Goal: Task Accomplishment & Management: Manage account settings

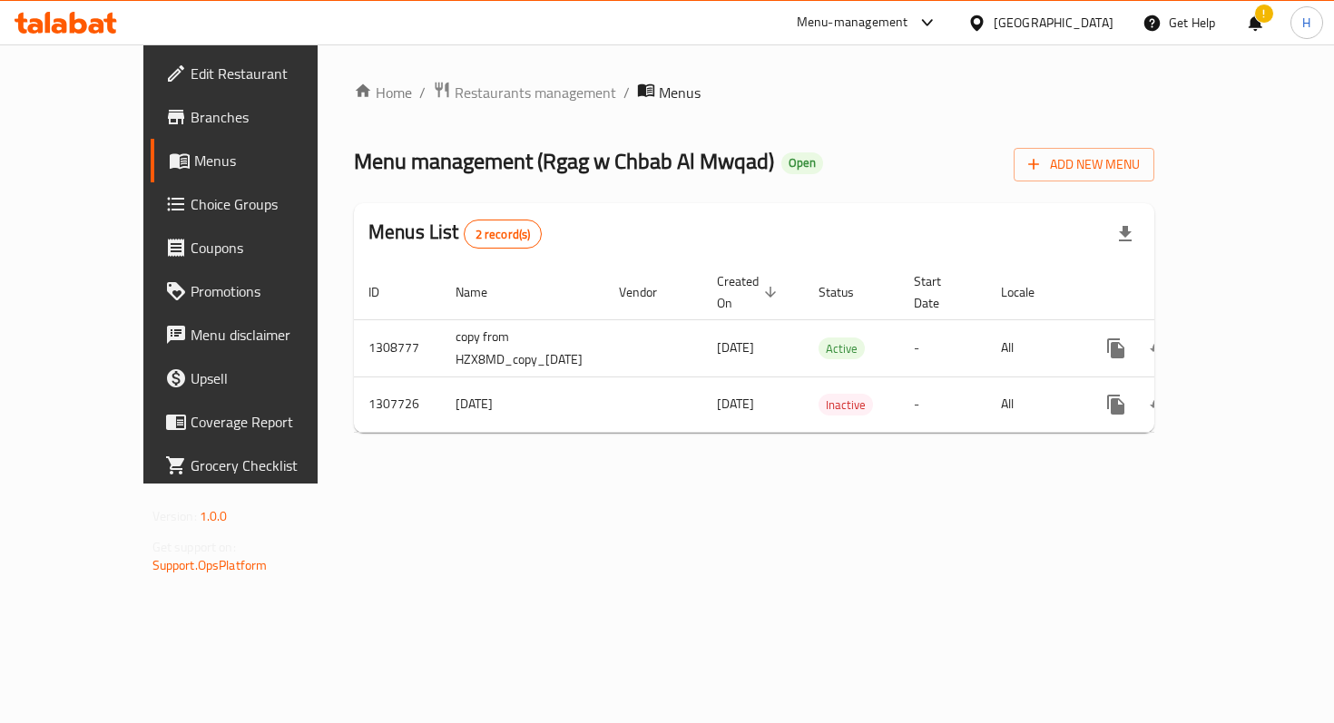
click at [89, 33] on icon at bounding box center [66, 23] width 103 height 22
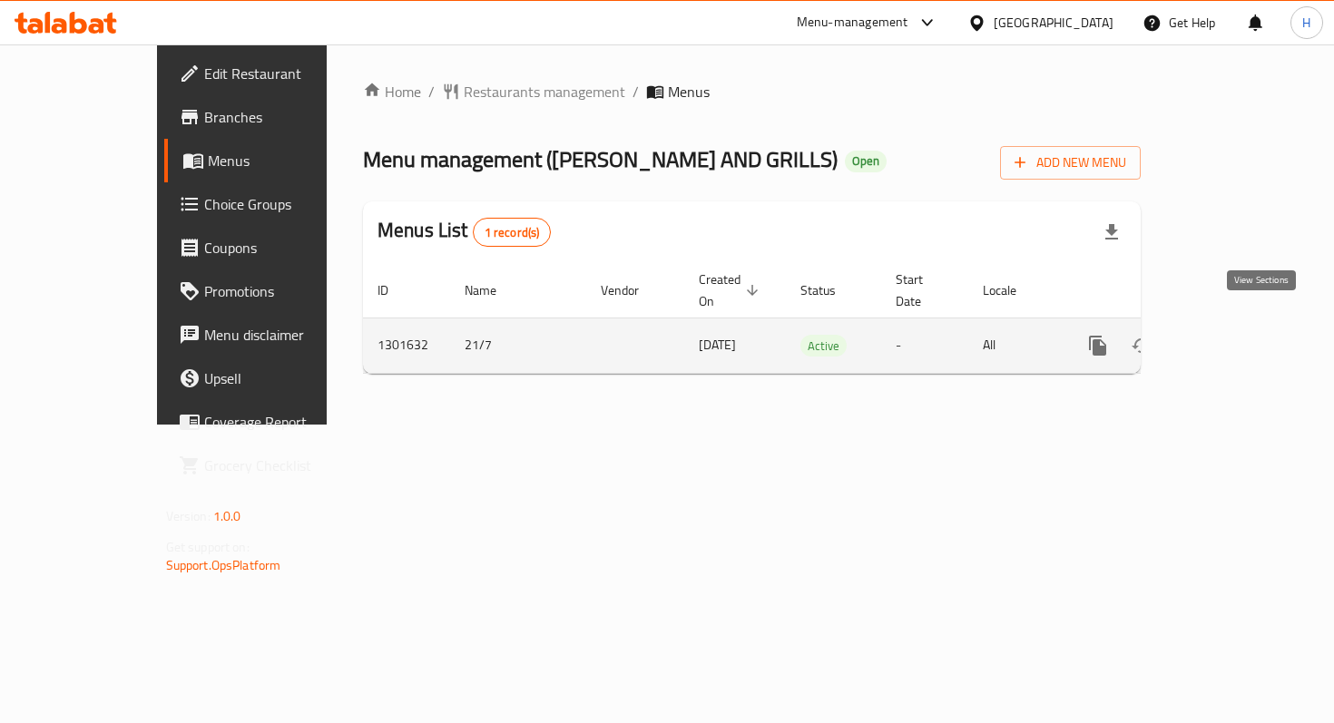
click at [1239, 335] on icon "enhanced table" at bounding box center [1228, 346] width 22 height 22
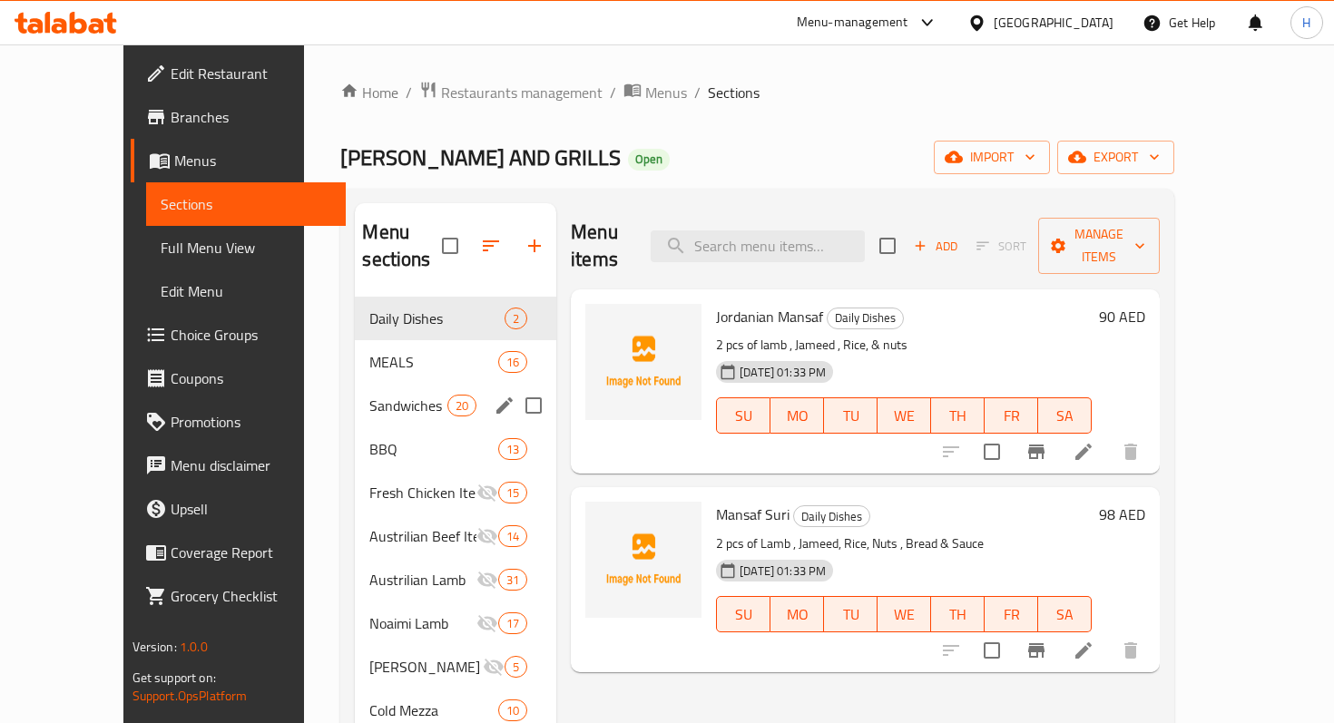
scroll to position [52, 0]
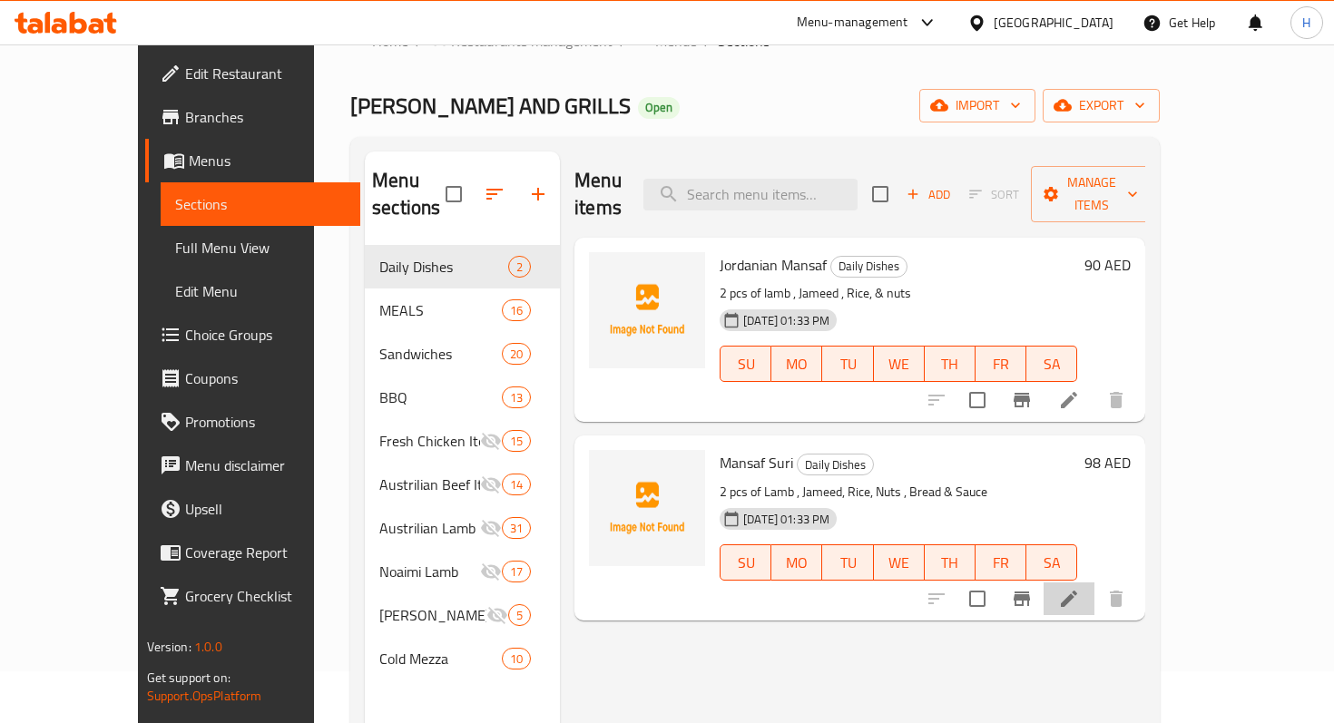
click at [1077, 591] on icon at bounding box center [1069, 599] width 16 height 16
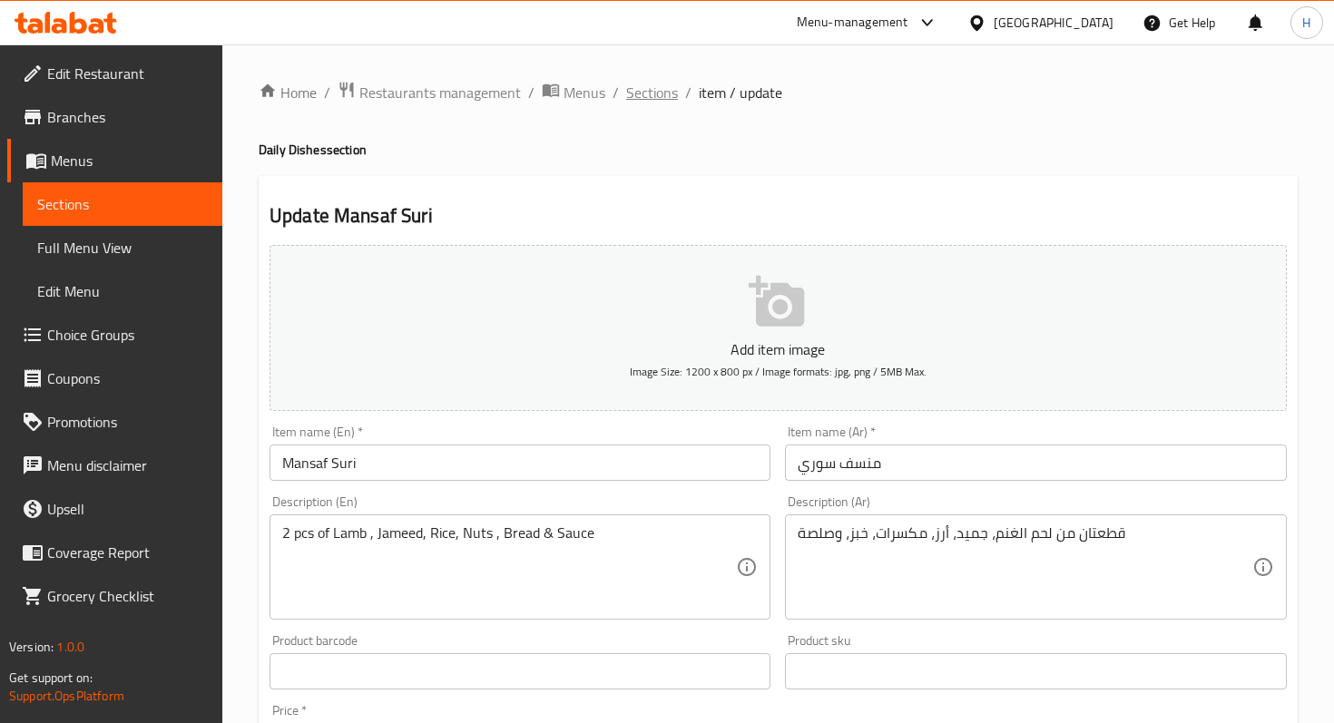
click at [656, 93] on span "Sections" at bounding box center [652, 93] width 52 height 22
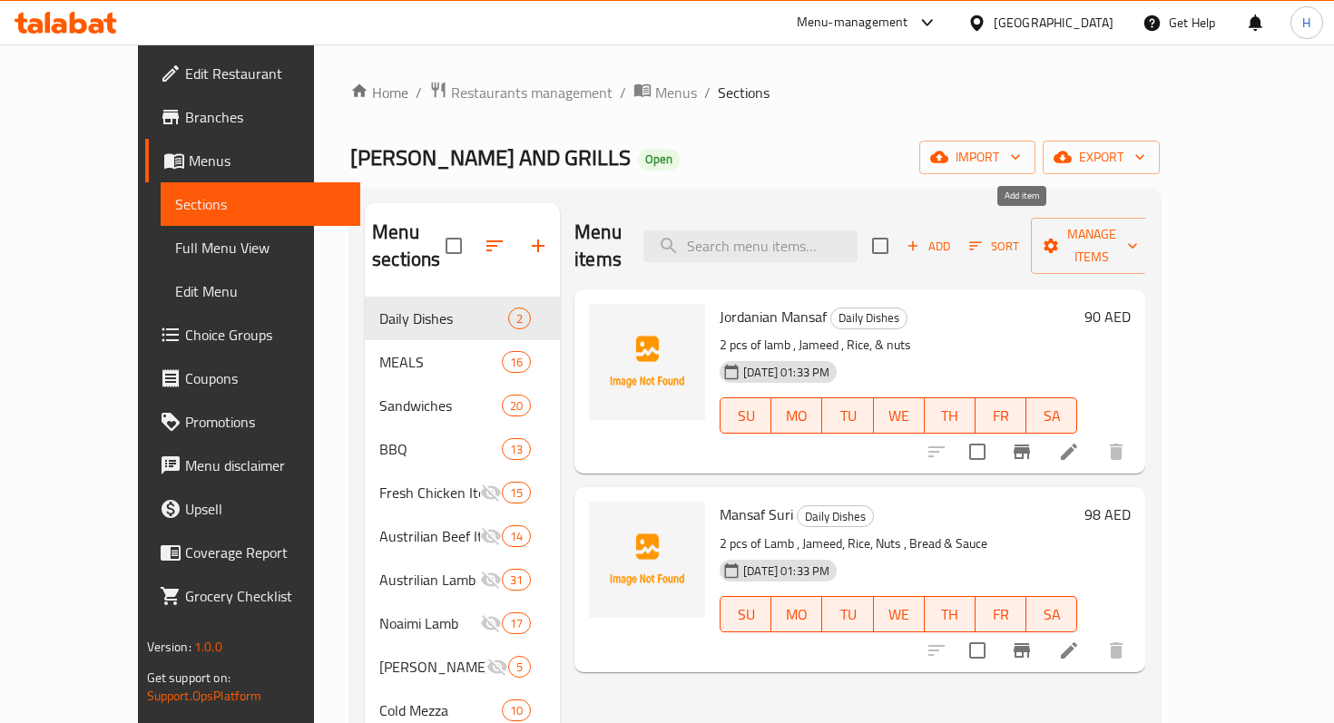
click at [953, 236] on span "Add" at bounding box center [928, 246] width 49 height 21
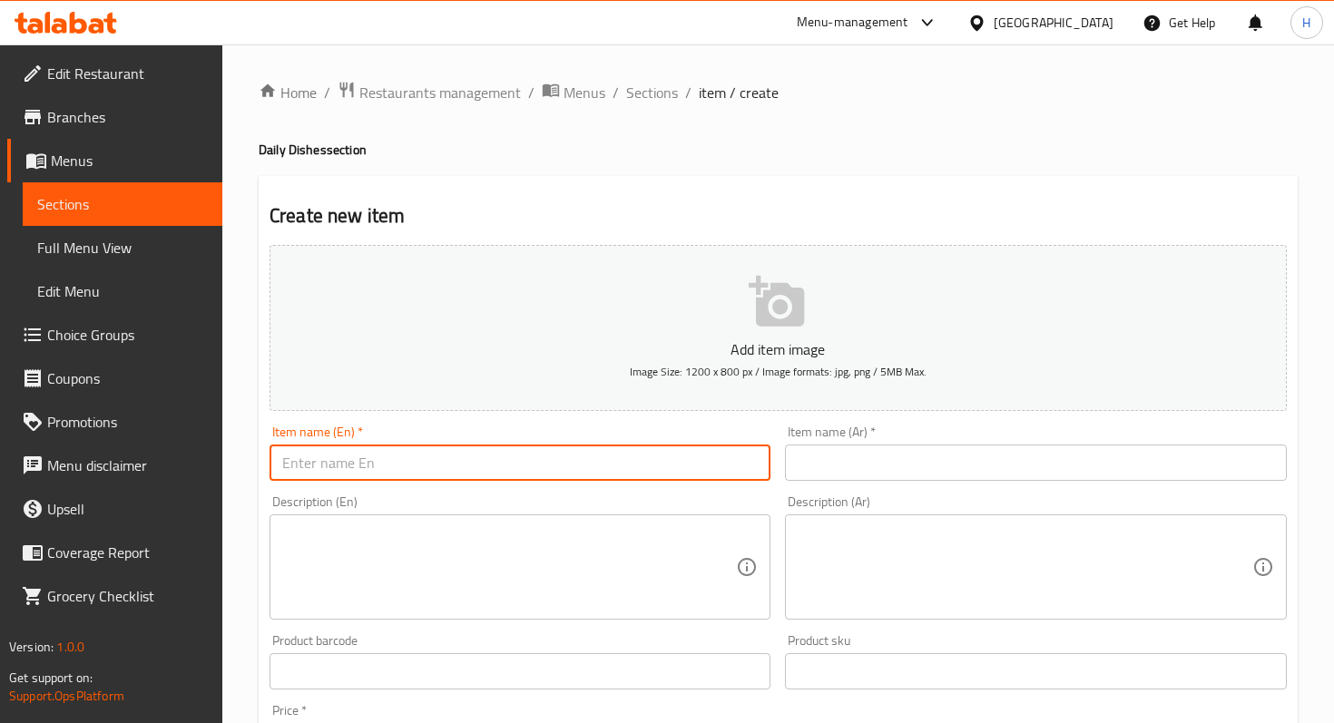
click at [321, 449] on input "text" at bounding box center [519, 463] width 501 height 36
type input "Vine Leaves"
click at [307, 539] on textarea at bounding box center [509, 567] width 454 height 86
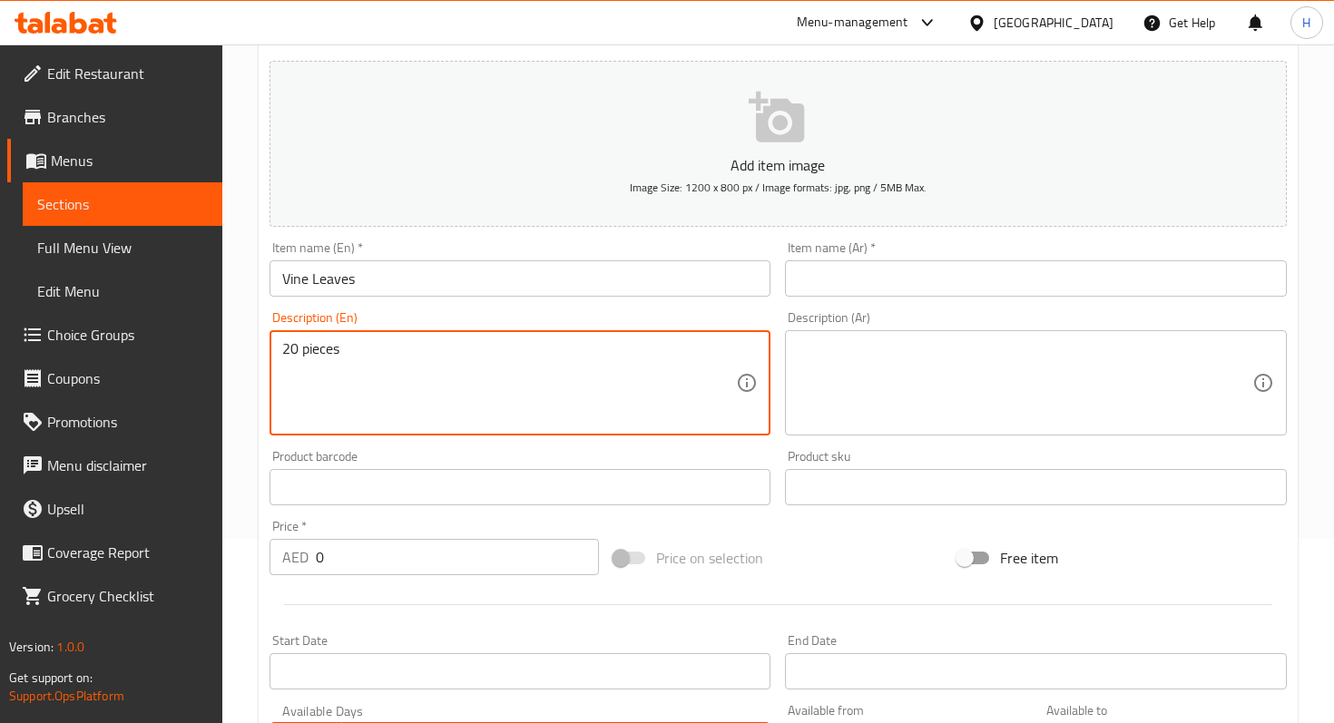
scroll to position [190, 0]
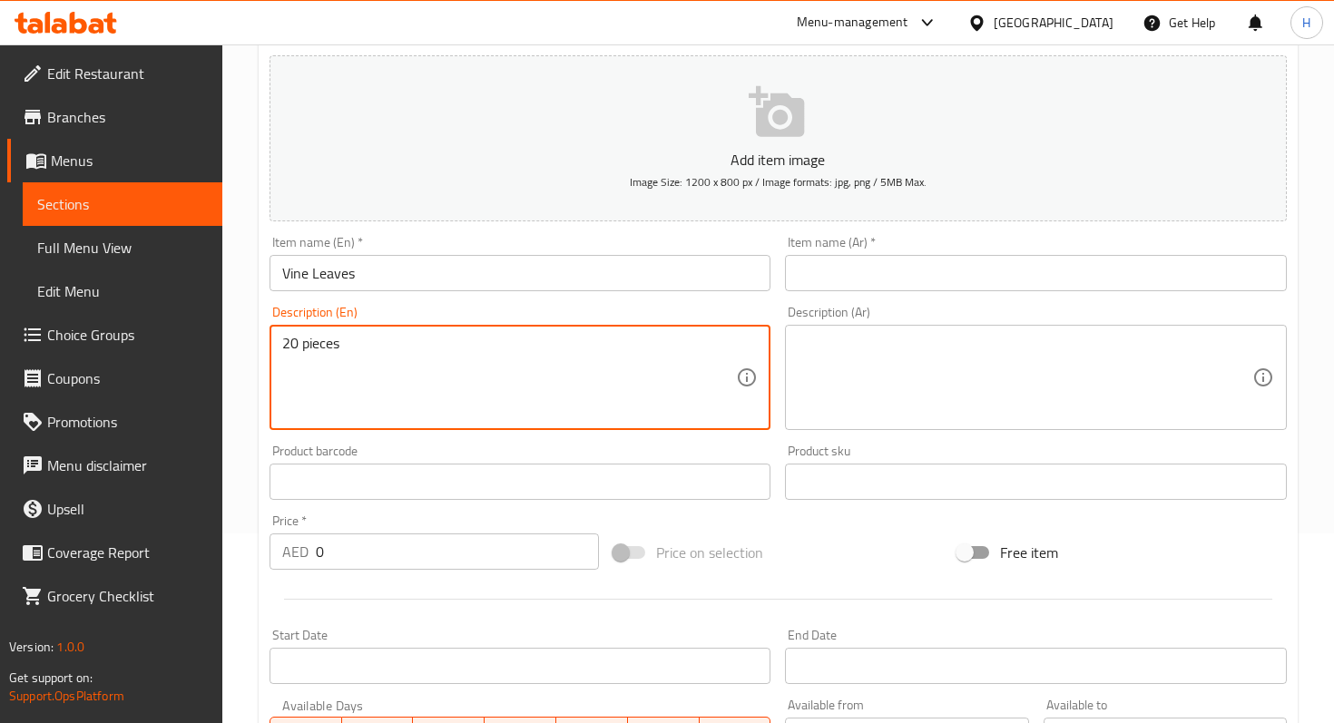
type textarea "20 pieces"
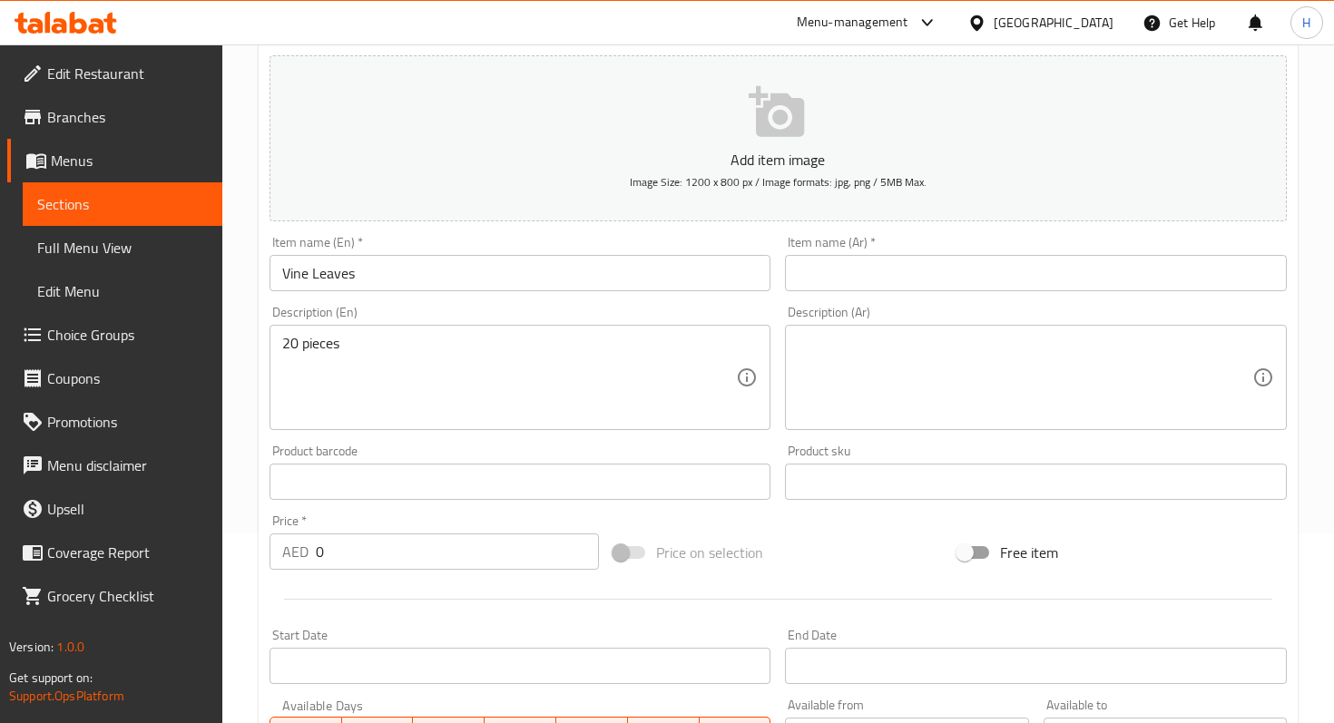
click at [351, 581] on div at bounding box center [777, 599] width 1031 height 44
click at [351, 569] on input "0" at bounding box center [457, 551] width 283 height 36
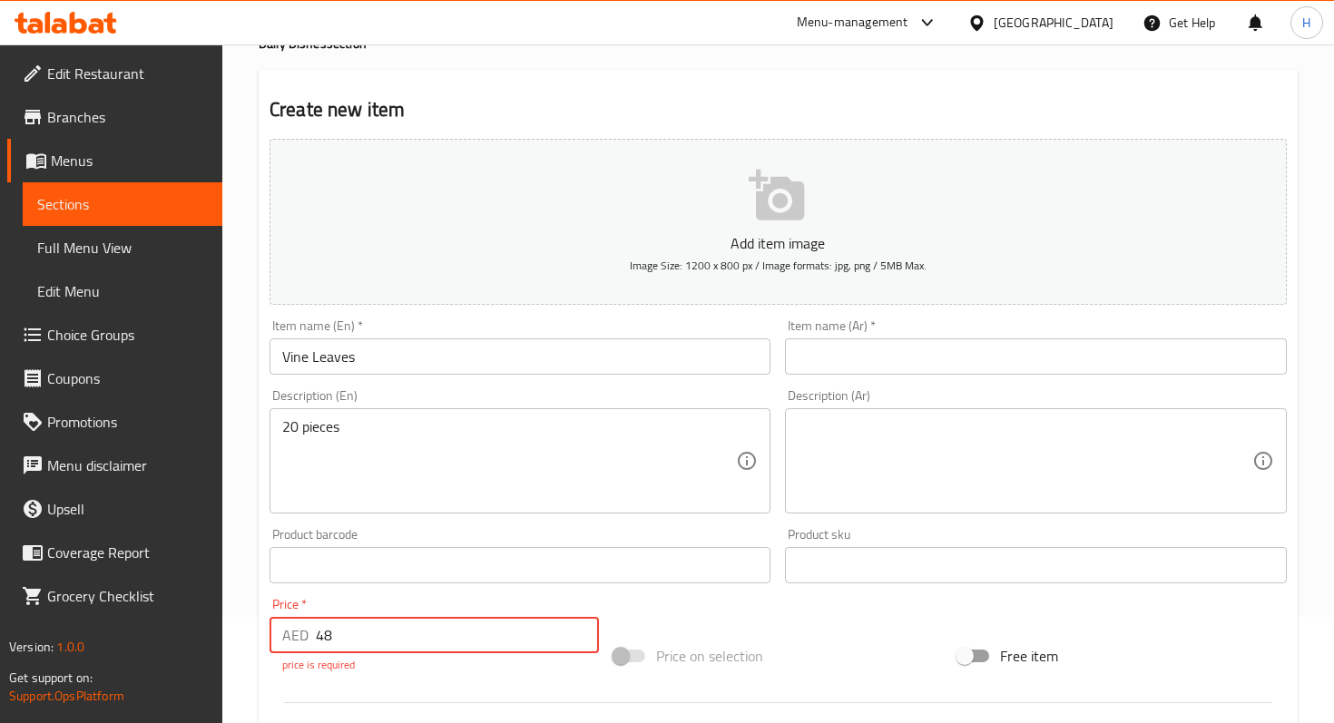
scroll to position [103, 0]
type input "48"
click at [808, 351] on input "text" at bounding box center [1035, 359] width 501 height 36
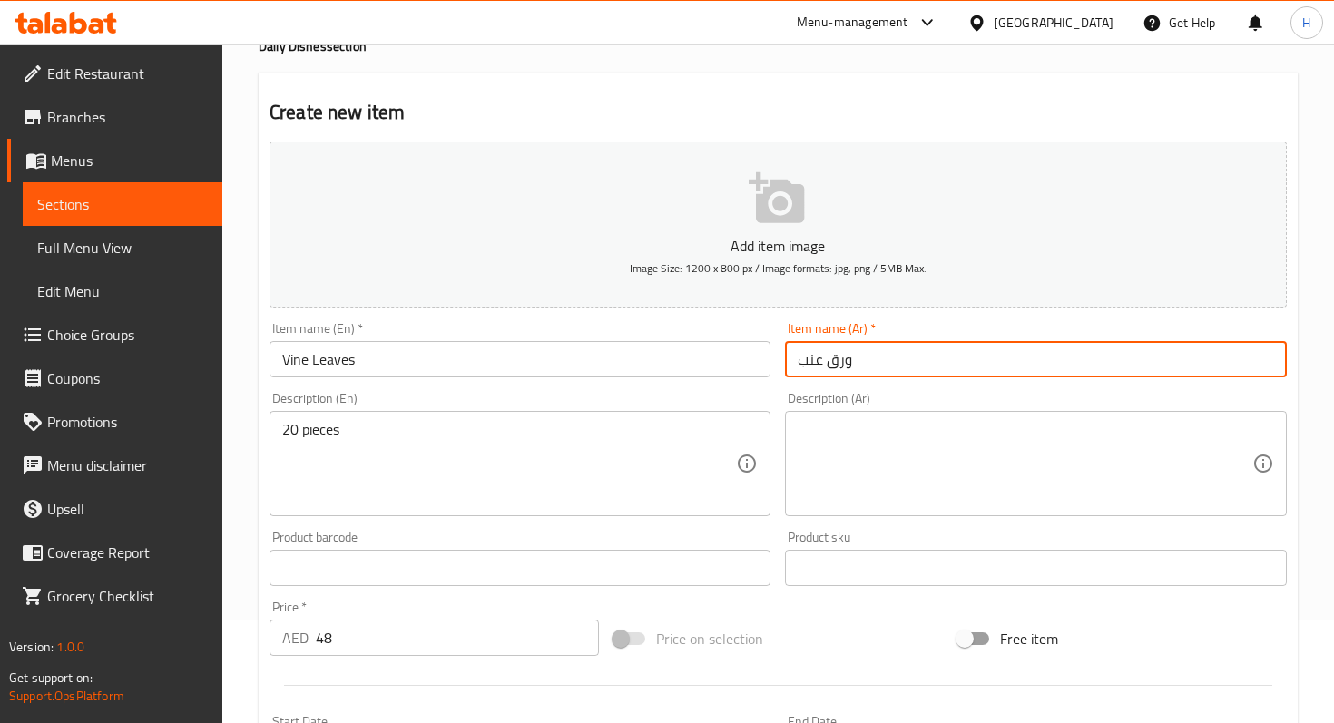
type input "ورق عنب"
click at [883, 469] on textarea at bounding box center [1024, 464] width 454 height 86
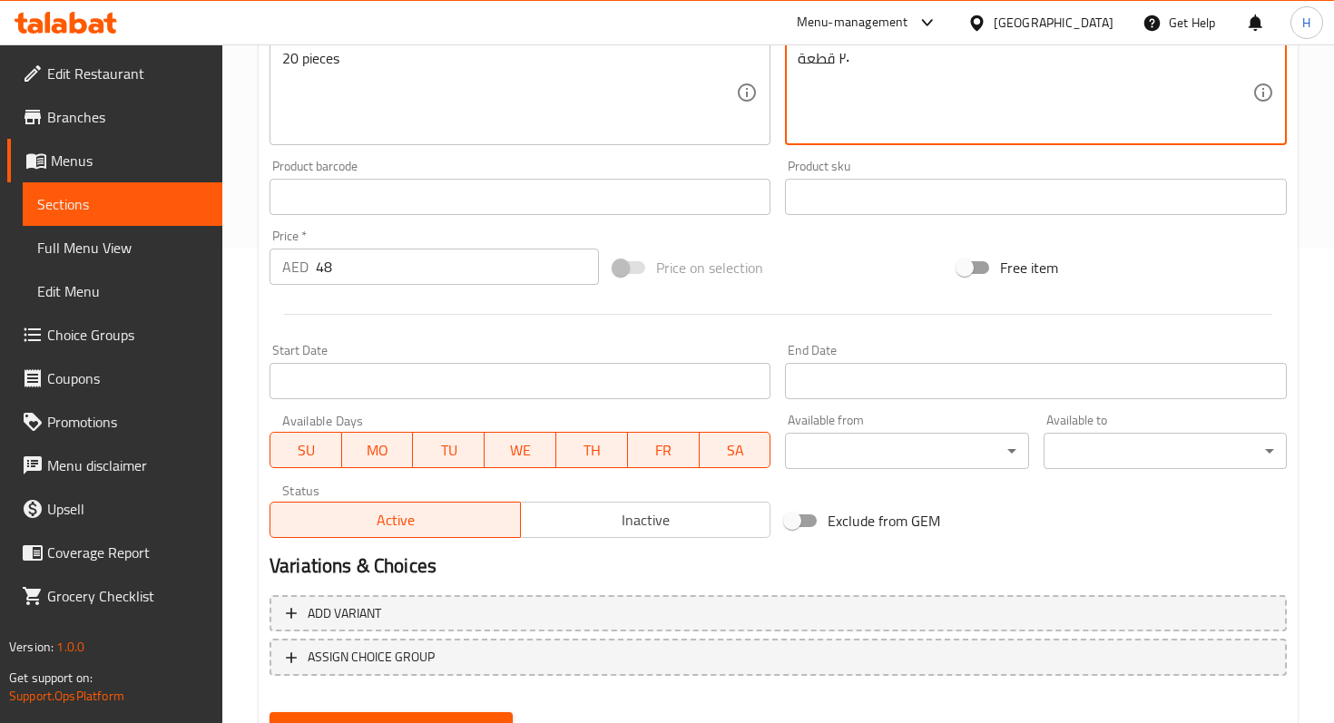
scroll to position [559, 0]
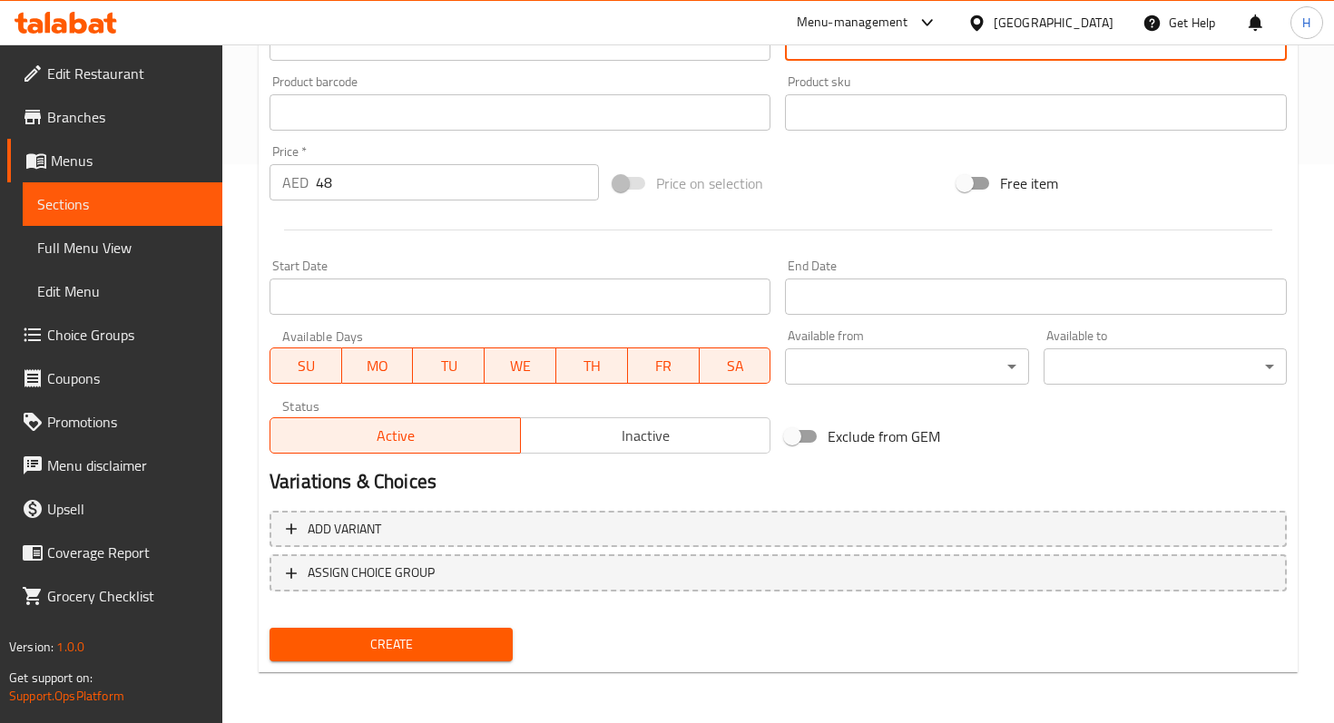
type textarea "٢٠ قطعة"
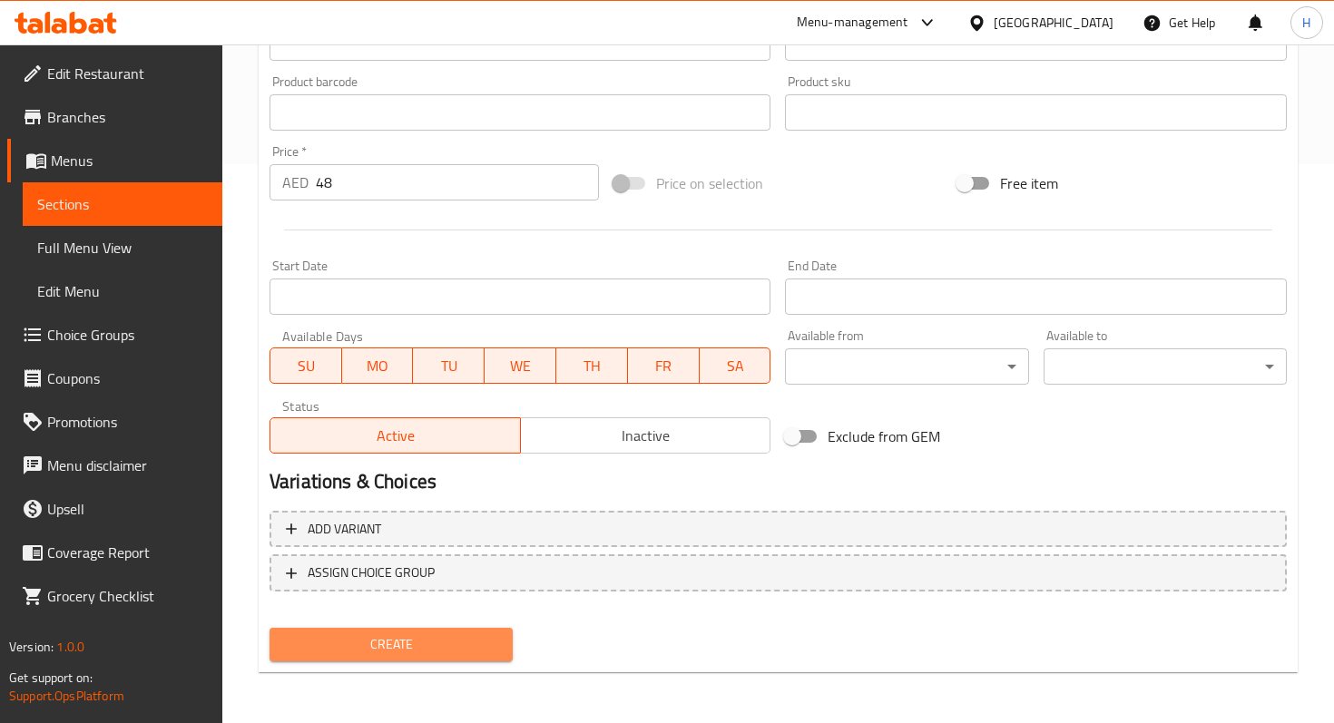
click at [412, 660] on button "Create" at bounding box center [390, 645] width 243 height 34
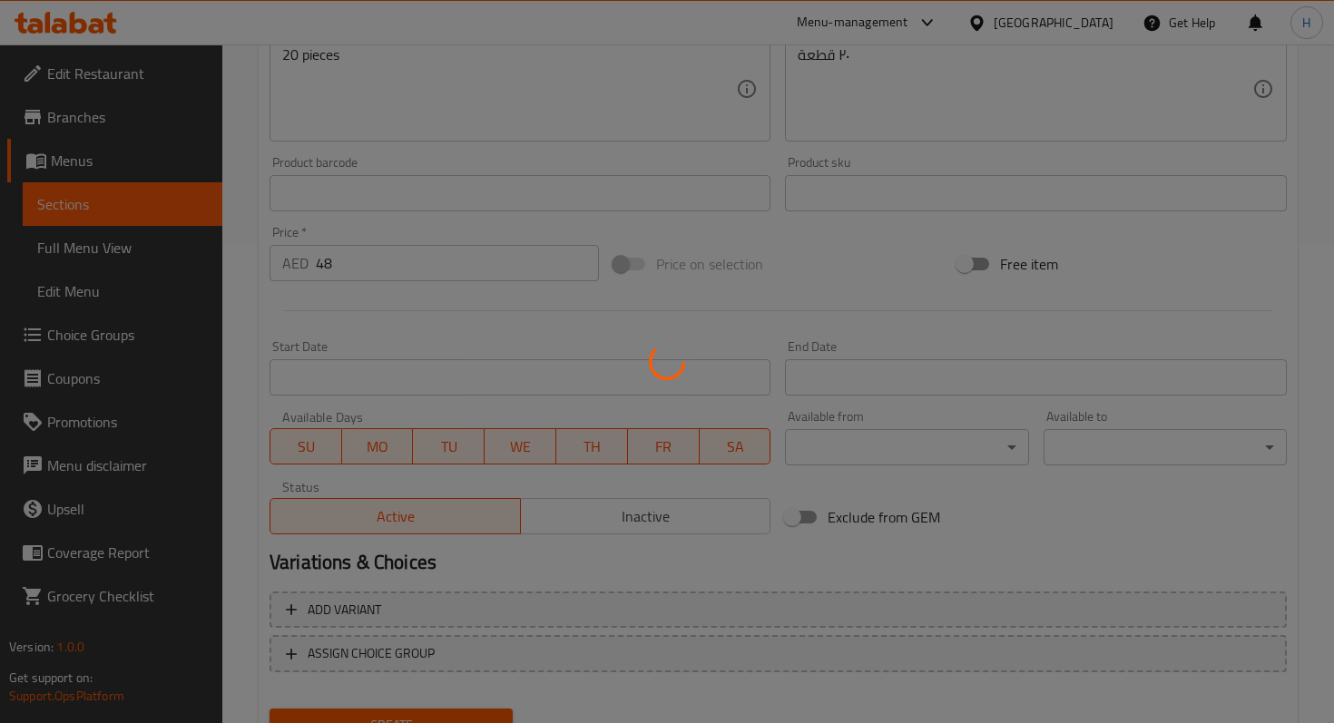
type input "0"
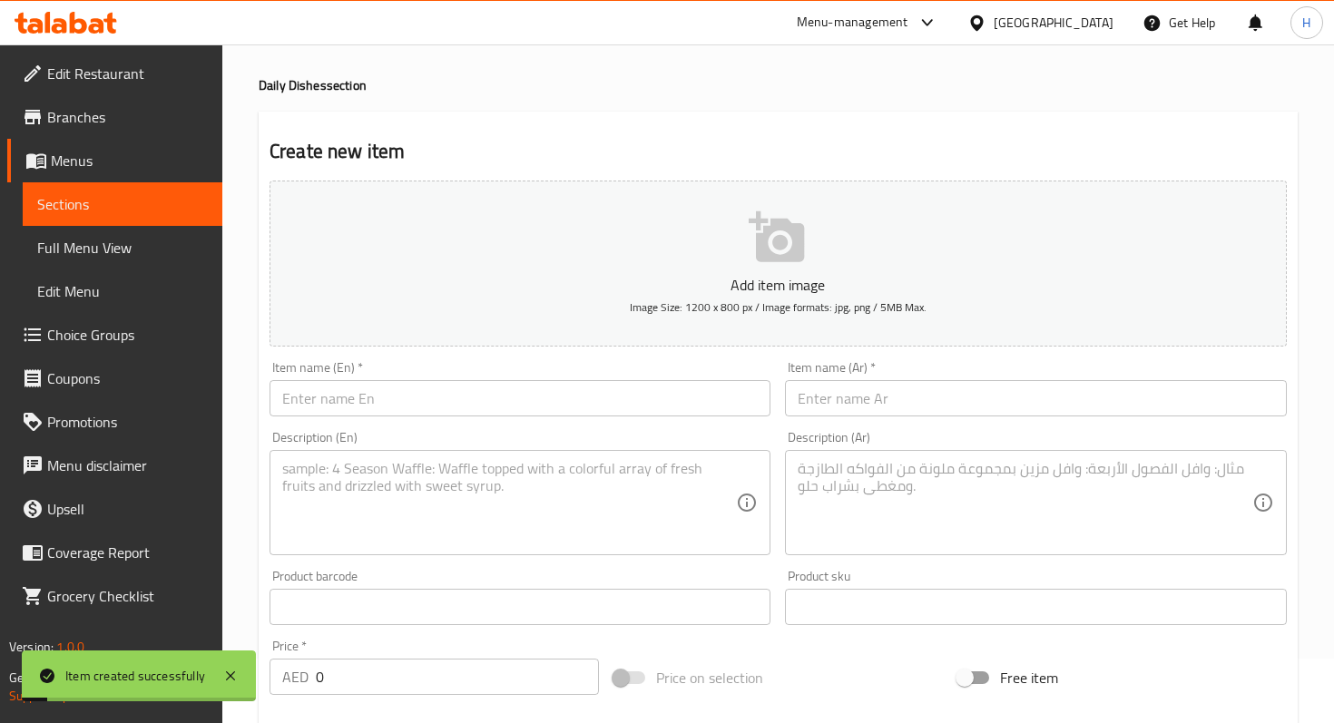
scroll to position [0, 0]
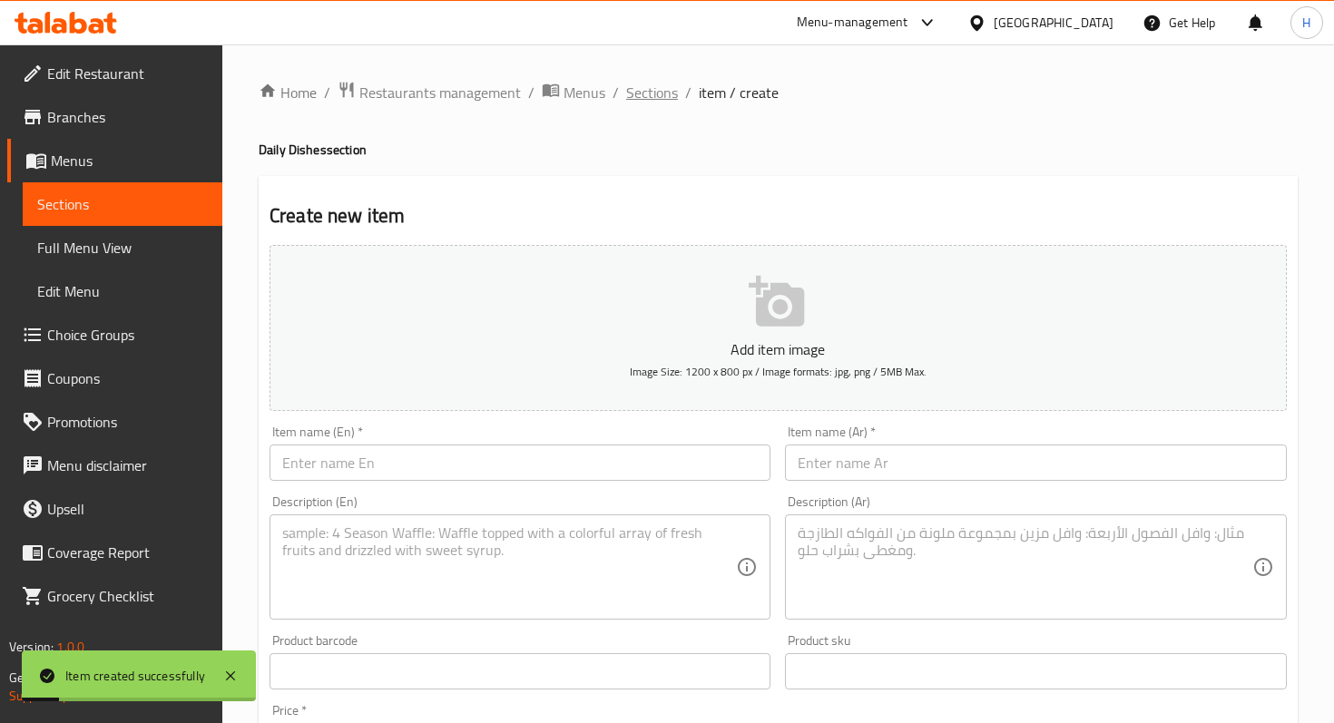
click at [650, 92] on span "Sections" at bounding box center [652, 93] width 52 height 22
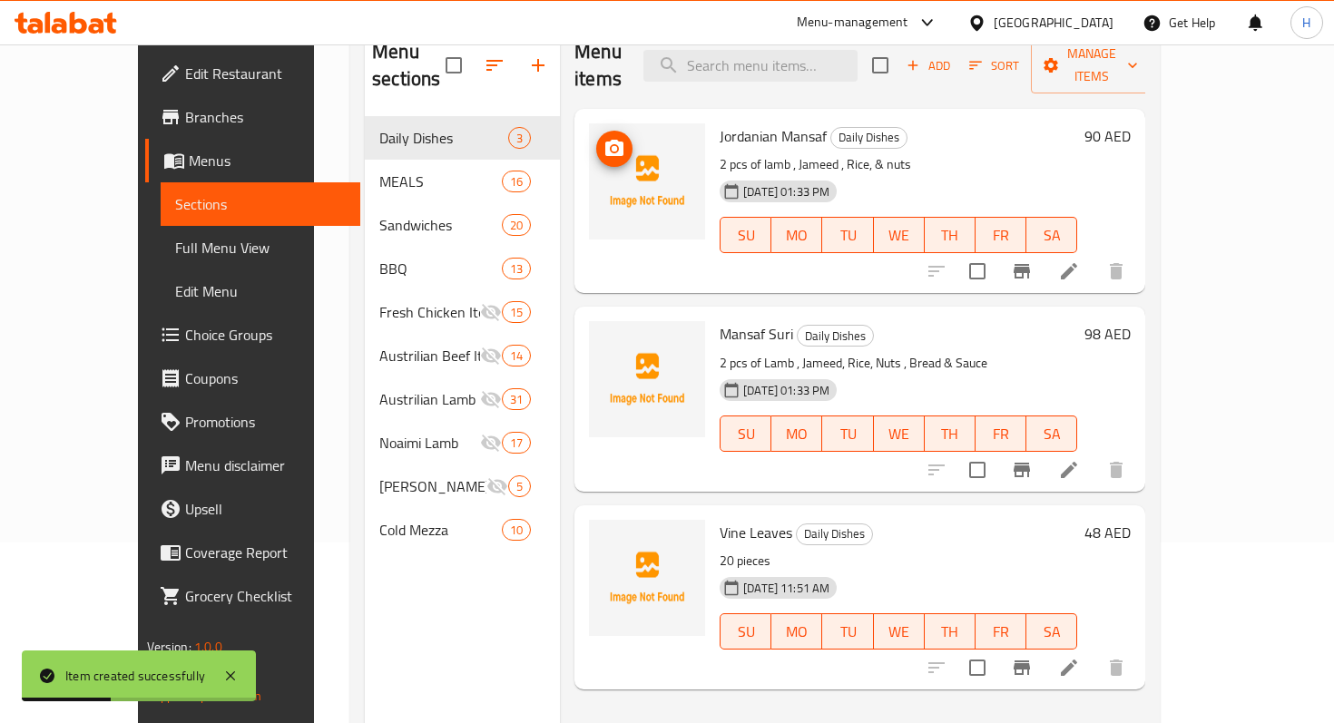
scroll to position [171, 0]
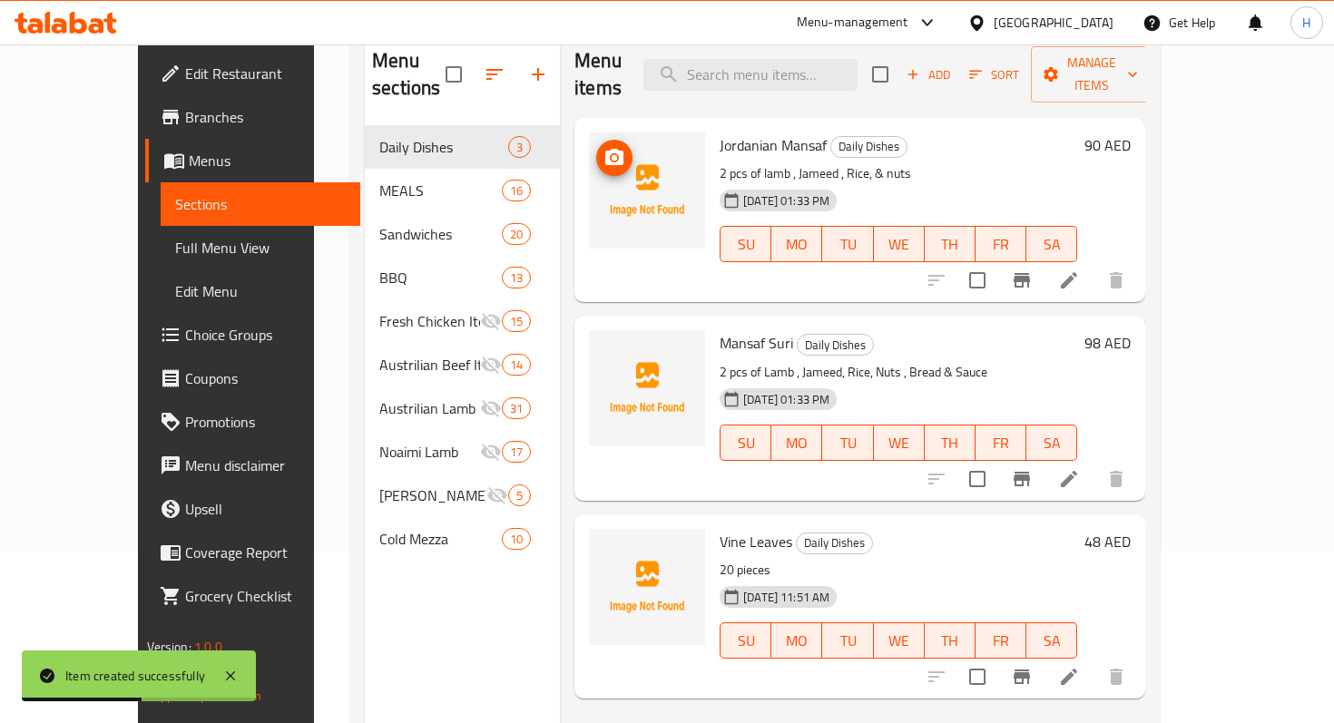
click at [591, 177] on img at bounding box center [647, 190] width 116 height 116
click at [611, 155] on circle "upload picture" at bounding box center [613, 157] width 5 height 5
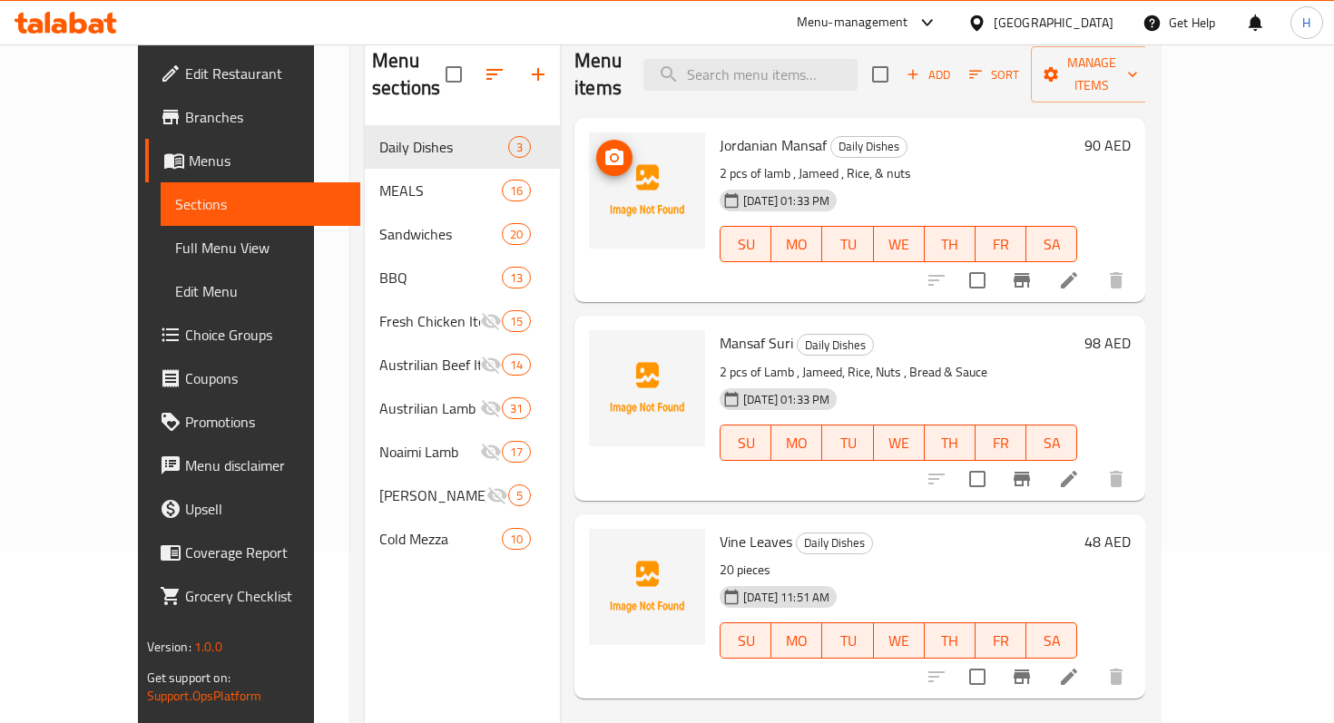
click at [620, 179] on img at bounding box center [647, 190] width 116 height 116
click at [605, 149] on icon "upload picture" at bounding box center [614, 157] width 18 height 16
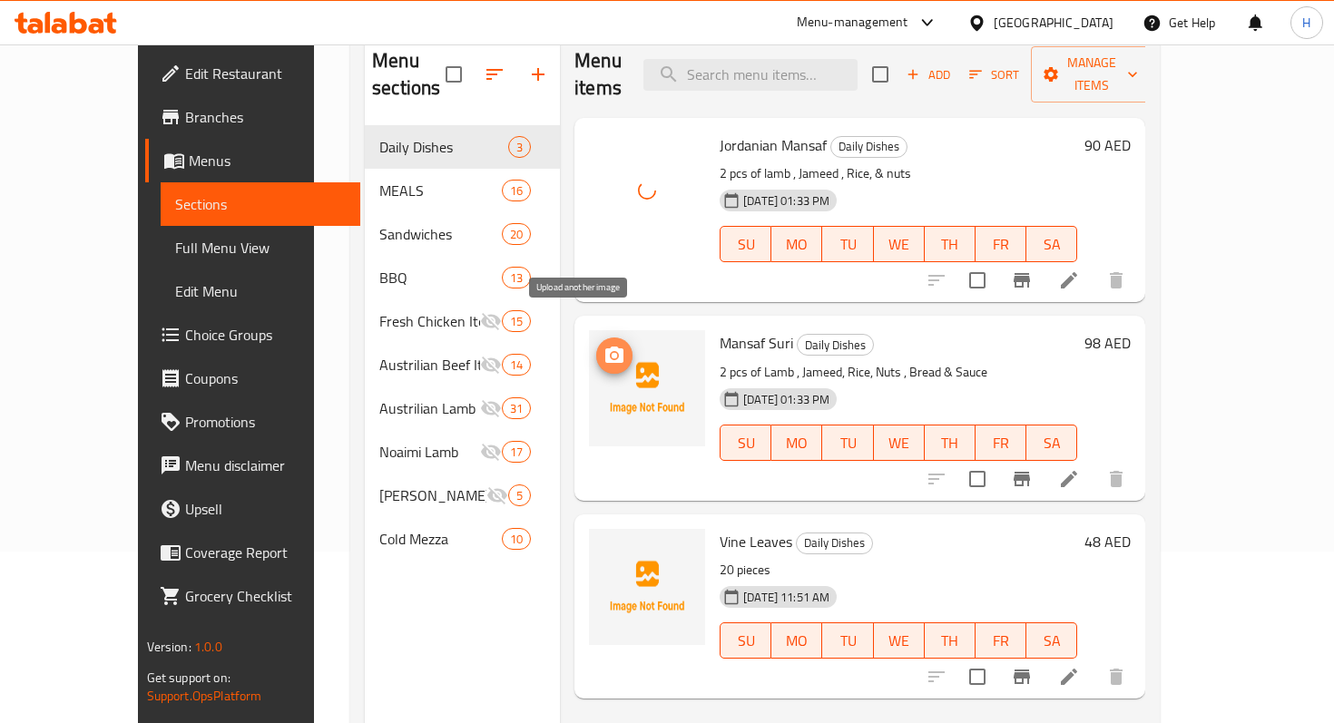
click at [605, 347] on icon "upload picture" at bounding box center [614, 355] width 18 height 16
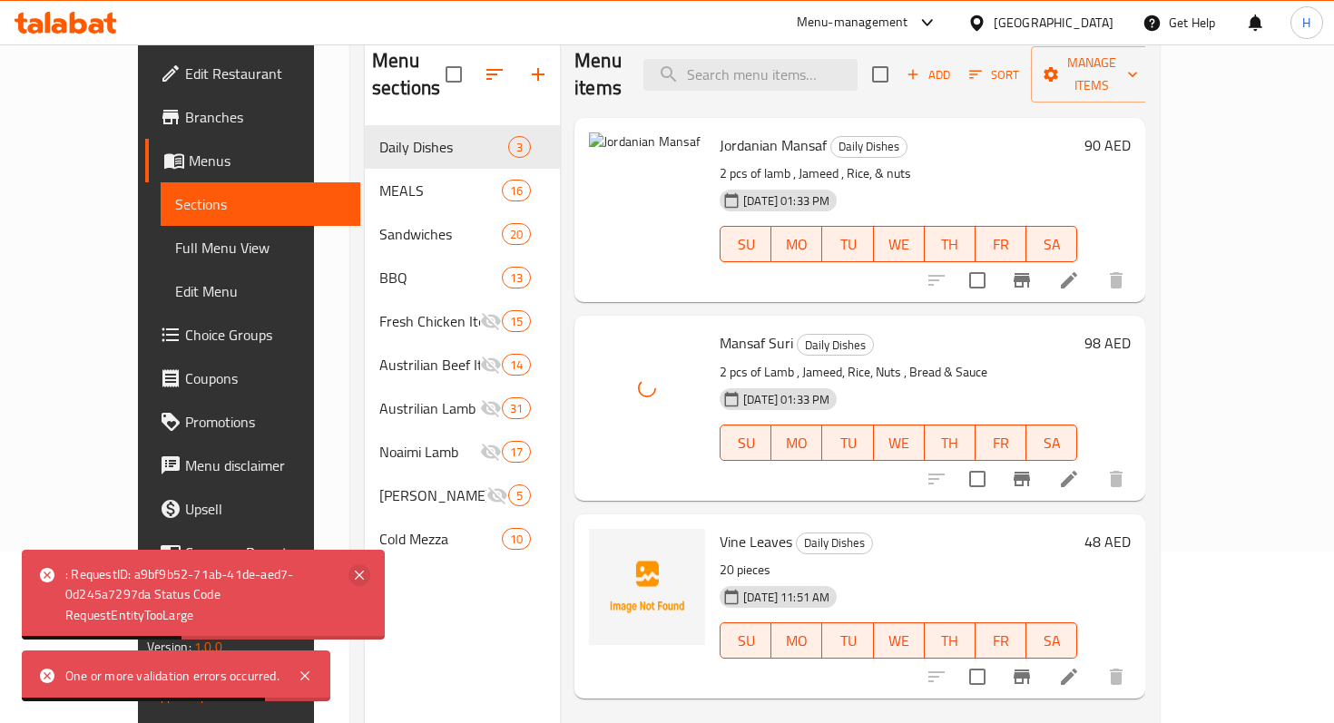
click at [360, 573] on icon at bounding box center [359, 575] width 9 height 9
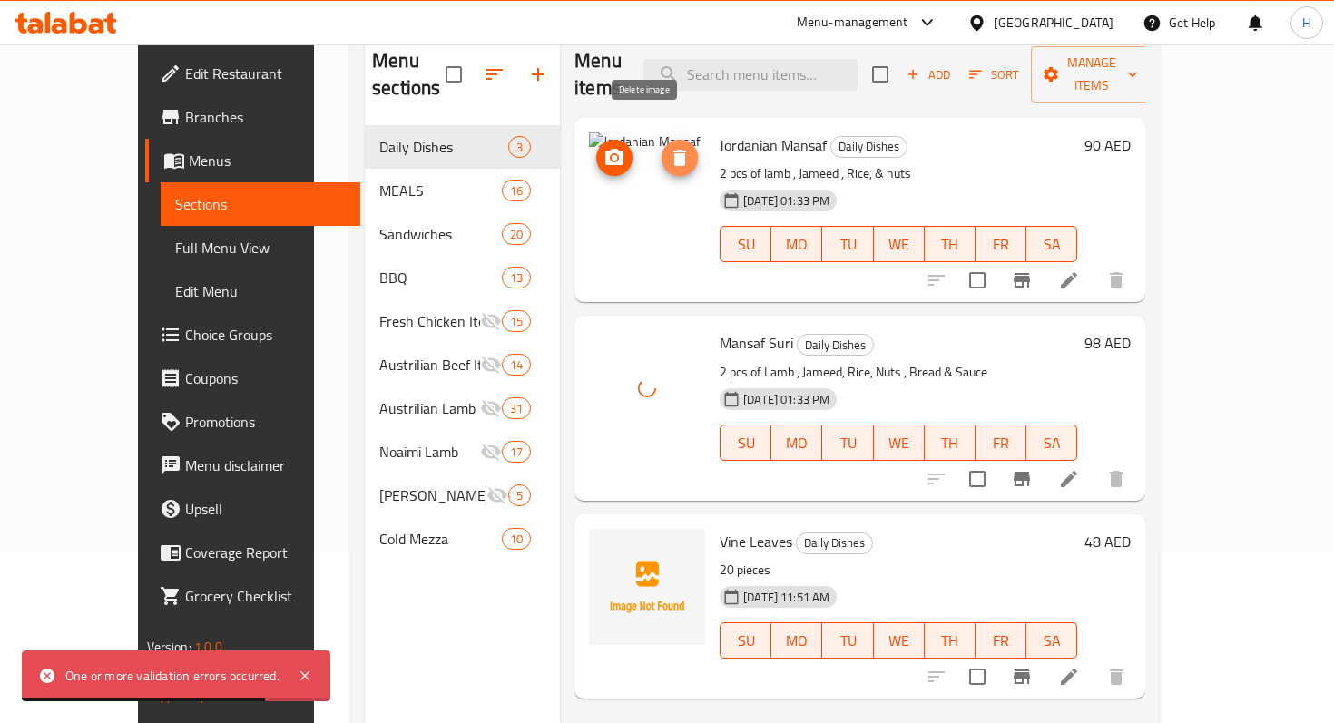
click at [661, 146] on button "delete image" at bounding box center [679, 158] width 36 height 36
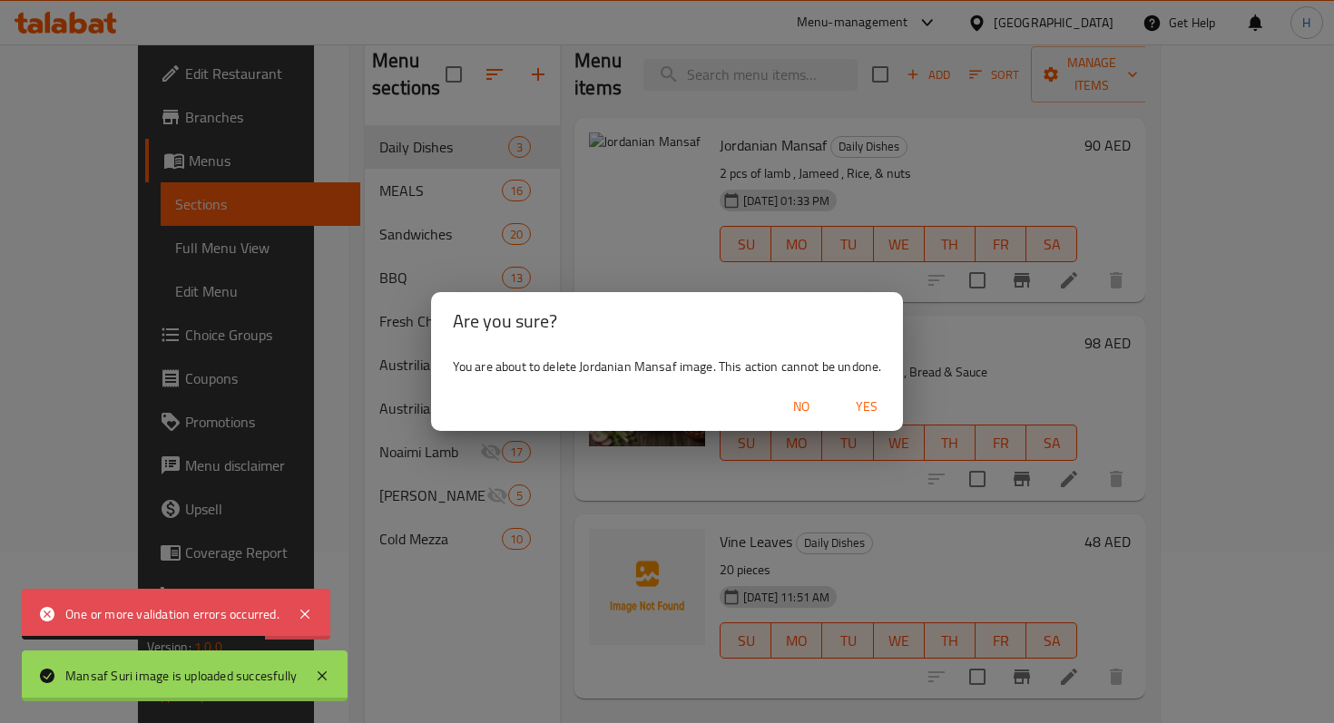
click at [815, 403] on span "No" at bounding box center [801, 407] width 44 height 23
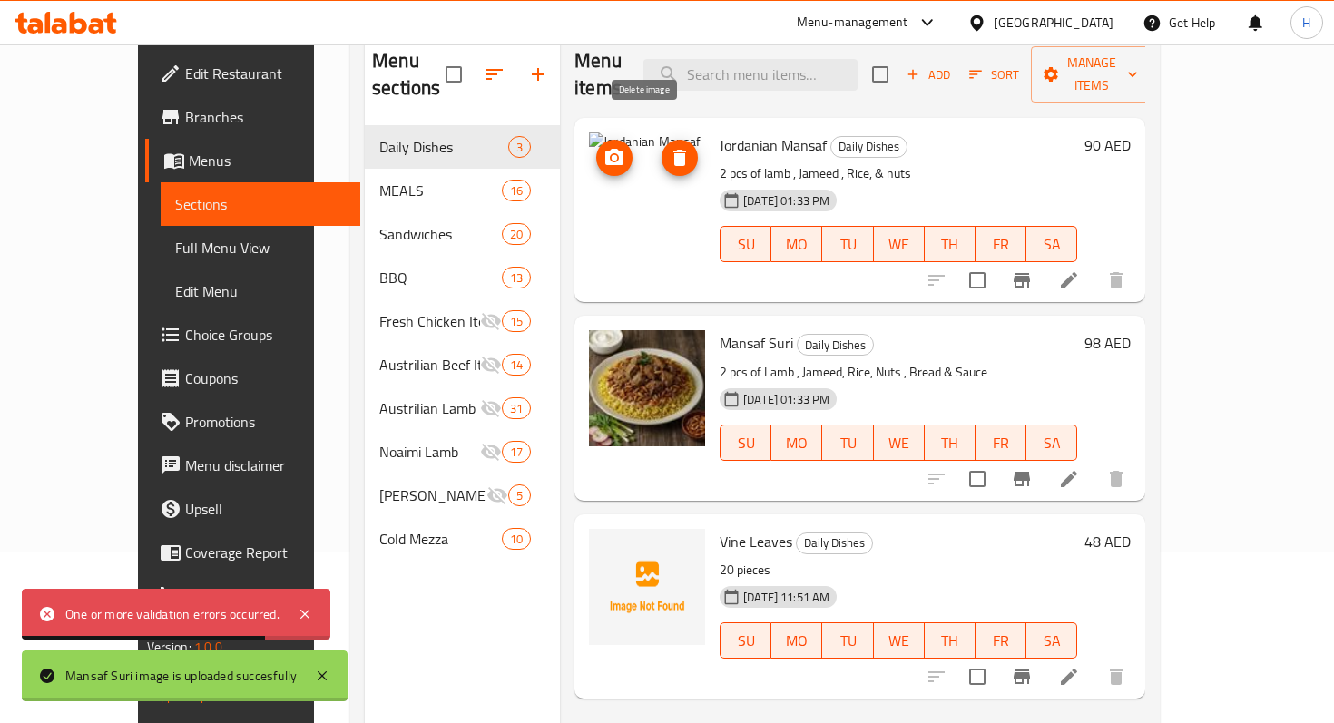
click at [669, 147] on icon "delete image" at bounding box center [680, 158] width 22 height 22
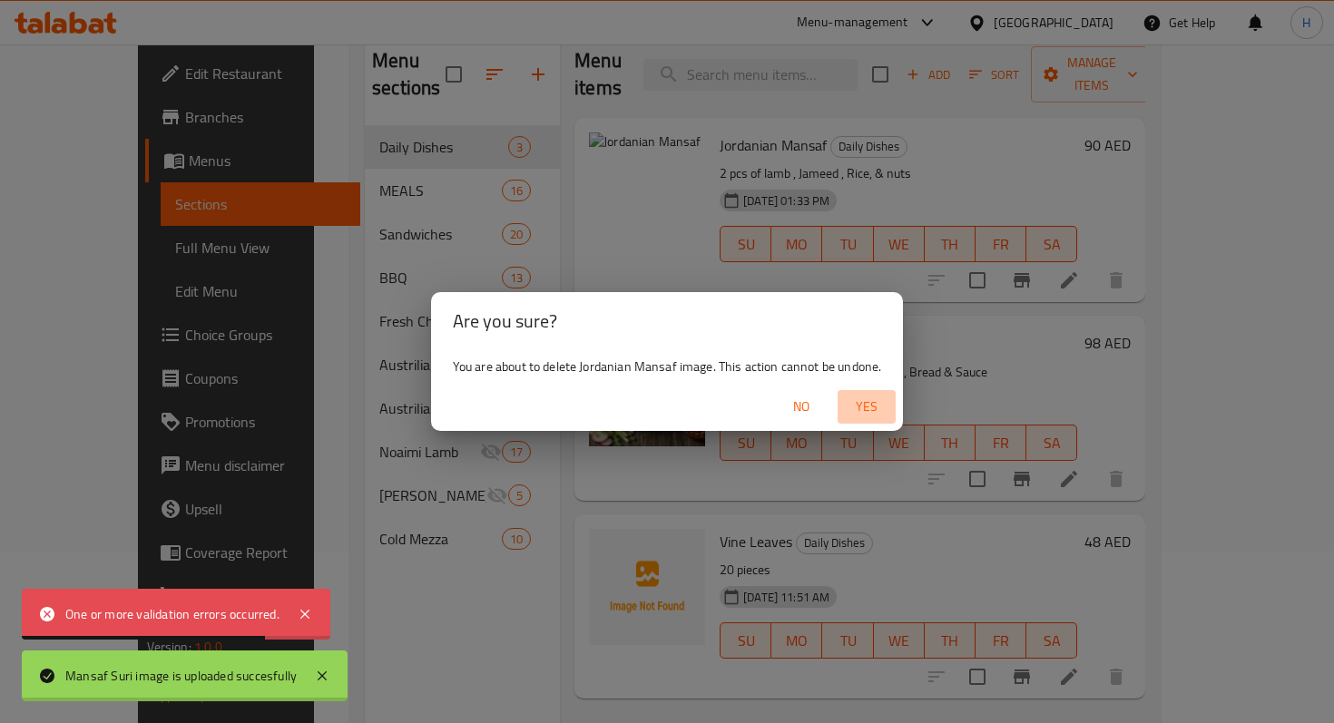
click at [866, 404] on span "Yes" at bounding box center [867, 407] width 44 height 23
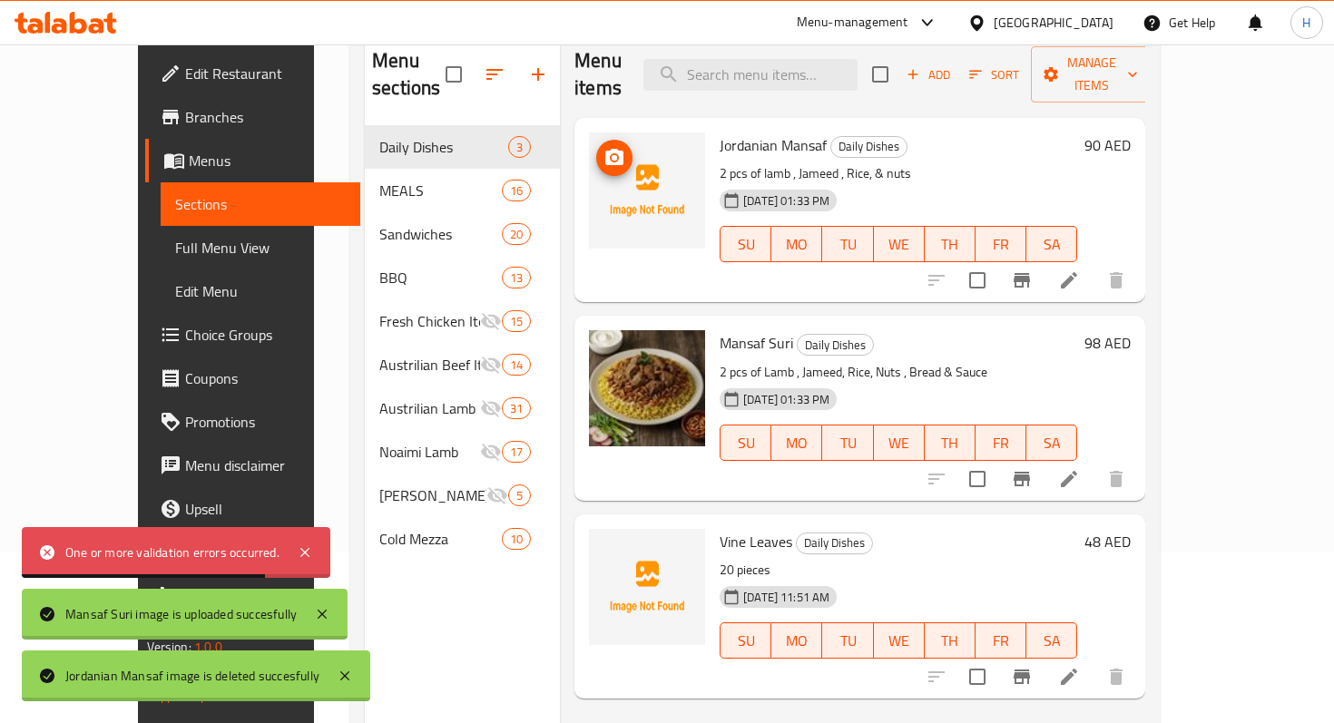
click at [634, 180] on img at bounding box center [647, 190] width 116 height 116
click at [603, 147] on icon "upload picture" at bounding box center [614, 158] width 22 height 22
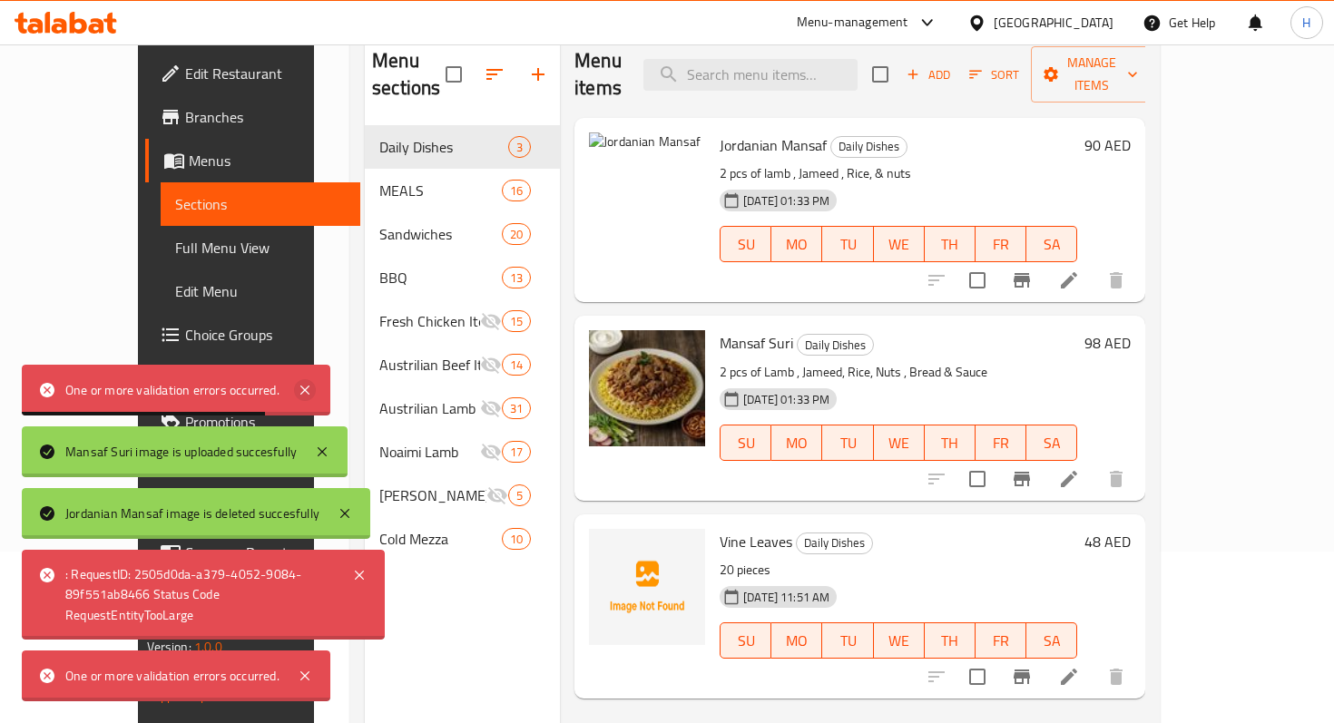
click at [303, 392] on icon at bounding box center [304, 390] width 9 height 9
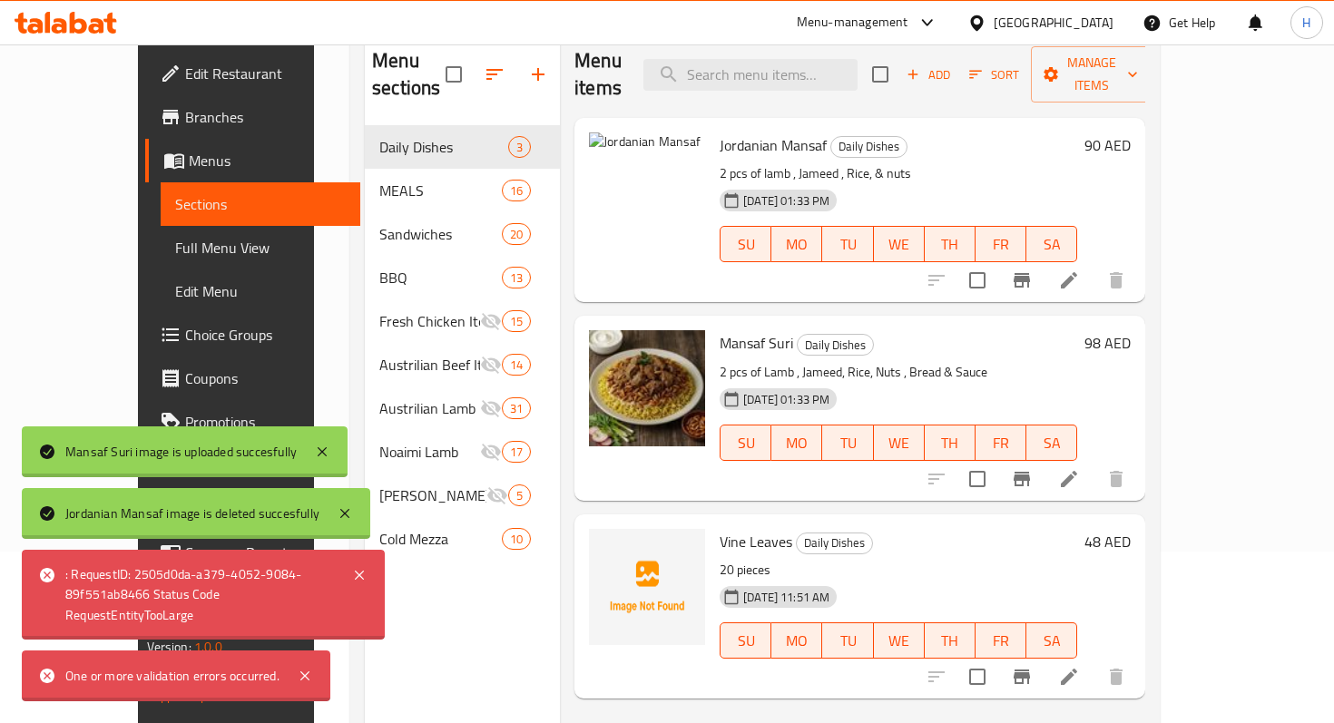
click at [365, 392] on div "Austrilian Lamb 31" at bounding box center [462, 408] width 195 height 44
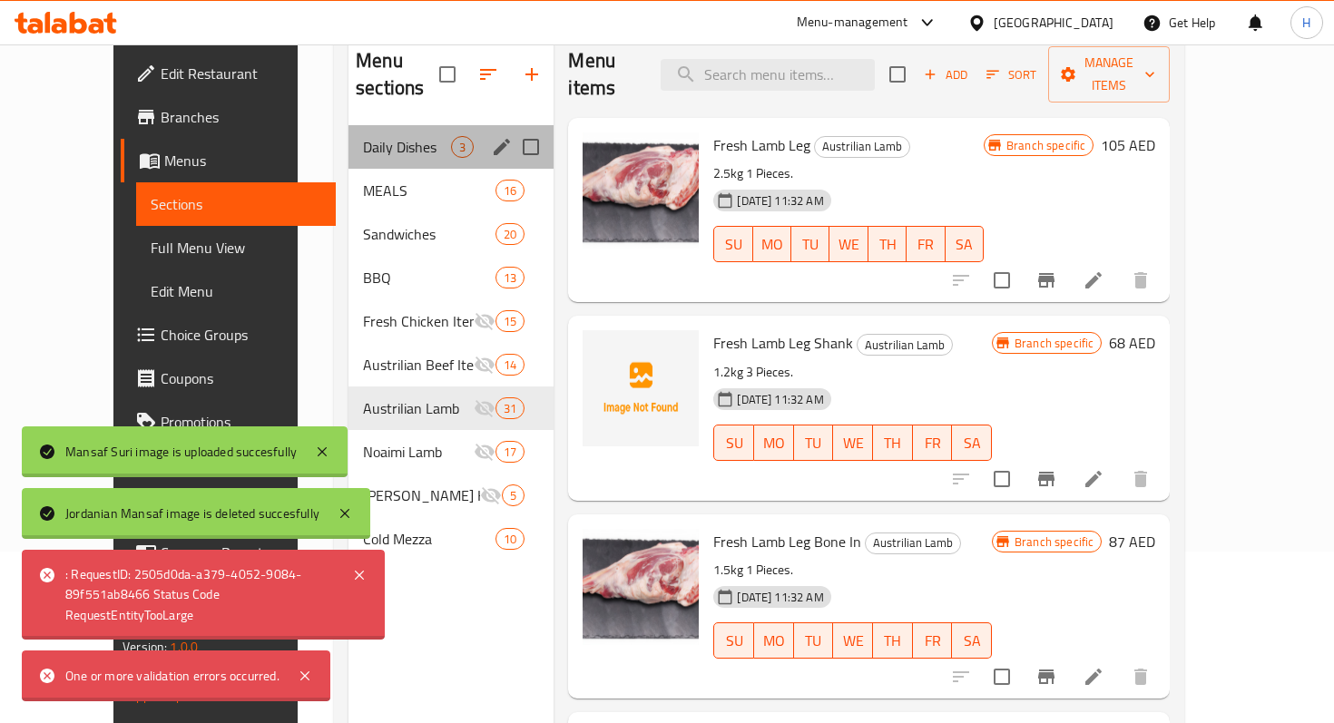
click at [348, 134] on div "Daily Dishes 3" at bounding box center [450, 147] width 205 height 44
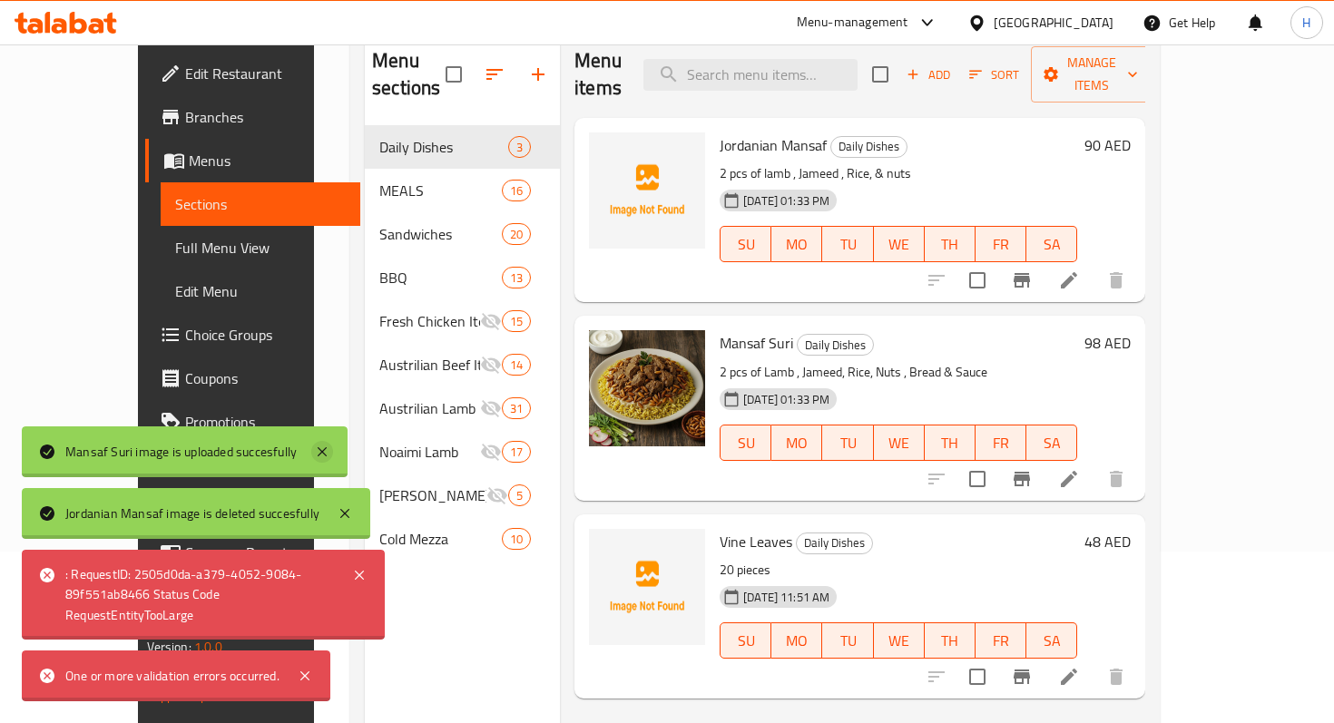
click at [322, 451] on icon at bounding box center [322, 451] width 9 height 9
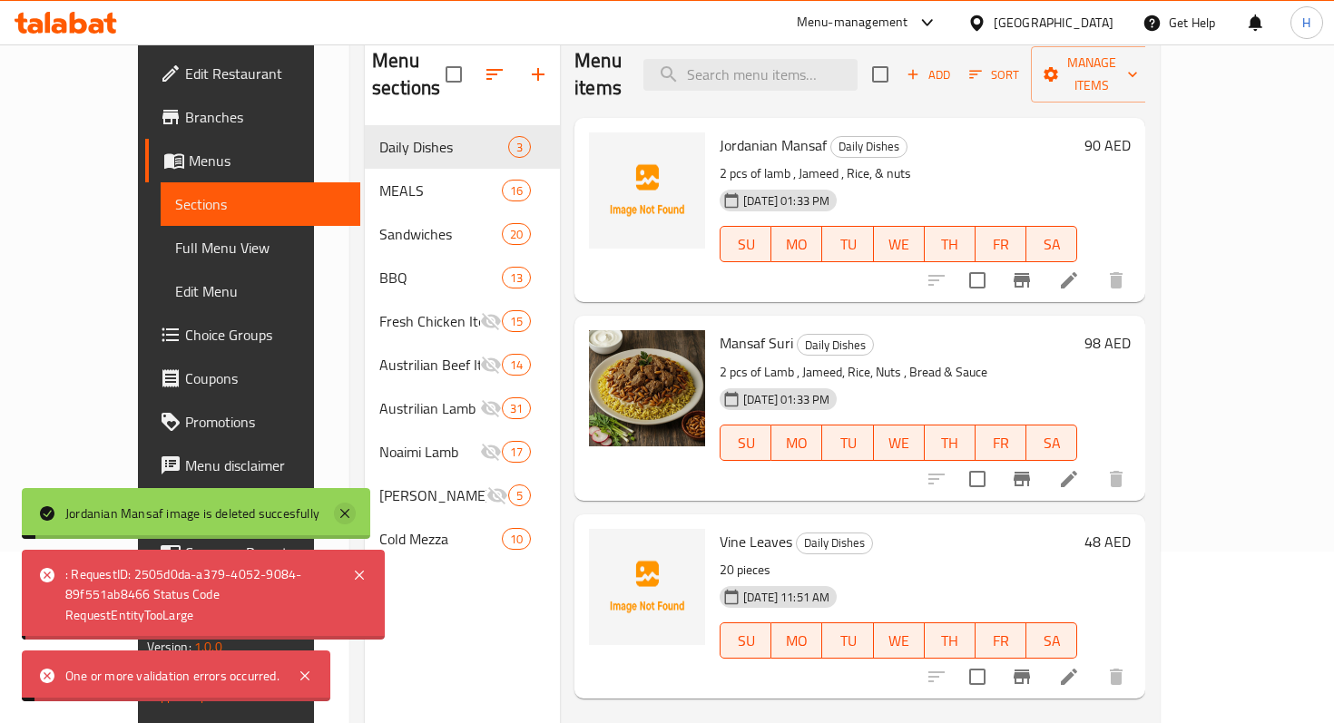
click at [343, 513] on icon at bounding box center [344, 513] width 9 height 9
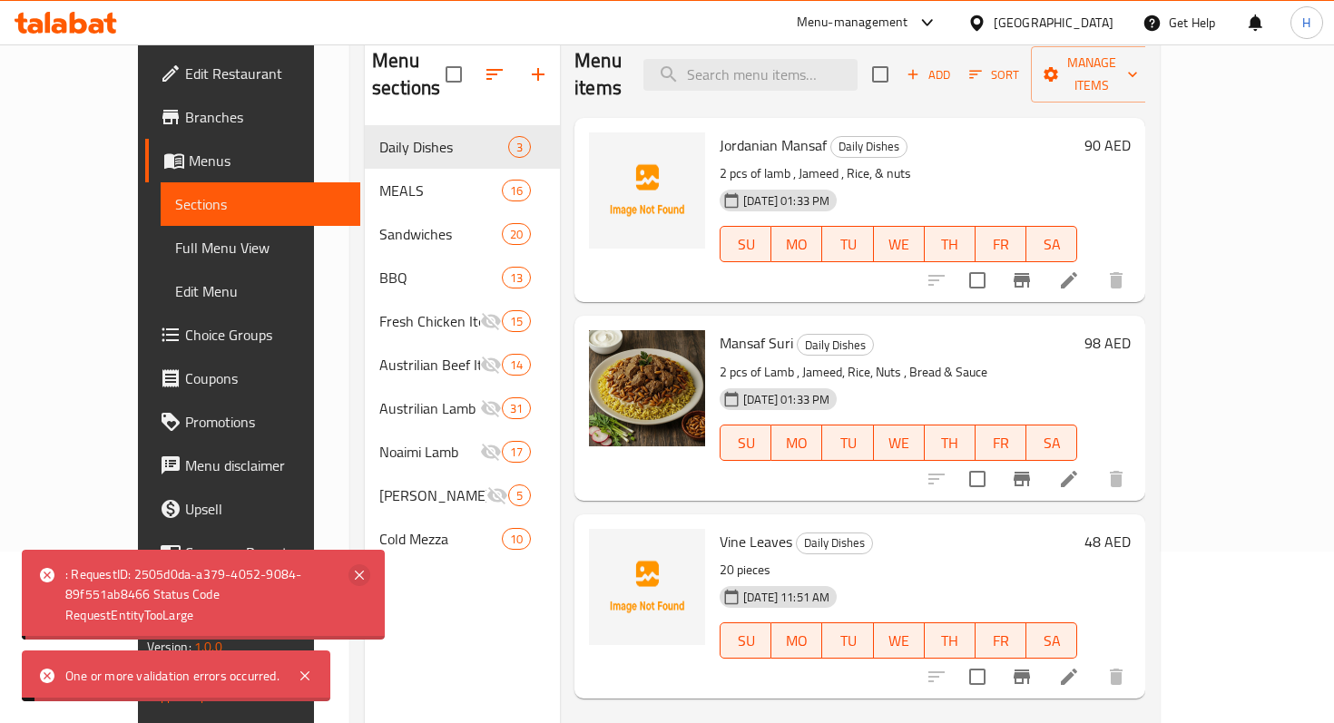
click at [359, 582] on icon at bounding box center [359, 575] width 22 height 22
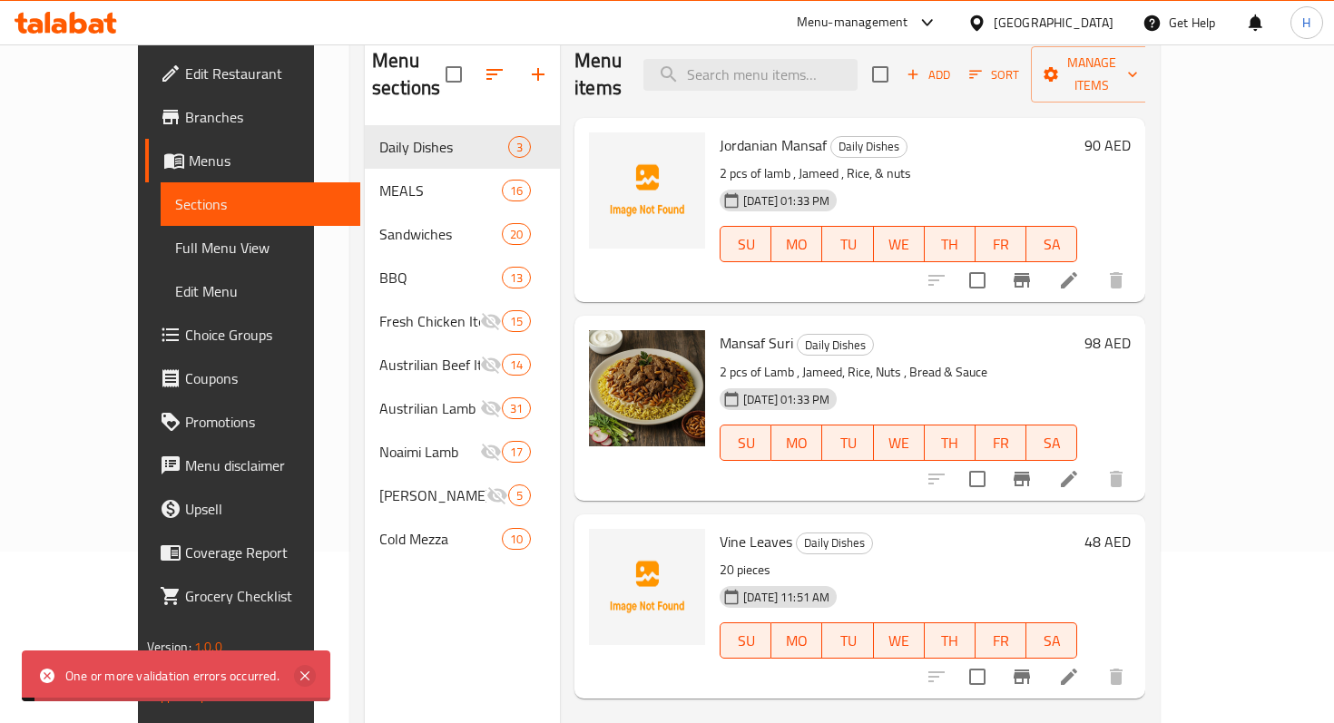
click at [306, 678] on icon at bounding box center [304, 675] width 9 height 9
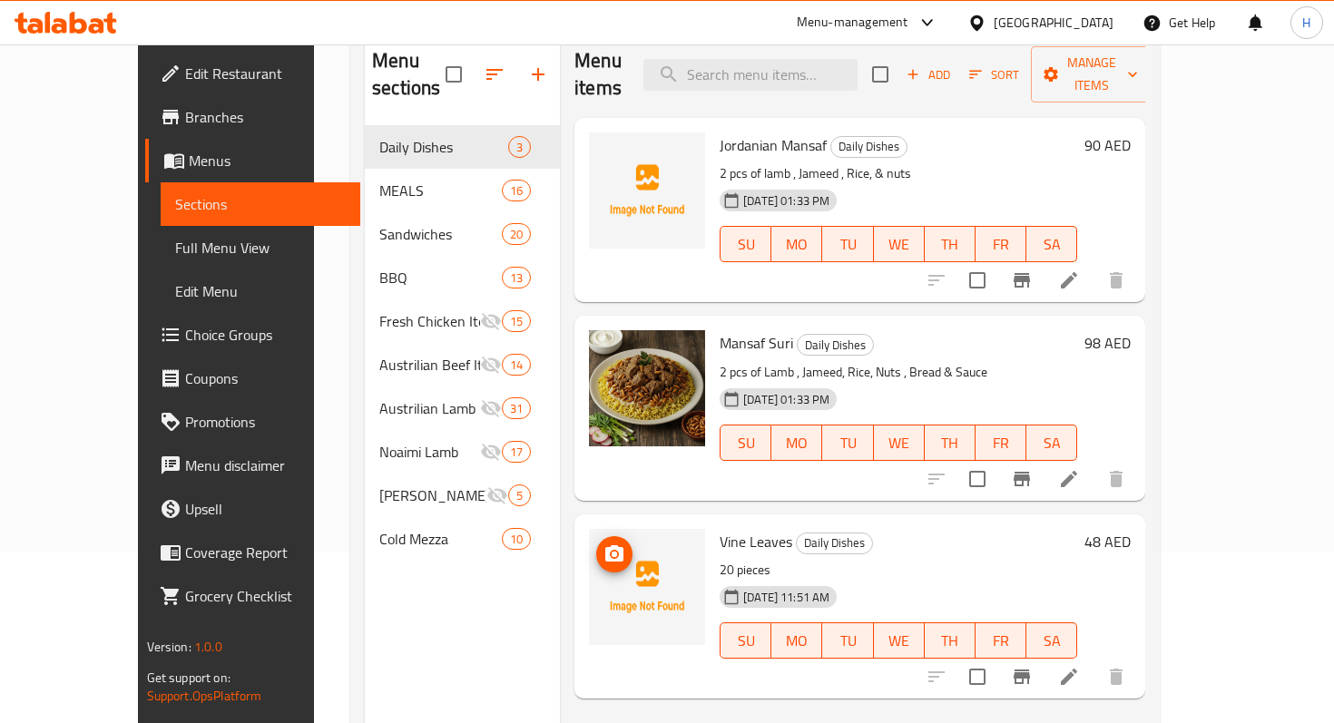
click at [605, 545] on icon "upload picture" at bounding box center [614, 553] width 18 height 16
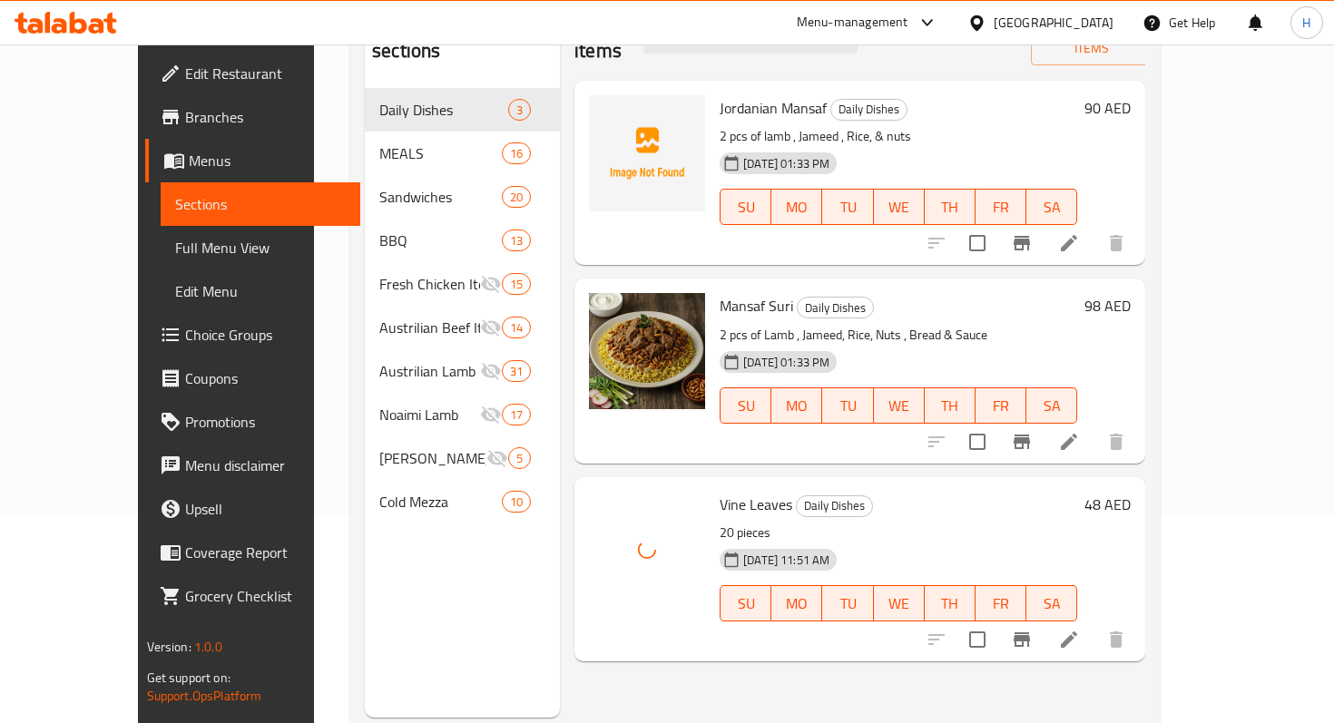
scroll to position [210, 0]
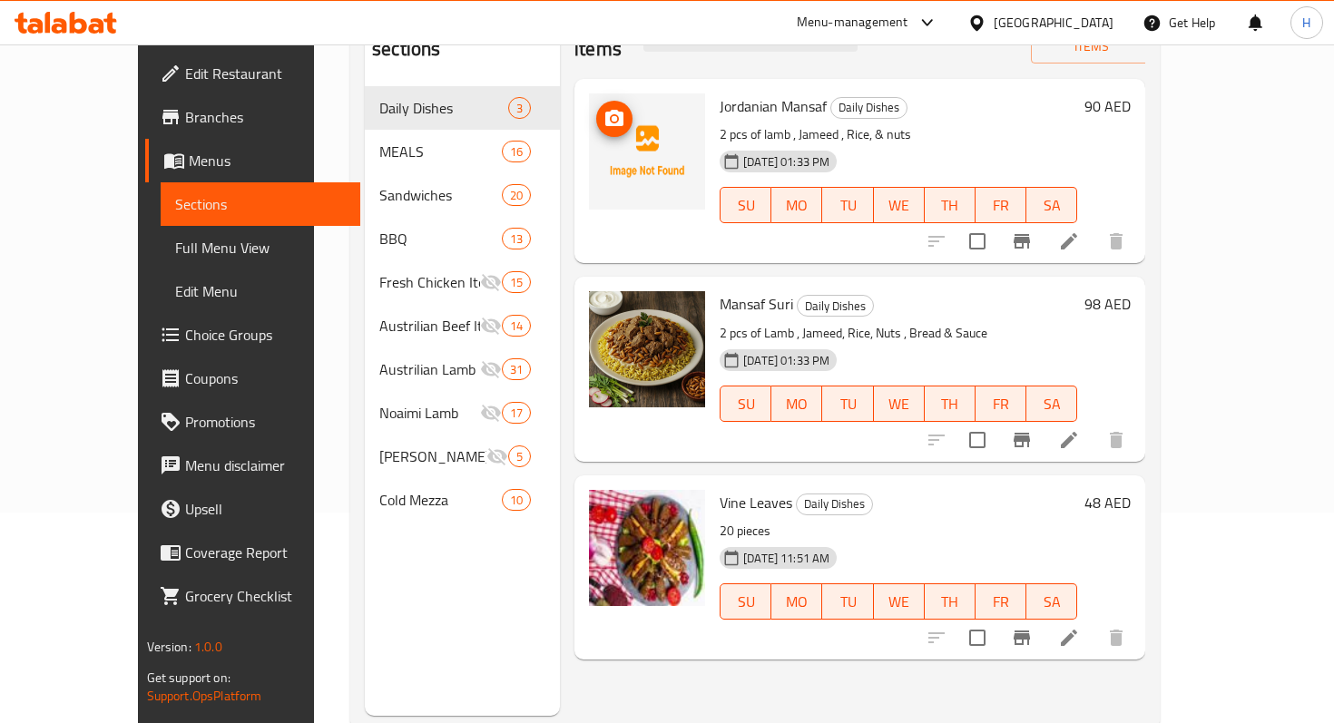
click at [603, 133] on img at bounding box center [647, 151] width 116 height 116
click at [596, 103] on button "upload picture" at bounding box center [614, 119] width 36 height 36
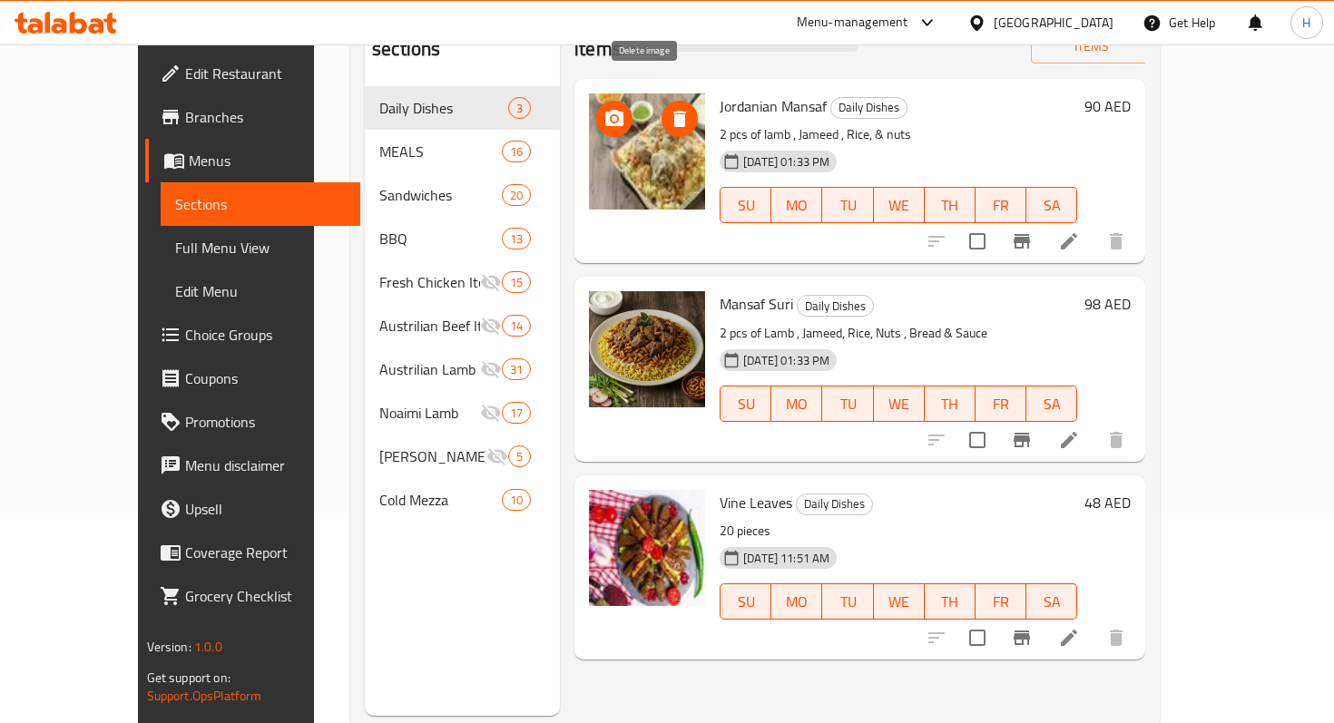
click at [673, 111] on icon "delete image" at bounding box center [679, 119] width 13 height 16
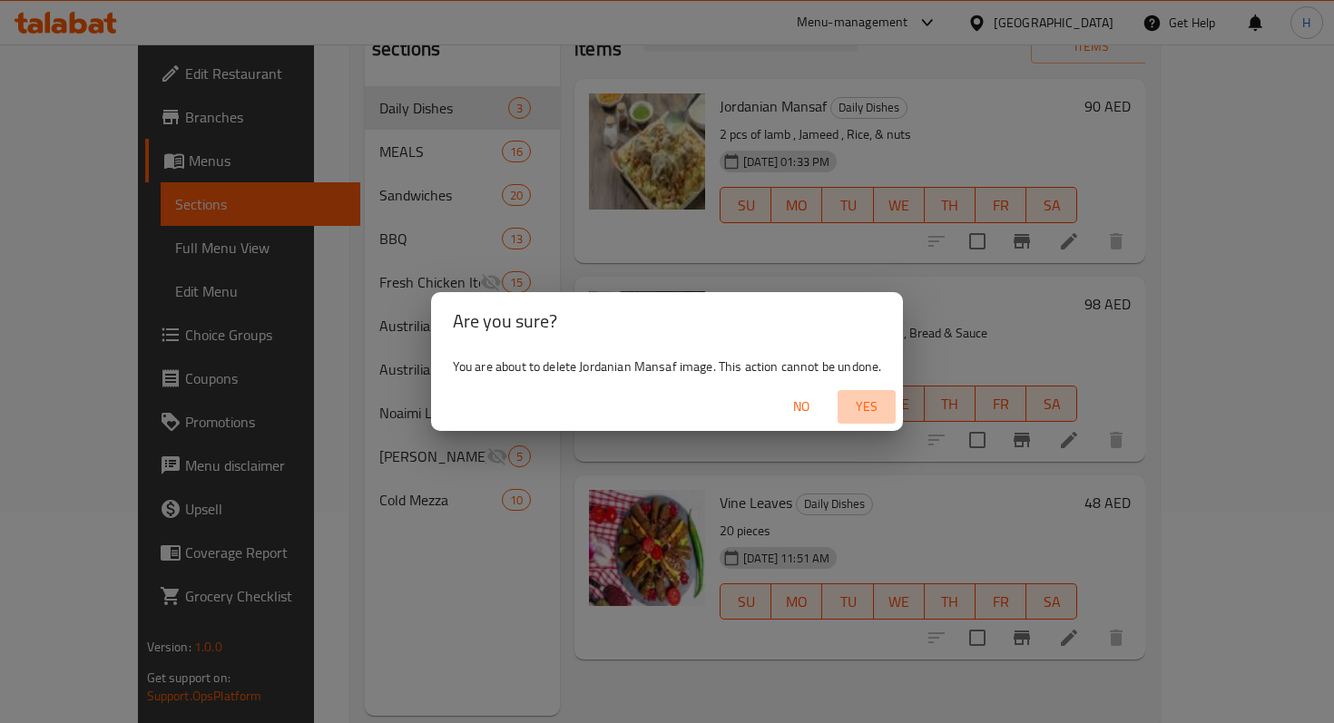
click at [869, 406] on span "Yes" at bounding box center [867, 407] width 44 height 23
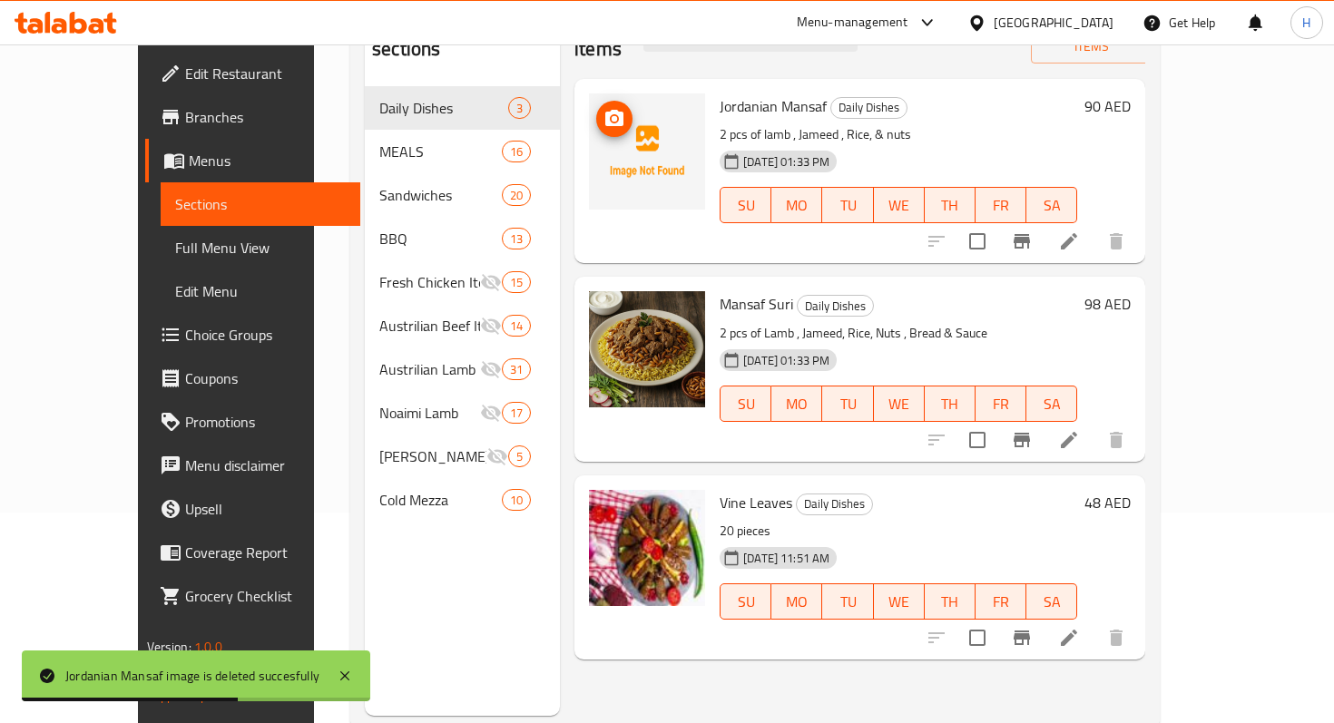
click at [605, 110] on icon "upload picture" at bounding box center [614, 118] width 18 height 16
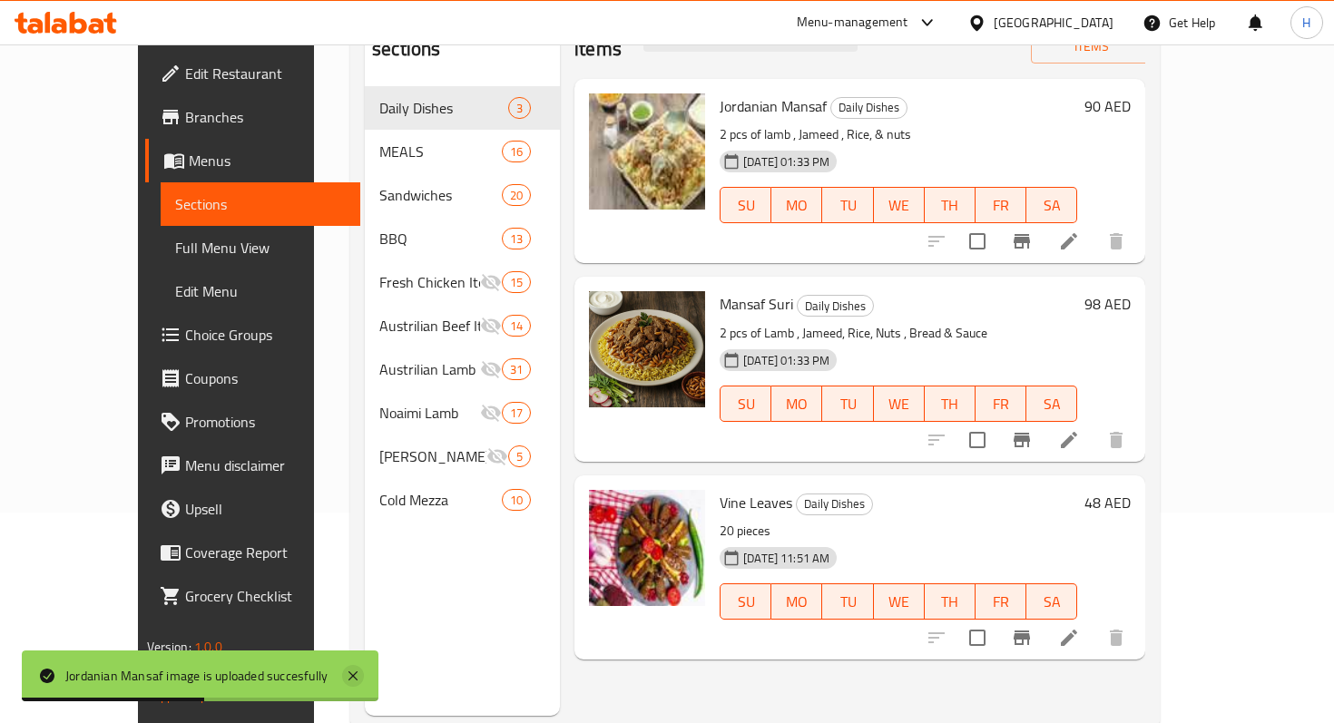
click at [352, 675] on icon at bounding box center [352, 675] width 9 height 9
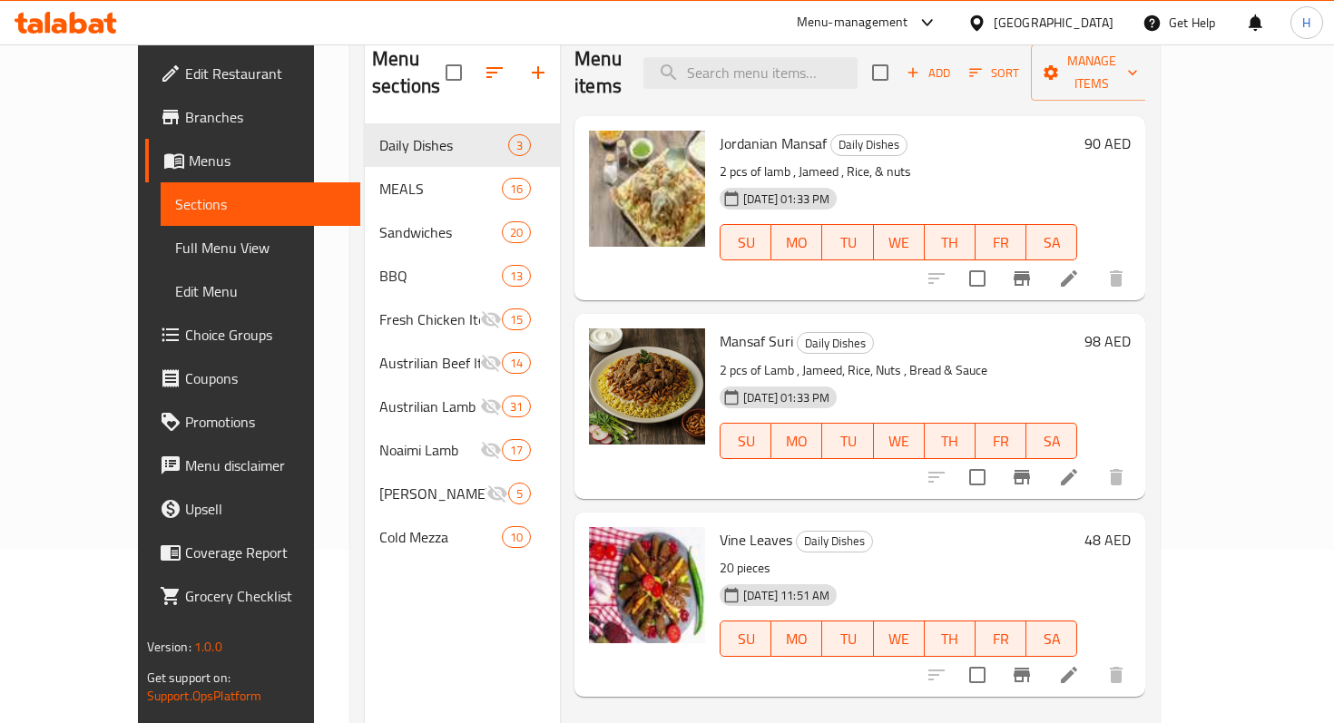
scroll to position [141, 0]
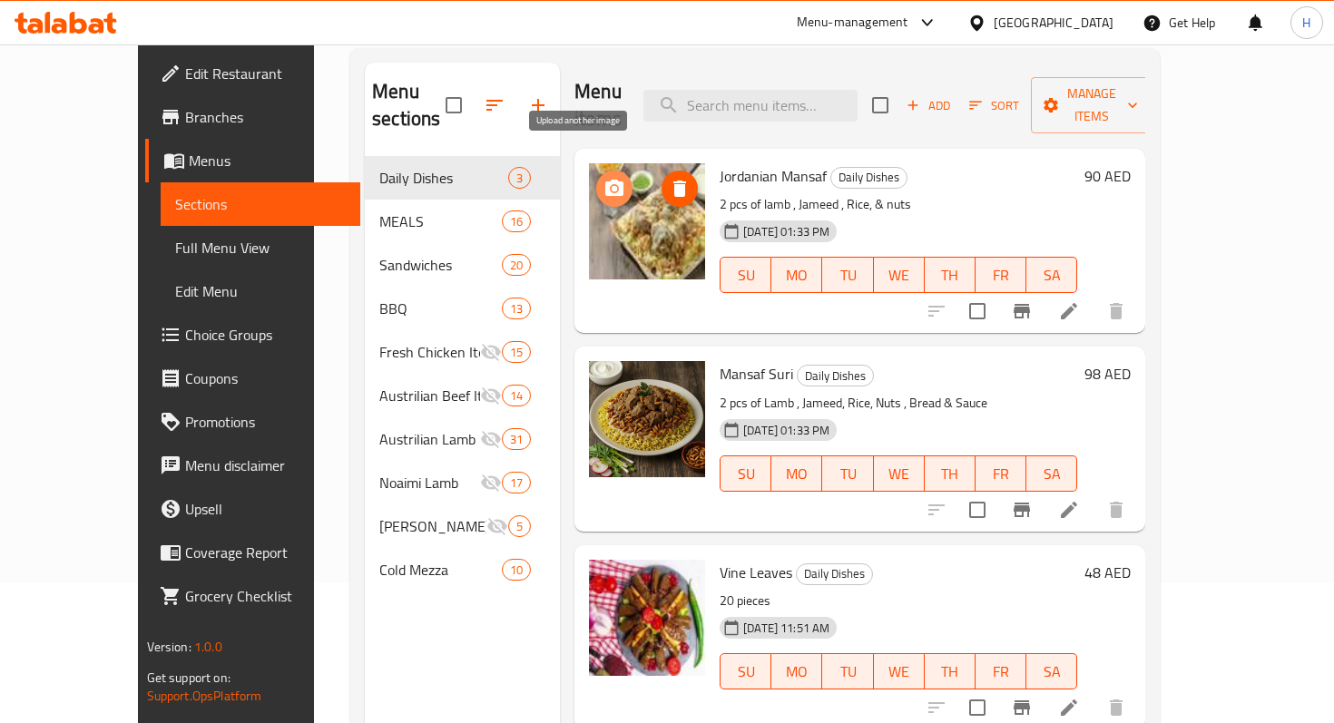
click at [603, 178] on icon "upload picture" at bounding box center [614, 189] width 22 height 22
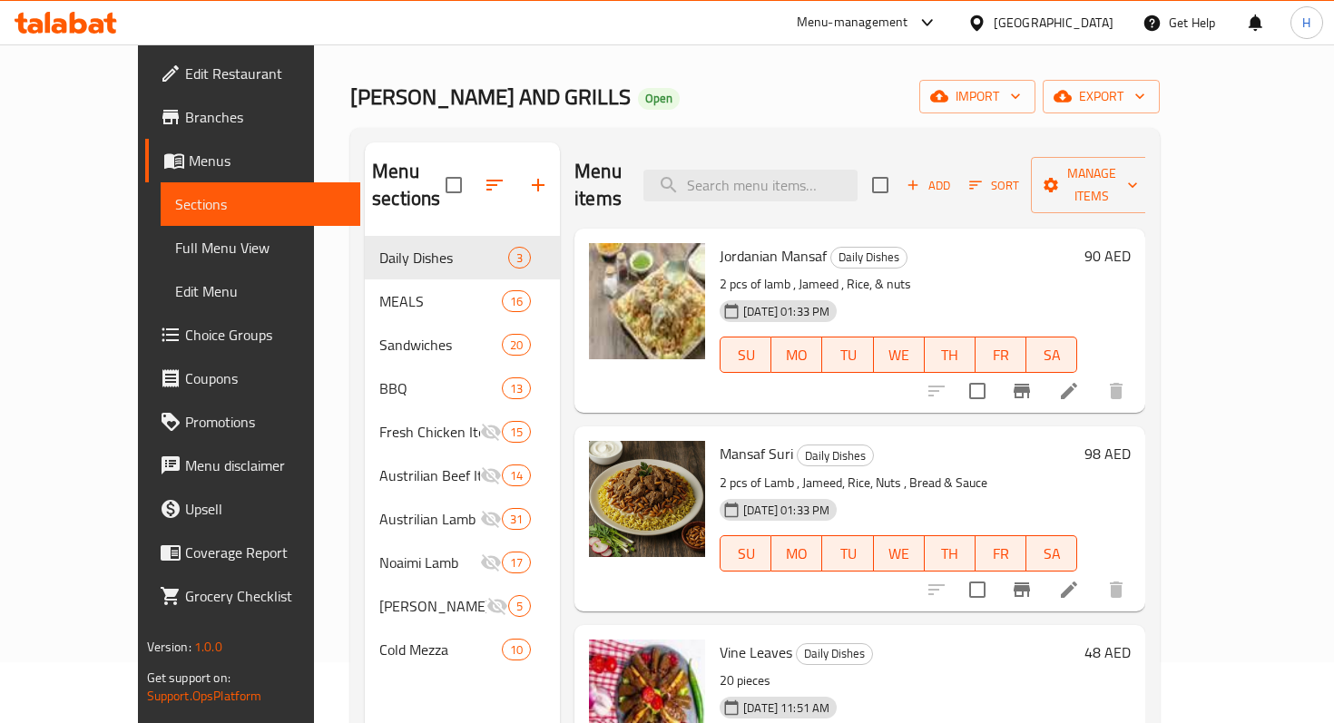
scroll to position [0, 0]
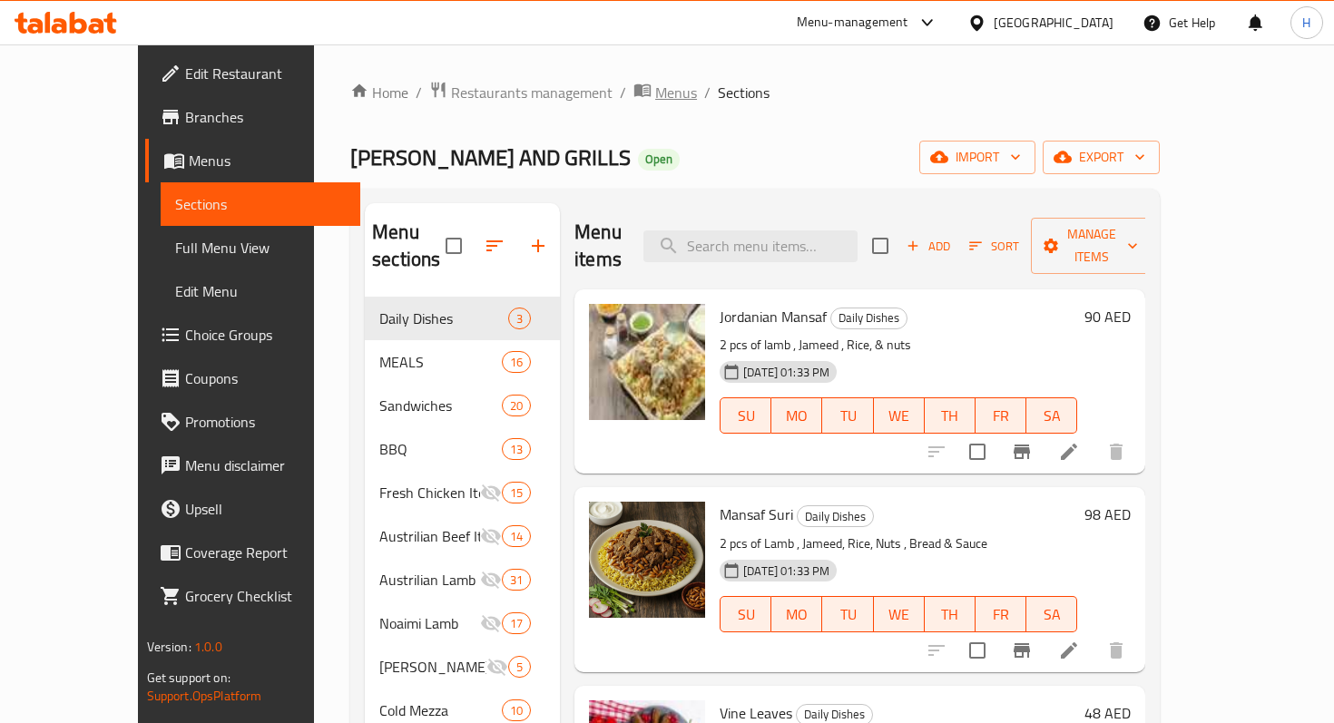
click at [655, 92] on span "Menus" at bounding box center [676, 93] width 42 height 22
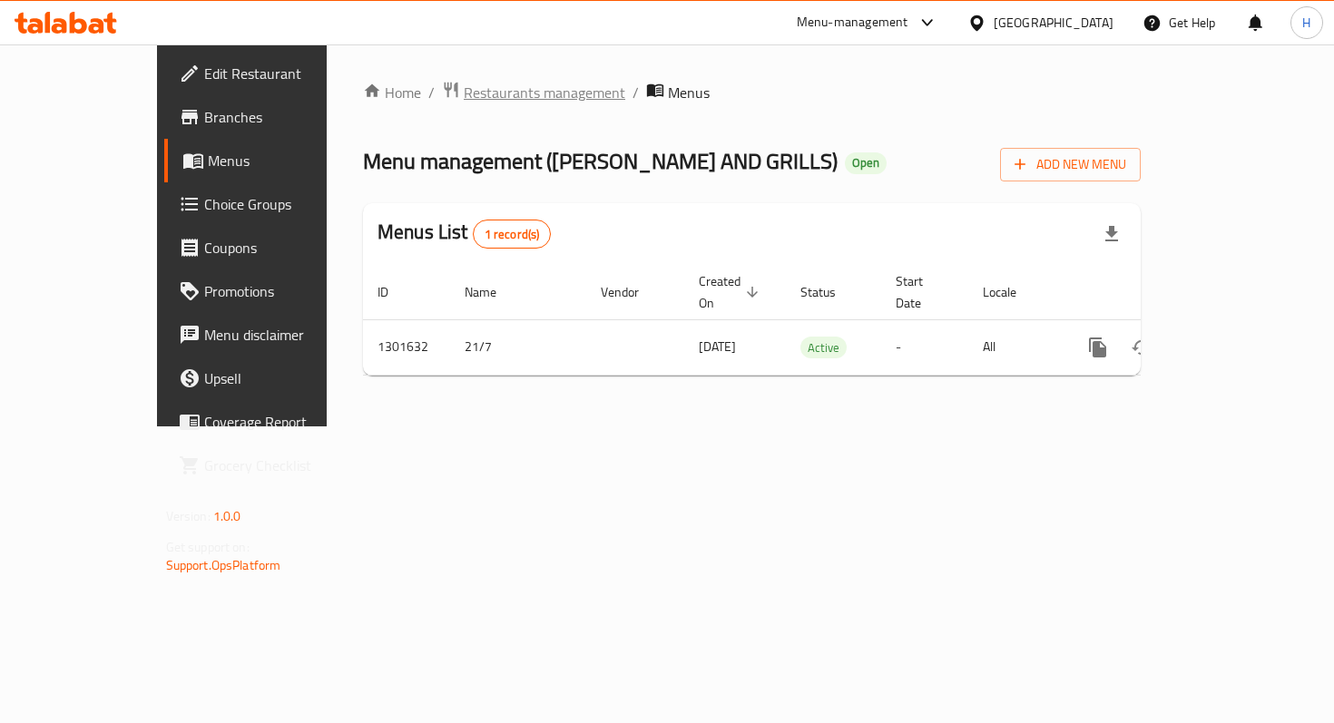
click at [487, 96] on span "Restaurants management" at bounding box center [544, 93] width 161 height 22
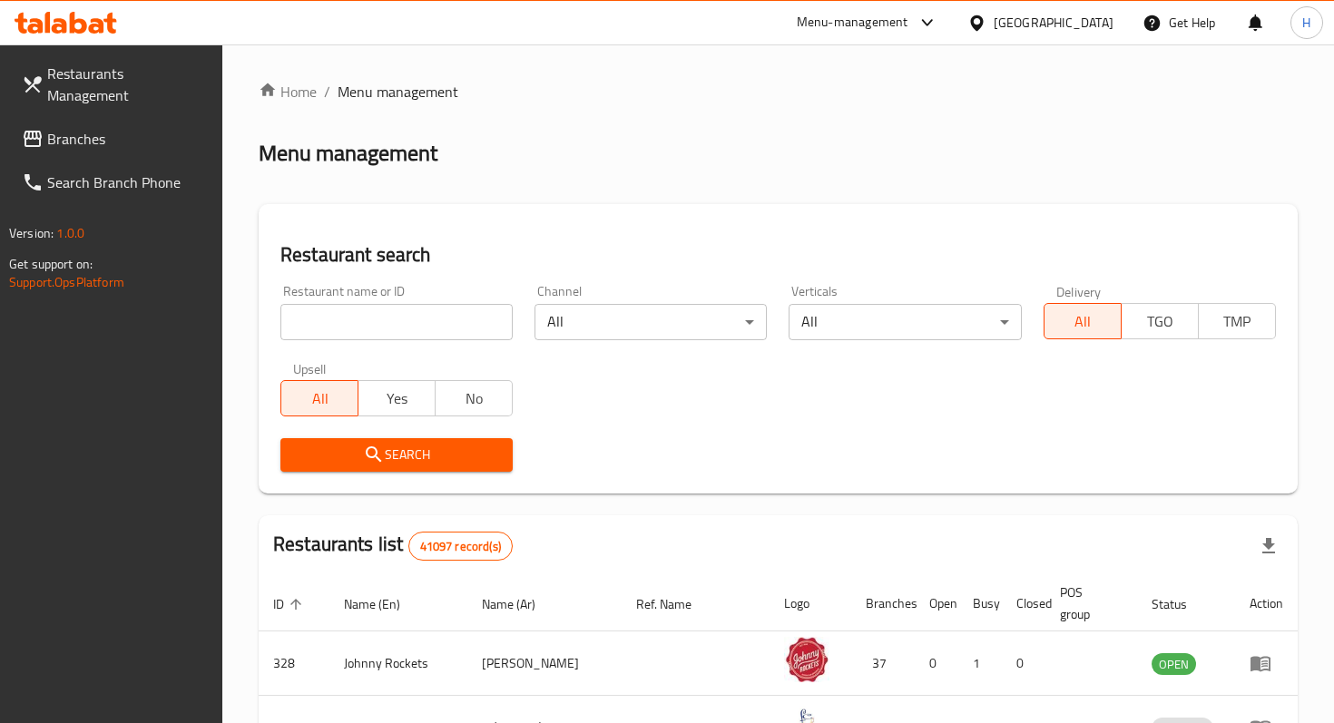
click at [152, 128] on span "Branches" at bounding box center [127, 139] width 161 height 22
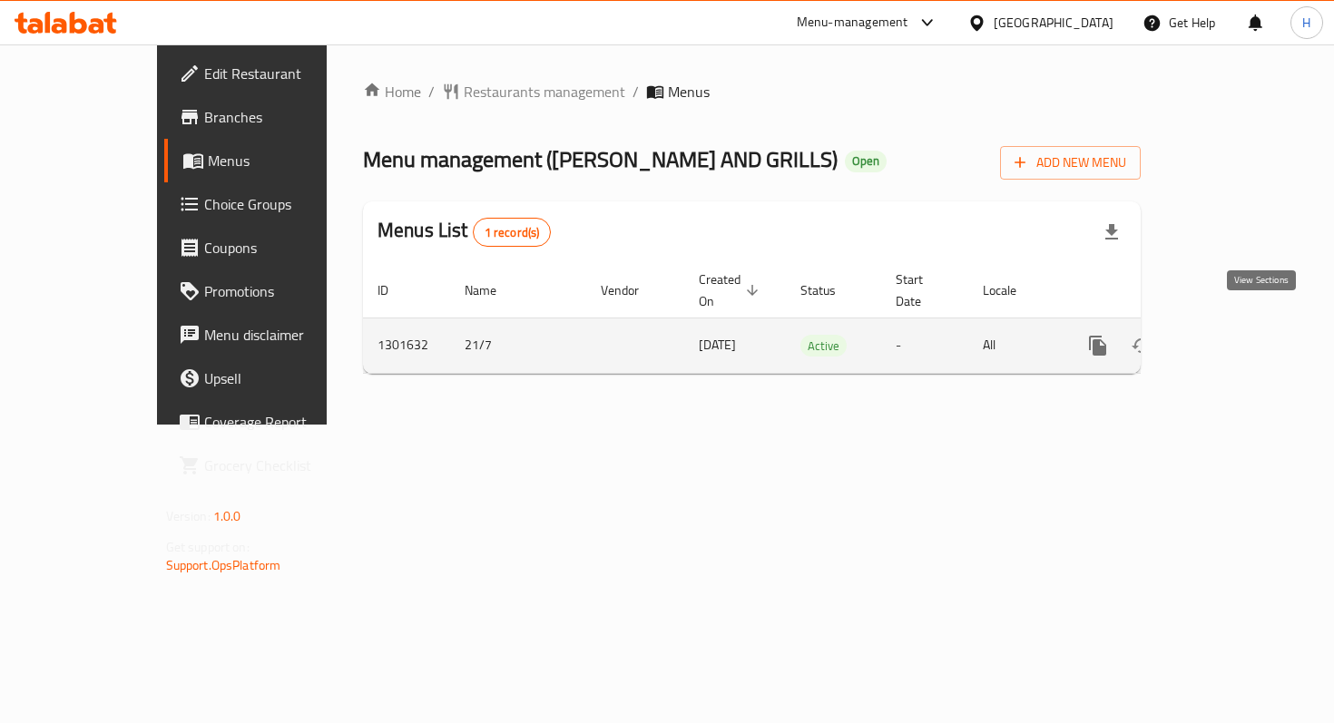
click at [1239, 335] on icon "enhanced table" at bounding box center [1228, 346] width 22 height 22
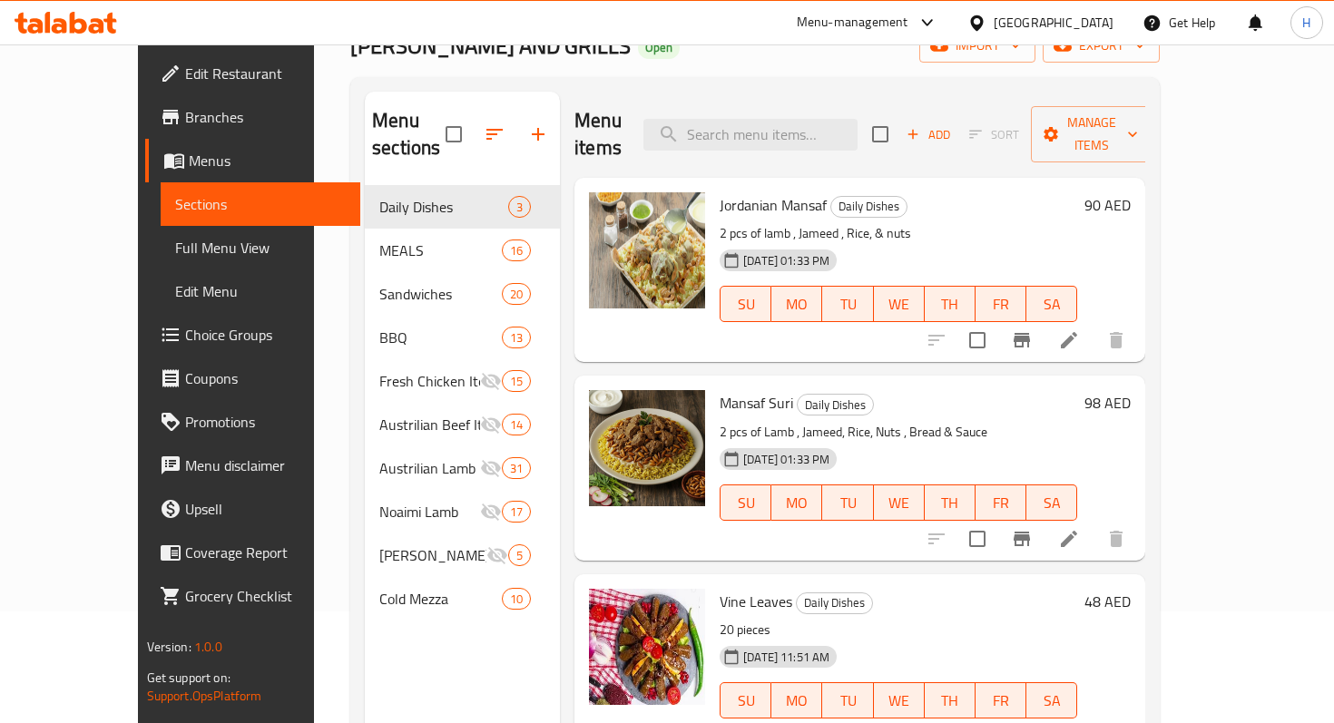
scroll to position [132, 0]
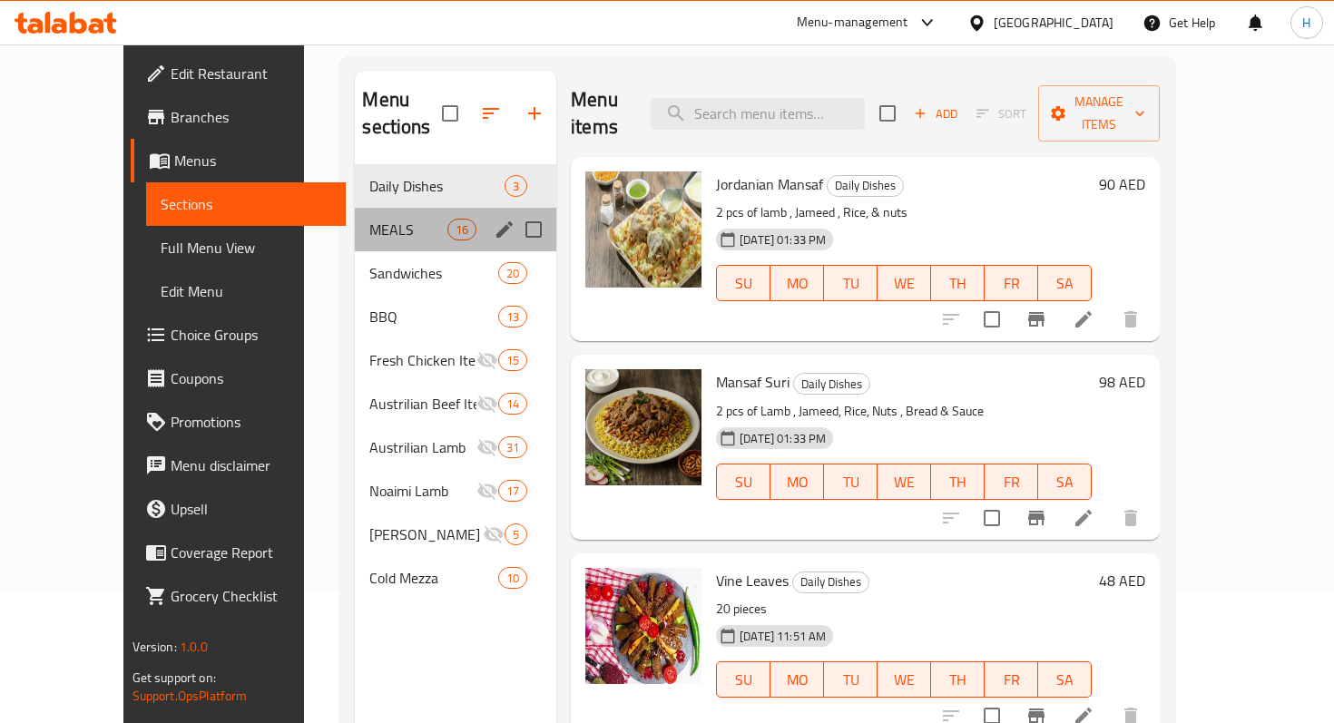
click at [355, 216] on div "MEALS 16" at bounding box center [455, 230] width 201 height 44
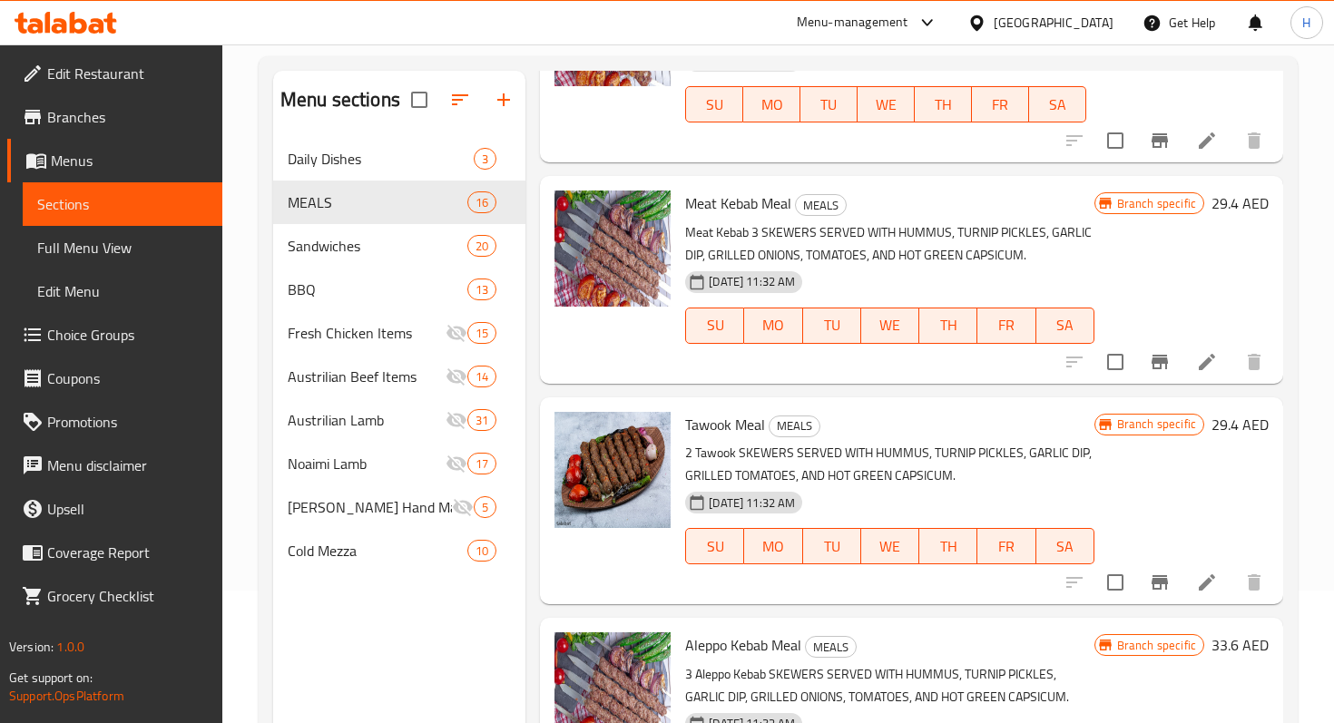
scroll to position [175, 0]
click at [1201, 582] on icon at bounding box center [1207, 582] width 22 height 22
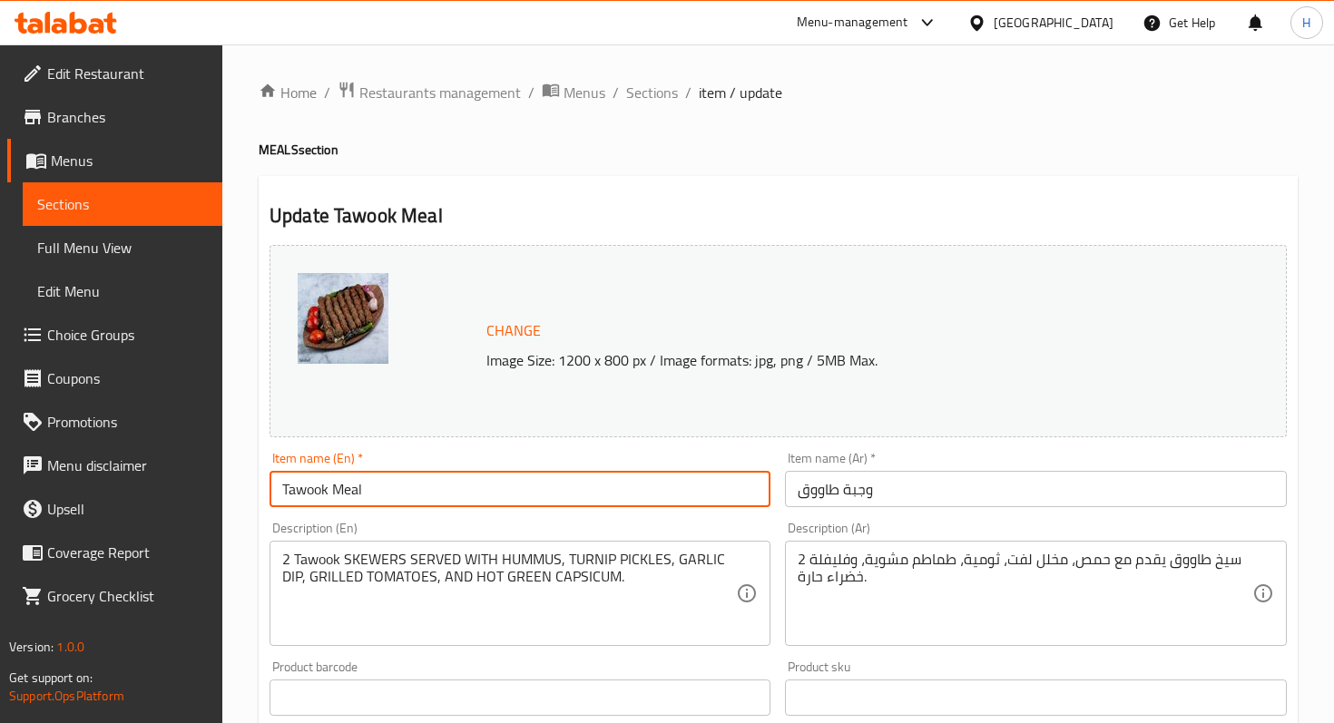
drag, startPoint x: 326, startPoint y: 491, endPoint x: 271, endPoint y: 490, distance: 54.4
click at [271, 491] on input "Tawook Meal" at bounding box center [519, 489] width 501 height 36
type input "Kebab Meal"
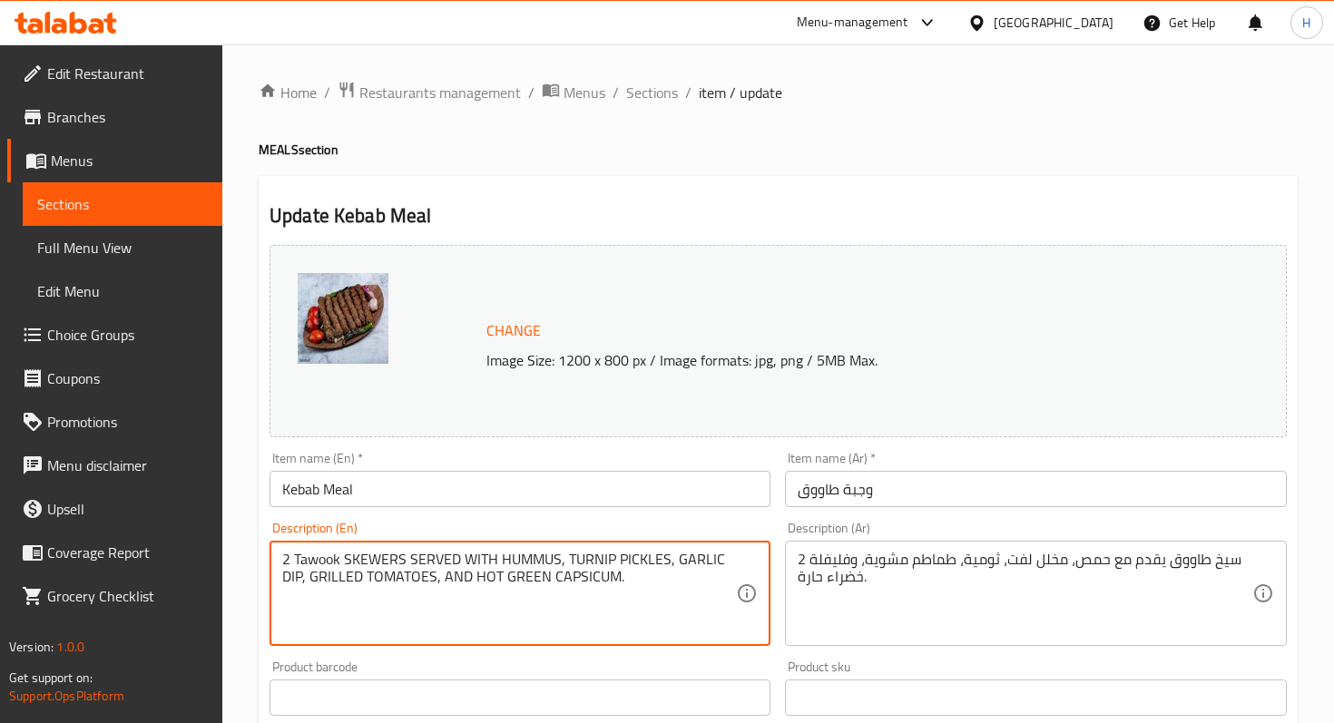
click at [318, 558] on textarea "2 Tawook SKEWERS SERVED WITH HUMMUS, TURNIP PICKLES, GARLIC DIP, GRILLED TOMATO…" at bounding box center [509, 594] width 454 height 86
type textarea "2 Kebab SKEWERS SERVED WITH HUMMUS, TURNIP PICKLES, GARLIC DIP, GRILLED TOMATOE…"
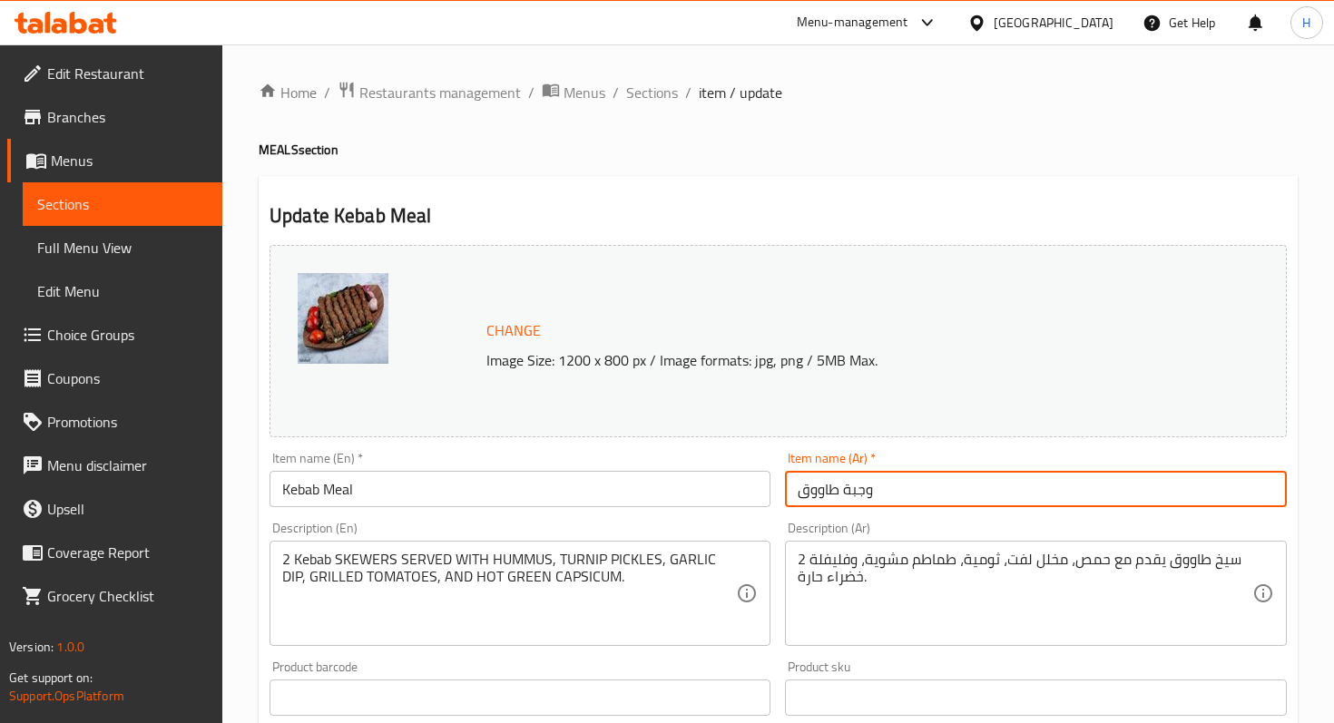
click at [819, 490] on input "وجبة طاووق" at bounding box center [1035, 489] width 501 height 36
type input "وجبة كباب"
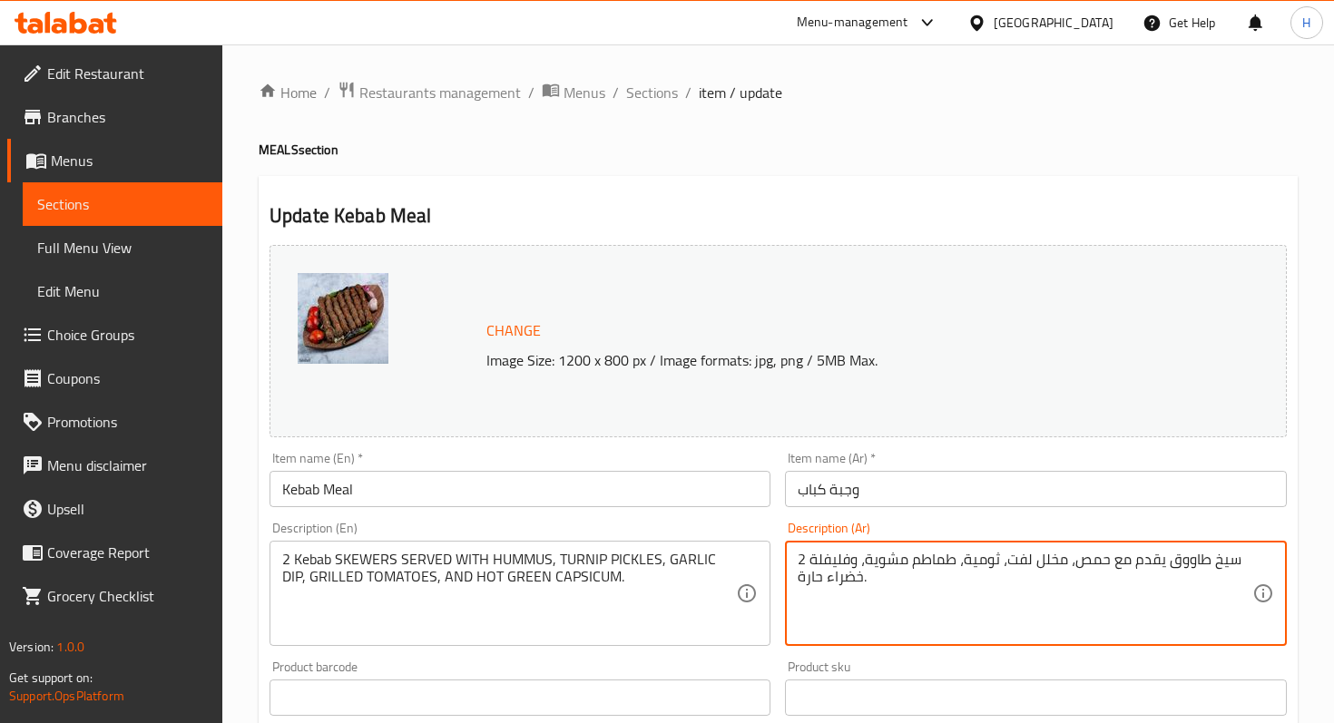
click at [1182, 571] on textarea "2 سيخ طاووق يقدم مع حمص، مخلل لفت، ثومية، طماطم مشوية، وفليفلة خضراء حارة." at bounding box center [1024, 594] width 454 height 86
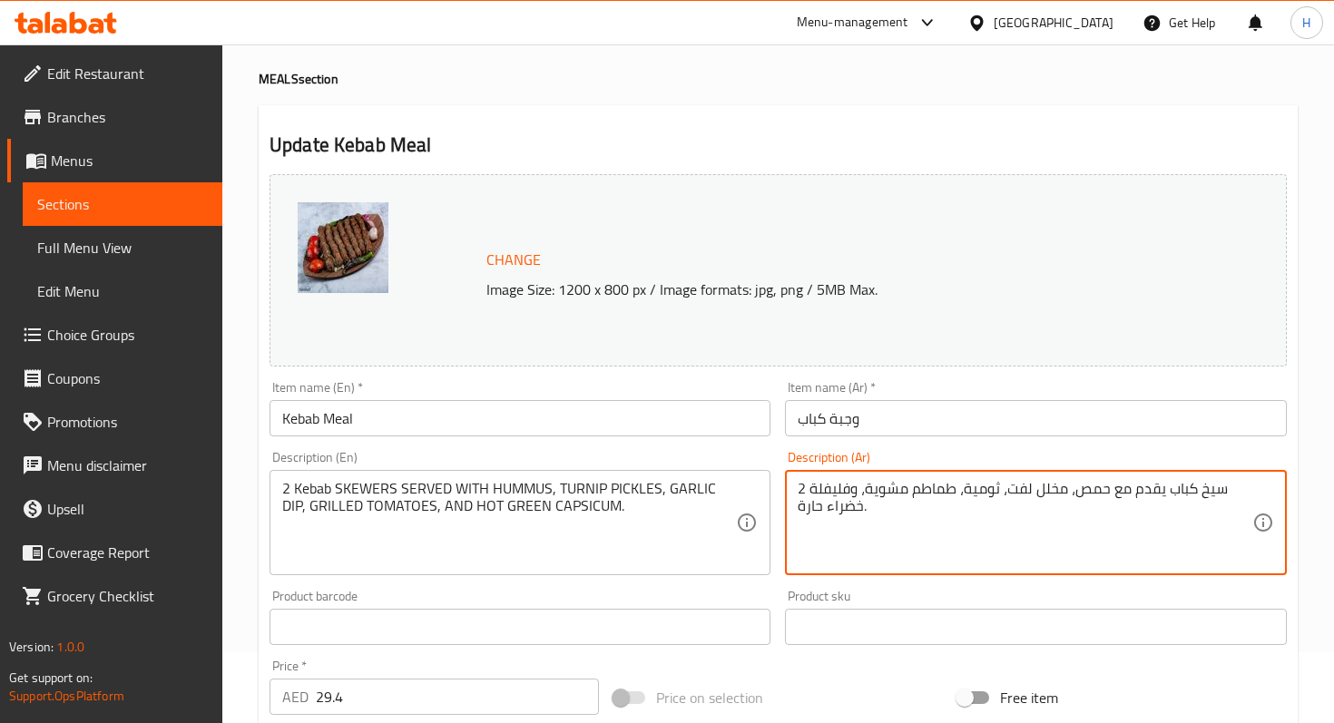
scroll to position [30, 0]
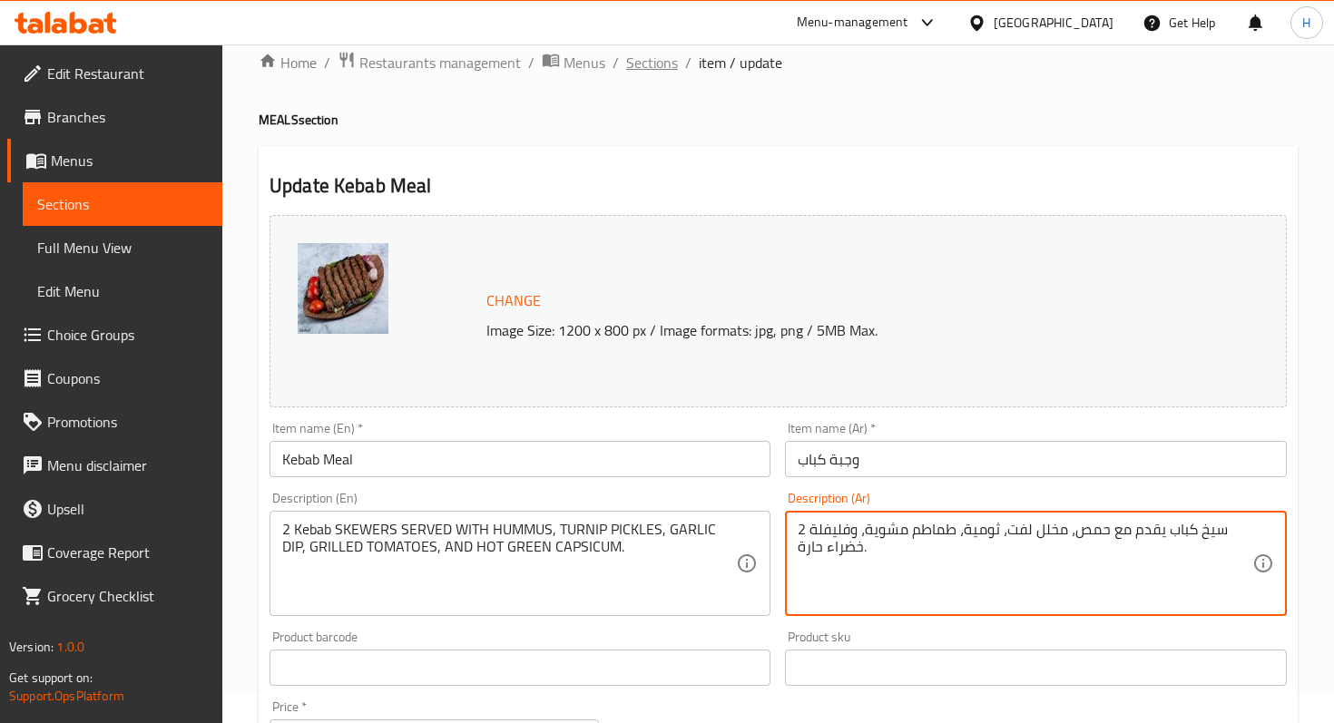
type textarea "2 سيخ كباب يقدم مع حمص، مخلل لفت، ثومية، طماطم مشوية، وفليفلة خضراء حارة."
click at [642, 64] on span "Sections" at bounding box center [652, 63] width 52 height 22
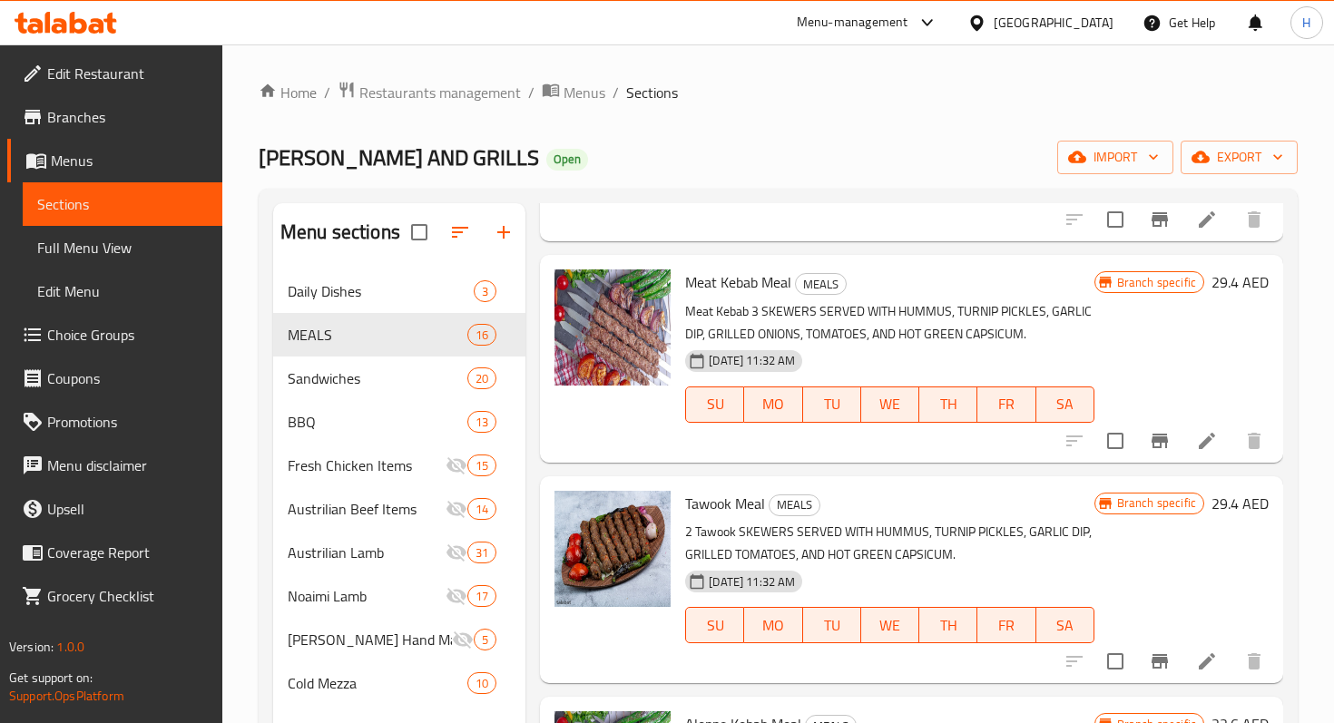
scroll to position [194, 0]
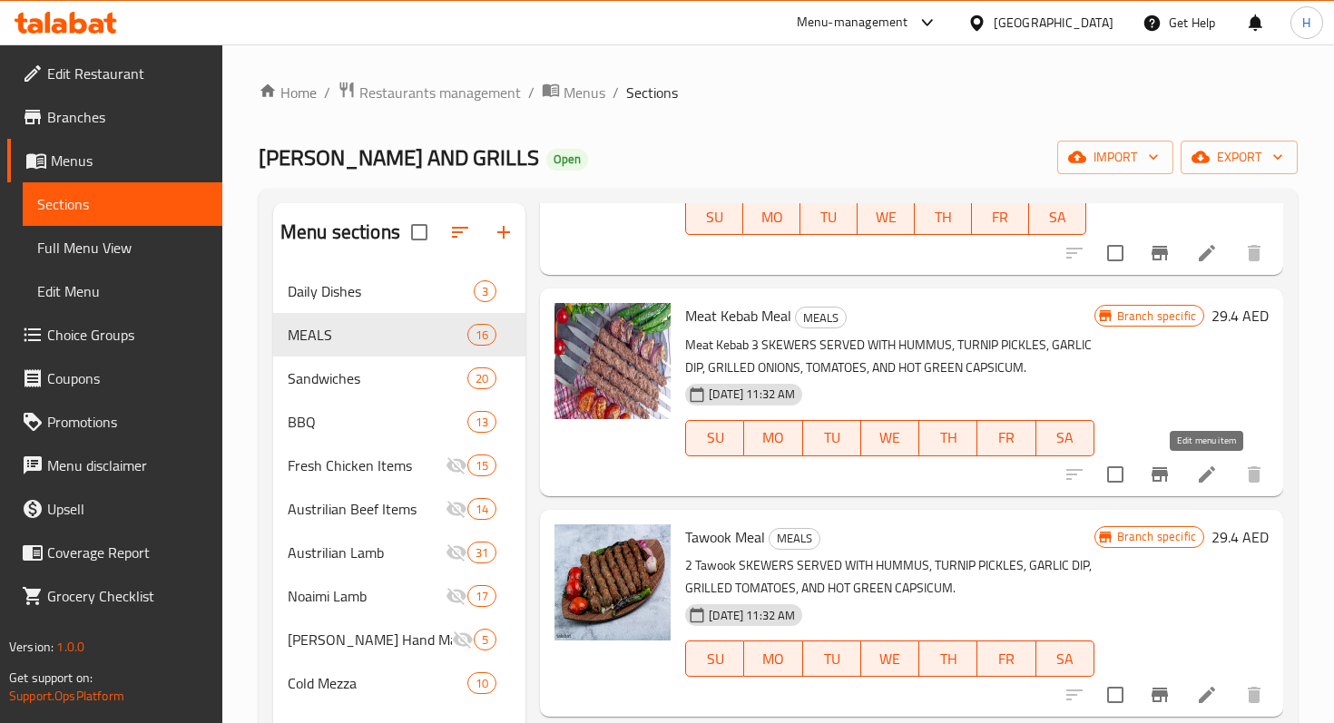
click at [1207, 482] on icon at bounding box center [1207, 475] width 22 height 22
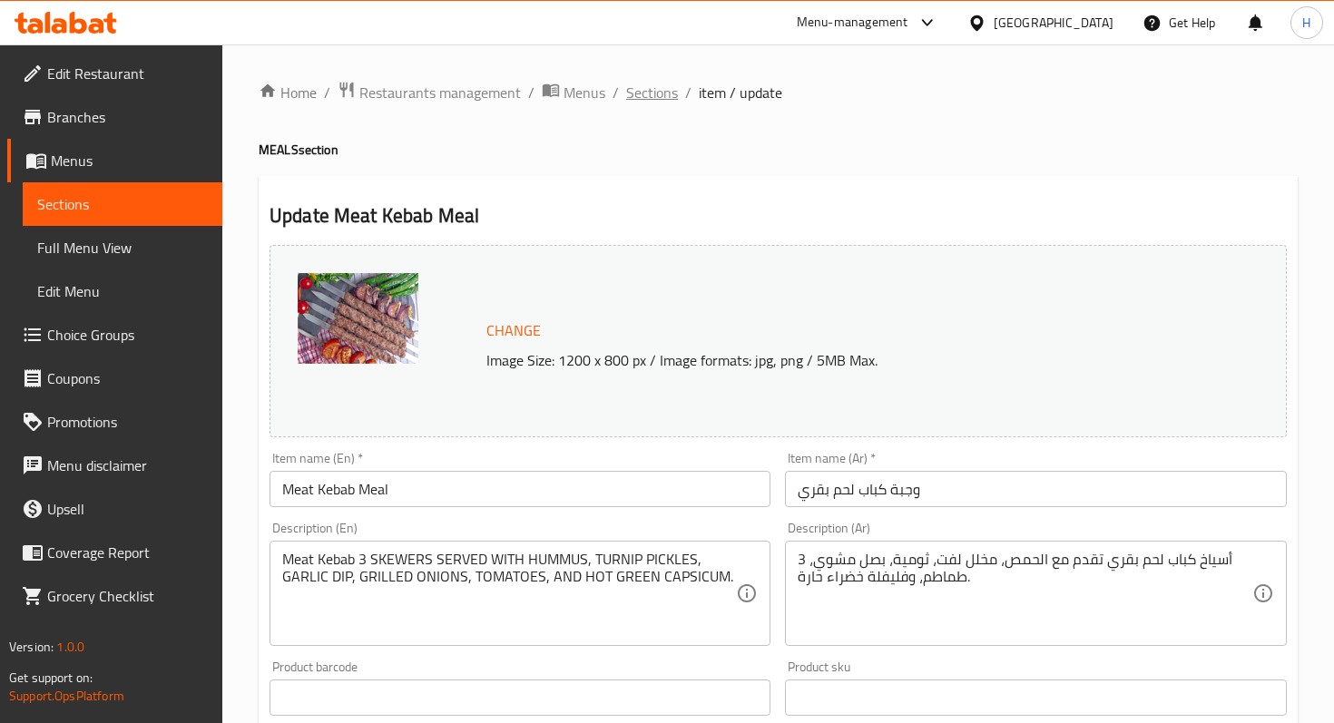
click at [642, 102] on span "Sections" at bounding box center [652, 93] width 52 height 22
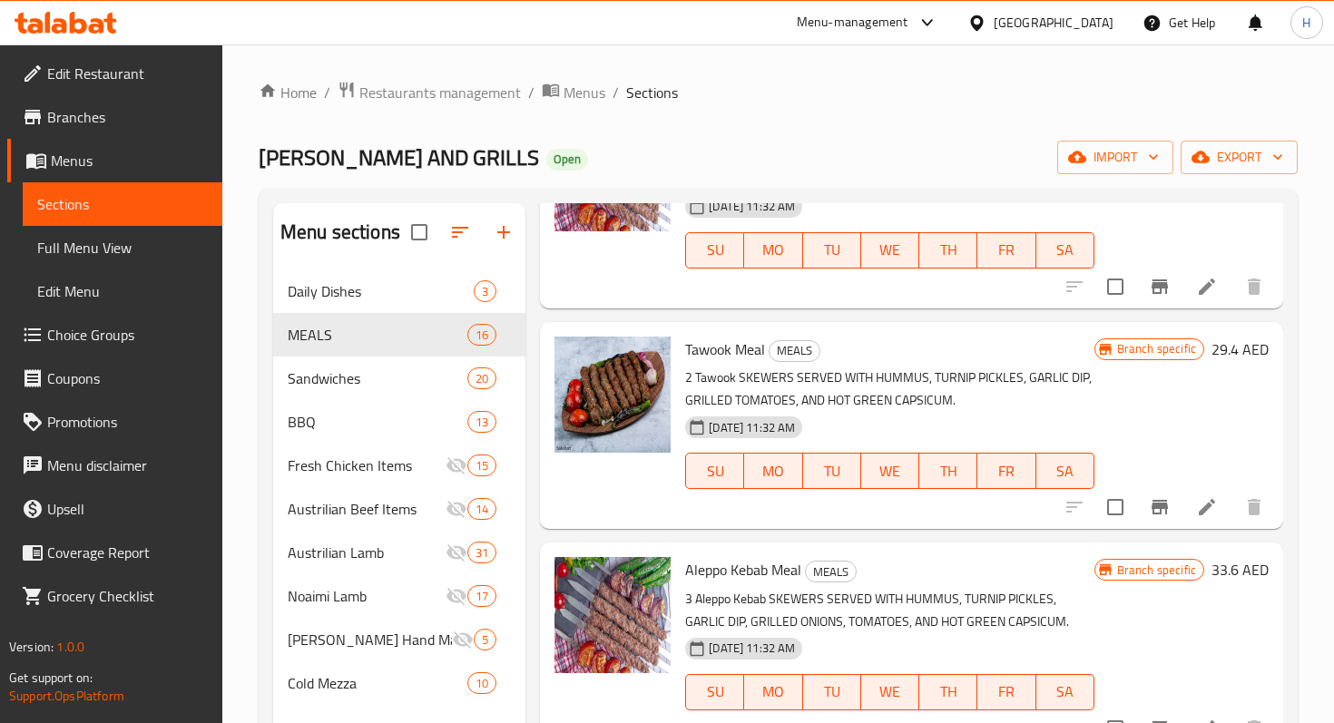
scroll to position [386, 0]
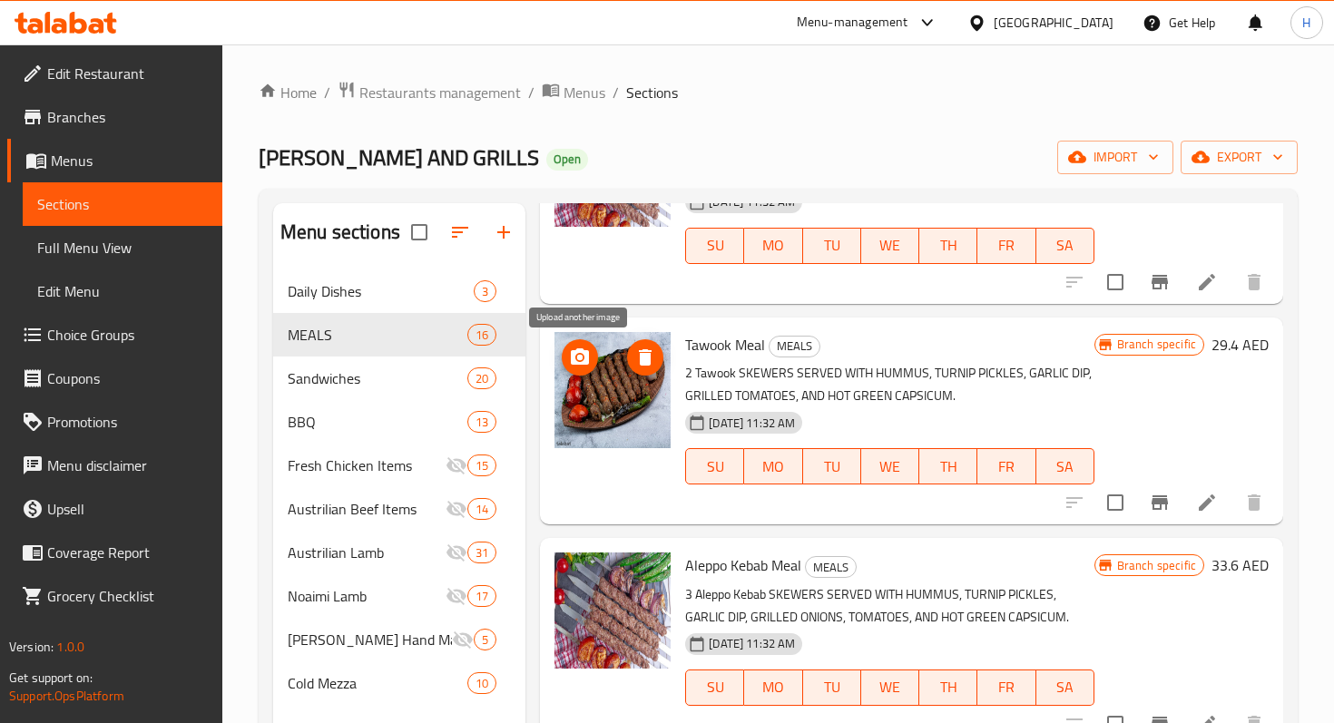
click at [577, 365] on icon "upload picture" at bounding box center [580, 358] width 22 height 22
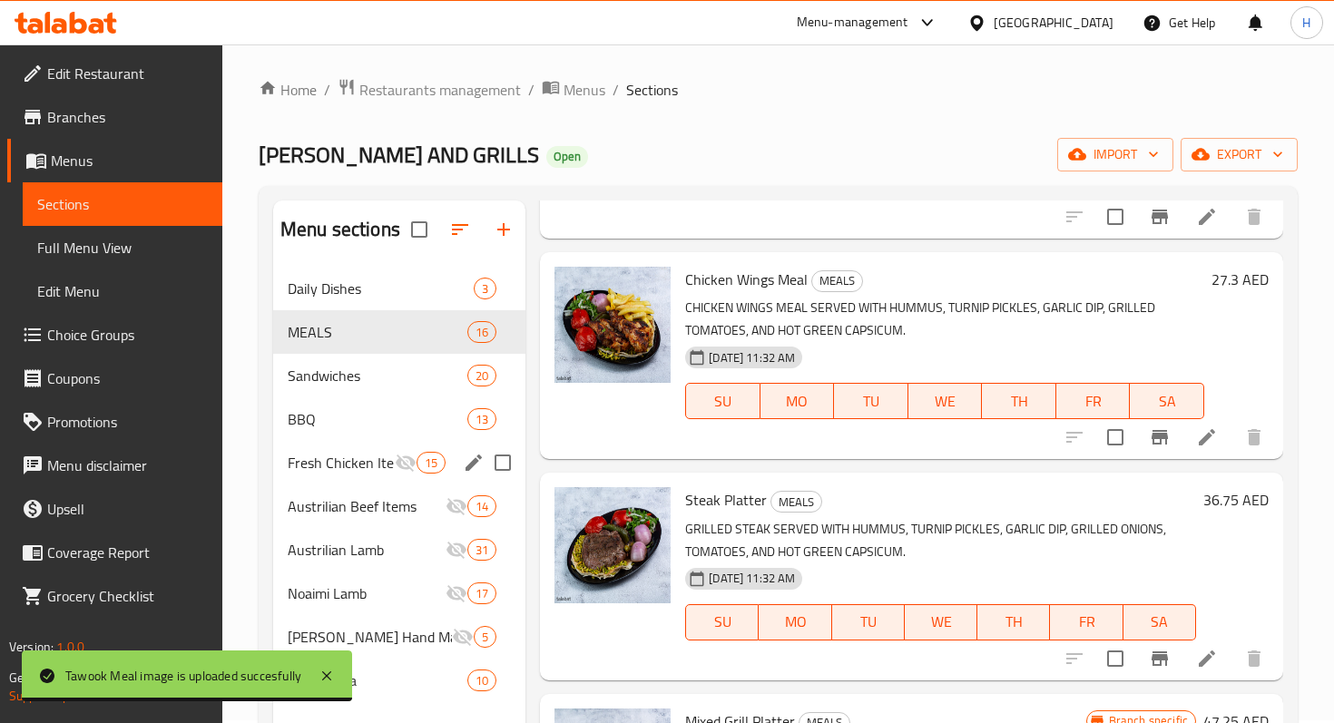
scroll to position [0, 0]
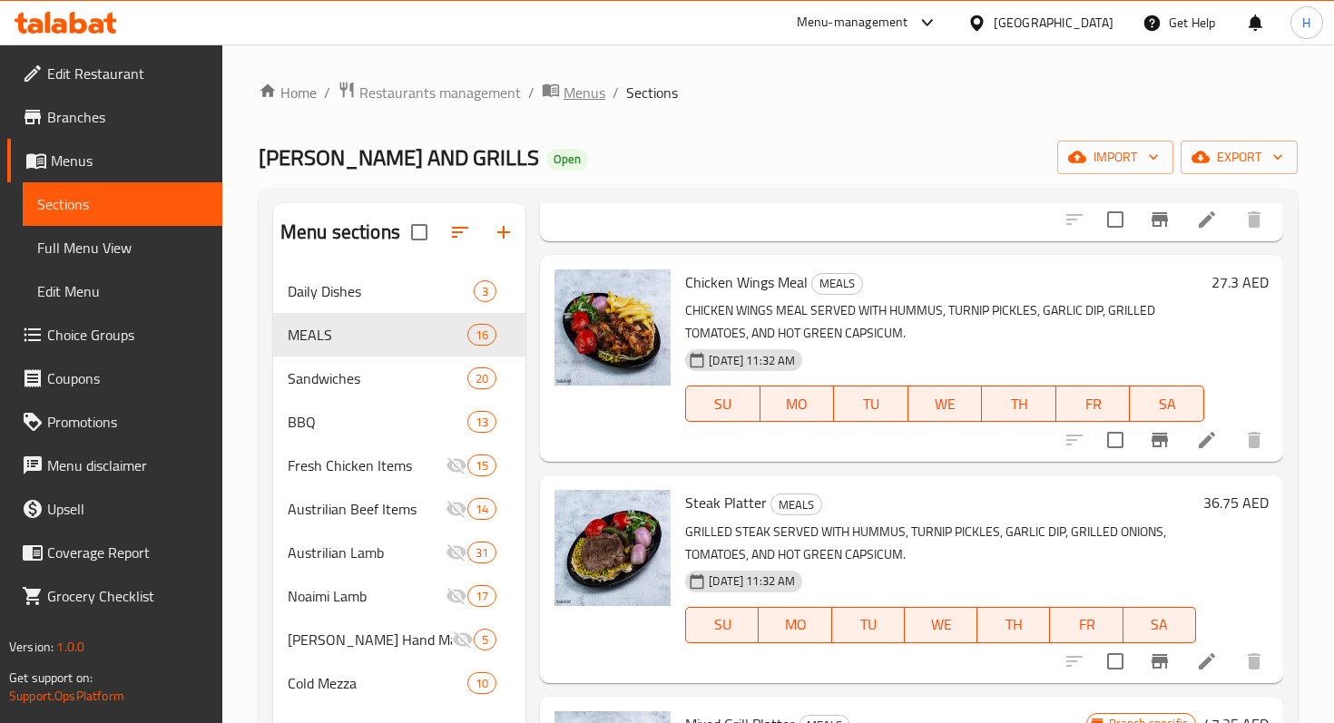
click at [574, 90] on span "Menus" at bounding box center [584, 93] width 42 height 22
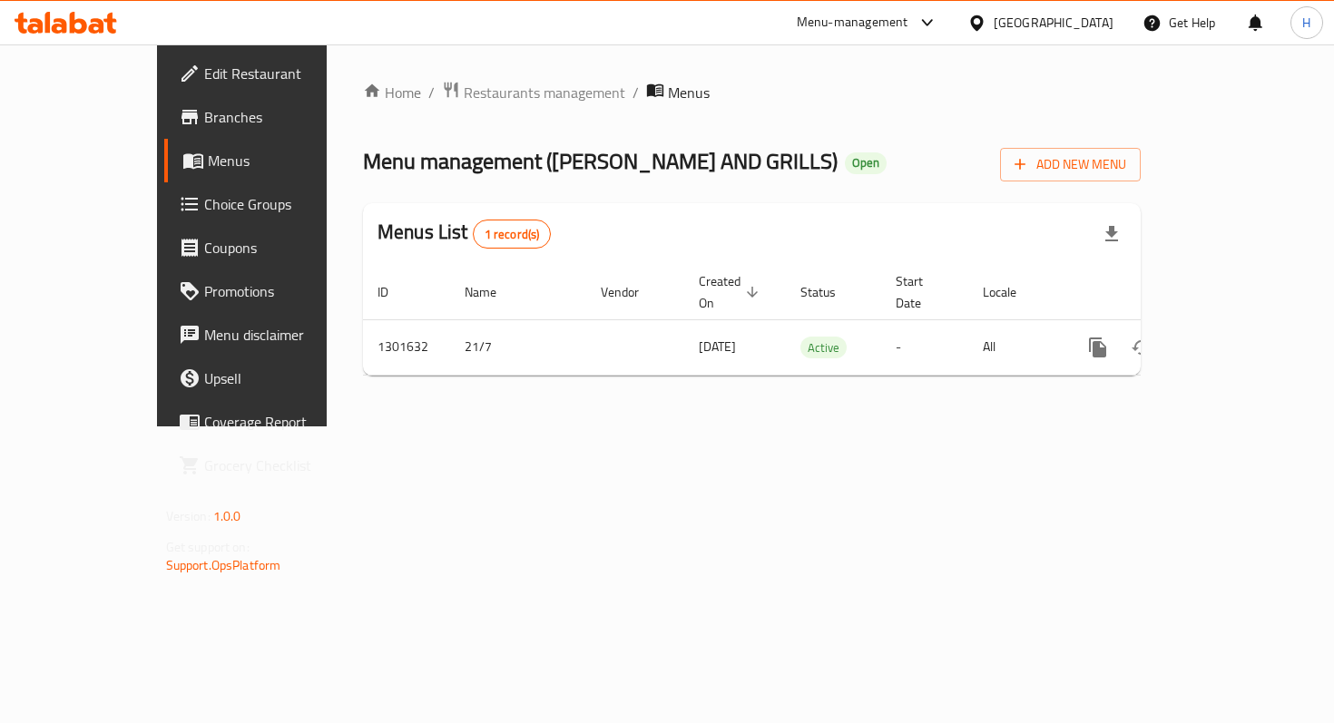
click at [204, 114] on span "Branches" at bounding box center [284, 117] width 161 height 22
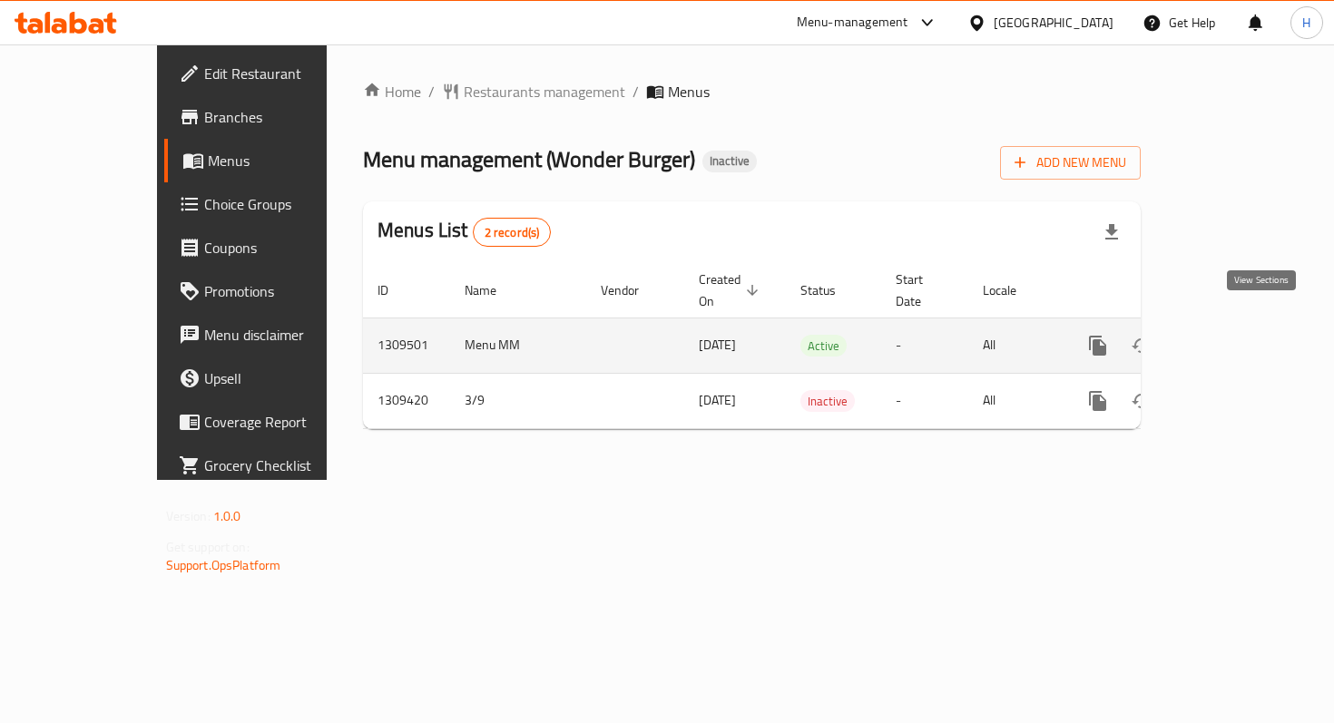
click at [1239, 335] on icon "enhanced table" at bounding box center [1228, 346] width 22 height 22
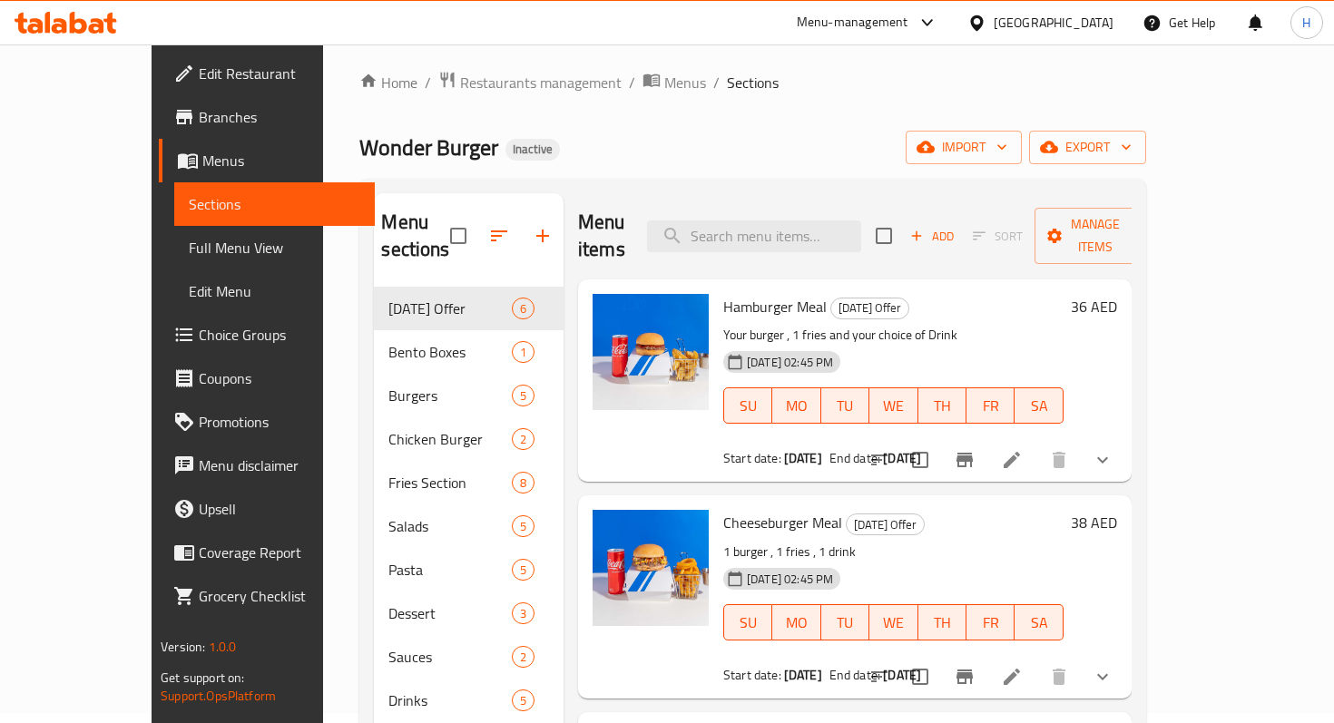
scroll to position [42, 0]
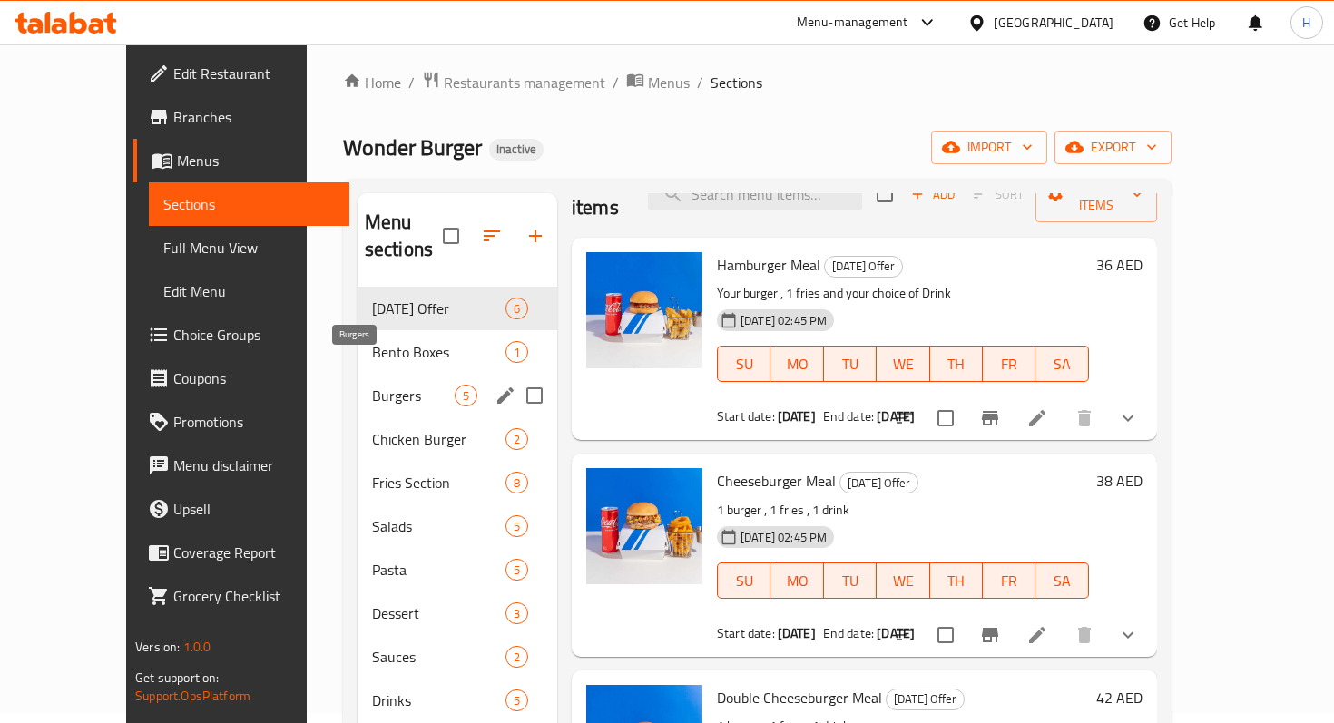
click at [376, 385] on span "Burgers" at bounding box center [413, 396] width 83 height 22
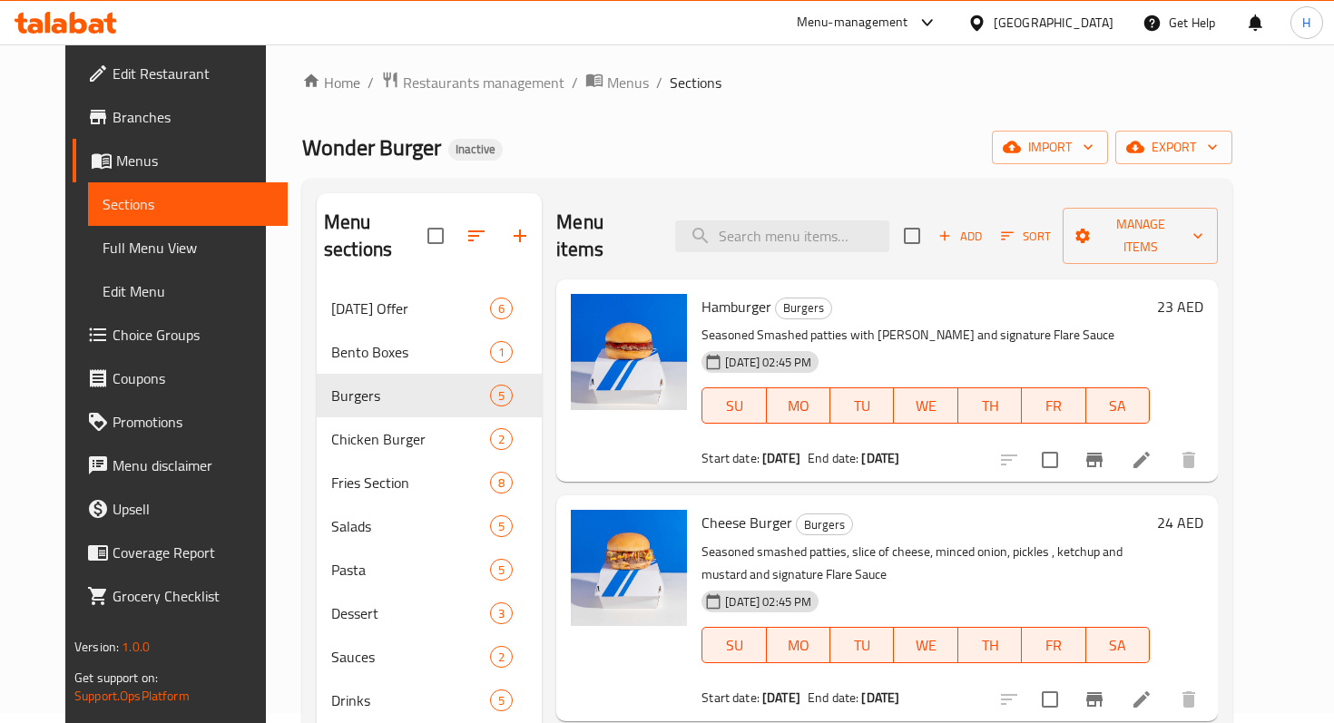
drag, startPoint x: 688, startPoint y: 306, endPoint x: 819, endPoint y: 295, distance: 132.0
click at [819, 295] on div "Hamburger Burgers Seasoned Smashed patties with Ketchup and signature Flare Sau…" at bounding box center [925, 381] width 463 height 188
click at [831, 324] on p "Seasoned Smashed patties with Ketchup and signature Flare Sauce" at bounding box center [925, 335] width 448 height 23
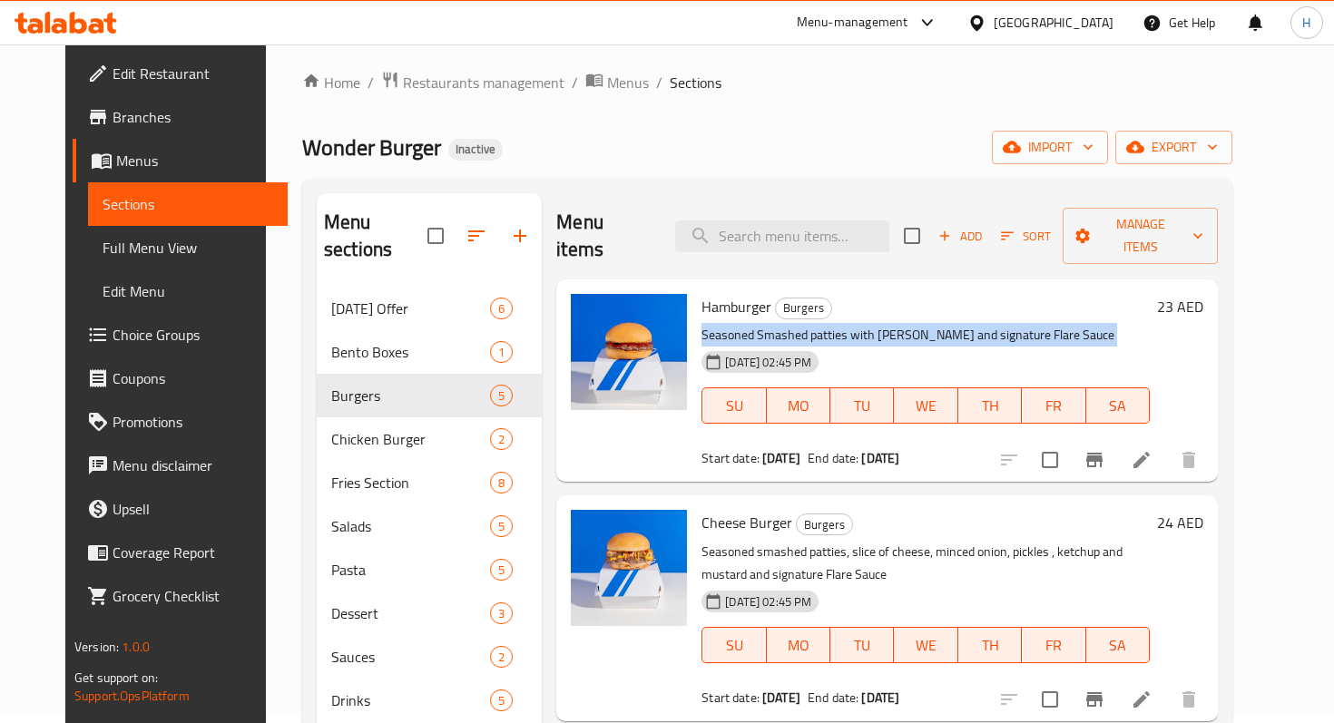
copy div "Seasoned Smashed patties with Ketchup and signature Flare Sauce"
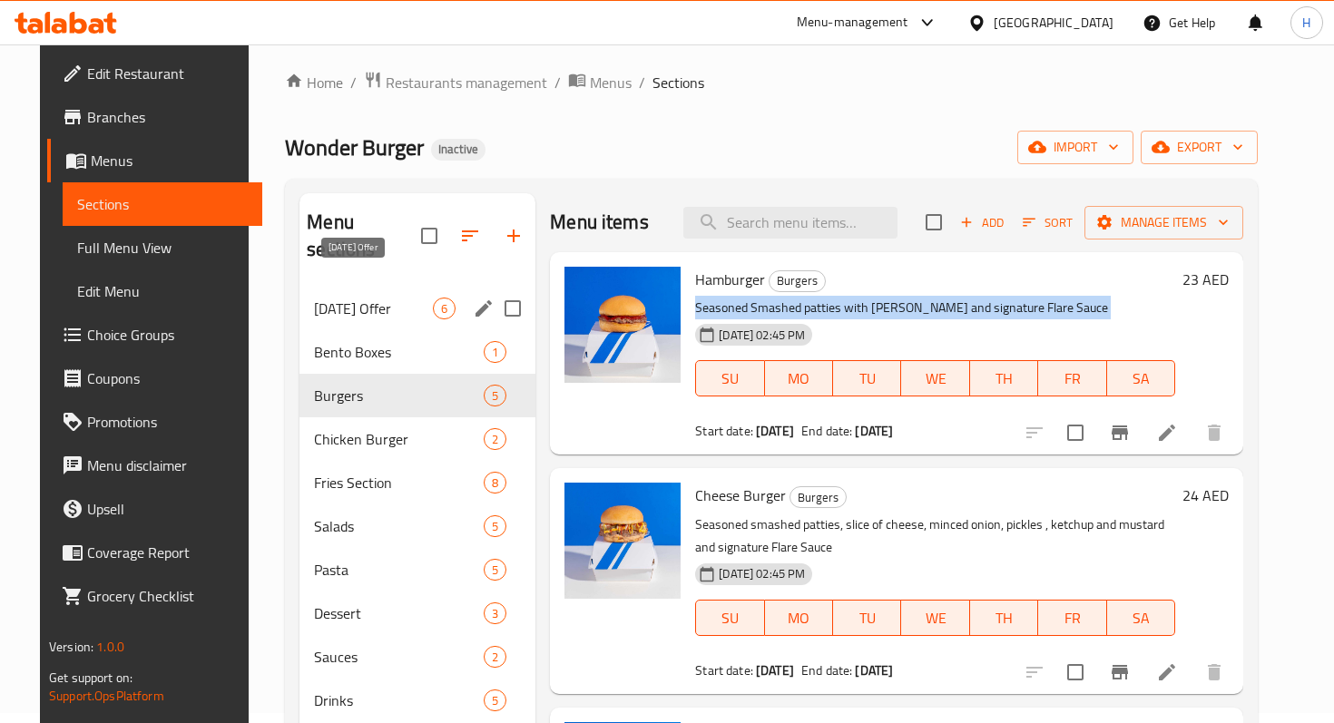
click at [364, 298] on span "Today's Offer" at bounding box center [373, 309] width 119 height 22
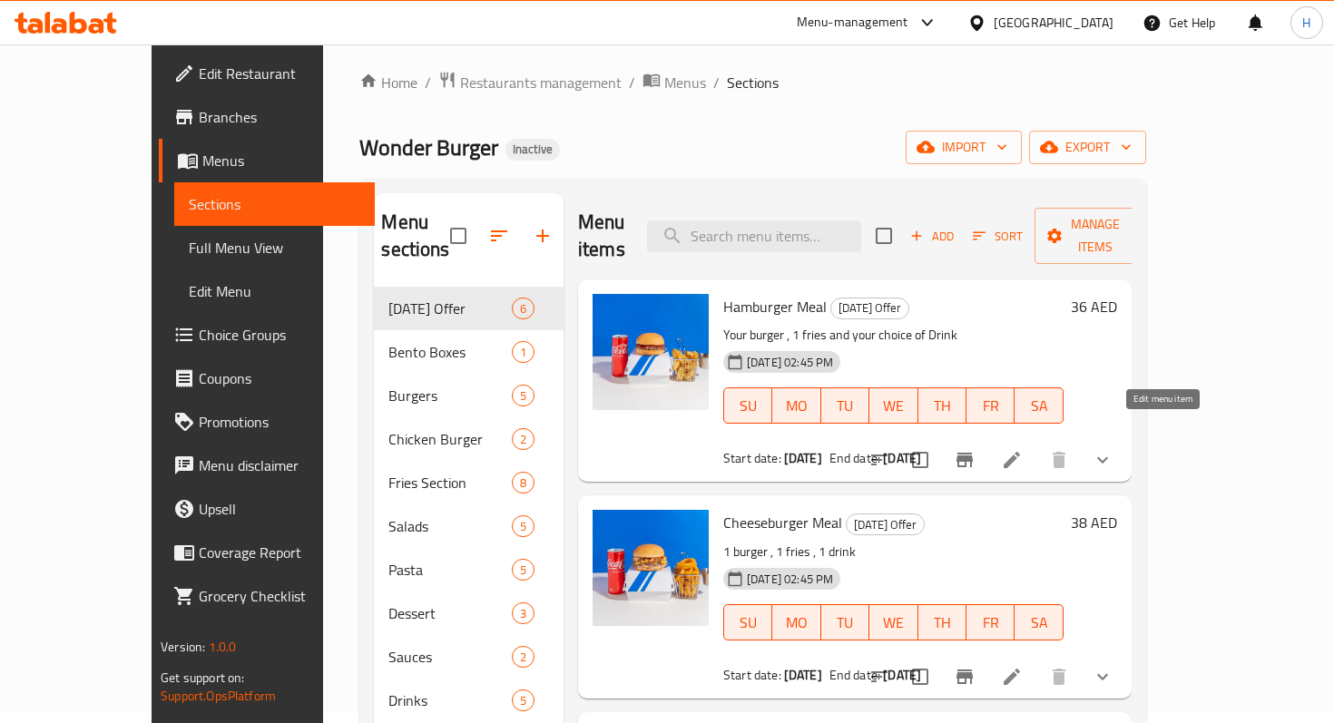
click at [1022, 449] on icon at bounding box center [1012, 460] width 22 height 22
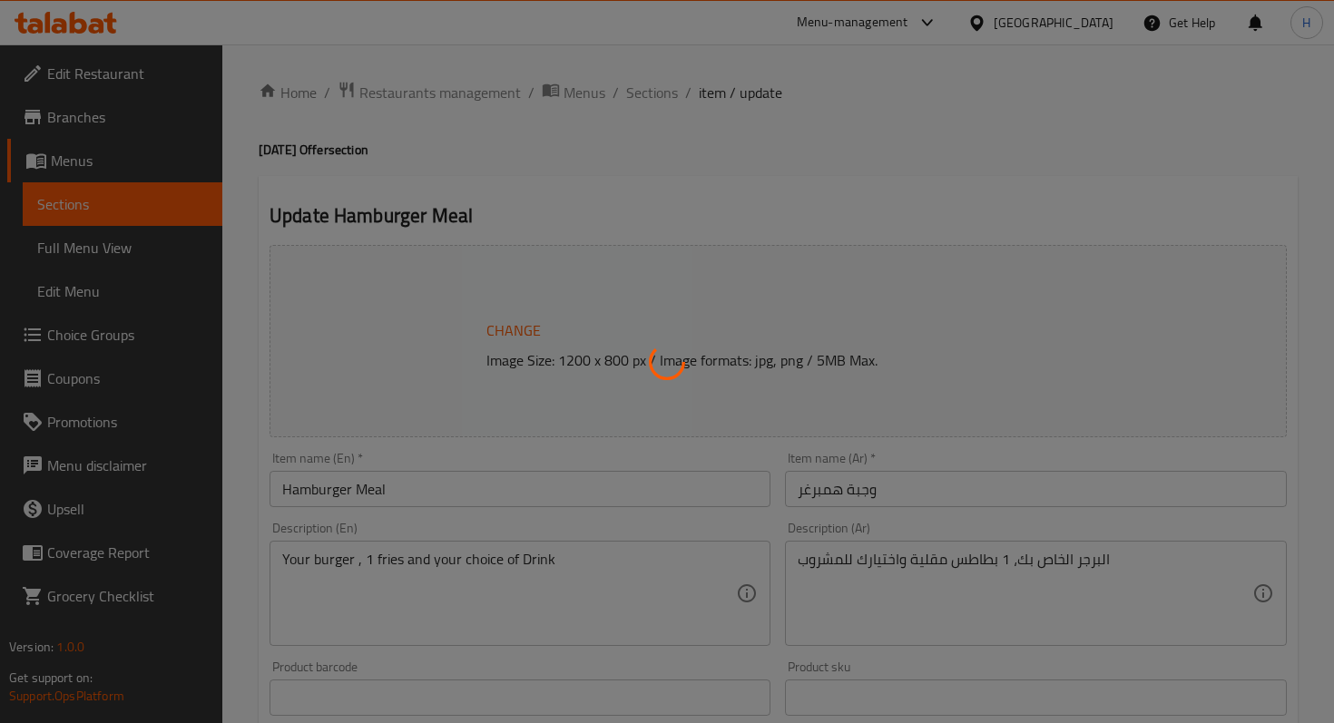
type input "اختيارك من البطاطس المقلية"
type input "1"
type input "اختيارك من المشروب"
type input "1"
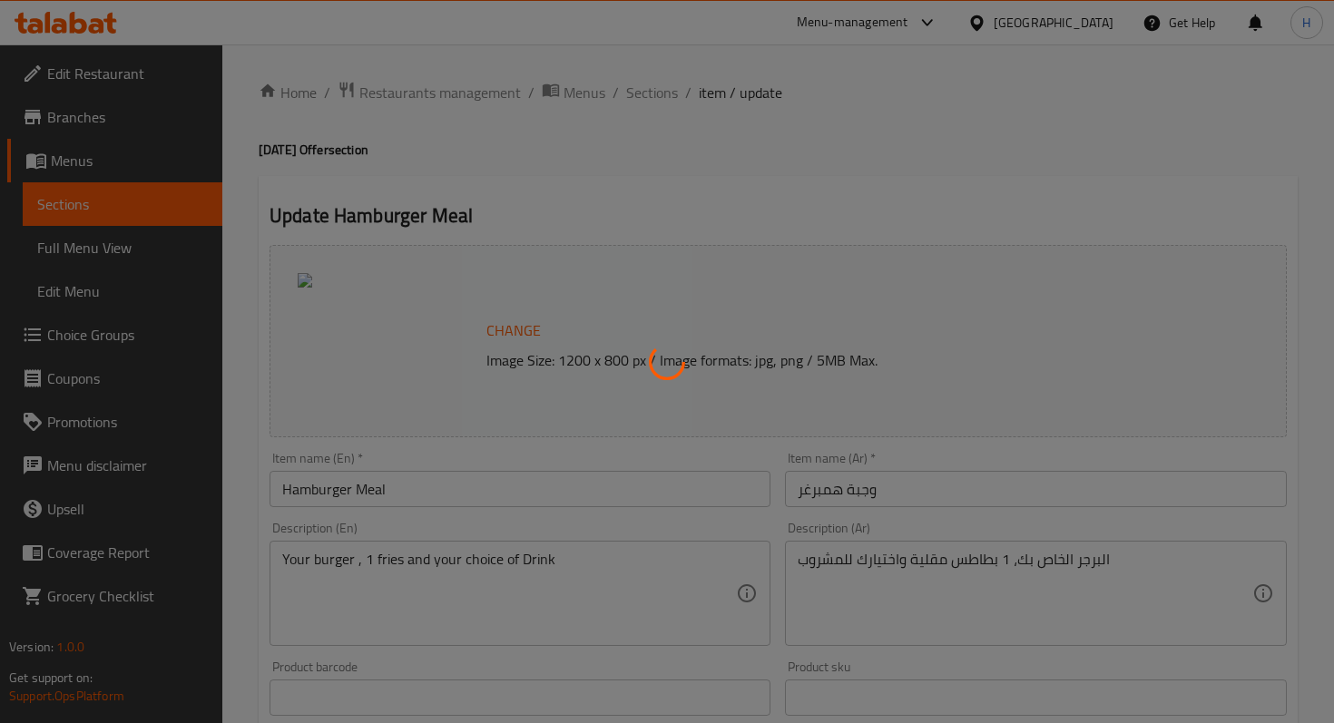
type input "1"
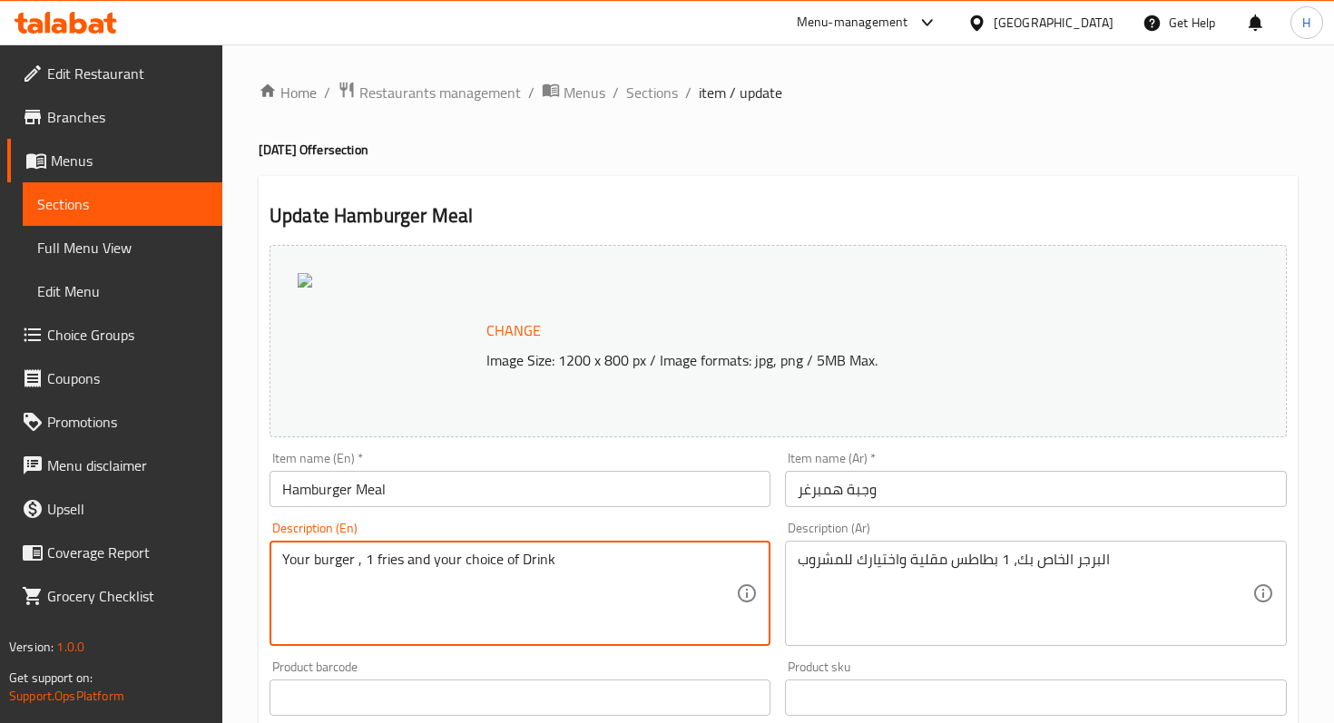
click at [326, 562] on textarea "Your burger , 1 fries and your choice of Drink" at bounding box center [509, 594] width 454 height 86
click at [331, 564] on textarea "Your burger , 1 fries and your choice of Drink" at bounding box center [509, 594] width 454 height 86
drag, startPoint x: 351, startPoint y: 562, endPoint x: 261, endPoint y: 558, distance: 89.9
click at [262, 558] on div "Description (En) Your burger , 1 fries and your choice of Drink Description (En)" at bounding box center [519, 583] width 515 height 139
paste textarea "Seasoned Smashed patties with [PERSON_NAME] and signature Flare Sauce"
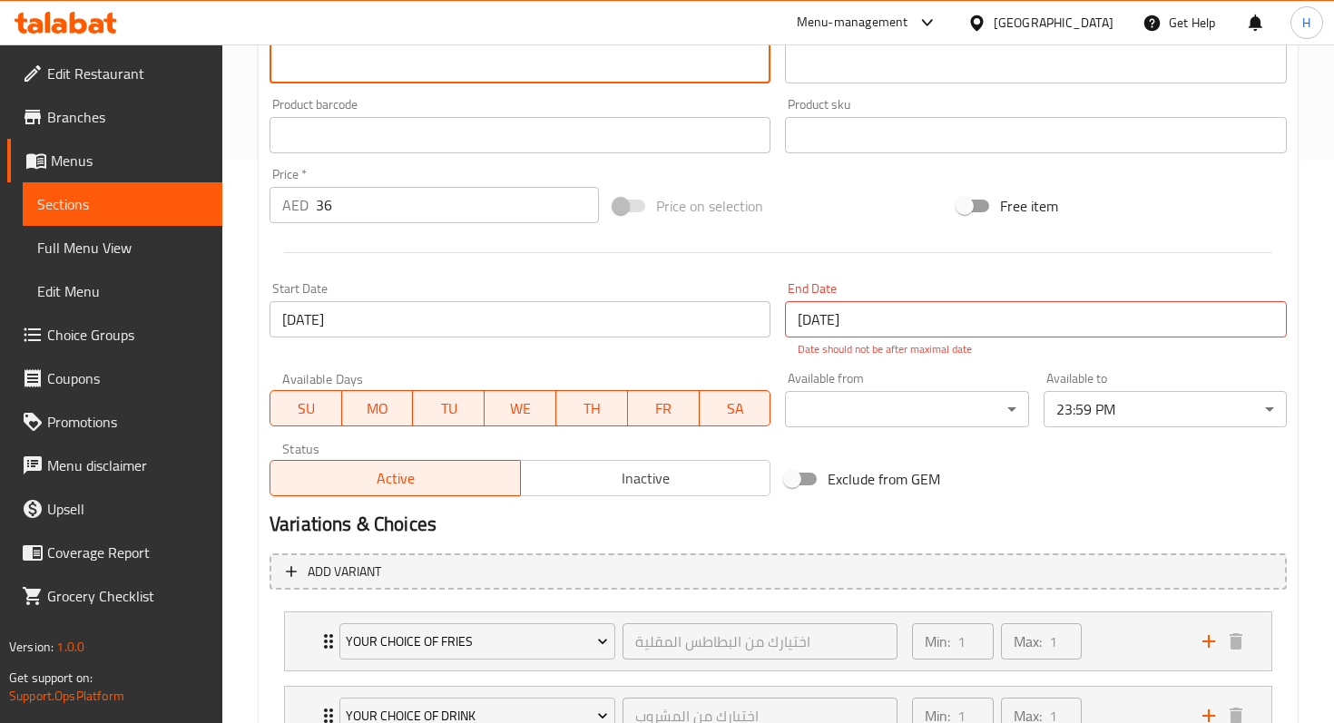
scroll to position [709, 0]
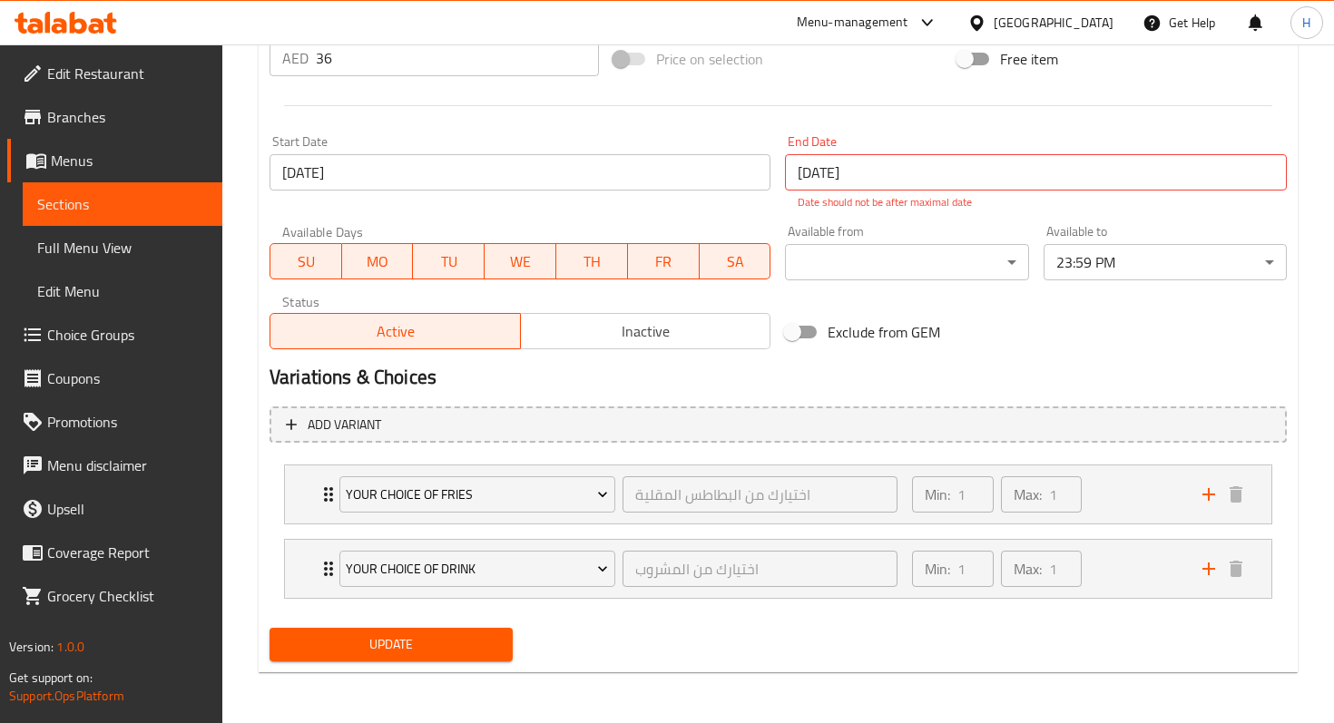
type textarea "Seasoned Smashed patties with Ketchup and signature Flare Sauce, 1 fries and yo…"
click at [409, 656] on button "Update" at bounding box center [390, 645] width 243 height 34
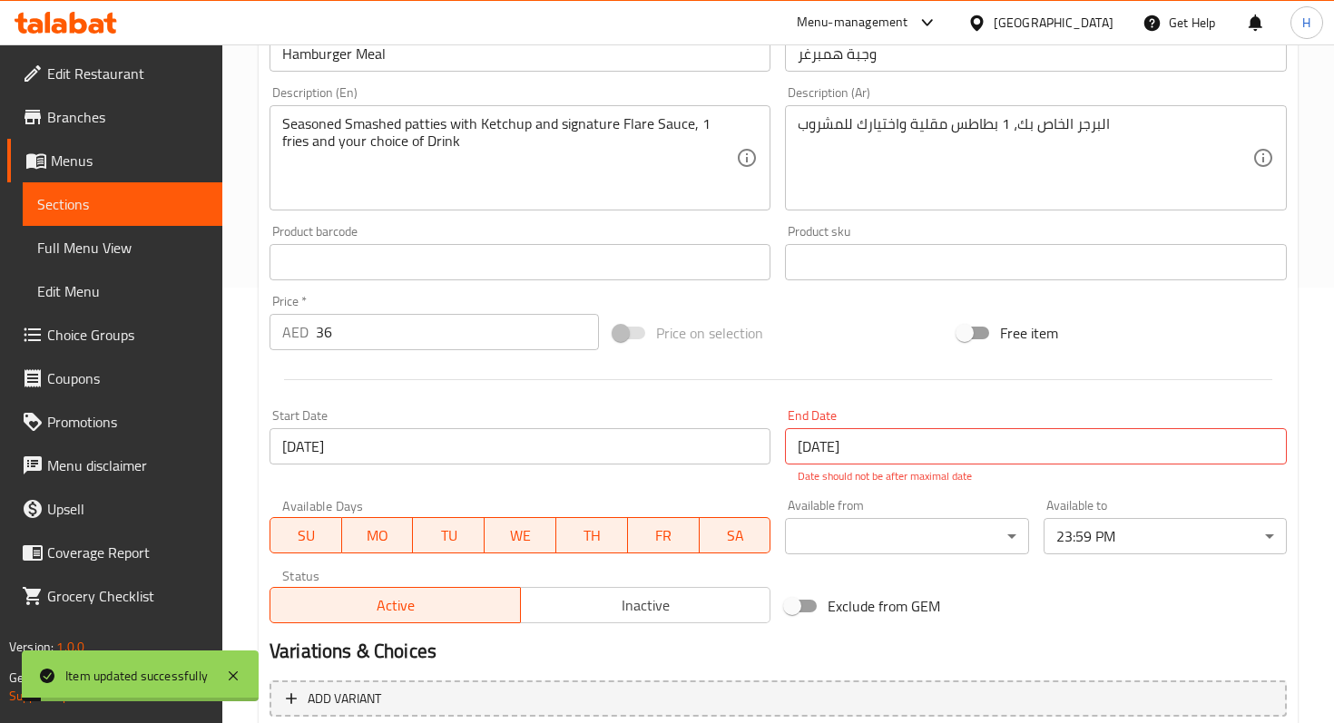
scroll to position [0, 0]
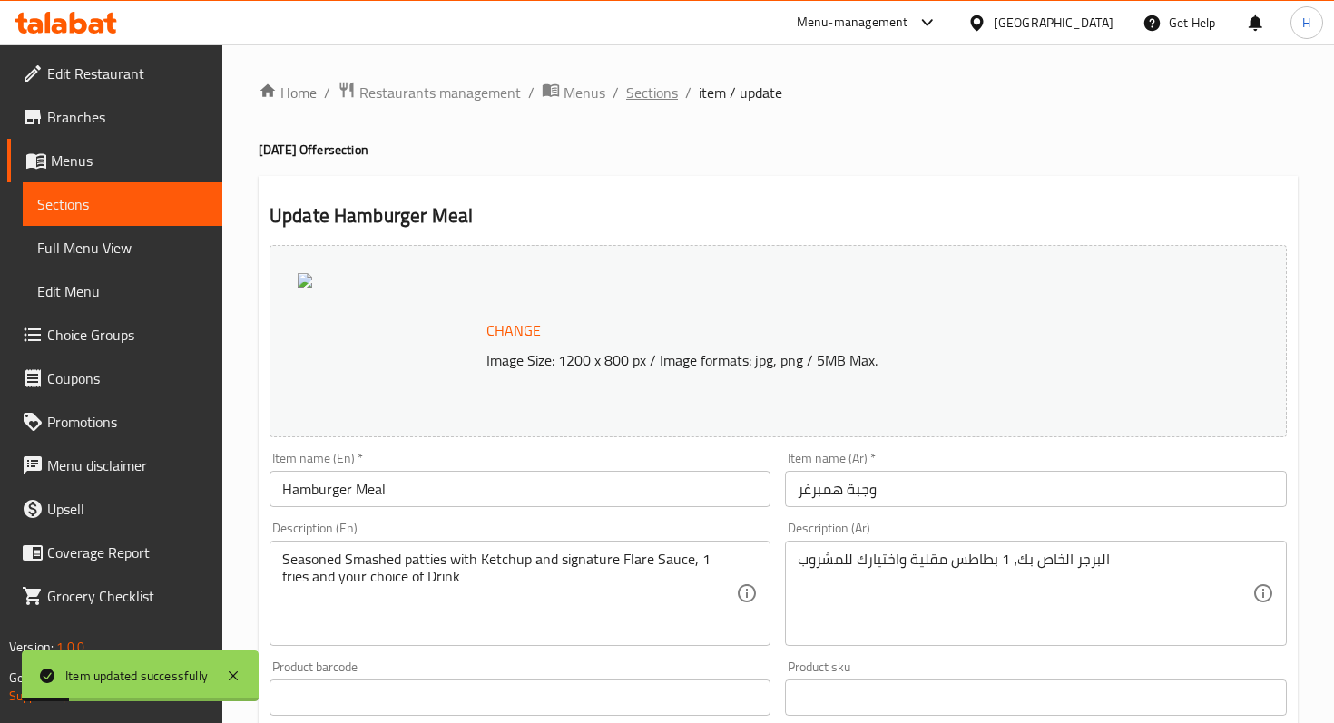
click at [639, 101] on span "Sections" at bounding box center [652, 93] width 52 height 22
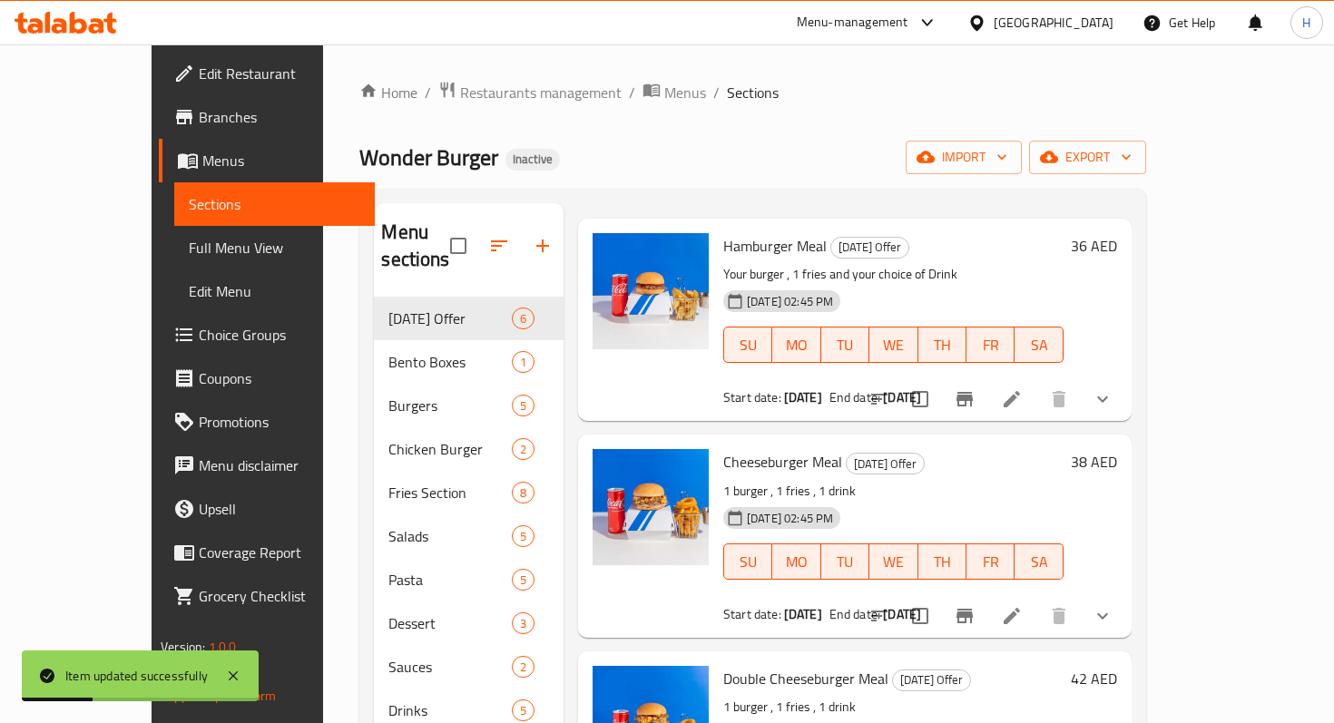
scroll to position [85, 0]
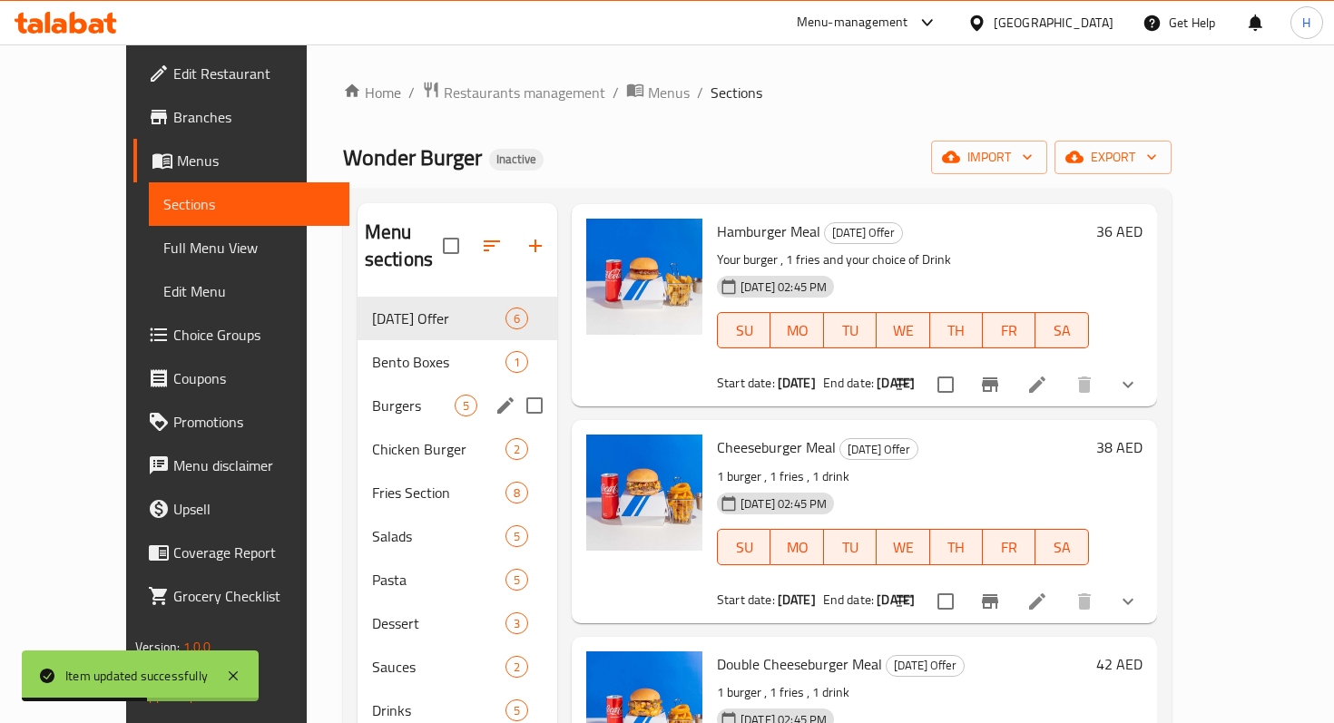
click at [392, 391] on div "Burgers 5" at bounding box center [457, 406] width 200 height 44
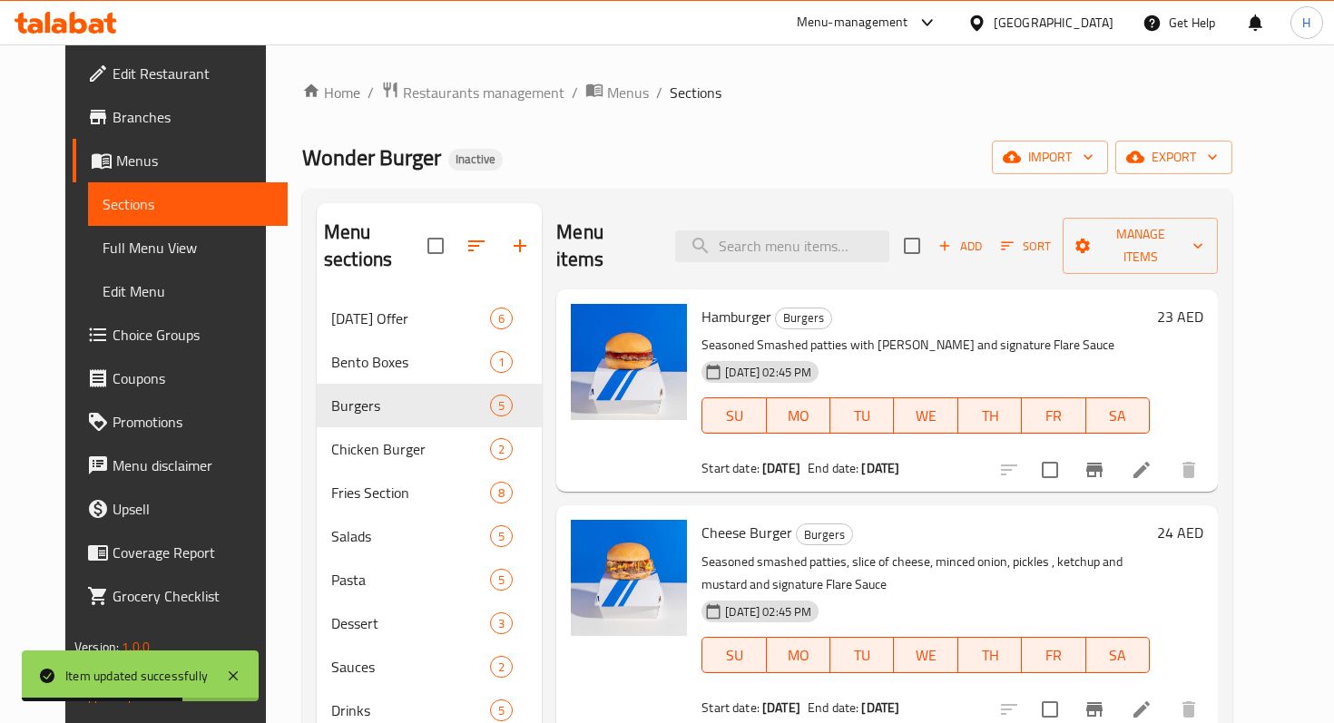
scroll to position [108, 0]
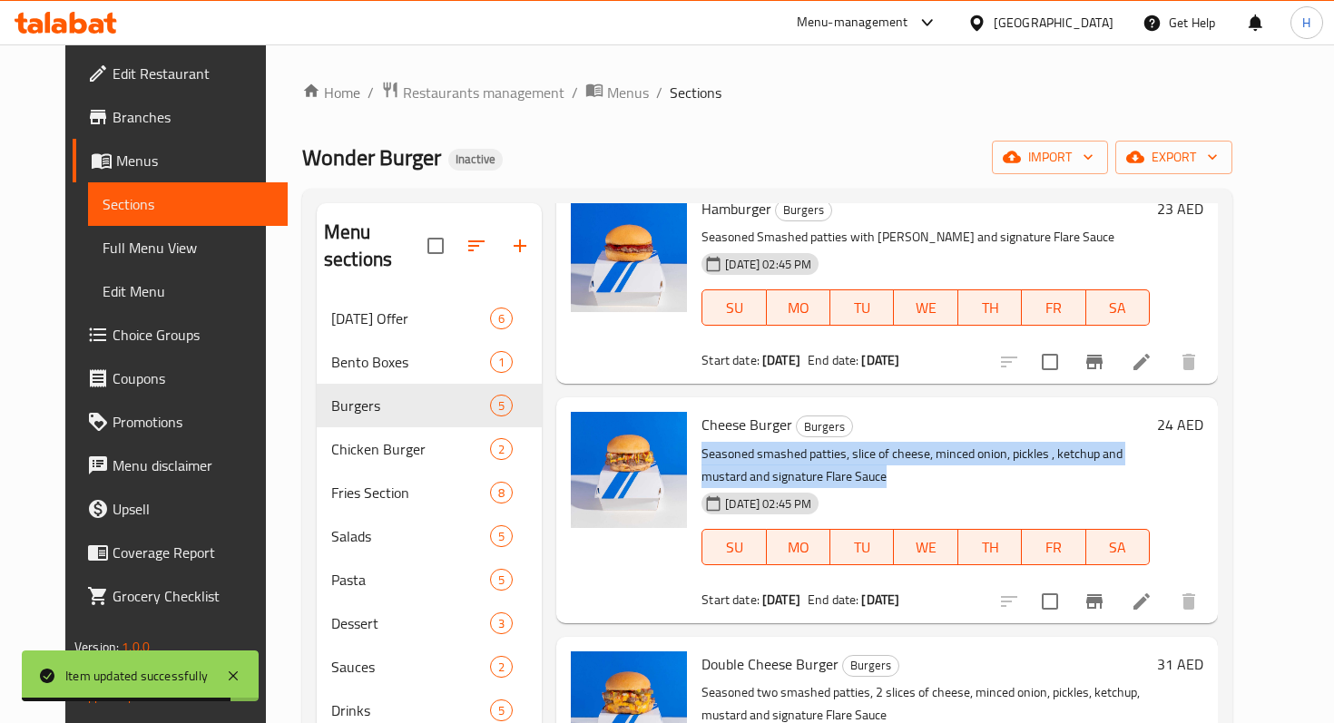
drag, startPoint x: 807, startPoint y: 451, endPoint x: 688, endPoint y: 432, distance: 121.3
click at [701, 443] on p "Seasoned smashed patties, slice of cheese, minced onion, pickles , ketchup and …" at bounding box center [925, 465] width 448 height 45
copy p "Seasoned smashed patties, slice of cheese, minced onion, pickles , ketchup and …"
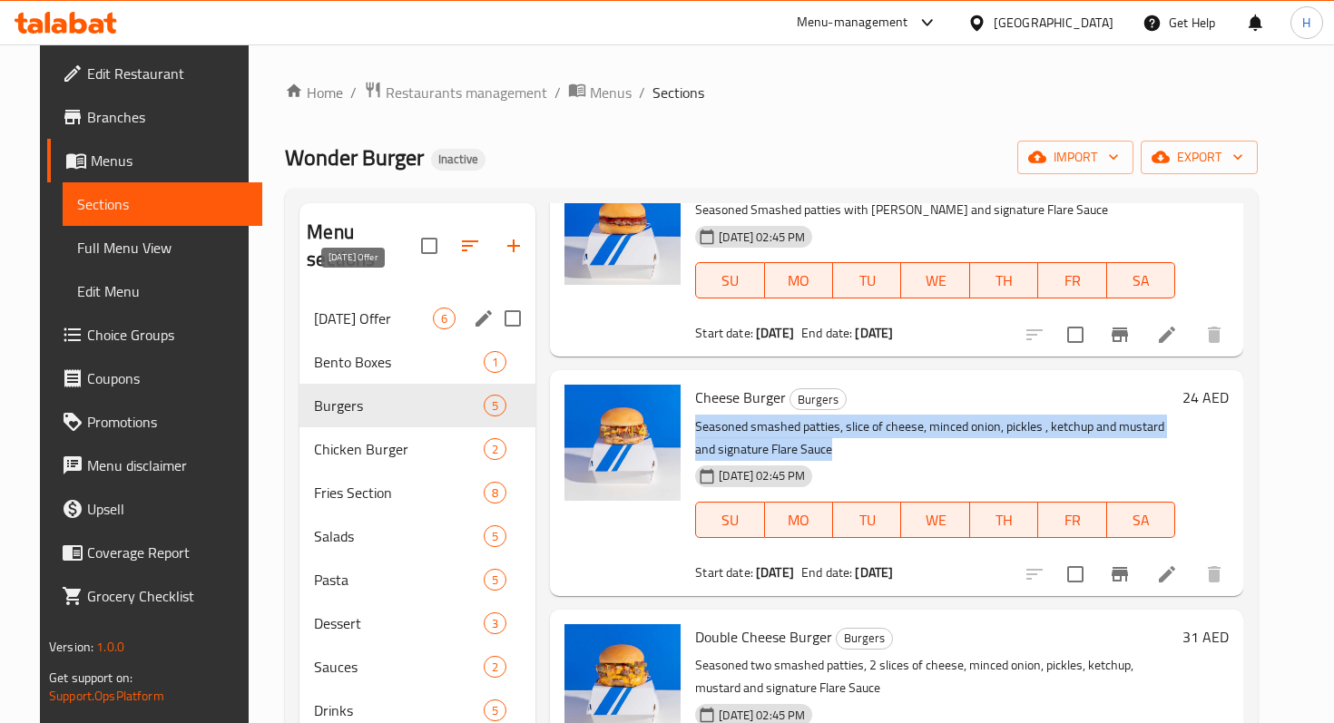
click at [387, 308] on span "Today's Offer" at bounding box center [373, 319] width 119 height 22
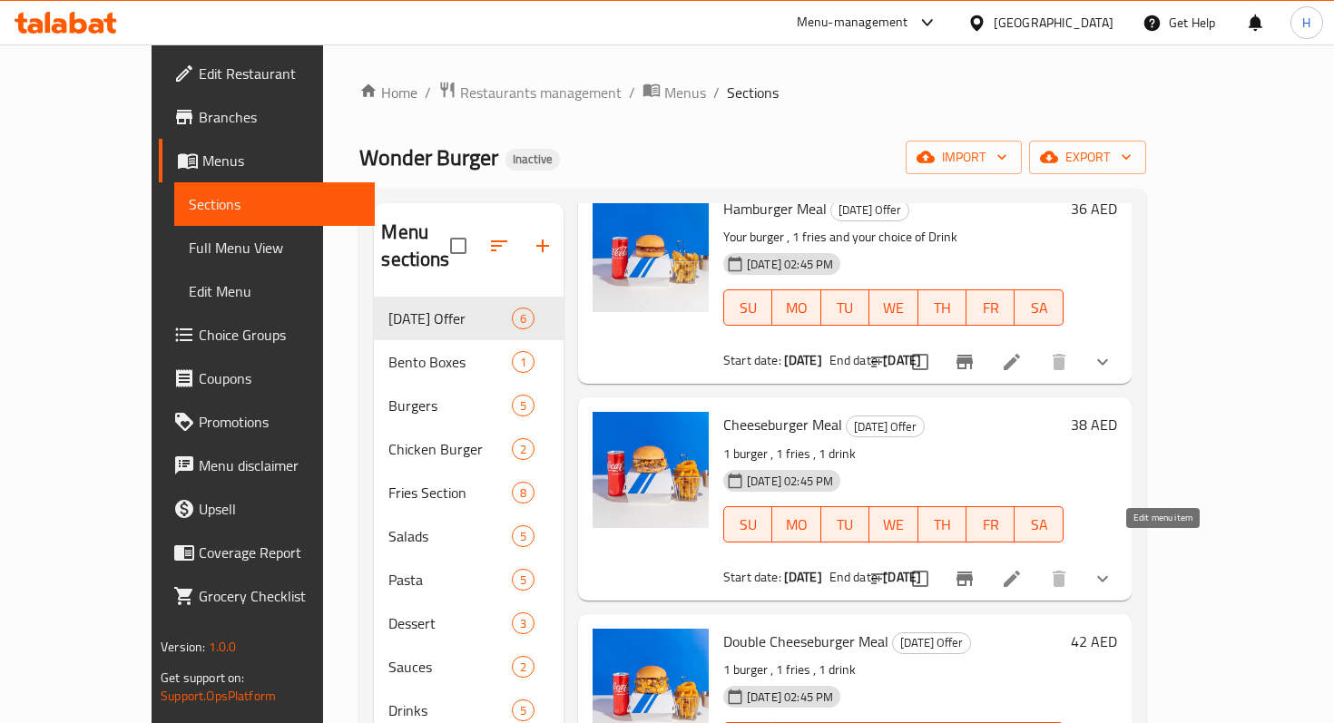
click at [1022, 568] on icon at bounding box center [1012, 579] width 22 height 22
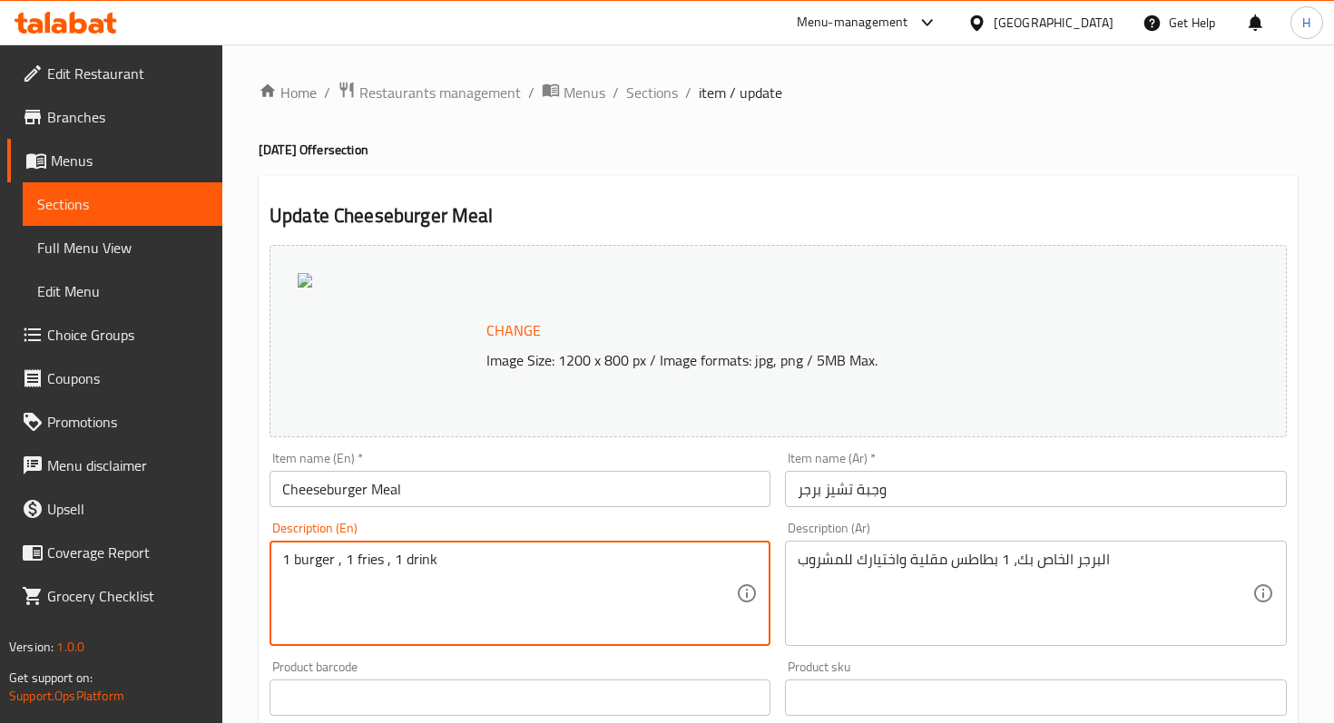
drag, startPoint x: 346, startPoint y: 563, endPoint x: 280, endPoint y: 564, distance: 65.3
paste textarea "Seasoned smashed patties, slice of cheese, minced onion, pickles , ketchup and …"
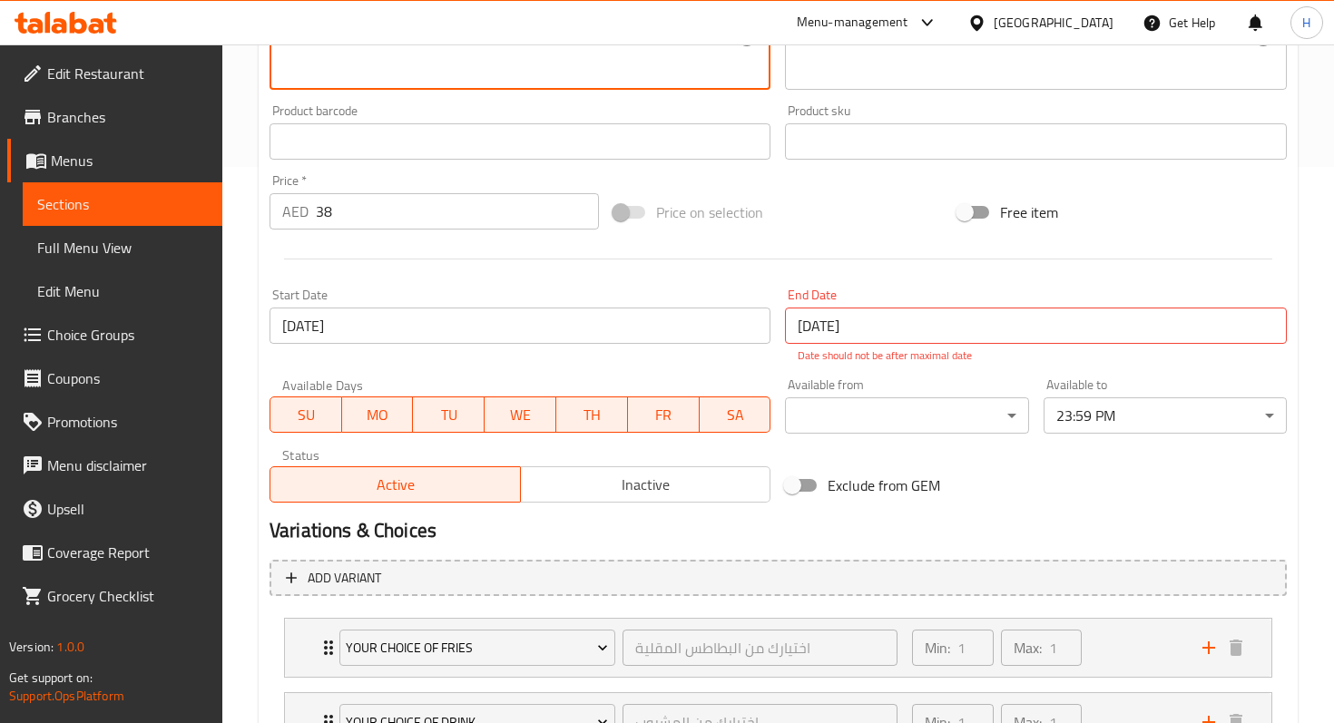
scroll to position [709, 0]
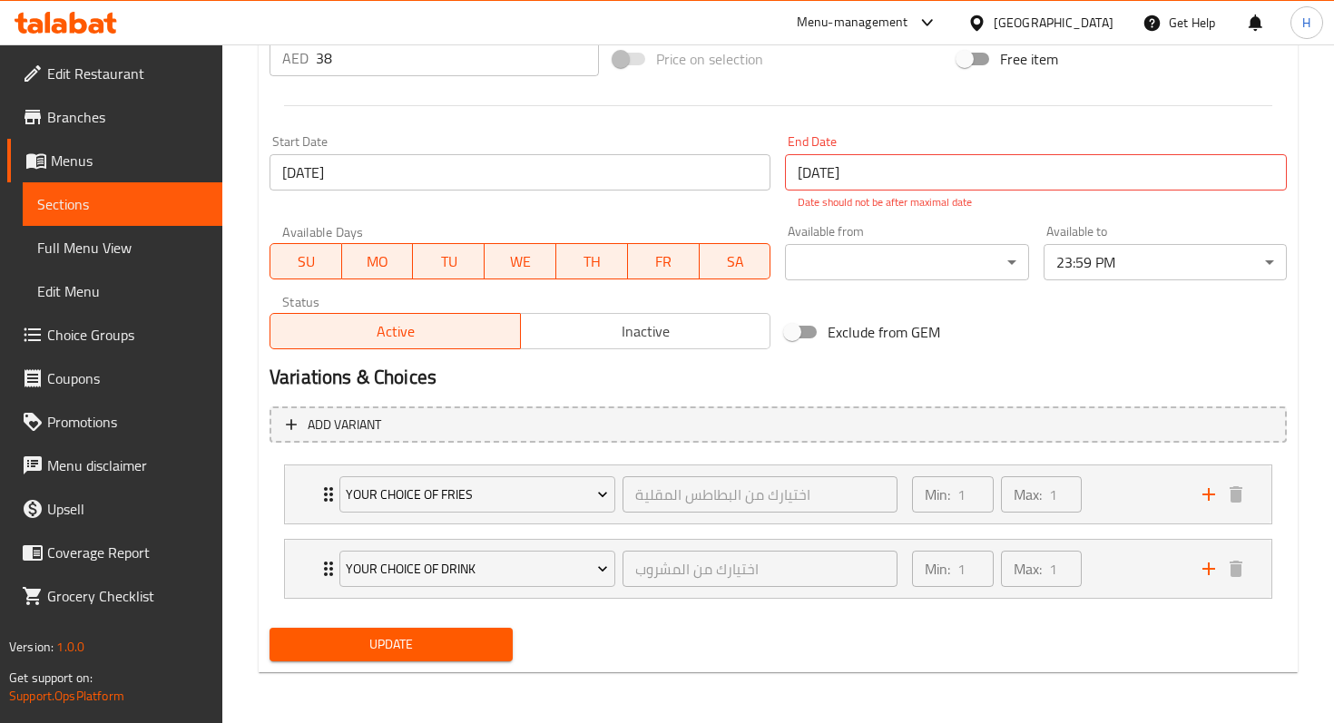
type textarea "Seasoned smashed patties, slice of cheese, minced onion, pickles , ketchup and …"
click at [318, 650] on span "Update" at bounding box center [391, 644] width 214 height 23
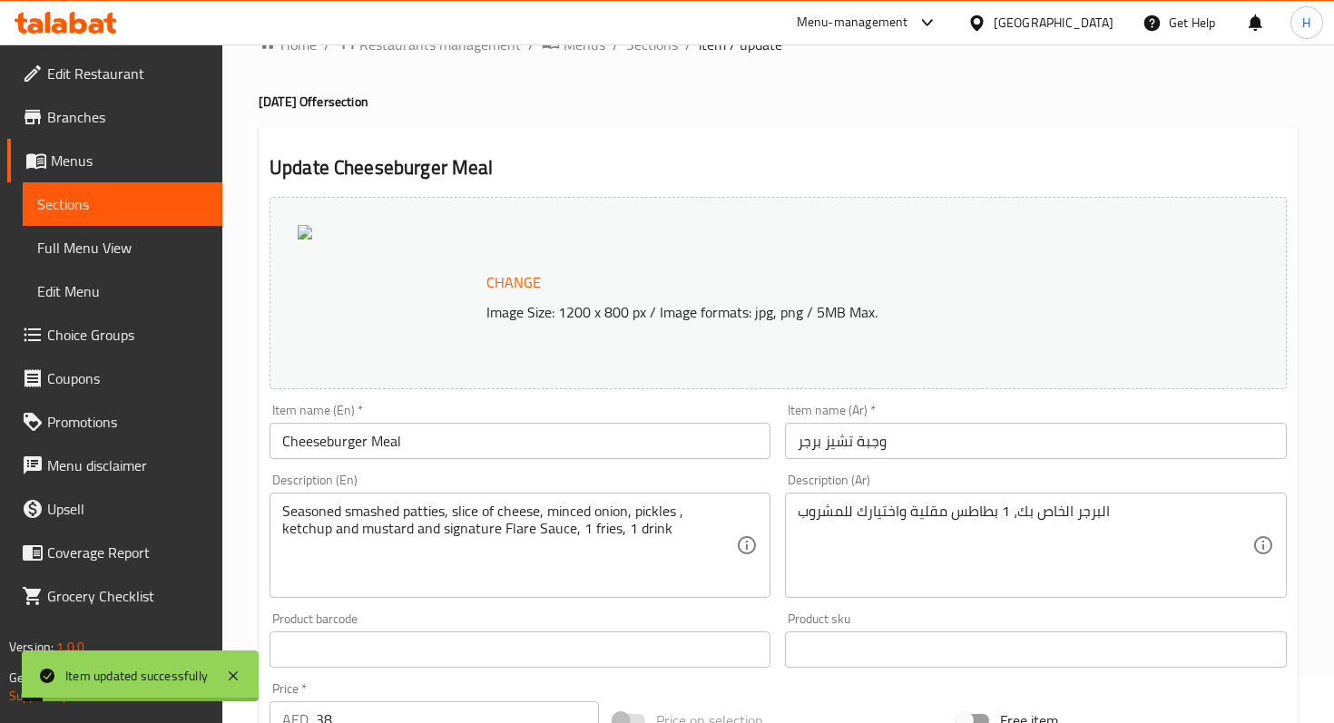
scroll to position [0, 0]
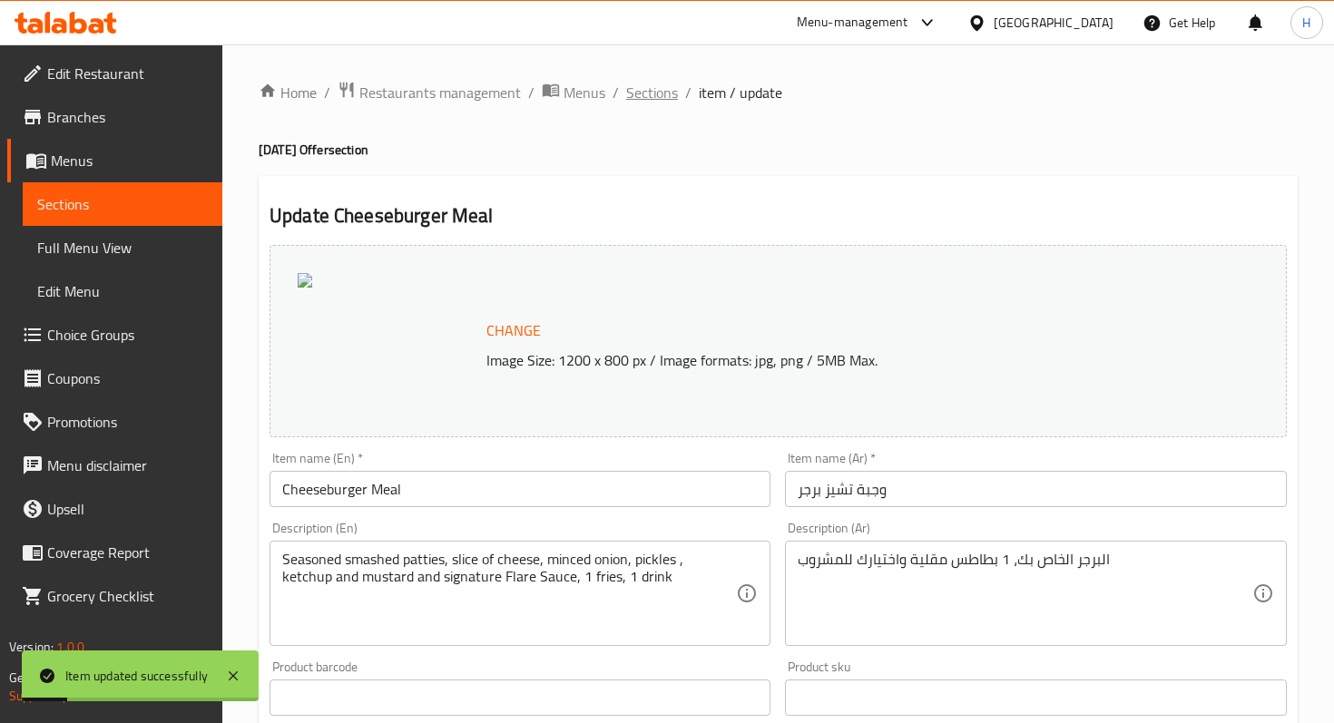
click at [632, 87] on span "Sections" at bounding box center [652, 93] width 52 height 22
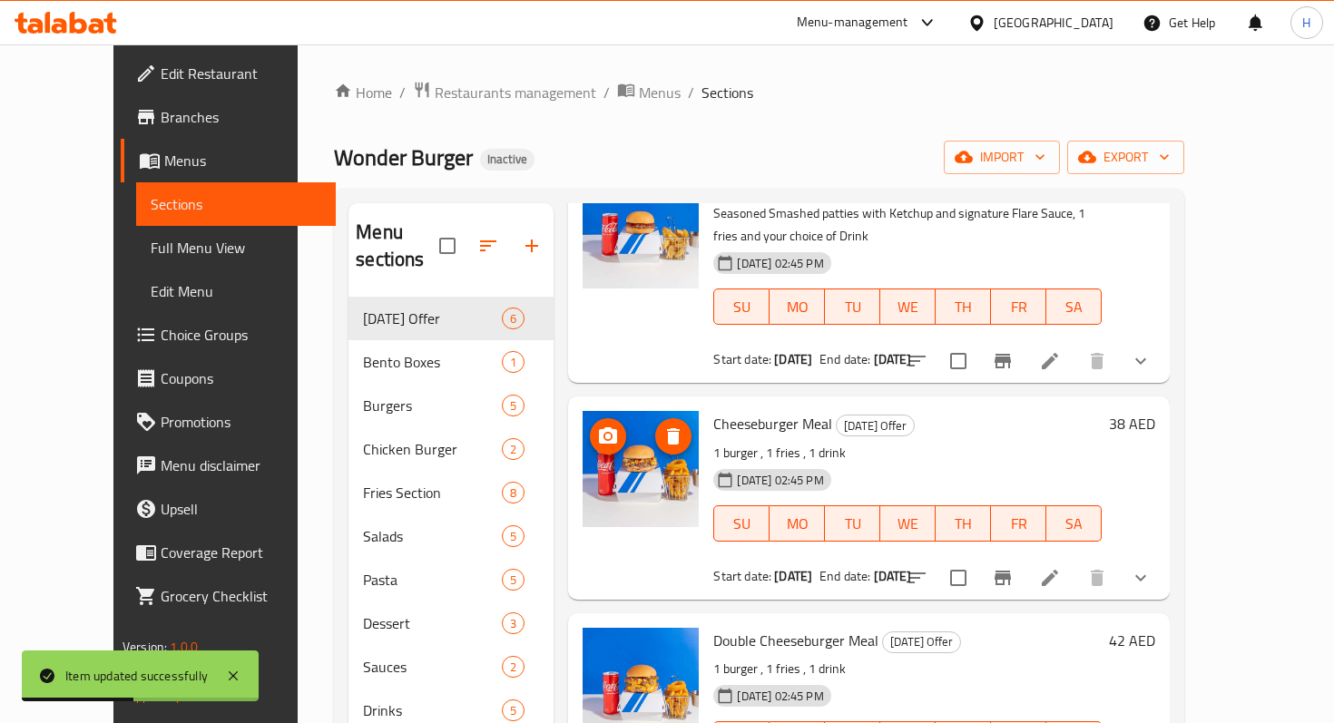
scroll to position [144, 0]
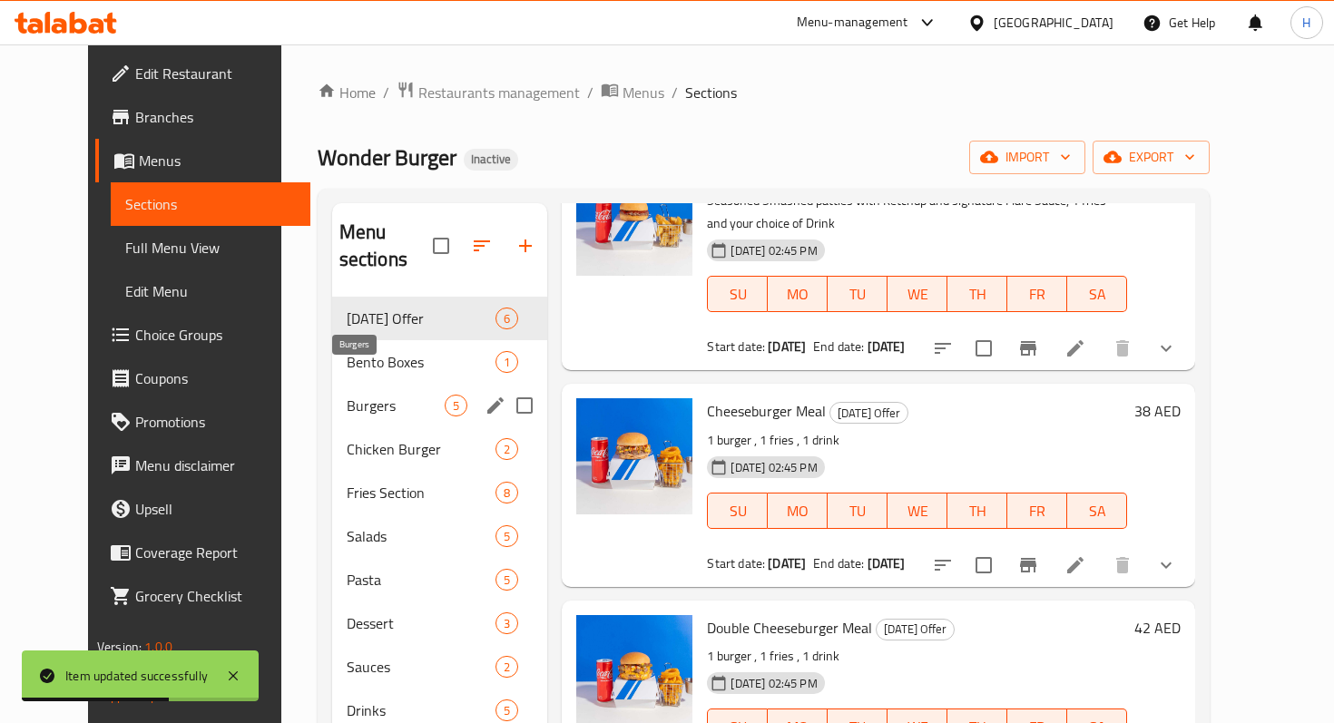
click at [347, 395] on span "Burgers" at bounding box center [396, 406] width 99 height 22
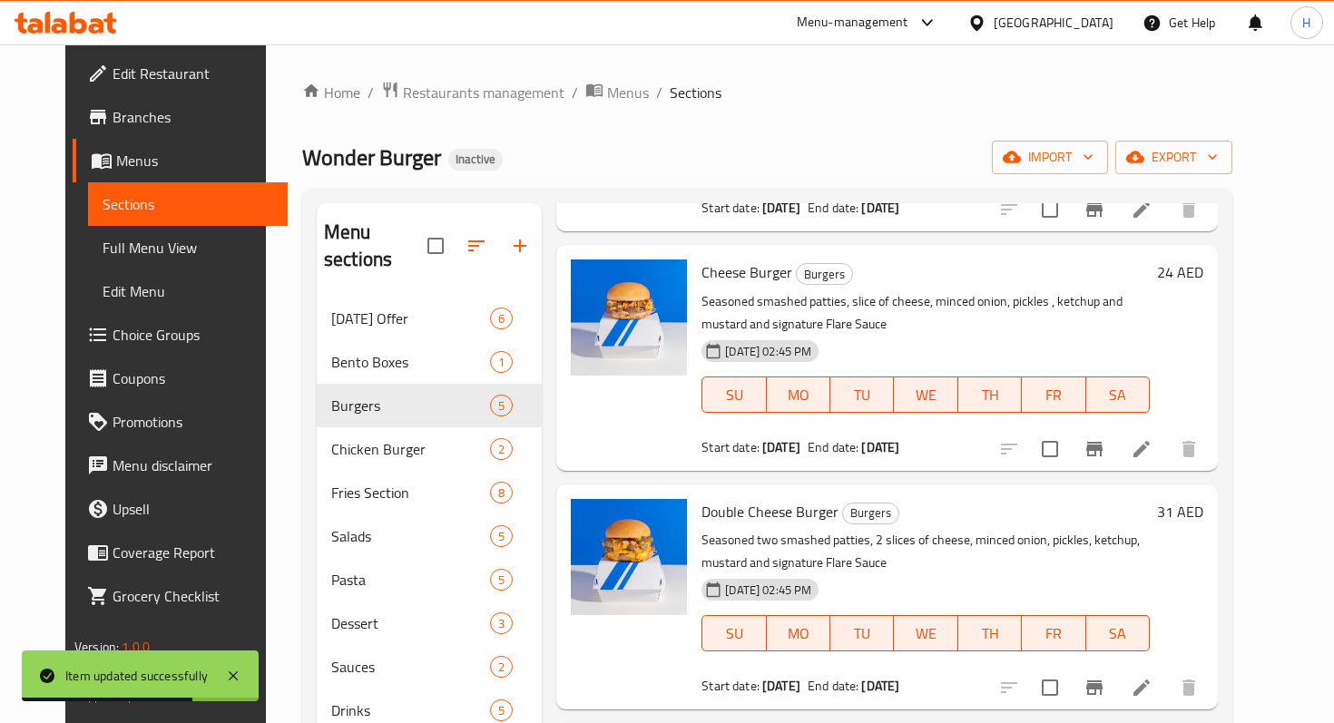
scroll to position [263, 0]
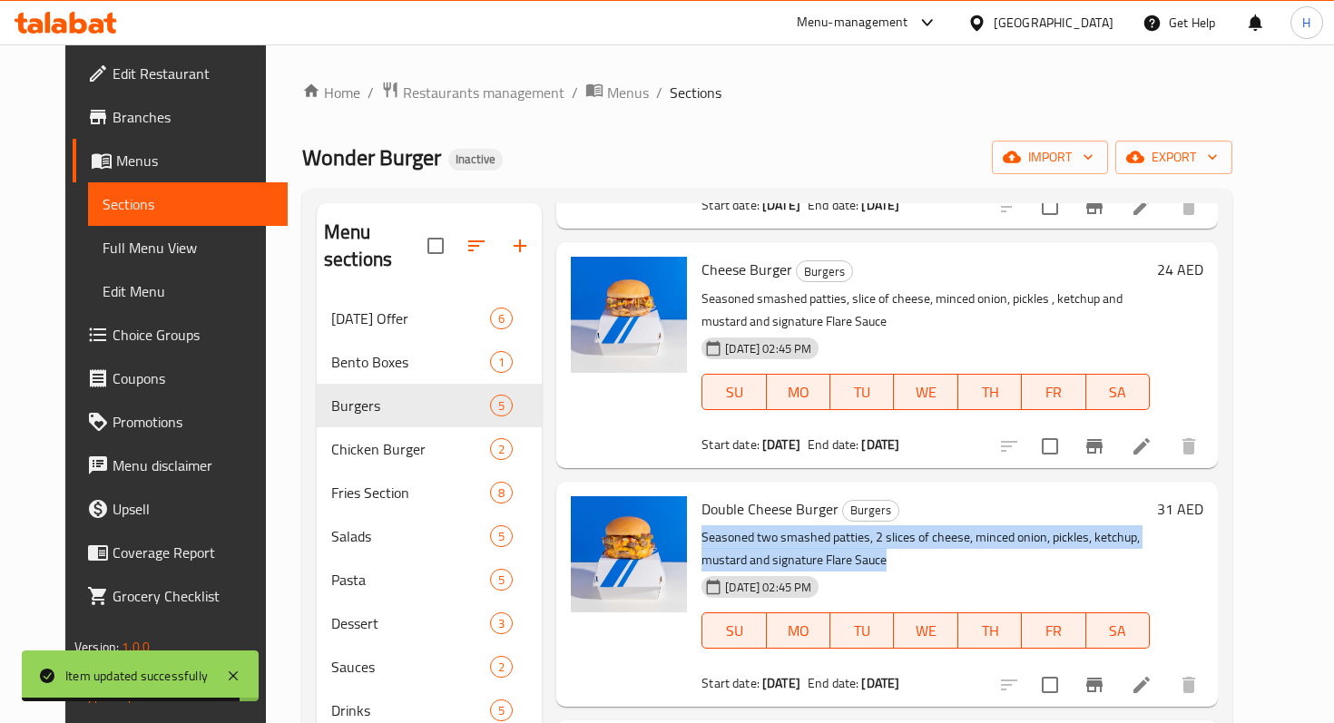
drag, startPoint x: 801, startPoint y: 534, endPoint x: 686, endPoint y: 513, distance: 117.3
click at [701, 526] on p "Seasoned two smashed patties, 2 slices of cheese, minced onion, pickles, ketchu…" at bounding box center [925, 548] width 448 height 45
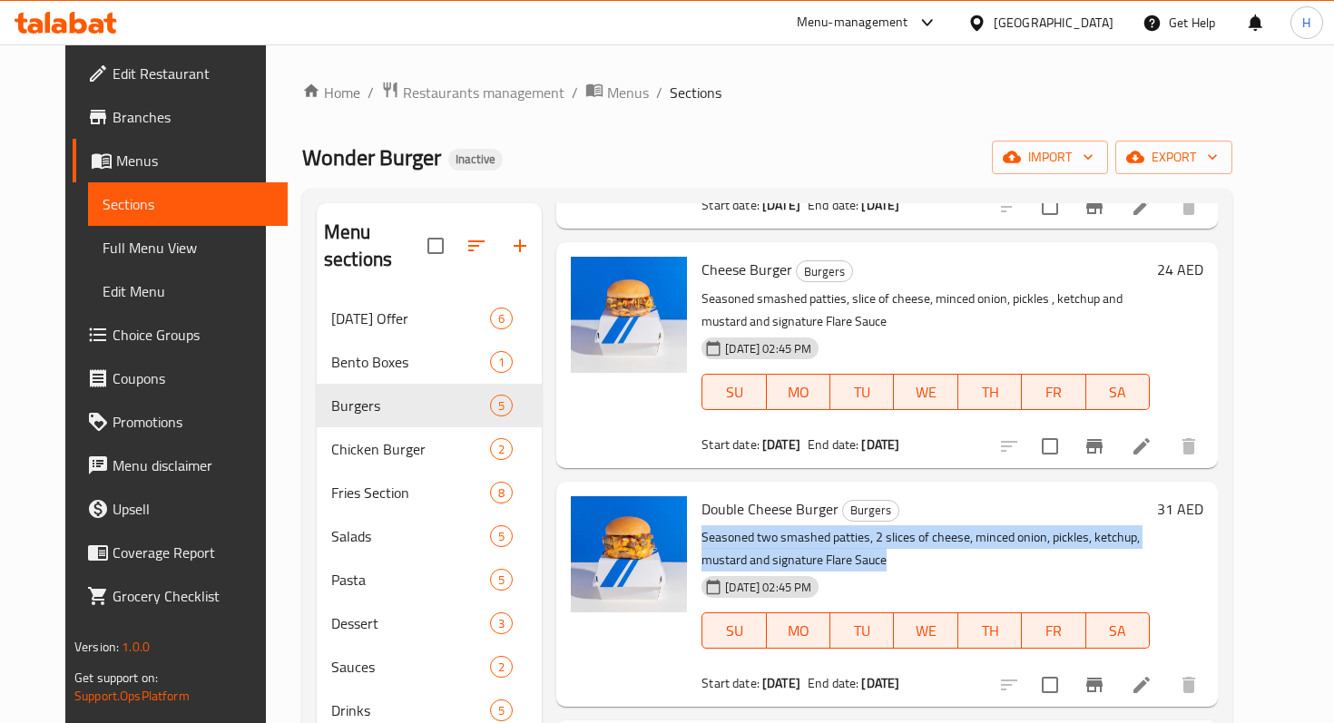
copy p "Seasoned two smashed patties, 2 slices of cheese, minced onion, pickles, ketchu…"
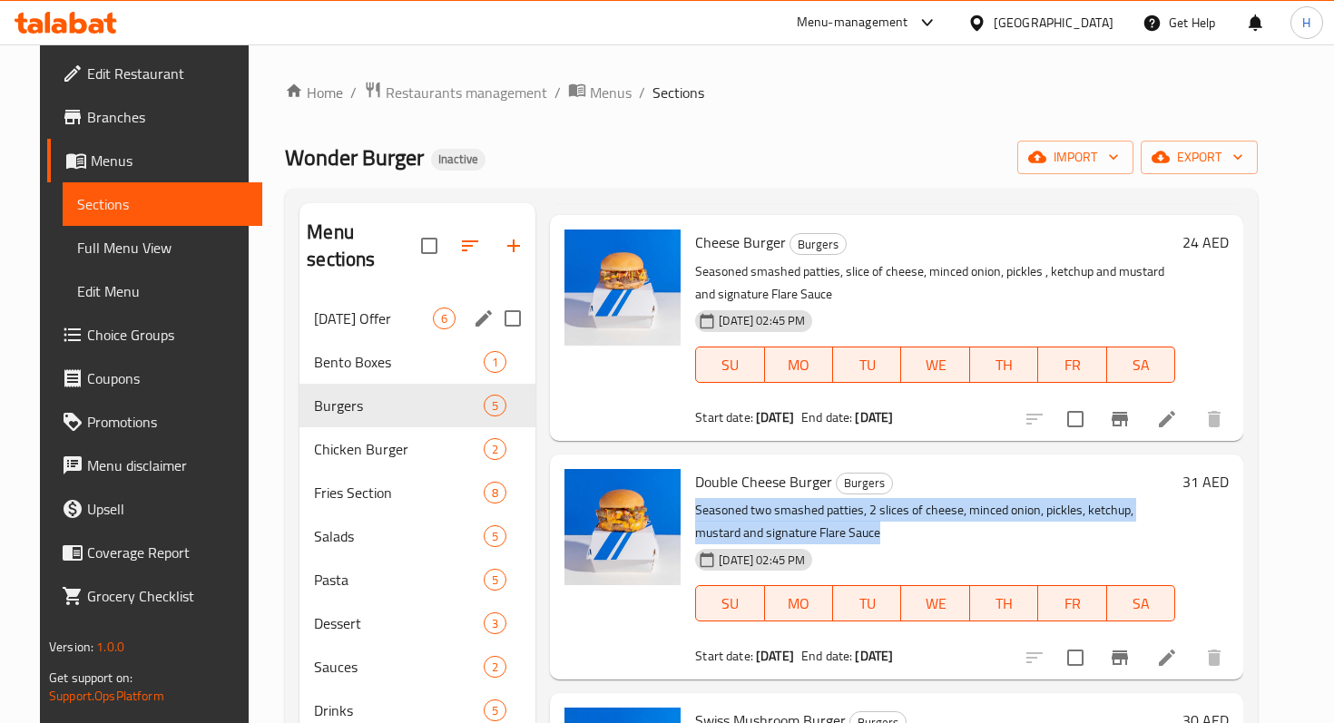
click at [371, 306] on div "Today's Offer 6" at bounding box center [417, 319] width 236 height 44
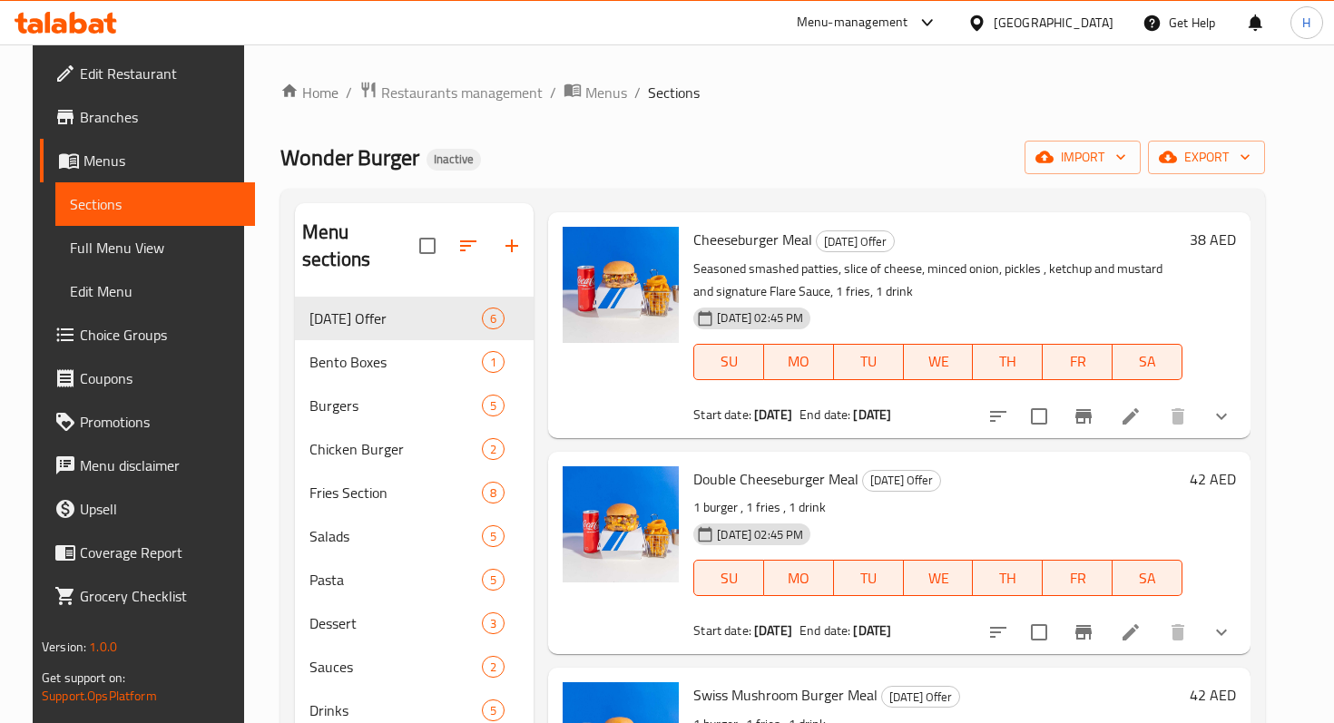
scroll to position [298, 0]
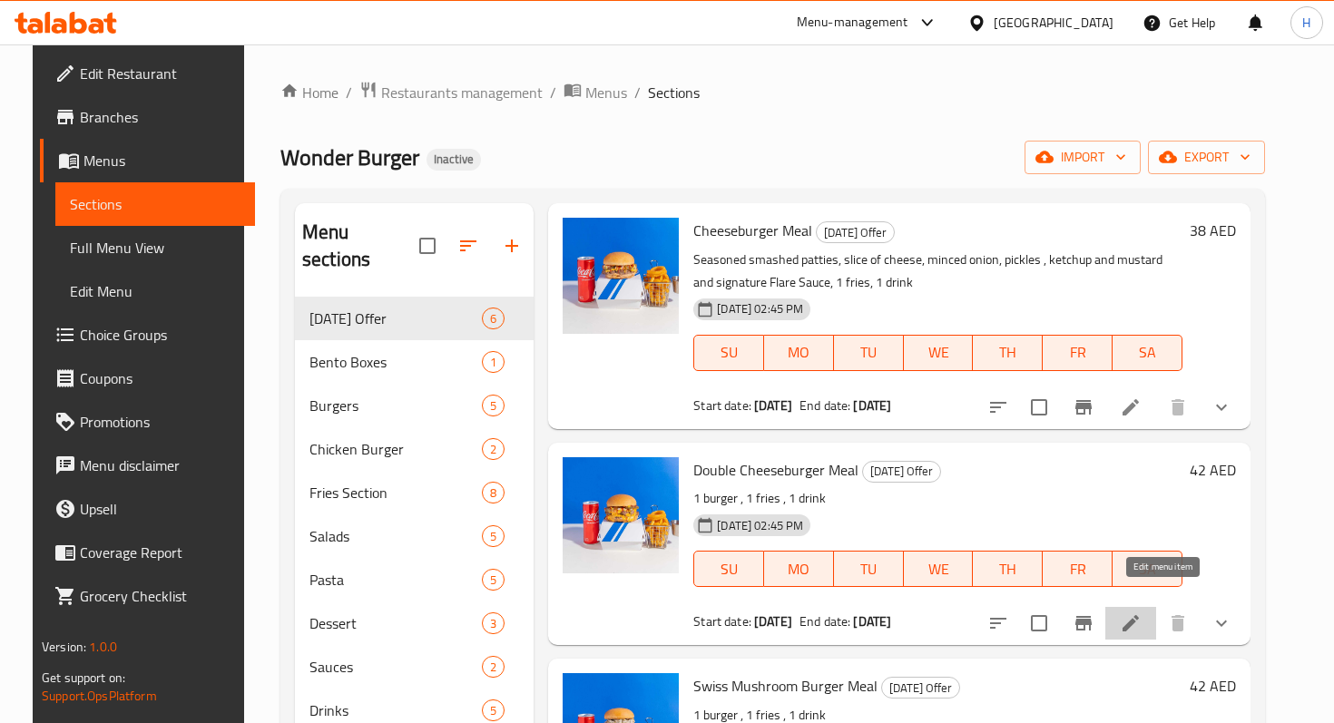
click at [1141, 612] on icon at bounding box center [1130, 623] width 22 height 22
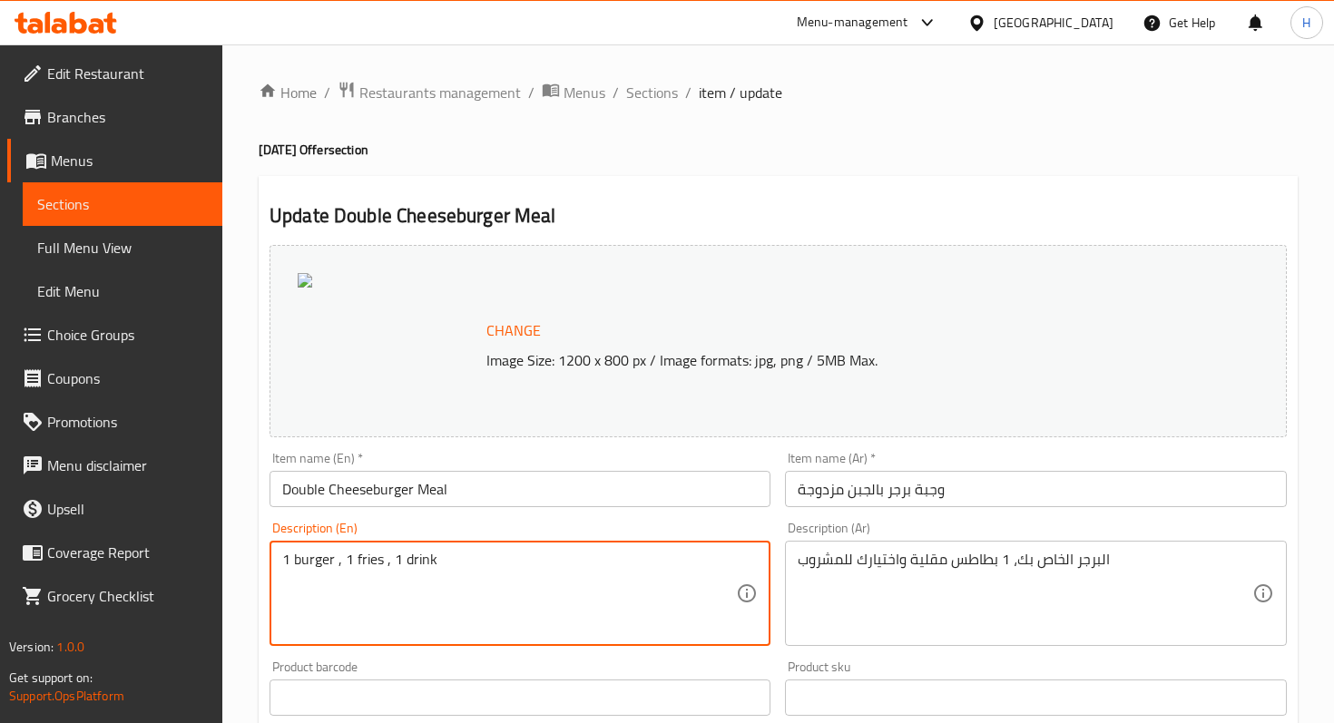
drag, startPoint x: 337, startPoint y: 558, endPoint x: 279, endPoint y: 563, distance: 58.3
paste textarea "Seasoned two smashed patties, 2 slices of cheese, minced onion, pickles, ketchu…"
click at [597, 578] on textarea "Seasoned two smashed patties, 2 slices of cheese, minced onion, pickles, ketchu…" at bounding box center [509, 594] width 454 height 86
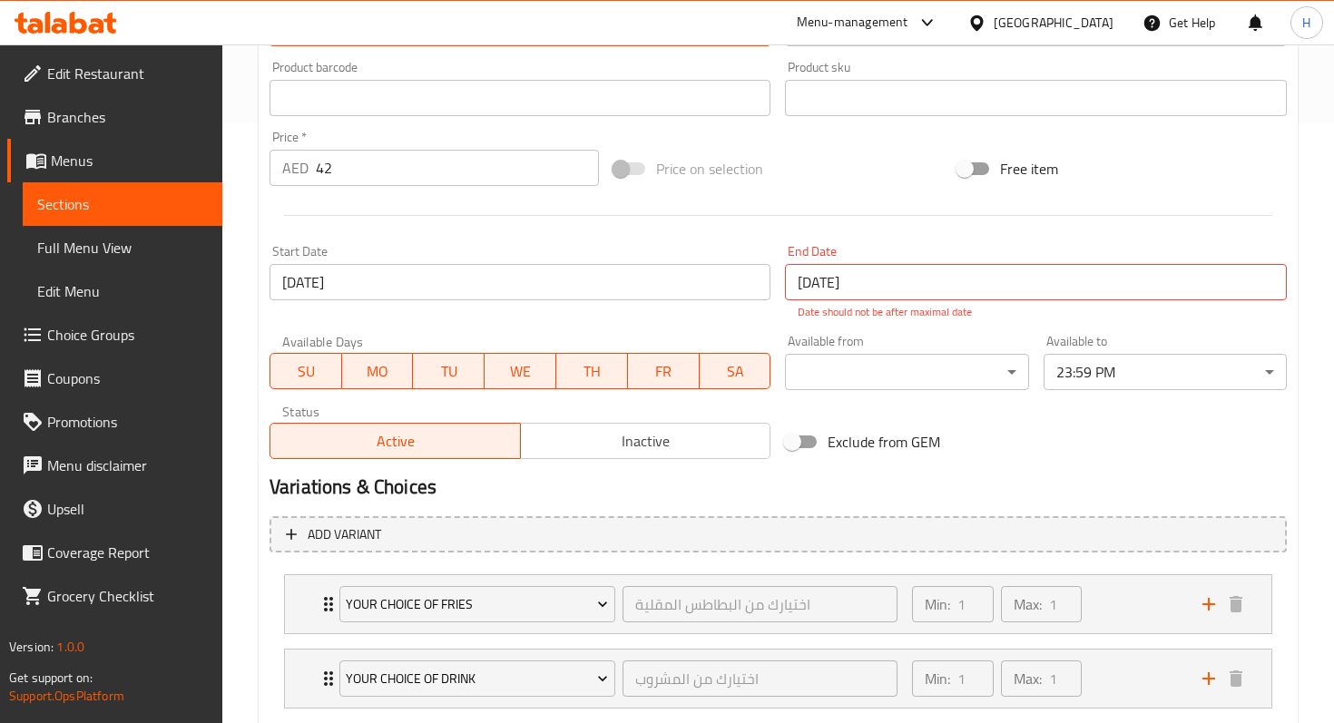
scroll to position [709, 0]
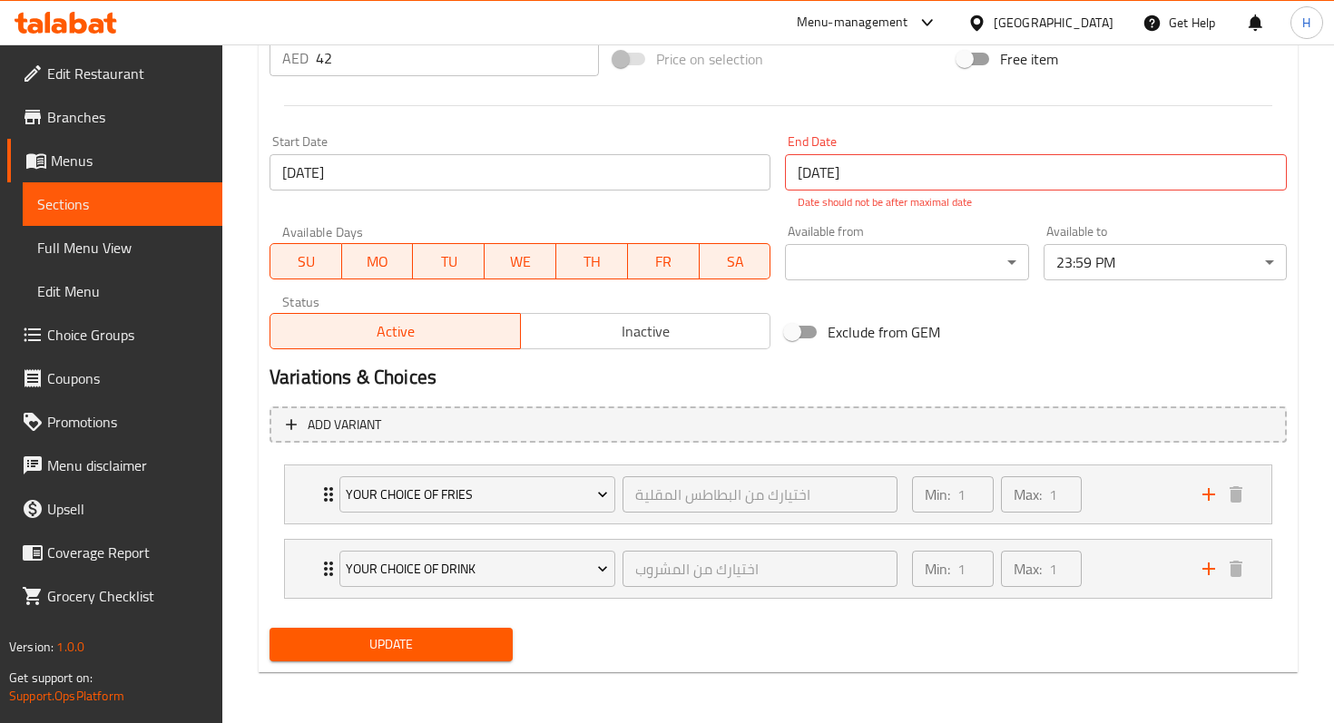
type textarea "Seasoned two smashed patties, 2 slices of cheese, minced onion, pickles, ketchu…"
click at [443, 644] on span "Update" at bounding box center [391, 644] width 214 height 23
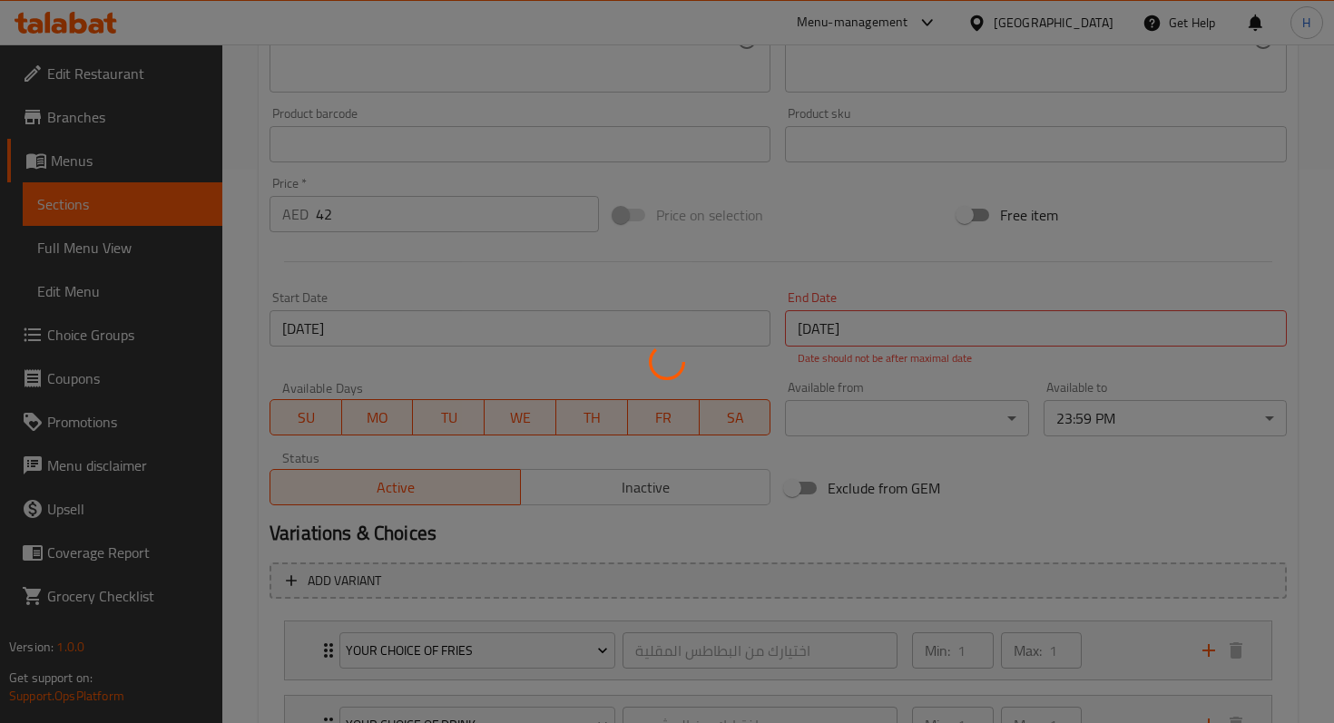
scroll to position [0, 0]
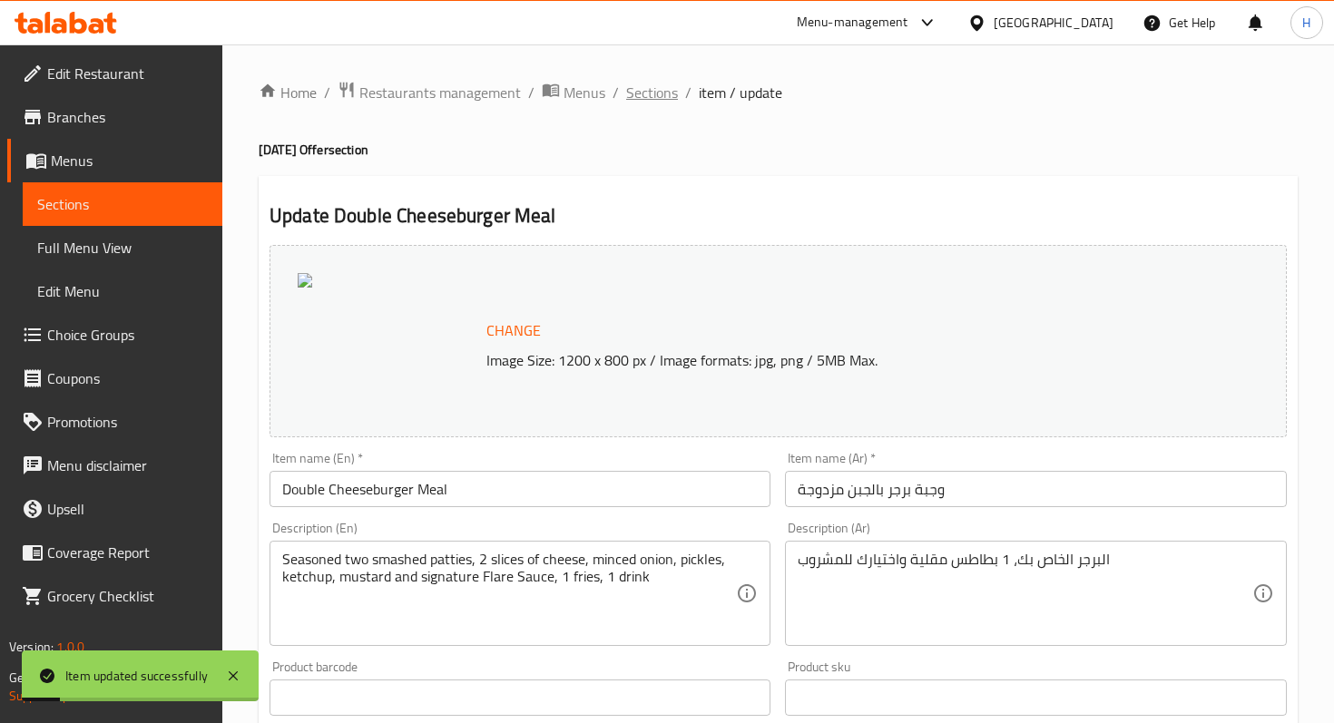
click at [651, 93] on span "Sections" at bounding box center [652, 93] width 52 height 22
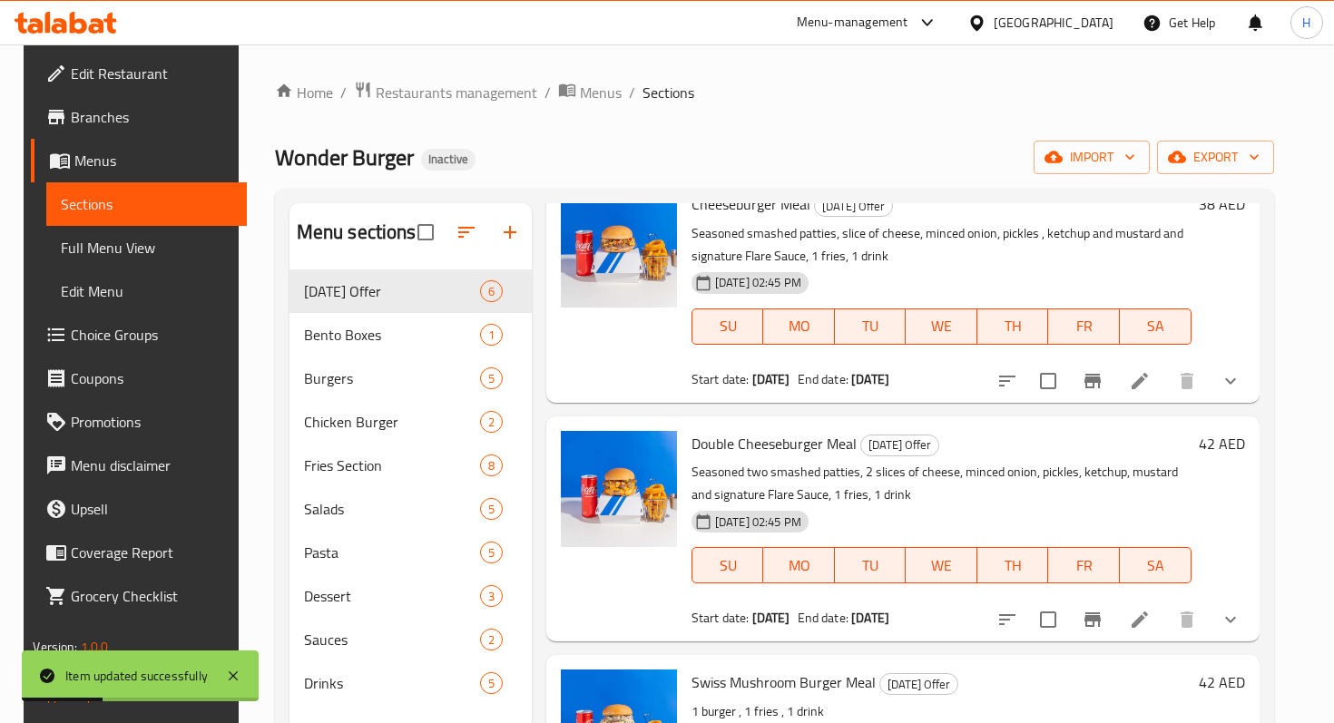
scroll to position [327, 0]
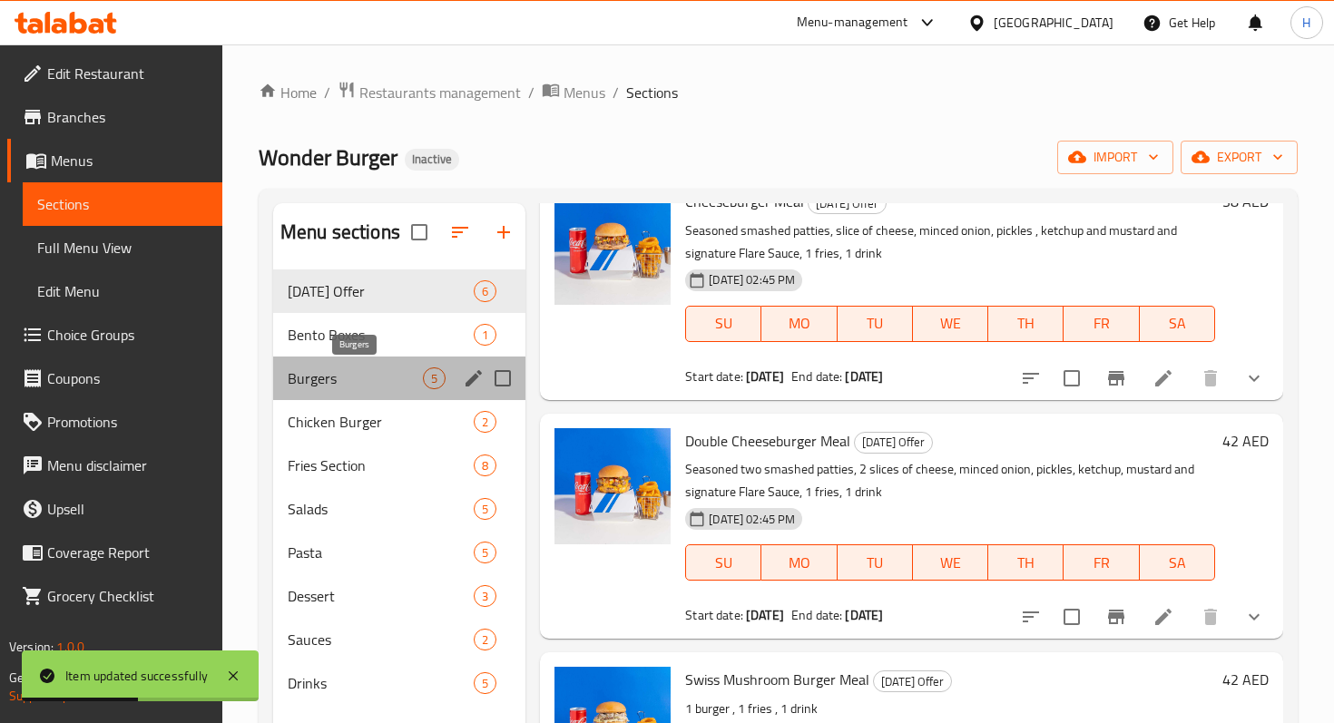
click at [340, 381] on span "Burgers" at bounding box center [355, 378] width 135 height 22
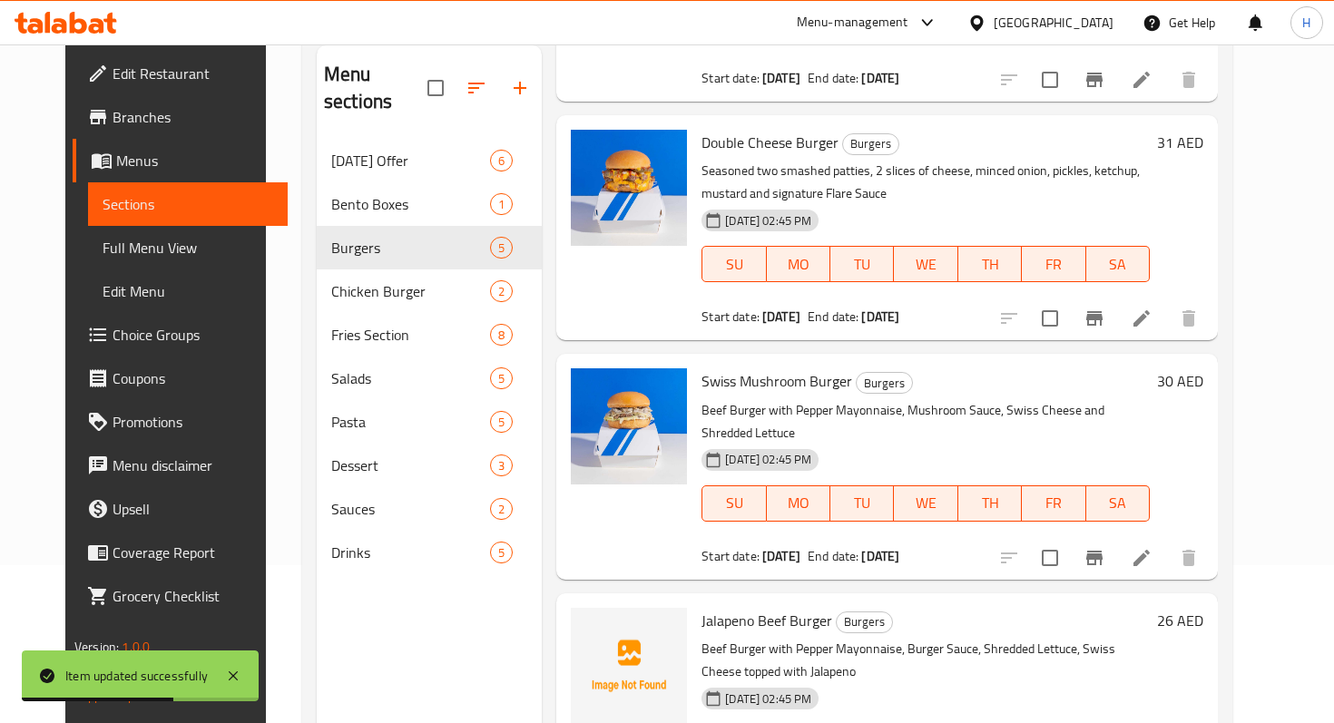
scroll to position [165, 0]
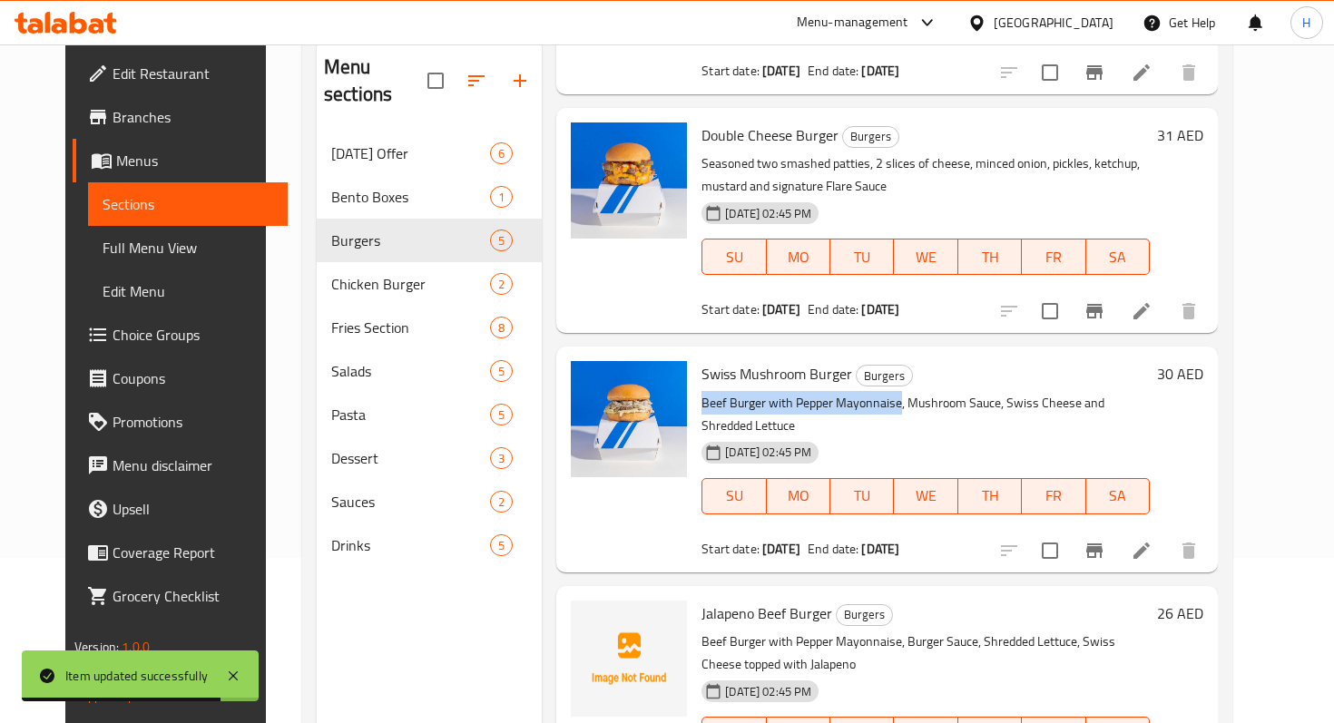
drag, startPoint x: 684, startPoint y: 375, endPoint x: 883, endPoint y: 375, distance: 198.7
click at [883, 375] on div "Swiss Mushroom Burger Burgers Beef Burger with Pepper Mayonnaise, Mushroom Sauc…" at bounding box center [925, 459] width 463 height 210
click at [928, 392] on p "Beef Burger with Pepper Mayonnaise, Mushroom Sauce, Swiss Cheese and Shredded L…" at bounding box center [925, 414] width 448 height 45
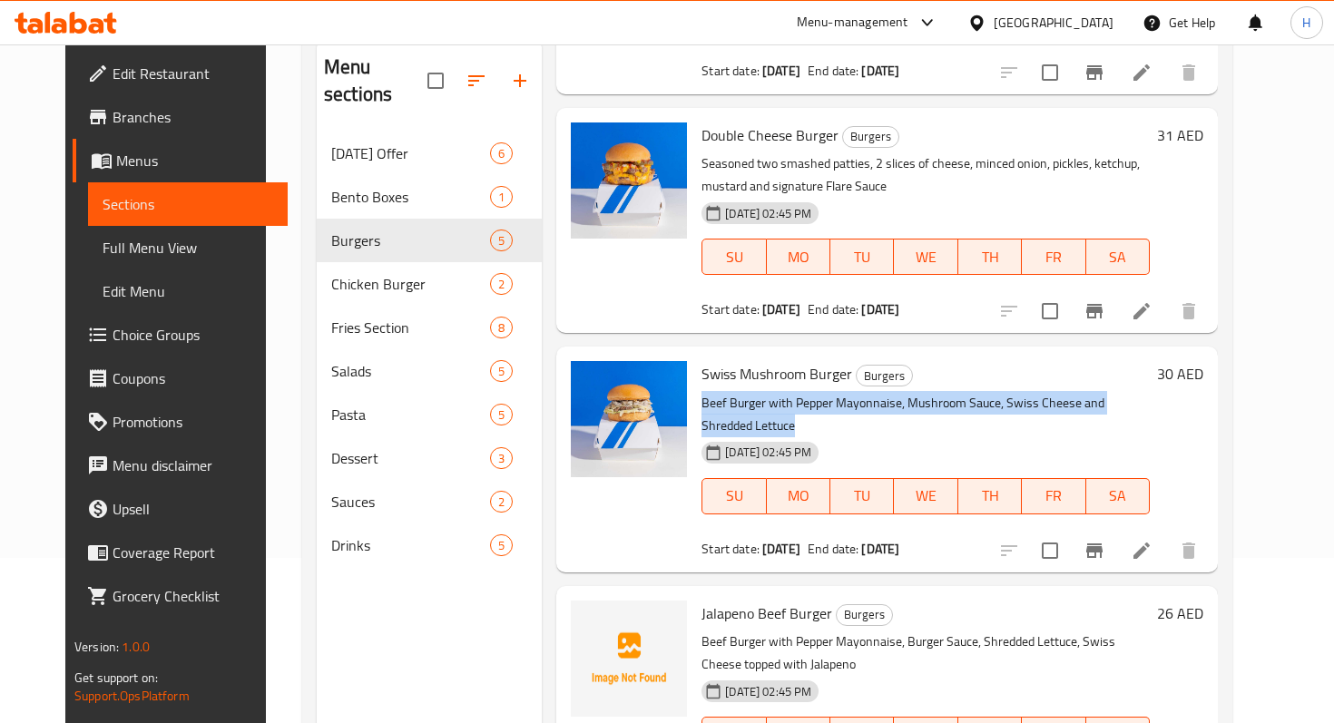
drag, startPoint x: 1182, startPoint y: 371, endPoint x: 685, endPoint y: 380, distance: 497.2
click at [701, 392] on p "Beef Burger with Pepper Mayonnaise, Mushroom Sauce, Swiss Cheese and Shredded L…" at bounding box center [925, 414] width 448 height 45
copy p "Beef Burger with Pepper Mayonnaise, Mushroom Sauce, Swiss Cheese and Shredded L…"
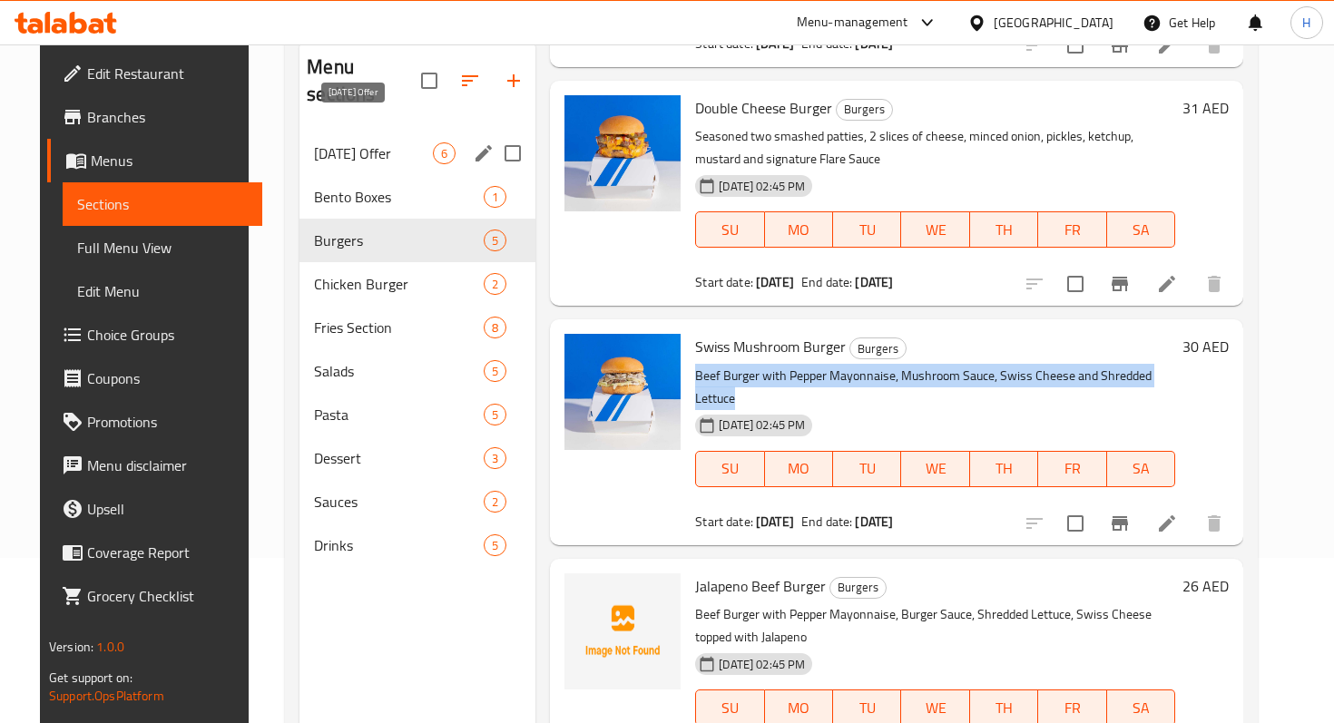
click at [382, 142] on span "Today's Offer" at bounding box center [373, 153] width 119 height 22
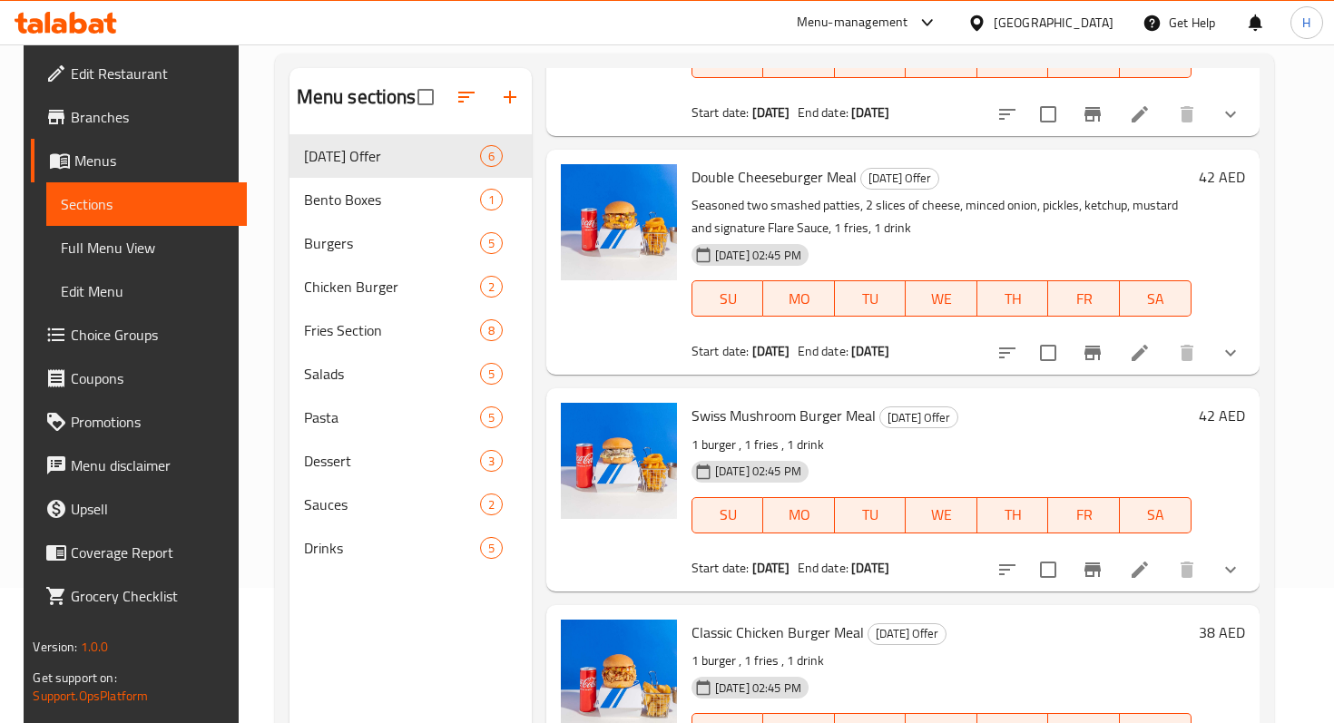
scroll to position [453, 0]
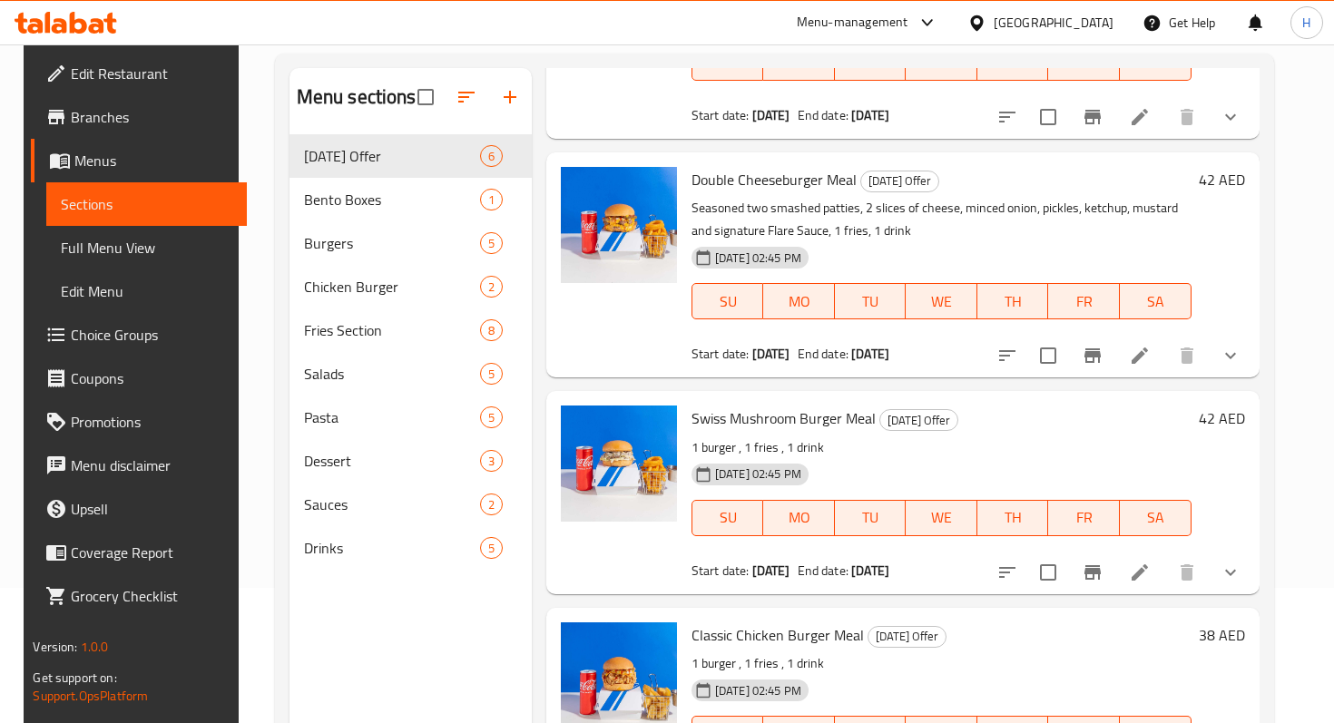
click at [1150, 562] on icon at bounding box center [1140, 573] width 22 height 22
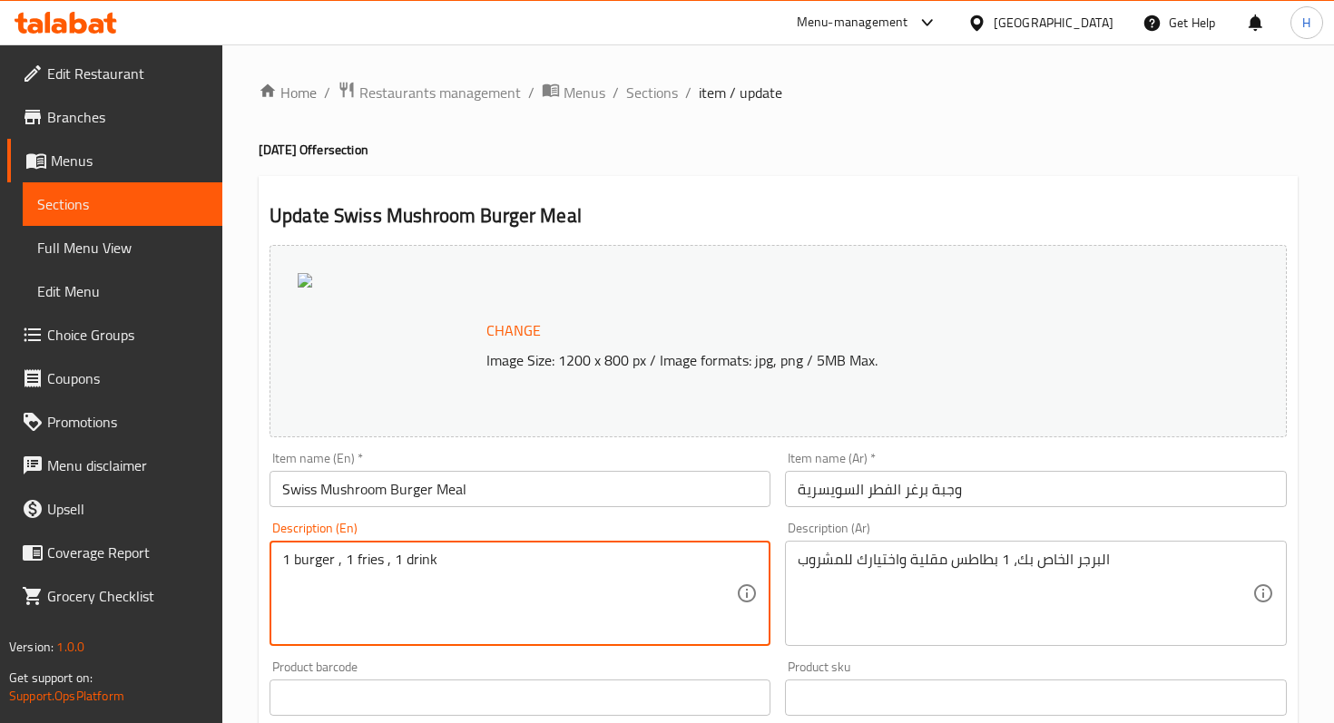
drag, startPoint x: 338, startPoint y: 562, endPoint x: 240, endPoint y: 561, distance: 98.0
paste textarea "Beef Burger with Pepper Mayonnaise, Mushroom Sauce, Swiss Cheese and Shredded L…"
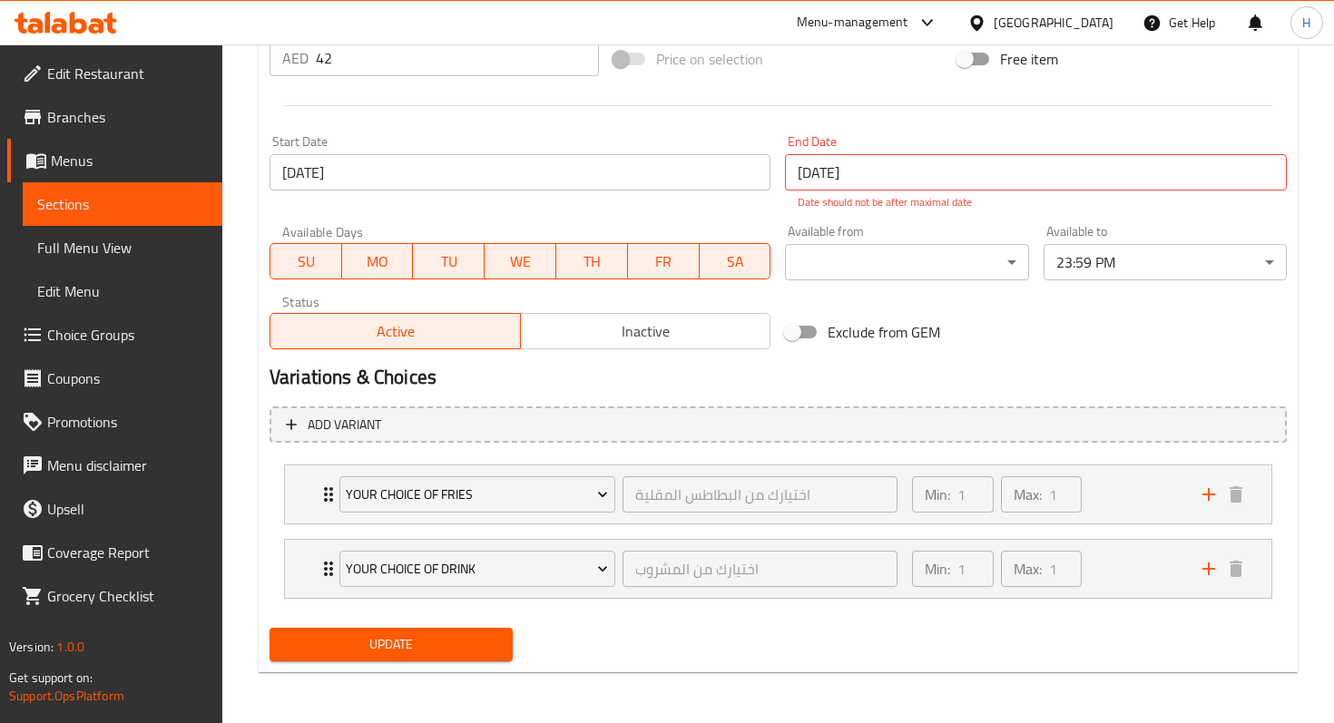
type textarea "Beef Burger with Pepper Mayonnaise, Mushroom Sauce, Swiss Cheese and Shredded L…"
click at [355, 649] on span "Update" at bounding box center [391, 644] width 214 height 23
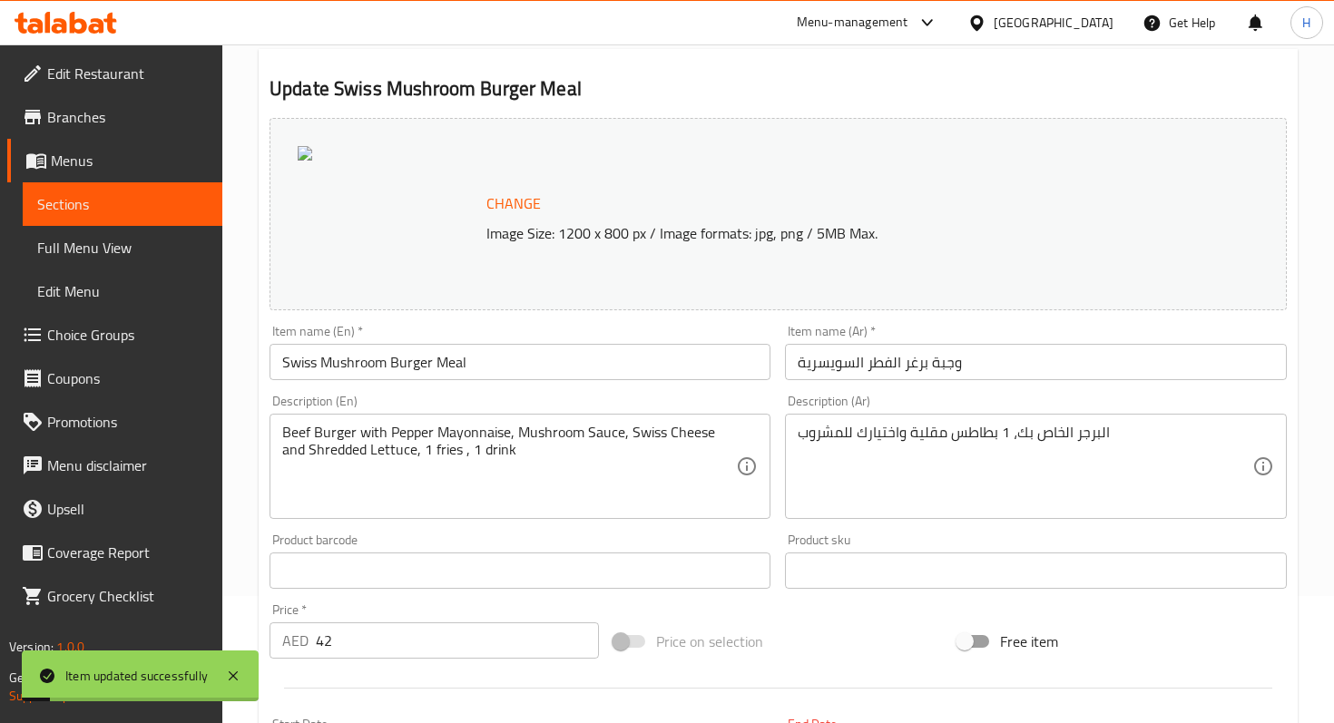
scroll to position [0, 0]
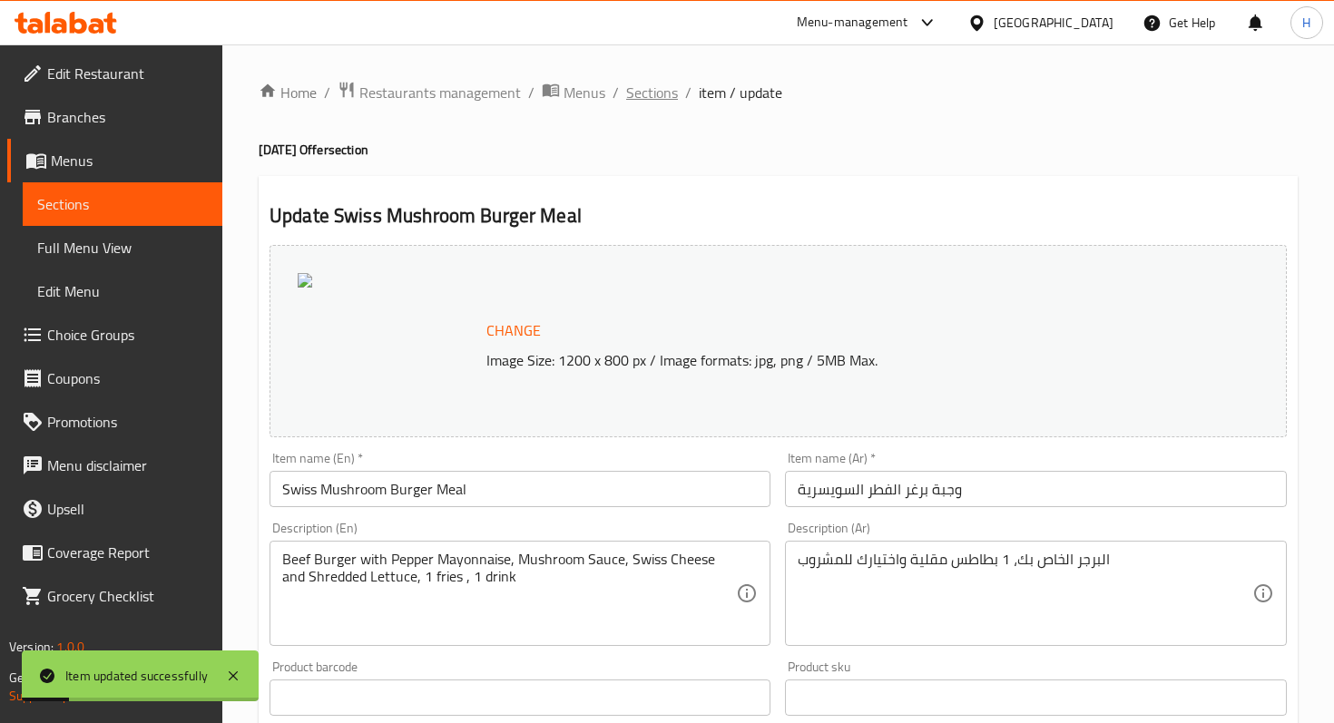
click at [650, 95] on span "Sections" at bounding box center [652, 93] width 52 height 22
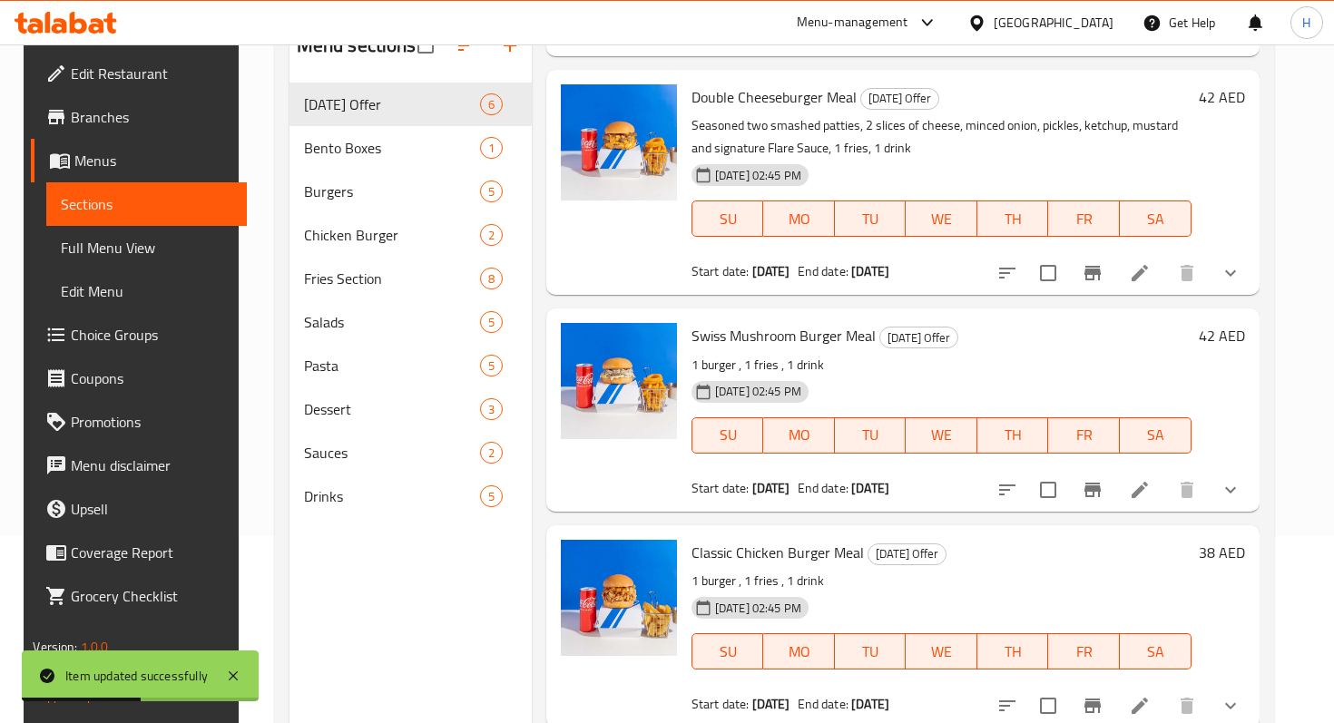
scroll to position [459, 0]
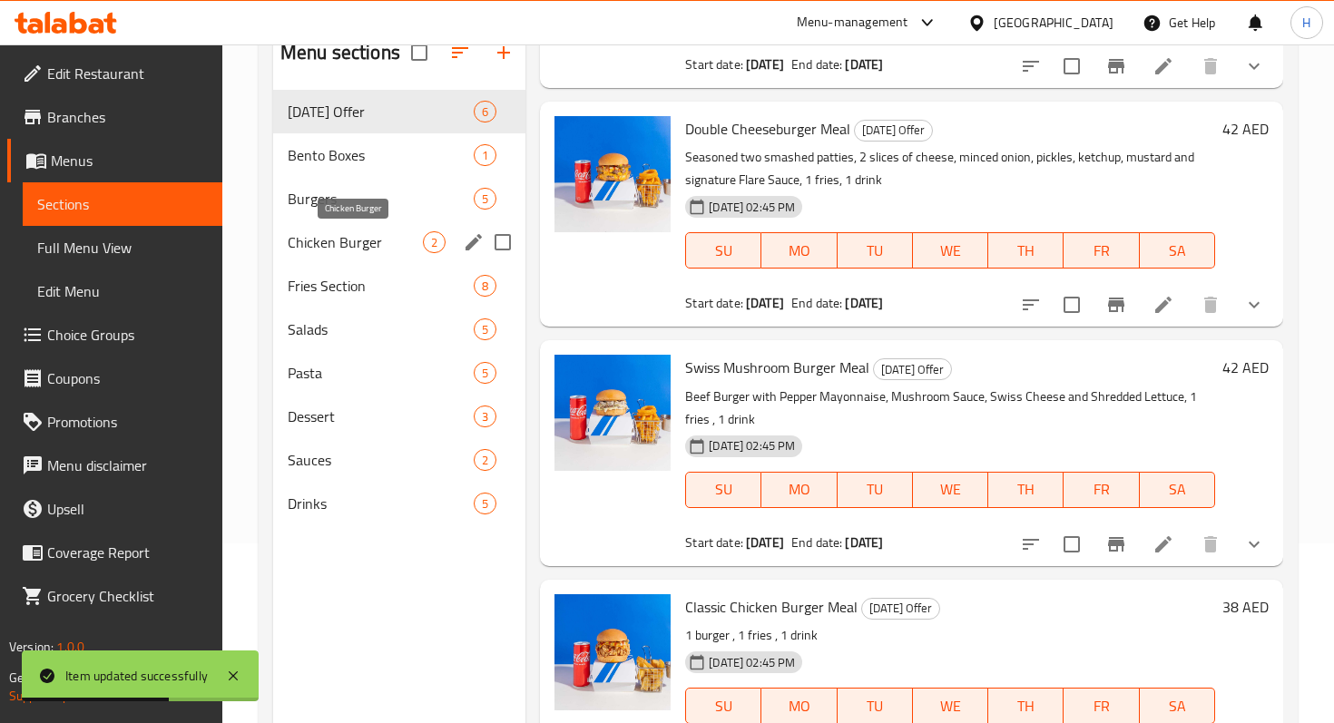
click at [355, 246] on span "Chicken Burger" at bounding box center [355, 242] width 135 height 22
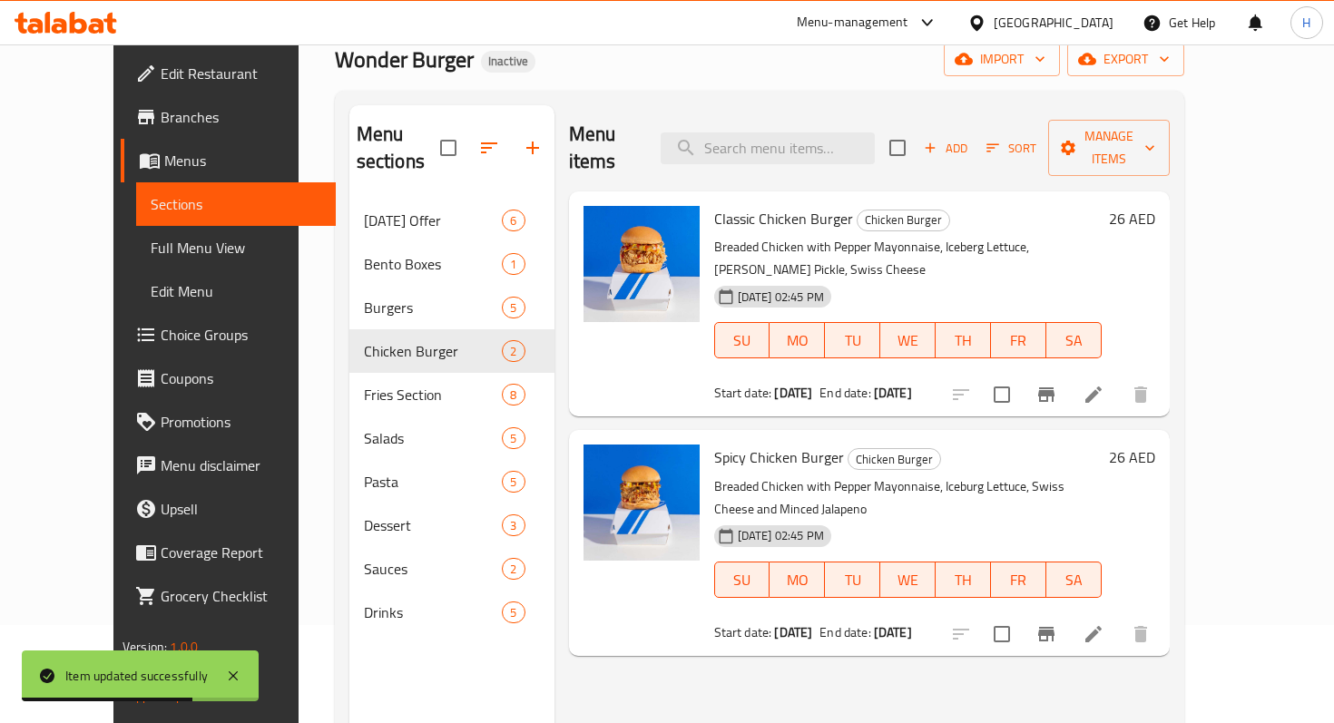
scroll to position [82, 0]
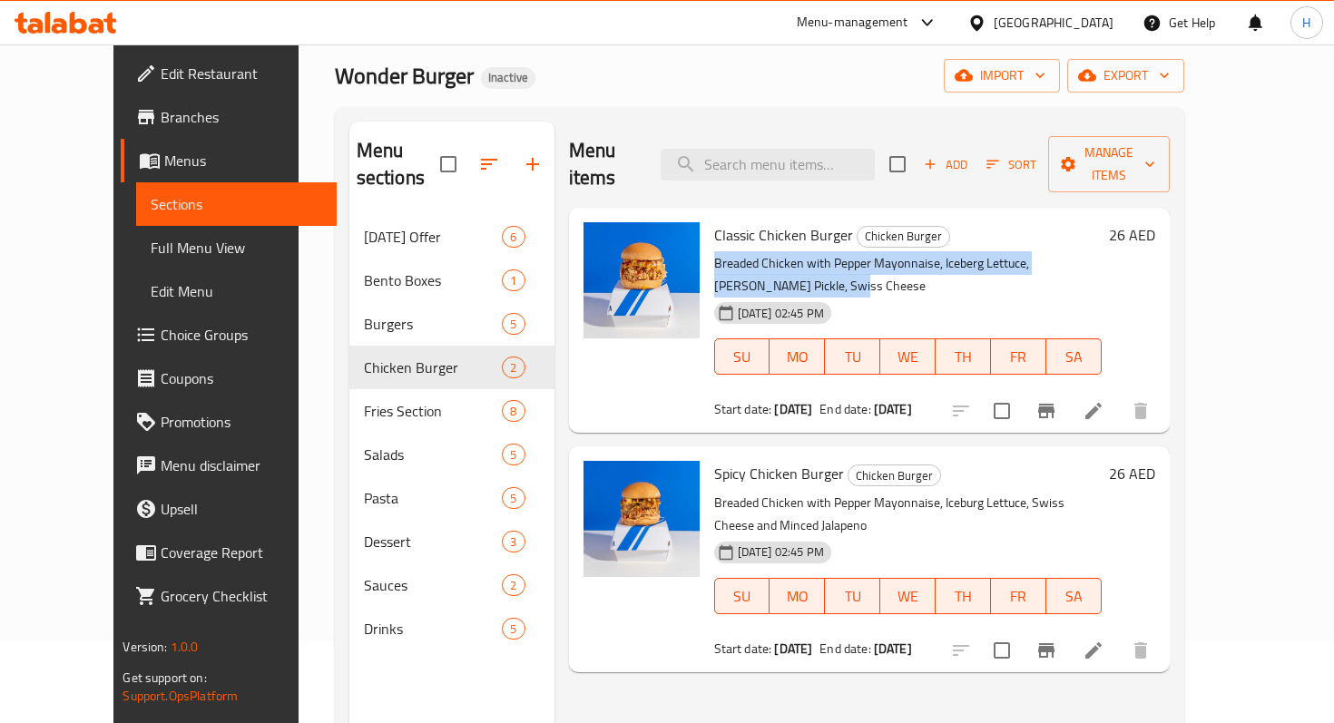
drag, startPoint x: 686, startPoint y: 240, endPoint x: 1129, endPoint y: 241, distance: 442.7
click at [1101, 252] on p "Breaded Chicken with Pepper Mayonnaise, Iceberg Lettuce, [PERSON_NAME] Pickle, …" at bounding box center [907, 274] width 387 height 45
copy p "Breaded Chicken with Pepper Mayonnaise, Iceberg Lettuce, [PERSON_NAME] Pickle, …"
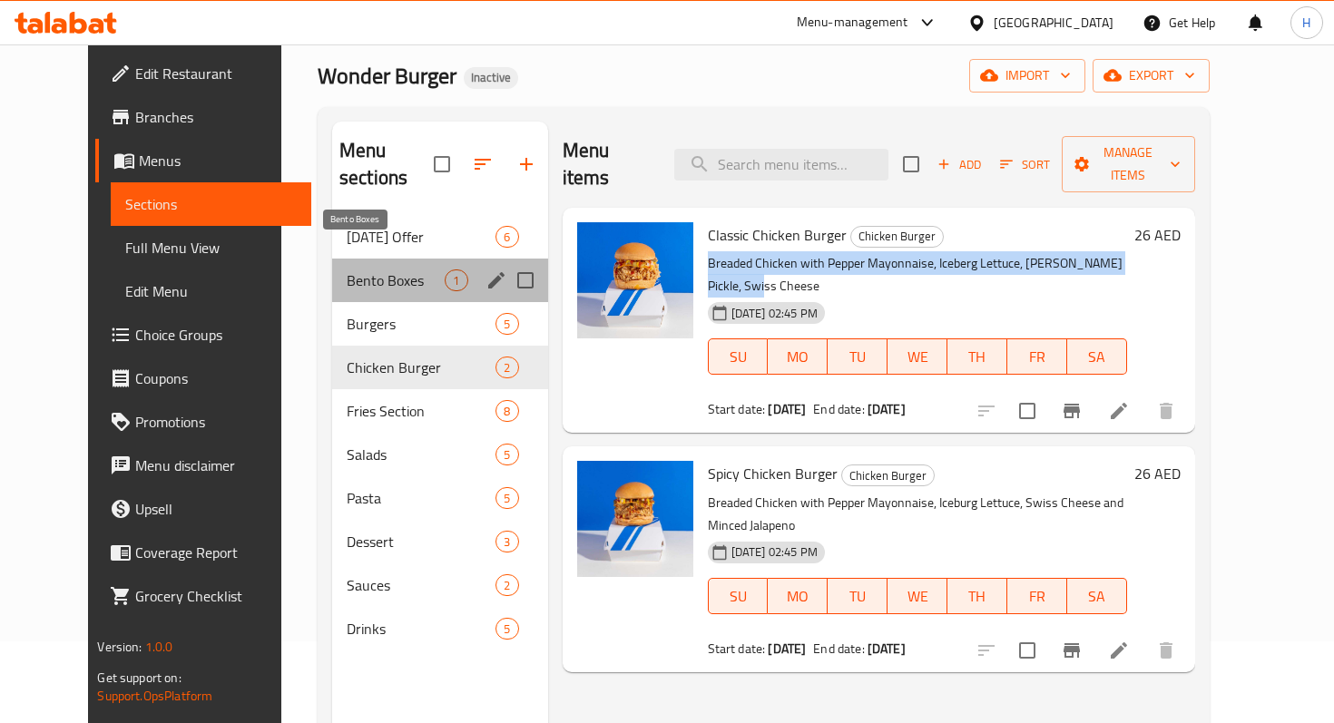
click at [347, 269] on span "Bento Boxes" at bounding box center [396, 280] width 99 height 22
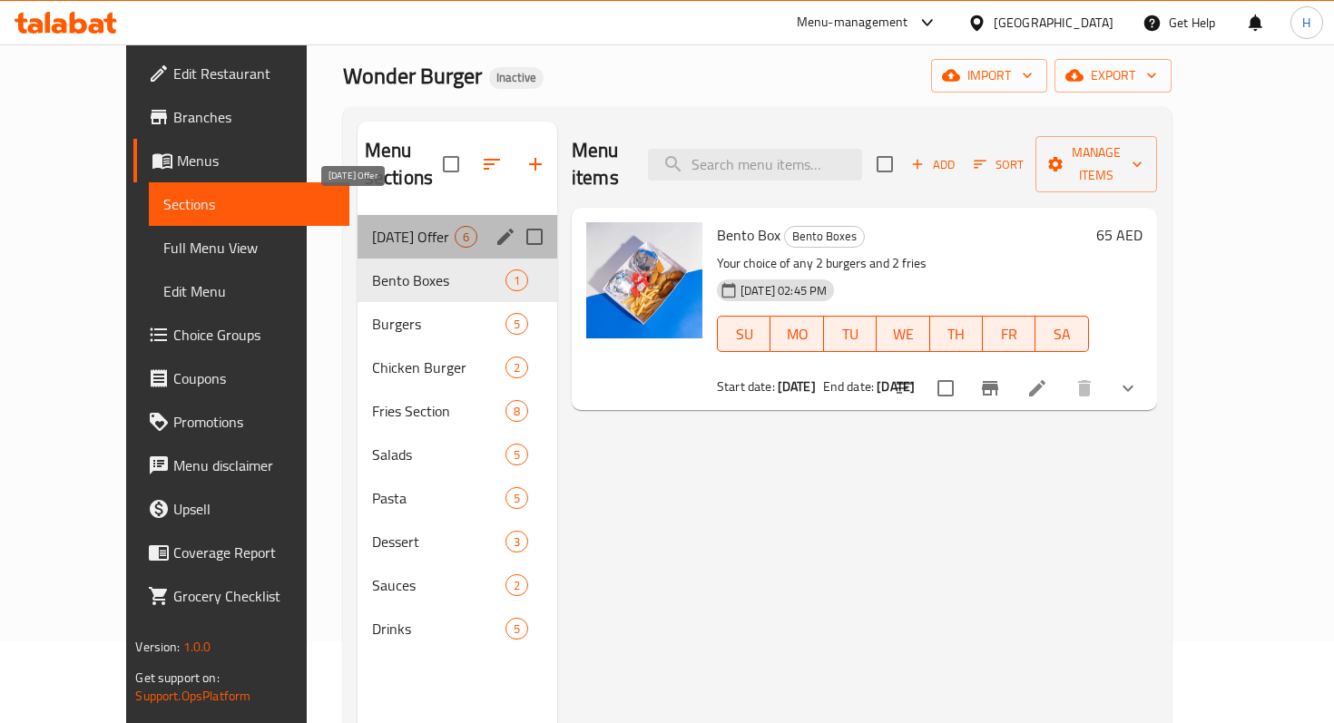
click at [372, 226] on span "Today's Offer" at bounding box center [413, 237] width 83 height 22
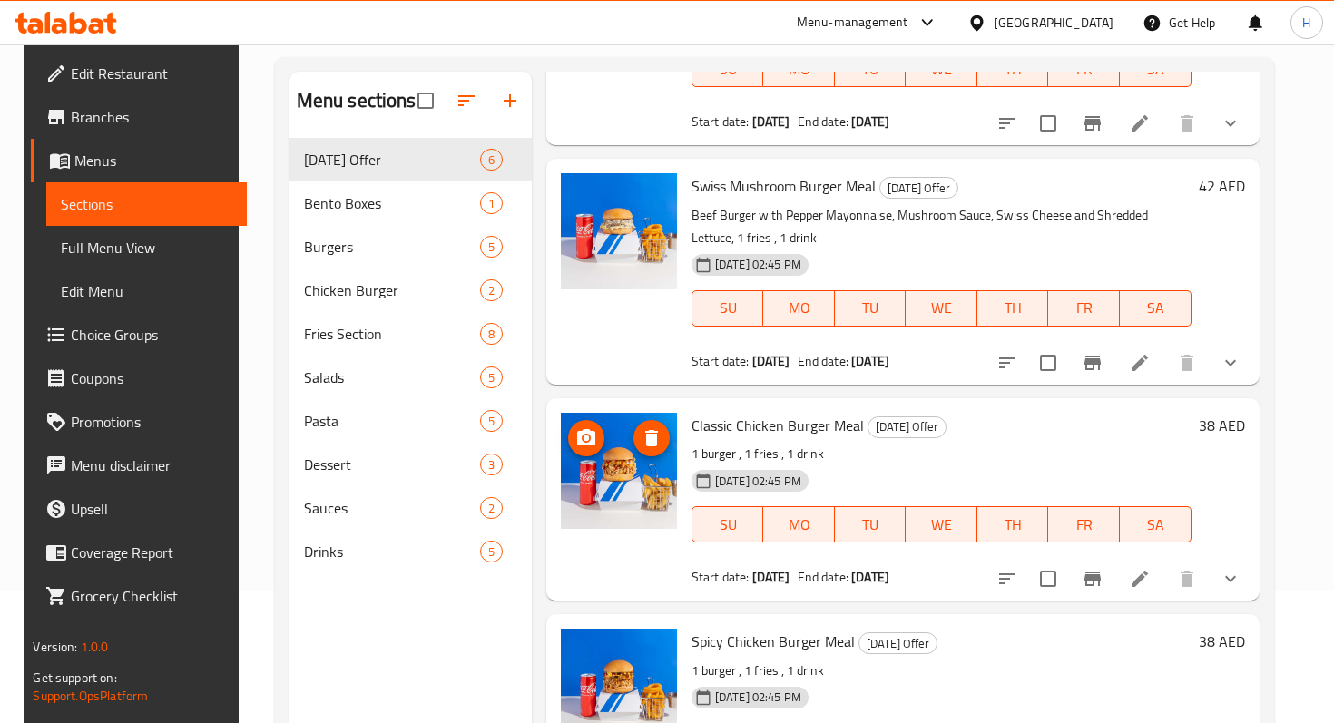
scroll to position [141, 0]
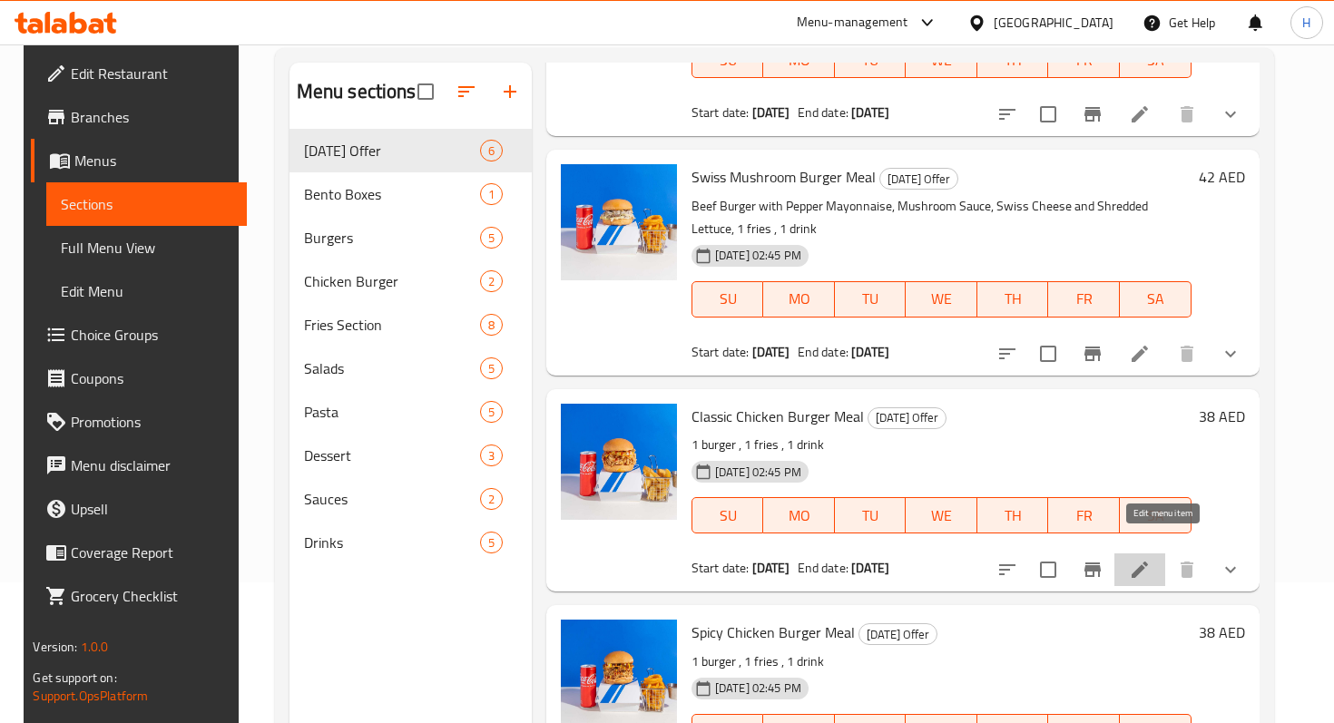
click at [1150, 559] on icon at bounding box center [1140, 570] width 22 height 22
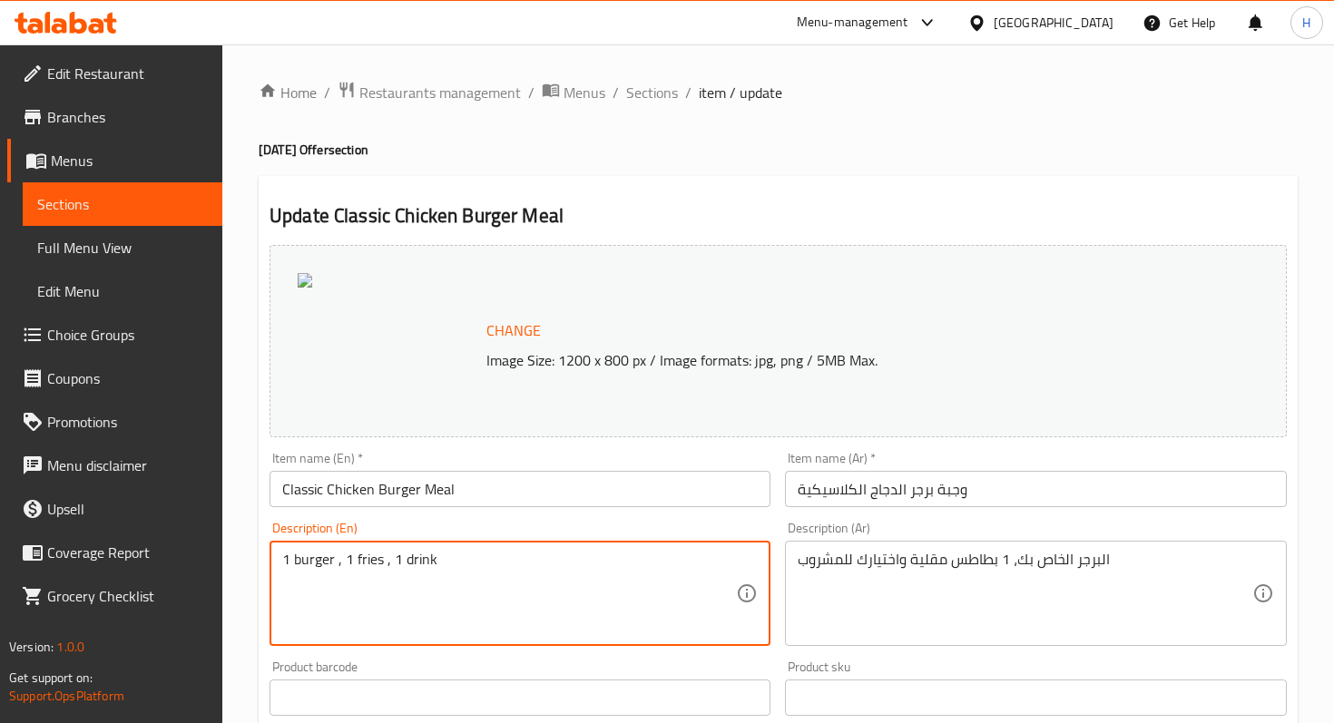
drag, startPoint x: 338, startPoint y: 556, endPoint x: 269, endPoint y: 559, distance: 69.0
paste textarea "Breaded Chicken with Pepper Mayonnaise, Iceberg Lettuce, [PERSON_NAME] Pickle, …"
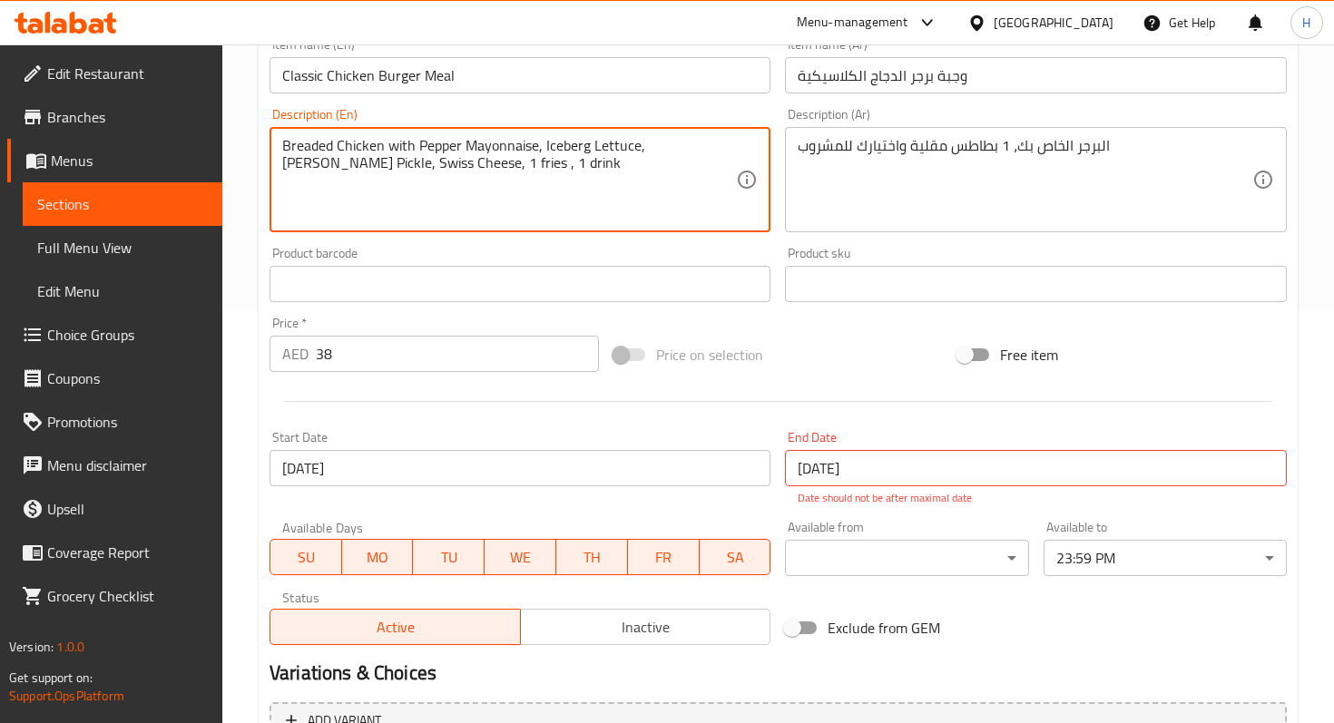
scroll to position [709, 0]
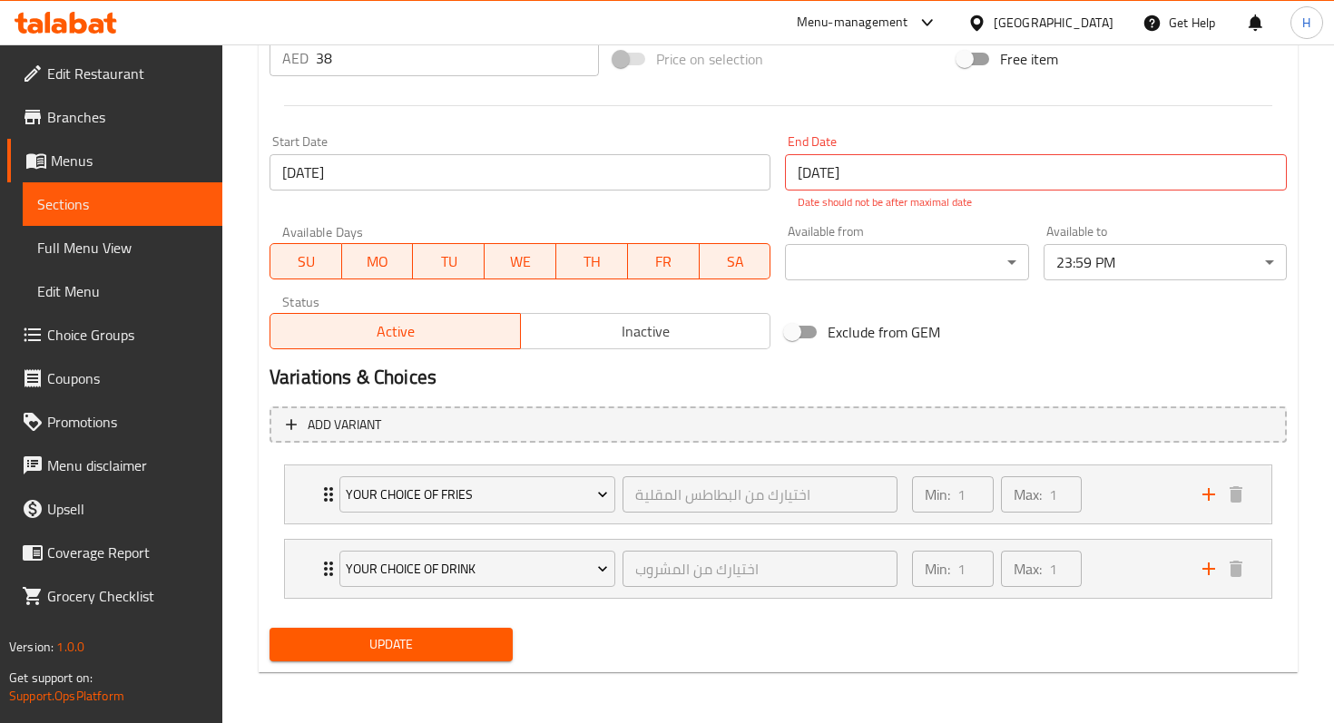
type textarea "Breaded Chicken with Pepper Mayonnaise, Iceberg Lettuce, [PERSON_NAME] Pickle, …"
click at [396, 639] on span "Update" at bounding box center [391, 644] width 214 height 23
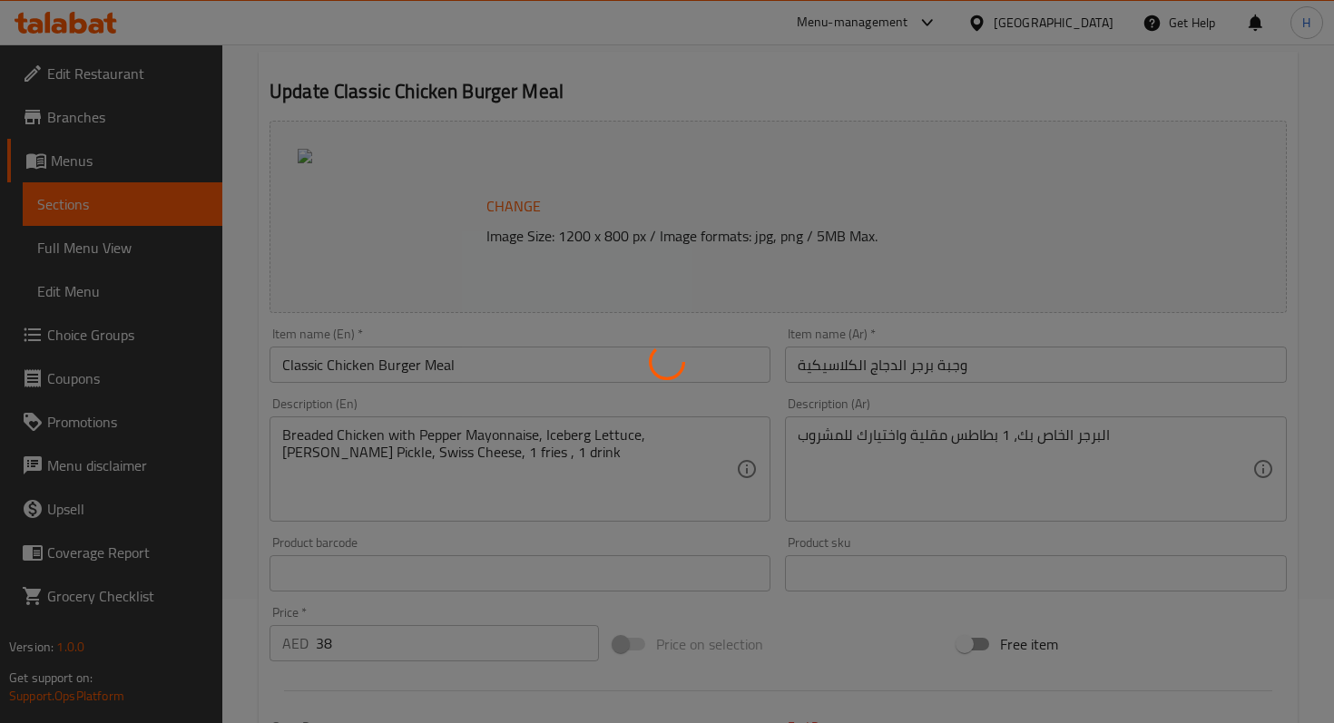
scroll to position [0, 0]
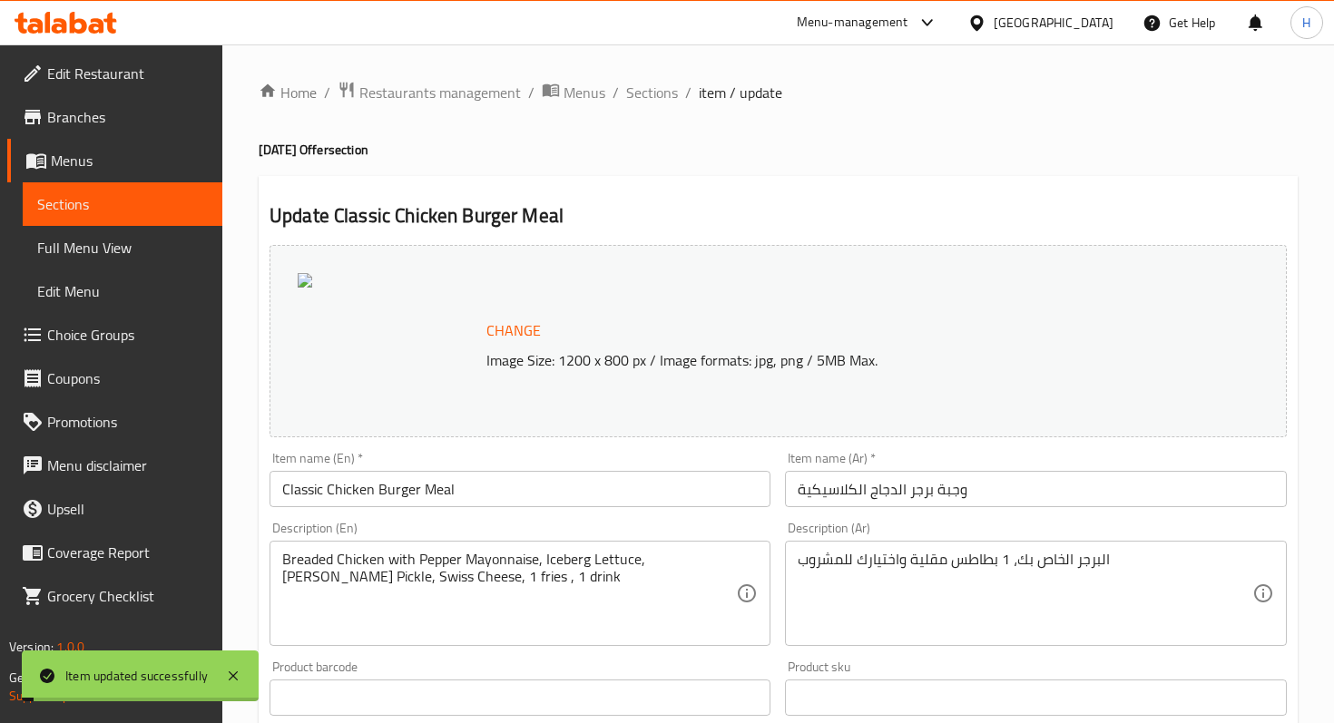
click at [641, 93] on span "Sections" at bounding box center [652, 93] width 52 height 22
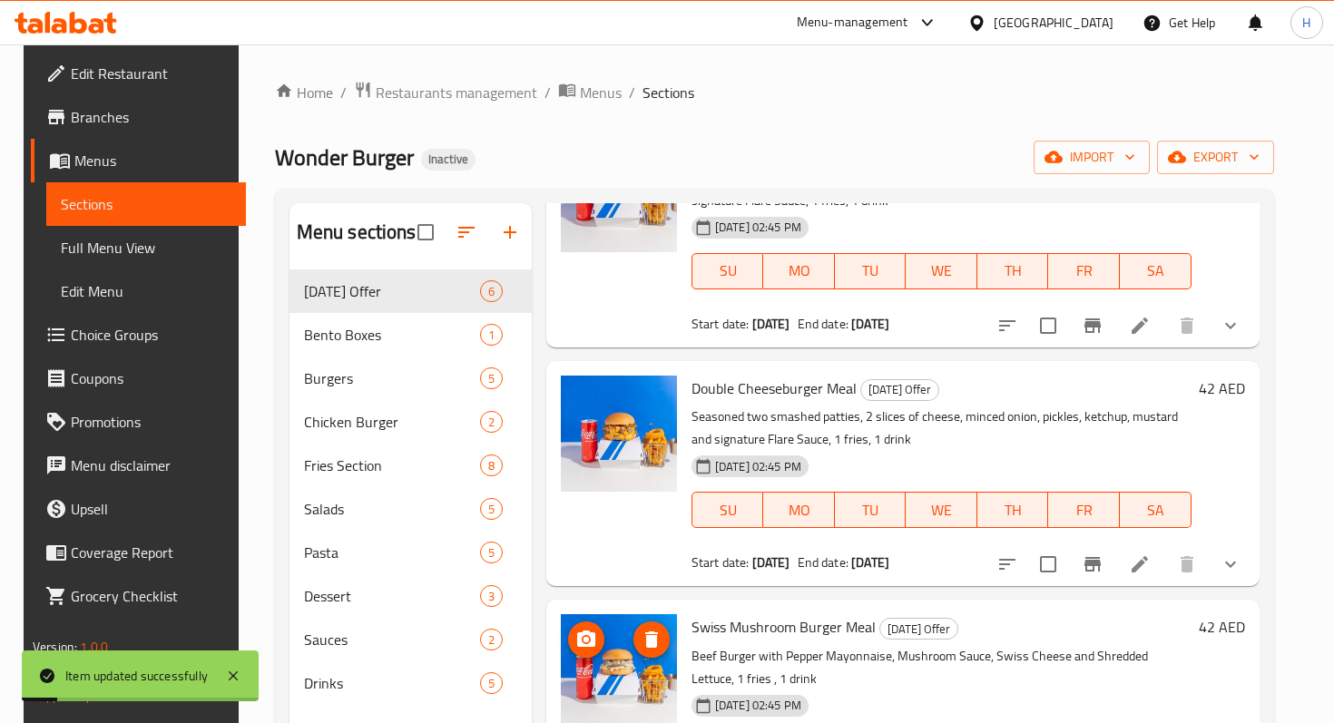
scroll to position [689, 0]
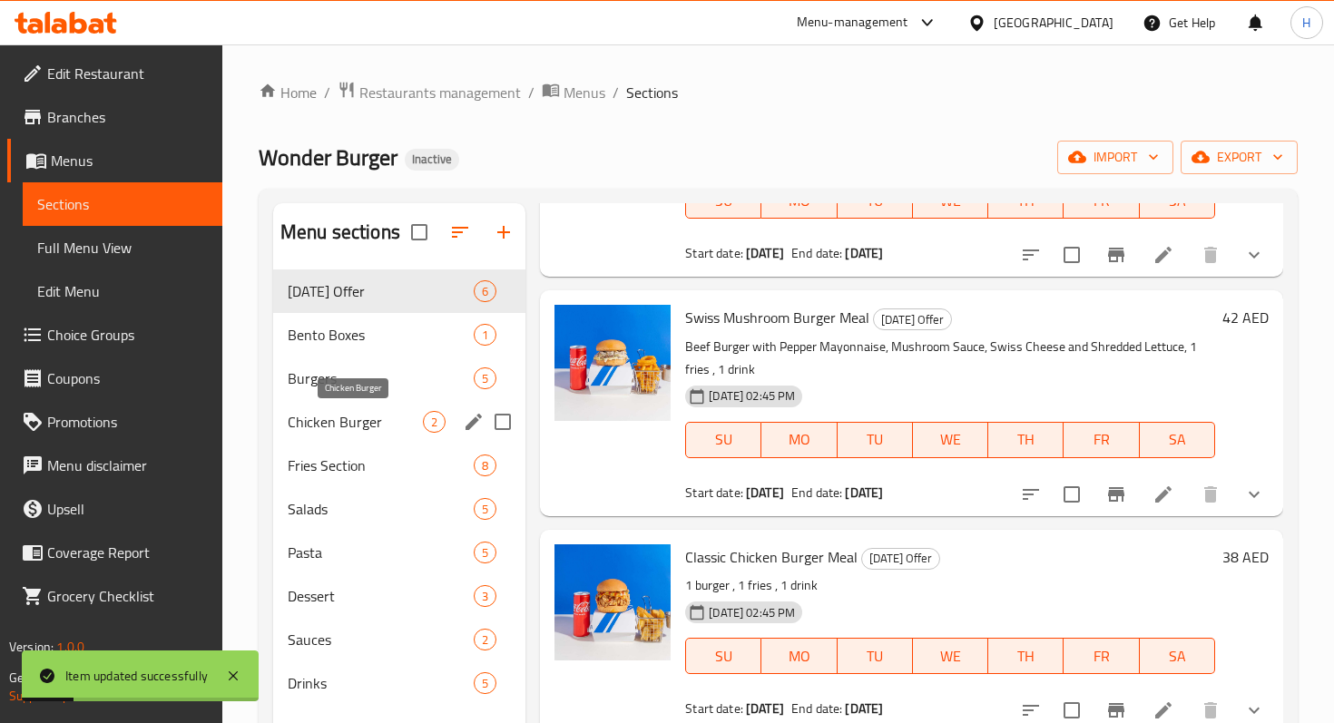
click at [347, 427] on span "Chicken Burger" at bounding box center [355, 422] width 135 height 22
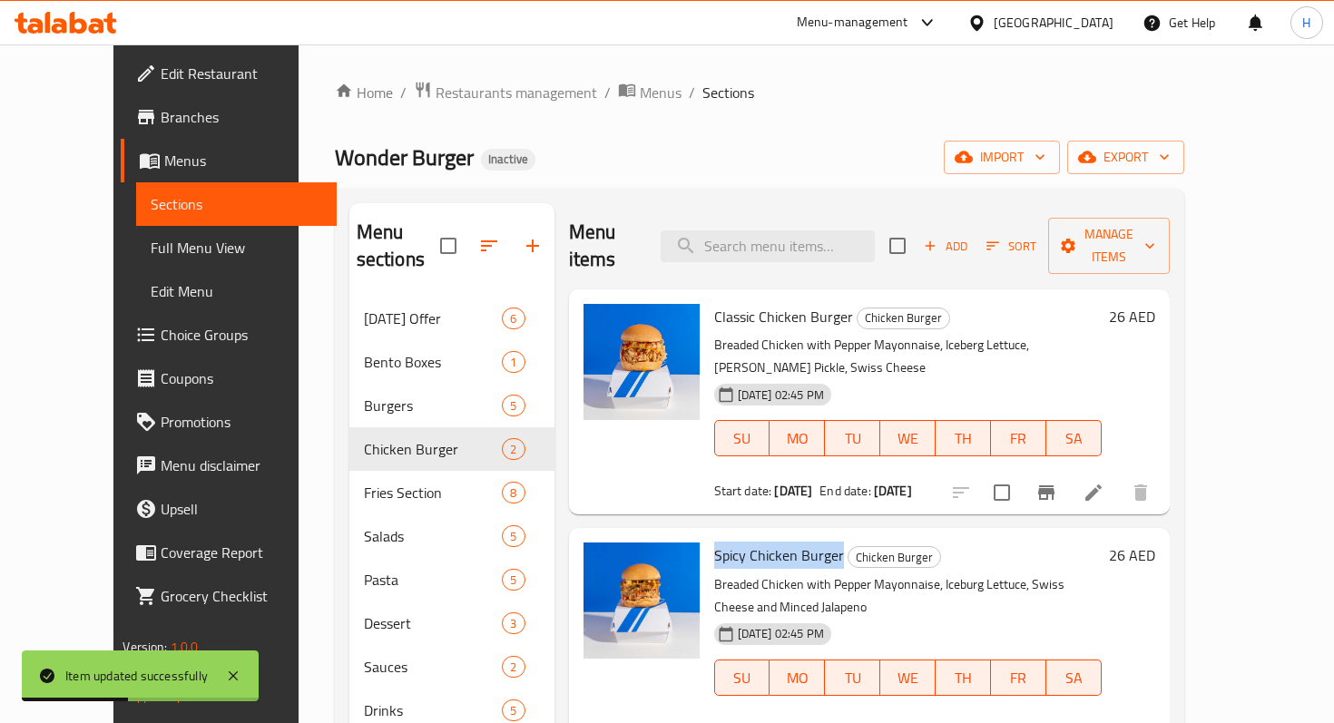
drag, startPoint x: 684, startPoint y: 508, endPoint x: 812, endPoint y: 510, distance: 127.9
click at [812, 543] on h6 "Spicy Chicken Burger Chicken Burger" at bounding box center [907, 555] width 387 height 25
copy span "Spicy Chicken Burger"
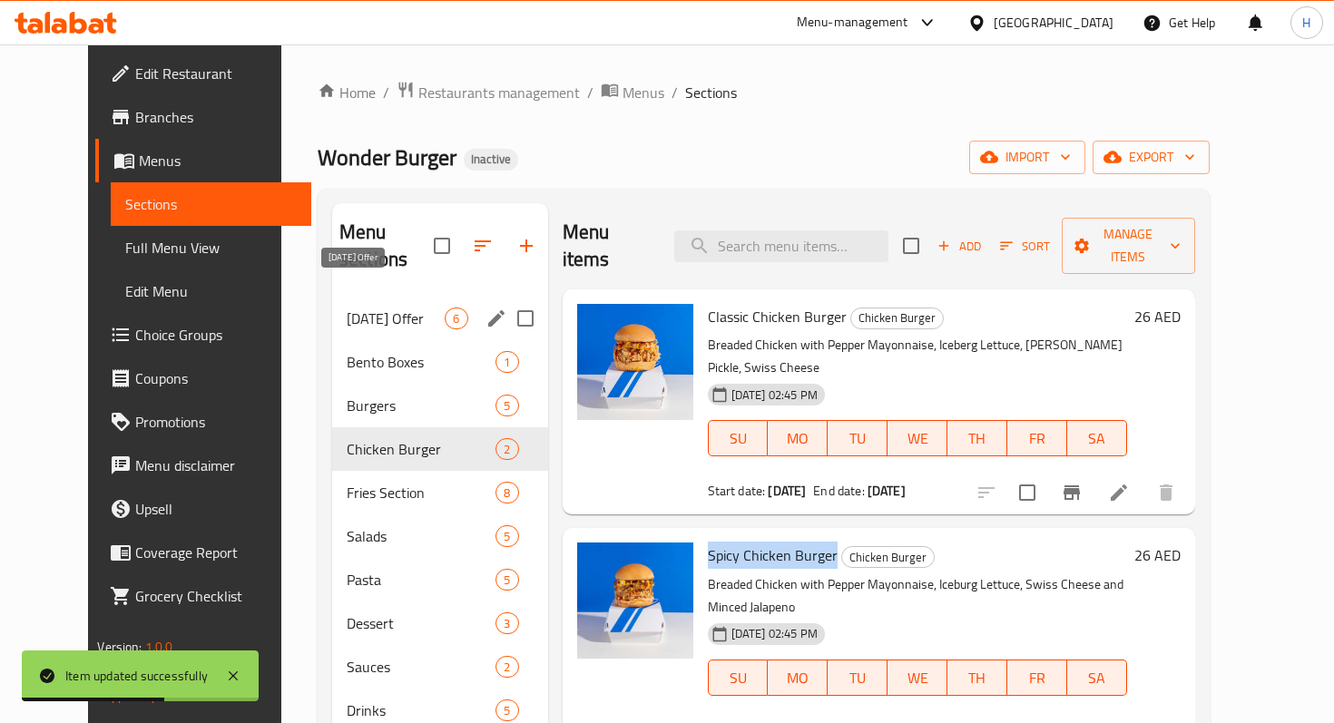
click at [350, 308] on span "Today's Offer" at bounding box center [396, 319] width 99 height 22
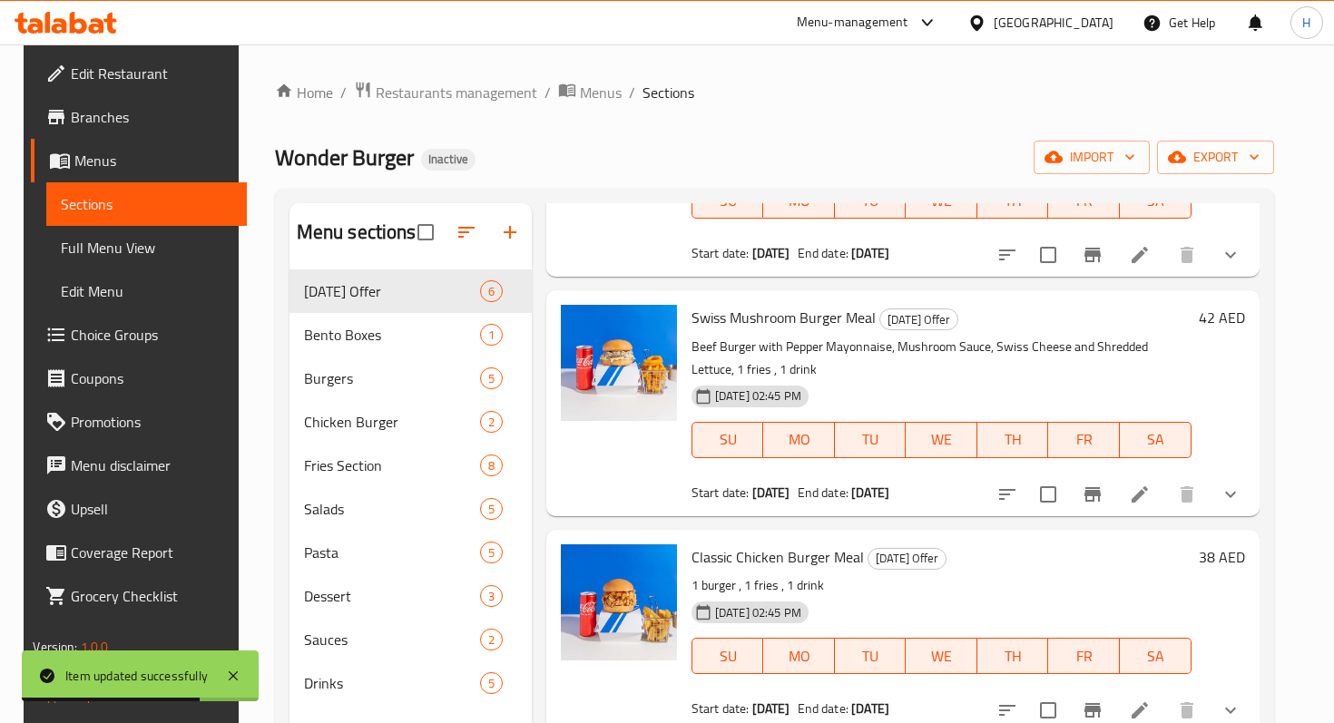
scroll to position [254, 0]
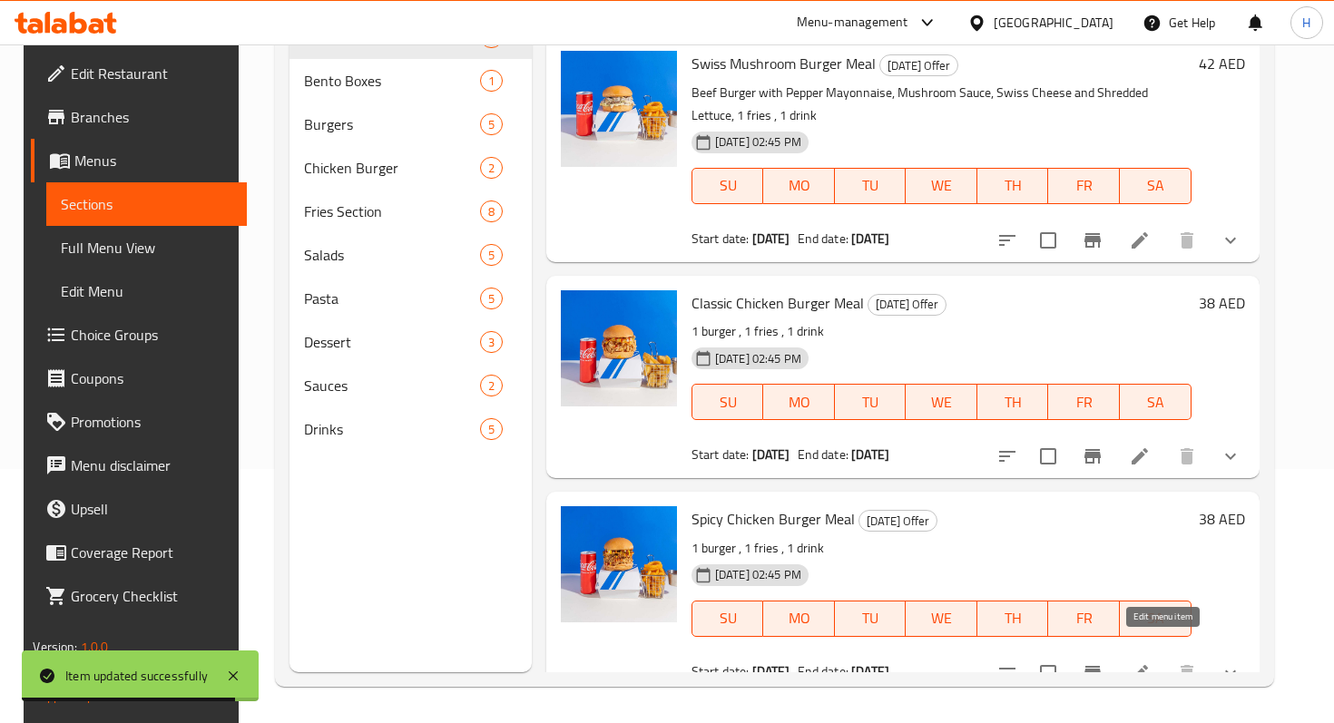
click at [1150, 662] on icon at bounding box center [1140, 673] width 22 height 22
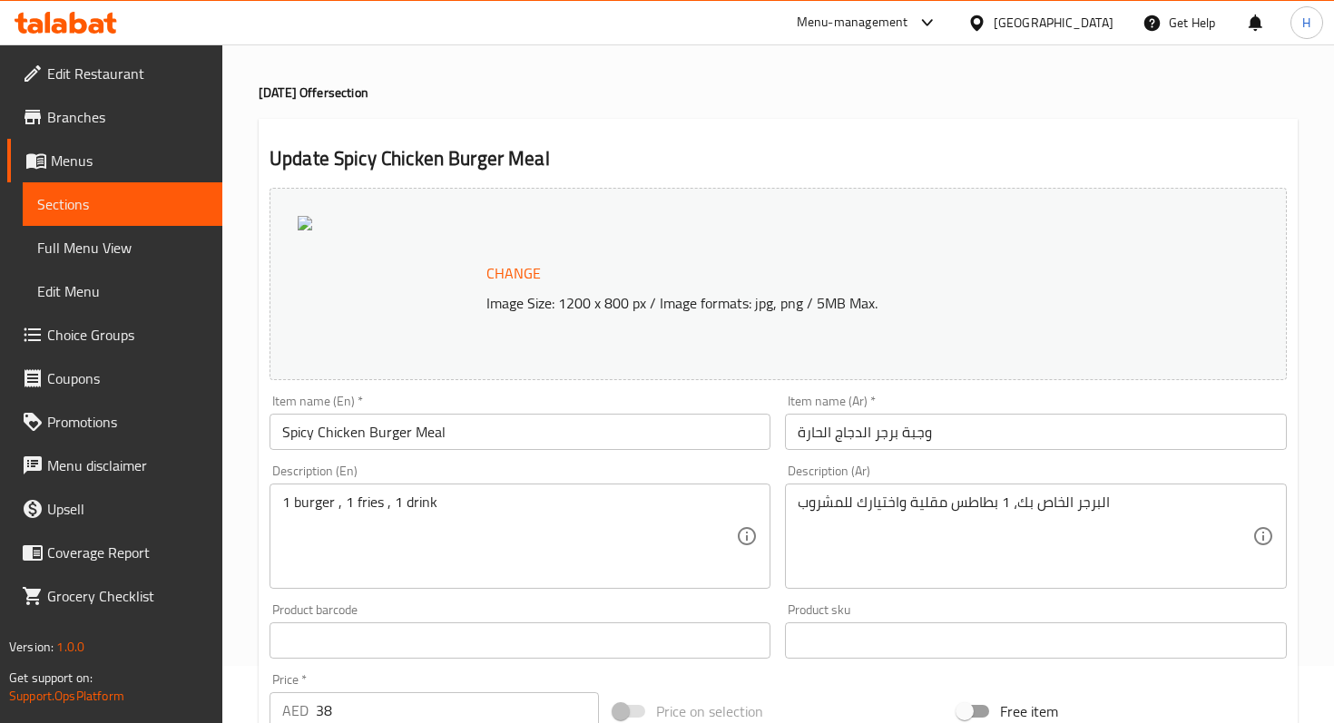
scroll to position [74, 0]
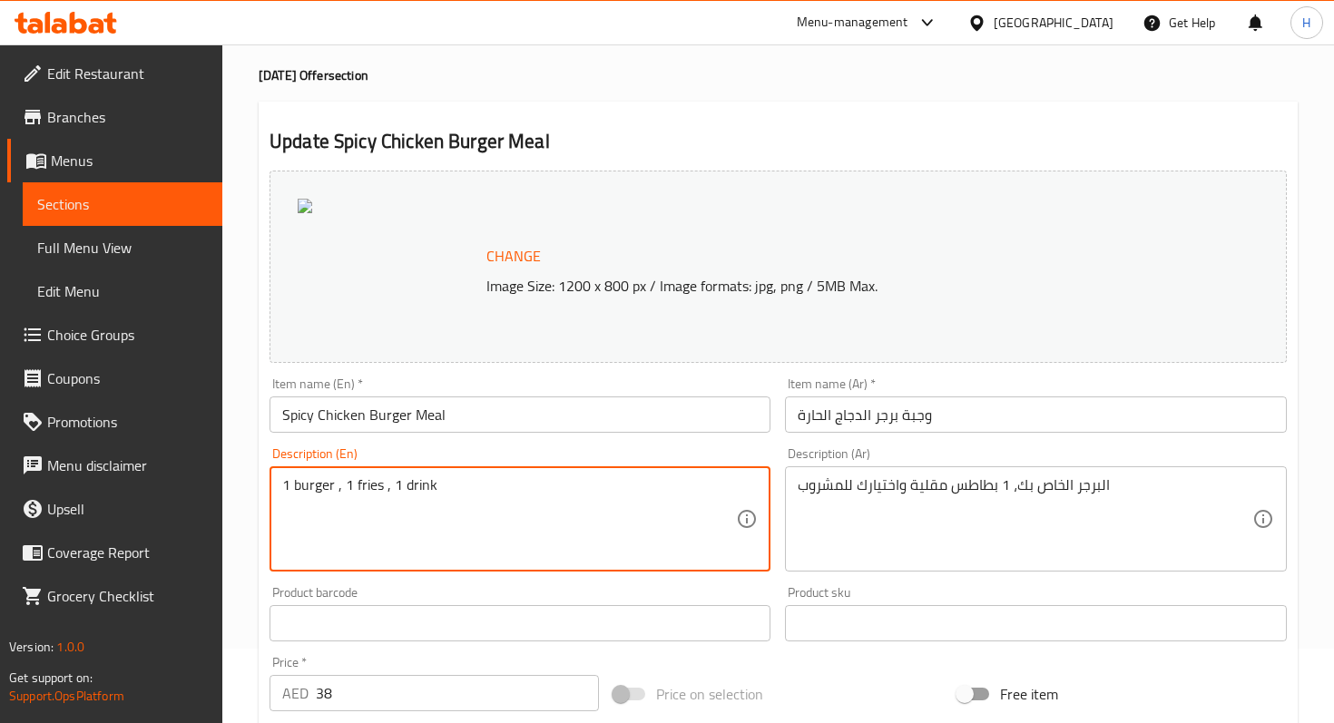
drag, startPoint x: 339, startPoint y: 487, endPoint x: 265, endPoint y: 482, distance: 74.6
paste textarea "Spicy Chicken Burger"
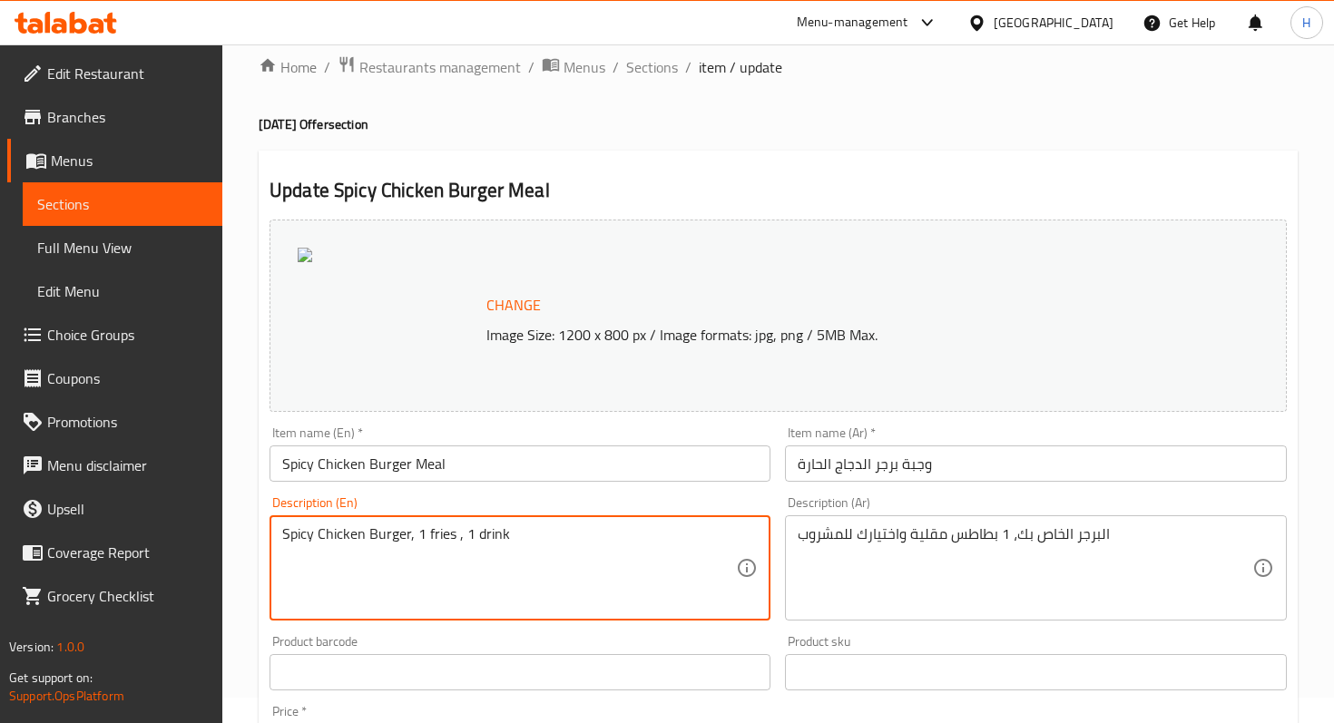
scroll to position [0, 0]
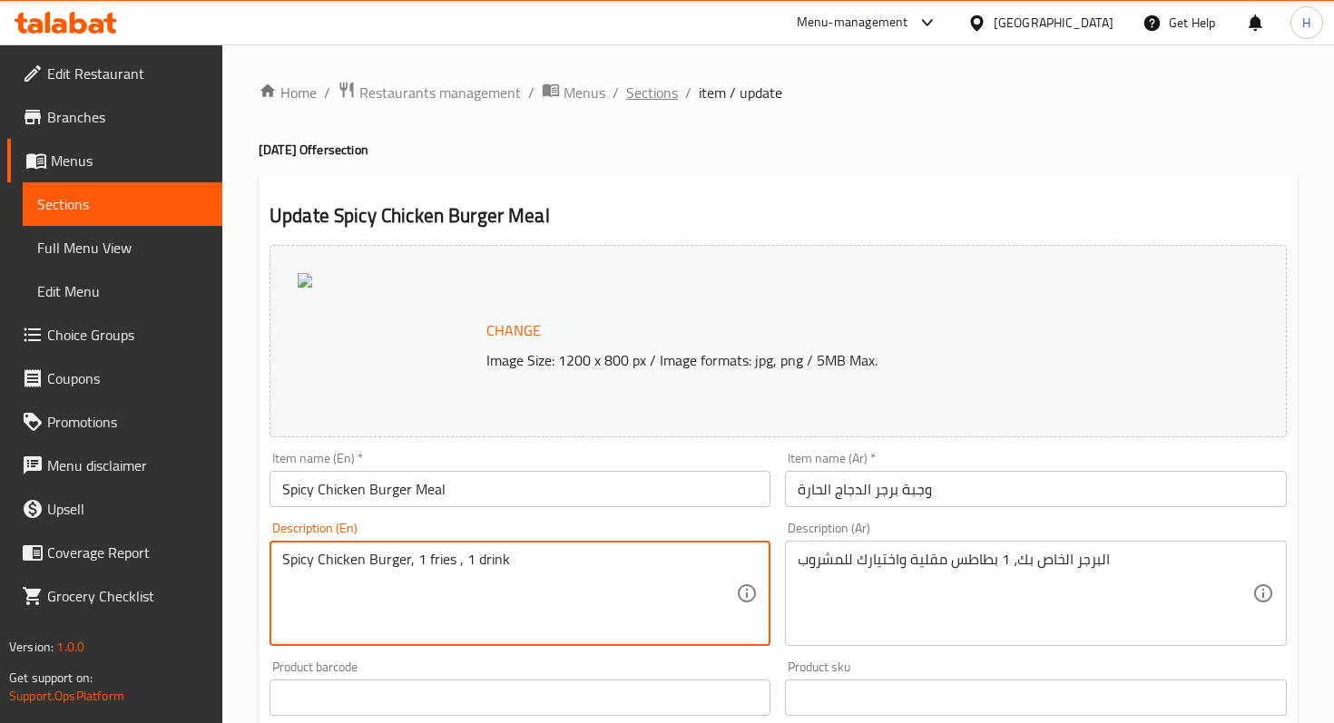
type textarea "Spicy Chicken Burger, 1 fries , 1 drink"
click at [644, 88] on span "Sections" at bounding box center [652, 93] width 52 height 22
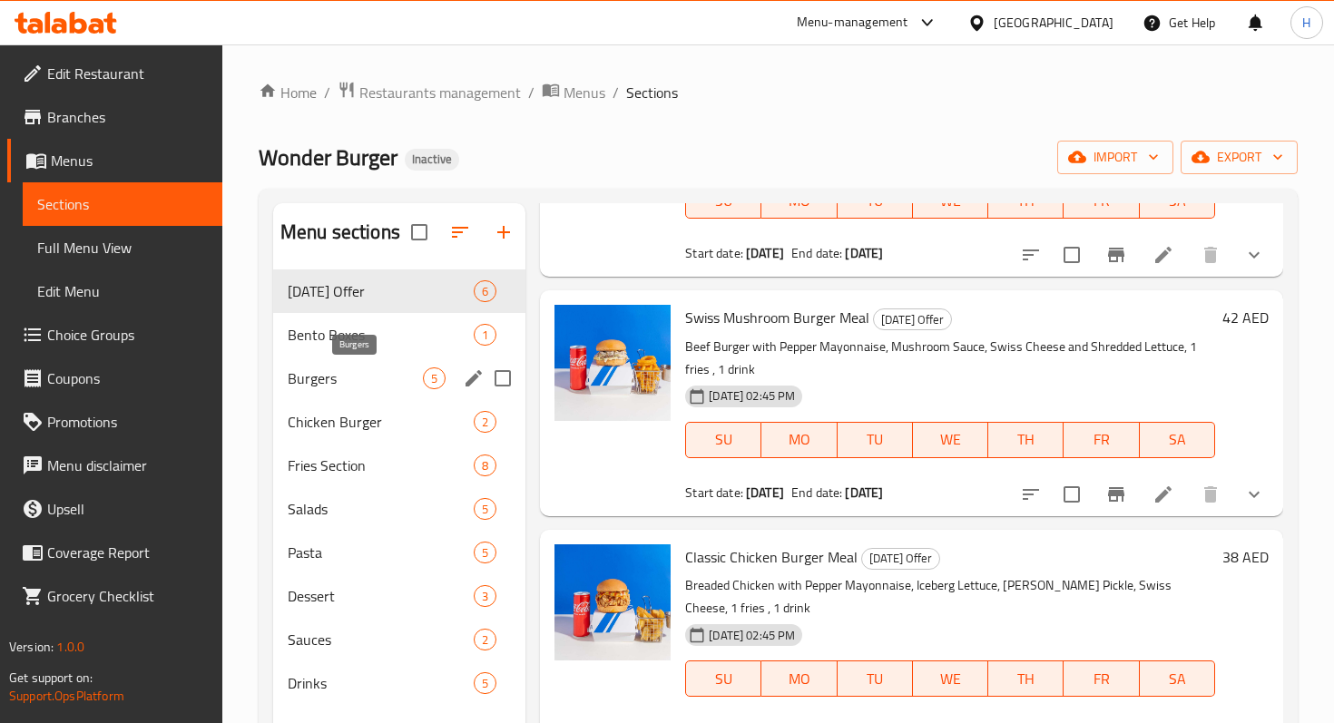
click at [360, 386] on span "Burgers" at bounding box center [355, 378] width 135 height 22
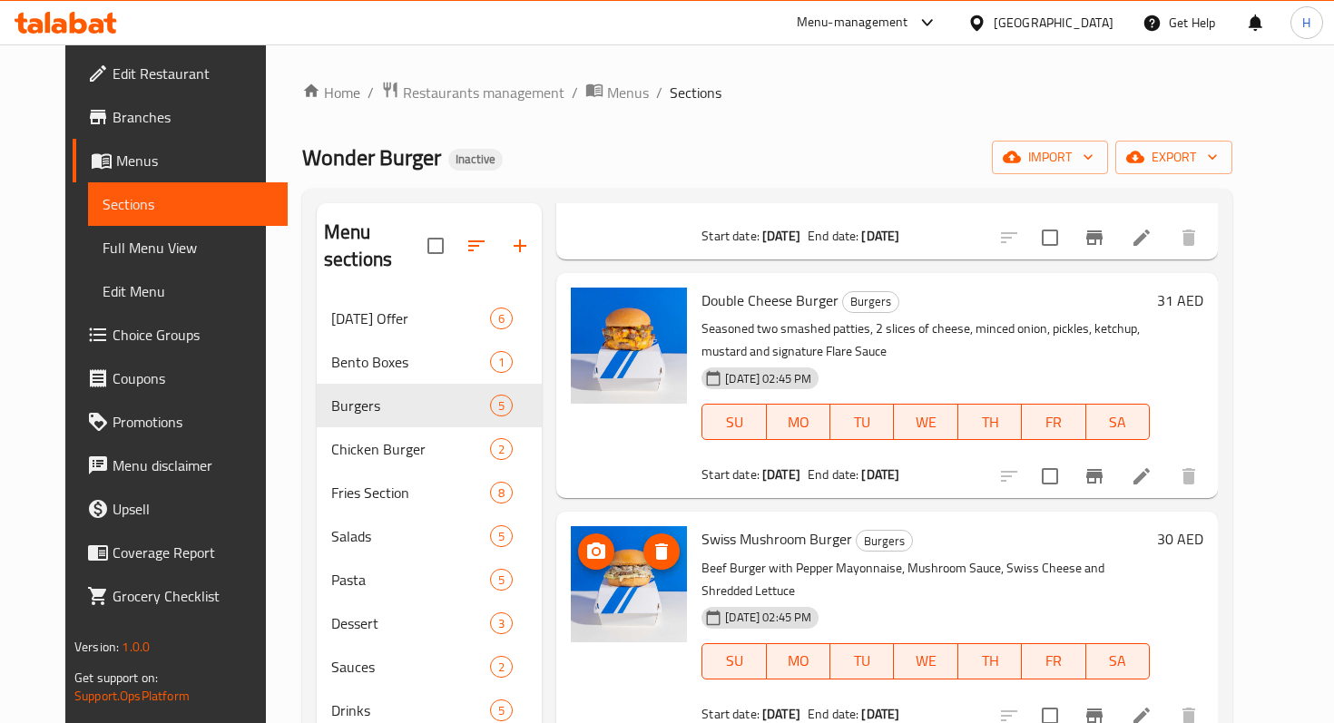
scroll to position [254, 0]
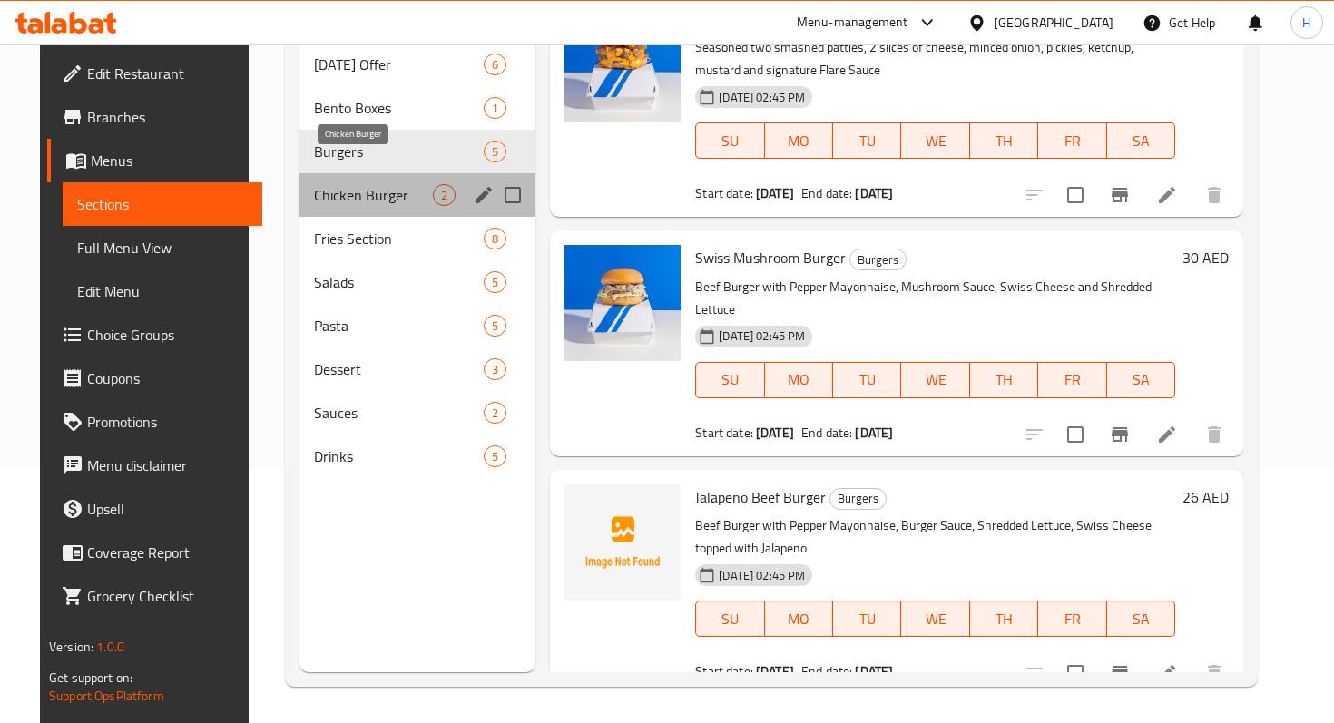
click at [362, 184] on span "Chicken Burger" at bounding box center [373, 195] width 119 height 22
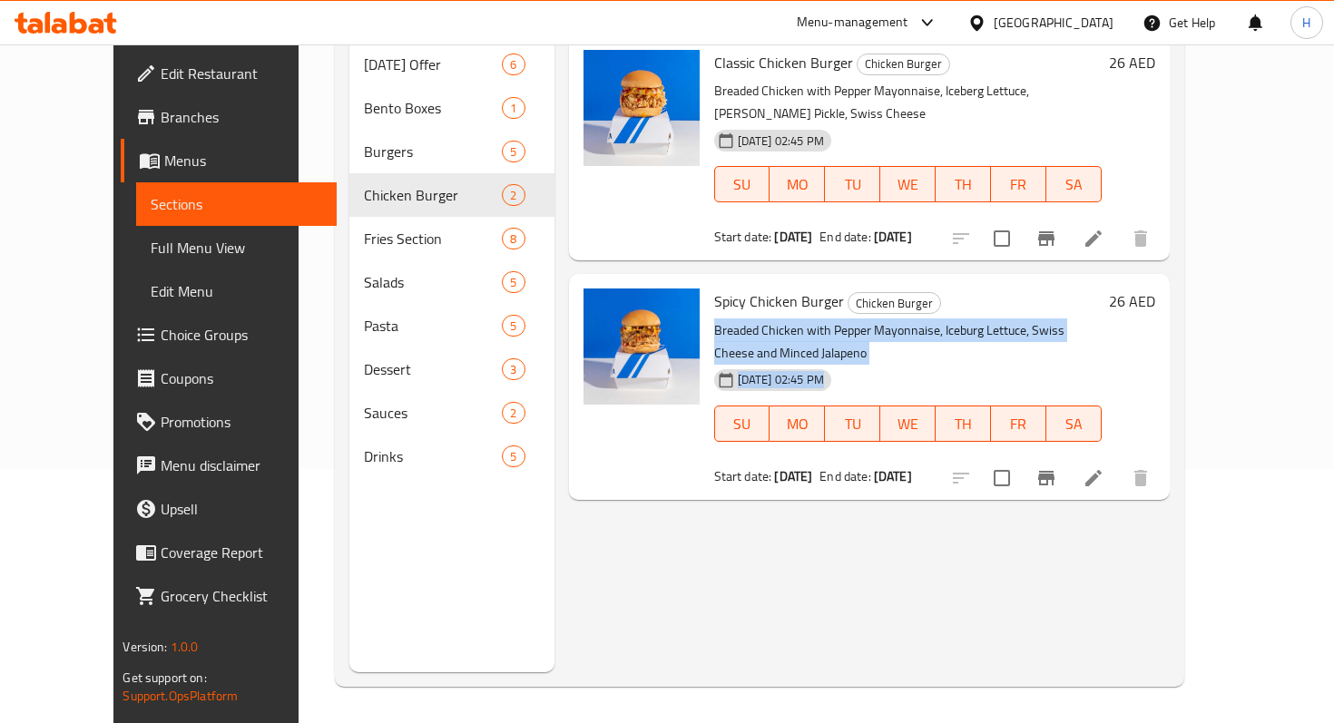
drag, startPoint x: 687, startPoint y: 282, endPoint x: 992, endPoint y: 288, distance: 304.9
click at [992, 319] on p "Breaded Chicken with Pepper Mayonnaise, Iceburg Lettuce, Swiss Cheese and Mince…" at bounding box center [907, 341] width 387 height 45
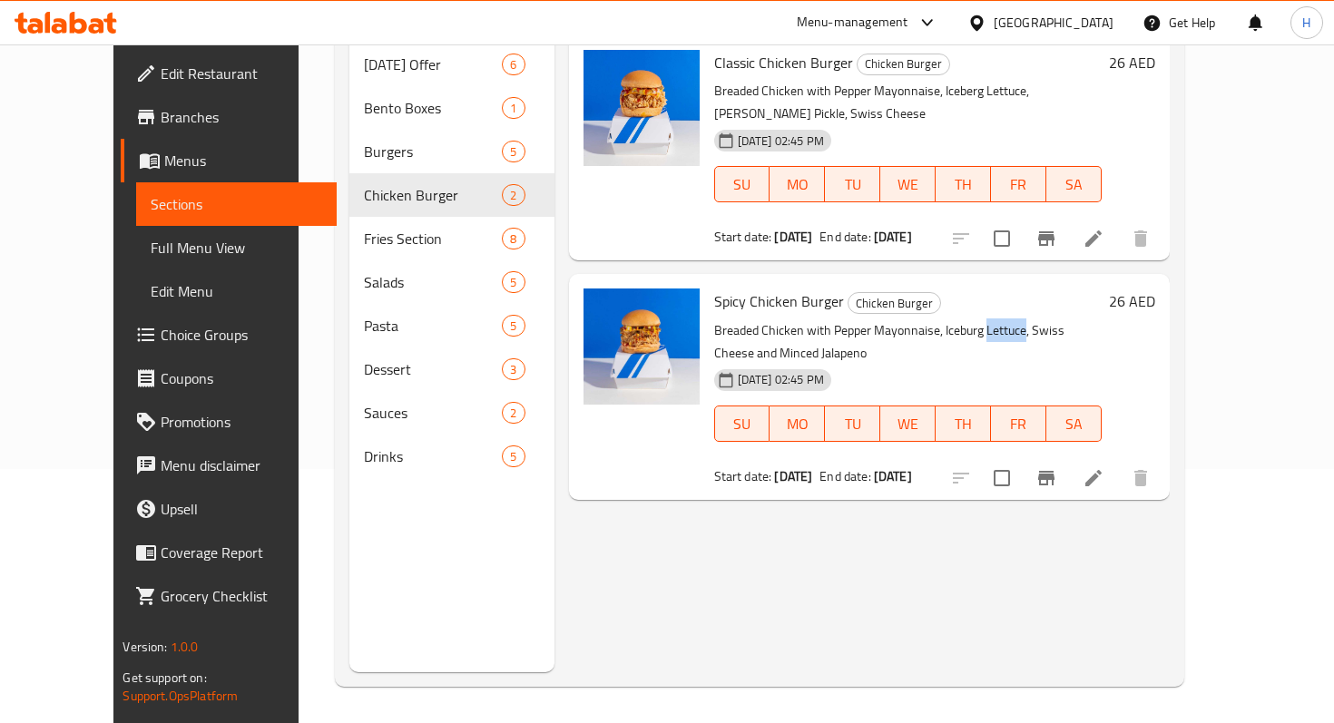
click at [992, 319] on p "Breaded Chicken with Pepper Mayonnaise, Iceburg Lettuce, Swiss Cheese and Mince…" at bounding box center [907, 341] width 387 height 45
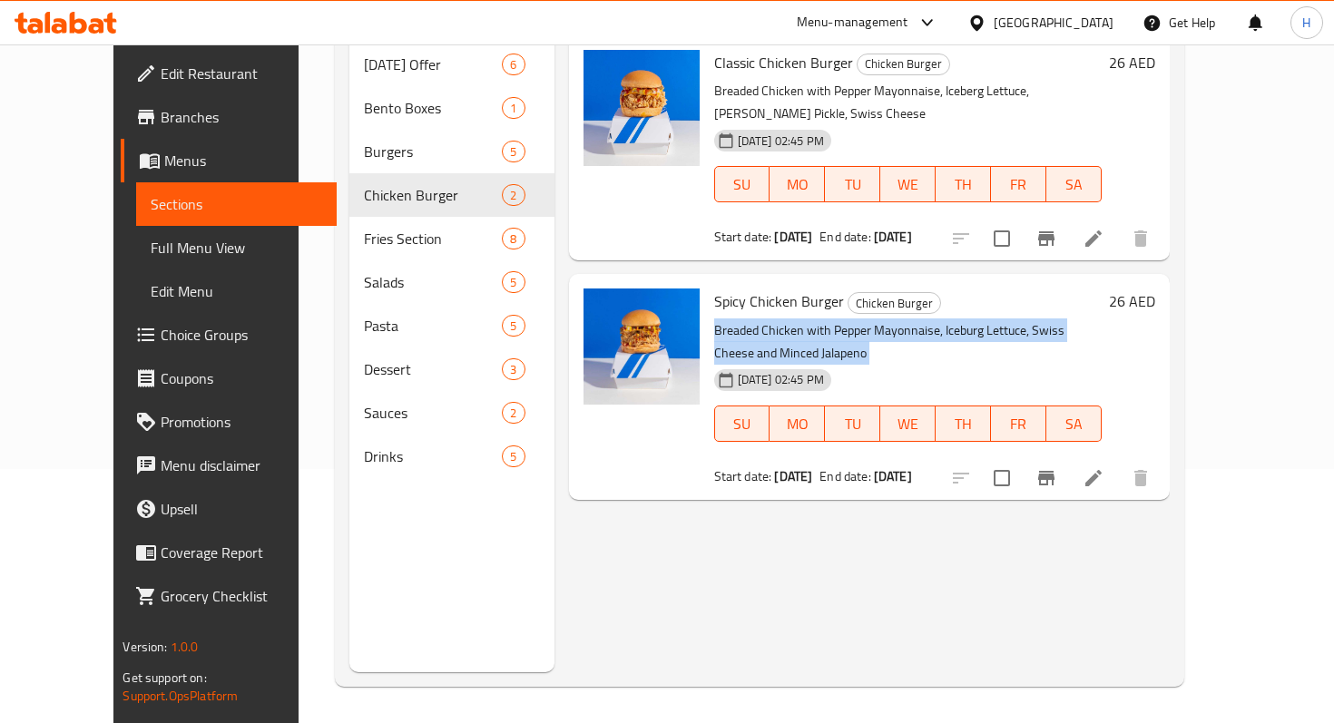
click at [992, 319] on p "Breaded Chicken with Pepper Mayonnaise, Iceburg Lettuce, Swiss Cheese and Mince…" at bounding box center [907, 341] width 387 height 45
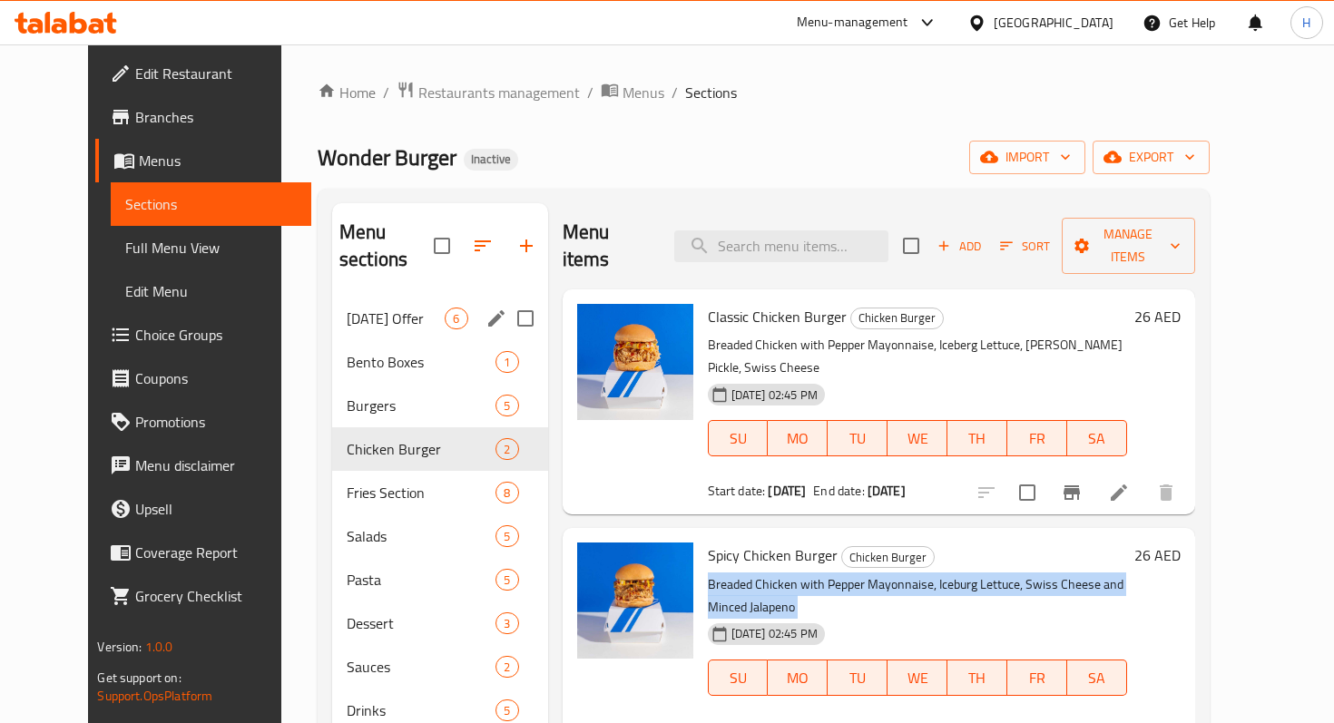
click at [377, 308] on span "Today's Offer" at bounding box center [396, 319] width 99 height 22
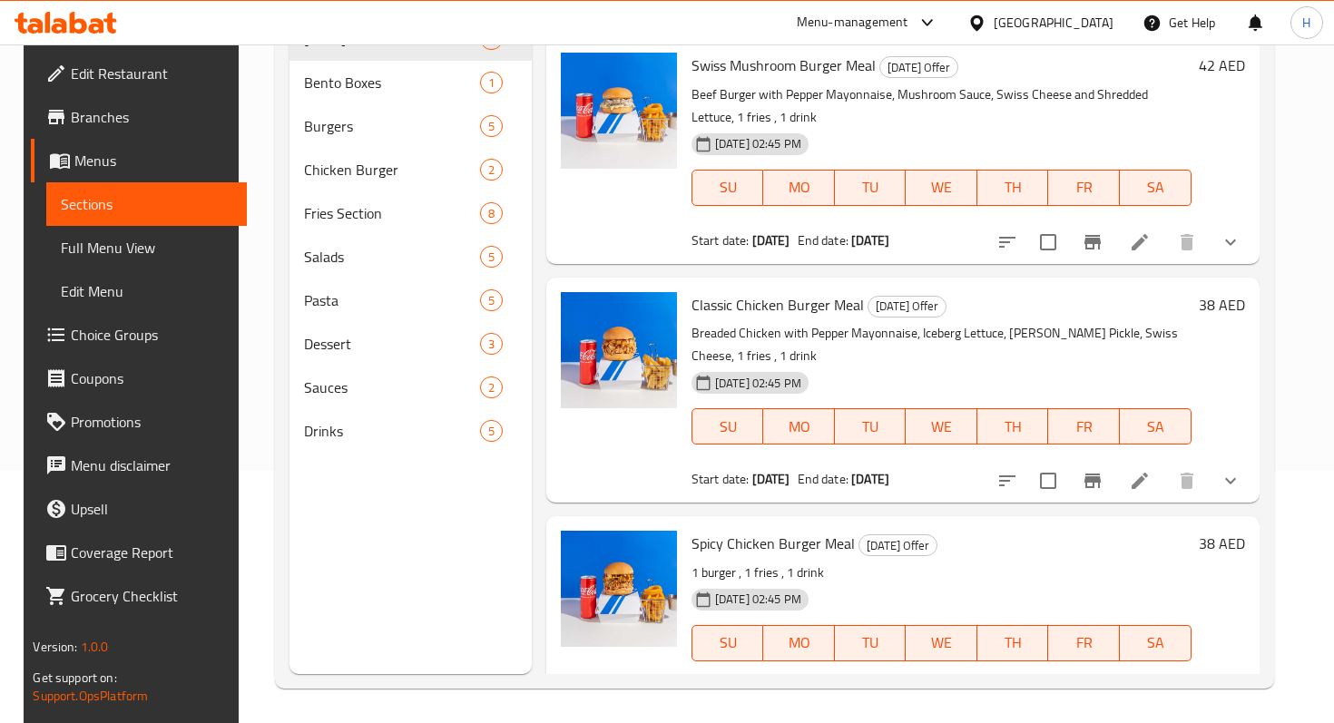
scroll to position [254, 0]
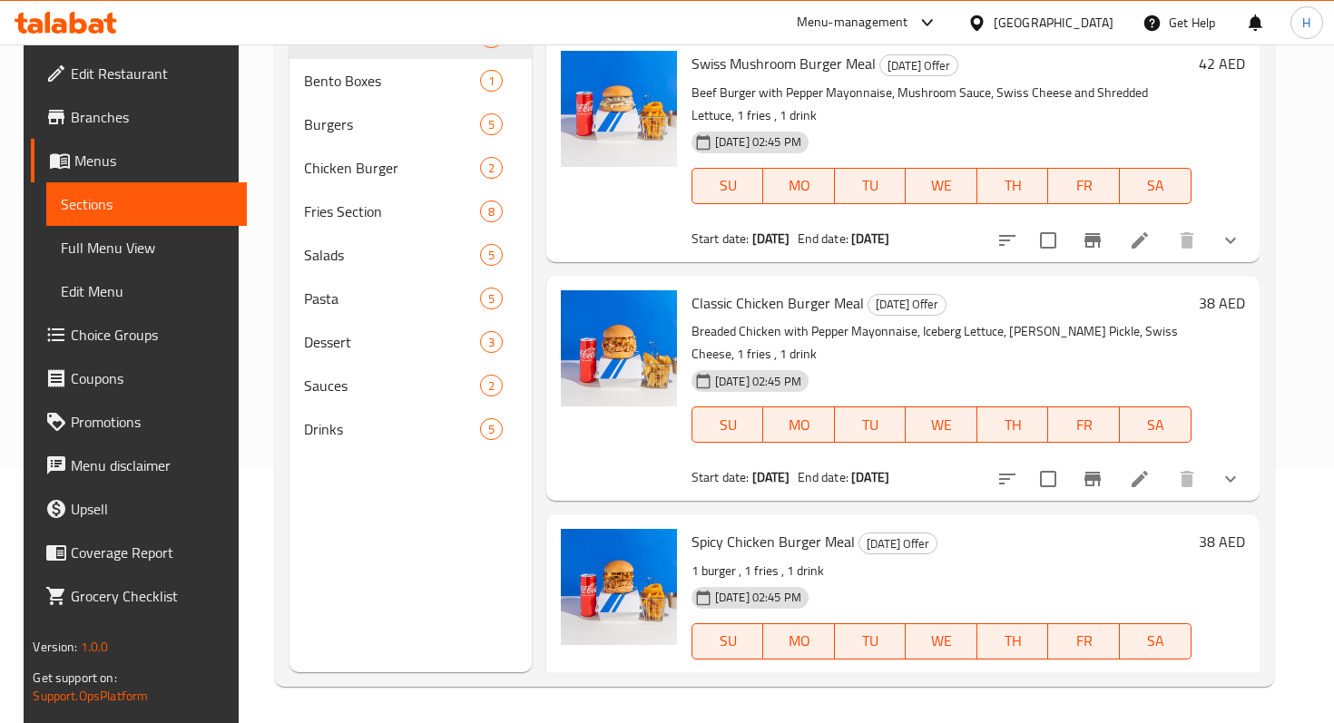
click at [1150, 685] on icon at bounding box center [1140, 696] width 22 height 22
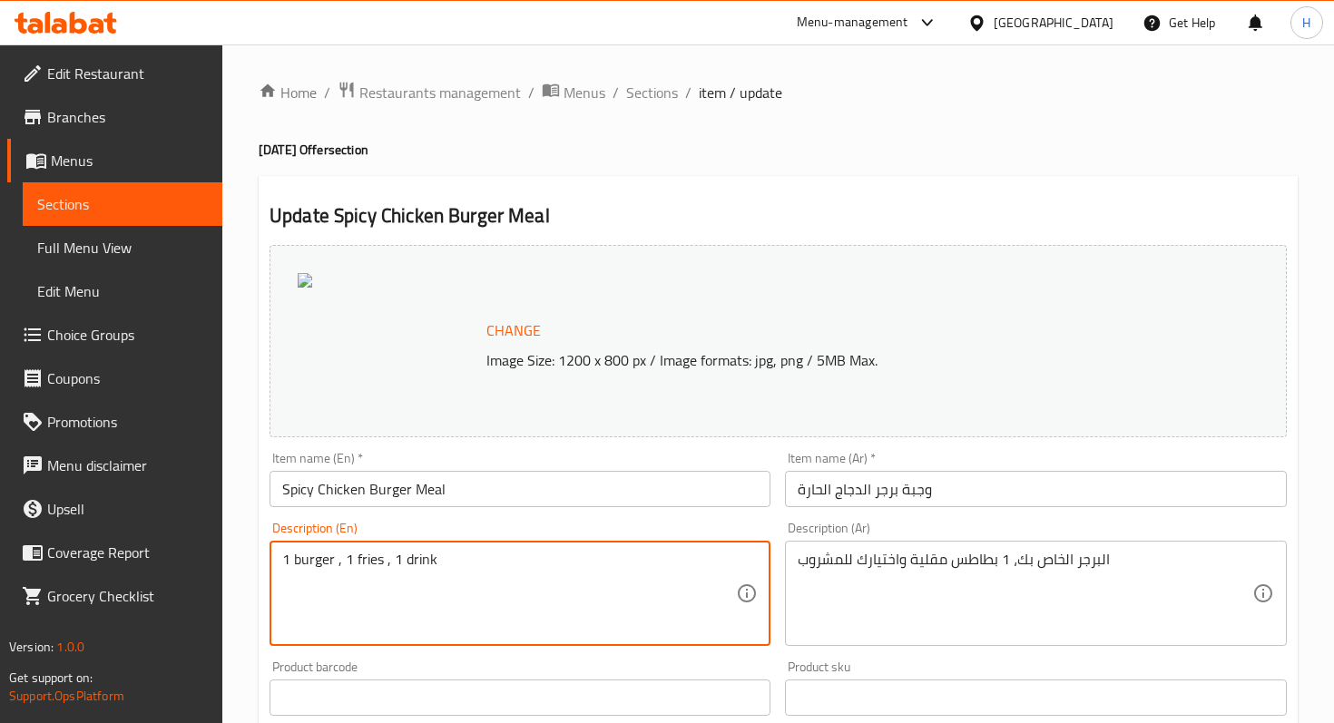
click at [313, 563] on textarea "1 burger , 1 fries , 1 drink" at bounding box center [509, 594] width 454 height 86
paste textarea "Breaded Chicken with Pepper Mayonnaise, Iceburg Lettuce, Swiss Cheese and Mince…"
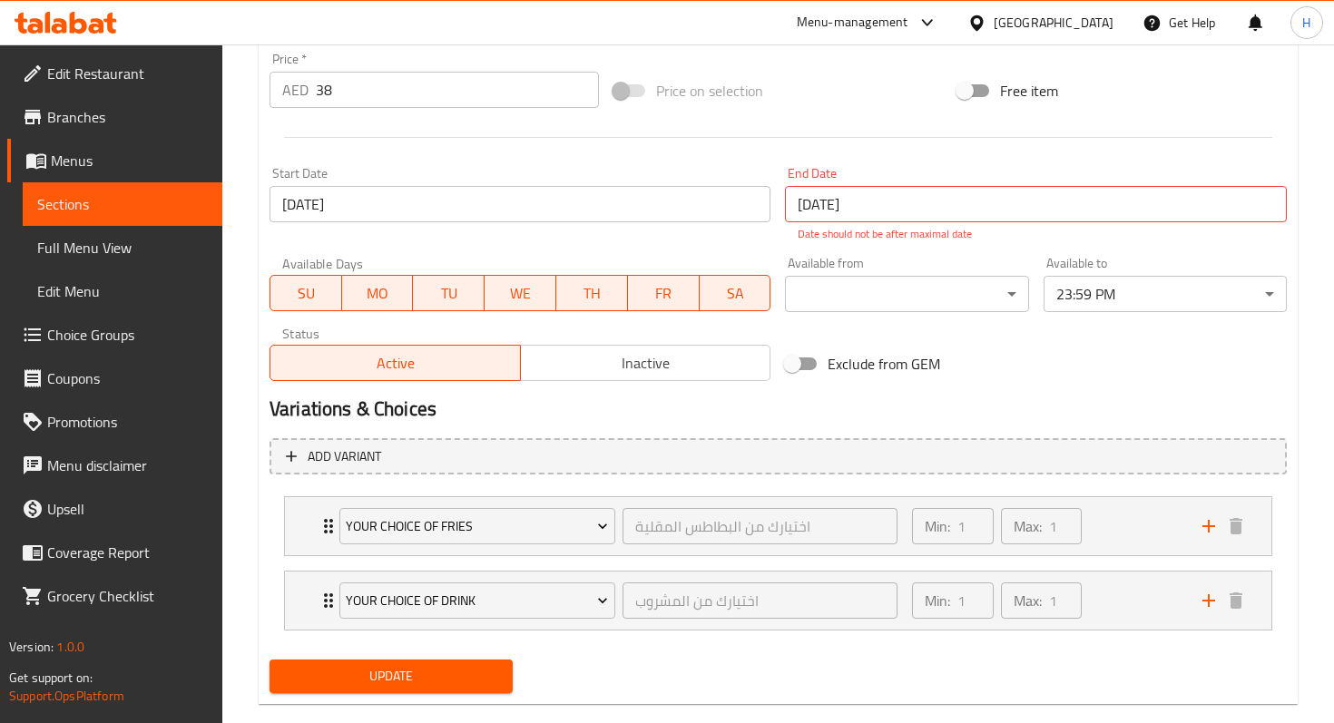
scroll to position [709, 0]
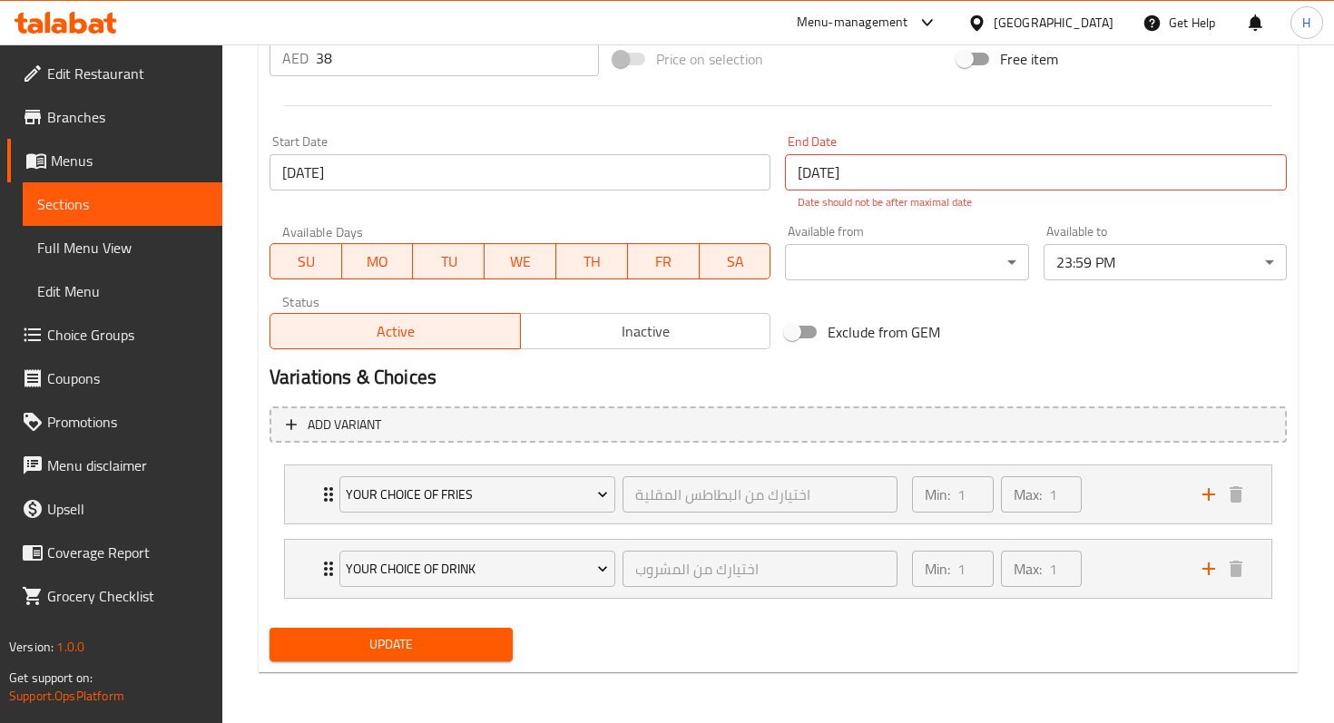
type textarea "Breaded Chicken with Pepper Mayonnaise, Iceburg Lettuce, Swiss Cheese and Mince…"
click at [396, 663] on div "Update" at bounding box center [391, 645] width 258 height 48
click at [397, 647] on span "Update" at bounding box center [391, 644] width 214 height 23
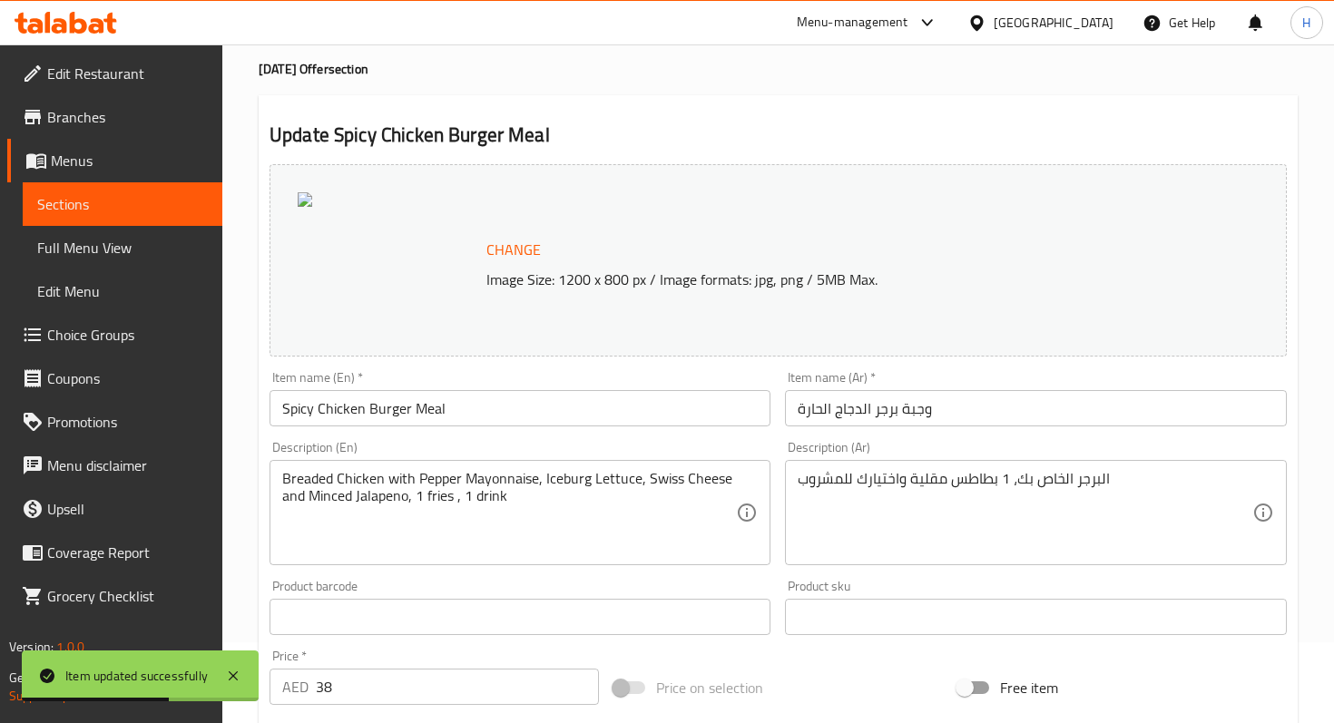
scroll to position [0, 0]
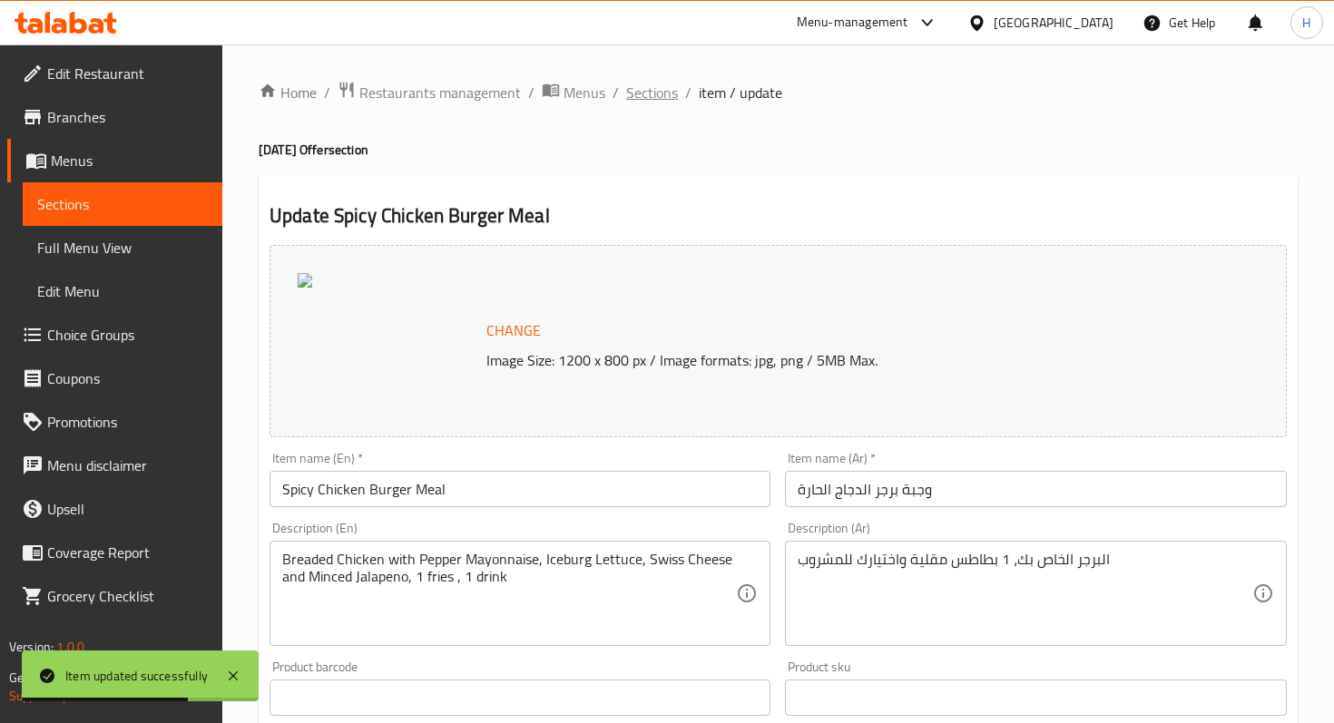
click at [654, 97] on span "Sections" at bounding box center [652, 93] width 52 height 22
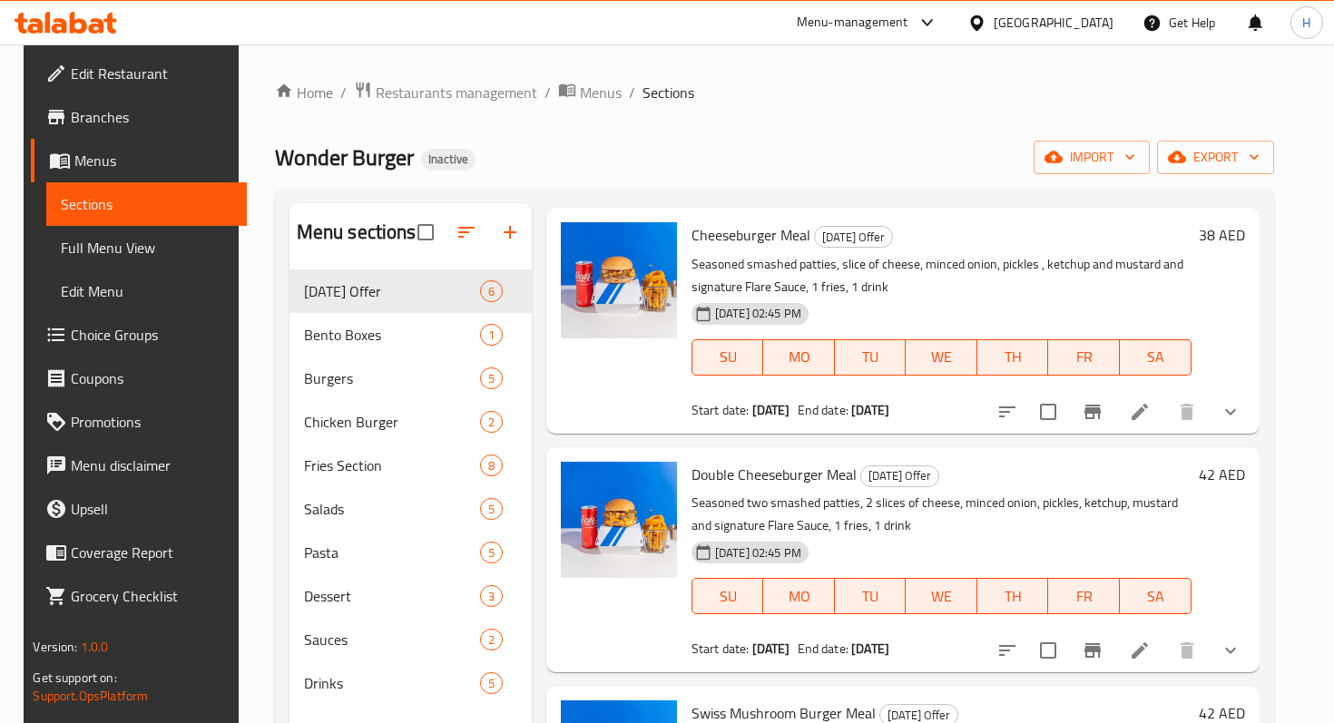
scroll to position [689, 0]
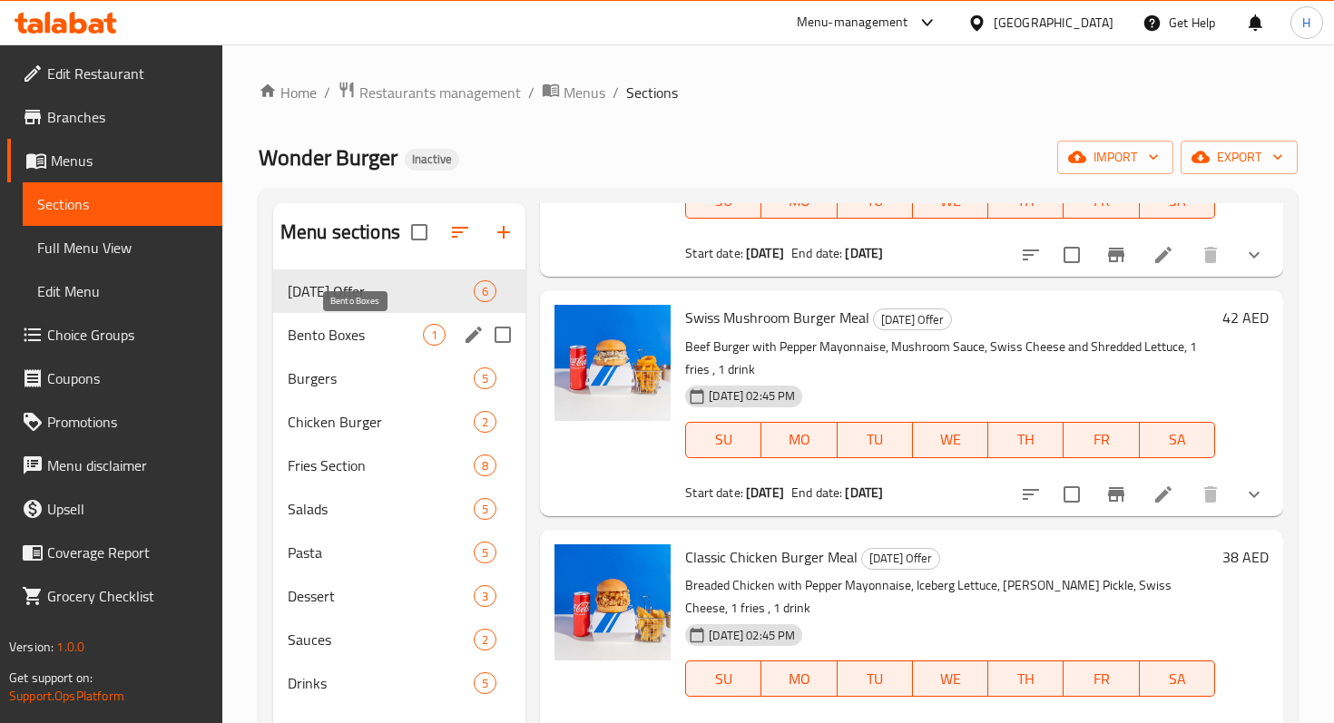
click at [353, 337] on span "Bento Boxes" at bounding box center [355, 335] width 135 height 22
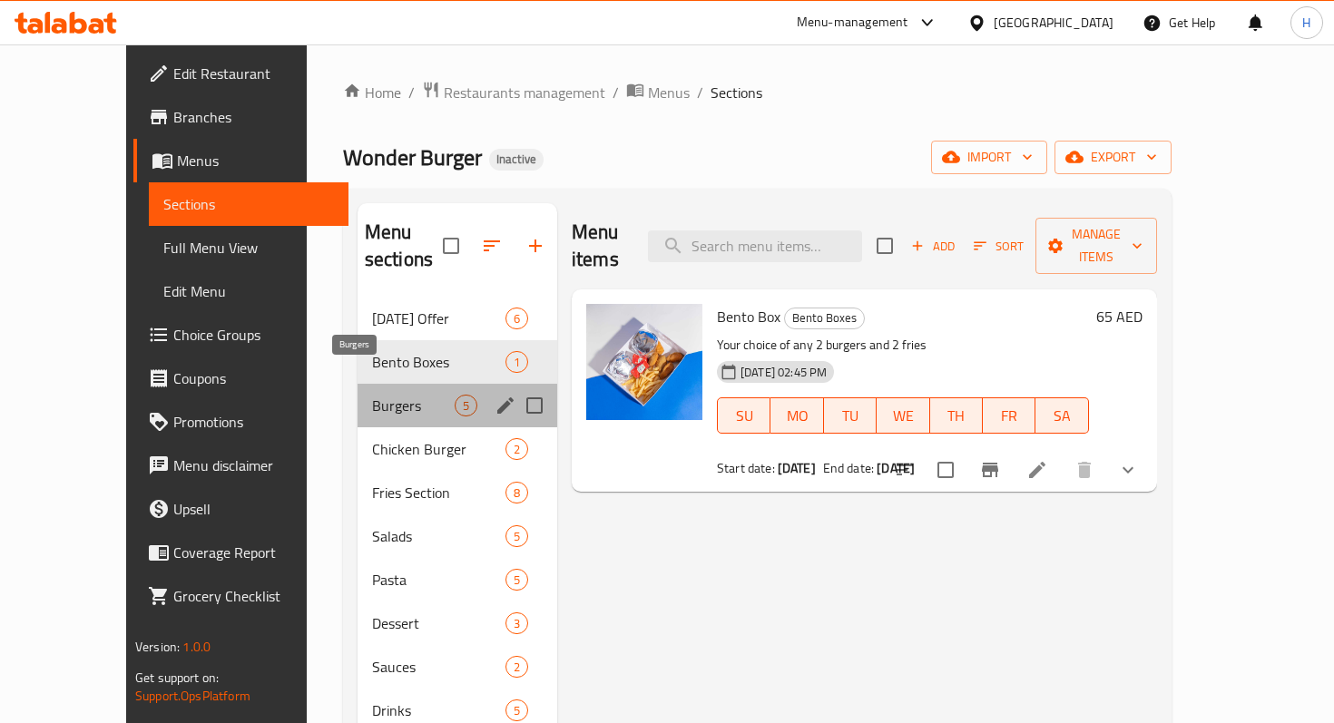
click at [372, 395] on span "Burgers" at bounding box center [413, 406] width 83 height 22
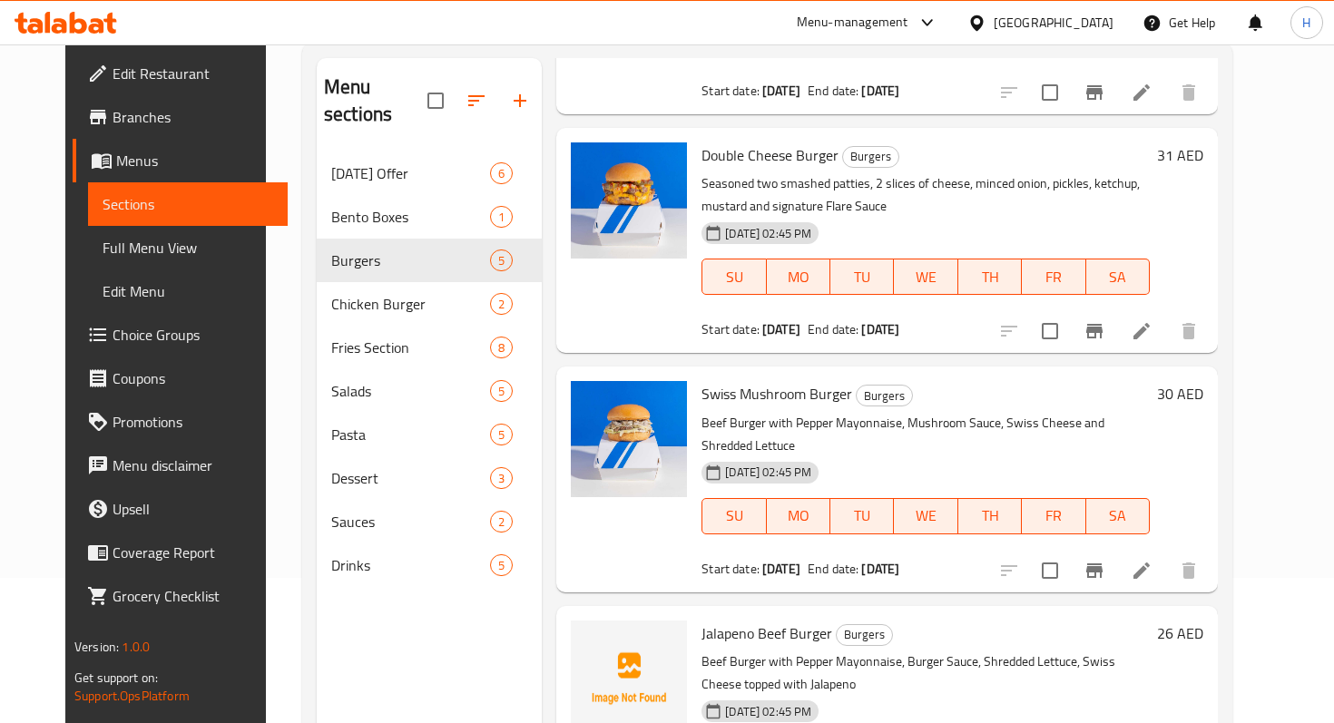
scroll to position [254, 0]
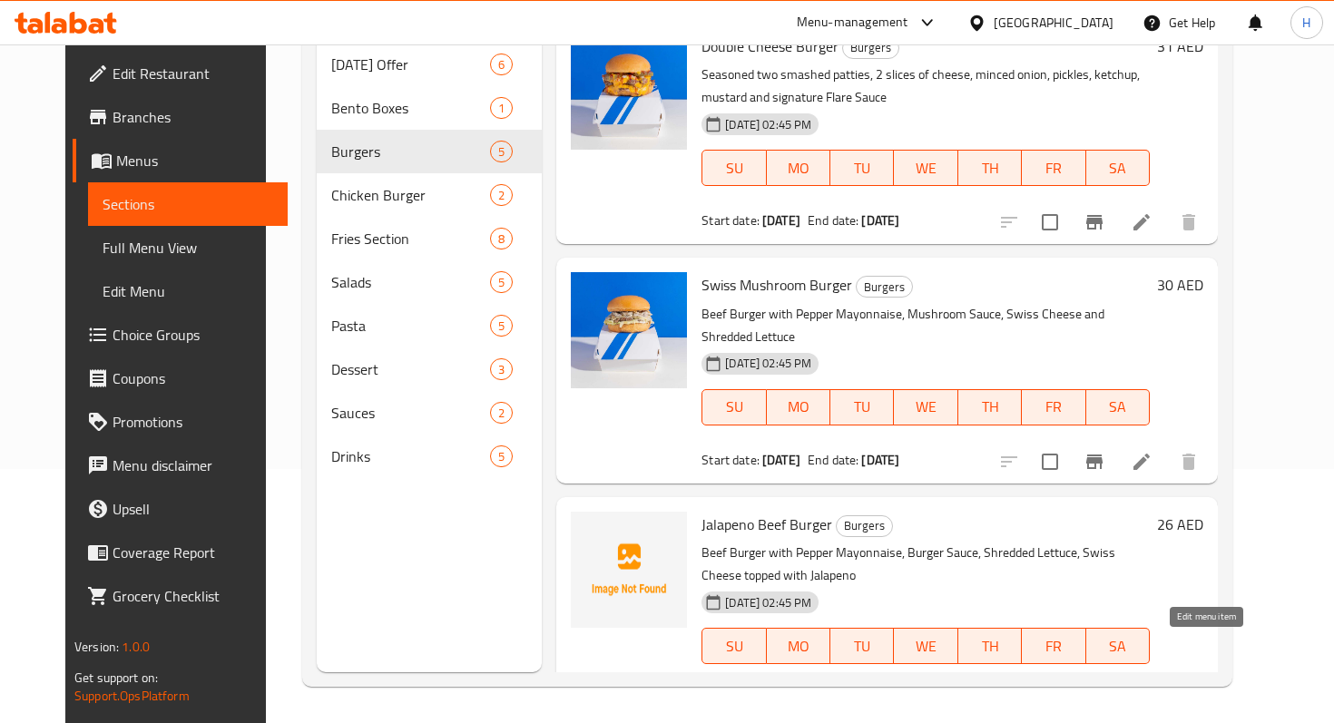
click at [1152, 689] on icon at bounding box center [1141, 700] width 22 height 22
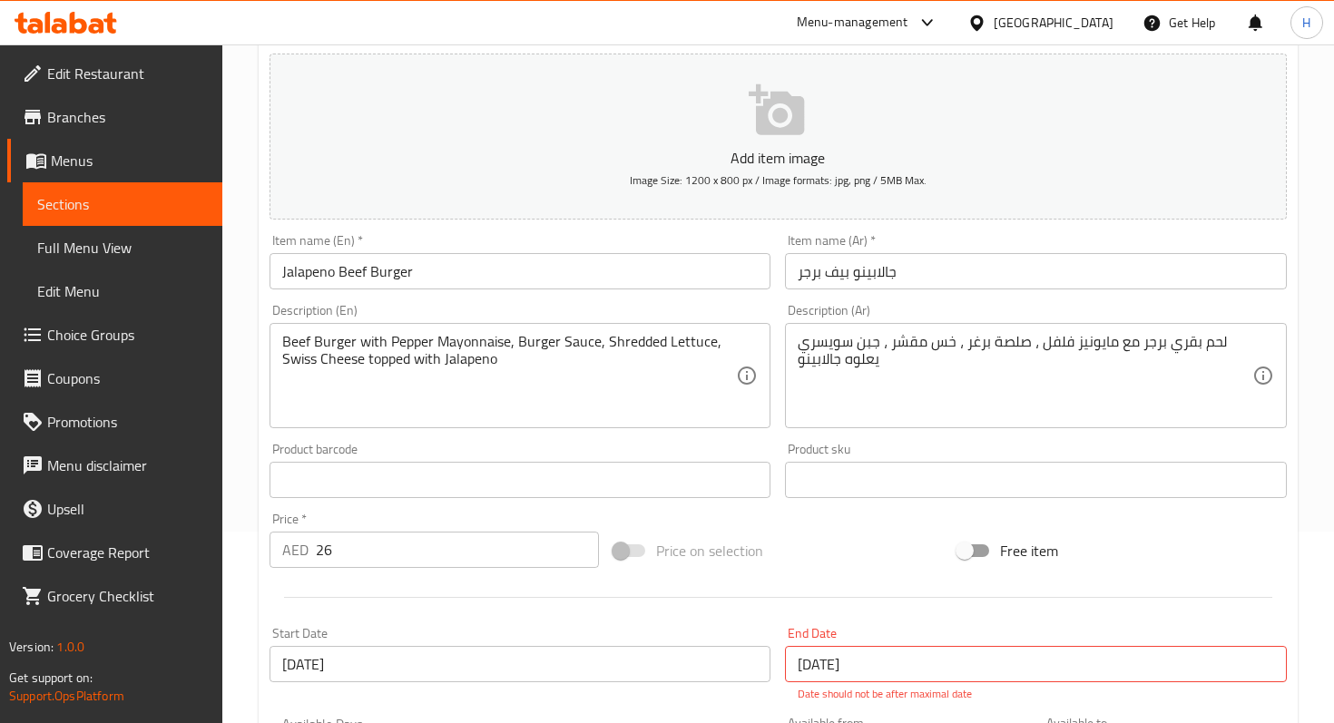
scroll to position [579, 0]
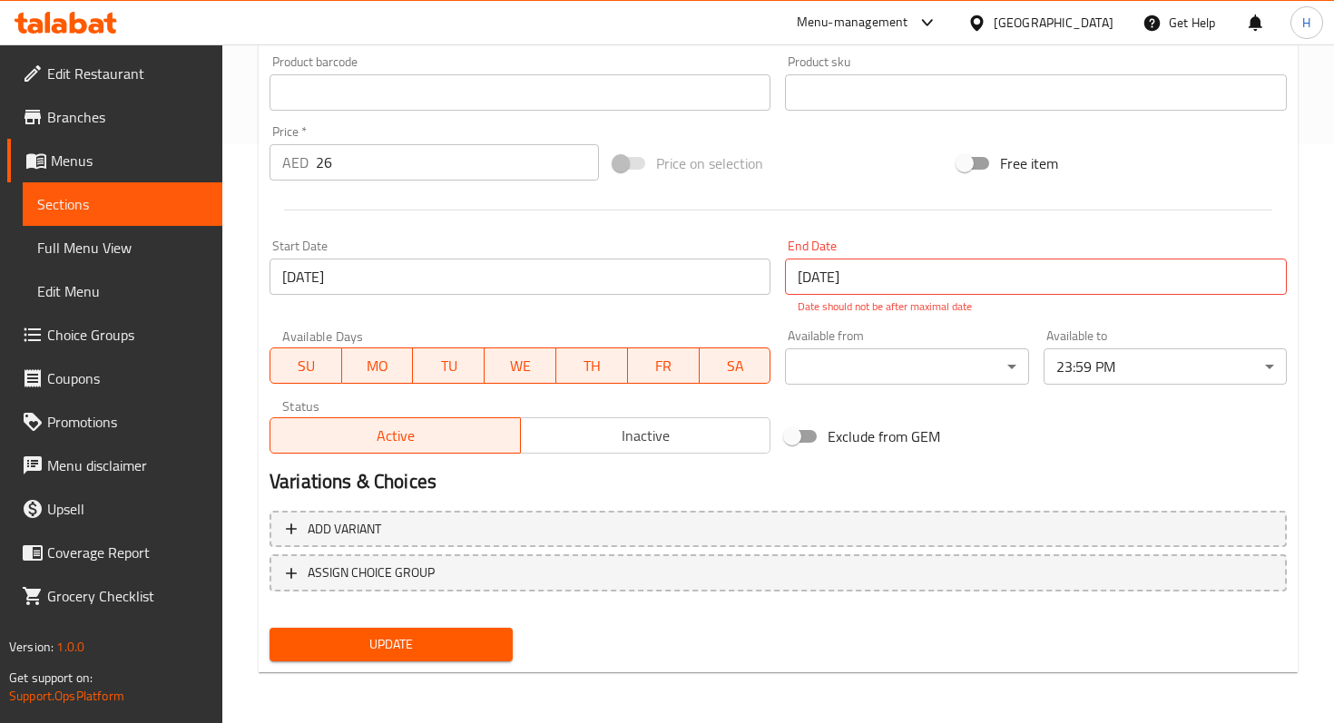
click at [673, 416] on div "Active Inactive" at bounding box center [519, 426] width 501 height 54
click at [670, 426] on span "Inactive" at bounding box center [646, 436] width 236 height 26
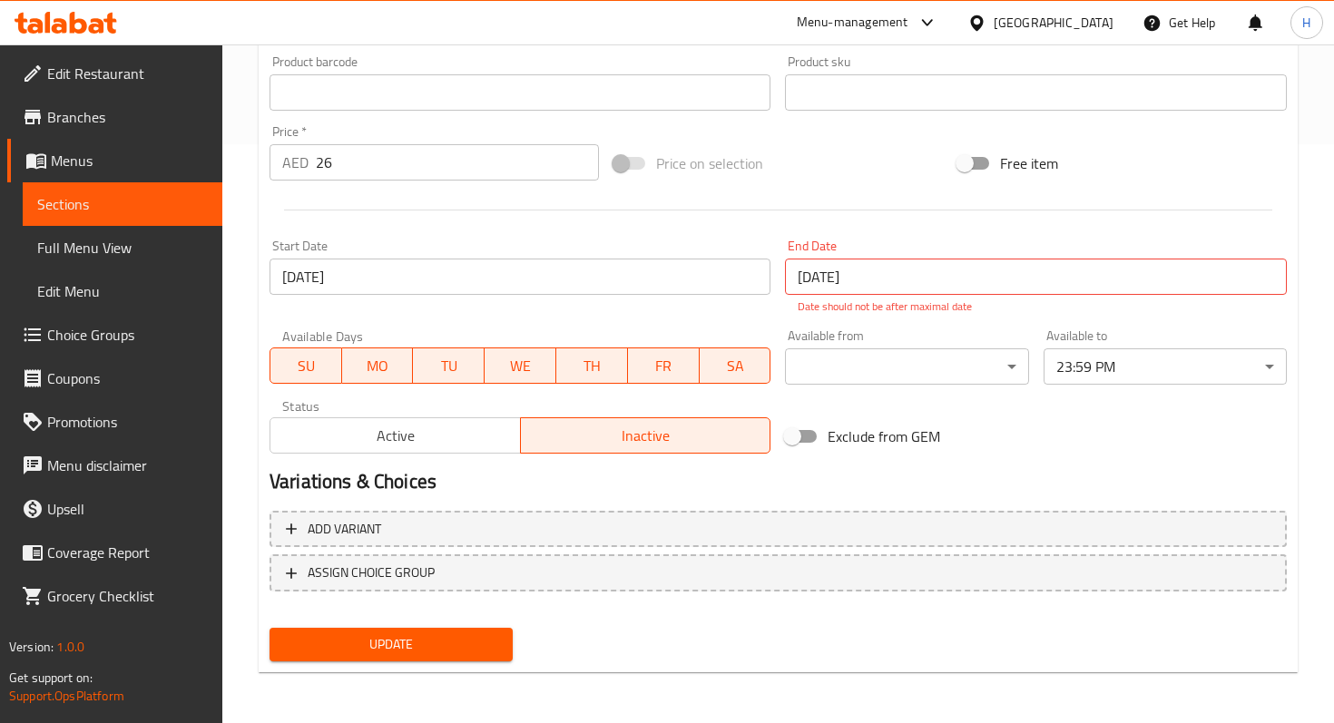
click at [439, 633] on span "Update" at bounding box center [391, 644] width 214 height 23
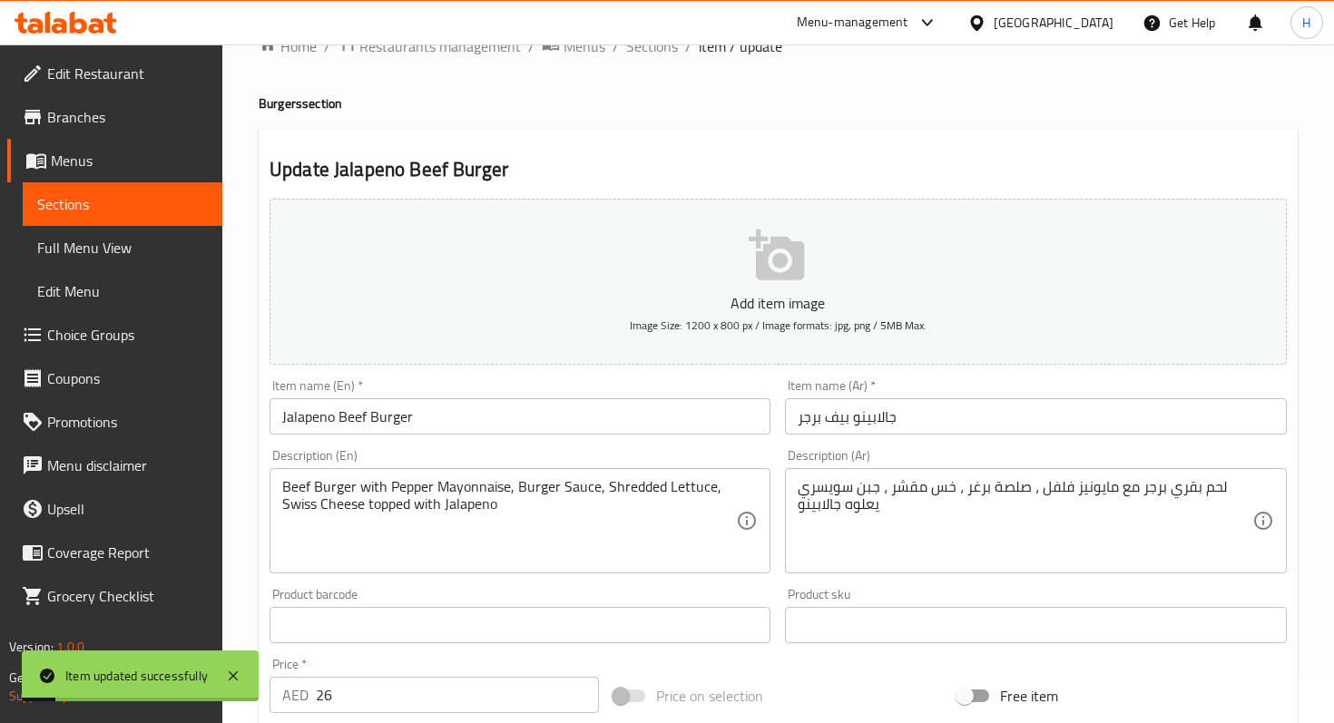
scroll to position [0, 0]
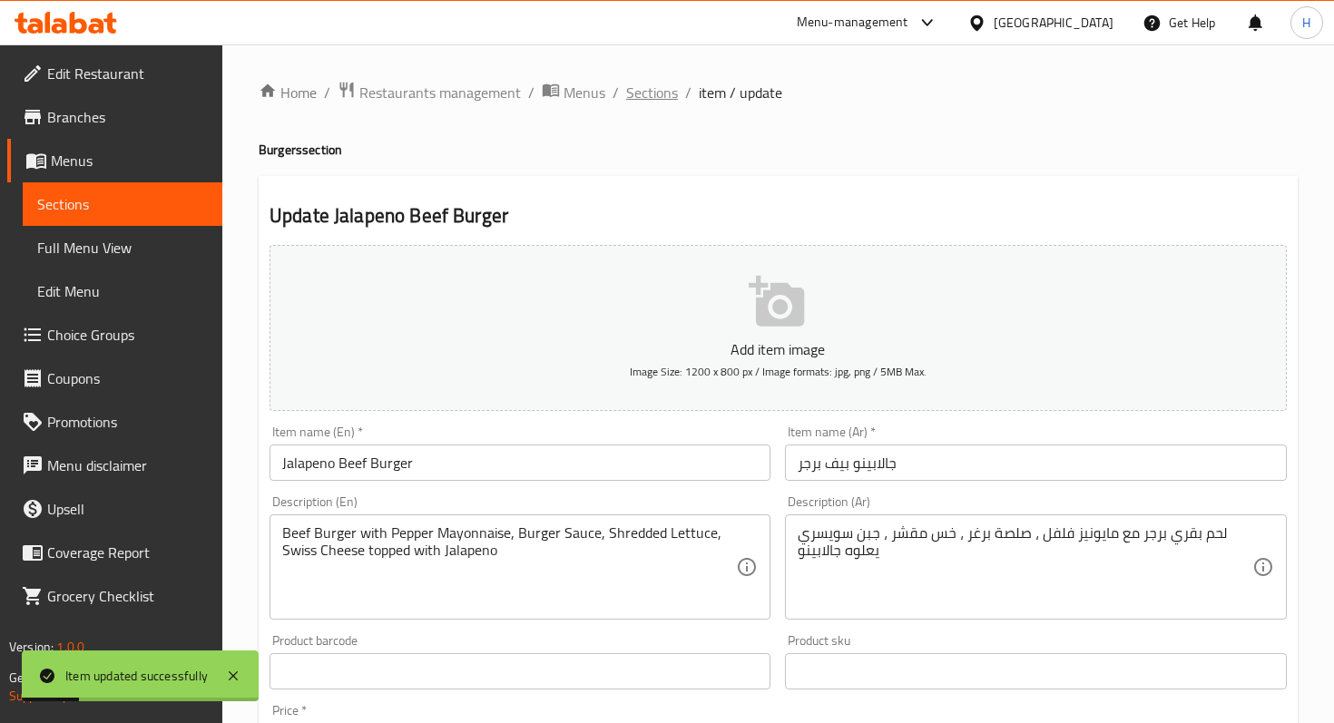
click at [645, 89] on span "Sections" at bounding box center [652, 93] width 52 height 22
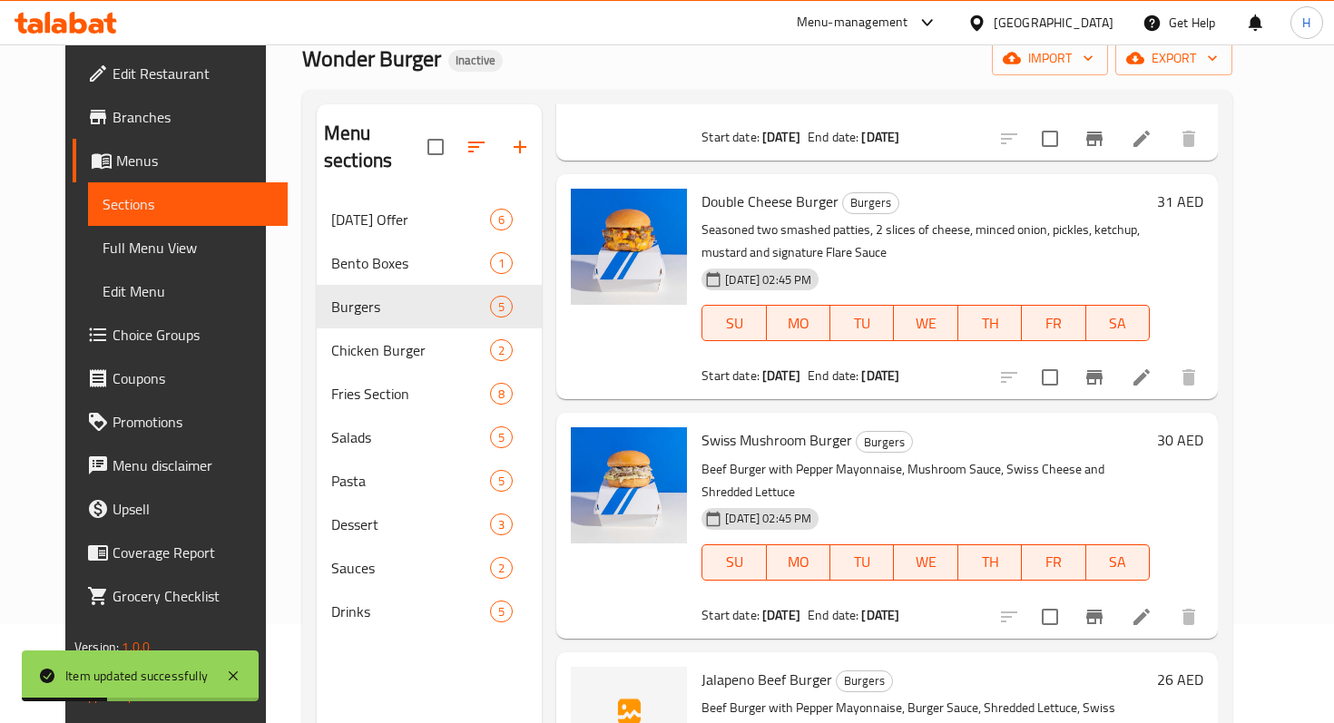
scroll to position [254, 0]
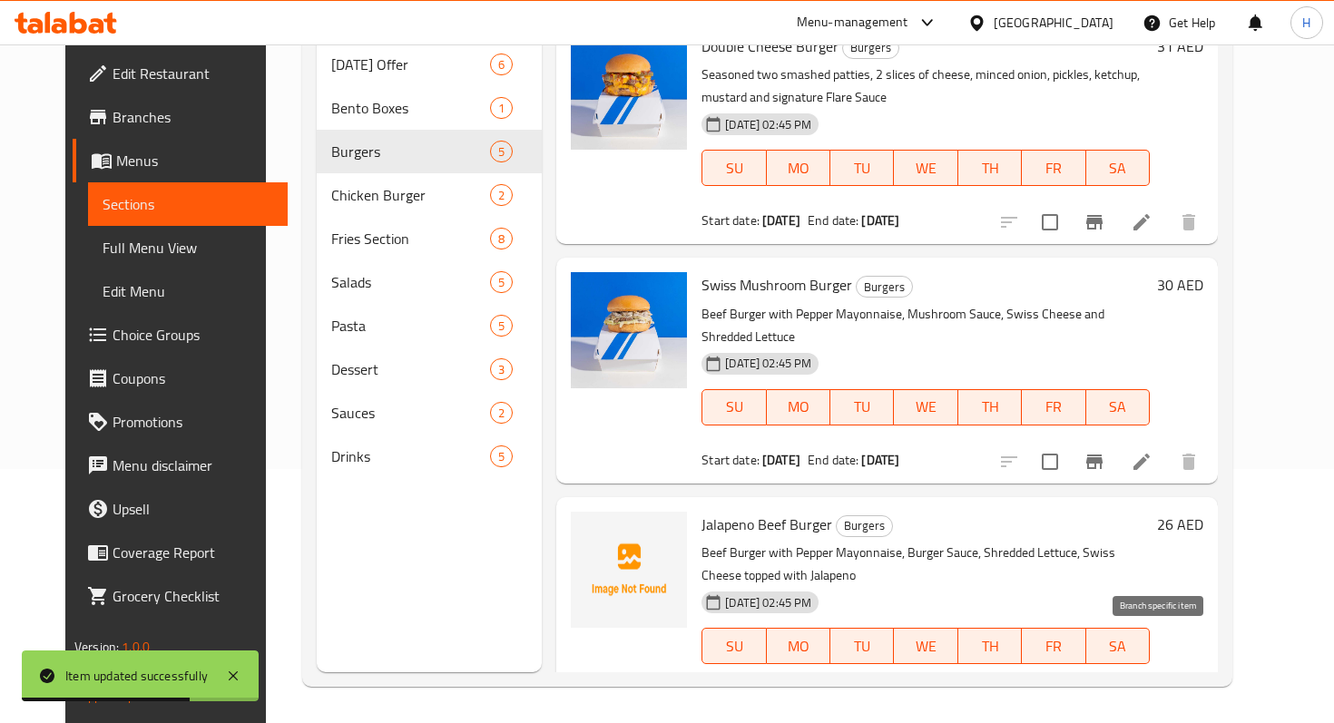
click at [1102, 693] on icon "Branch-specific-item" at bounding box center [1094, 700] width 16 height 15
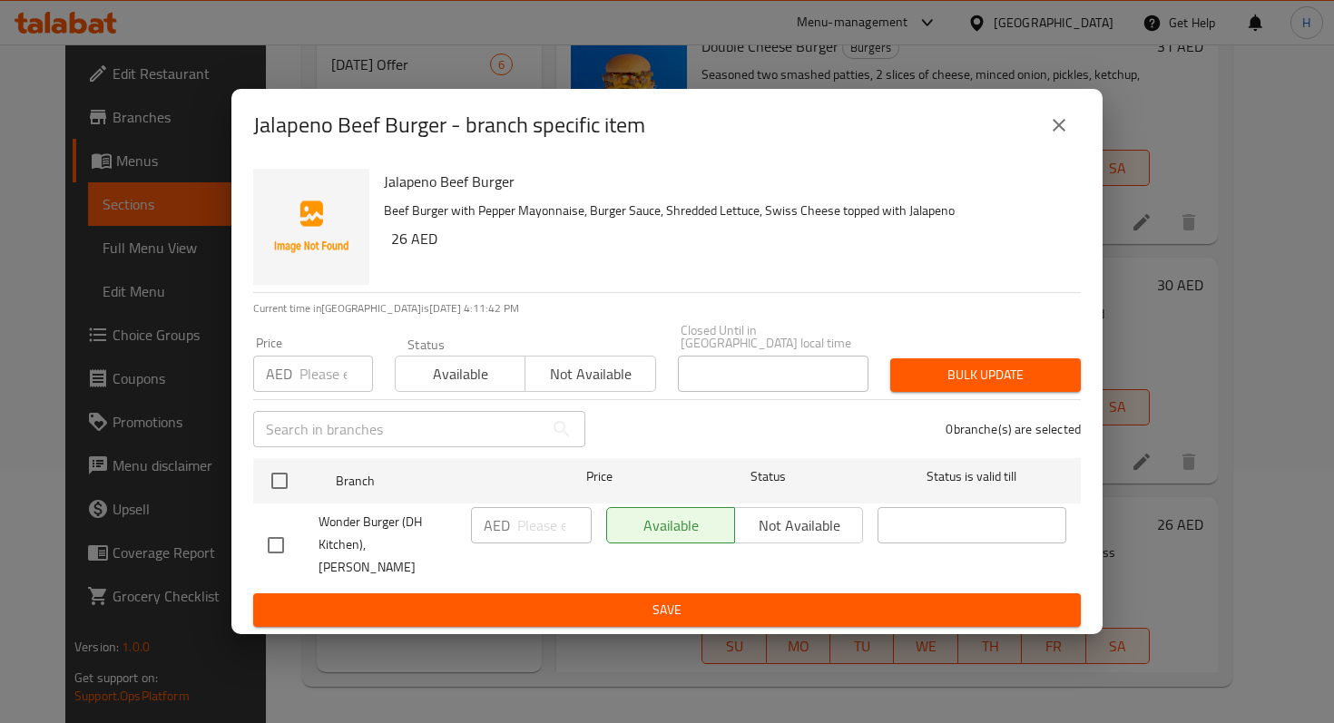
click at [830, 543] on div "Available Not available" at bounding box center [734, 525] width 257 height 36
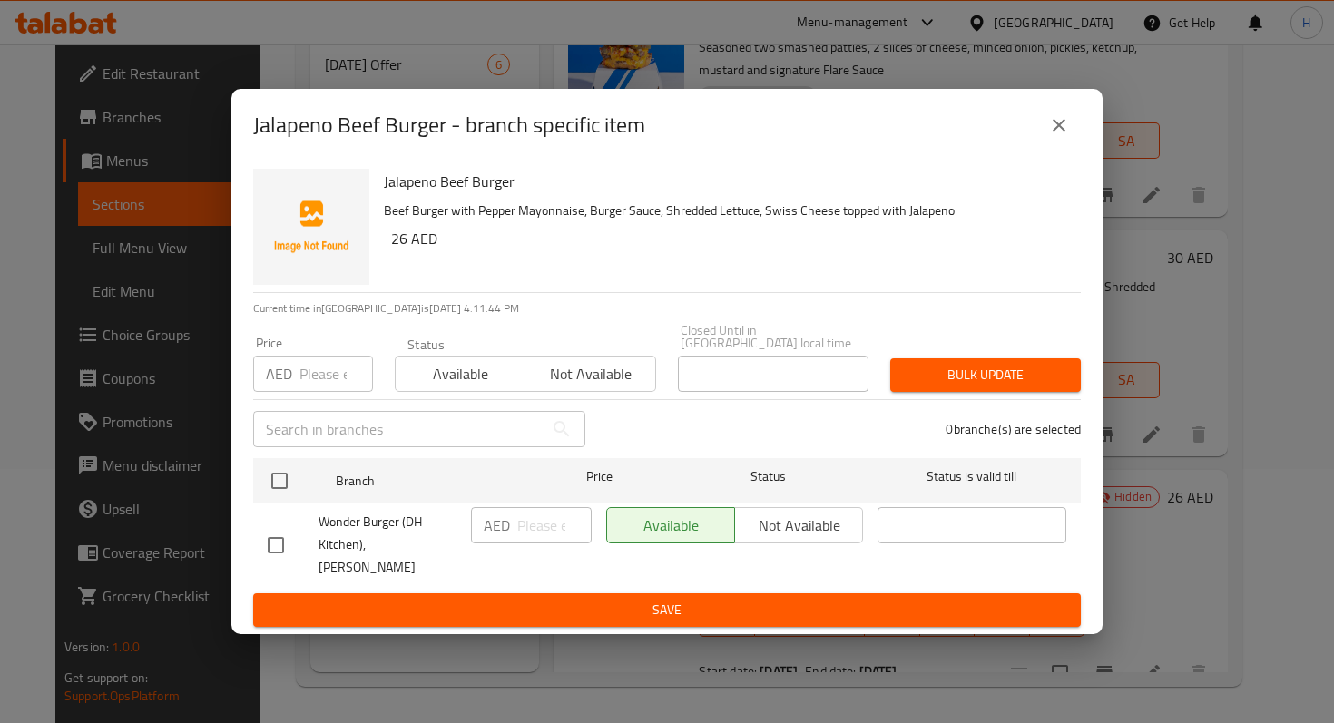
click at [276, 541] on input "checkbox" at bounding box center [276, 545] width 38 height 38
checkbox input "true"
click at [785, 535] on span "Not available" at bounding box center [798, 526] width 113 height 26
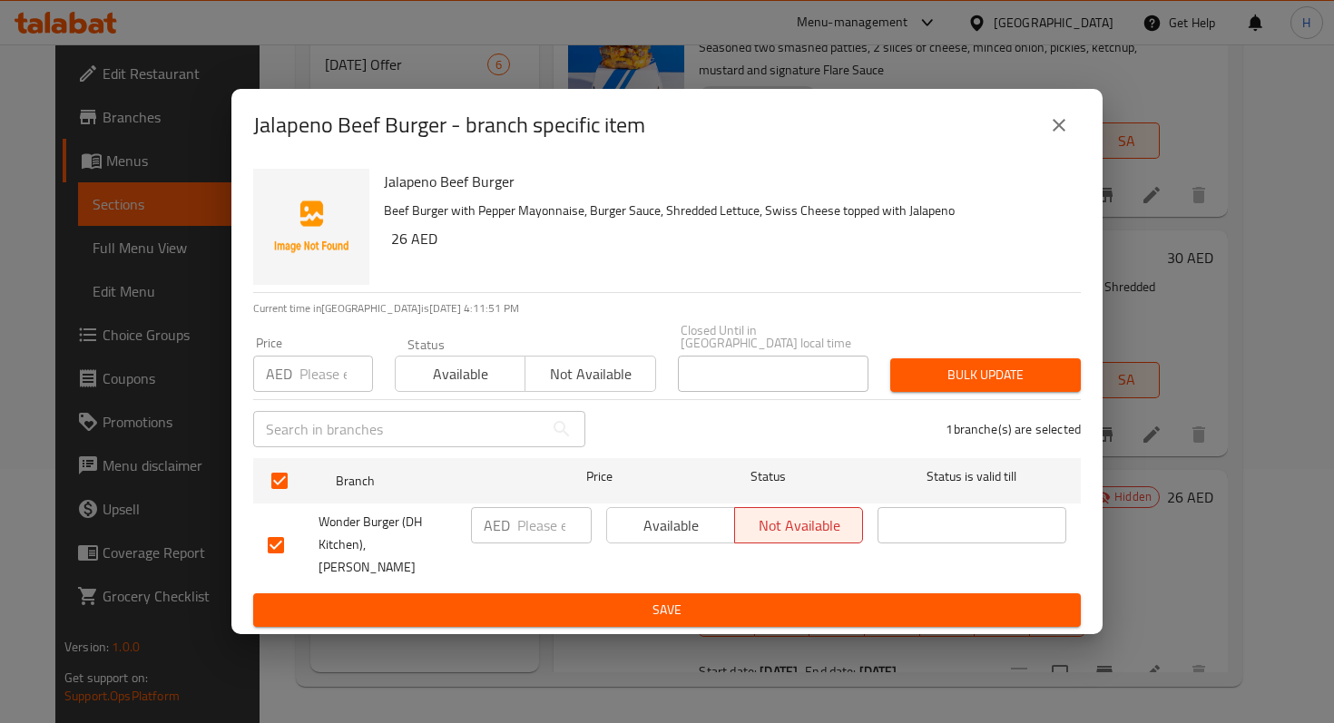
click at [437, 601] on span "Save" at bounding box center [667, 610] width 798 height 23
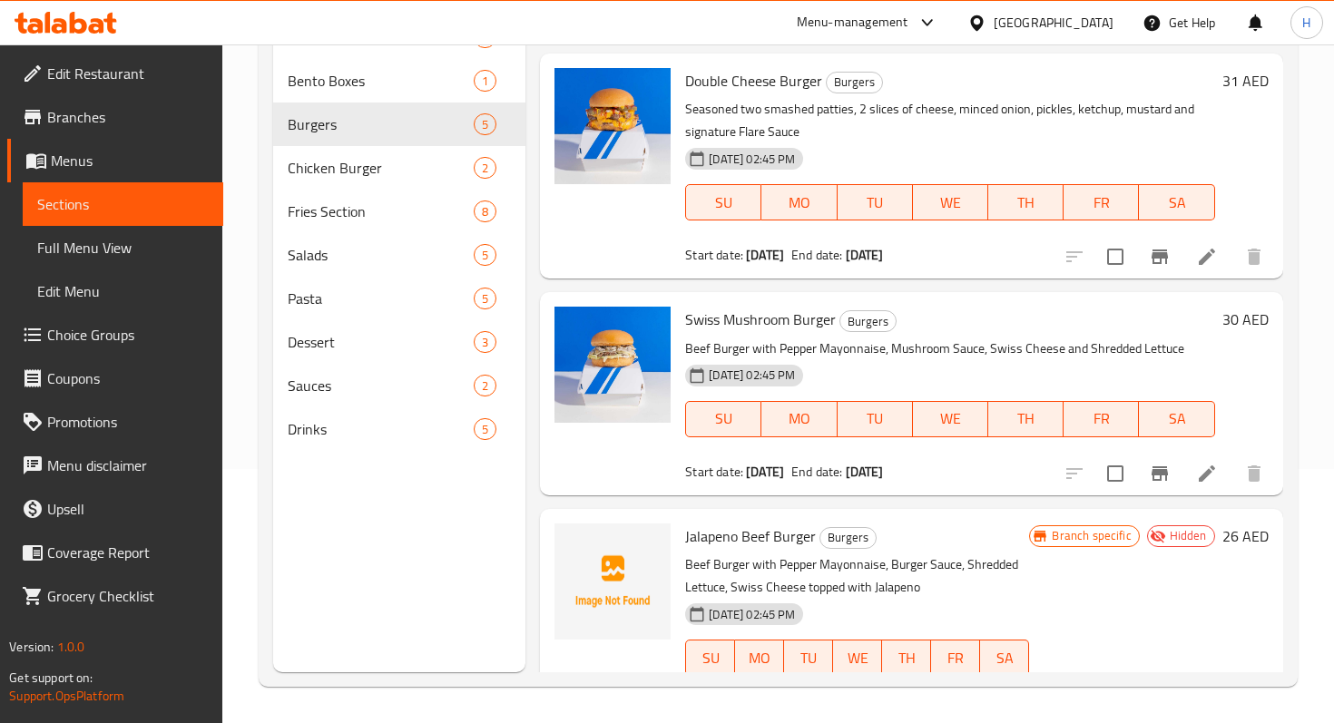
scroll to position [405, 0]
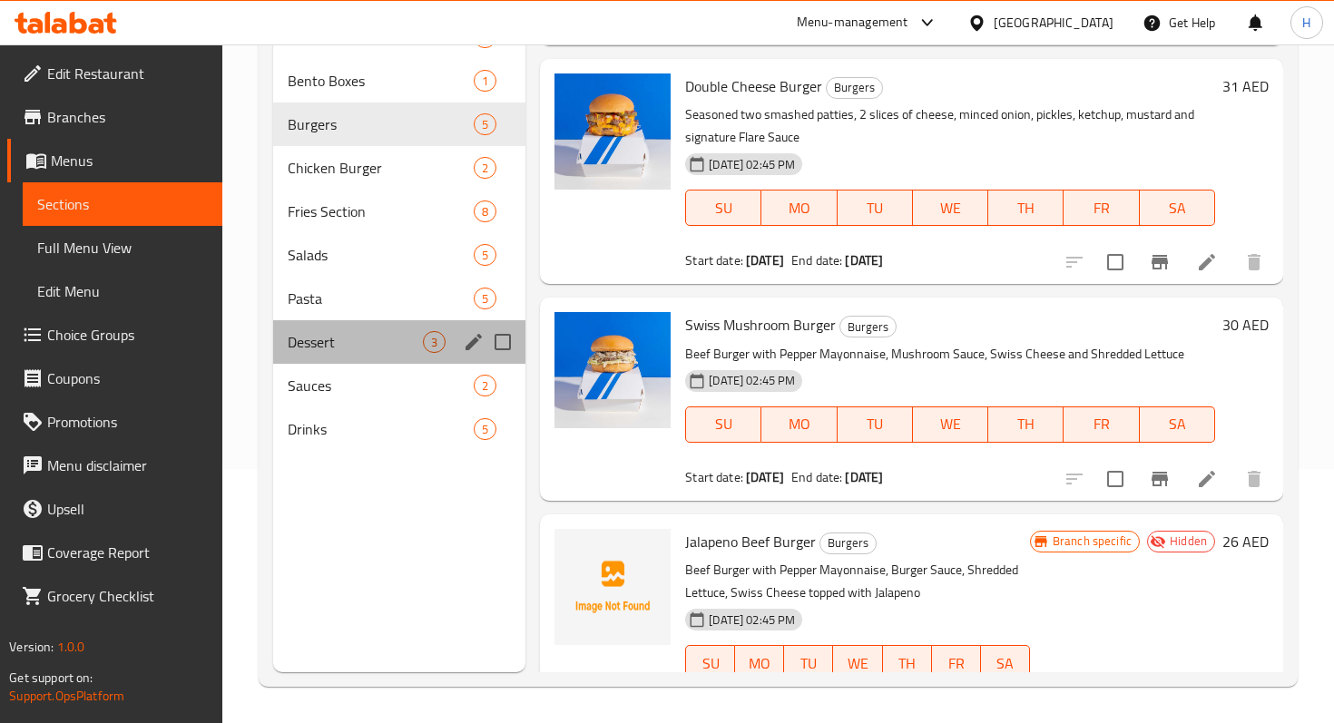
click at [361, 357] on div "Dessert 3" at bounding box center [399, 342] width 252 height 44
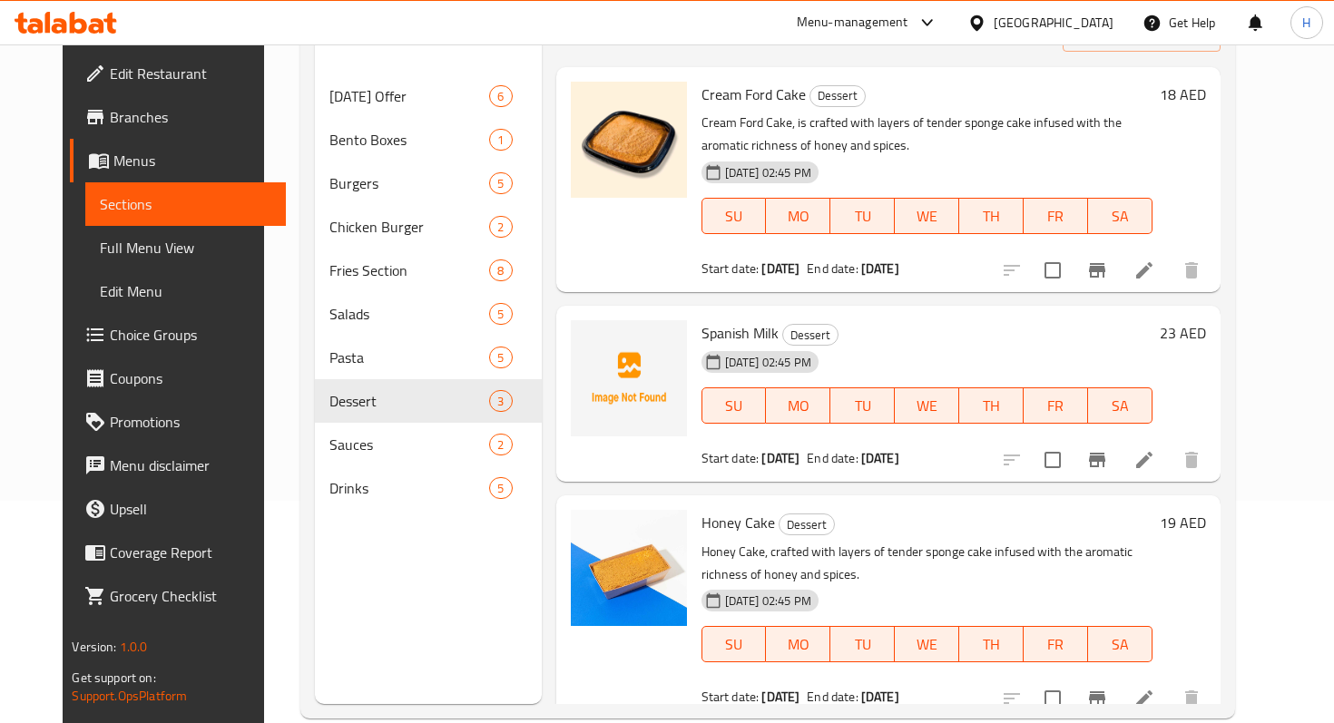
scroll to position [219, 0]
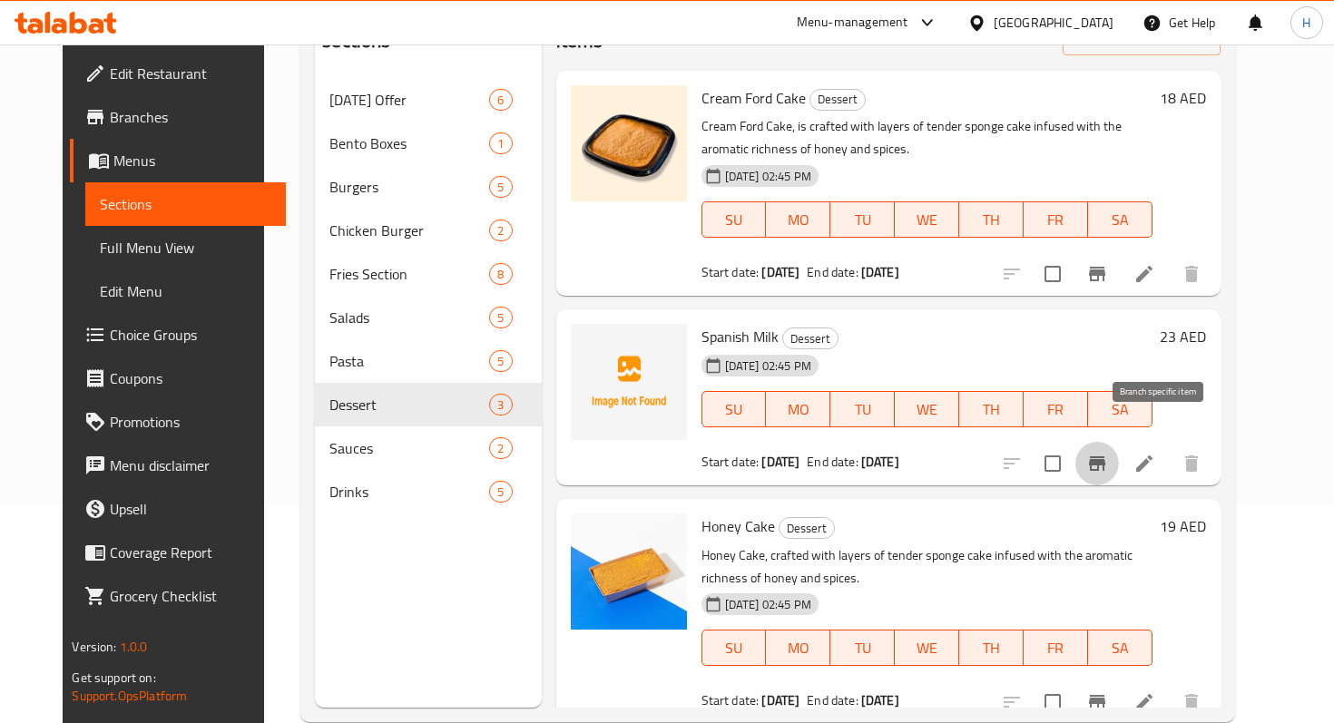
click at [1119, 442] on button "Branch-specific-item" at bounding box center [1097, 464] width 44 height 44
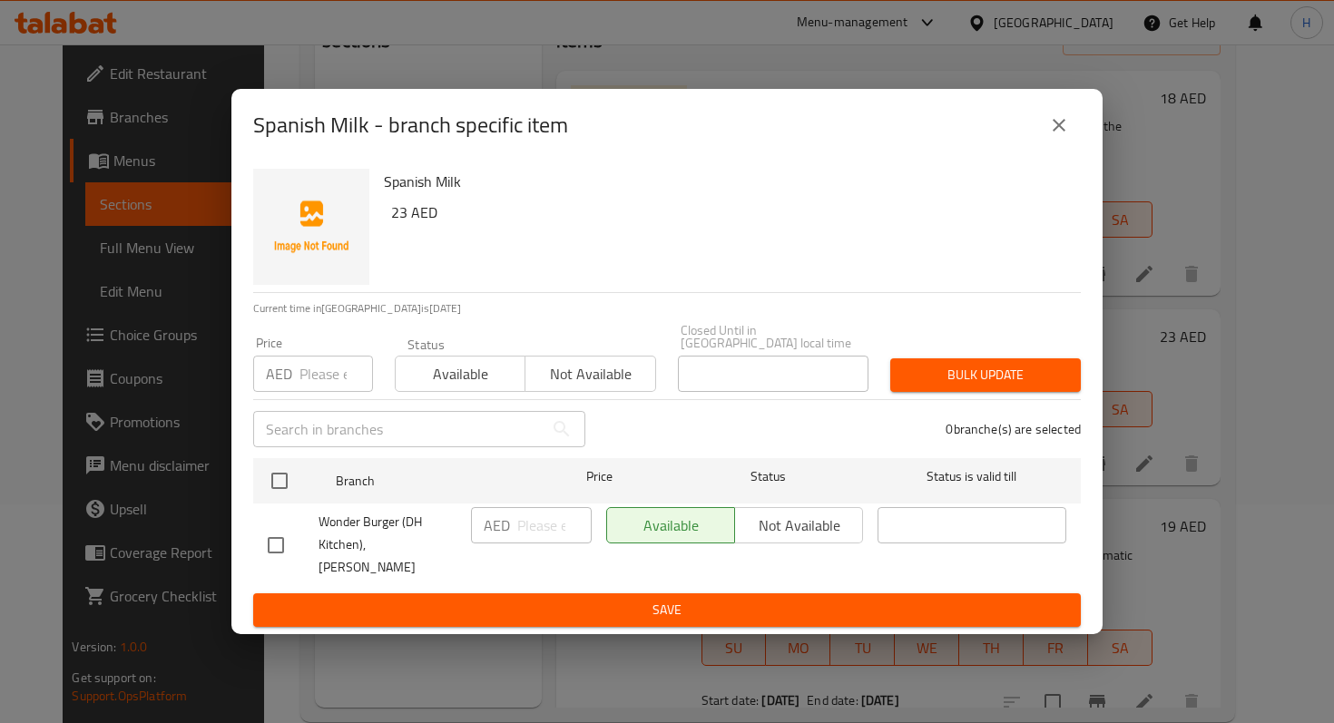
click at [288, 550] on input "checkbox" at bounding box center [276, 545] width 38 height 38
checkbox input "true"
click at [751, 539] on span "Not available" at bounding box center [798, 526] width 113 height 26
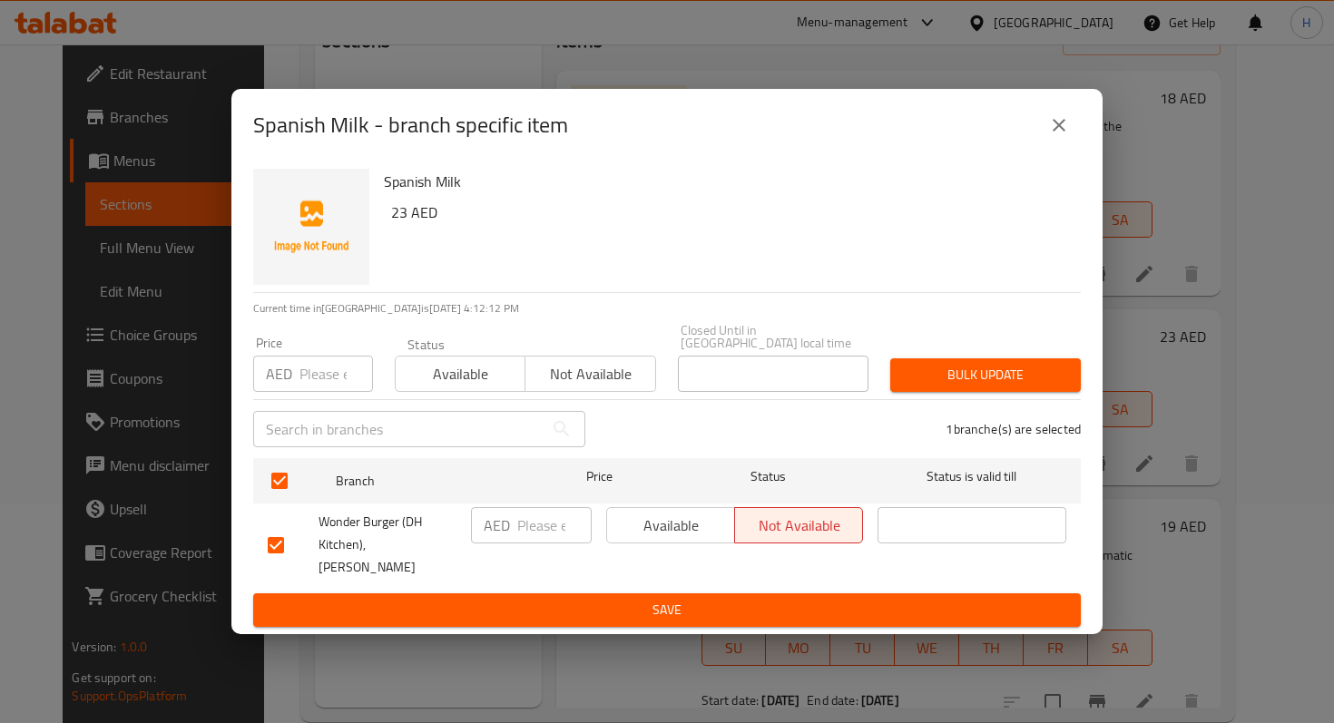
click at [708, 580] on ul "Branch Price Status Status is valid till Wonder Burger (DH Kitchen), Al Rashidi…" at bounding box center [666, 522] width 827 height 142
click at [684, 601] on span "Save" at bounding box center [667, 610] width 798 height 23
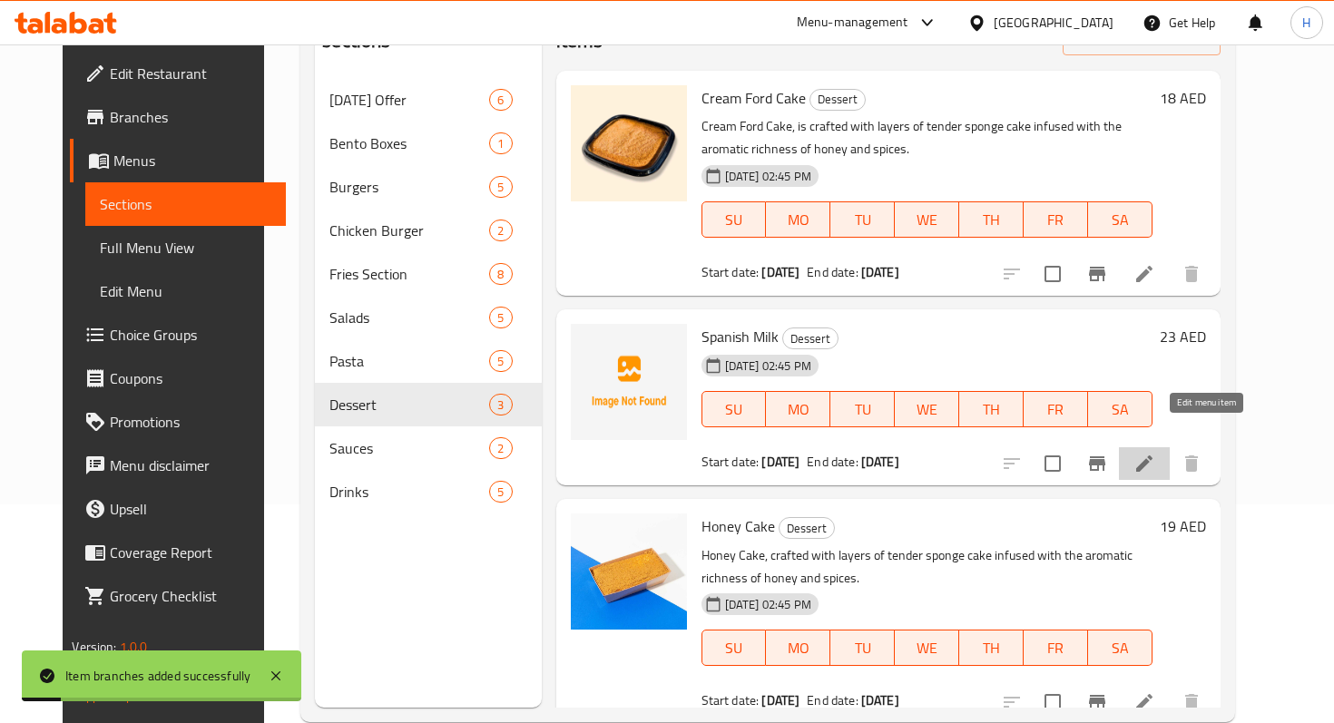
click at [1155, 453] on icon at bounding box center [1144, 464] width 22 height 22
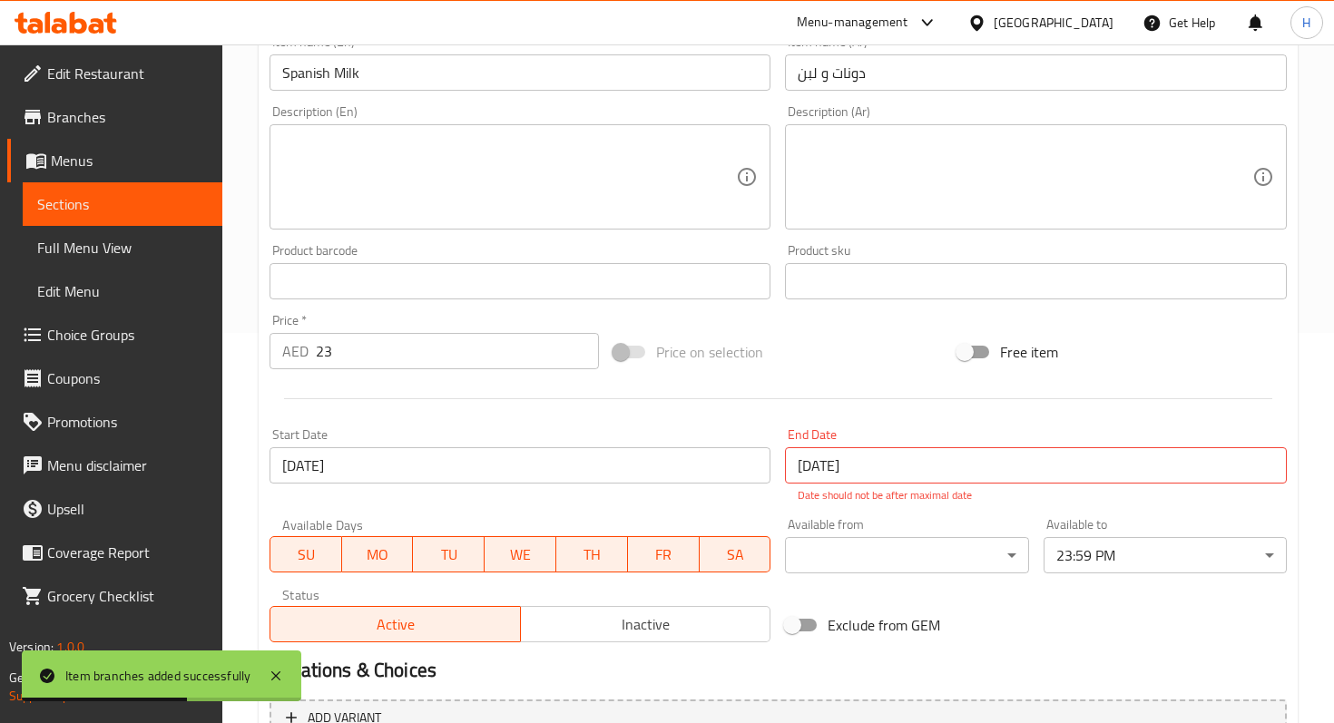
scroll to position [579, 0]
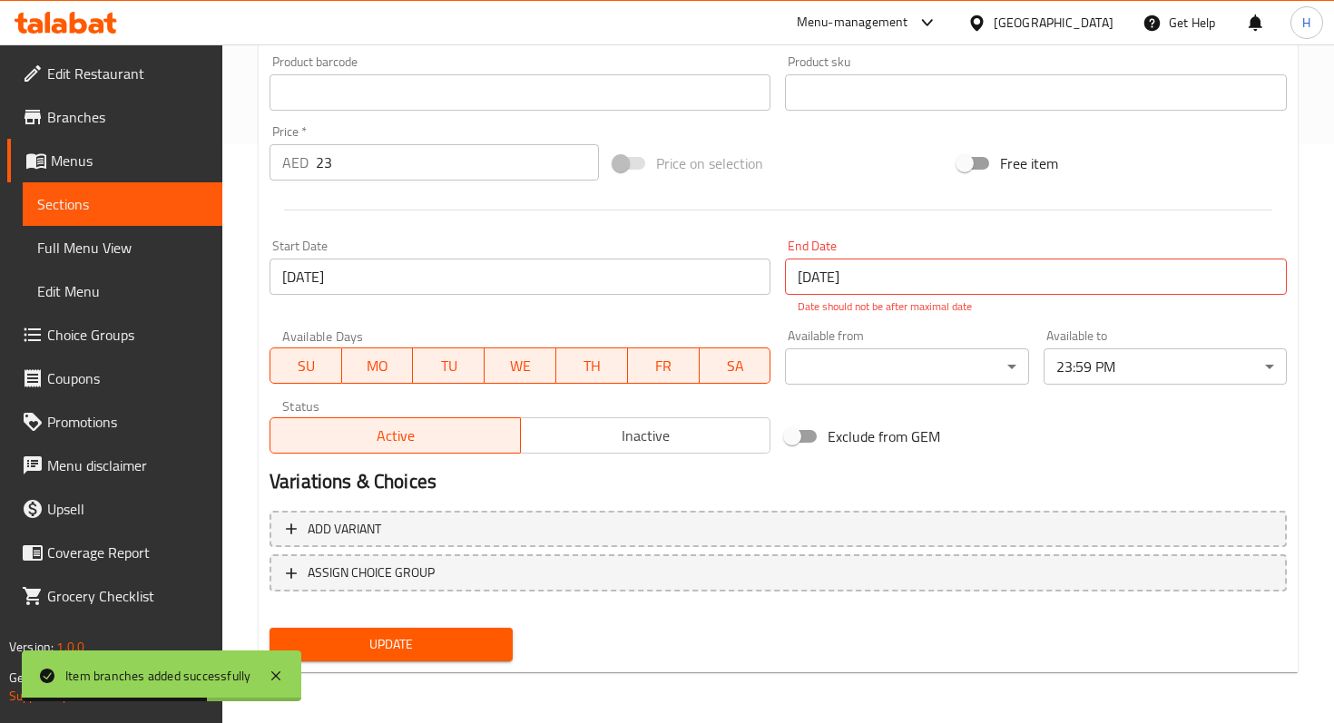
click at [681, 434] on span "Inactive" at bounding box center [646, 436] width 236 height 26
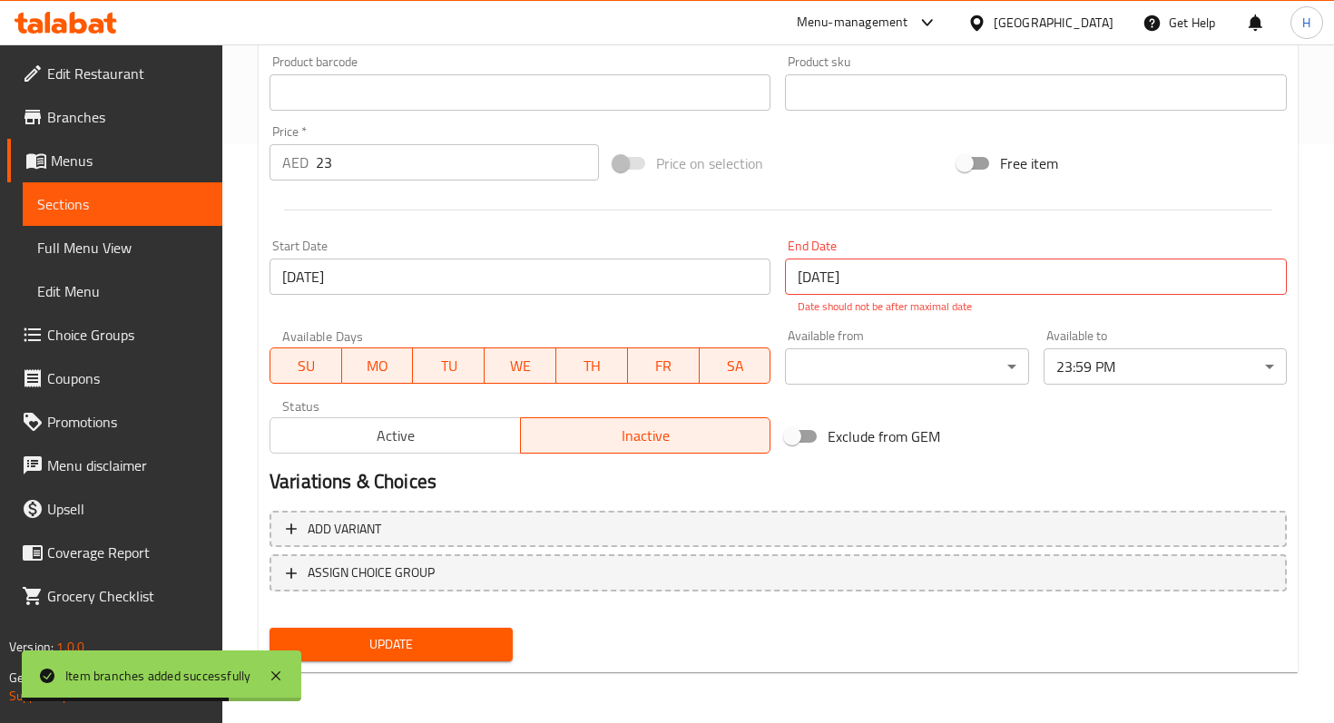
click at [457, 635] on span "Update" at bounding box center [391, 644] width 214 height 23
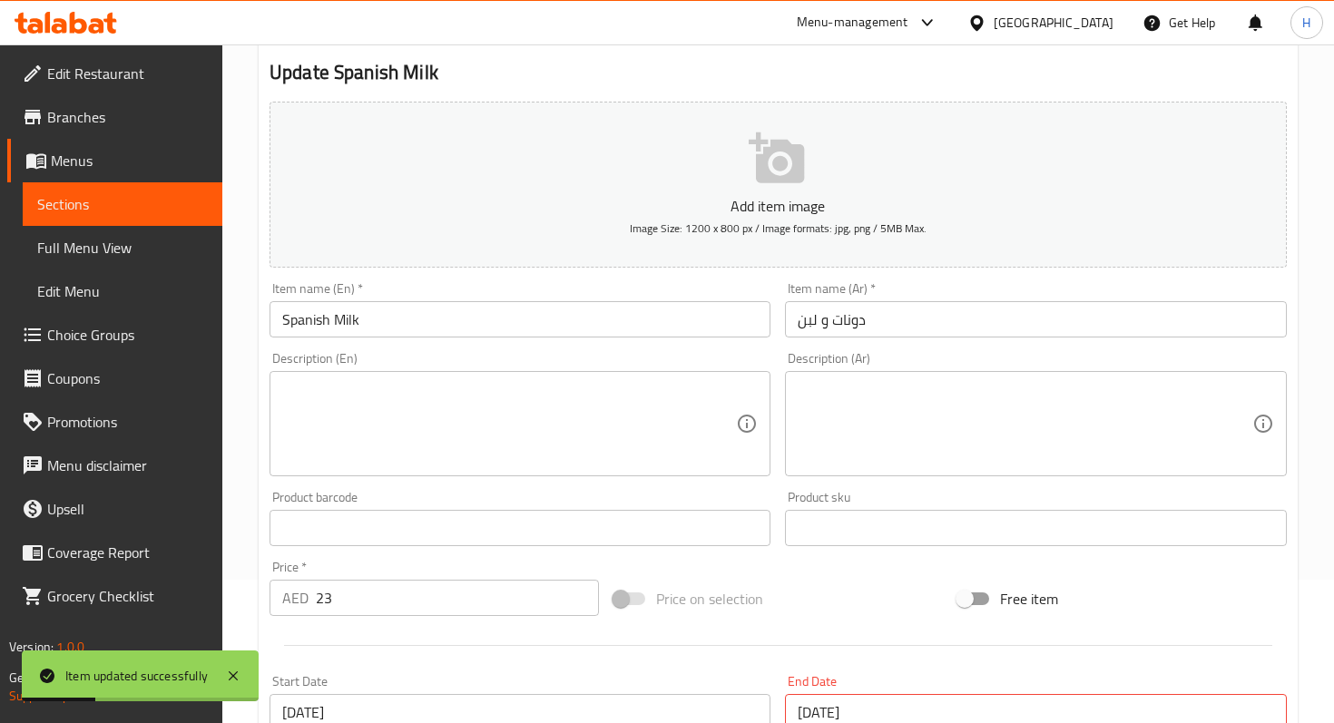
scroll to position [0, 0]
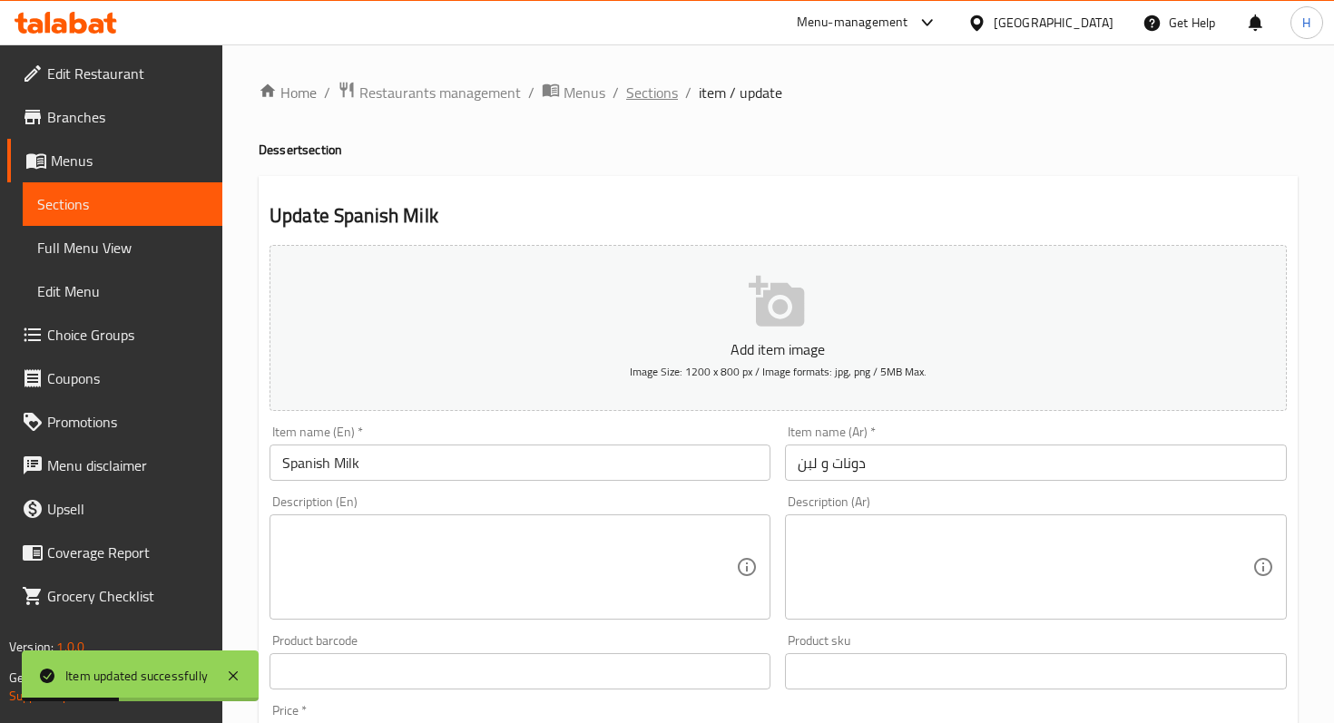
click at [632, 83] on span "Sections" at bounding box center [652, 93] width 52 height 22
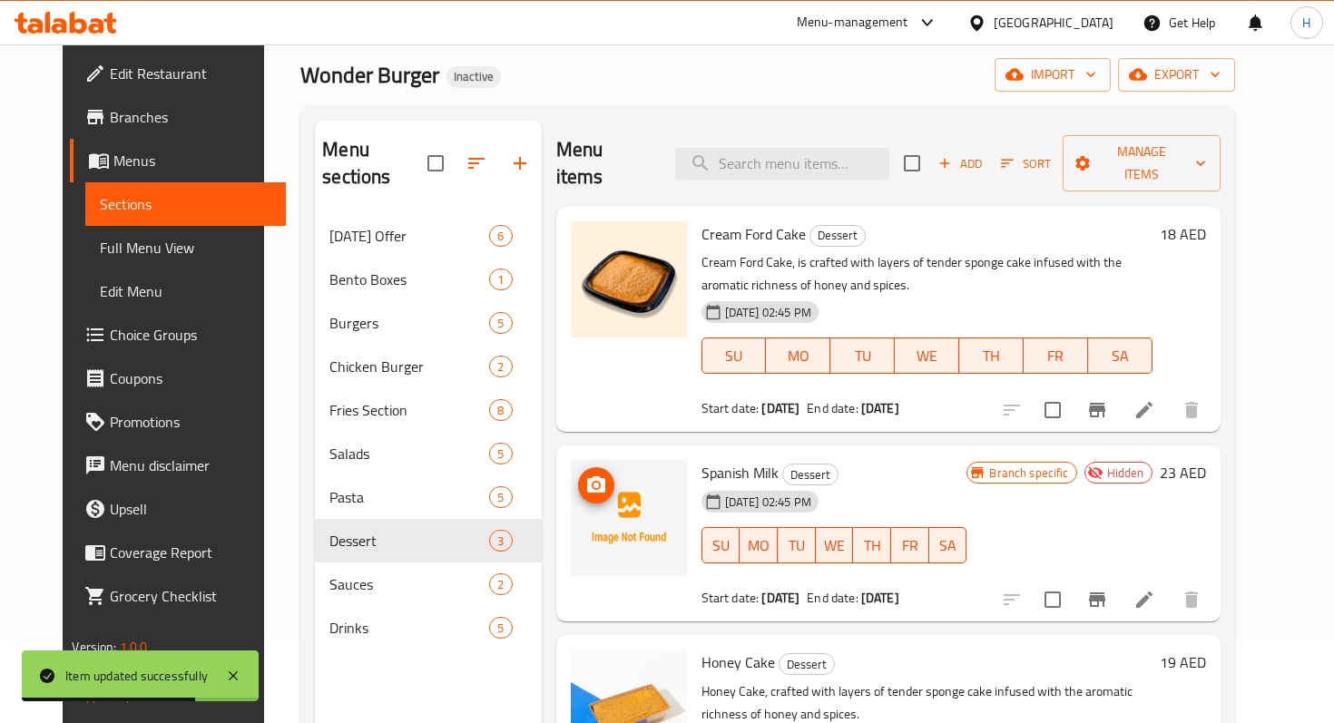
scroll to position [65, 0]
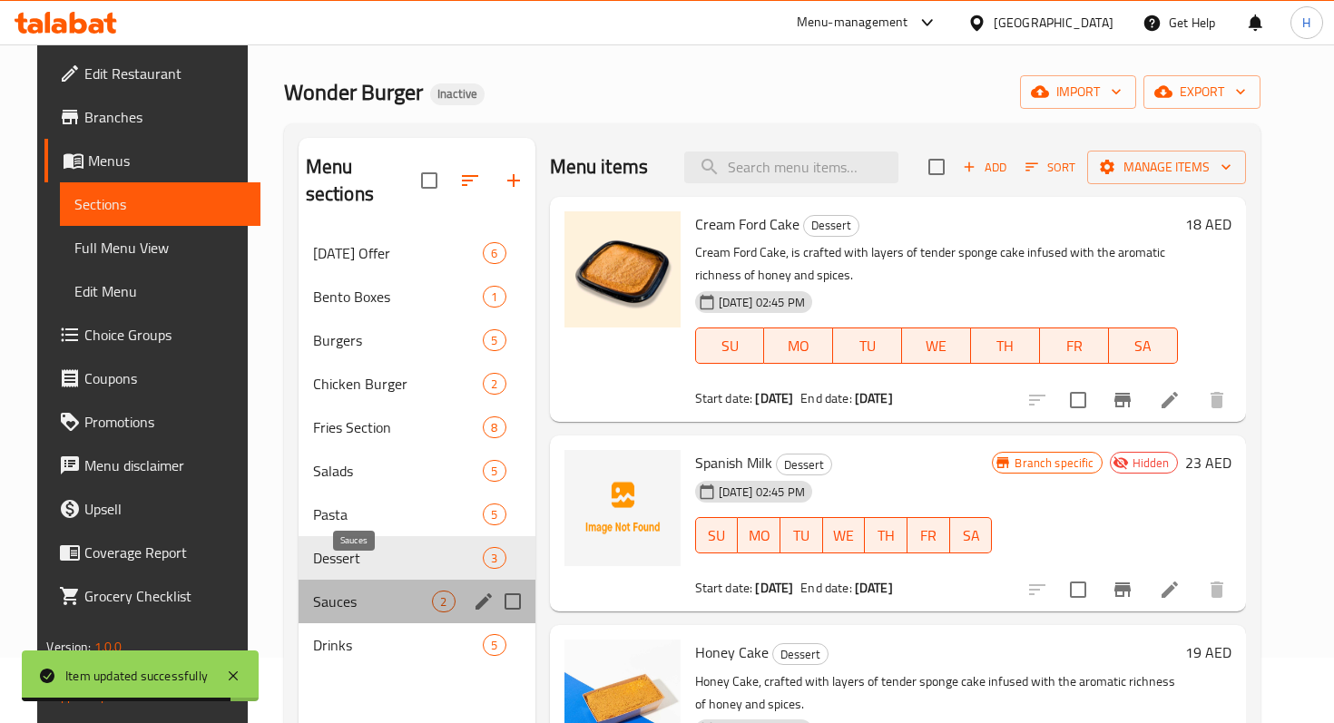
click at [358, 591] on span "Sauces" at bounding box center [373, 602] width 120 height 22
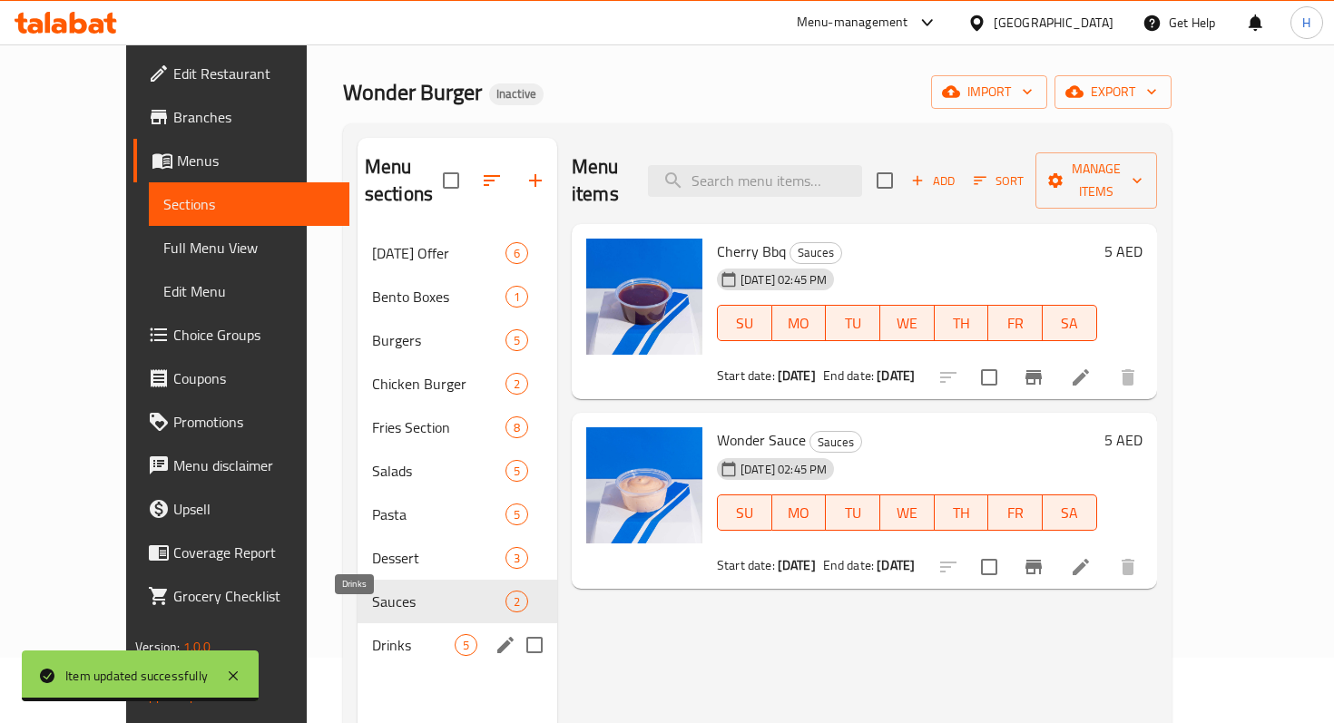
click at [372, 634] on span "Drinks" at bounding box center [413, 645] width 83 height 22
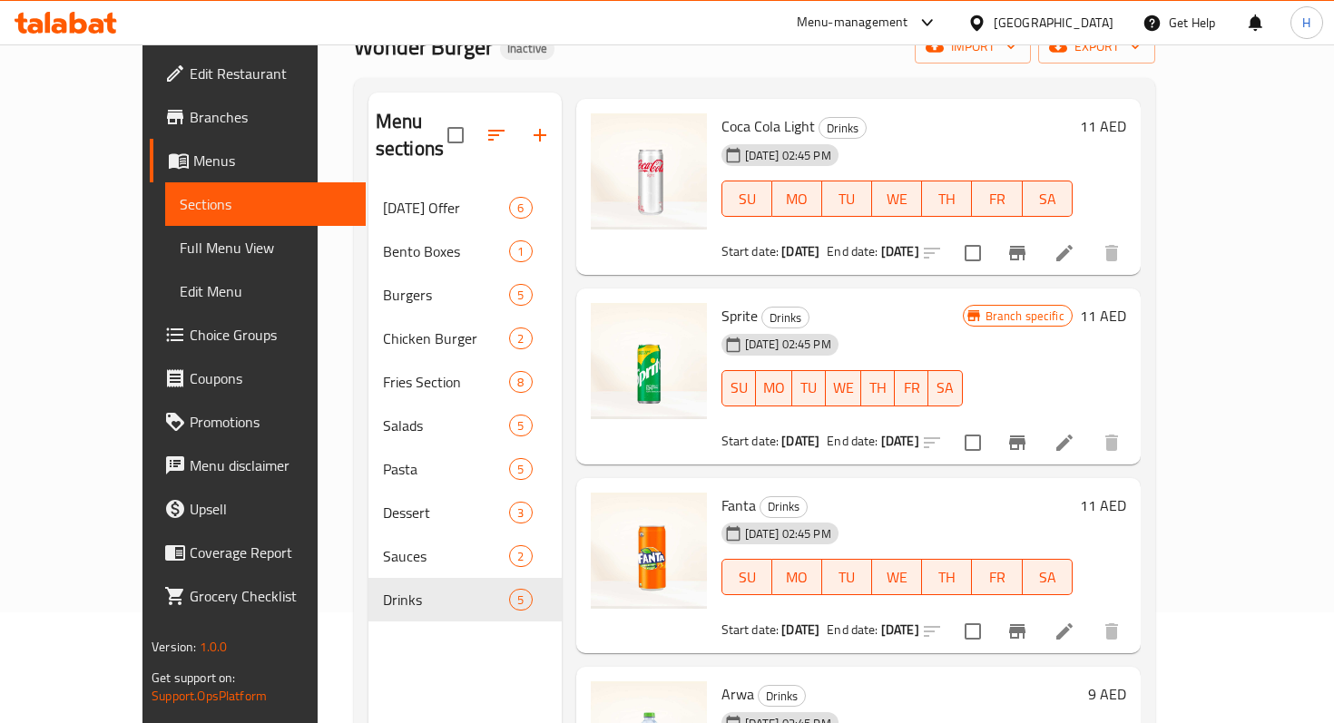
scroll to position [105, 0]
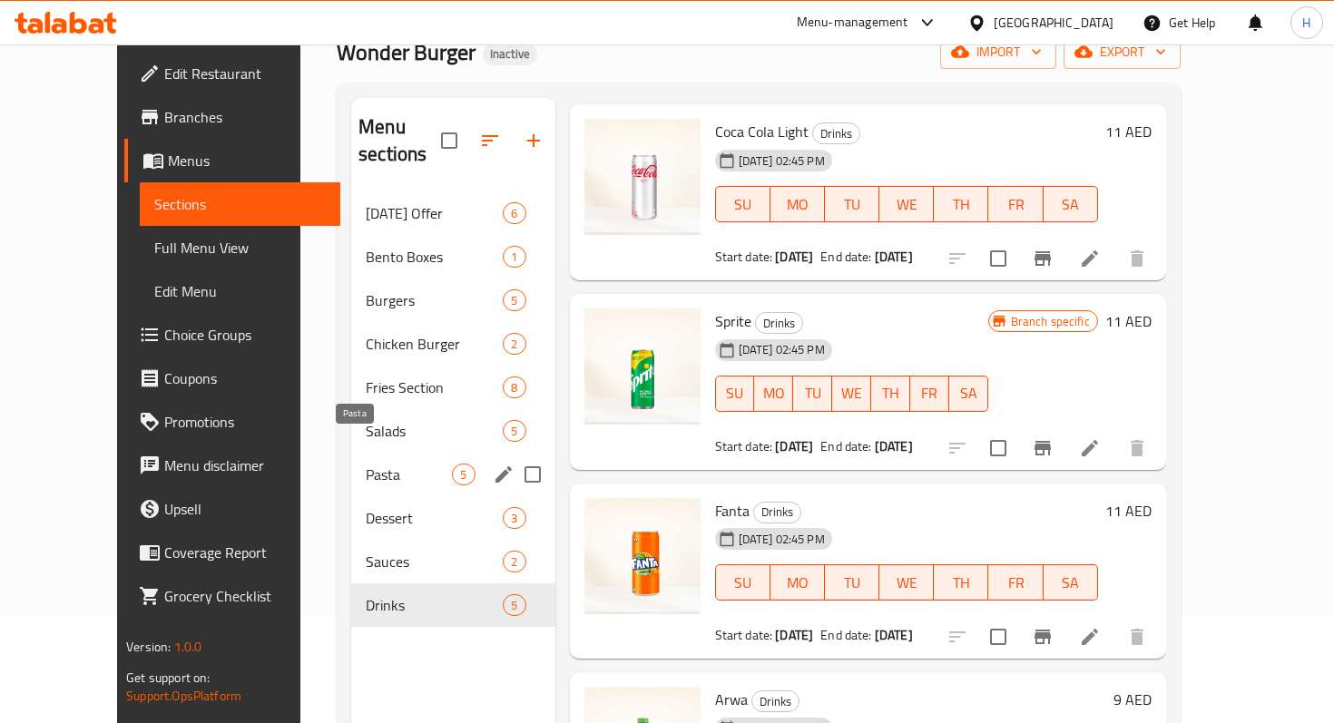
click at [366, 464] on span "Pasta" at bounding box center [409, 475] width 86 height 22
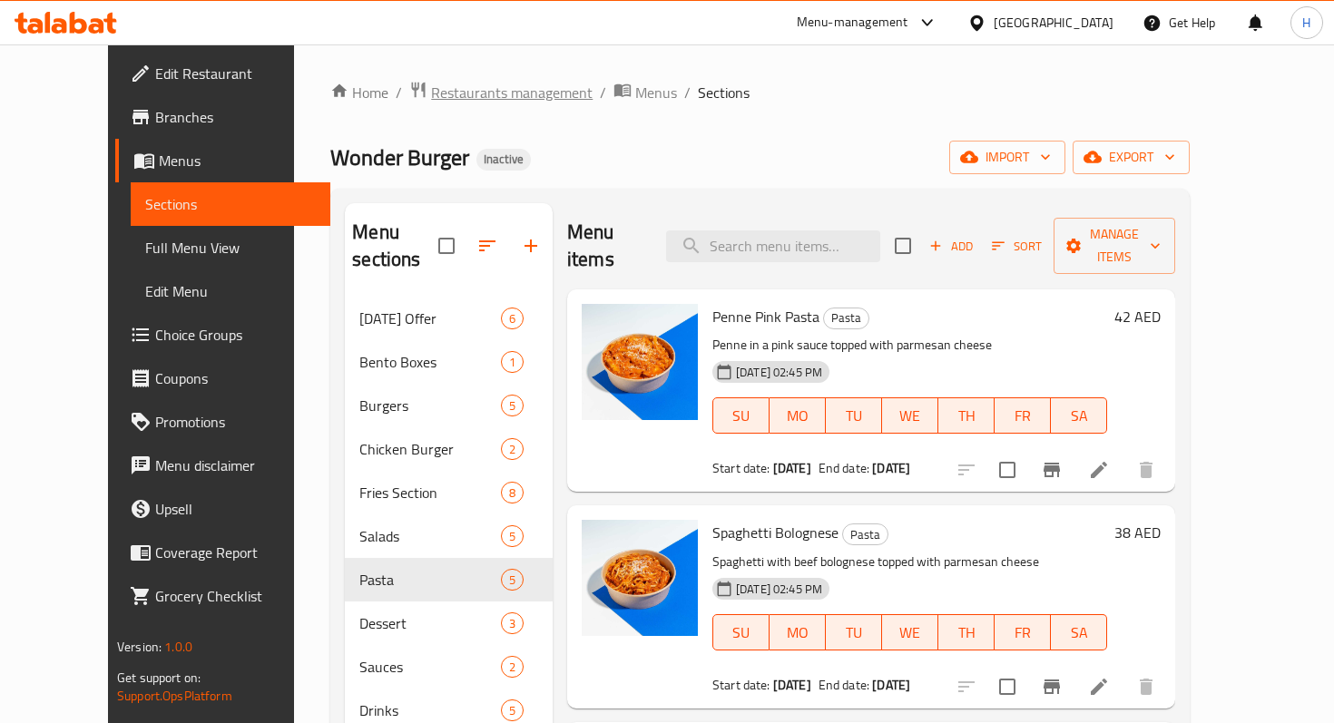
click at [431, 93] on span "Restaurants management" at bounding box center [511, 93] width 161 height 22
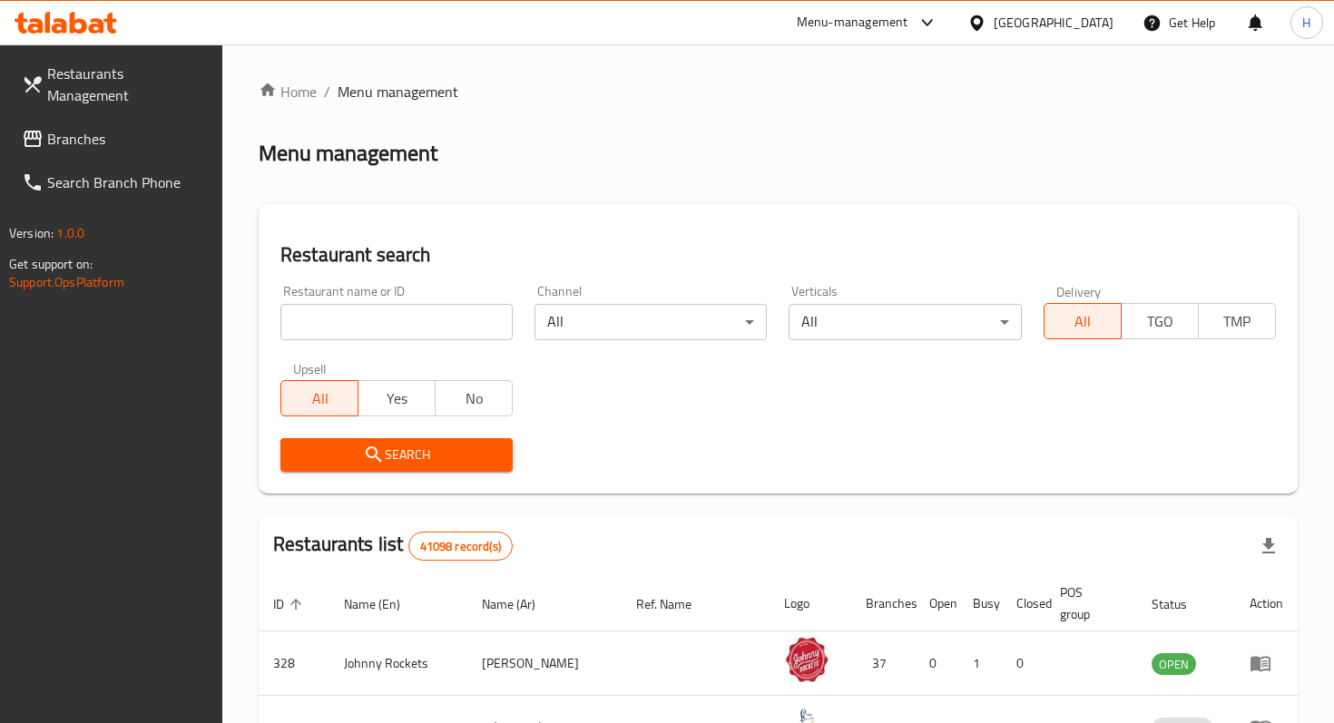
click at [97, 128] on span "Branches" at bounding box center [127, 139] width 161 height 22
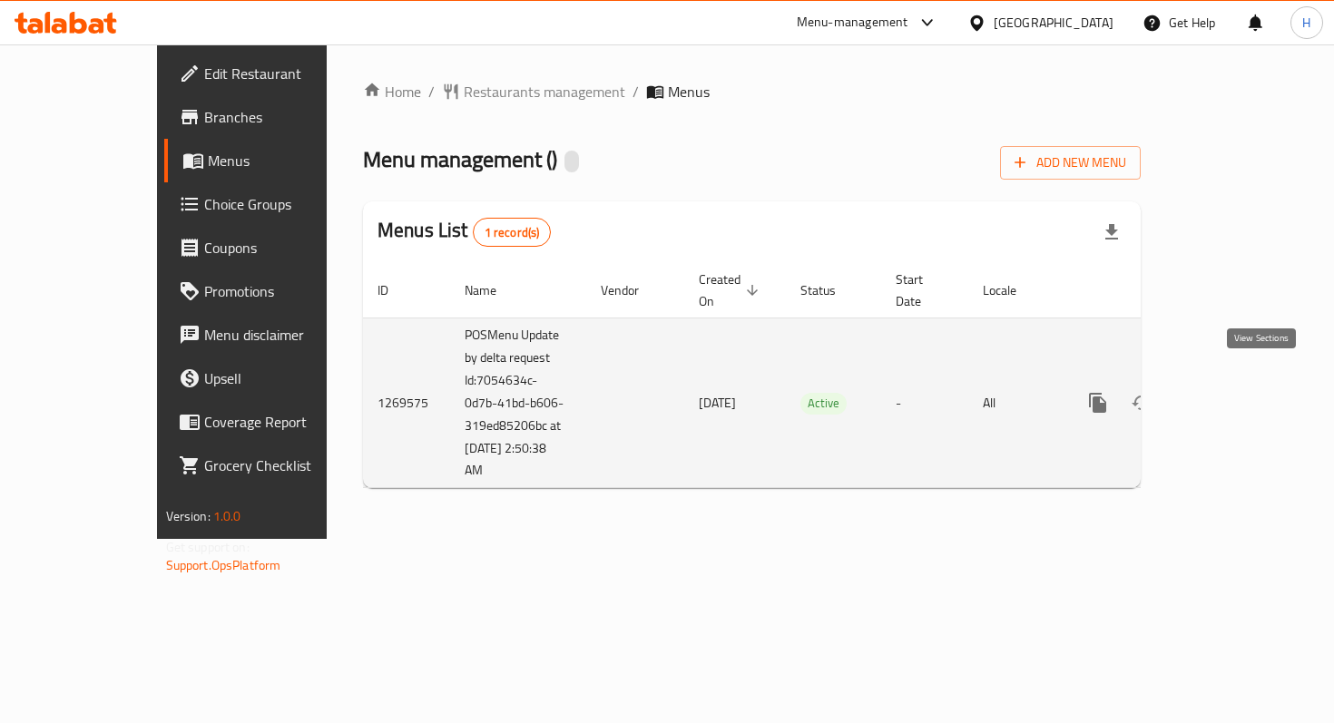
click at [1239, 392] on icon "enhanced table" at bounding box center [1228, 403] width 22 height 22
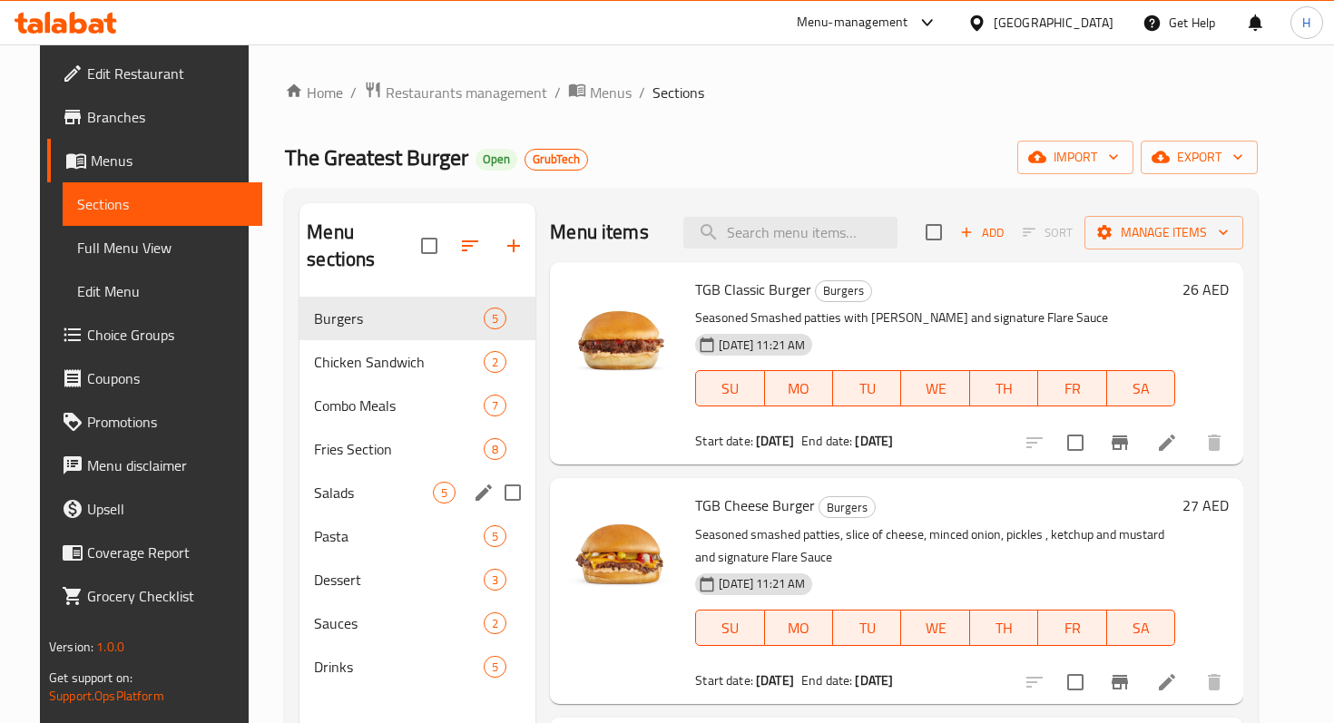
scroll to position [37, 0]
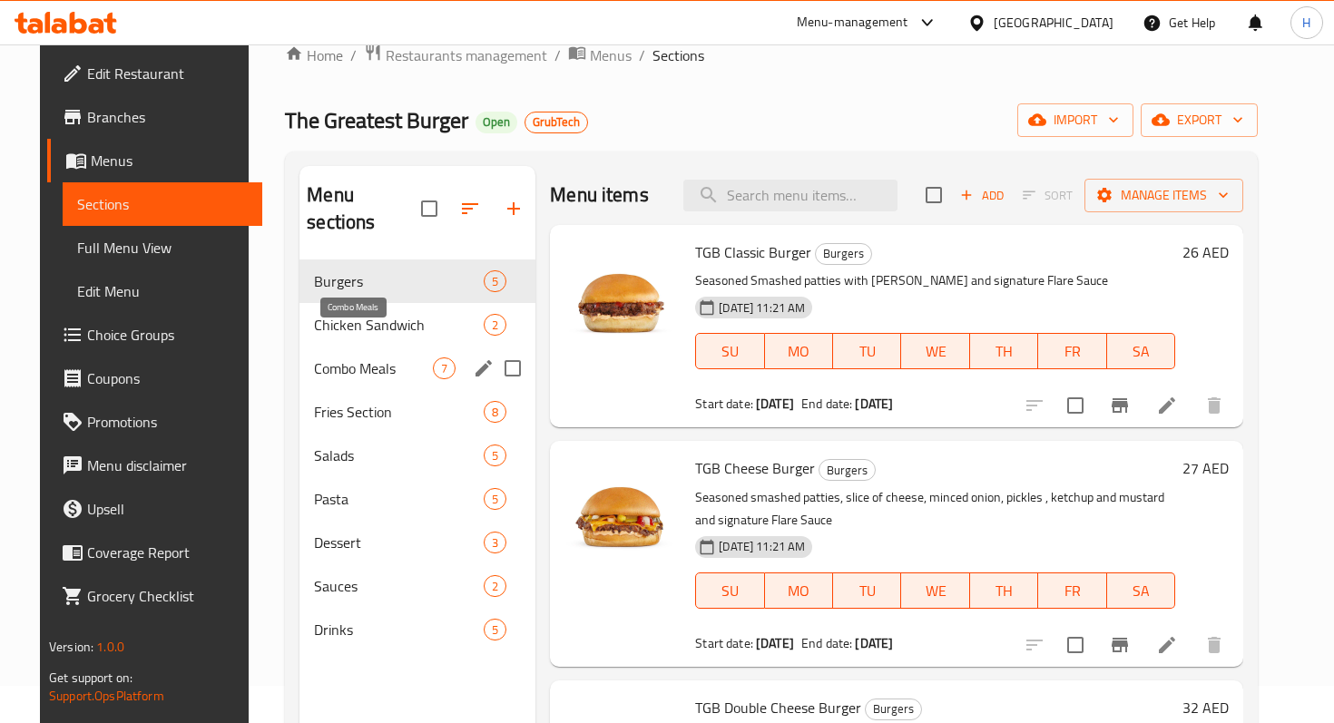
click at [359, 357] on span "Combo Meals" at bounding box center [373, 368] width 119 height 22
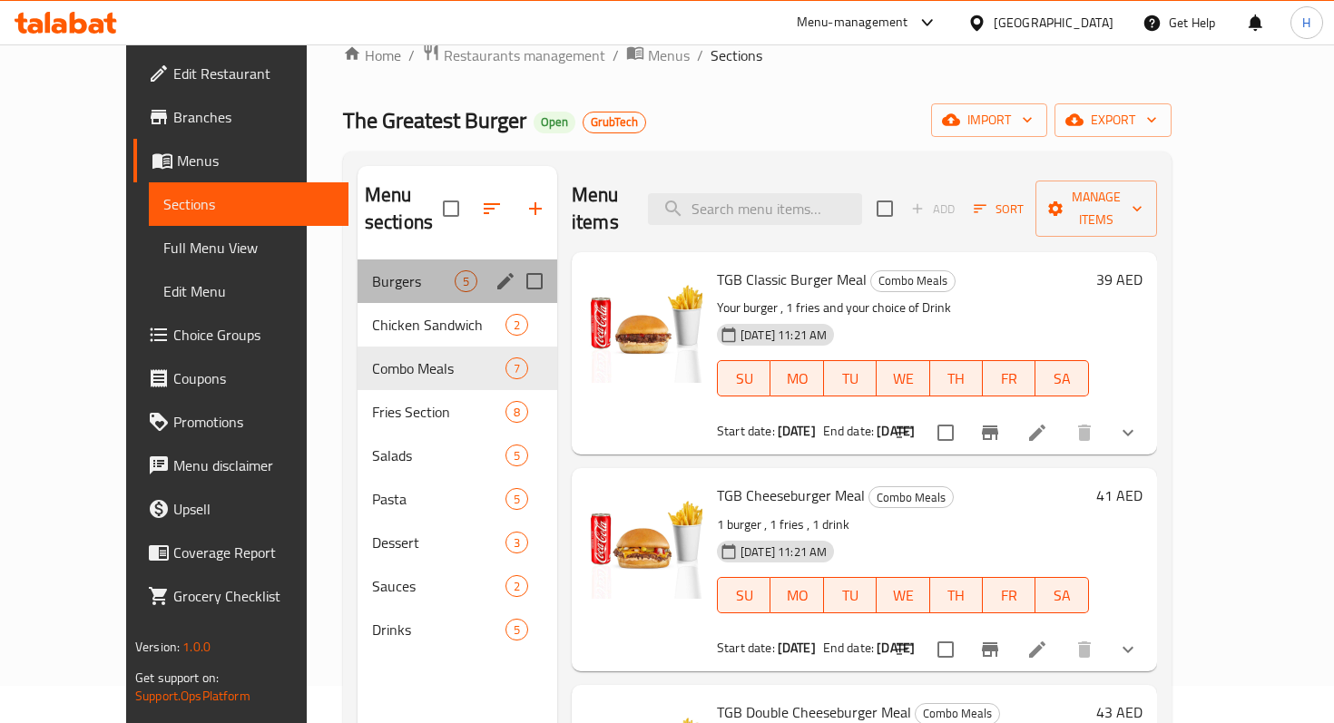
click at [363, 269] on div "Burgers 5" at bounding box center [457, 281] width 200 height 44
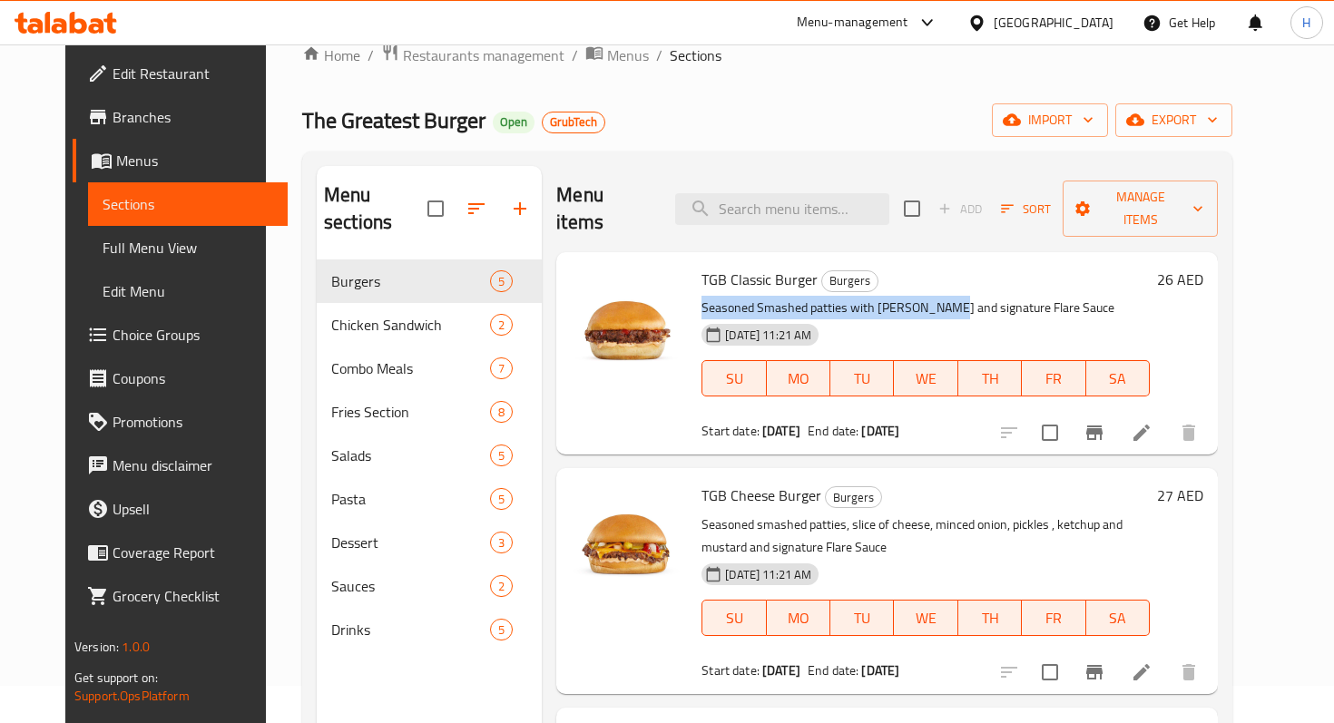
drag, startPoint x: 684, startPoint y: 277, endPoint x: 931, endPoint y: 274, distance: 246.8
click at [931, 274] on div "TGB Classic Burger Burgers Seasoned Smashed patties with Ketchup and signature …" at bounding box center [925, 353] width 463 height 188
click at [882, 297] on p "Seasoned Smashed patties with [PERSON_NAME] and signature Flare Sauce" at bounding box center [925, 308] width 448 height 23
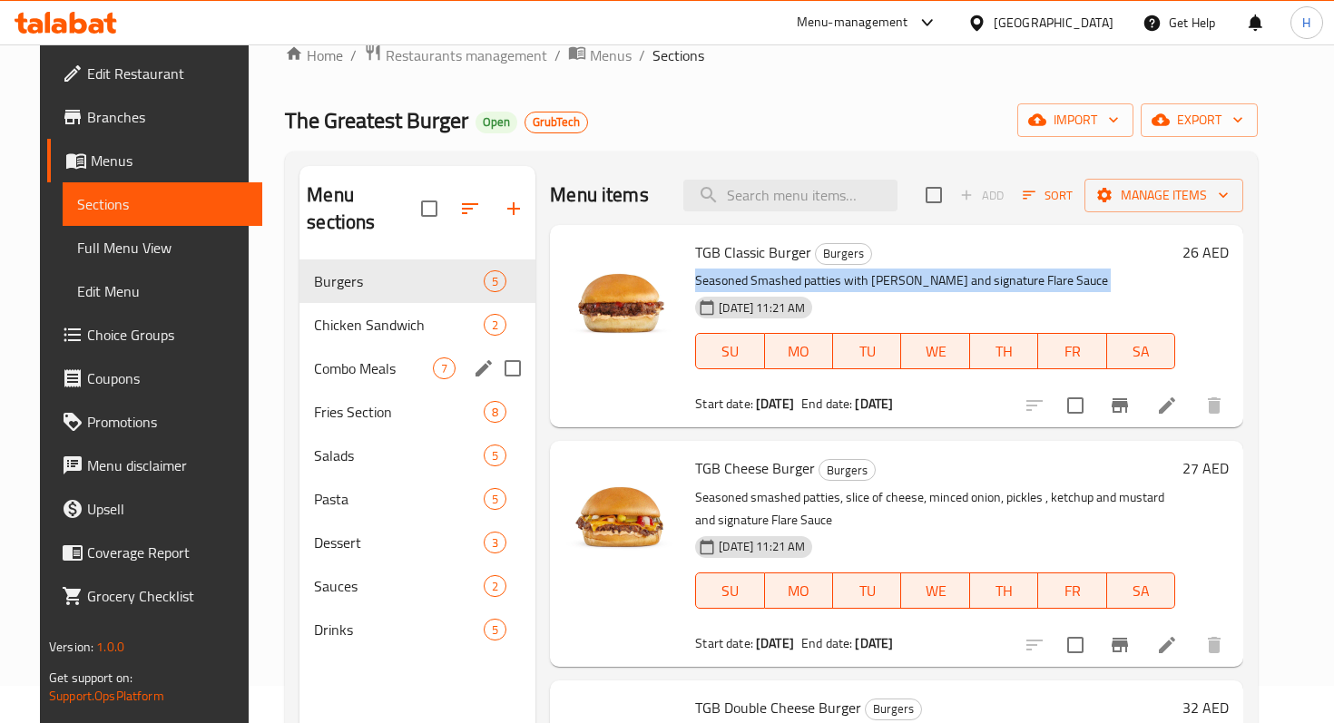
click at [360, 357] on span "Combo Meals" at bounding box center [373, 368] width 119 height 22
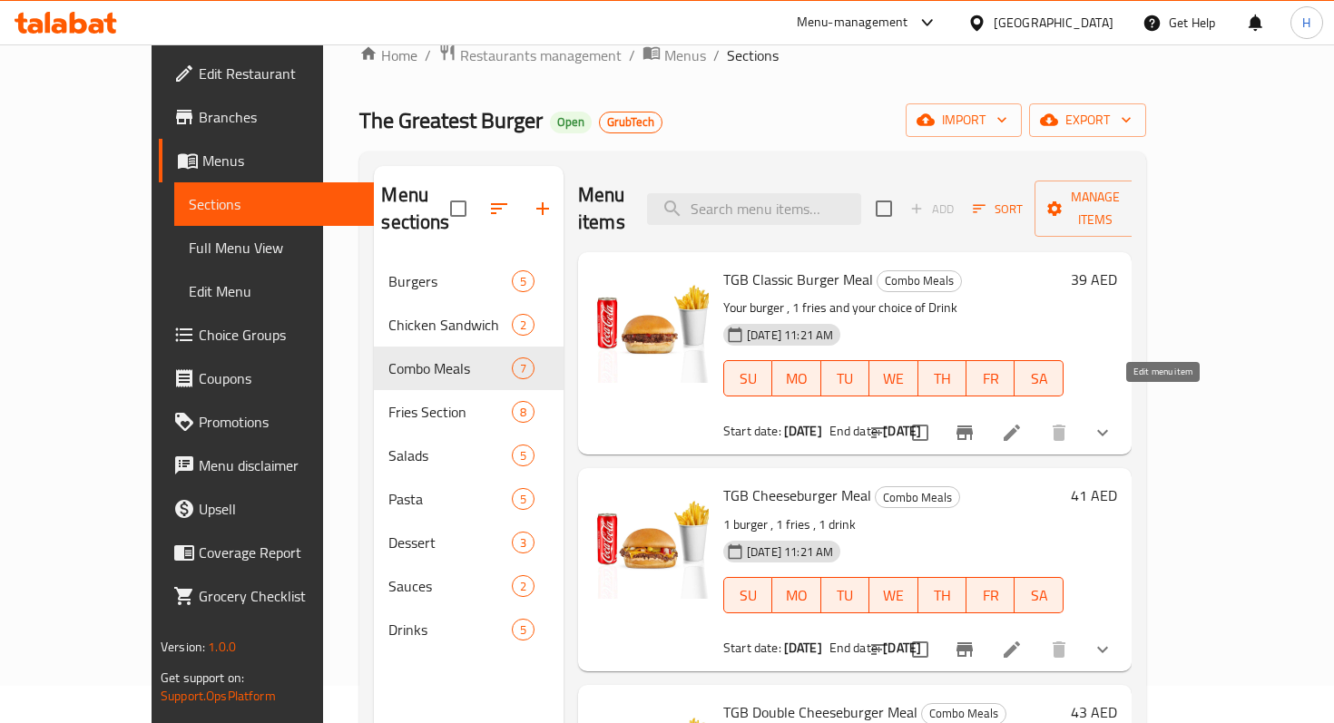
click at [1022, 422] on icon at bounding box center [1012, 433] width 22 height 22
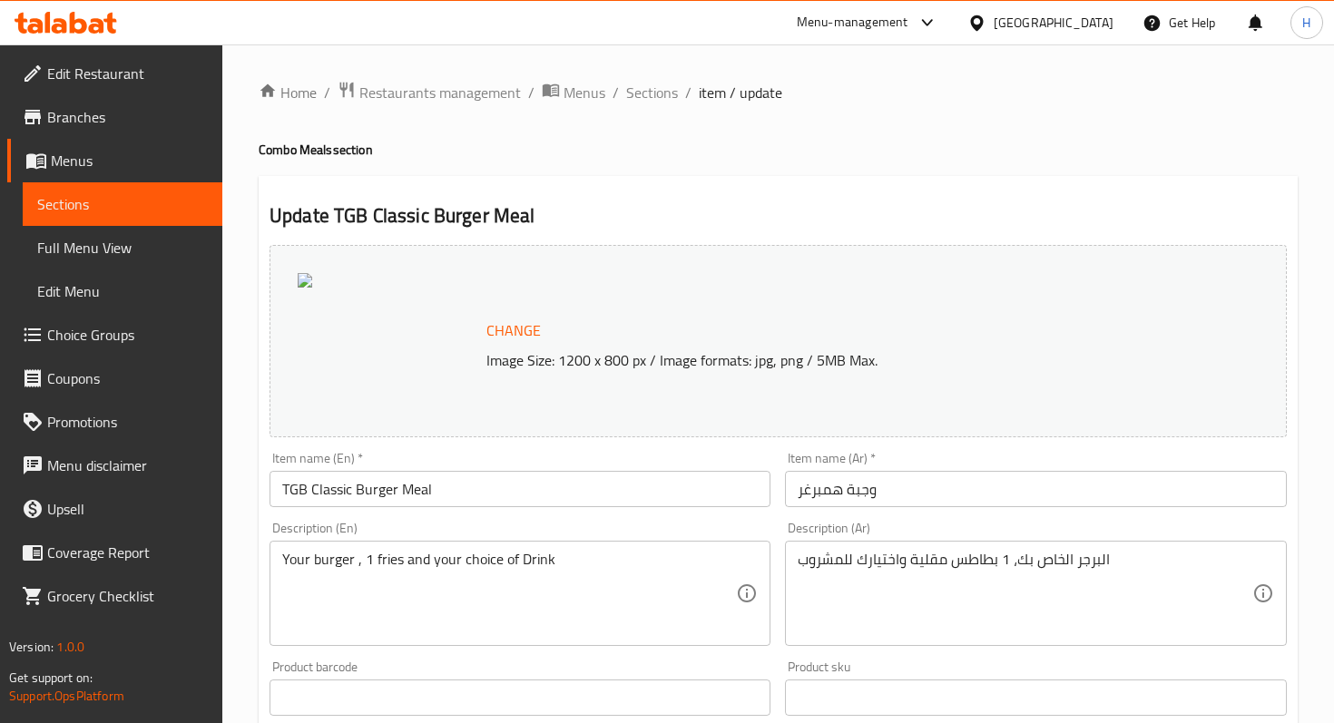
click at [340, 552] on div at bounding box center [667, 361] width 1334 height 723
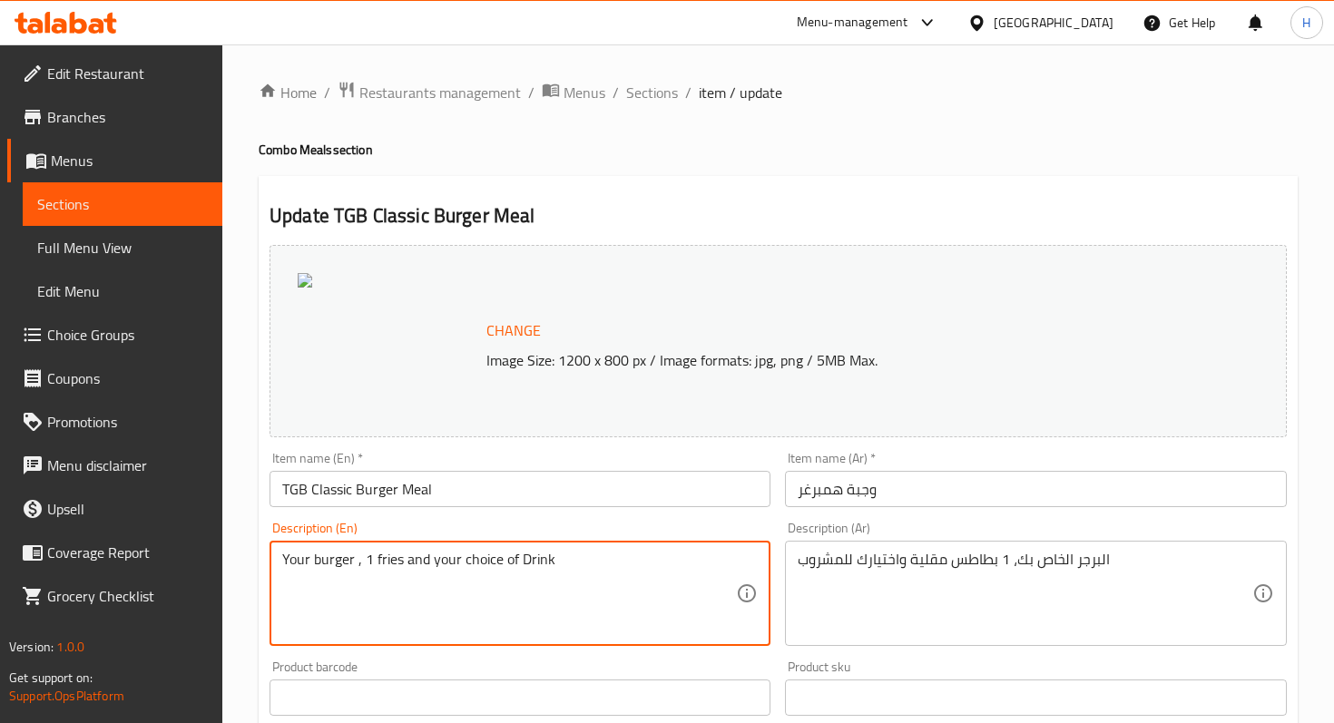
drag, startPoint x: 359, startPoint y: 559, endPoint x: 283, endPoint y: 559, distance: 76.2
paste textarea "Seasoned Smashed patties with [PERSON_NAME] and signature Flare Sauce"
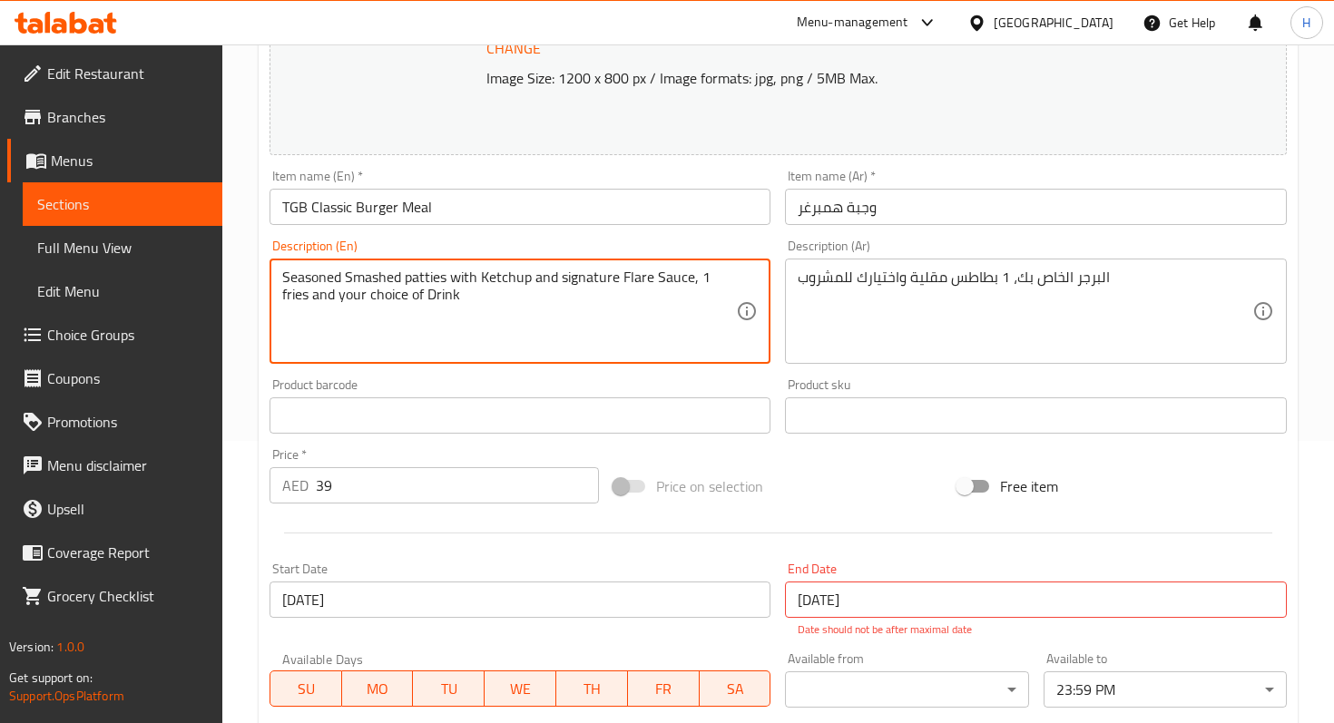
scroll to position [605, 0]
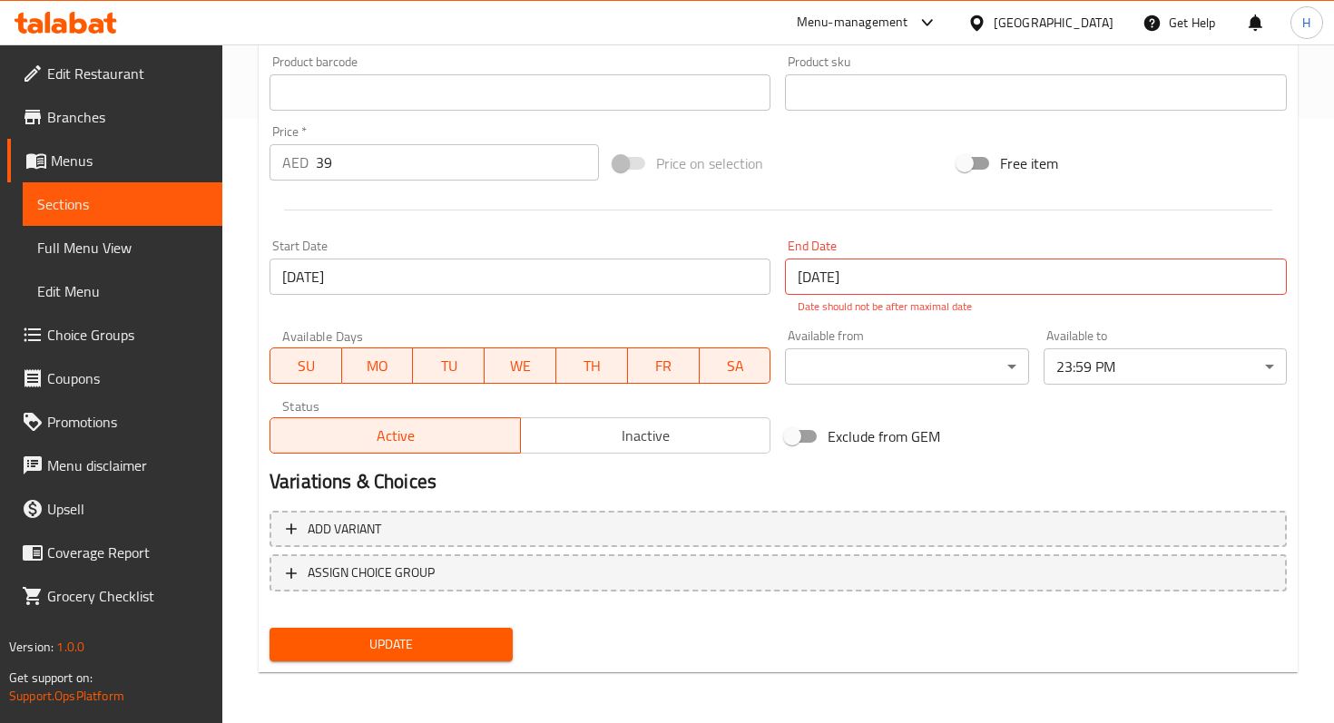
type textarea "Seasoned Smashed patties with Ketchup and signature Flare Sauce, 1 fries and yo…"
click at [324, 636] on span "Update" at bounding box center [391, 644] width 214 height 23
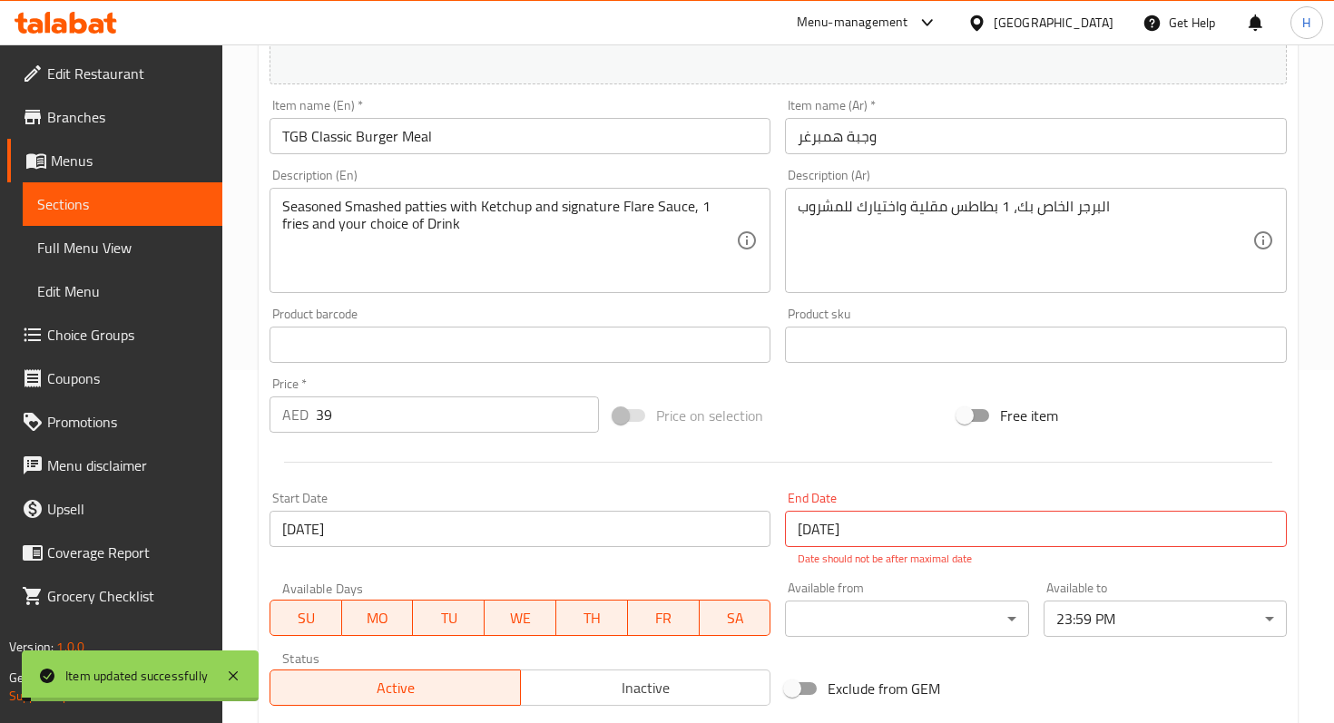
scroll to position [0, 0]
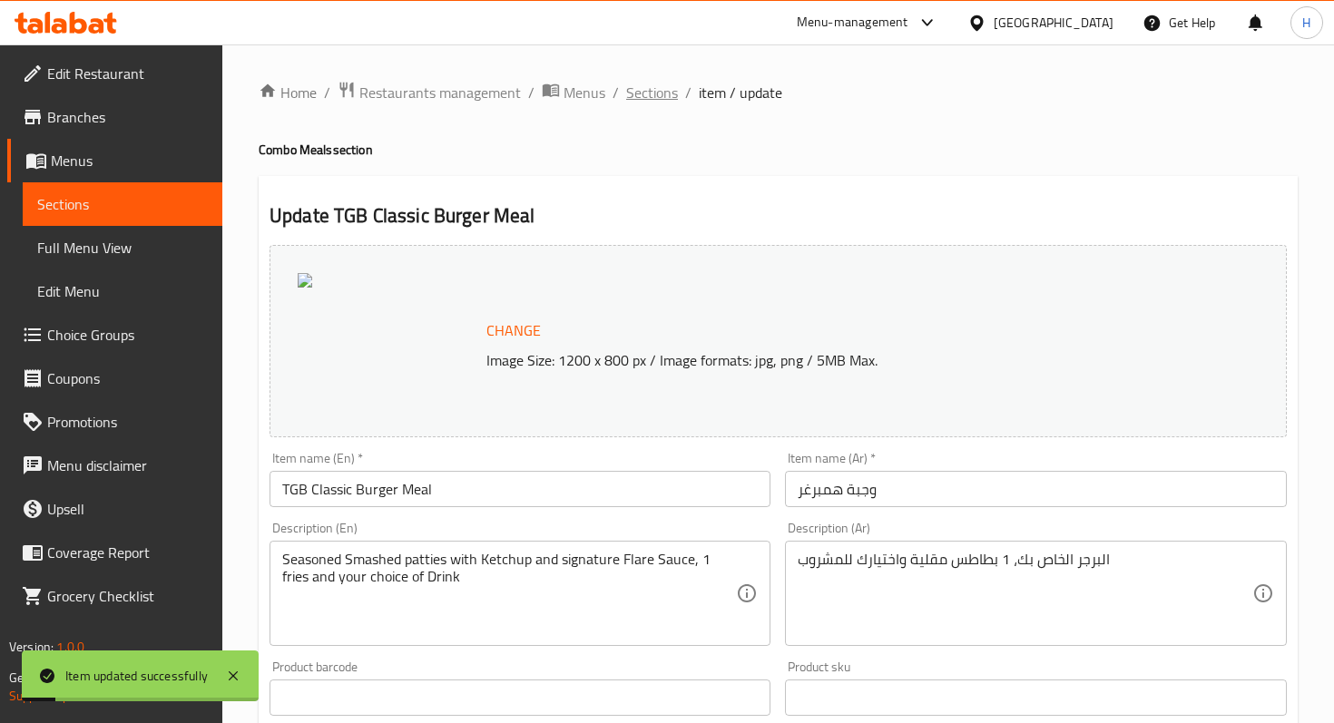
click at [638, 100] on span "Sections" at bounding box center [652, 93] width 52 height 22
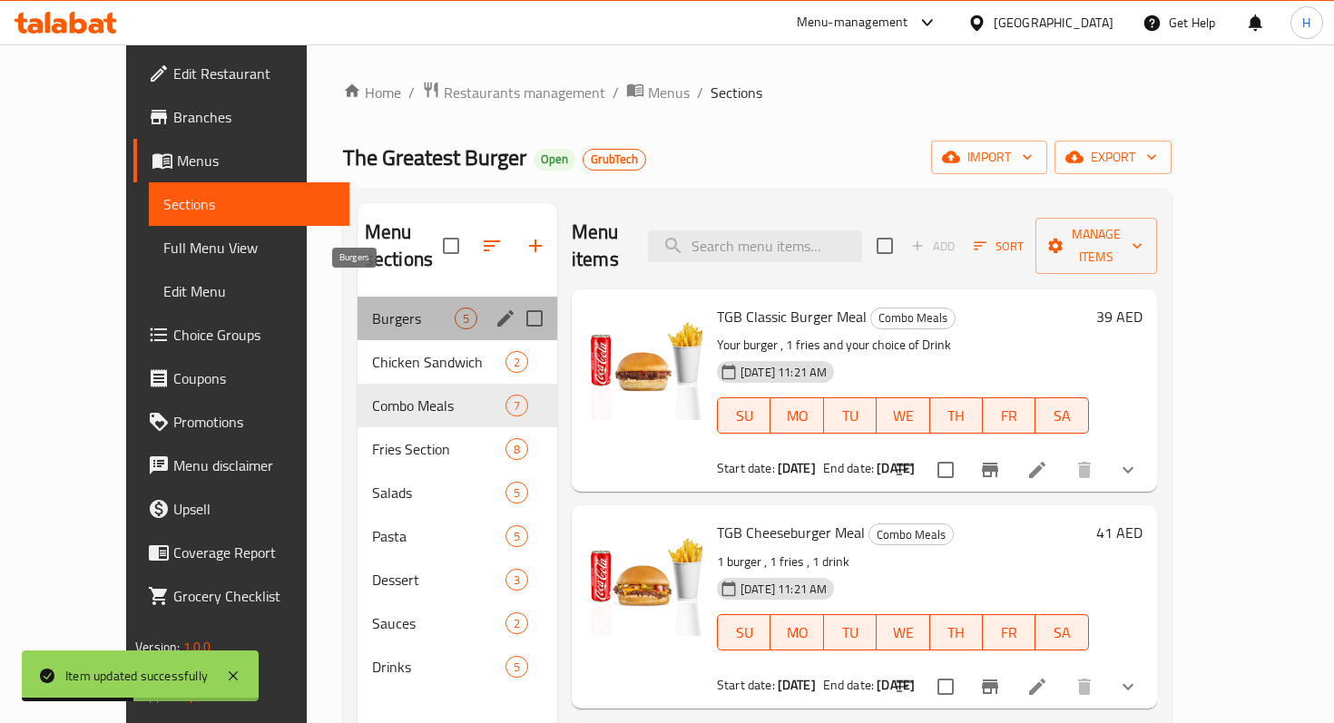
click at [372, 308] on span "Burgers" at bounding box center [413, 319] width 83 height 22
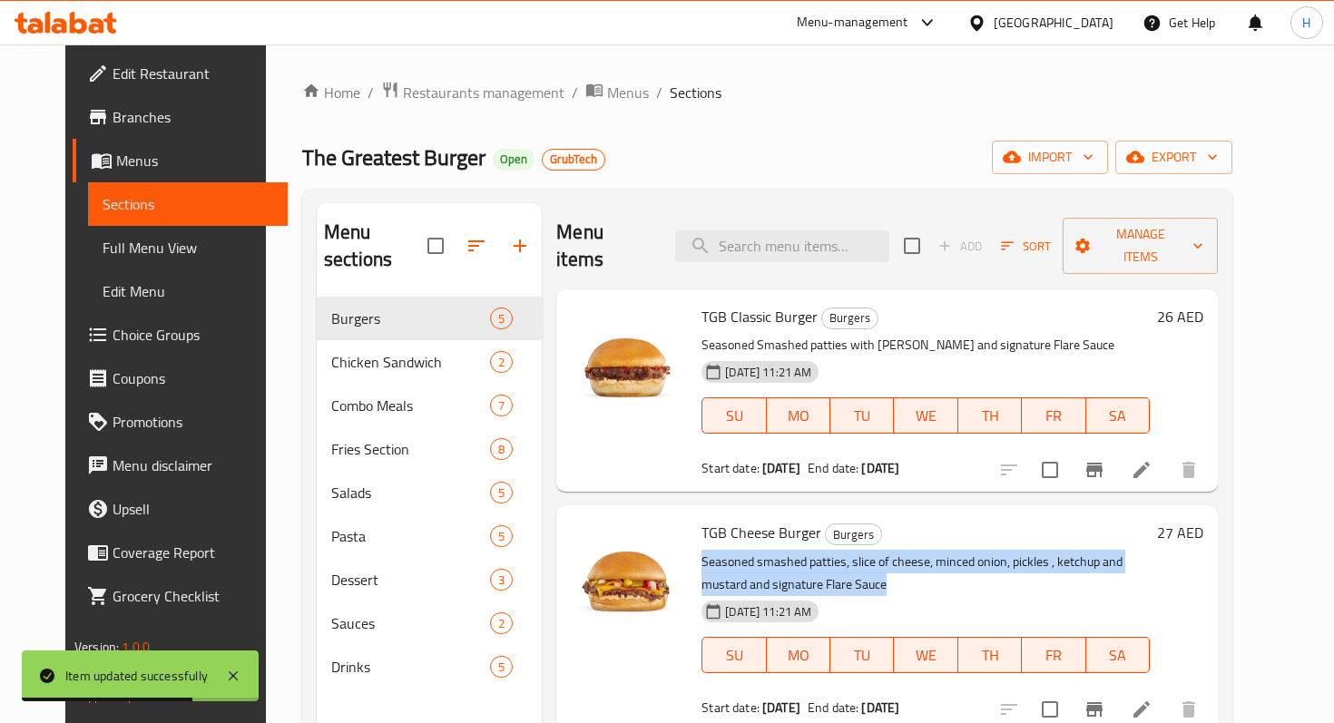
drag, startPoint x: 797, startPoint y: 557, endPoint x: 689, endPoint y: 536, distance: 110.8
click at [701, 551] on p "Seasoned smashed patties, slice of cheese, minced onion, pickles , ketchup and …" at bounding box center [925, 573] width 448 height 45
copy p "Seasoned smashed patties, slice of cheese, minced onion, pickles , ketchup and …"
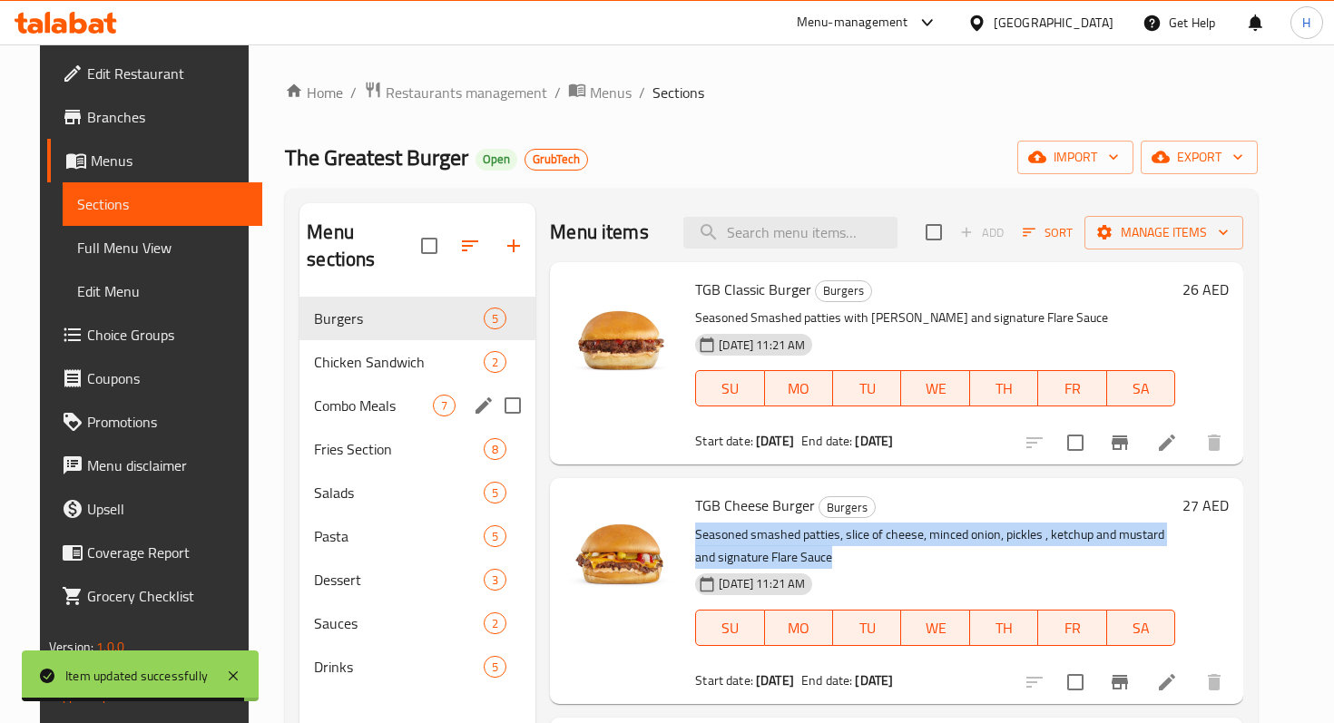
click at [367, 395] on span "Combo Meals" at bounding box center [373, 406] width 119 height 22
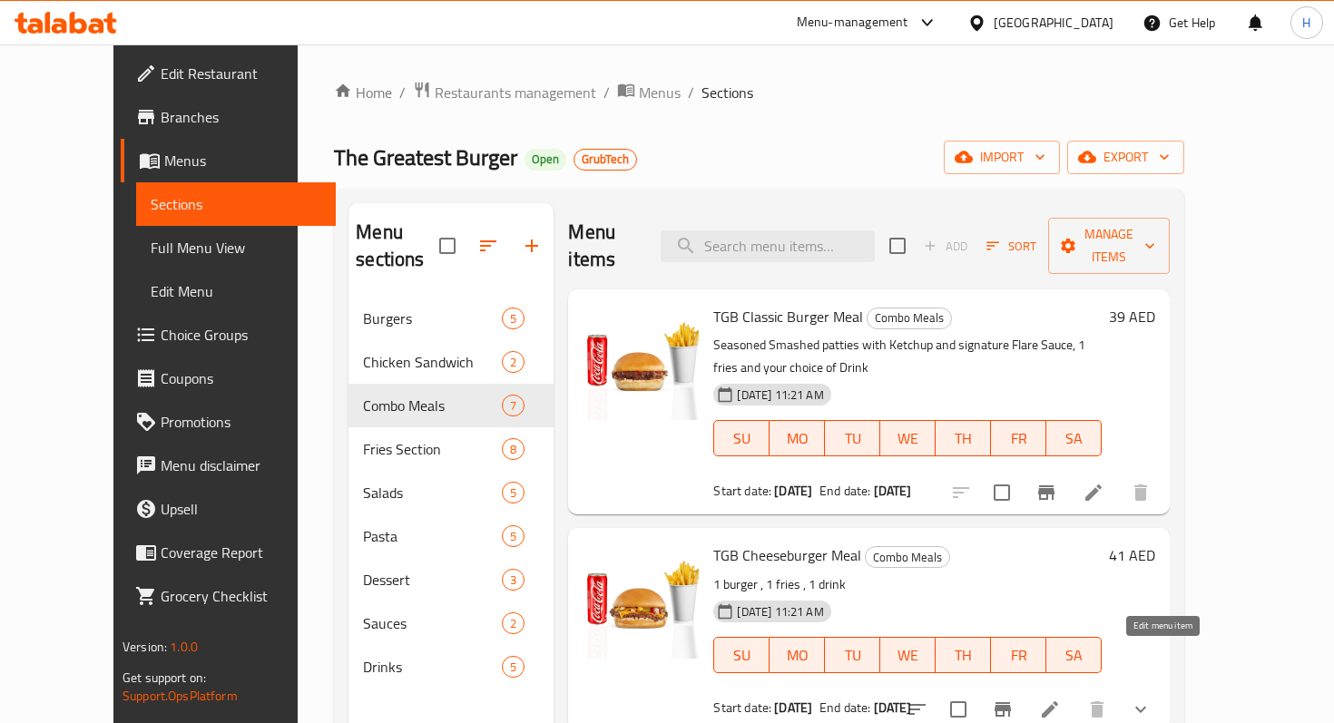
click at [1061, 699] on icon at bounding box center [1050, 710] width 22 height 22
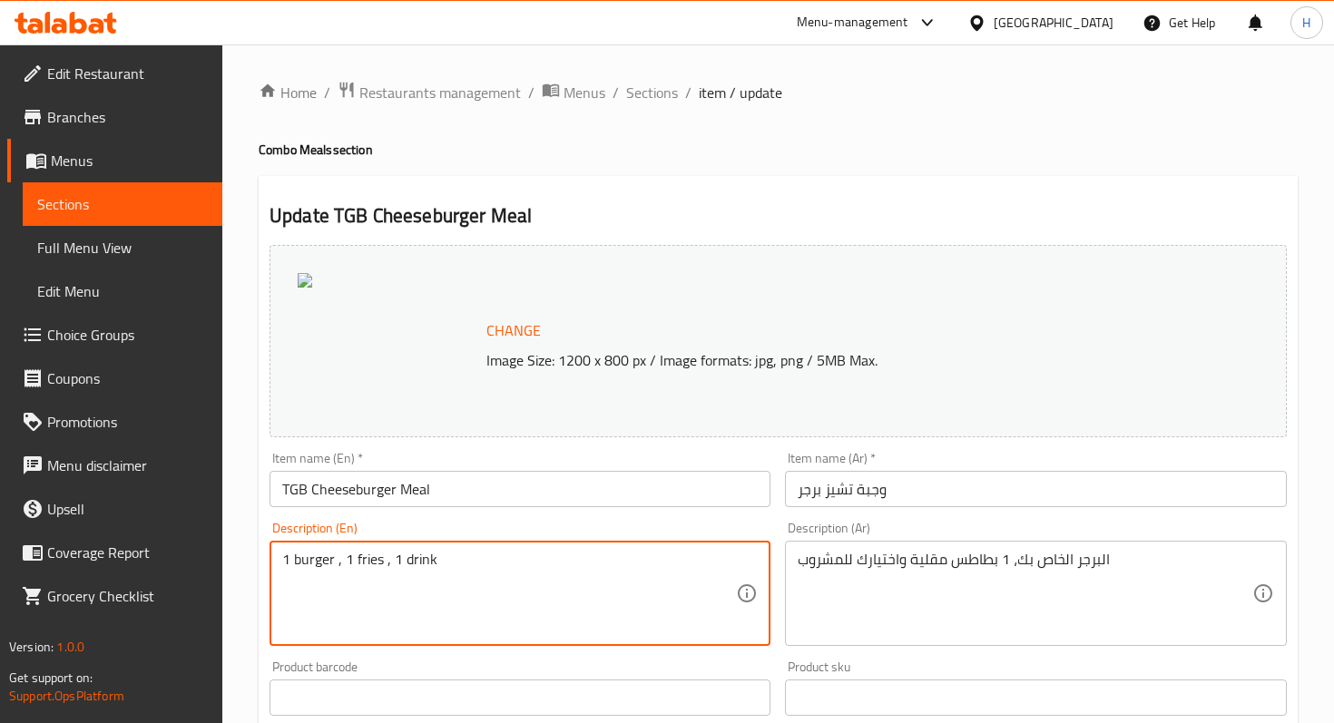
drag, startPoint x: 342, startPoint y: 557, endPoint x: 264, endPoint y: 563, distance: 78.3
paste textarea "Seasoned smashed patties, slice of cheese, minced onion, pickles , ketchup and …"
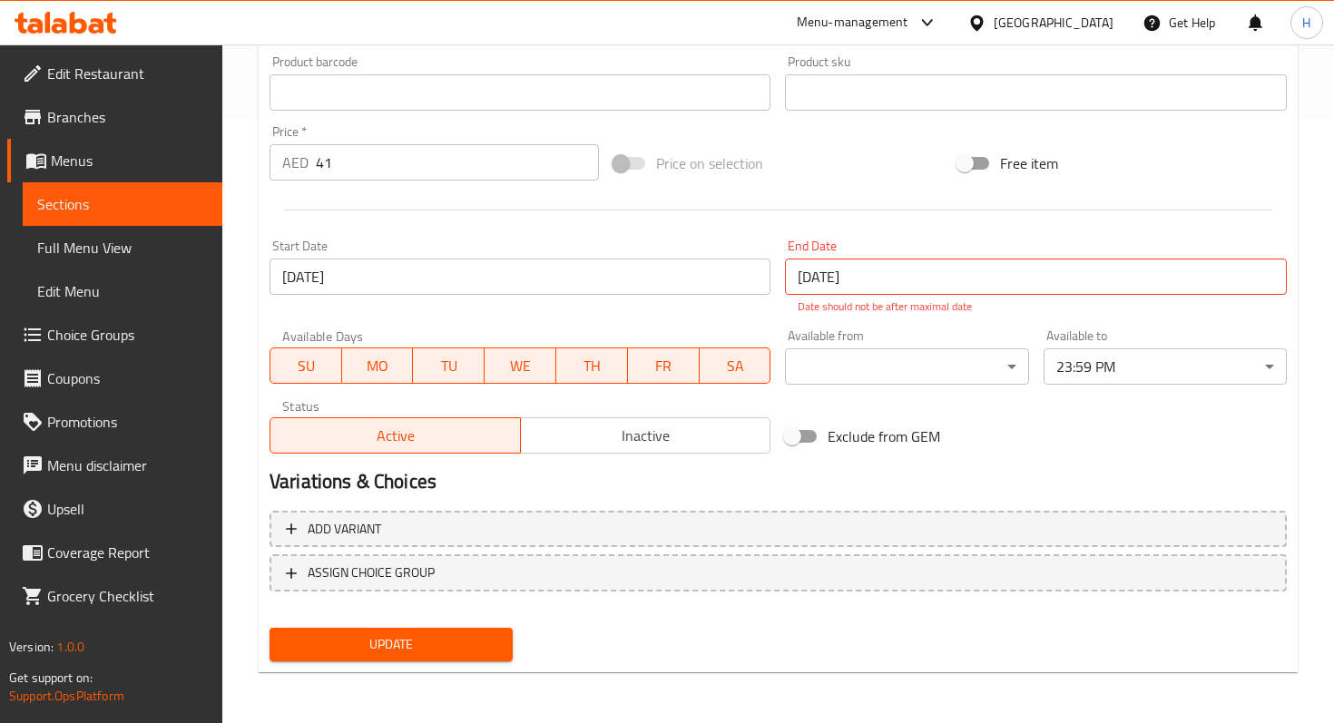
type textarea "Seasoned smashed patties, slice of cheese, minced onion, pickles , ketchup and …"
click at [320, 659] on button "Update" at bounding box center [390, 645] width 243 height 34
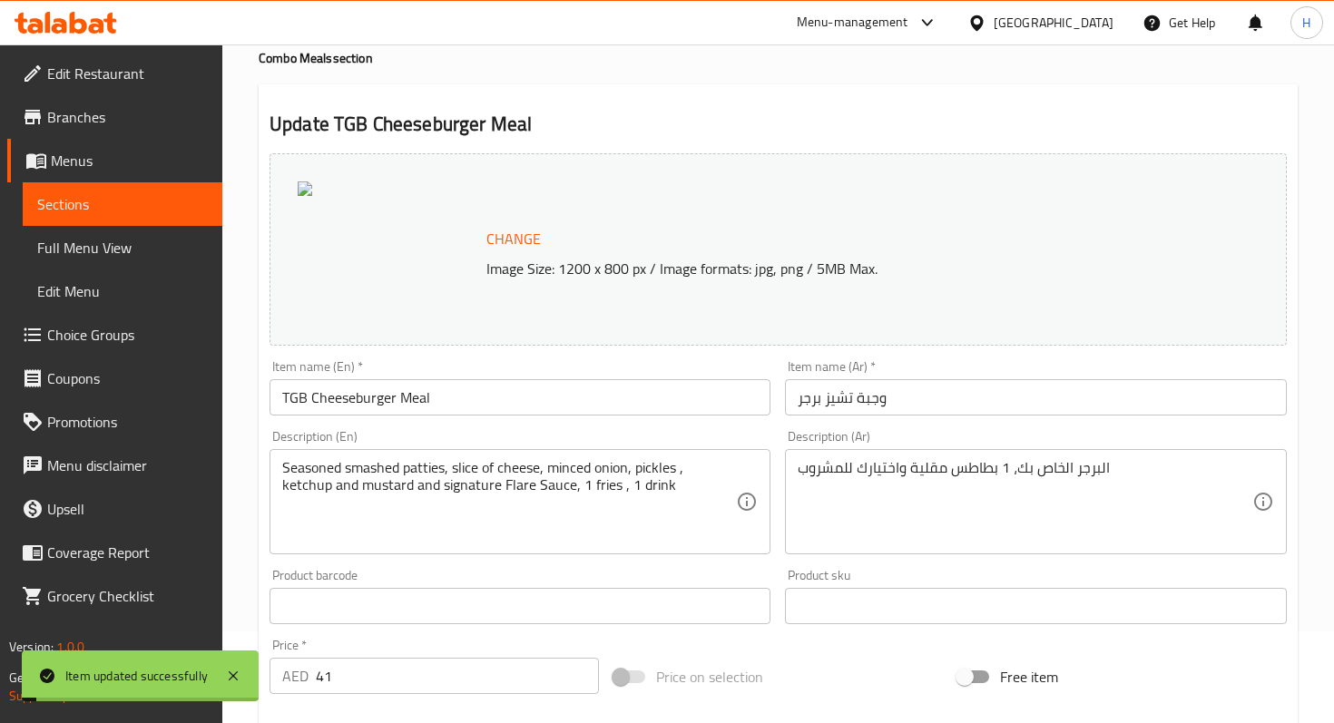
scroll to position [0, 0]
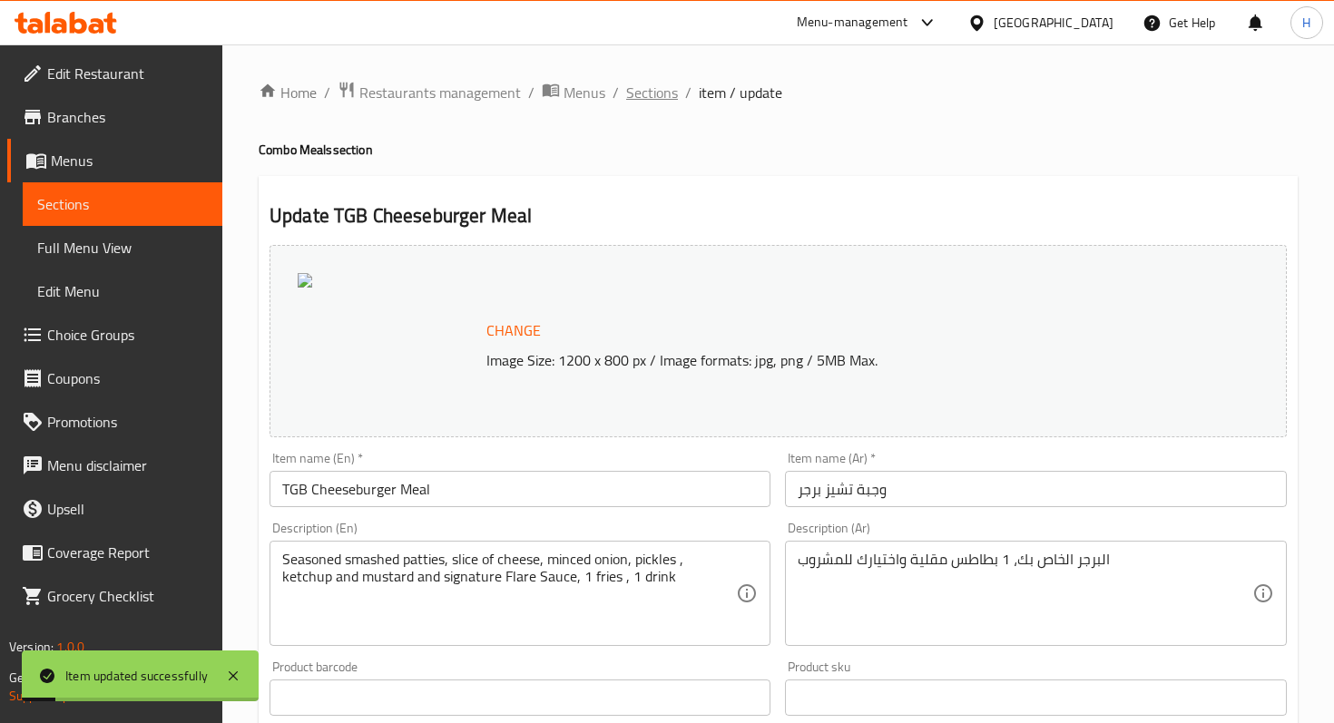
click at [651, 98] on span "Sections" at bounding box center [652, 93] width 52 height 22
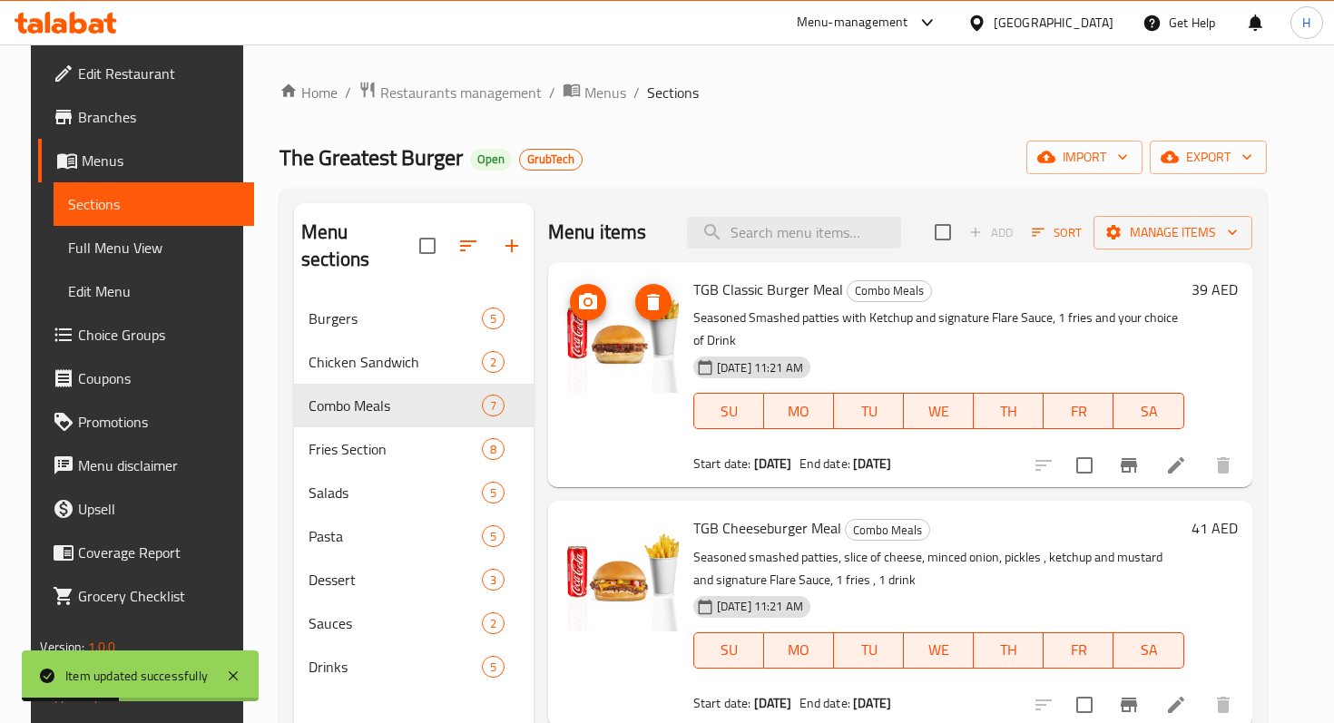
scroll to position [119, 0]
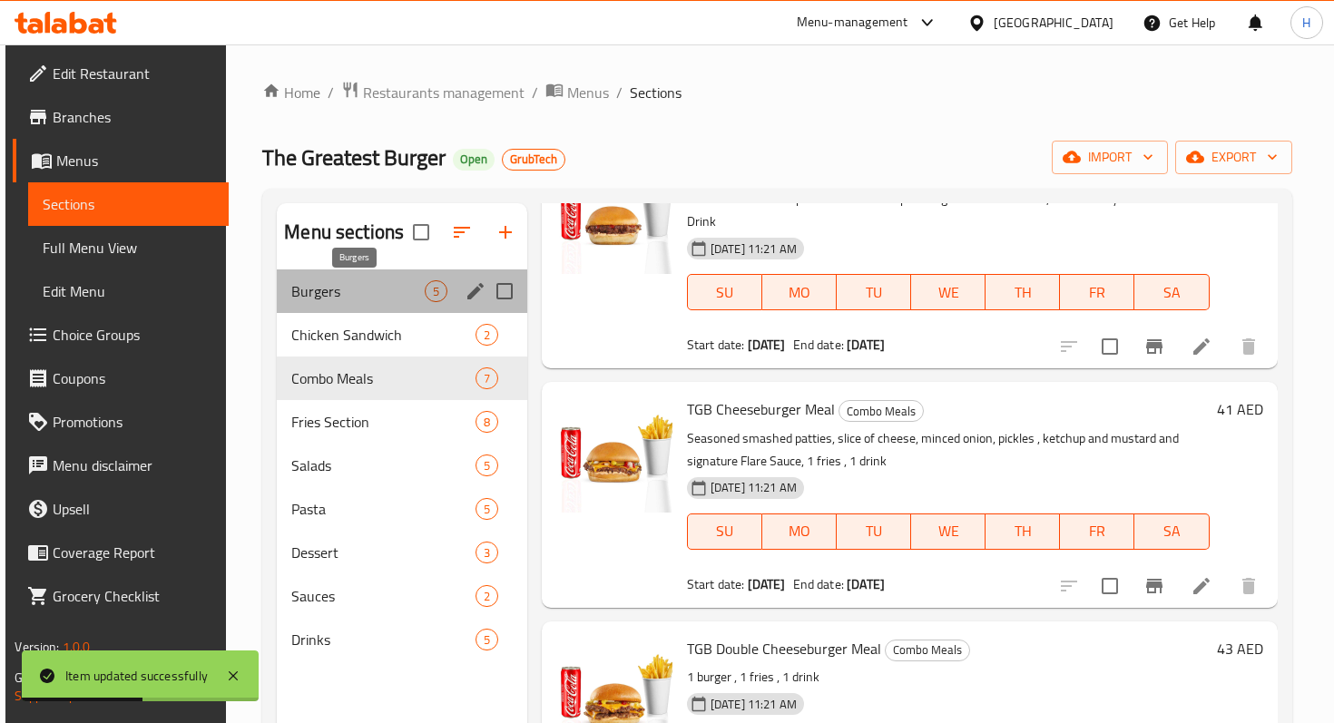
click at [391, 288] on span "Burgers" at bounding box center [357, 291] width 132 height 22
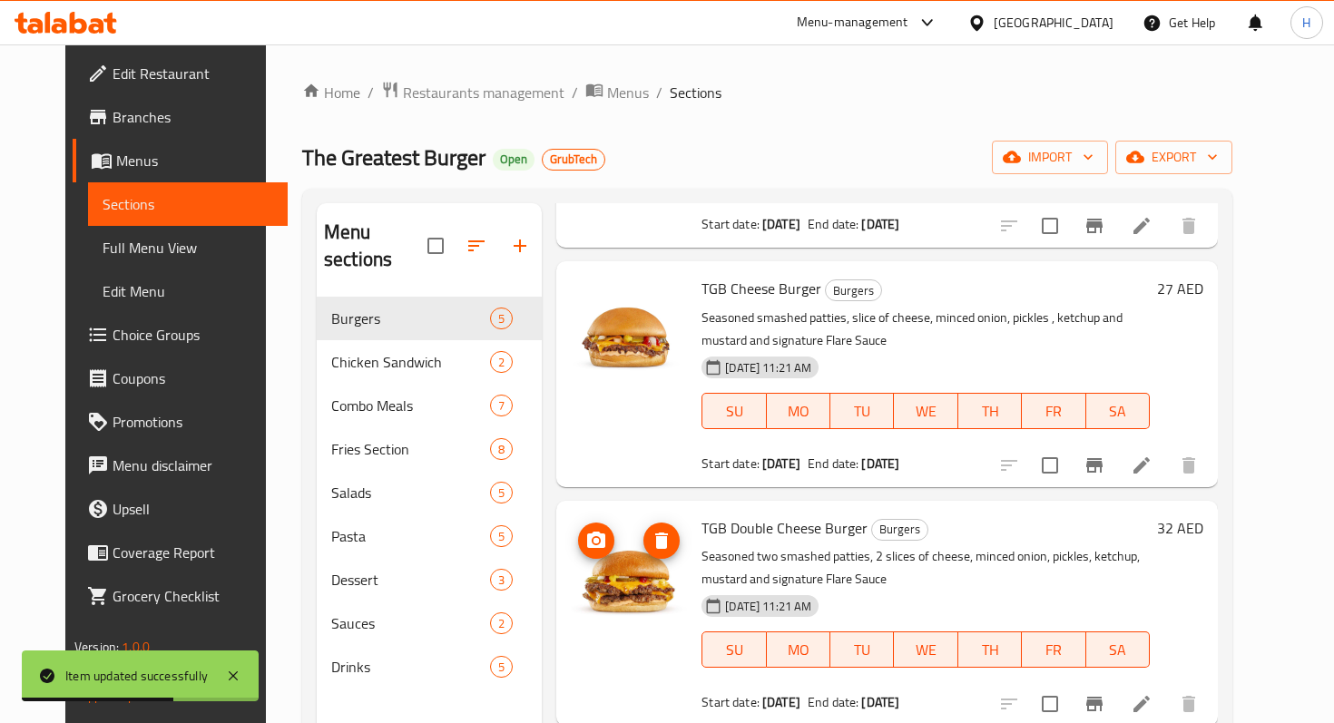
scroll to position [268, 0]
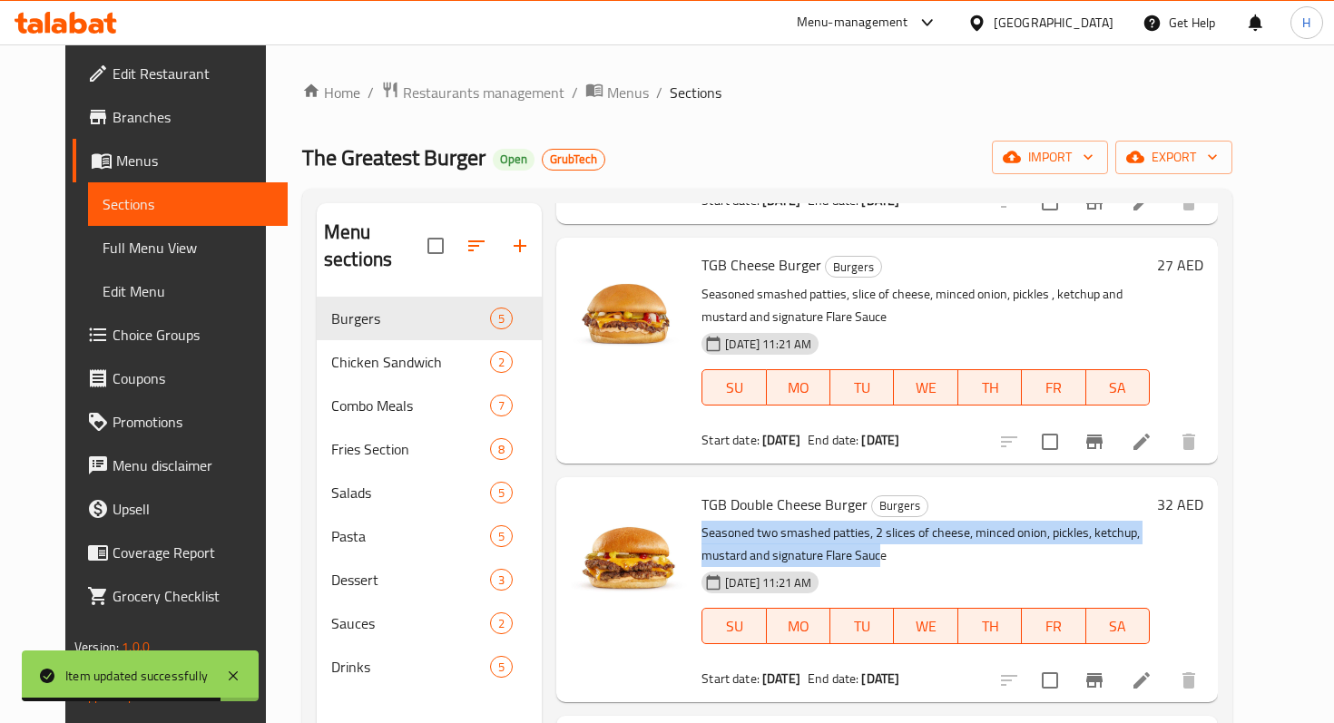
drag, startPoint x: 683, startPoint y: 501, endPoint x: 796, endPoint y: 531, distance: 116.4
click at [796, 531] on div "TGB Double Cheese Burger Burgers Seasoned two smashed patties, 2 slices of chee…" at bounding box center [925, 589] width 463 height 210
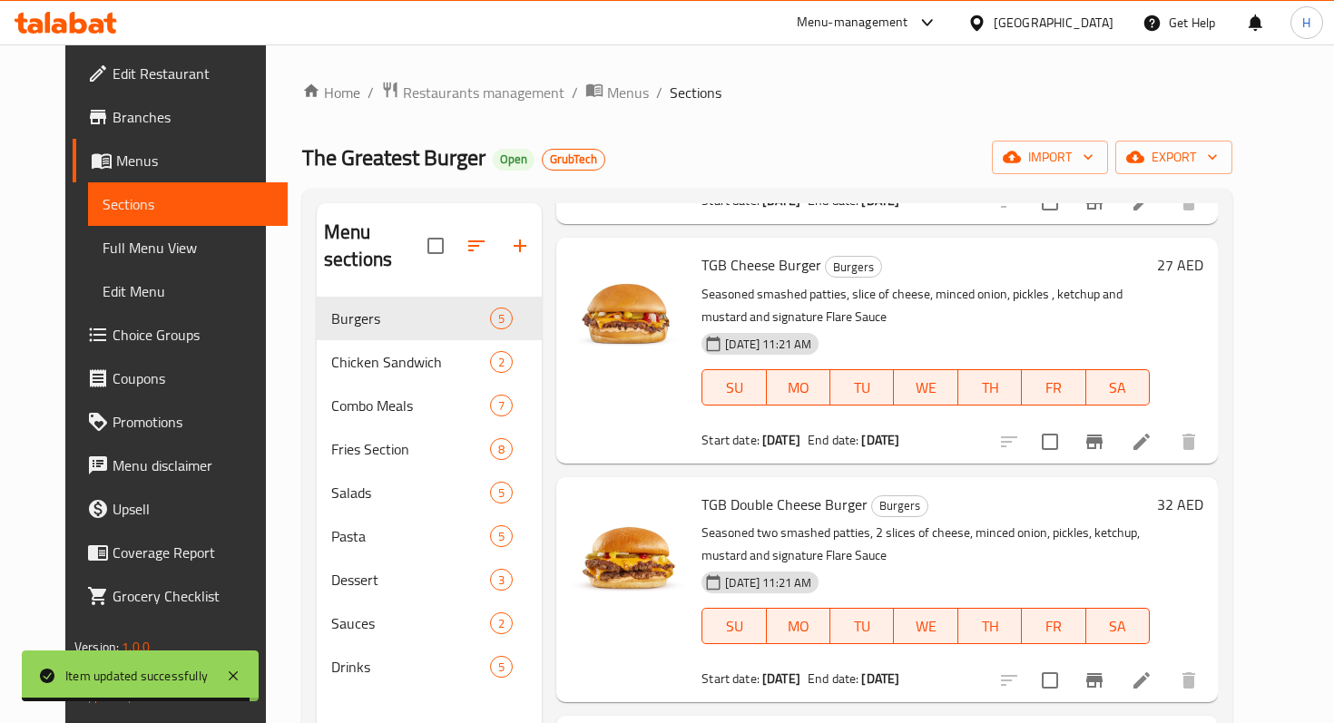
drag, startPoint x: 810, startPoint y: 536, endPoint x: 711, endPoint y: 513, distance: 101.7
click at [711, 513] on div "TGB Double Cheese Burger Burgers Seasoned two smashed patties, 2 slices of chee…" at bounding box center [925, 589] width 463 height 210
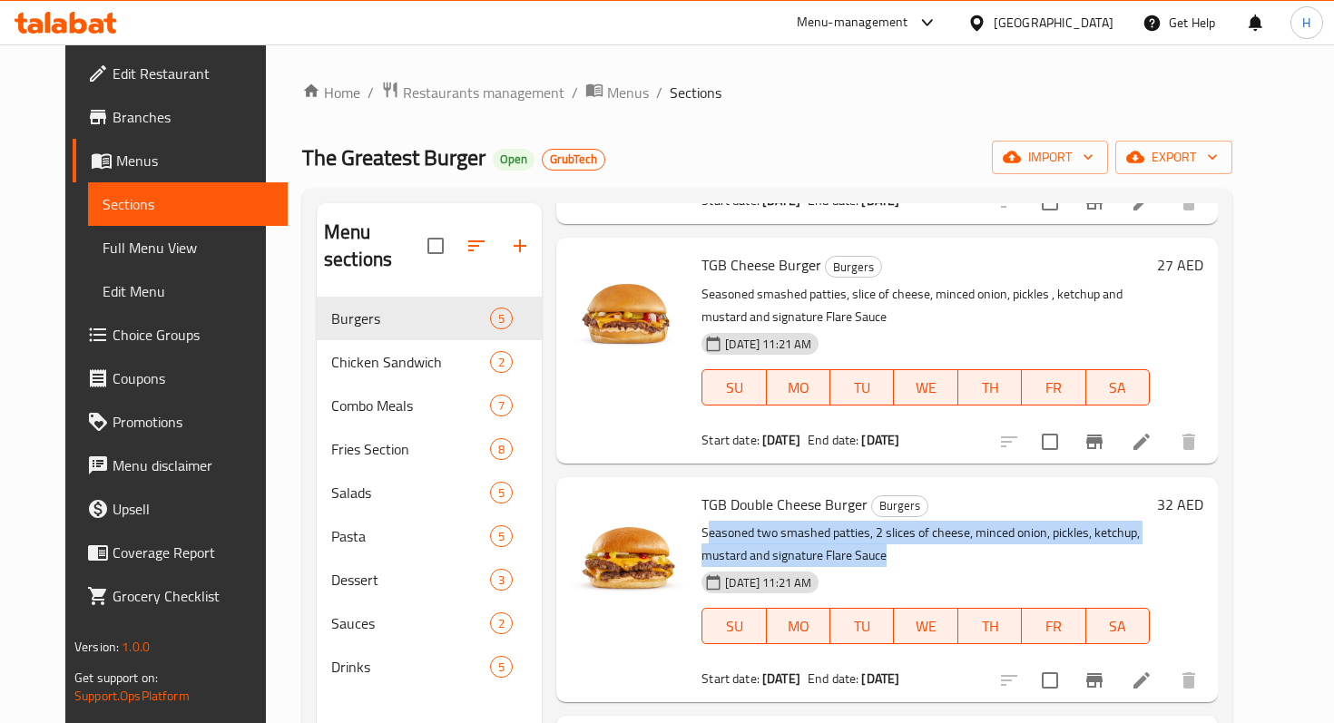
drag, startPoint x: 689, startPoint y: 507, endPoint x: 798, endPoint y: 532, distance: 112.5
click at [799, 532] on p "Seasoned two smashed patties, 2 slices of cheese, minced onion, pickles, ketchu…" at bounding box center [925, 544] width 448 height 45
copy p "easoned two smashed patties, 2 slices of cheese, minced onion, pickles, ketchup…"
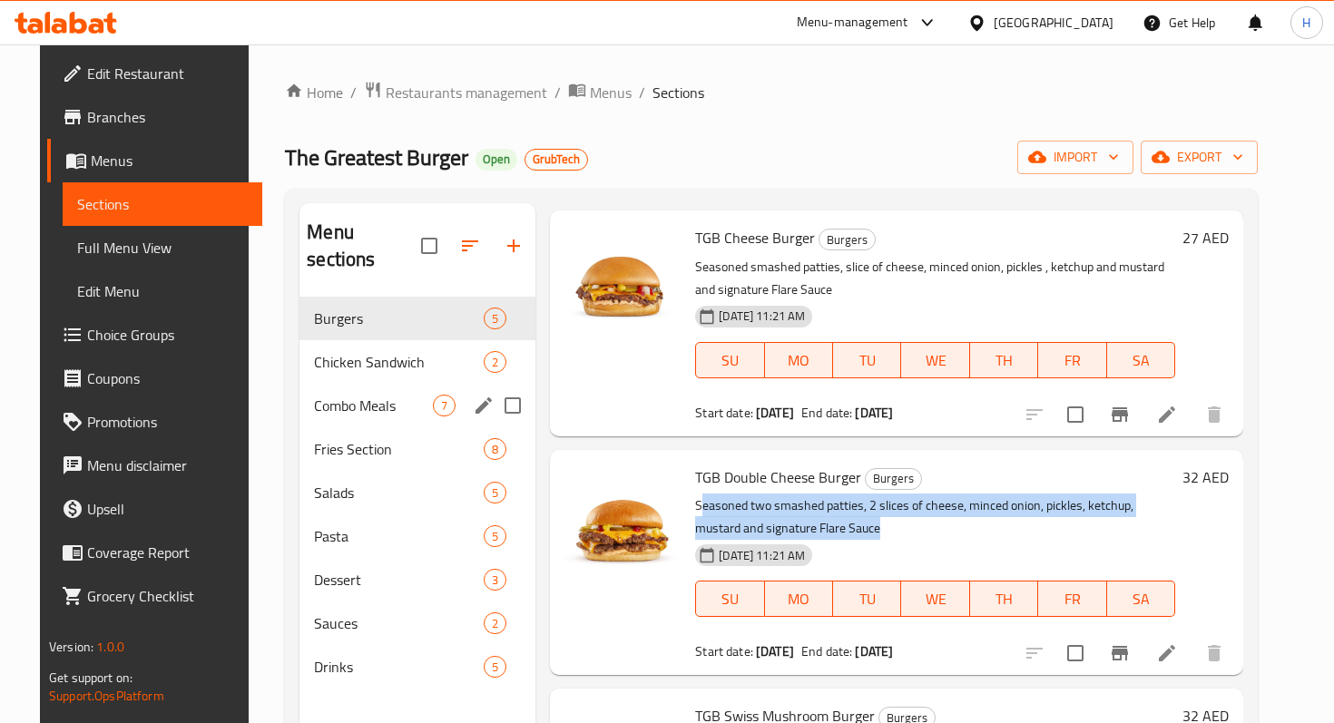
click at [336, 395] on span "Combo Meals" at bounding box center [373, 406] width 119 height 22
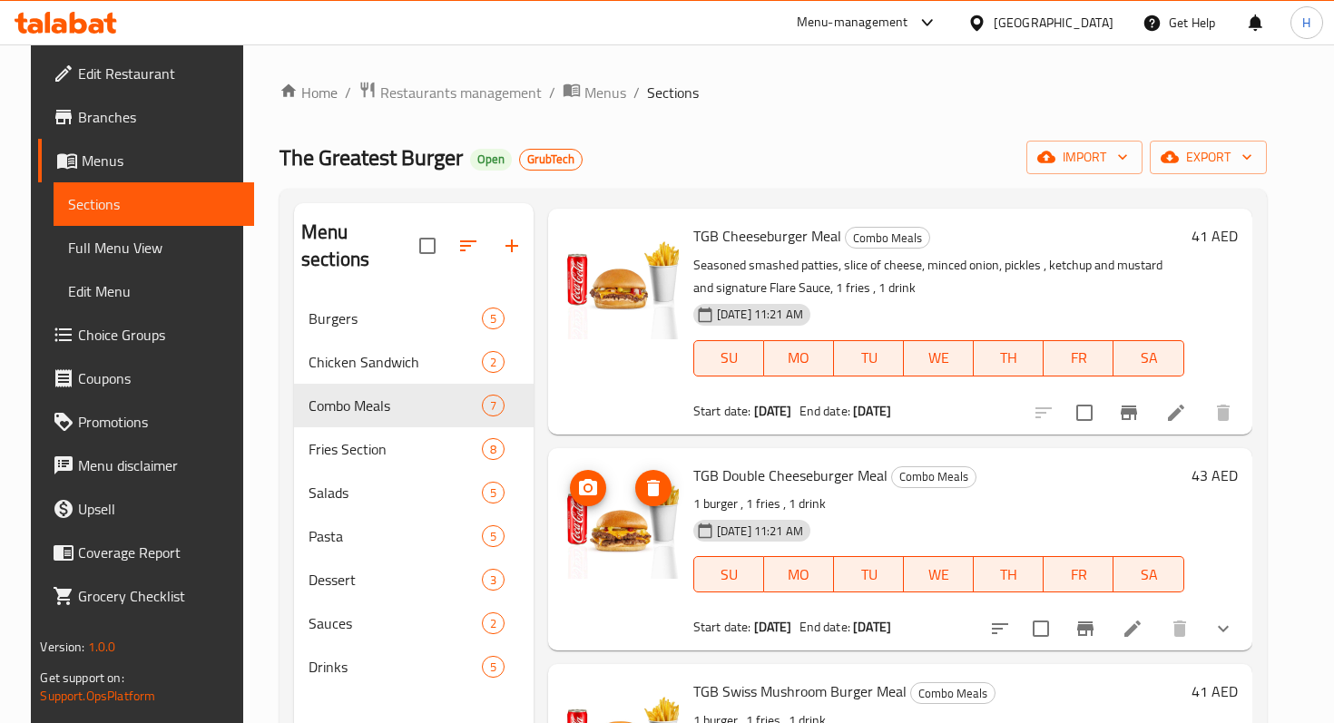
scroll to position [356, 0]
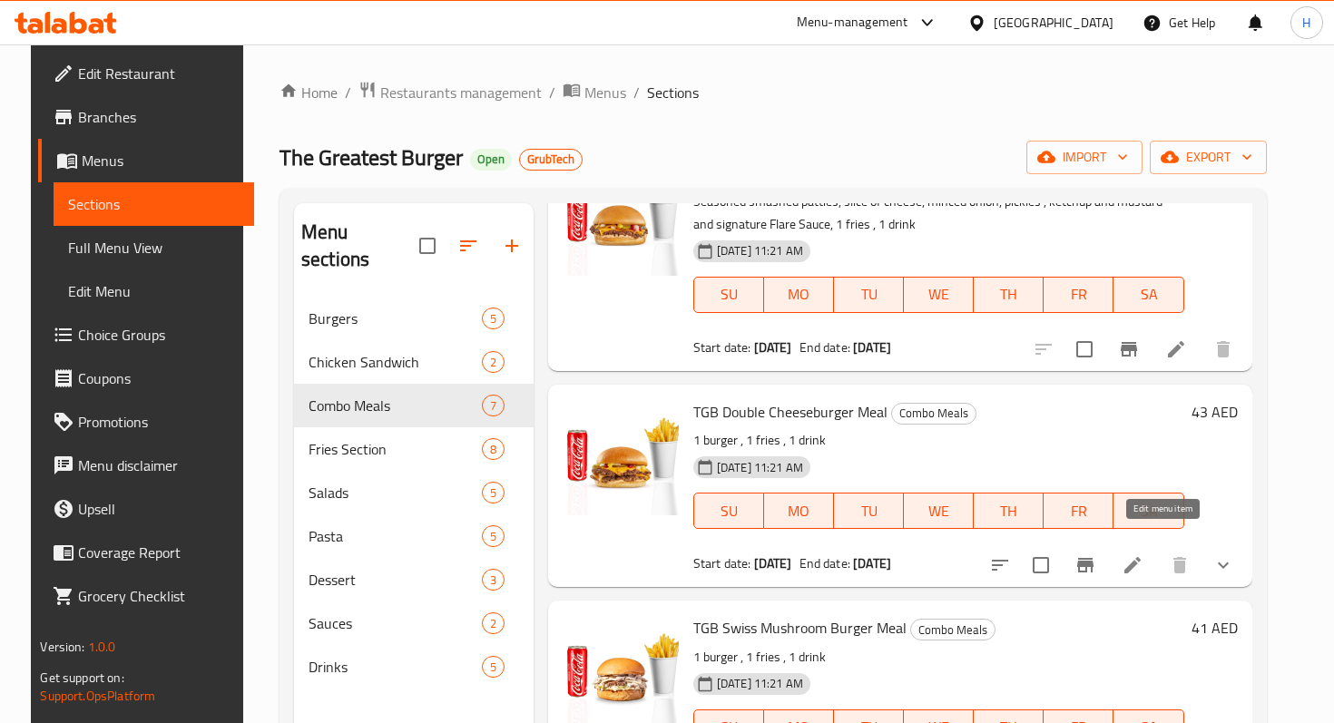
click at [1143, 554] on icon at bounding box center [1132, 565] width 22 height 22
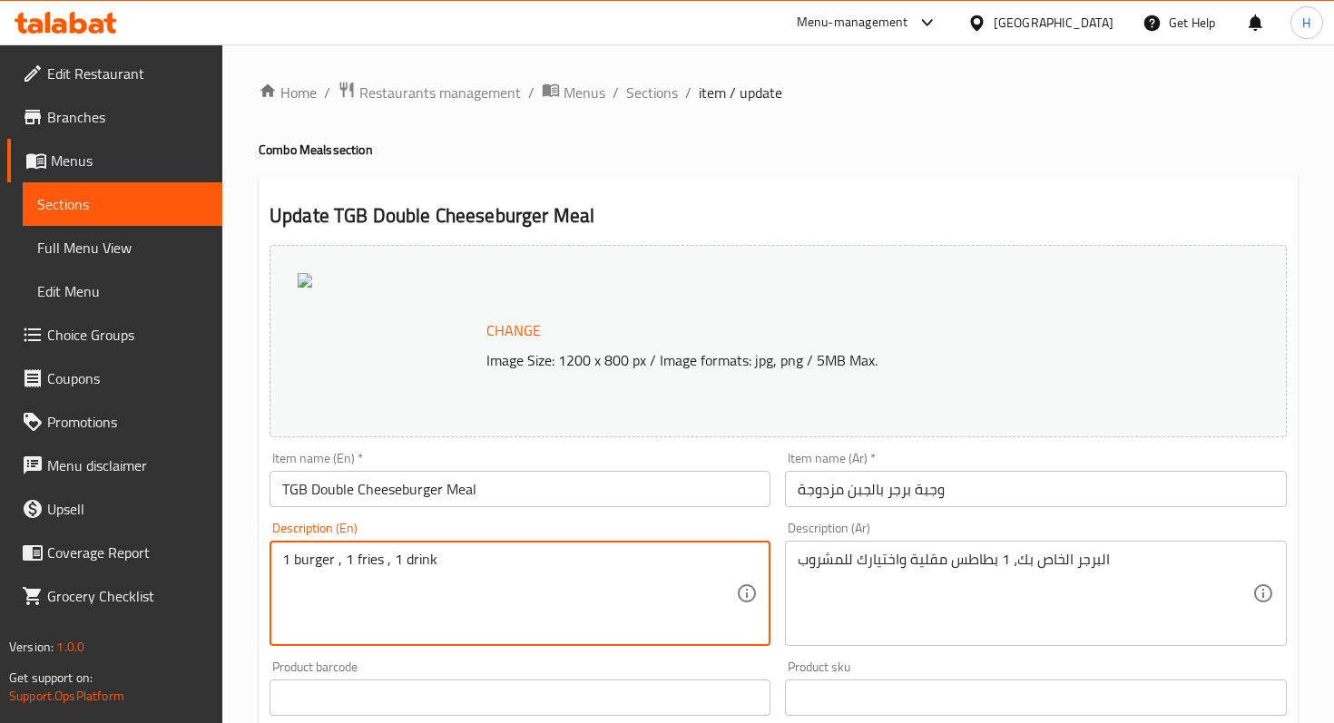
drag, startPoint x: 340, startPoint y: 562, endPoint x: 262, endPoint y: 562, distance: 78.0
paste textarea "easoned two smashed patties, 2 slices of cheese, minced onion, pickles, ketchup…"
click at [280, 561] on div "easoned two smashed patties, 2 slices of cheese, minced onion, pickles, ketchup…" at bounding box center [519, 593] width 501 height 105
click at [284, 558] on textarea "easoned two smashed patties, 2 slices of cheese, minced onion, pickles, ketchup…" at bounding box center [509, 594] width 454 height 86
click at [547, 580] on textarea "Seasoned two smashed patties, 2 slices of cheese, minced onion, pickles, ketchu…" at bounding box center [509, 594] width 454 height 86
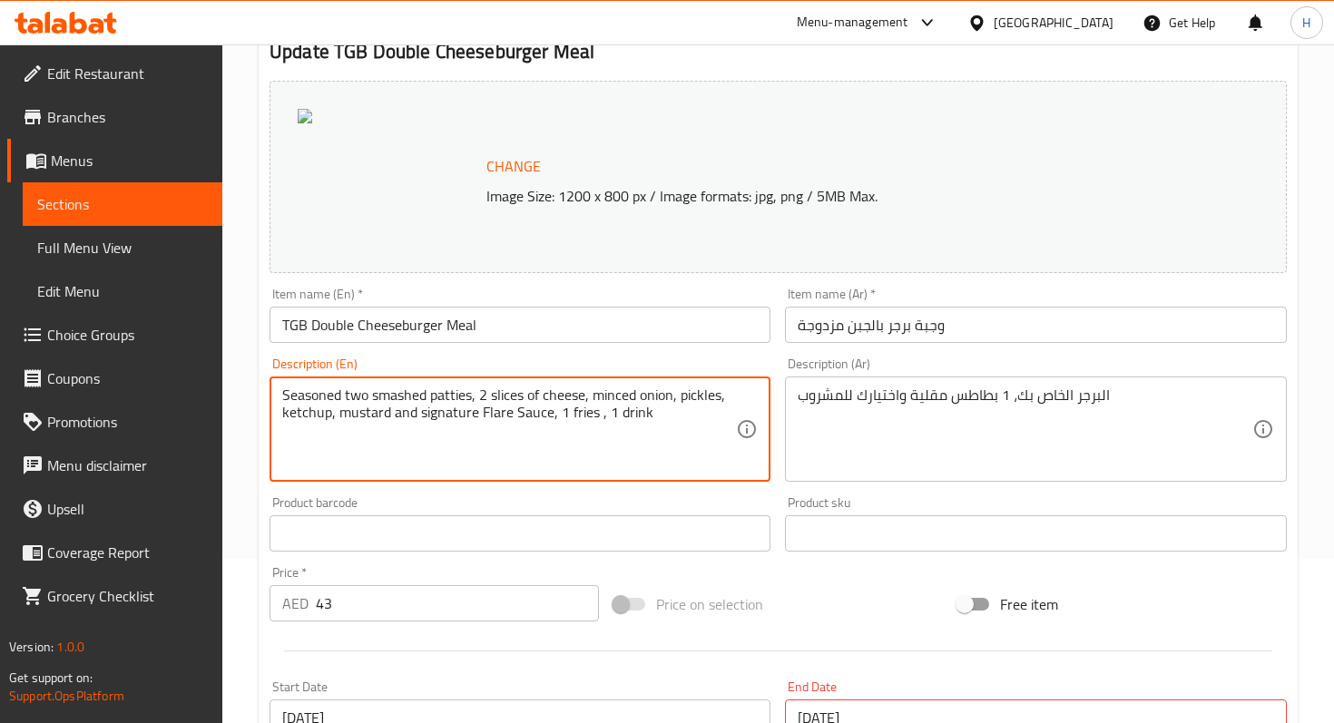
scroll to position [605, 0]
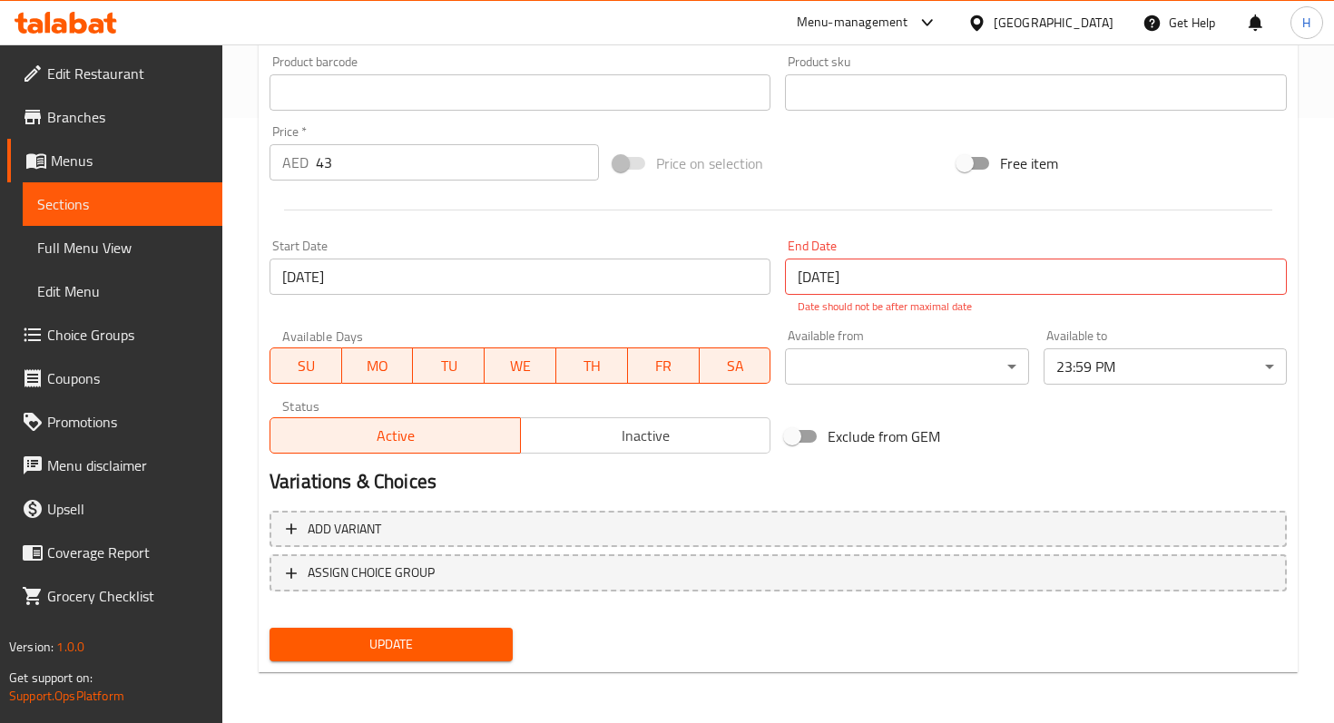
type textarea "Seasoned two smashed patties, 2 slices of cheese, minced onion, pickles, ketchu…"
click at [478, 644] on span "Update" at bounding box center [391, 644] width 214 height 23
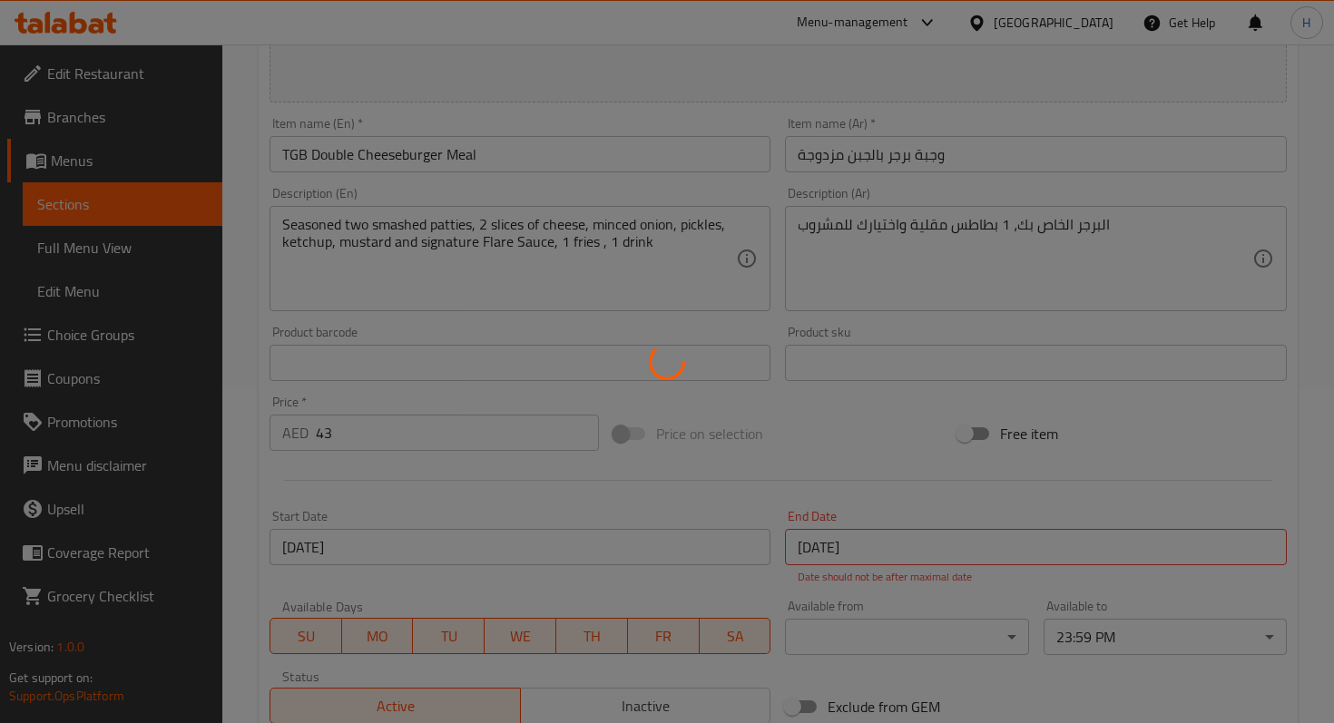
scroll to position [0, 0]
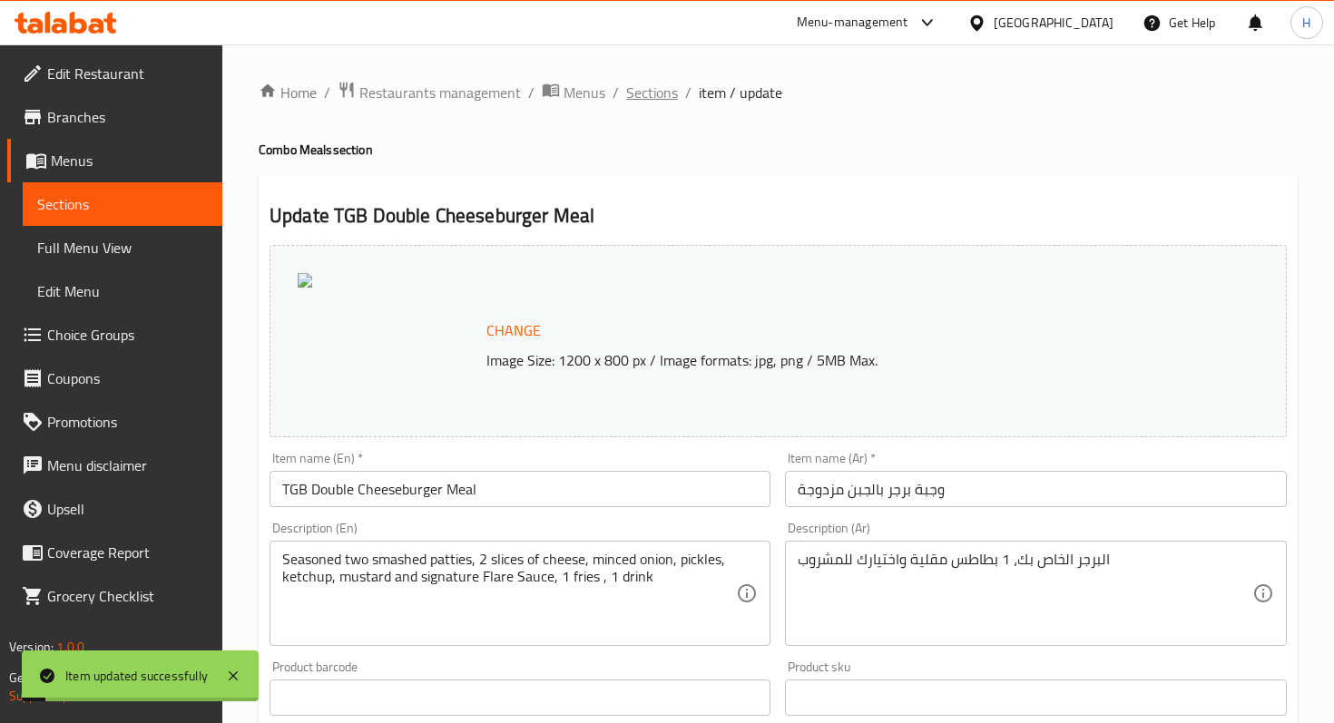
click at [661, 91] on span "Sections" at bounding box center [652, 93] width 52 height 22
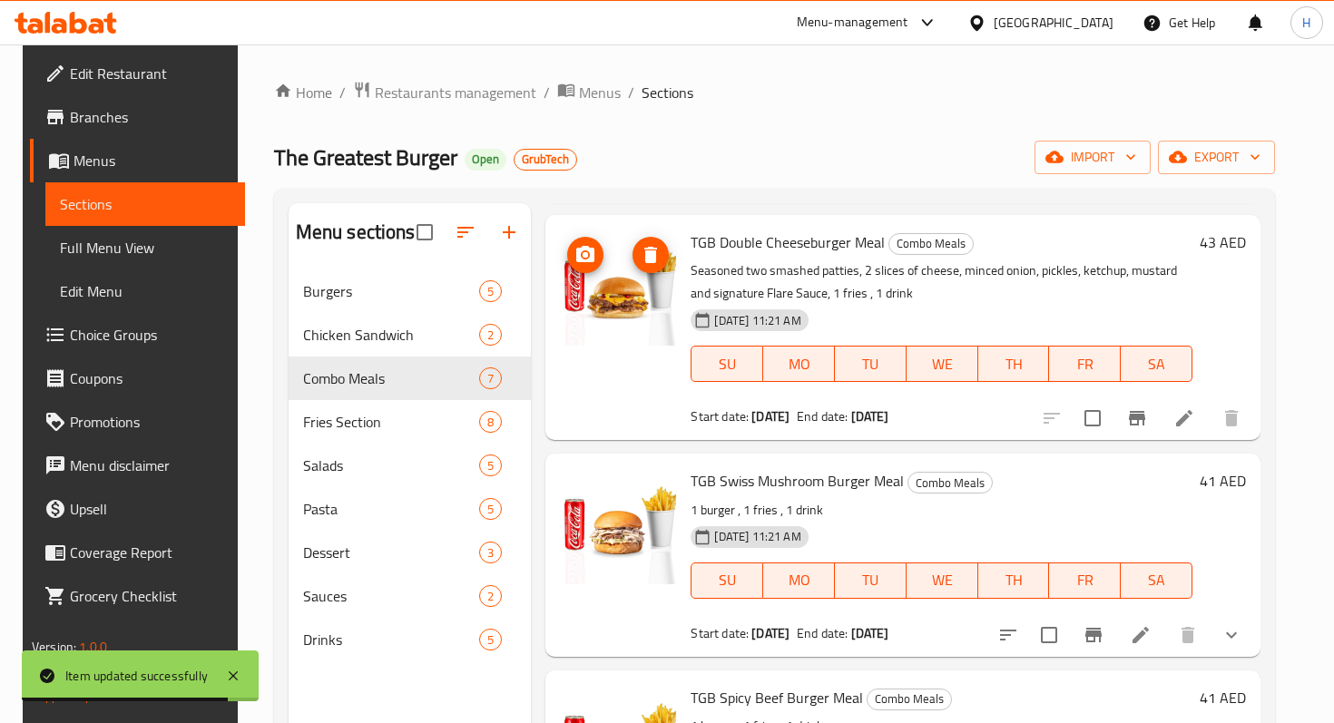
scroll to position [211, 0]
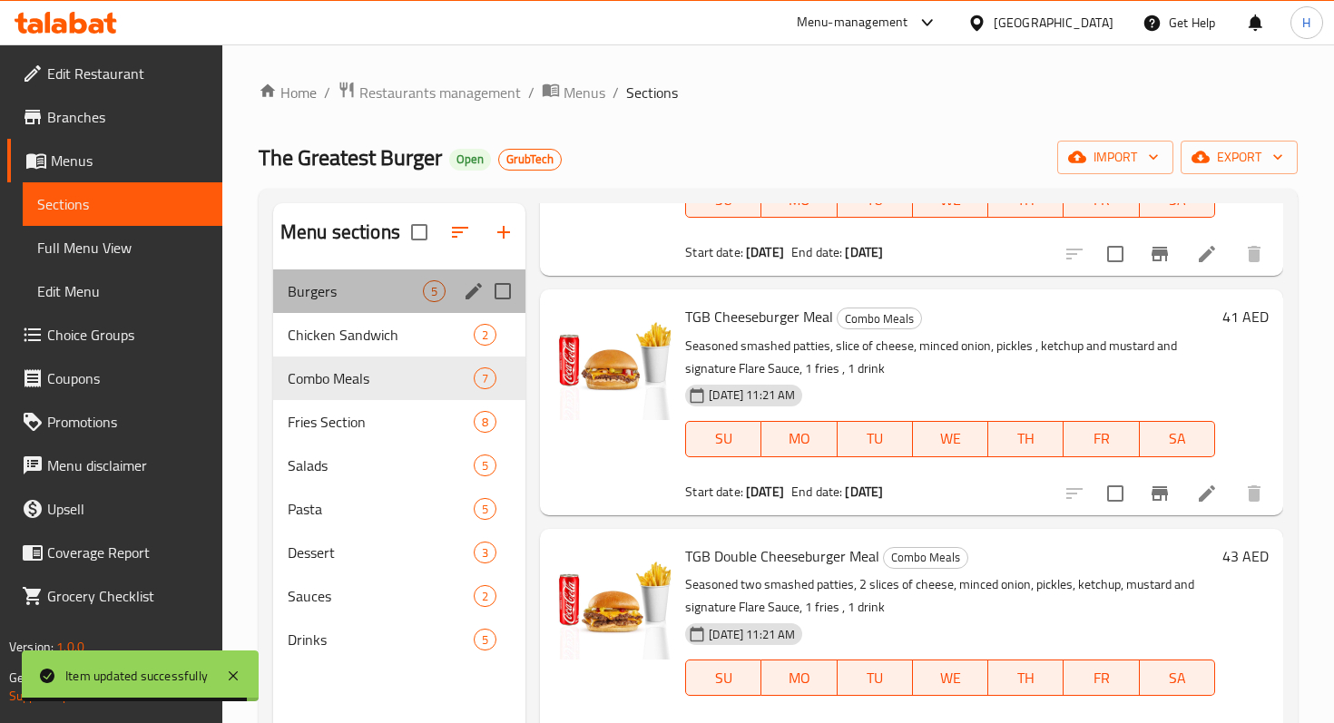
click at [352, 307] on div "Burgers 5" at bounding box center [399, 291] width 252 height 44
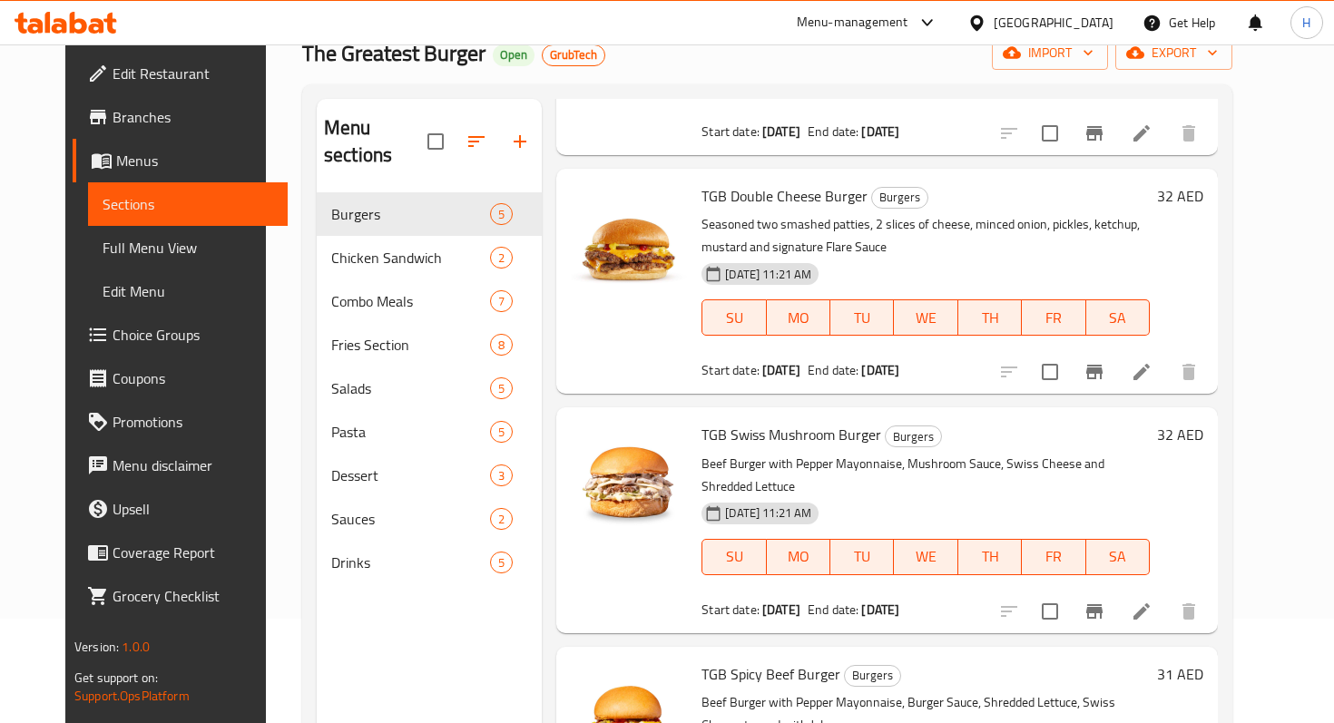
scroll to position [110, 0]
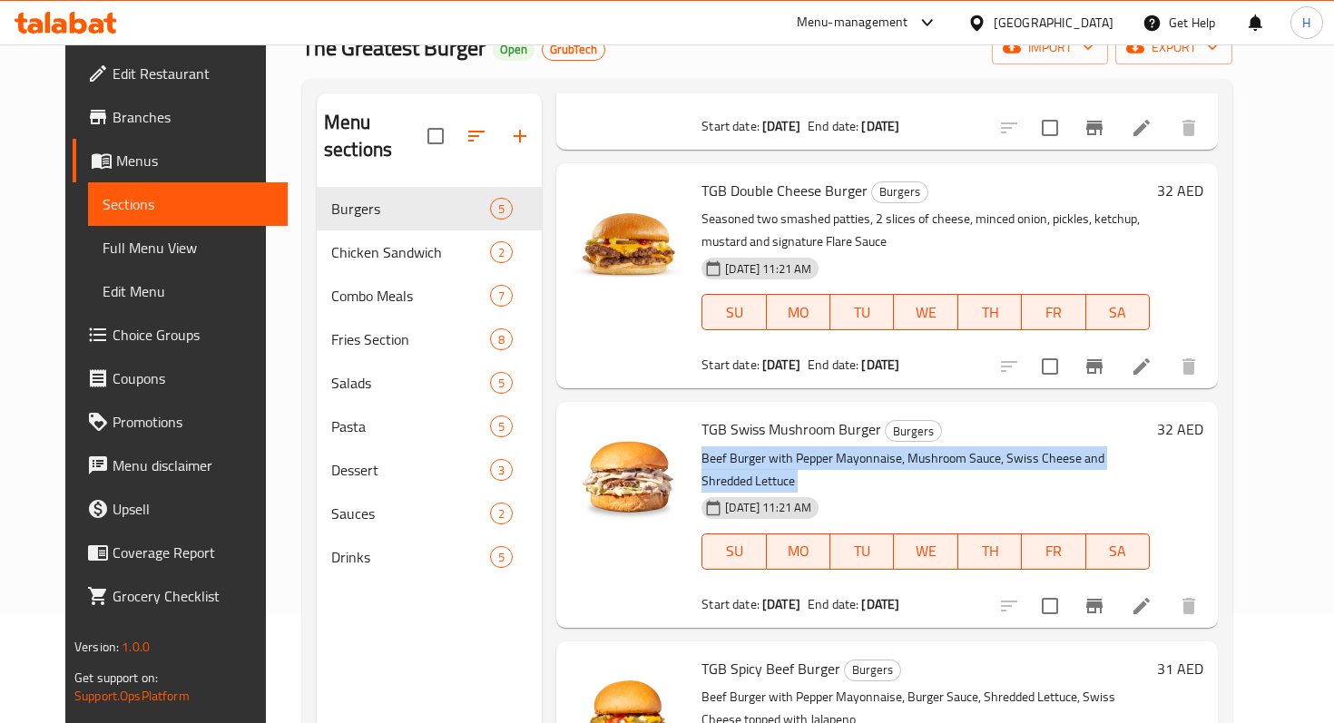
drag, startPoint x: 686, startPoint y: 439, endPoint x: 681, endPoint y: 430, distance: 10.1
click at [694, 430] on div "TGB Swiss Mushroom Burger Burgers Beef Burger with Pepper Mayonnaise, Mushroom …" at bounding box center [925, 514] width 463 height 210
click at [701, 447] on p "Beef Burger with Pepper Mayonnaise, Mushroom Sauce, Swiss Cheese and Shredded L…" at bounding box center [925, 469] width 448 height 45
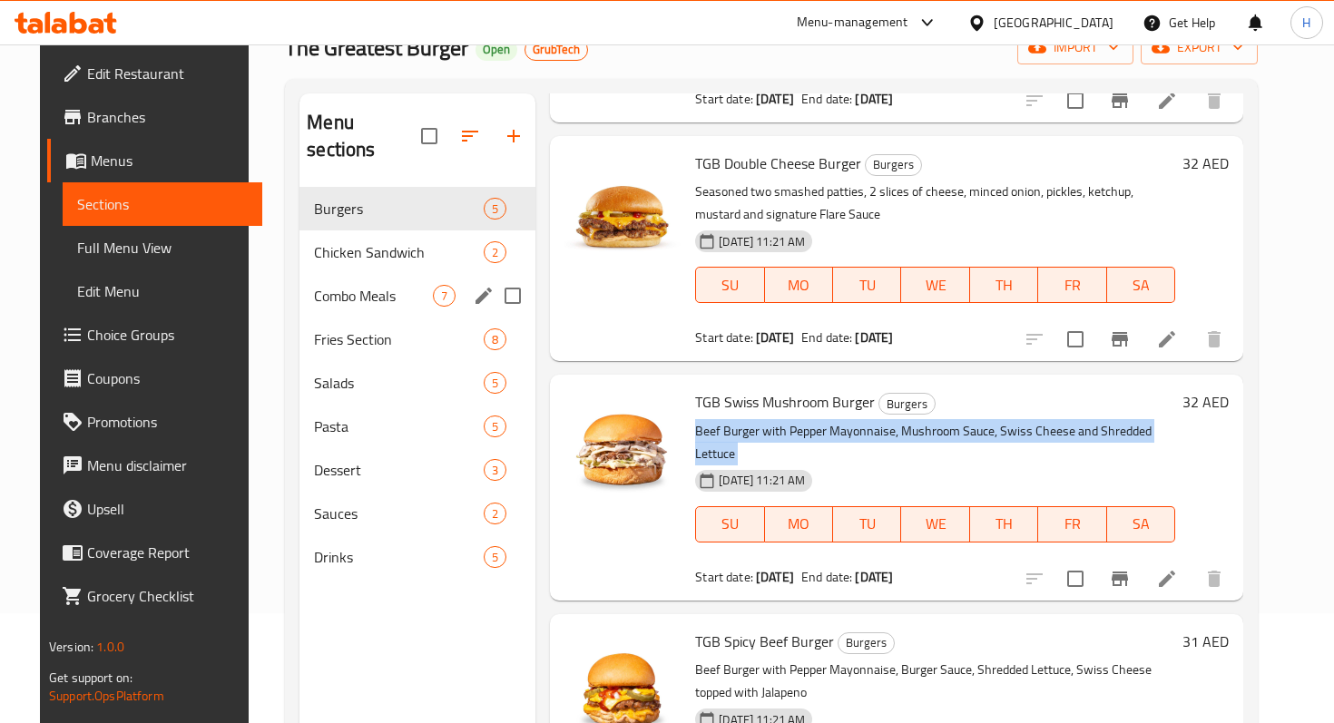
click at [406, 285] on span "Combo Meals" at bounding box center [373, 296] width 119 height 22
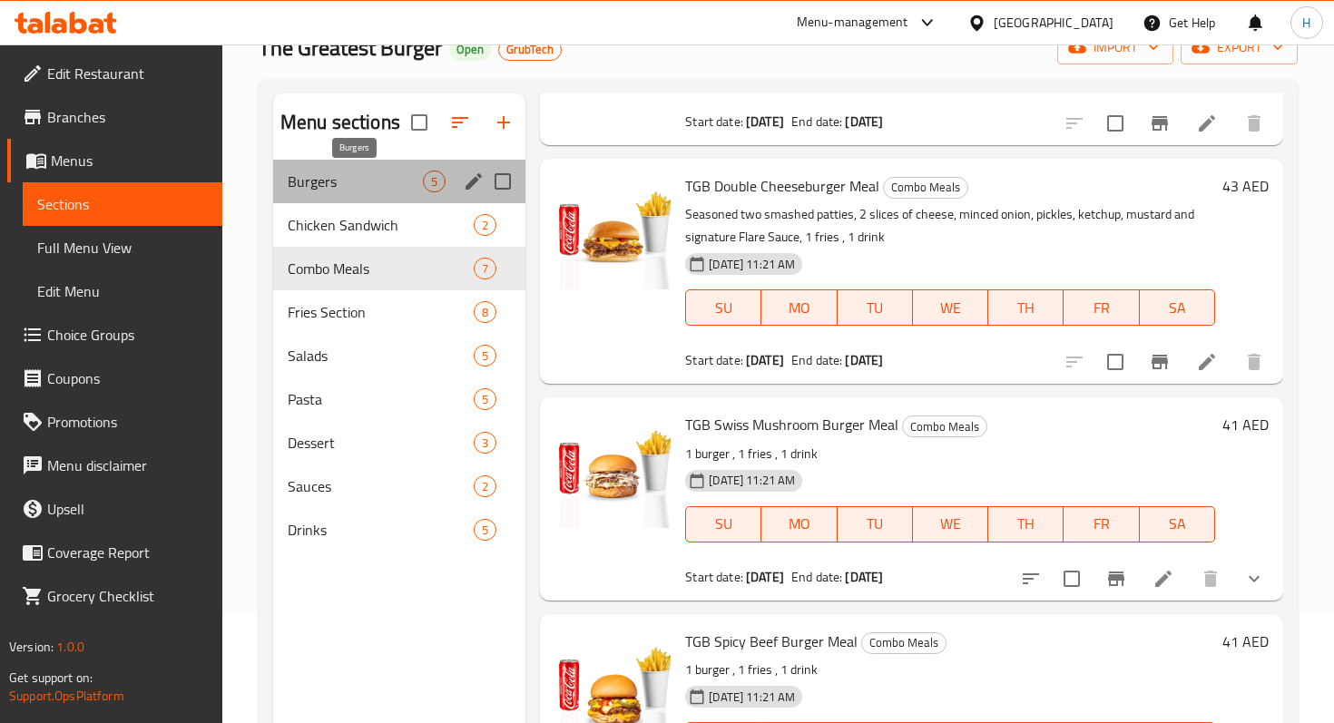
click at [388, 188] on span "Burgers" at bounding box center [355, 182] width 135 height 22
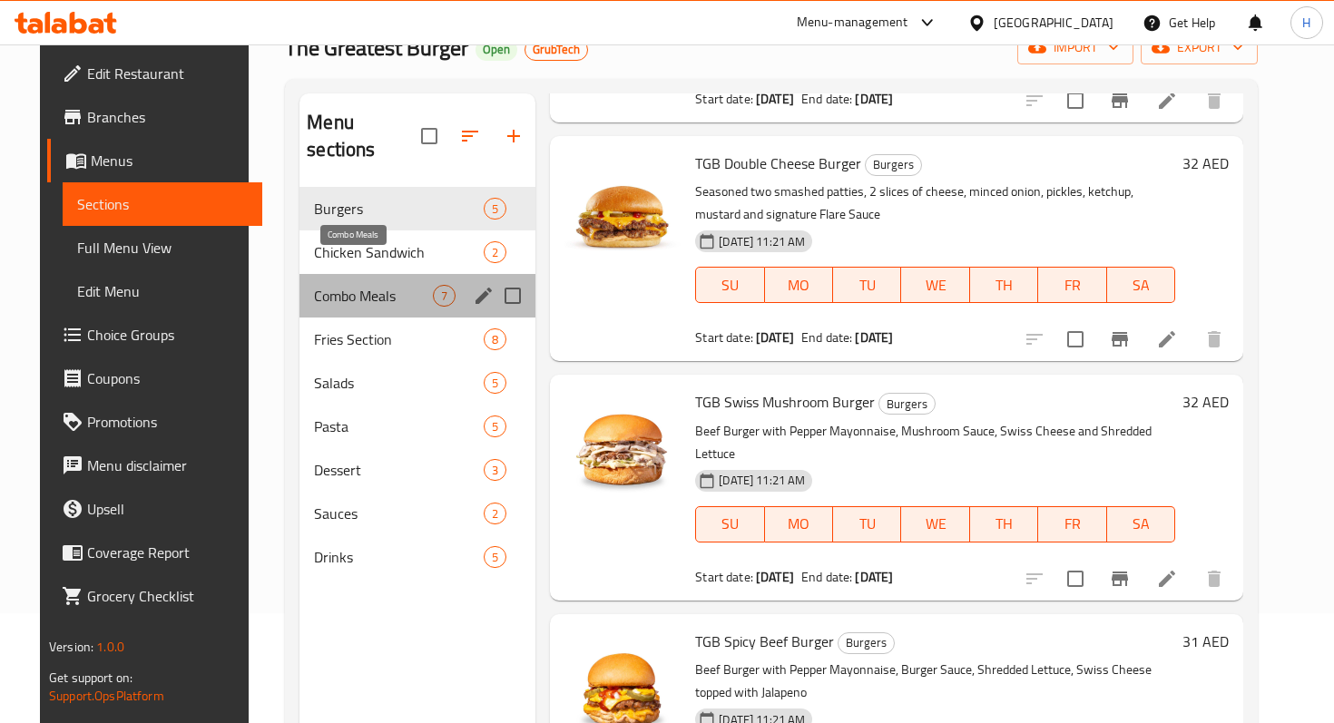
click at [372, 285] on span "Combo Meals" at bounding box center [373, 296] width 119 height 22
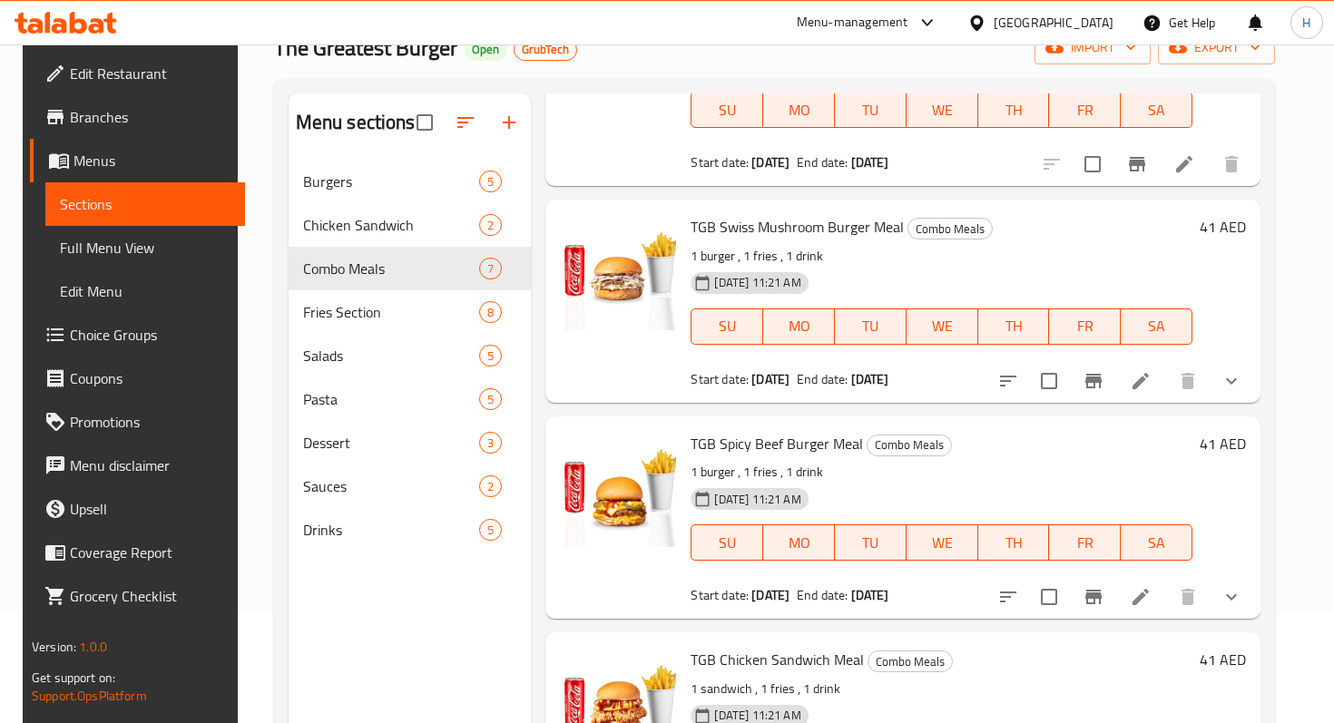
scroll to position [691, 0]
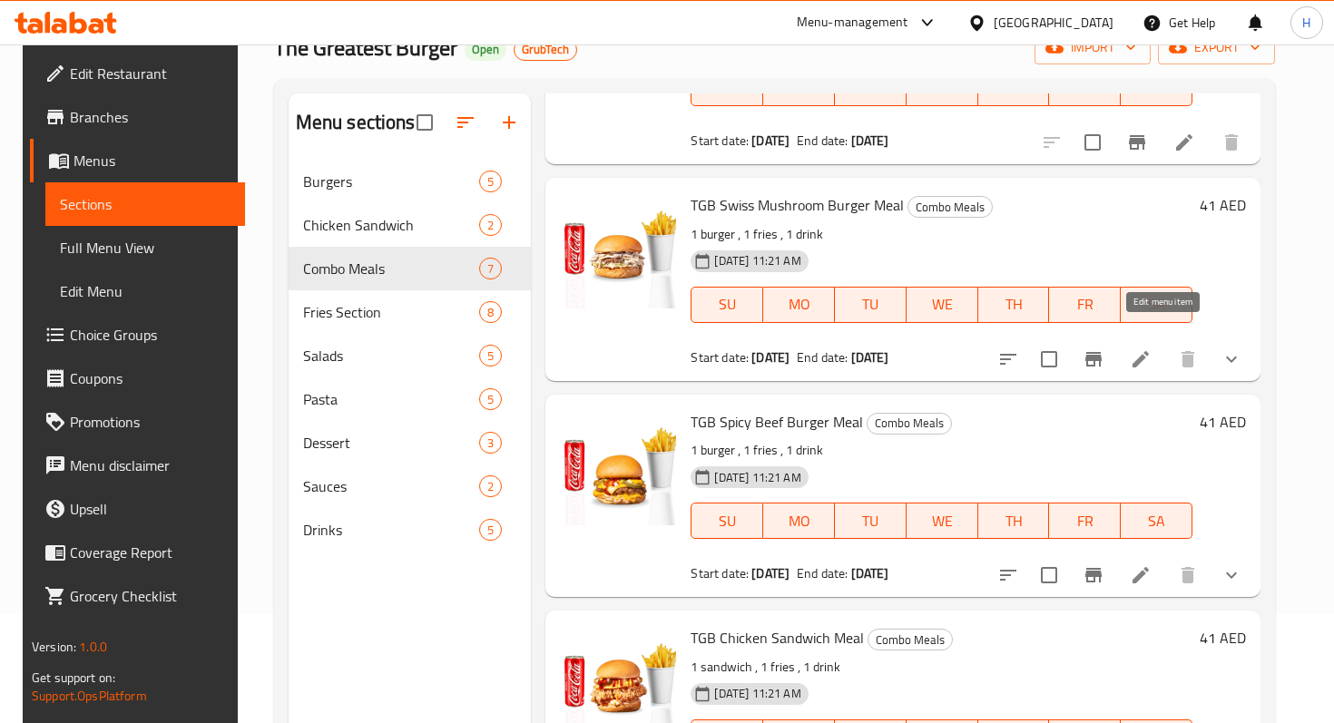
click at [1151, 348] on icon at bounding box center [1140, 359] width 22 height 22
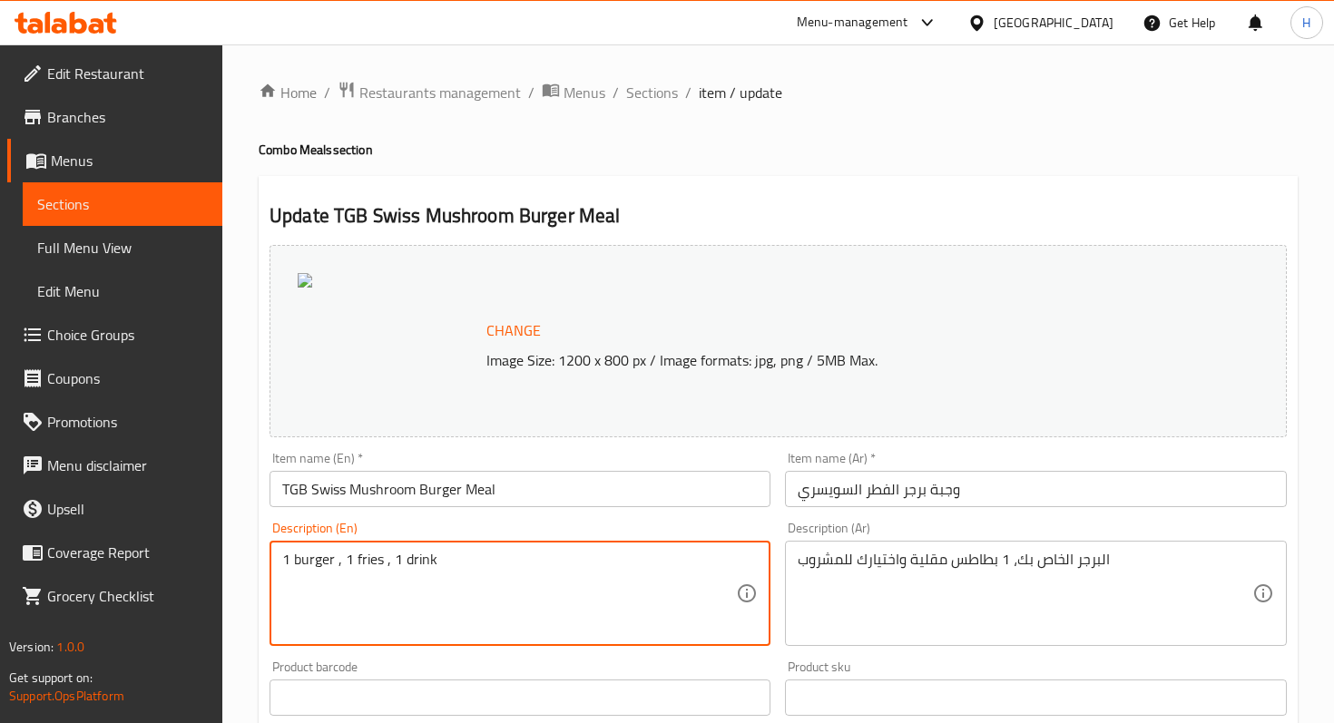
drag, startPoint x: 338, startPoint y: 557, endPoint x: 287, endPoint y: 557, distance: 51.7
paste textarea "Beef Burger with Pepper Mayonnaise, Mushroom Sauce, Swiss Cheese and Shredded L…"
drag, startPoint x: 291, startPoint y: 560, endPoint x: 278, endPoint y: 560, distance: 13.6
click at [288, 615] on textarea "Beef Burger with Pepper Mayonnaise, Mushroom Sauce, Swiss Cheese and Shredded L…" at bounding box center [509, 594] width 454 height 86
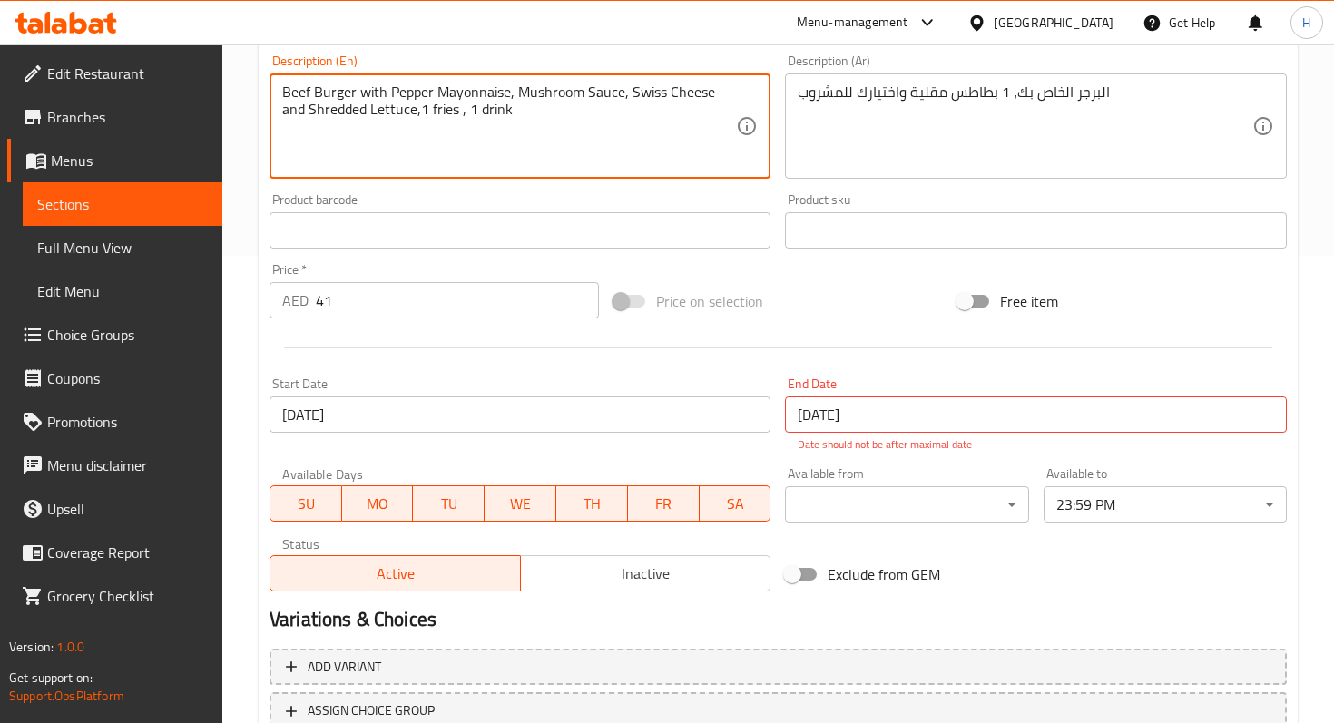
scroll to position [581, 0]
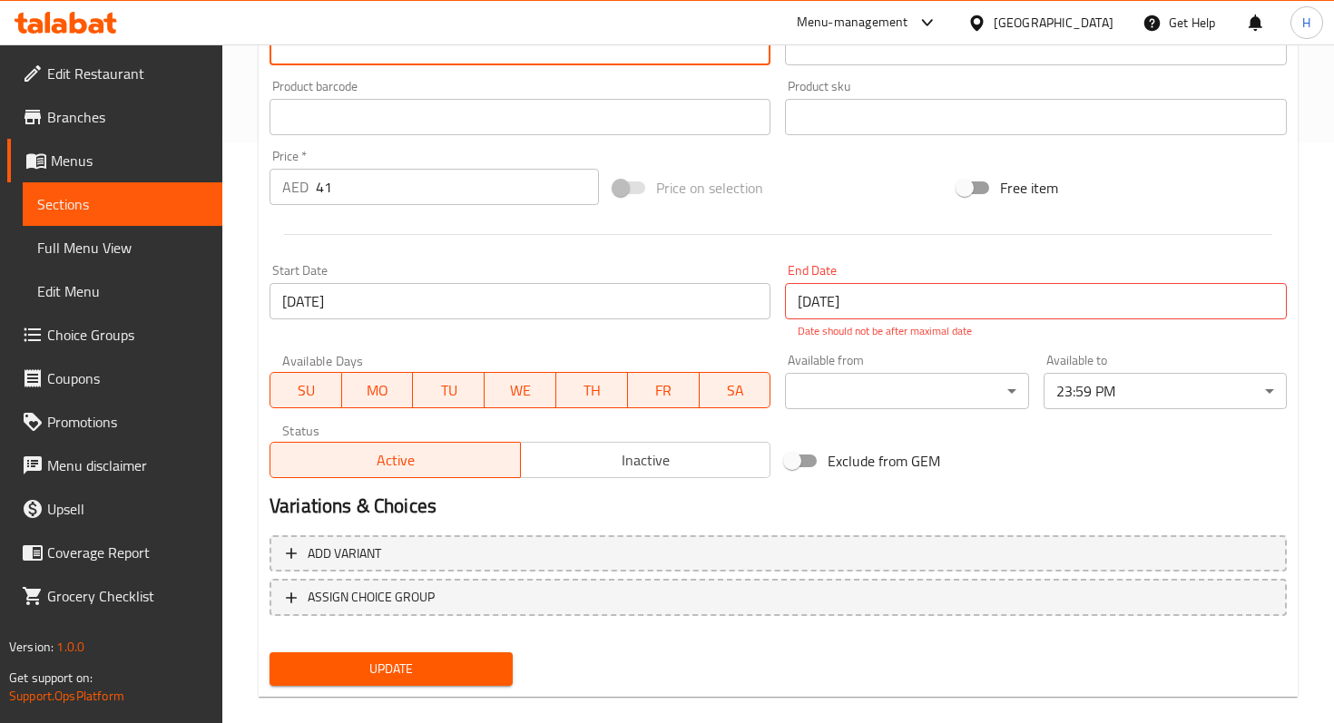
type textarea "Beef Burger with Pepper Mayonnaise, Mushroom Sauce, Swiss Cheese and Shredded L…"
click at [372, 670] on span "Update" at bounding box center [391, 669] width 214 height 23
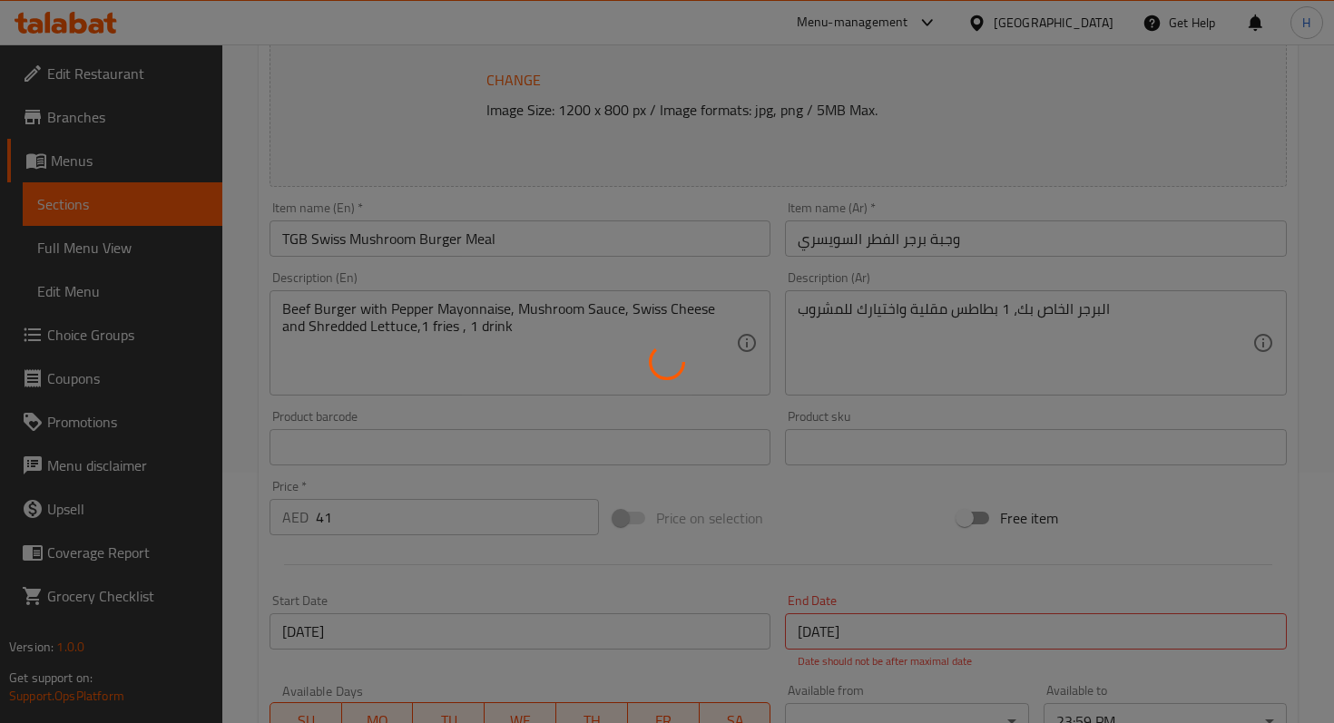
scroll to position [0, 0]
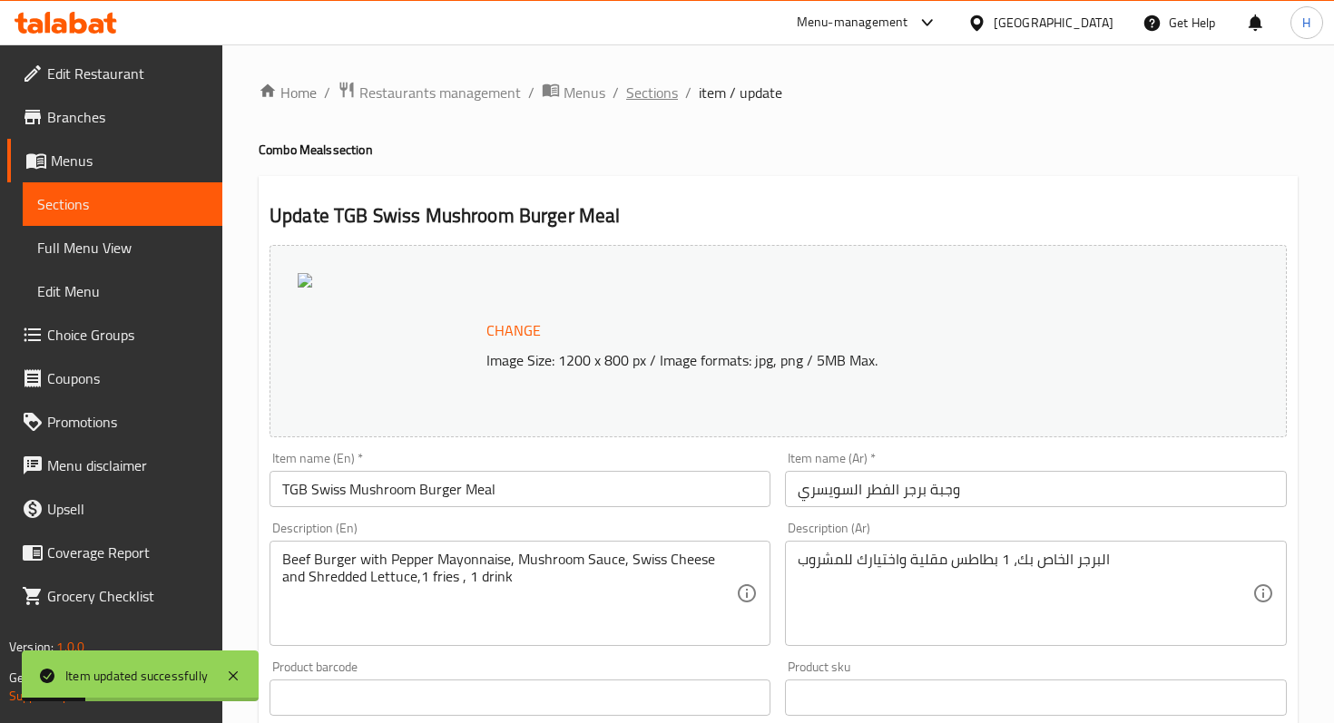
click at [642, 99] on span "Sections" at bounding box center [652, 93] width 52 height 22
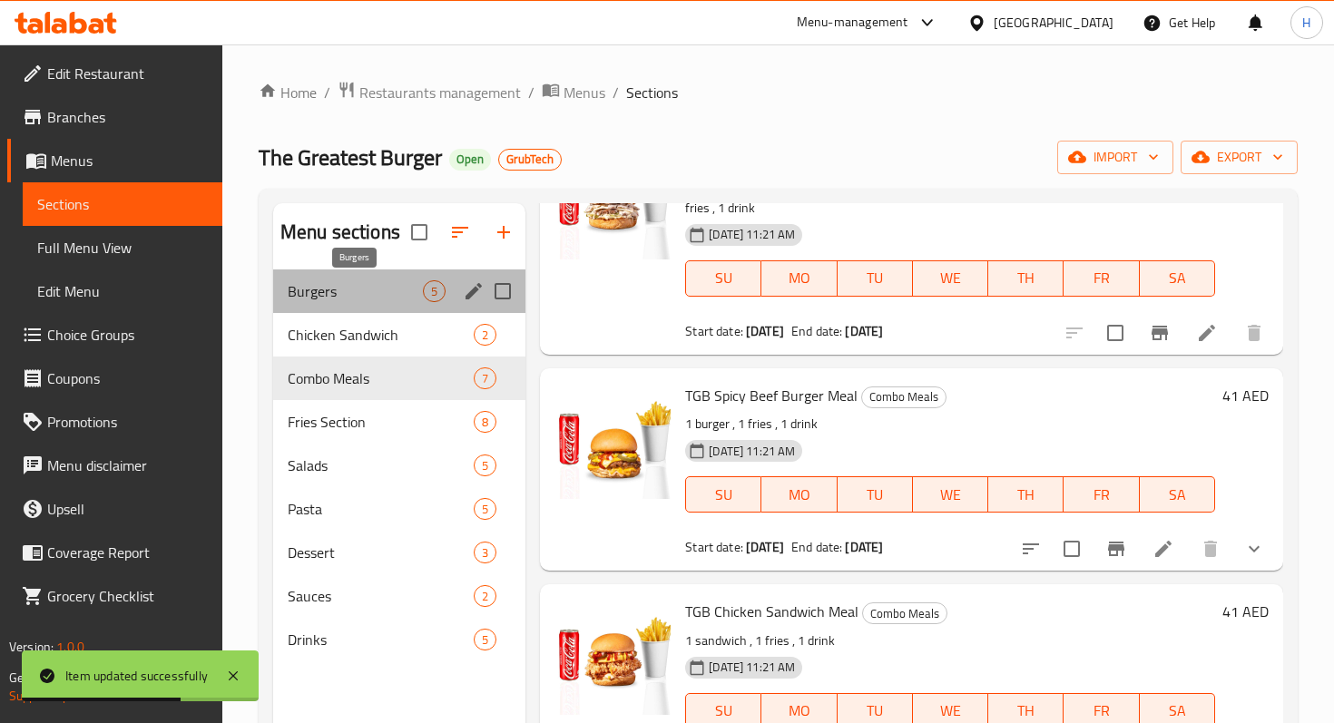
click at [314, 300] on span "Burgers" at bounding box center [355, 291] width 135 height 22
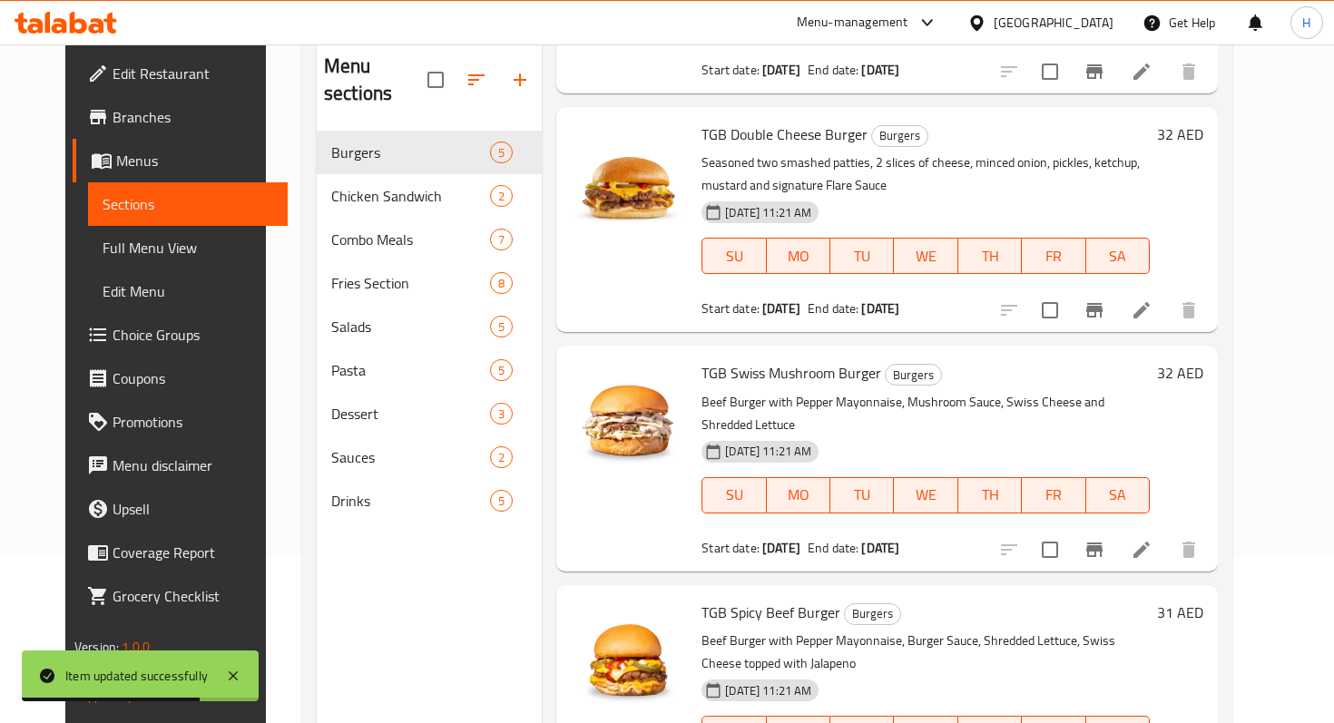
scroll to position [254, 0]
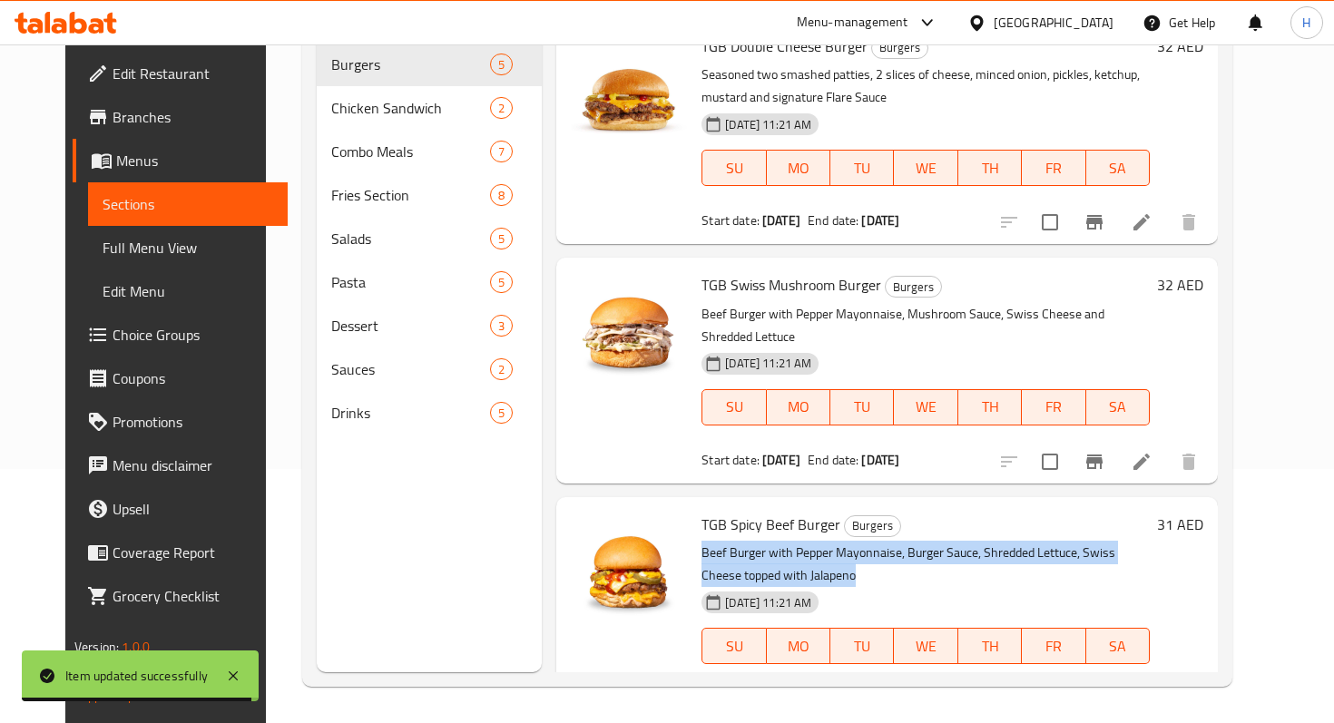
drag, startPoint x: 734, startPoint y: 528, endPoint x: 686, endPoint y: 505, distance: 53.2
click at [701, 542] on p "Beef Burger with Pepper Mayonnaise, Burger Sauce, Shredded Lettuce, Swiss Chees…" at bounding box center [925, 564] width 448 height 45
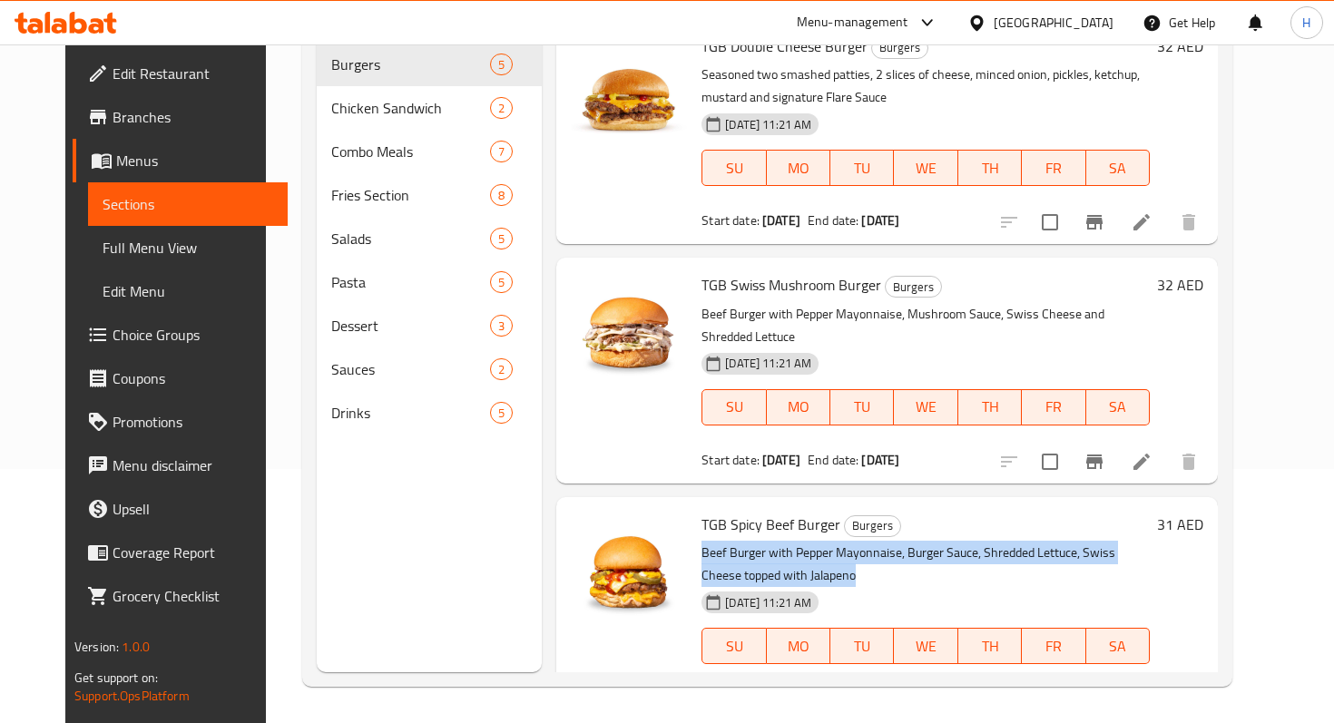
copy p "Beef Burger with Pepper Mayonnaise, Burger Sauce, Shredded Lettuce, Swiss Chees…"
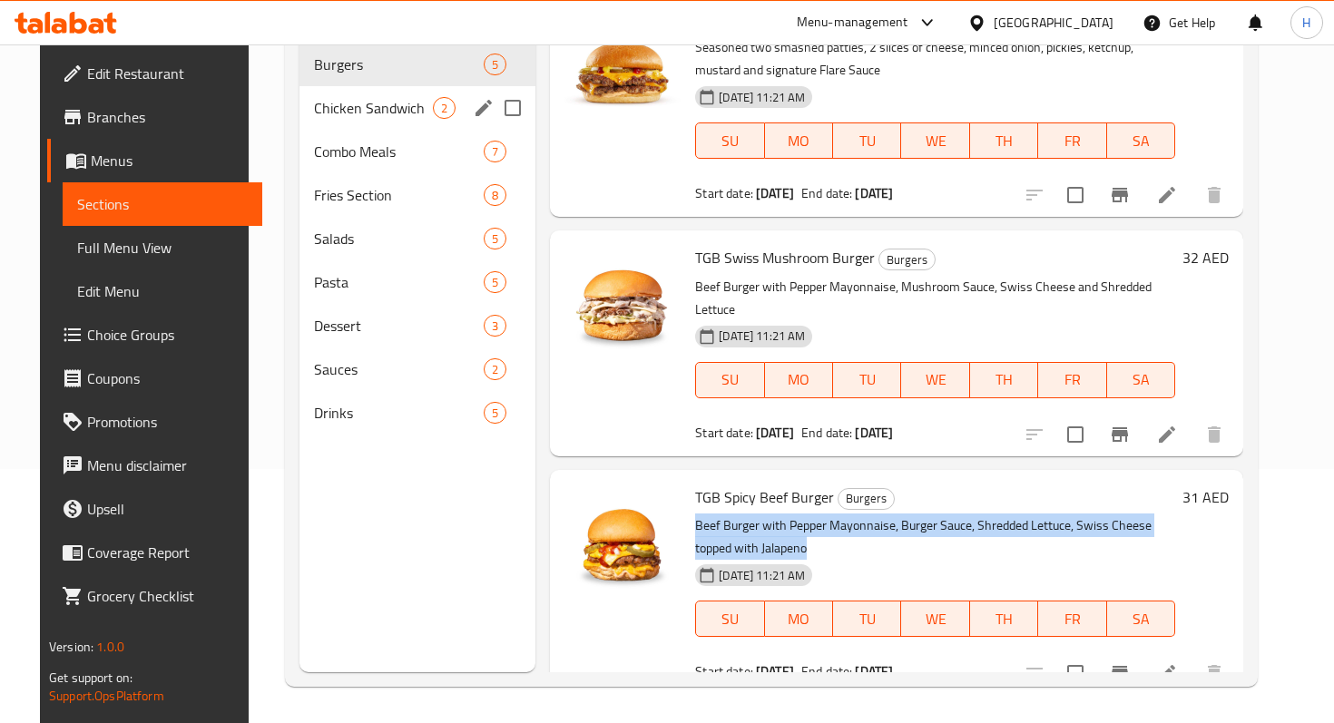
click at [346, 93] on div "Chicken Sandwich 2" at bounding box center [417, 108] width 236 height 44
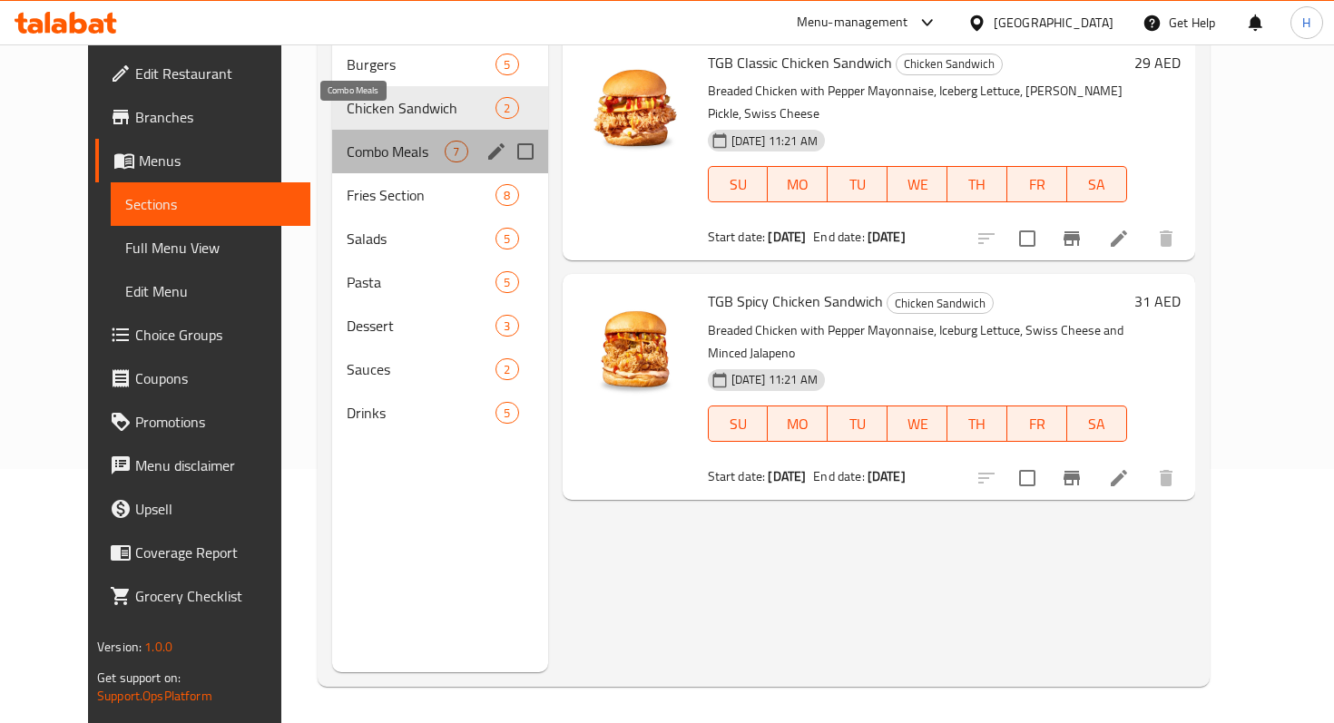
click at [347, 141] on span "Combo Meals" at bounding box center [396, 152] width 99 height 22
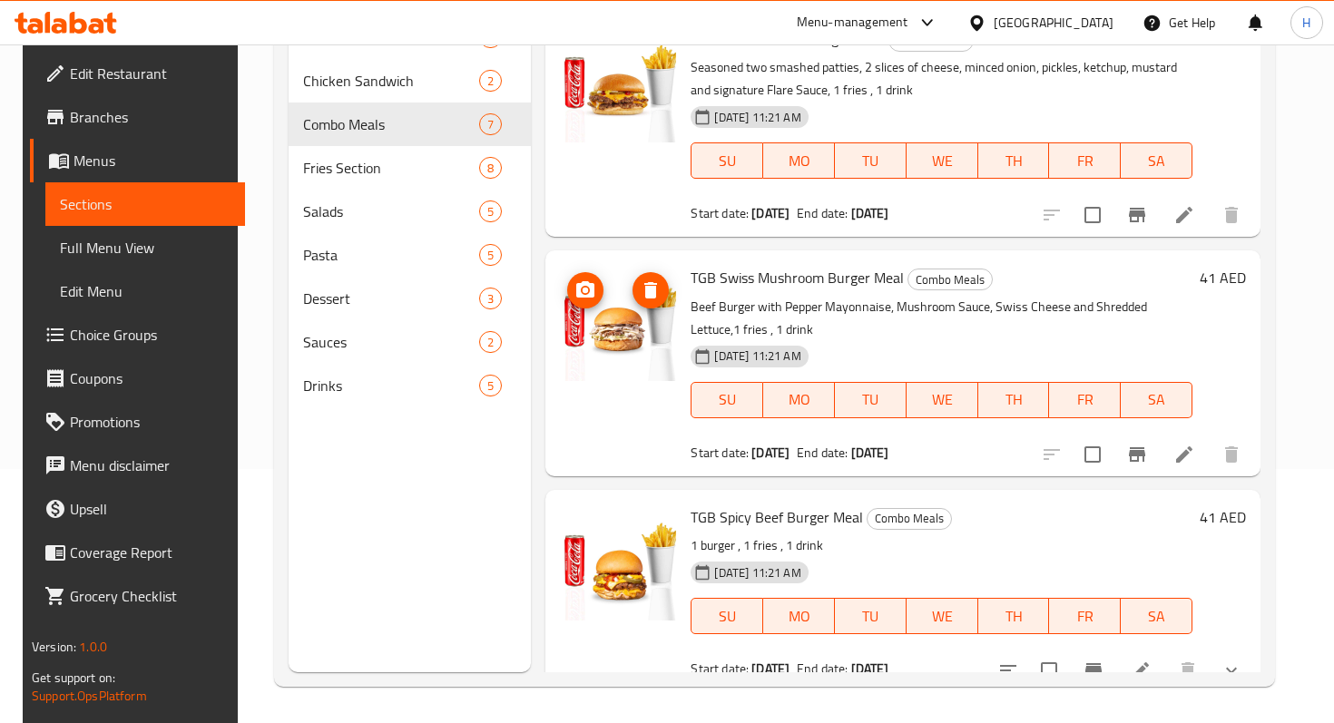
scroll to position [625, 0]
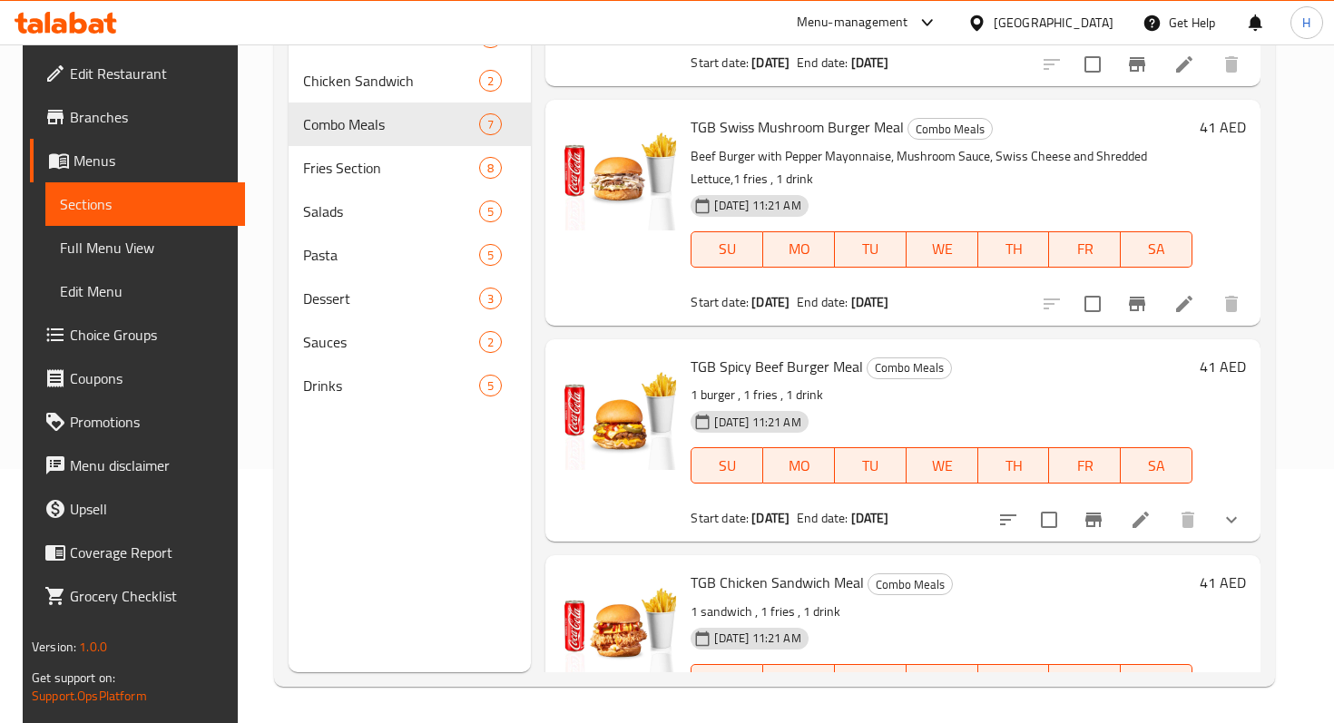
click at [1149, 512] on icon at bounding box center [1140, 520] width 16 height 16
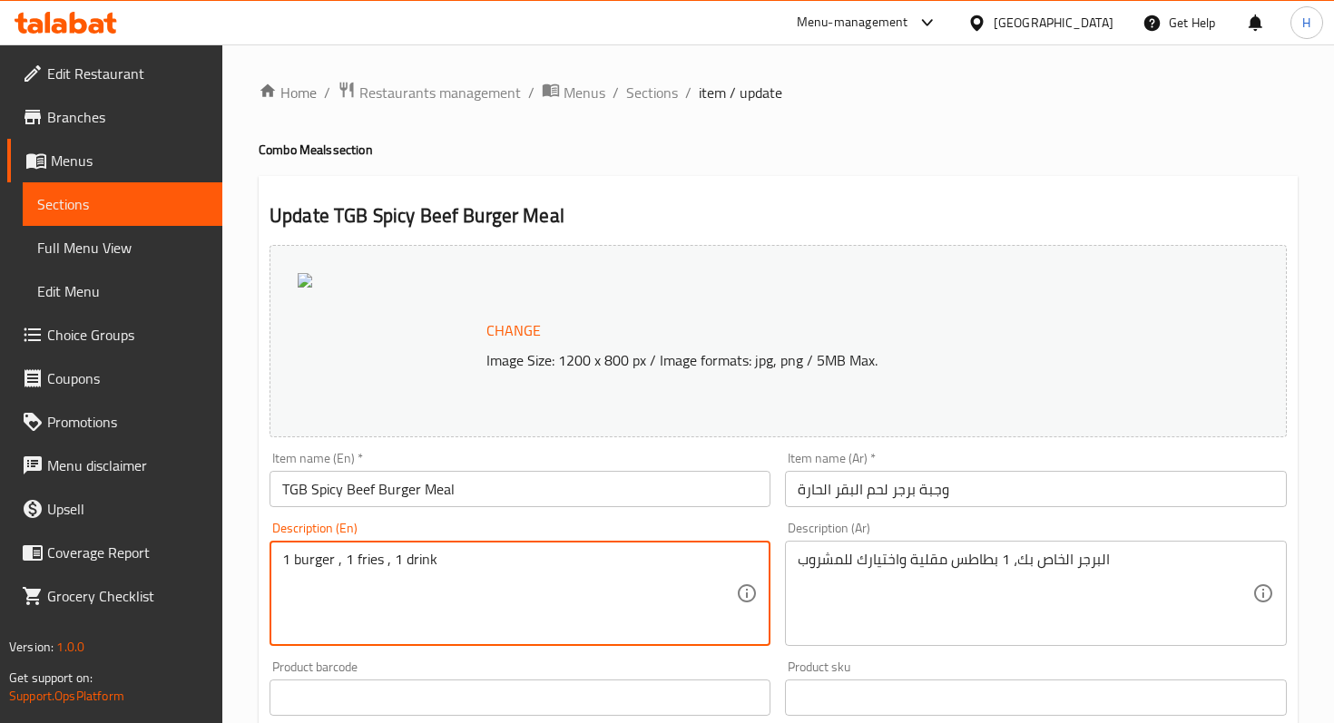
drag, startPoint x: 337, startPoint y: 561, endPoint x: 271, endPoint y: 558, distance: 66.3
paste textarea "Beef Burger with Pepper Mayonnaise, Burger Sauce, Shredded Lettuce, Swiss Chees…"
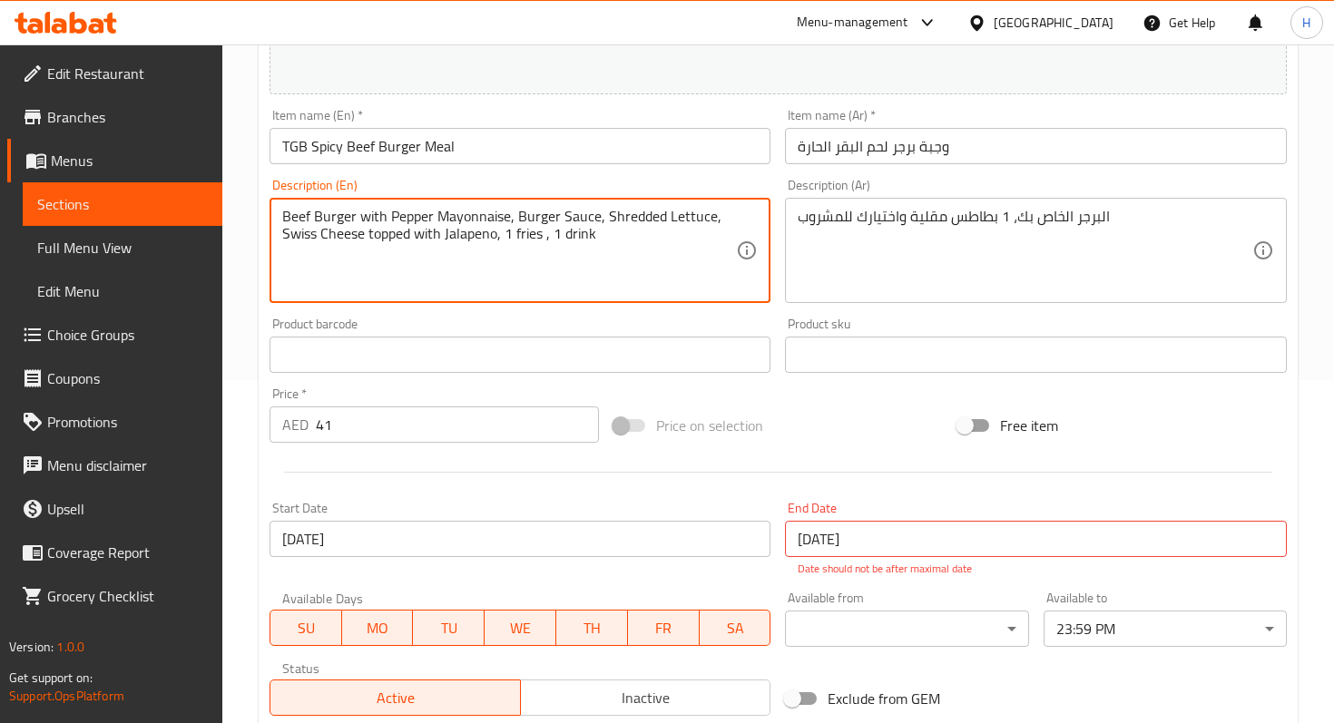
scroll to position [605, 0]
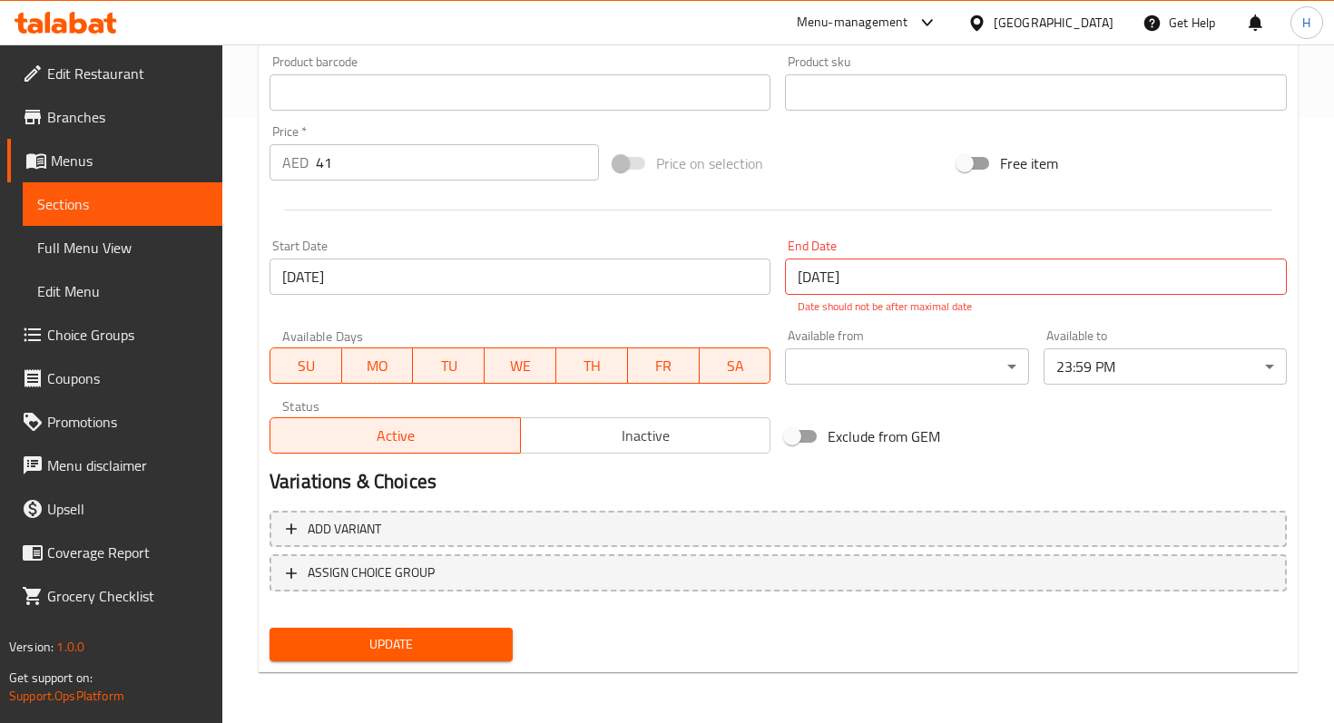
type textarea "Beef Burger with Pepper Mayonnaise, Burger Sauce, Shredded Lettuce, Swiss Chees…"
click at [338, 639] on span "Update" at bounding box center [391, 644] width 214 height 23
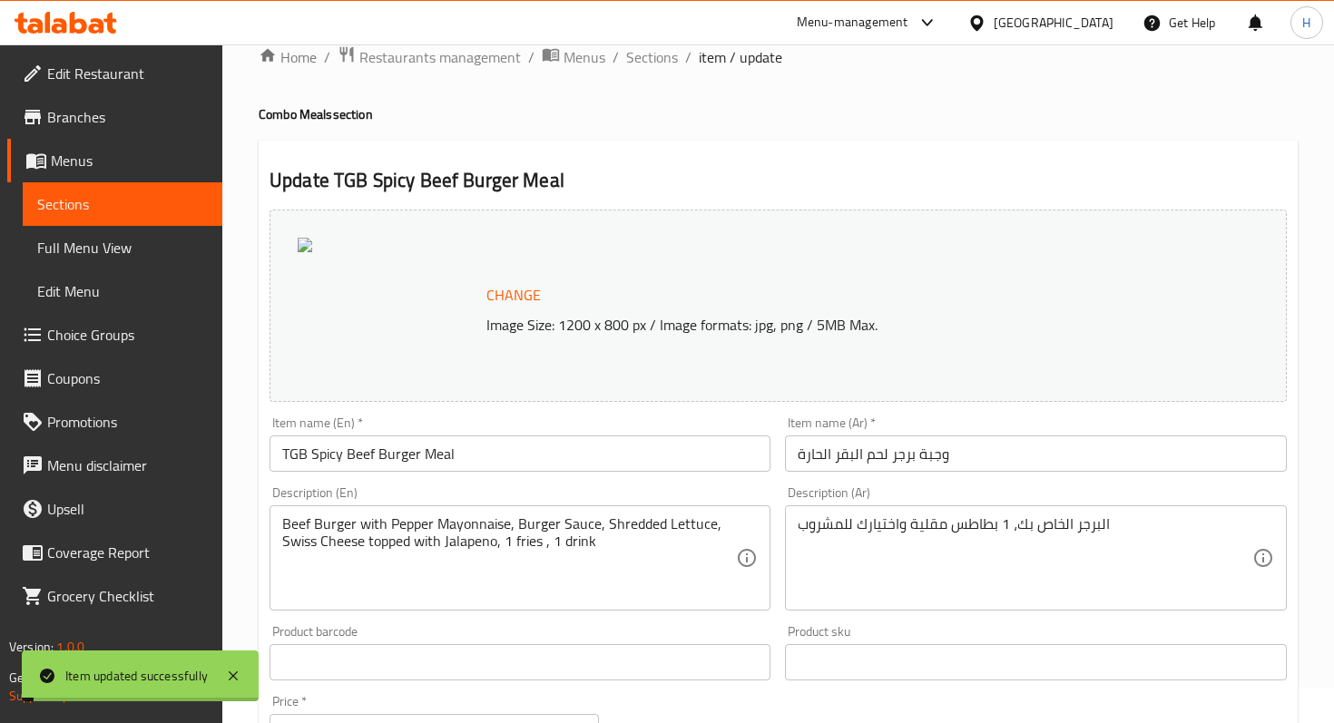
scroll to position [0, 0]
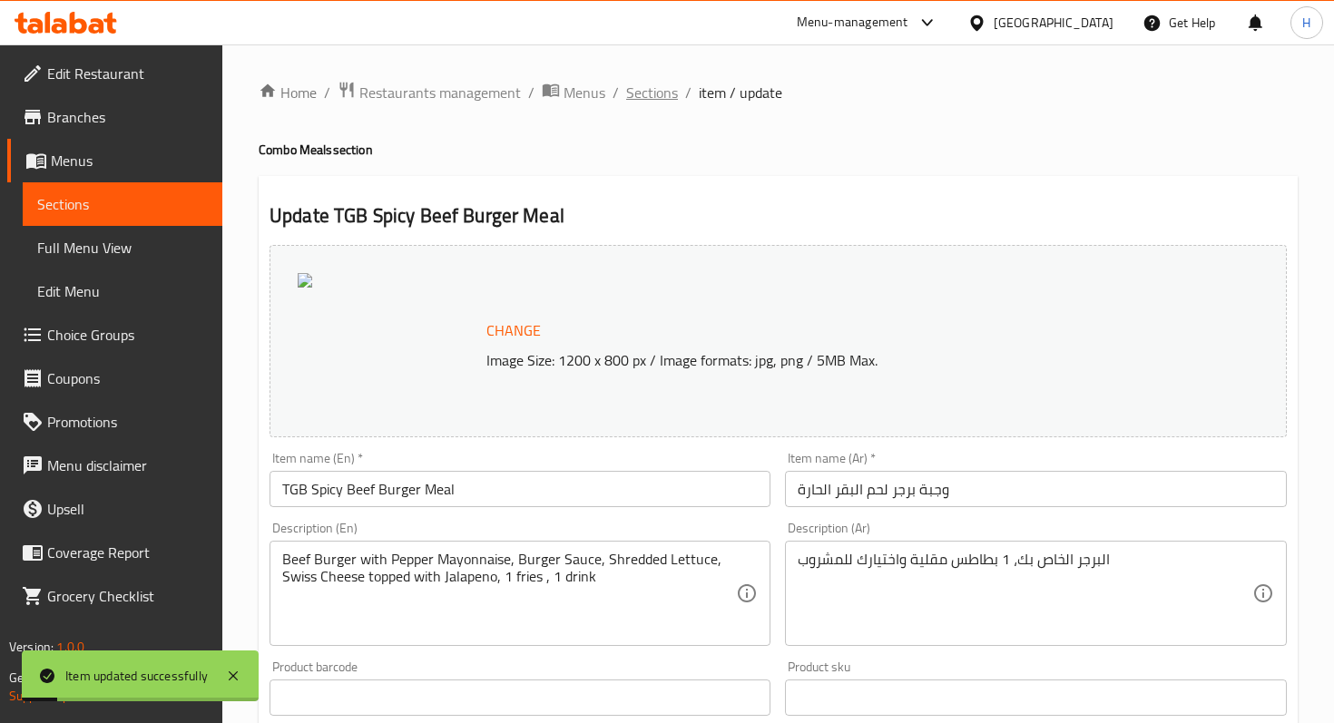
click at [638, 95] on span "Sections" at bounding box center [652, 93] width 52 height 22
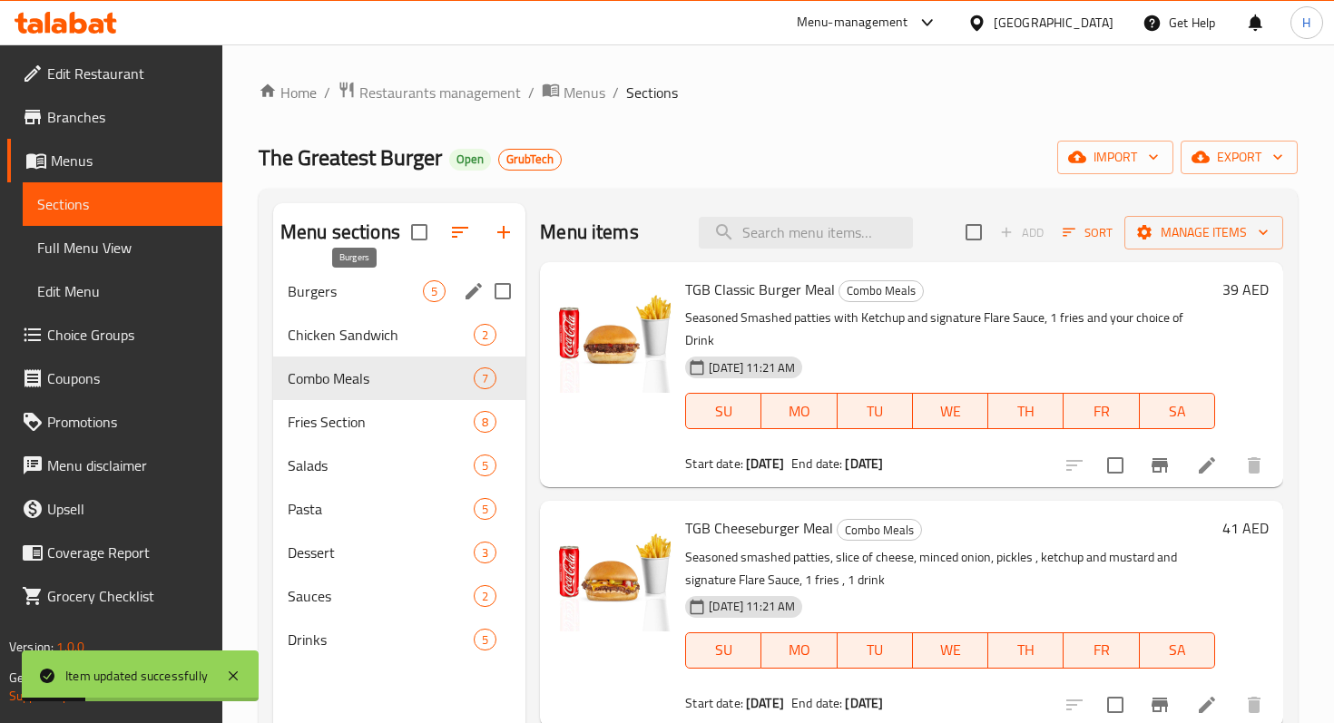
click at [390, 288] on span "Burgers" at bounding box center [355, 291] width 135 height 22
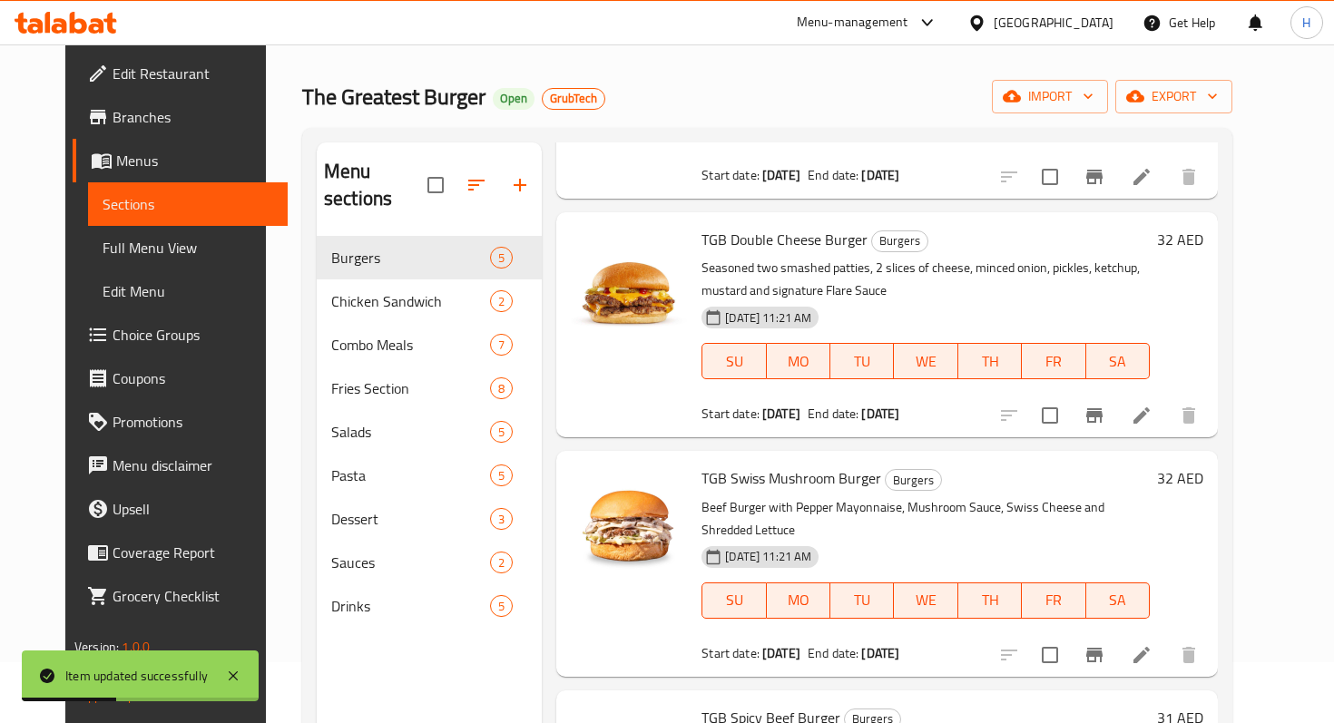
scroll to position [84, 0]
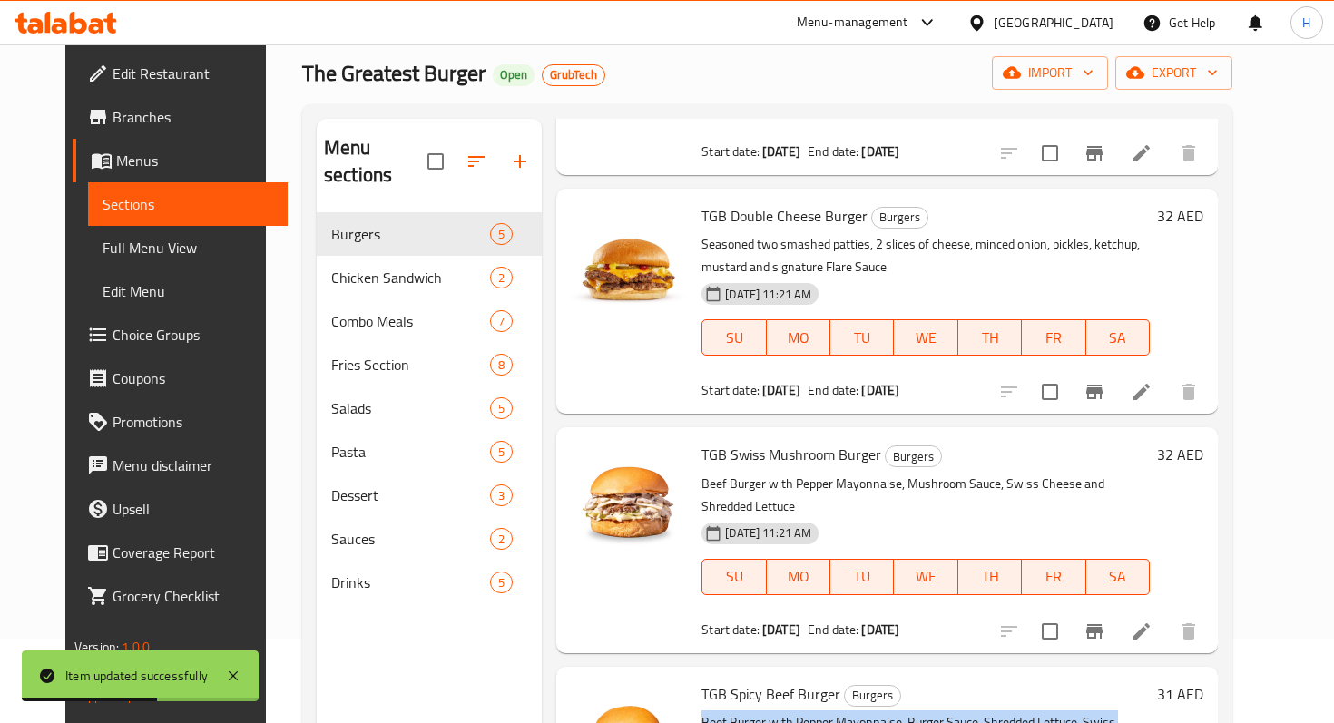
drag, startPoint x: 735, startPoint y: 690, endPoint x: 689, endPoint y: 671, distance: 50.0
click at [701, 711] on p "Beef Burger with Pepper Mayonnaise, Burger Sauce, Shredded Lettuce, Swiss Chees…" at bounding box center [925, 733] width 448 height 45
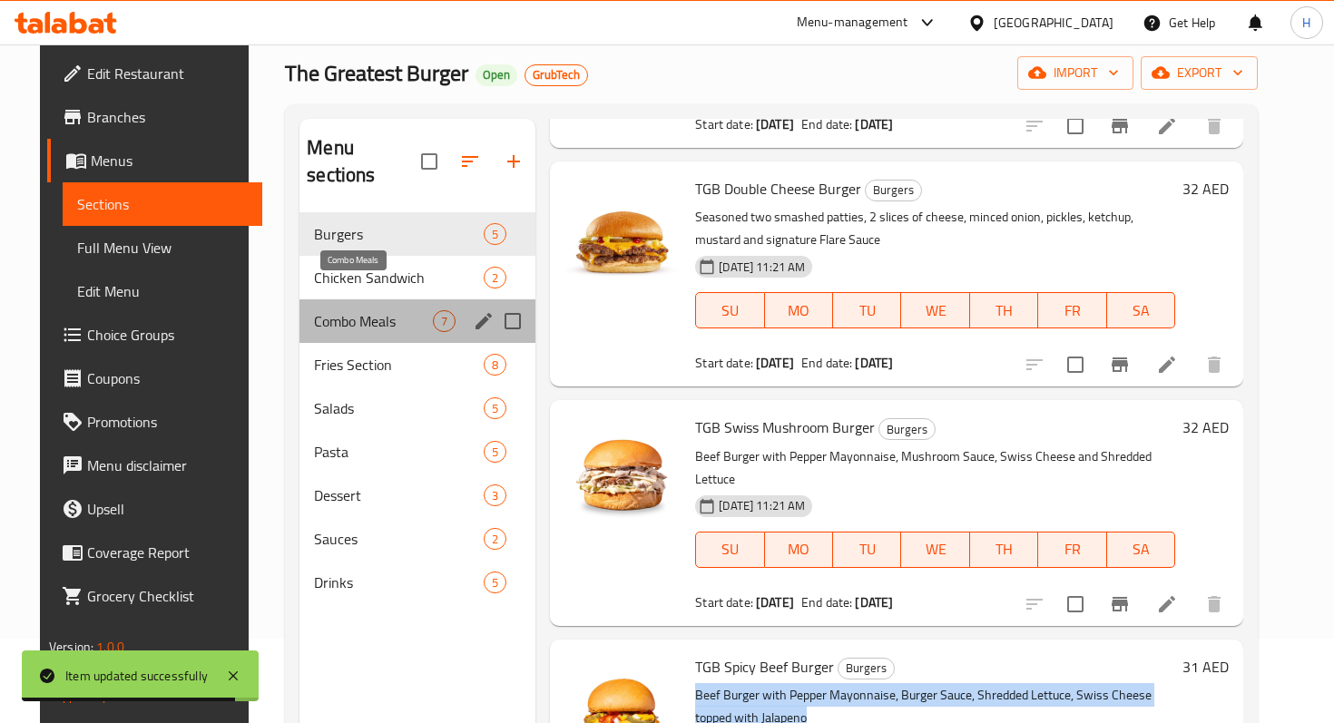
click at [362, 310] on span "Combo Meals" at bounding box center [373, 321] width 119 height 22
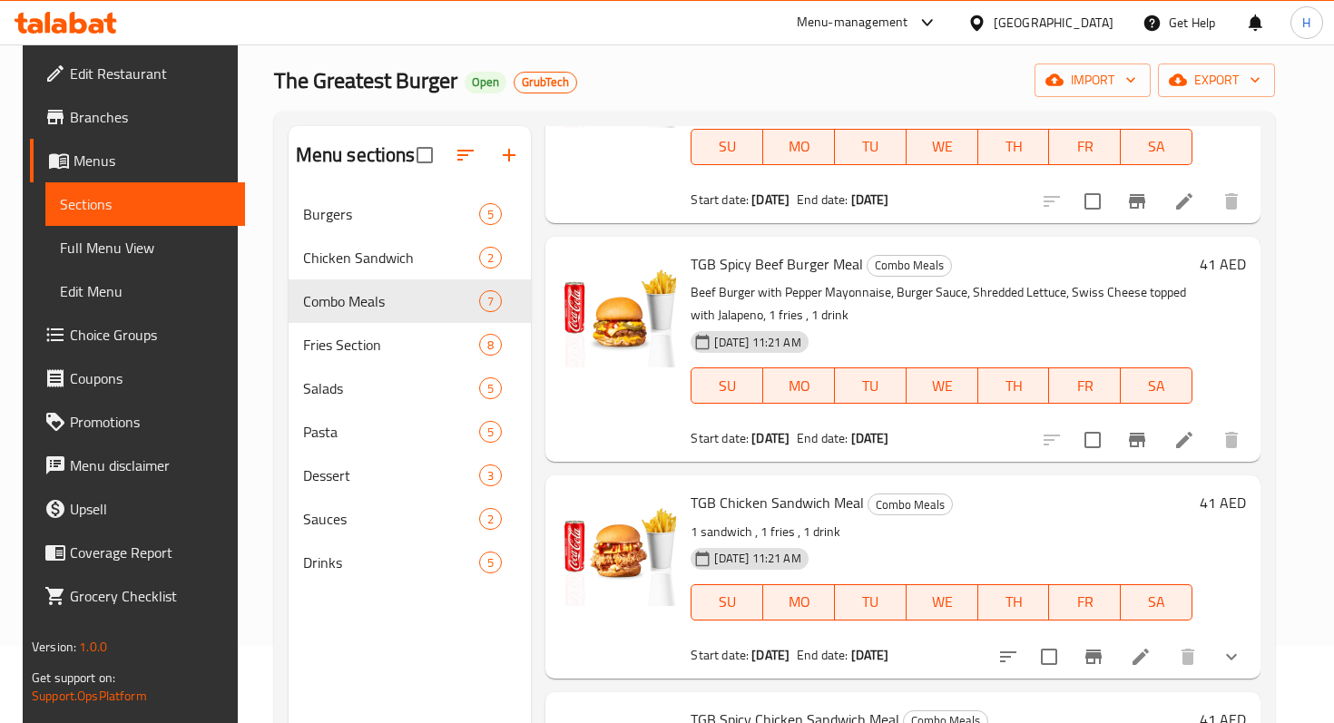
scroll to position [868, 0]
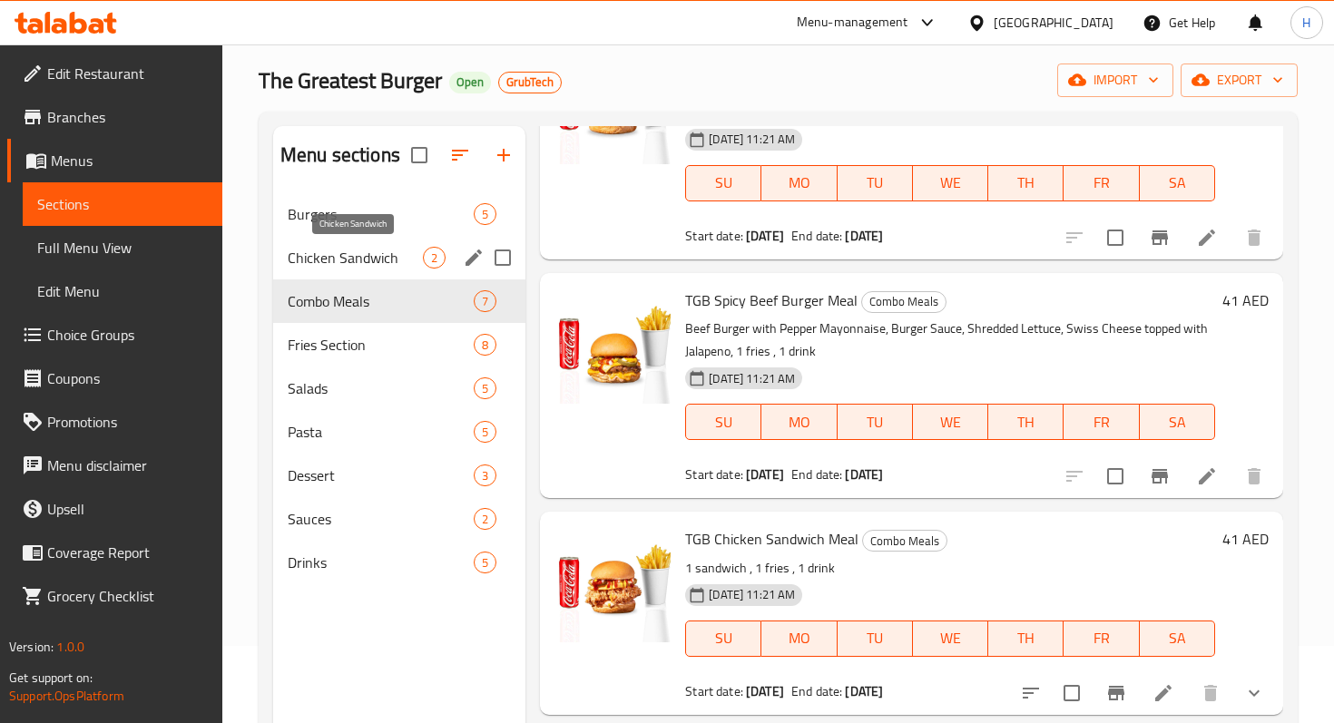
click at [332, 259] on span "Chicken Sandwich" at bounding box center [355, 258] width 135 height 22
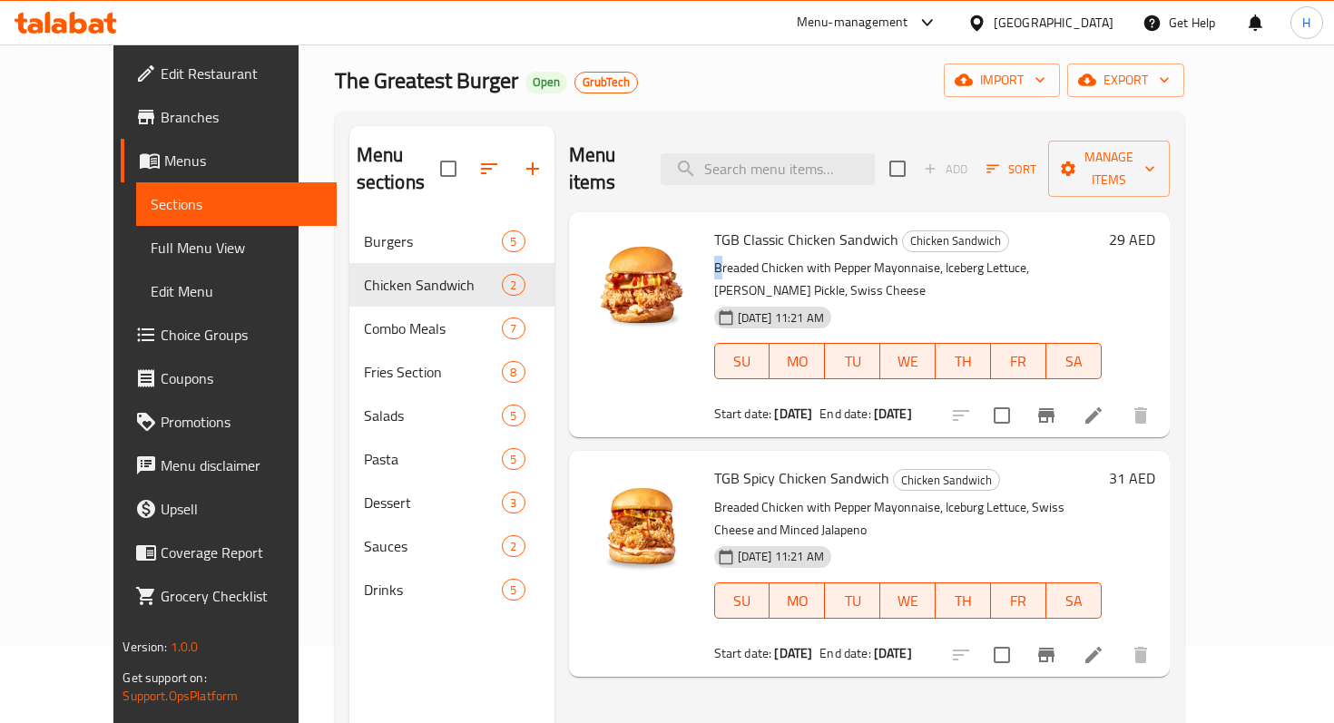
drag, startPoint x: 689, startPoint y: 246, endPoint x: 895, endPoint y: 223, distance: 207.2
click at [895, 223] on div "TGB Classic Chicken Sandwich Chicken Sandwich Breaded Chicken with Pepper Mayon…" at bounding box center [908, 325] width 402 height 210
click at [892, 257] on p "Breaded Chicken with Pepper Mayonnaise, Iceberg Lettuce, [PERSON_NAME] Pickle, …" at bounding box center [907, 279] width 387 height 45
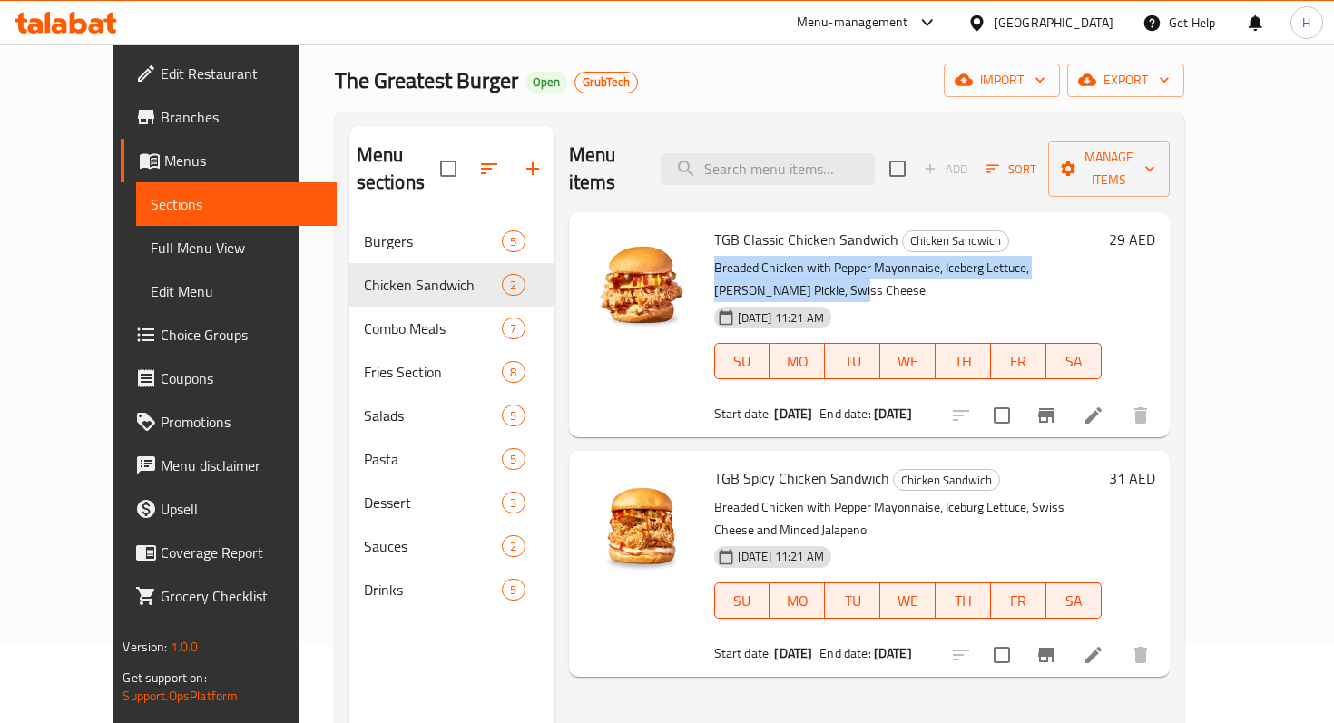
drag, startPoint x: 1132, startPoint y: 246, endPoint x: 689, endPoint y: 239, distance: 443.7
click at [714, 257] on p "Breaded Chicken with Pepper Mayonnaise, Iceberg Lettuce, [PERSON_NAME] Pickle, …" at bounding box center [907, 279] width 387 height 45
copy p "Breaded Chicken with Pepper Mayonnaise, Iceberg Lettuce, [PERSON_NAME] Pickle, …"
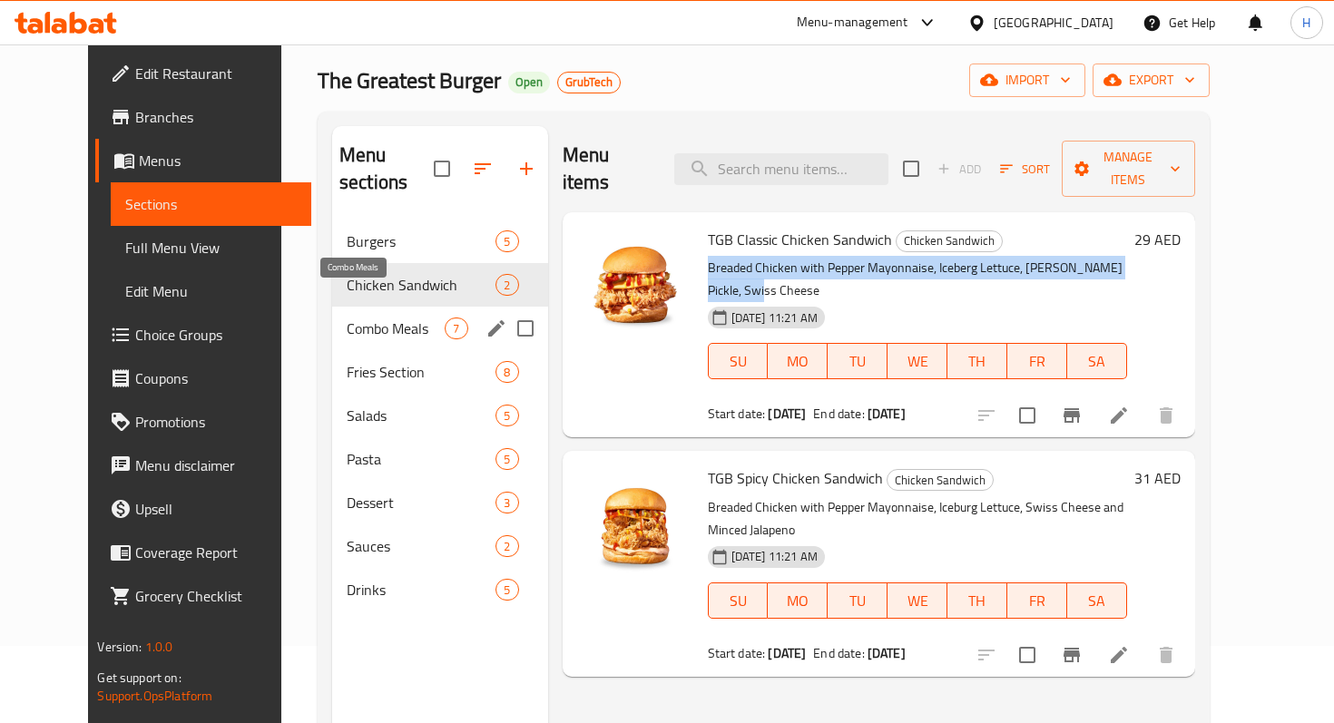
click at [378, 318] on span "Combo Meals" at bounding box center [396, 329] width 99 height 22
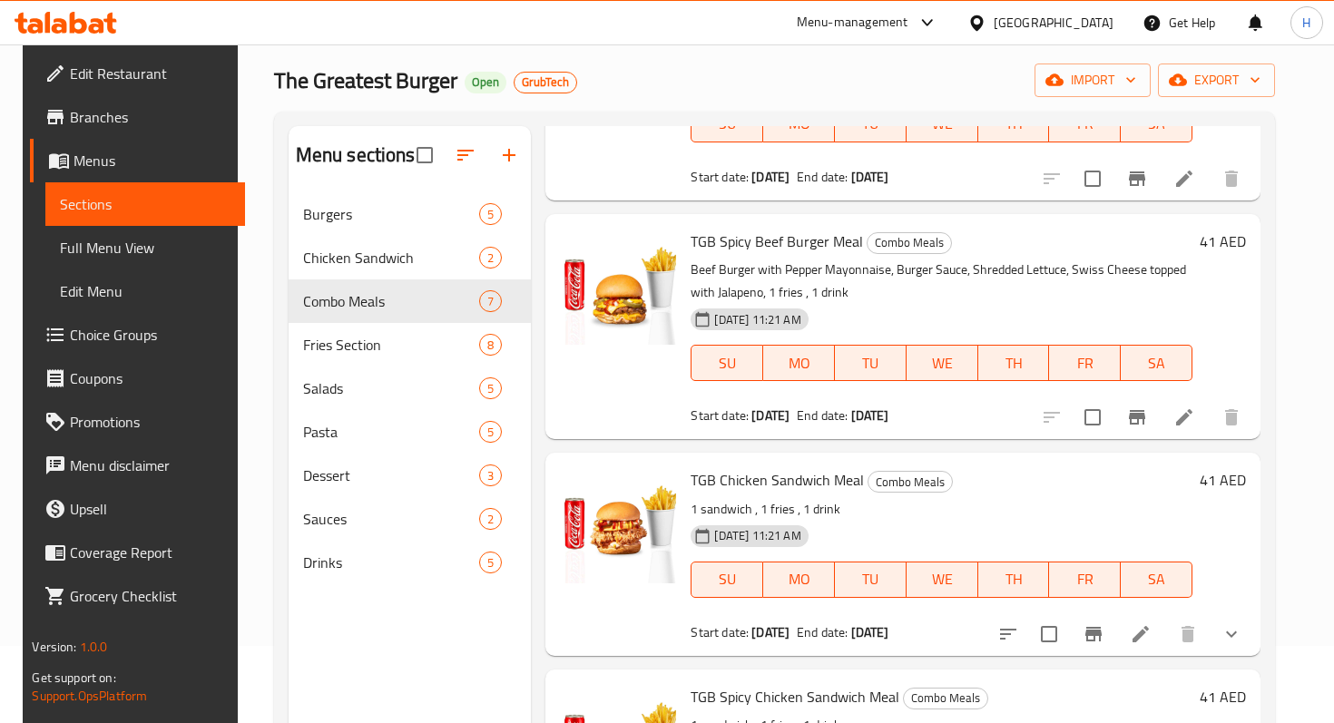
scroll to position [254, 0]
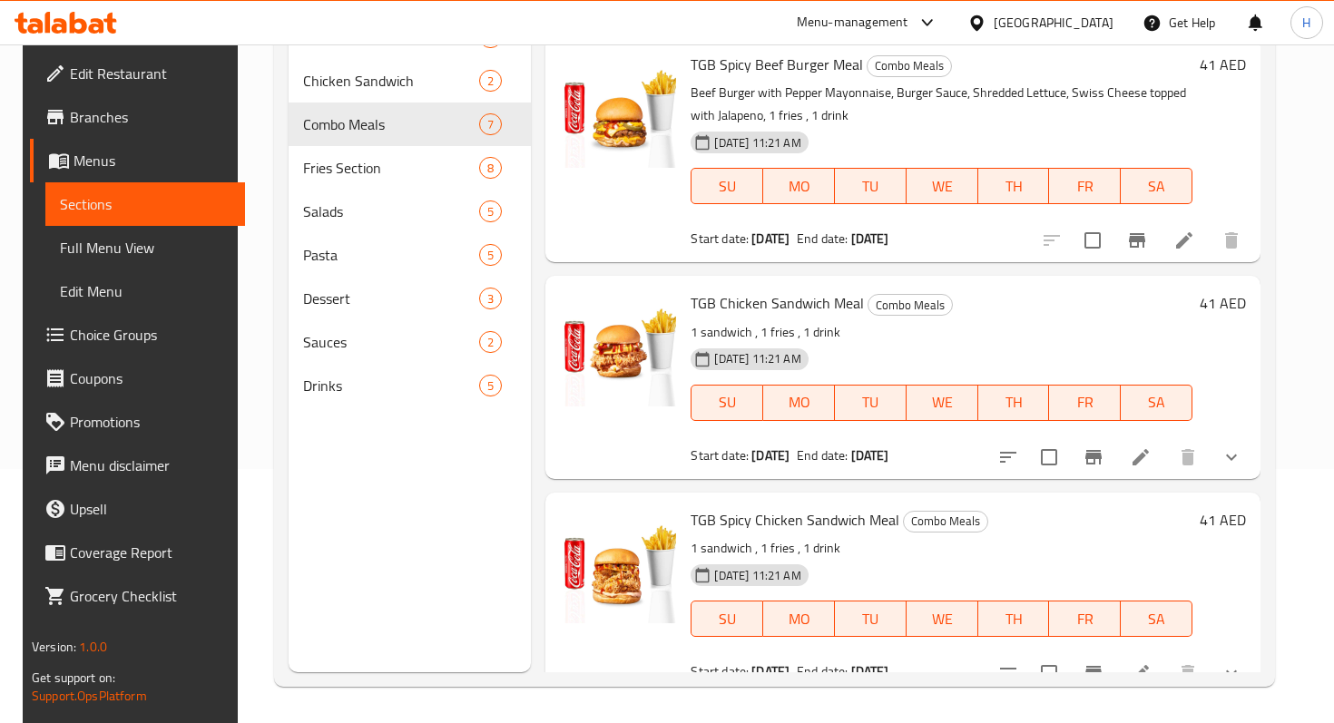
click at [1151, 446] on icon at bounding box center [1140, 457] width 22 height 22
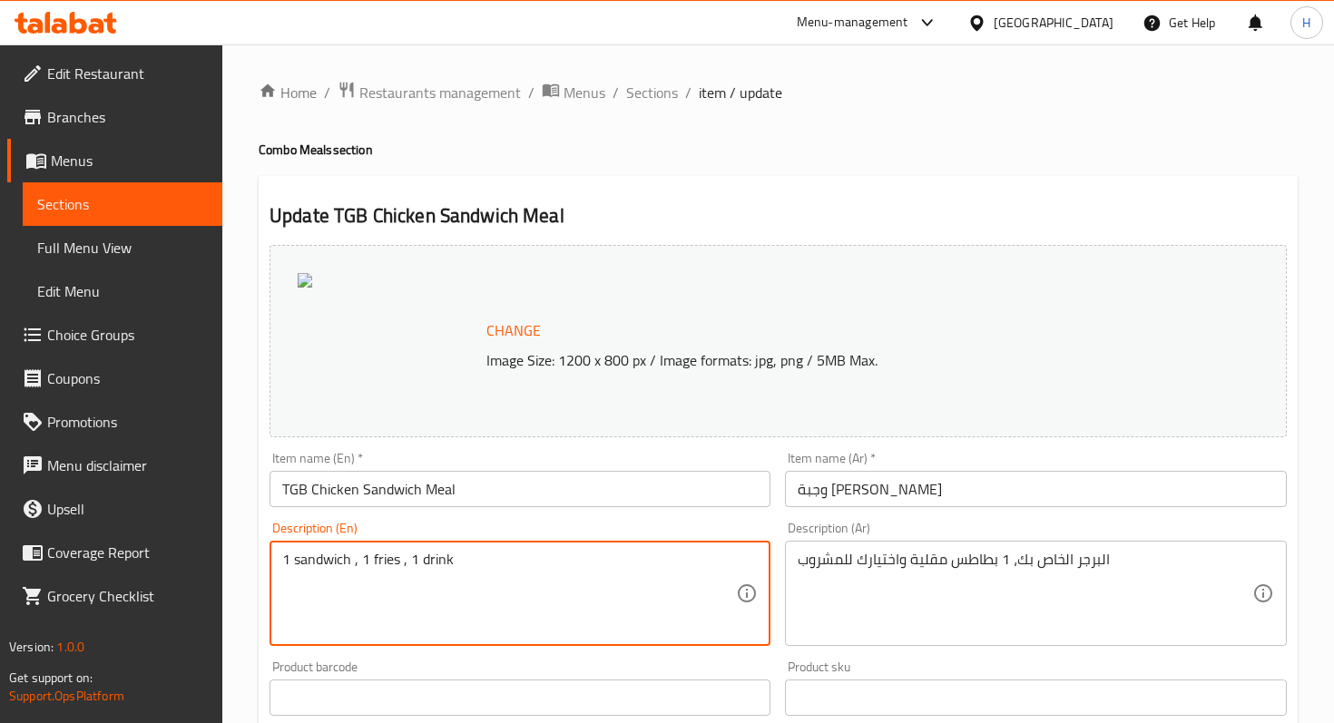
drag, startPoint x: 354, startPoint y: 563, endPoint x: 264, endPoint y: 561, distance: 89.9
paste textarea "Breaded Chicken with Pepper Mayonnaise, Iceberg Lettuce, [PERSON_NAME] Pickle, …"
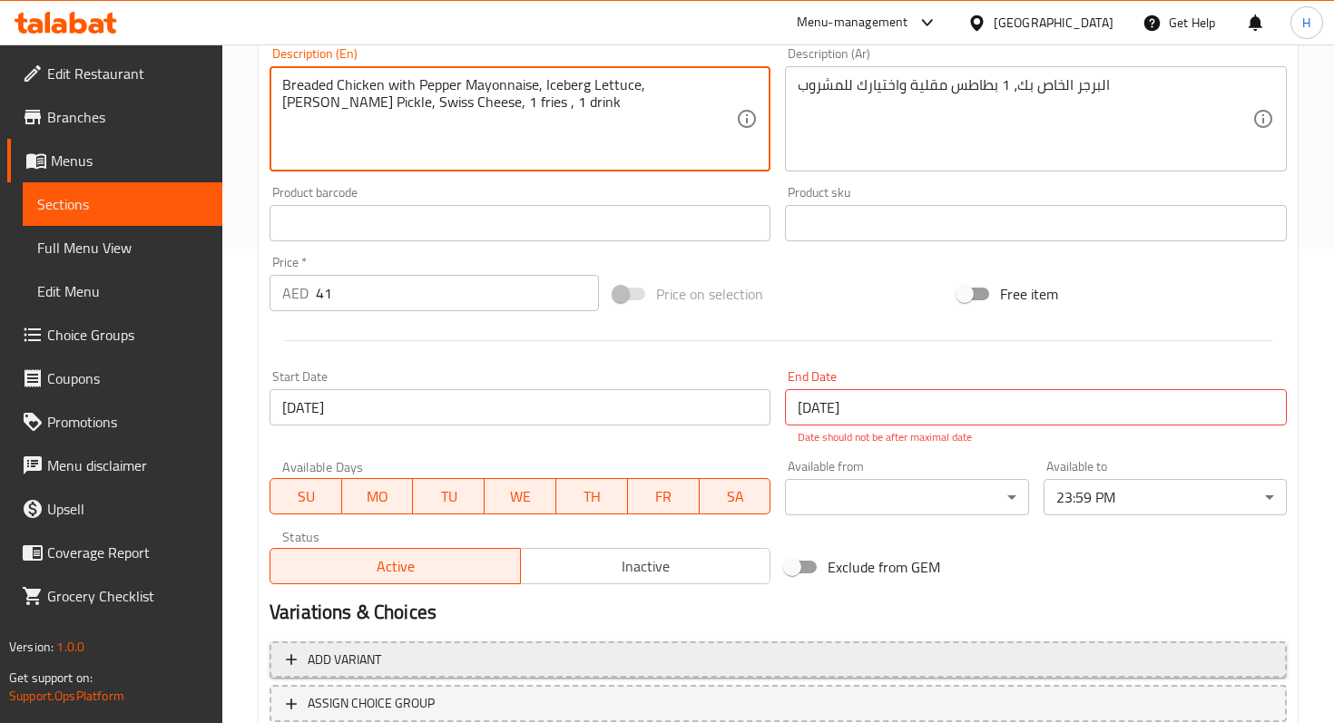
scroll to position [605, 0]
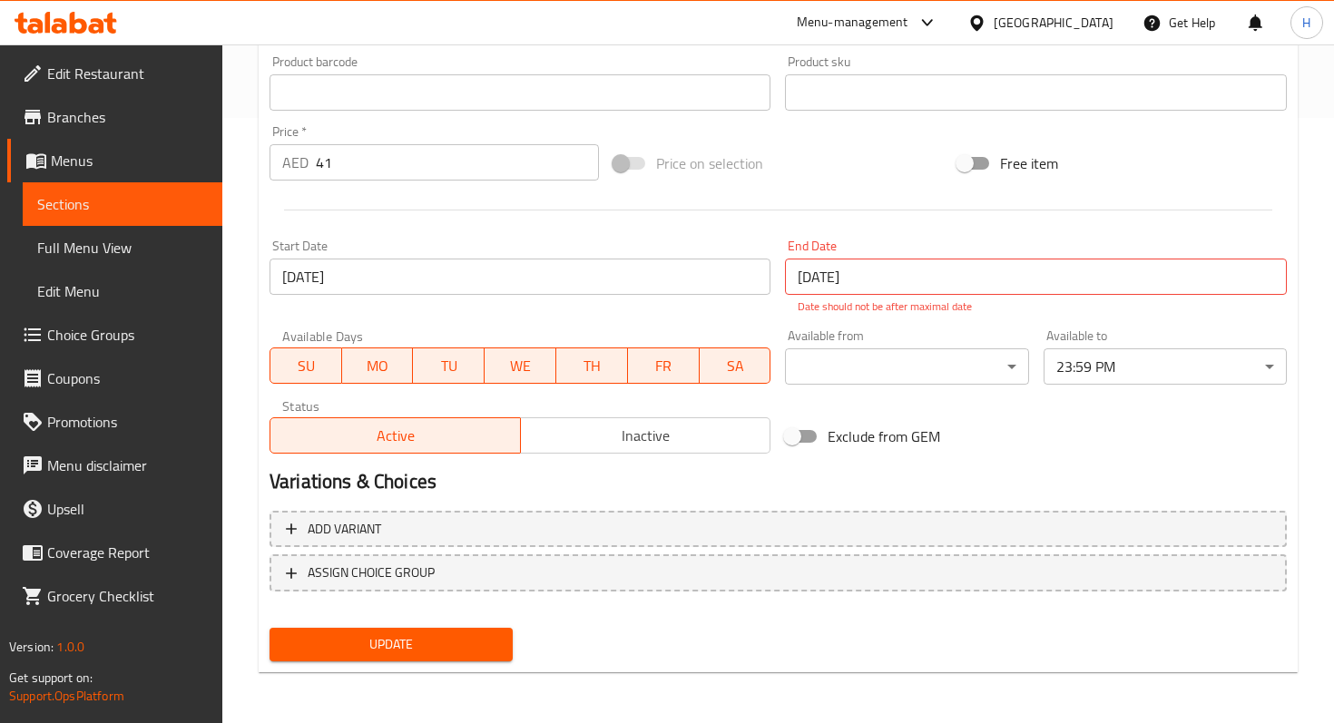
type textarea "Breaded Chicken with Pepper Mayonnaise, Iceberg Lettuce, [PERSON_NAME] Pickle, …"
click at [354, 637] on span "Update" at bounding box center [391, 644] width 214 height 23
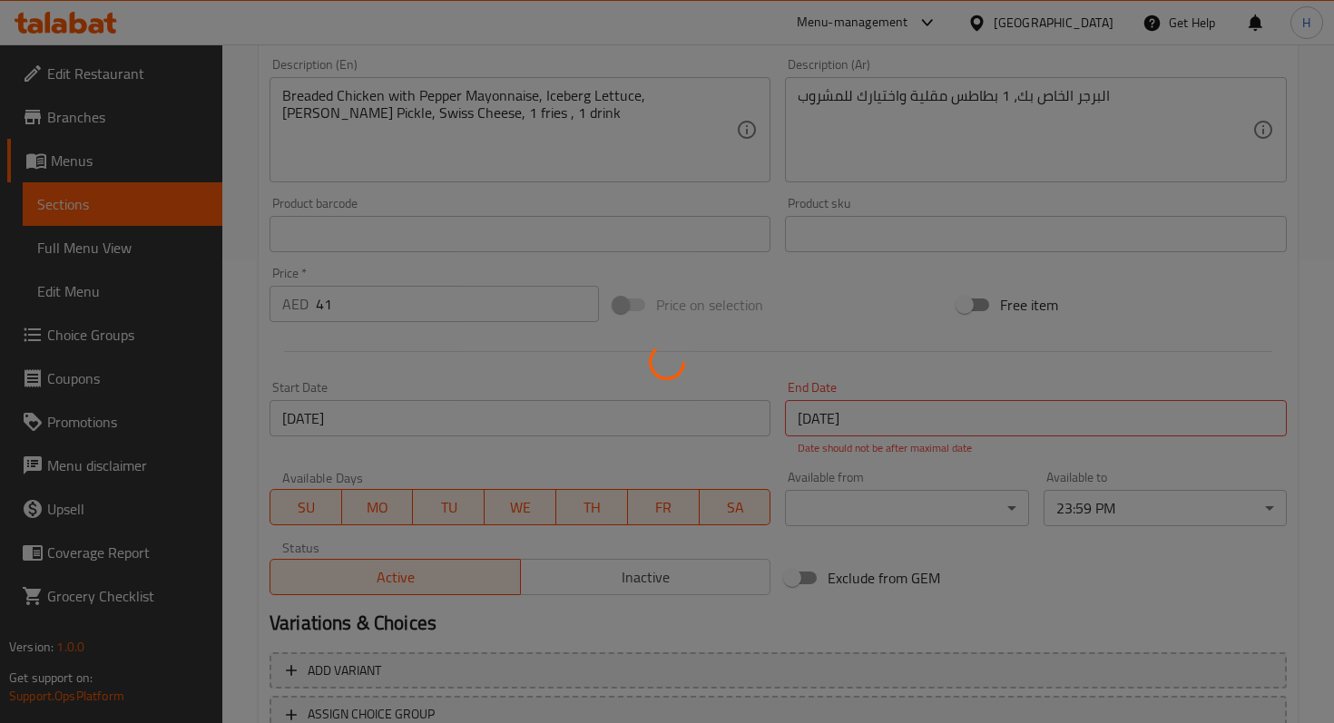
scroll to position [0, 0]
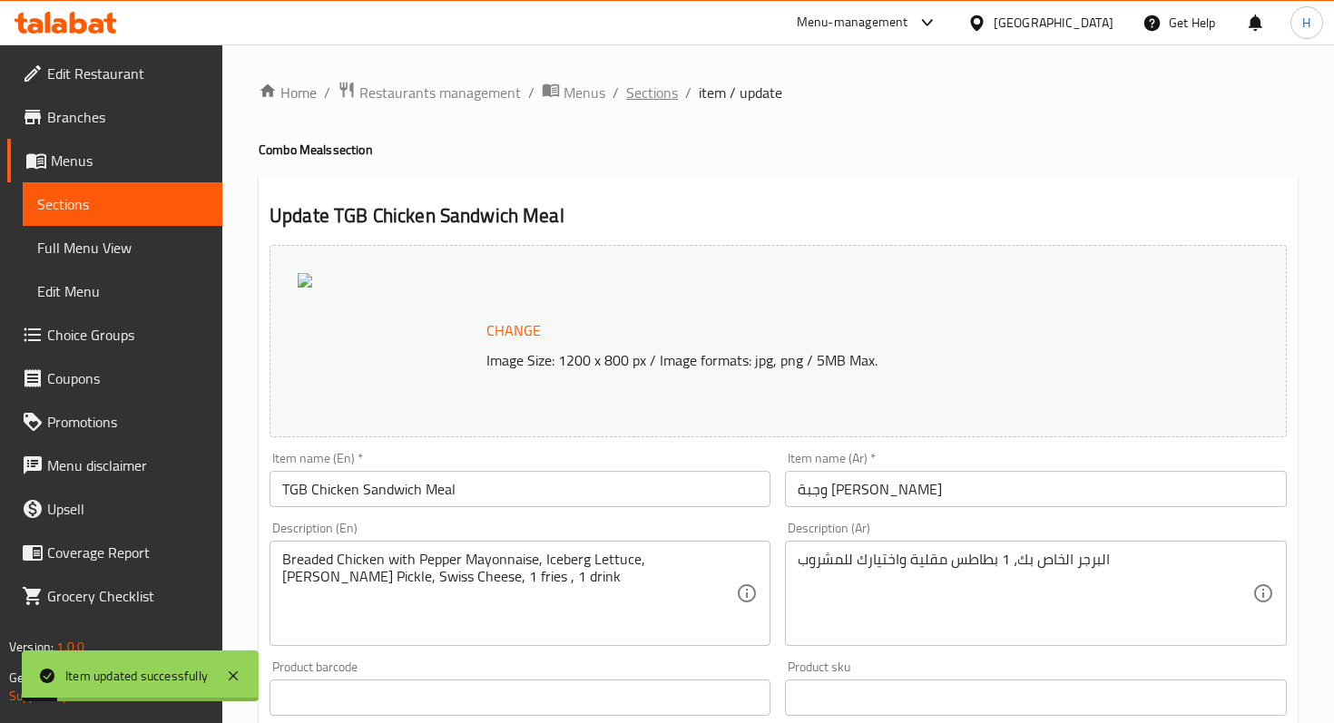
click at [644, 87] on span "Sections" at bounding box center [652, 93] width 52 height 22
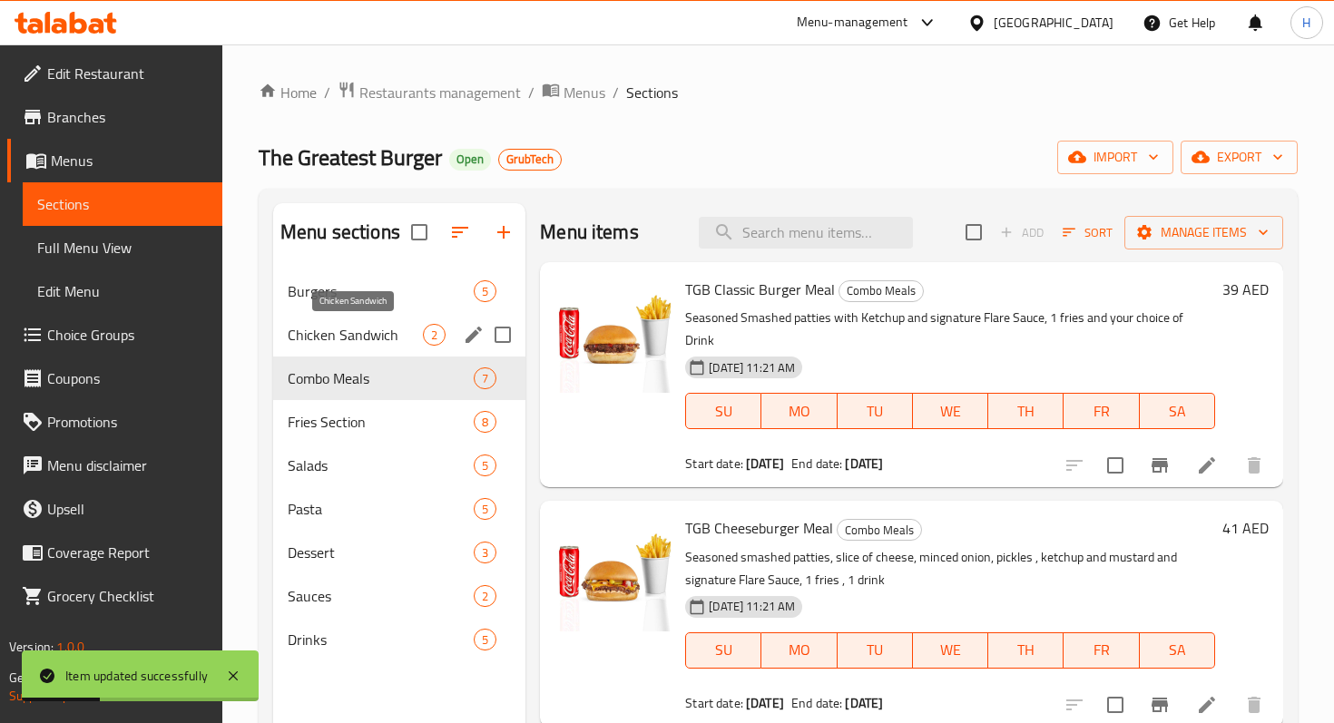
click at [354, 339] on span "Chicken Sandwich" at bounding box center [355, 335] width 135 height 22
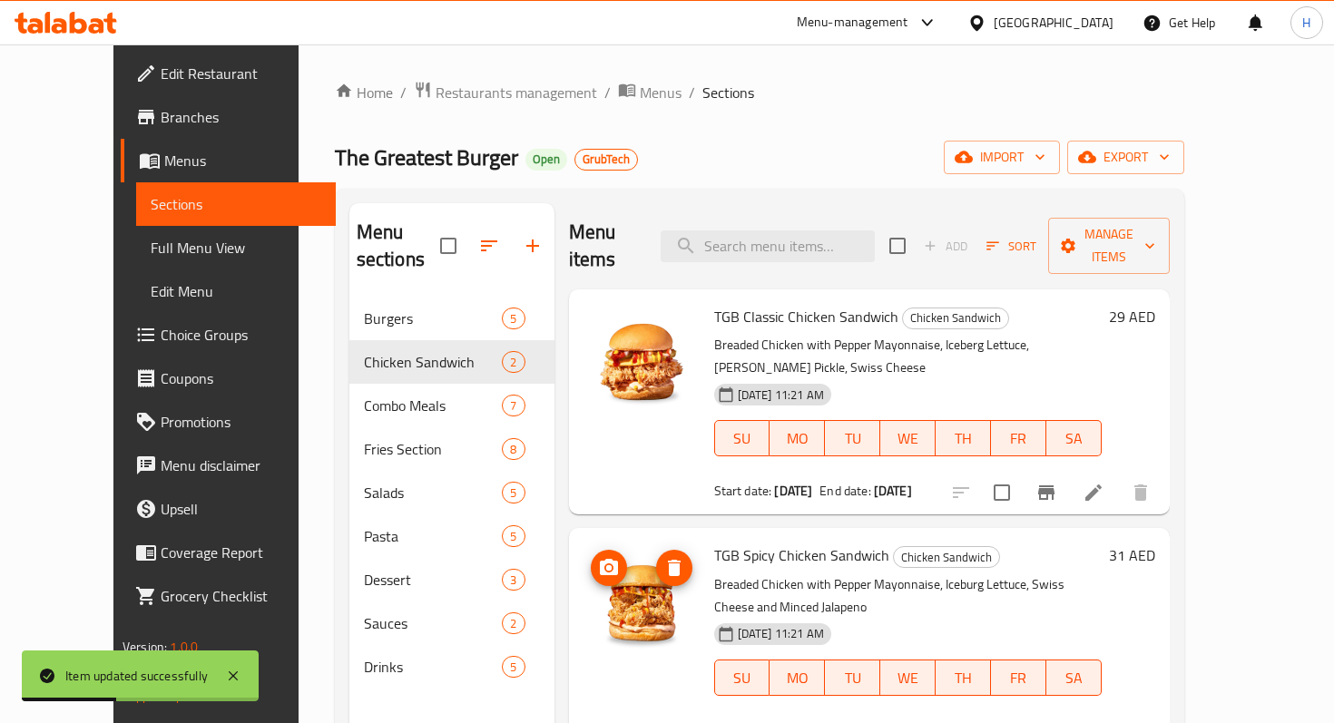
scroll to position [254, 0]
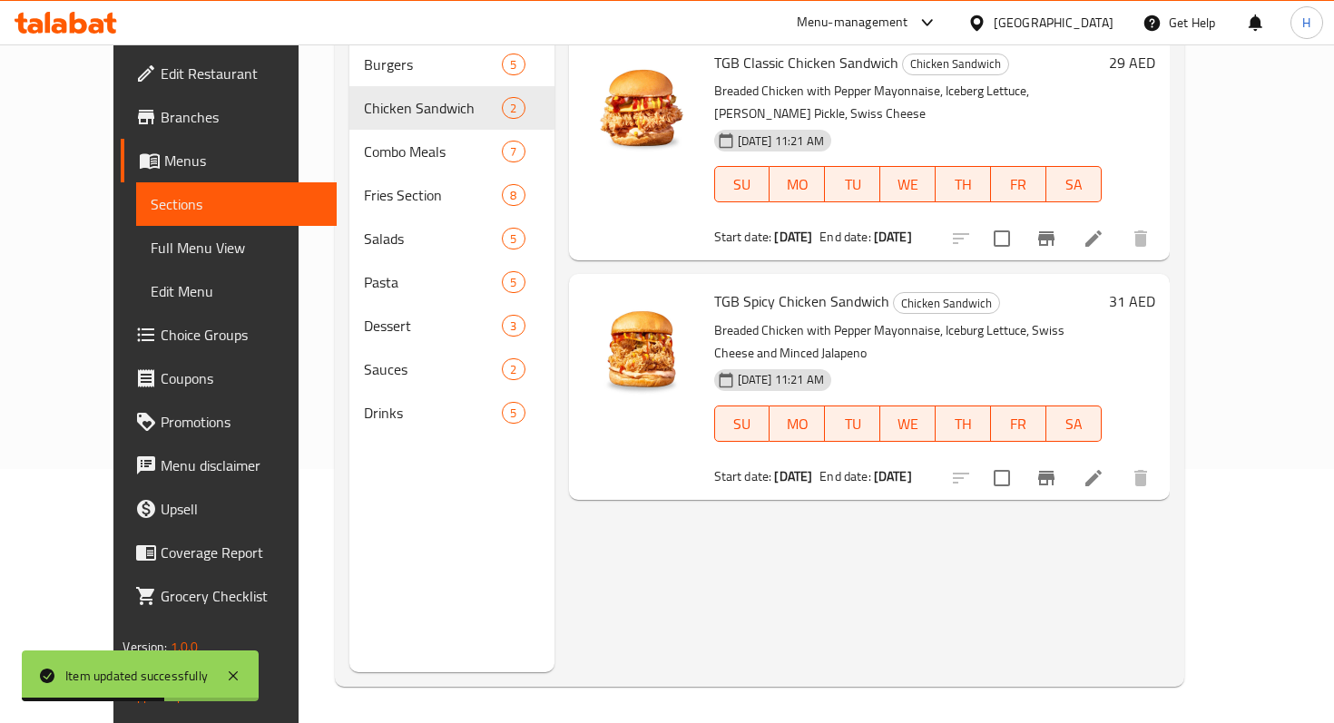
click at [714, 319] on p "Breaded Chicken with Pepper Mayonnaise, Iceburg Lettuce, Swiss Cheese and Mince…" at bounding box center [907, 341] width 387 height 45
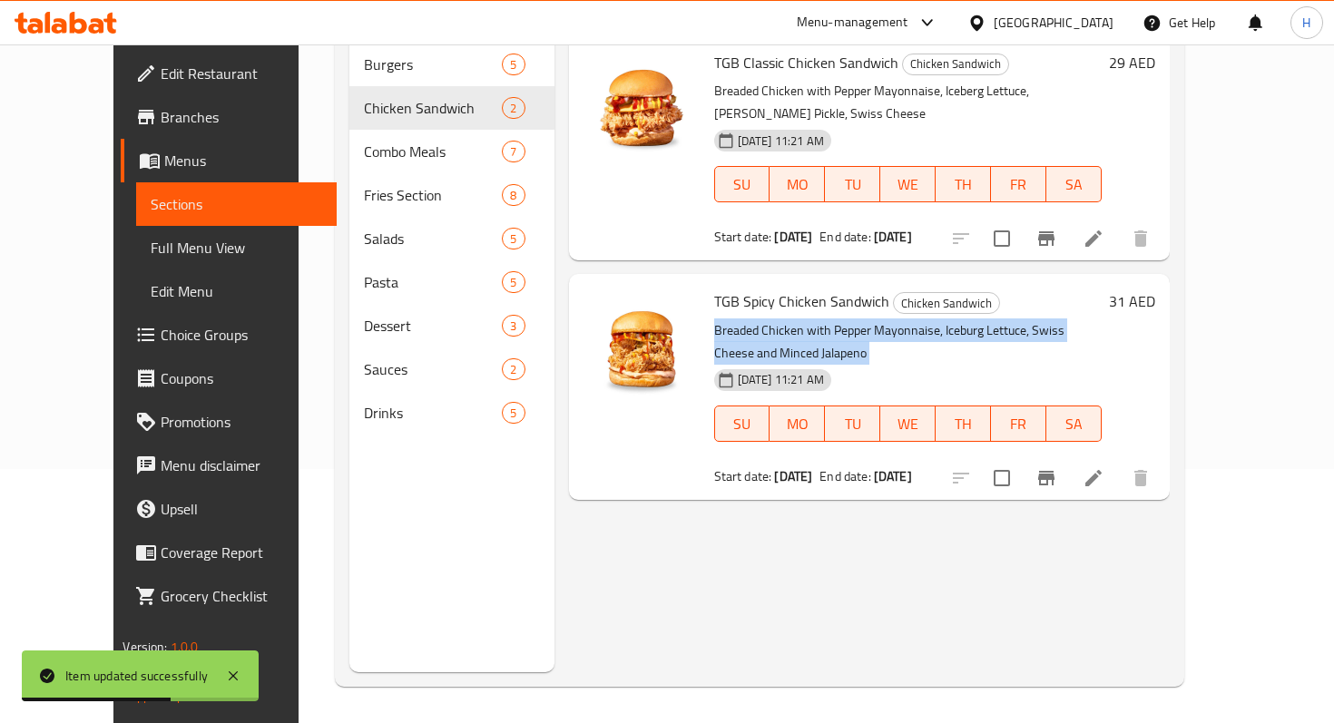
click at [714, 319] on p "Breaded Chicken with Pepper Mayonnaise, Iceburg Lettuce, Swiss Cheese and Mince…" at bounding box center [907, 341] width 387 height 45
copy div "Breaded Chicken with Pepper Mayonnaise, Iceburg Lettuce, Swiss Cheese and Mince…"
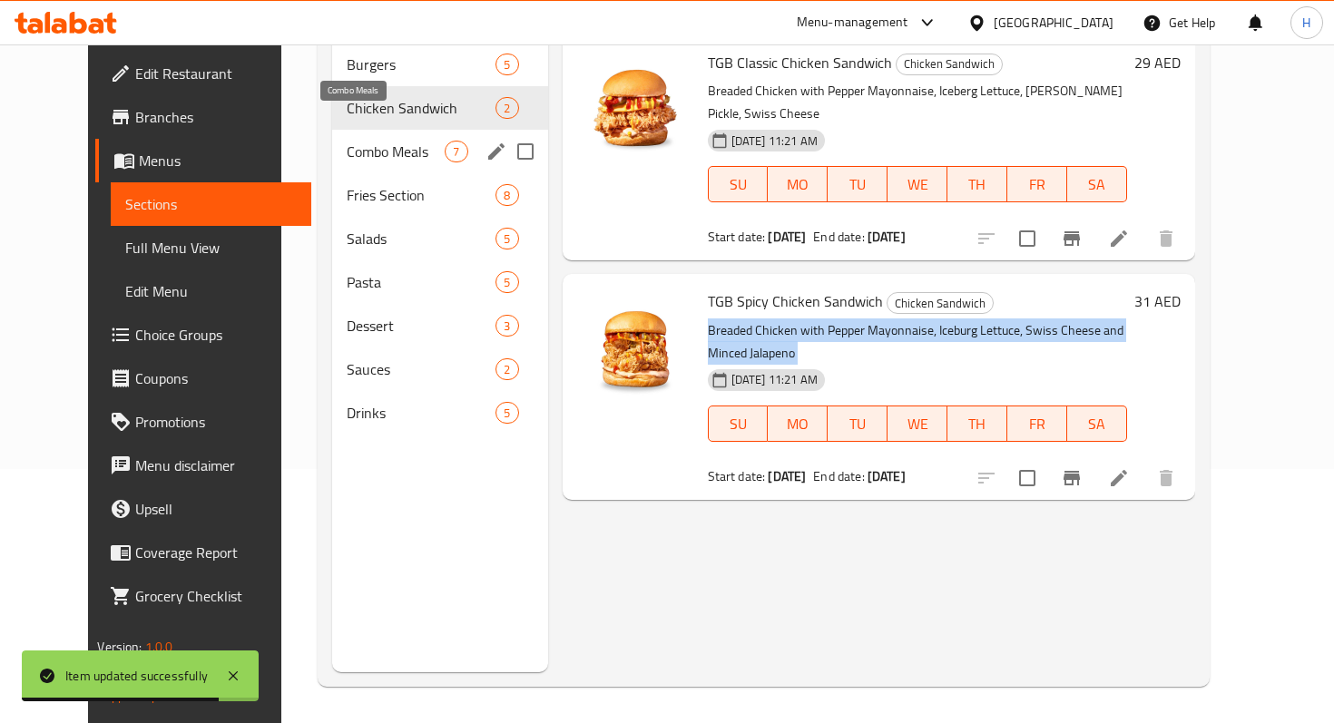
click at [366, 141] on span "Combo Meals" at bounding box center [396, 152] width 99 height 22
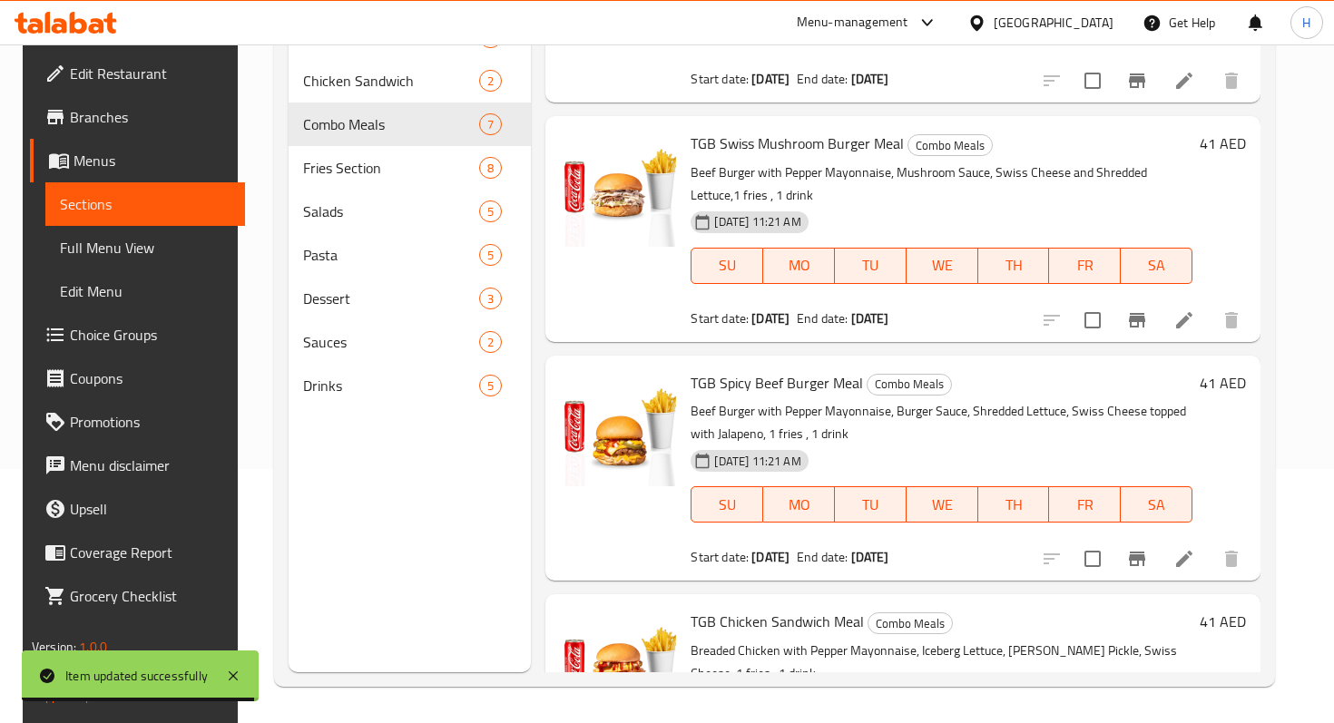
scroll to position [927, 0]
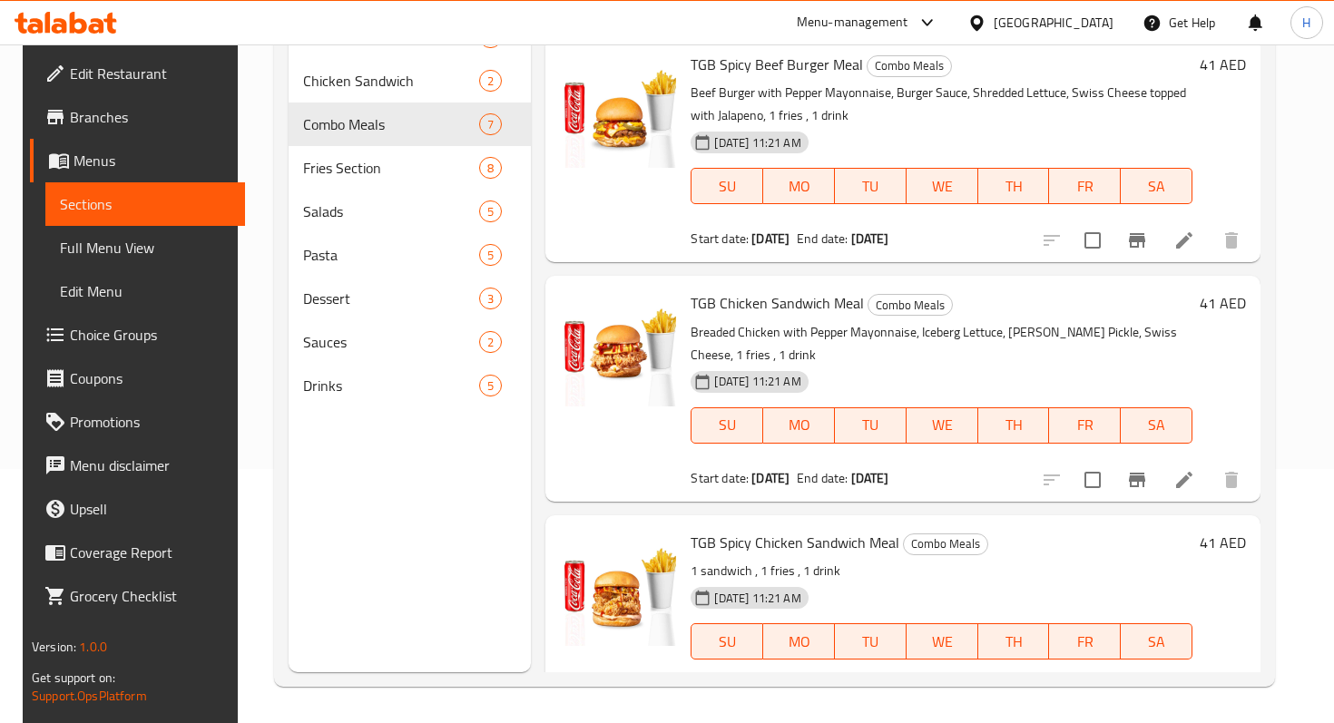
click at [1141, 679] on li at bounding box center [1140, 695] width 51 height 33
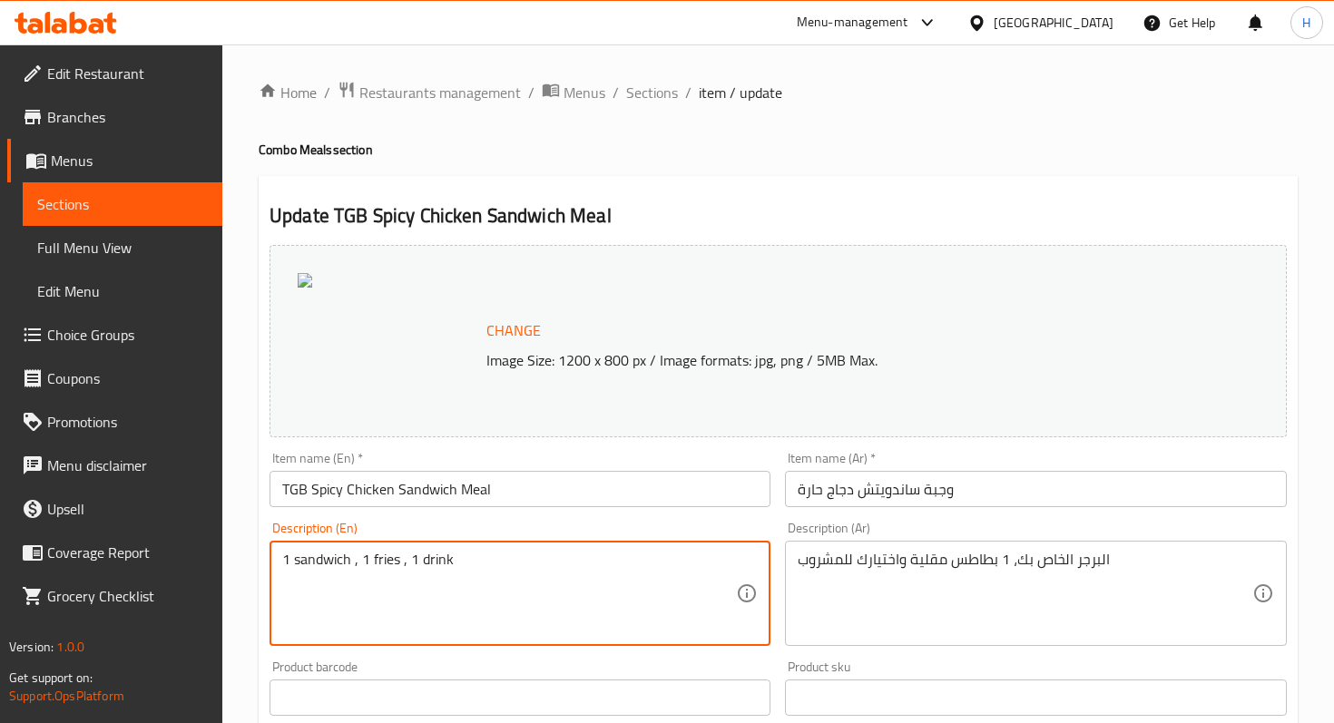
drag, startPoint x: 357, startPoint y: 565, endPoint x: 226, endPoint y: 559, distance: 131.7
paste textarea "Breaded Chicken with Pepper Mayonnaise, Iceburg Lettuce, Swiss Cheese and Mince…"
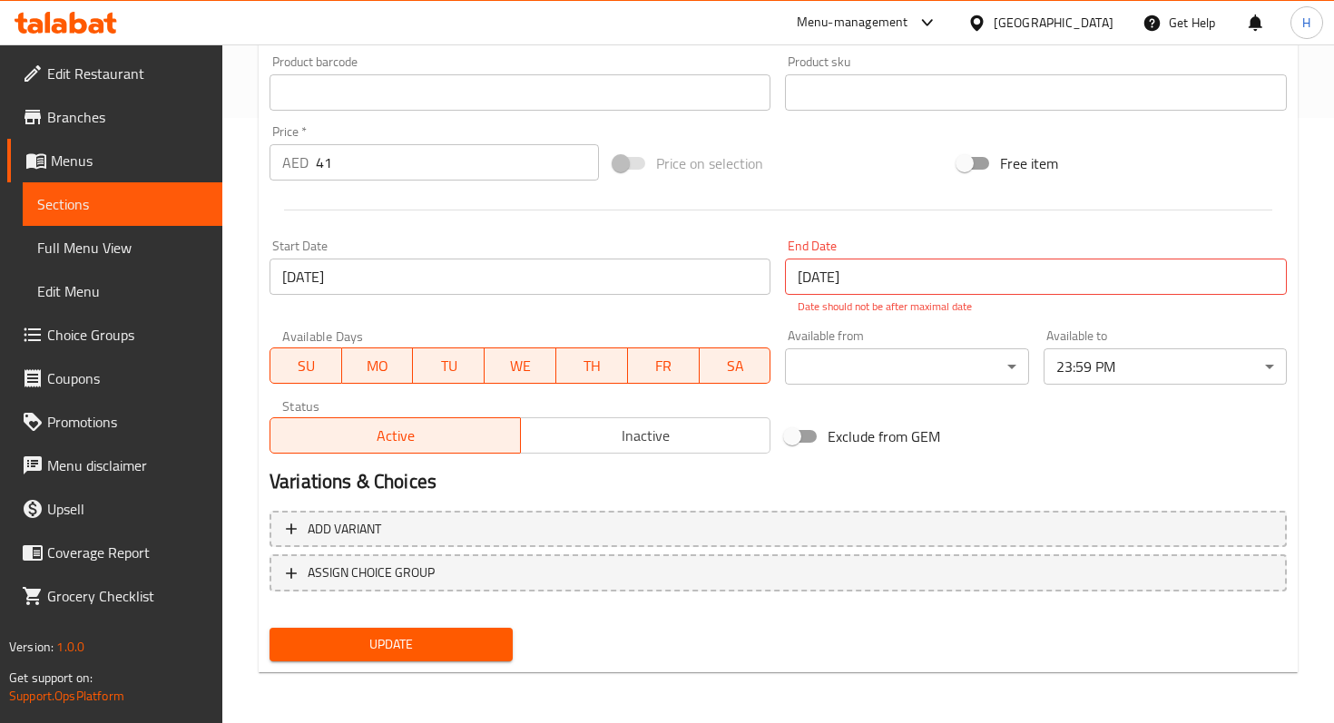
type textarea "Breaded Chicken with Pepper Mayonnaise, Iceburg Lettuce, Swiss Cheese and Mince…"
click at [370, 659] on button "Update" at bounding box center [390, 645] width 243 height 34
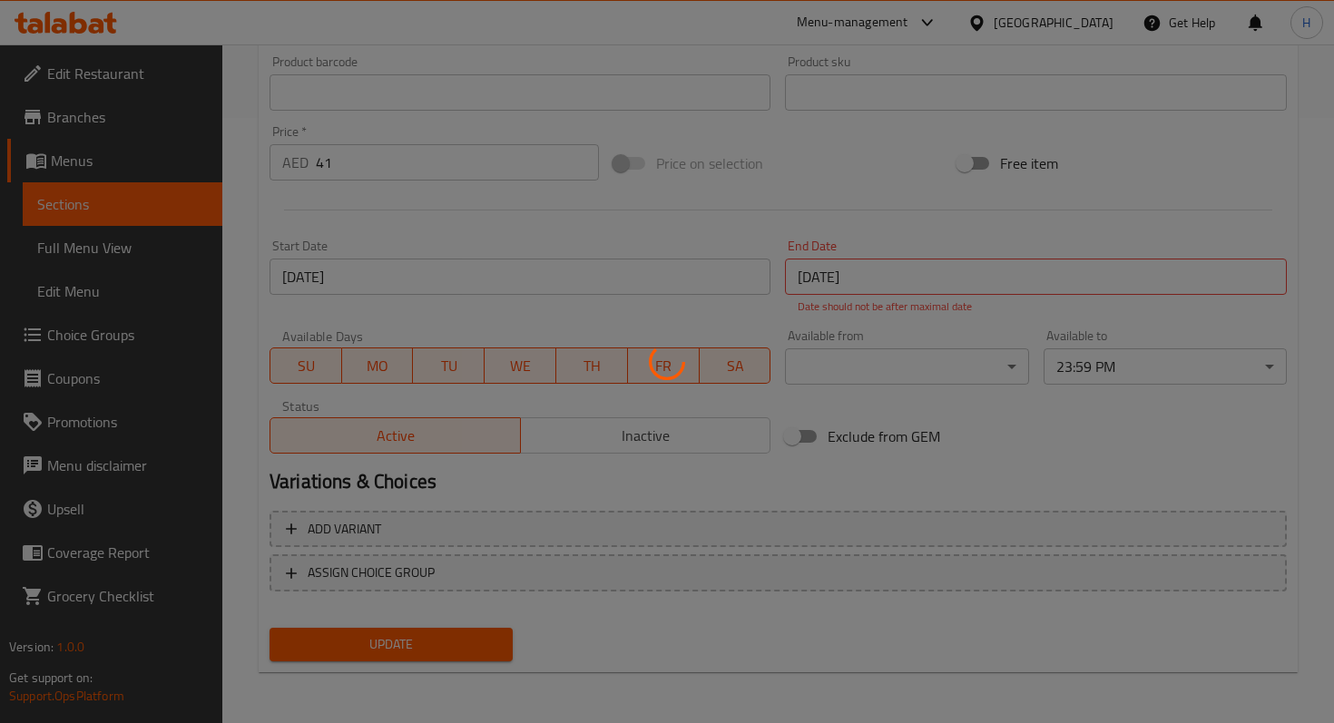
scroll to position [0, 0]
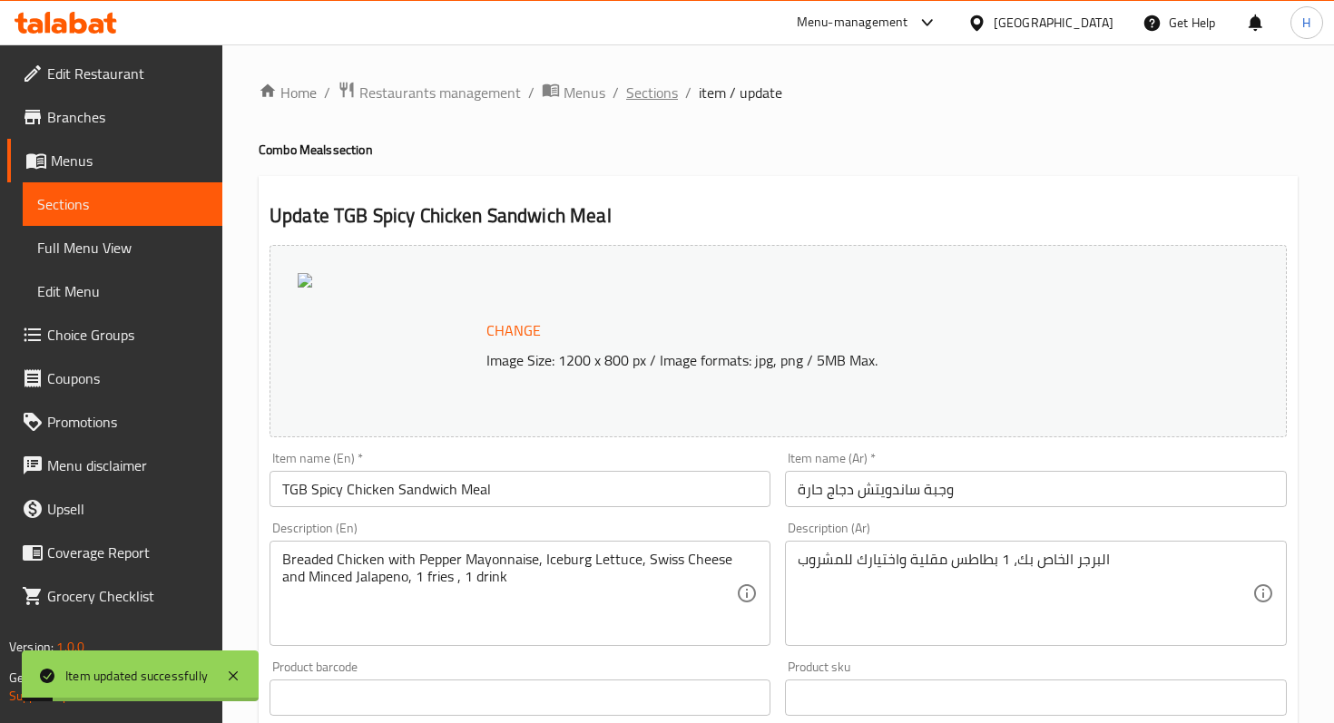
click at [644, 103] on span "Sections" at bounding box center [652, 93] width 52 height 22
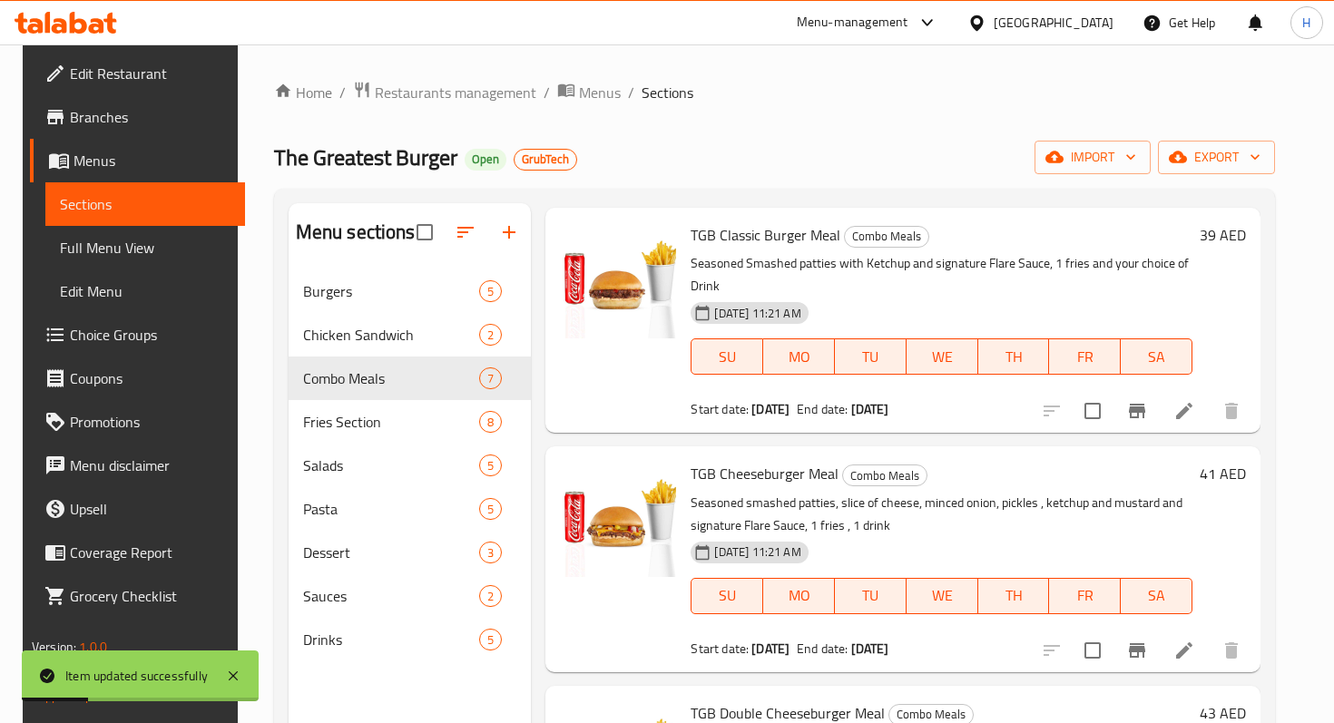
scroll to position [53, 0]
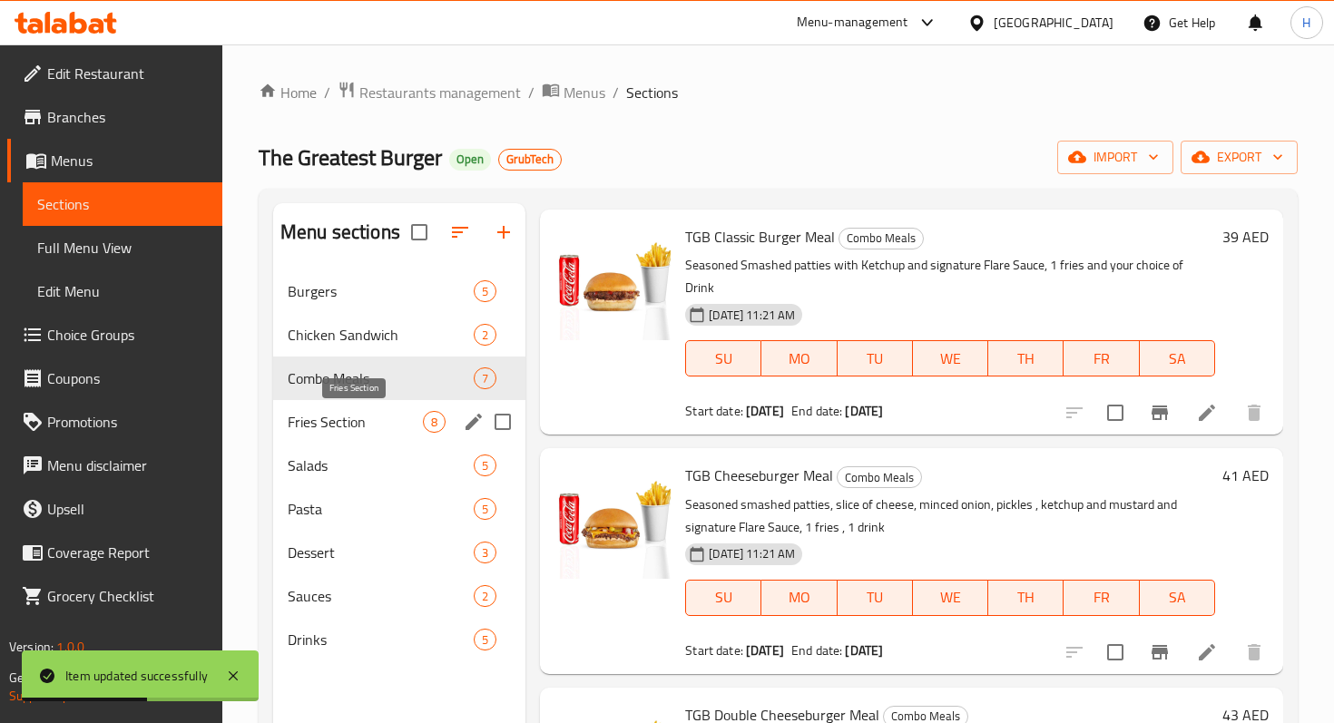
click at [386, 422] on span "Fries Section" at bounding box center [355, 422] width 135 height 22
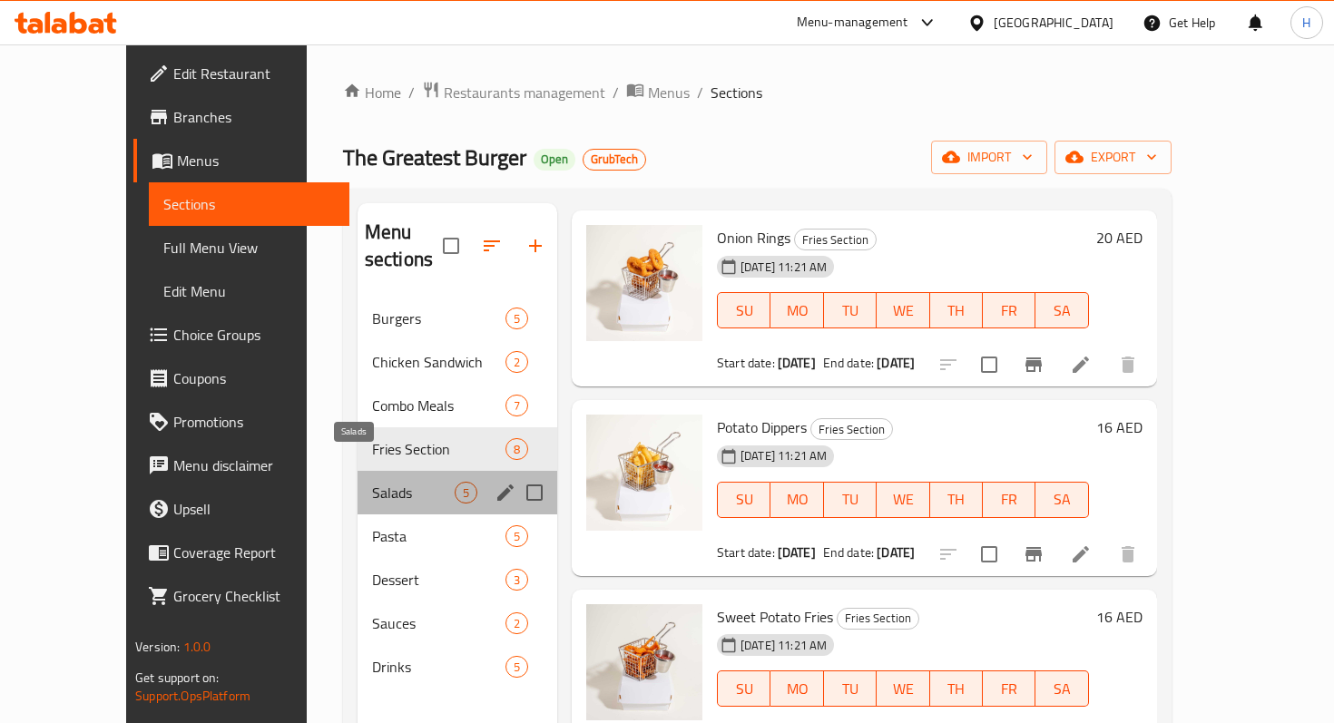
click at [372, 482] on span "Salads" at bounding box center [413, 493] width 83 height 22
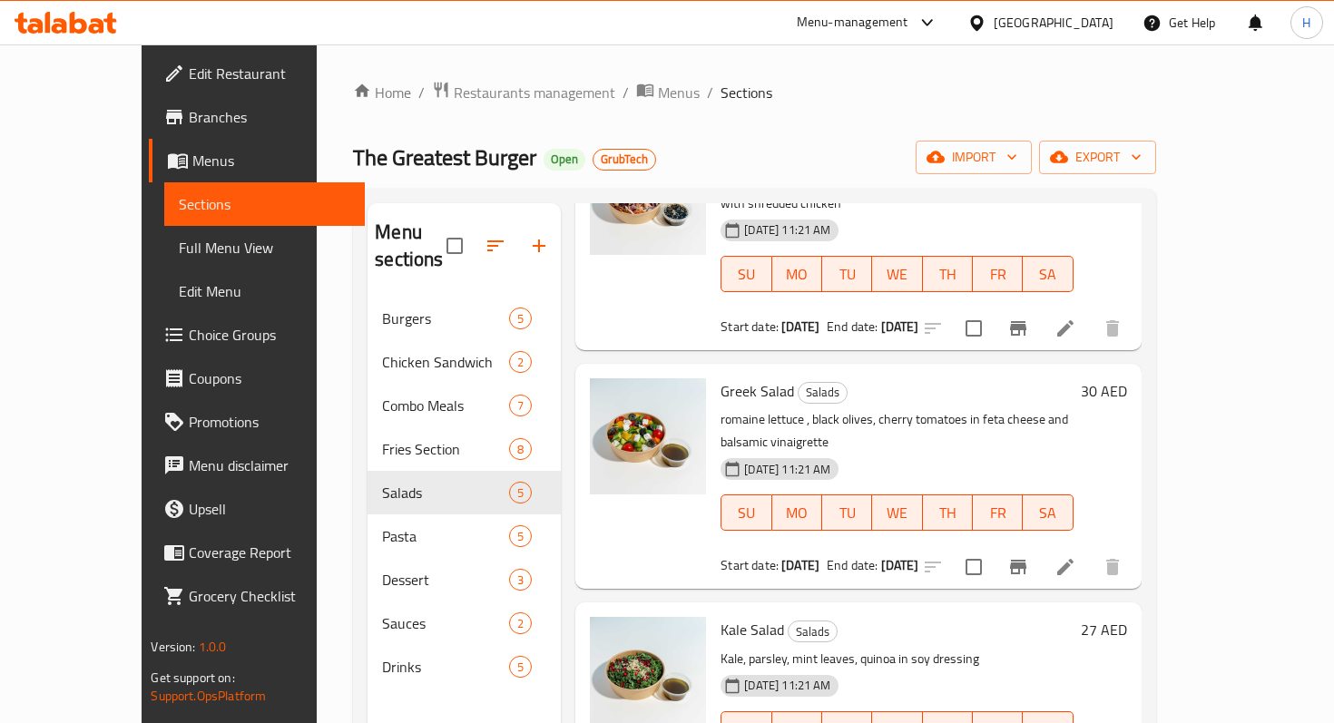
scroll to position [254, 0]
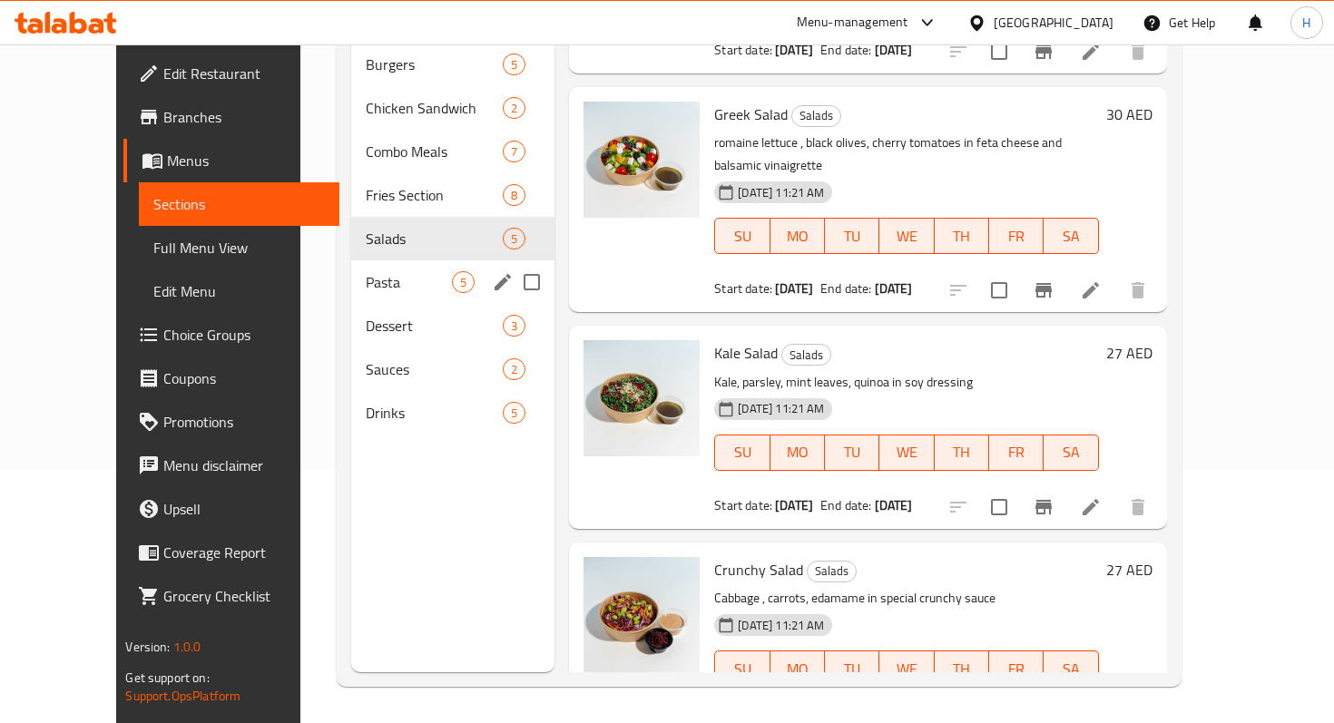
click at [351, 266] on div "Pasta 5" at bounding box center [453, 282] width 204 height 44
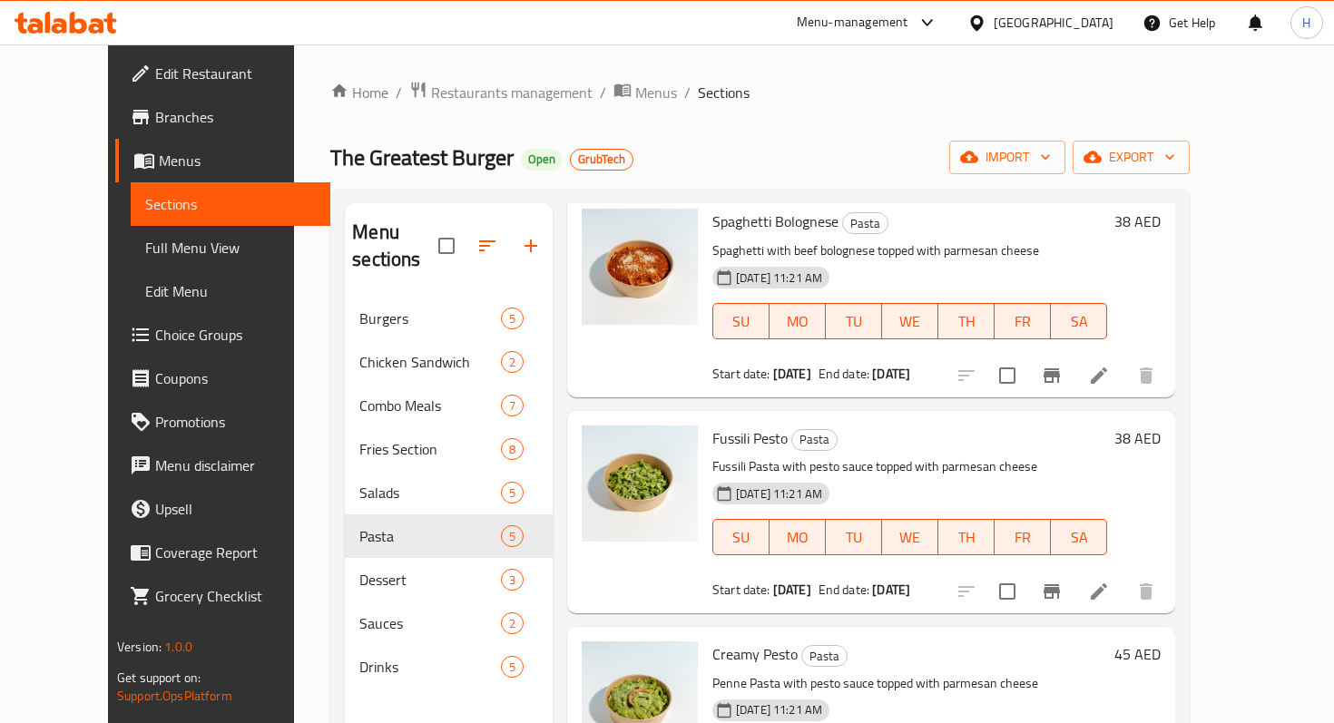
scroll to position [254, 0]
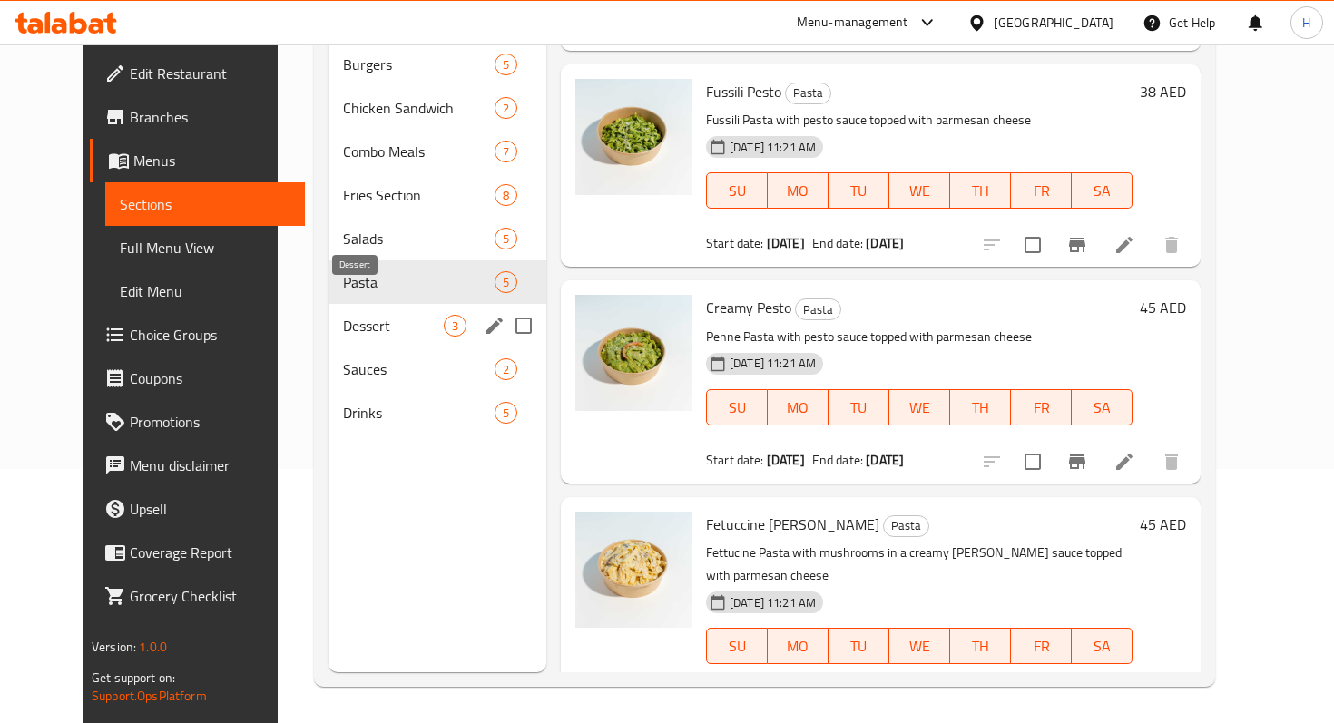
click at [343, 315] on span "Dessert" at bounding box center [393, 326] width 101 height 22
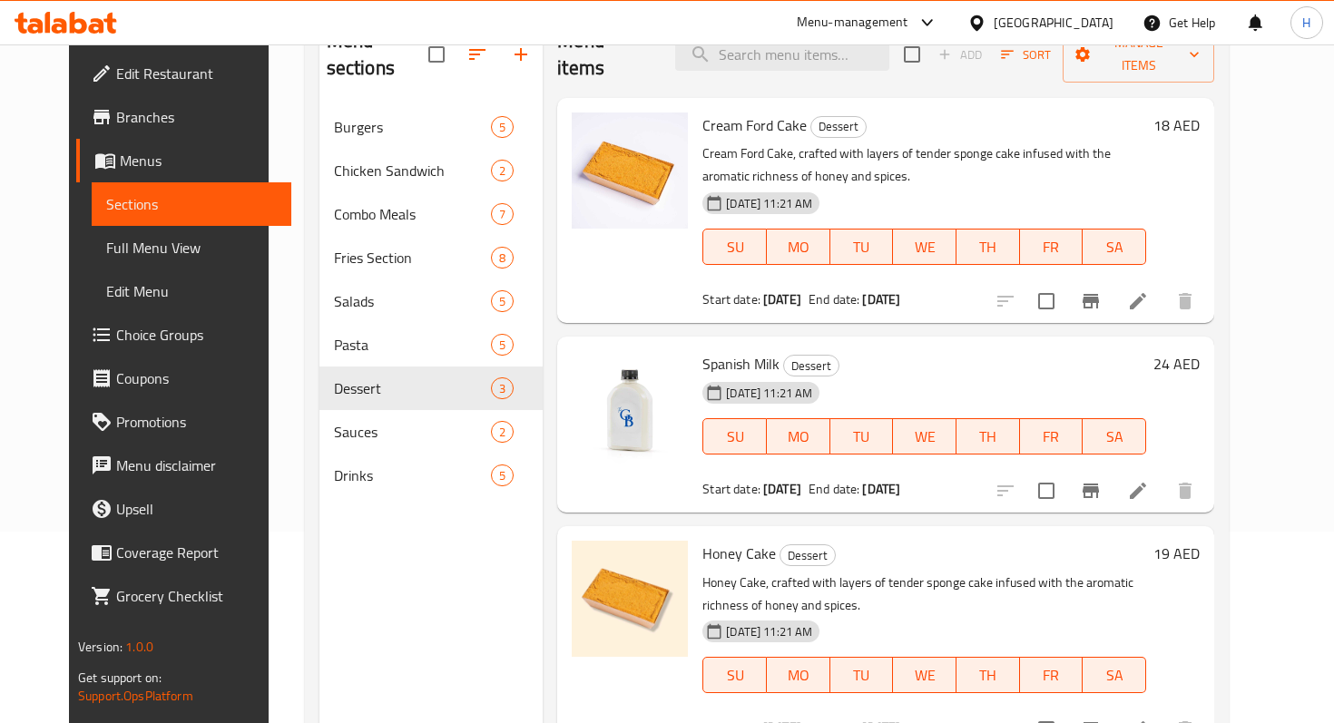
scroll to position [254, 0]
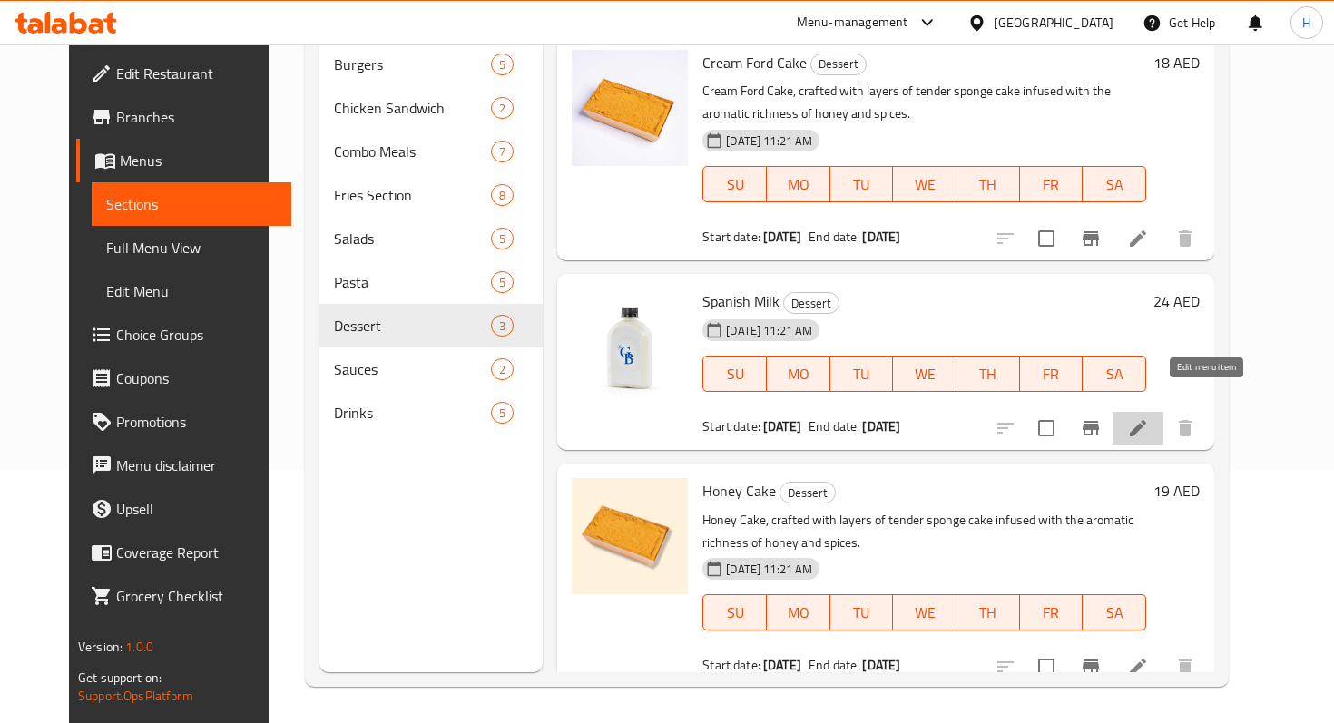
click at [1149, 417] on icon at bounding box center [1138, 428] width 22 height 22
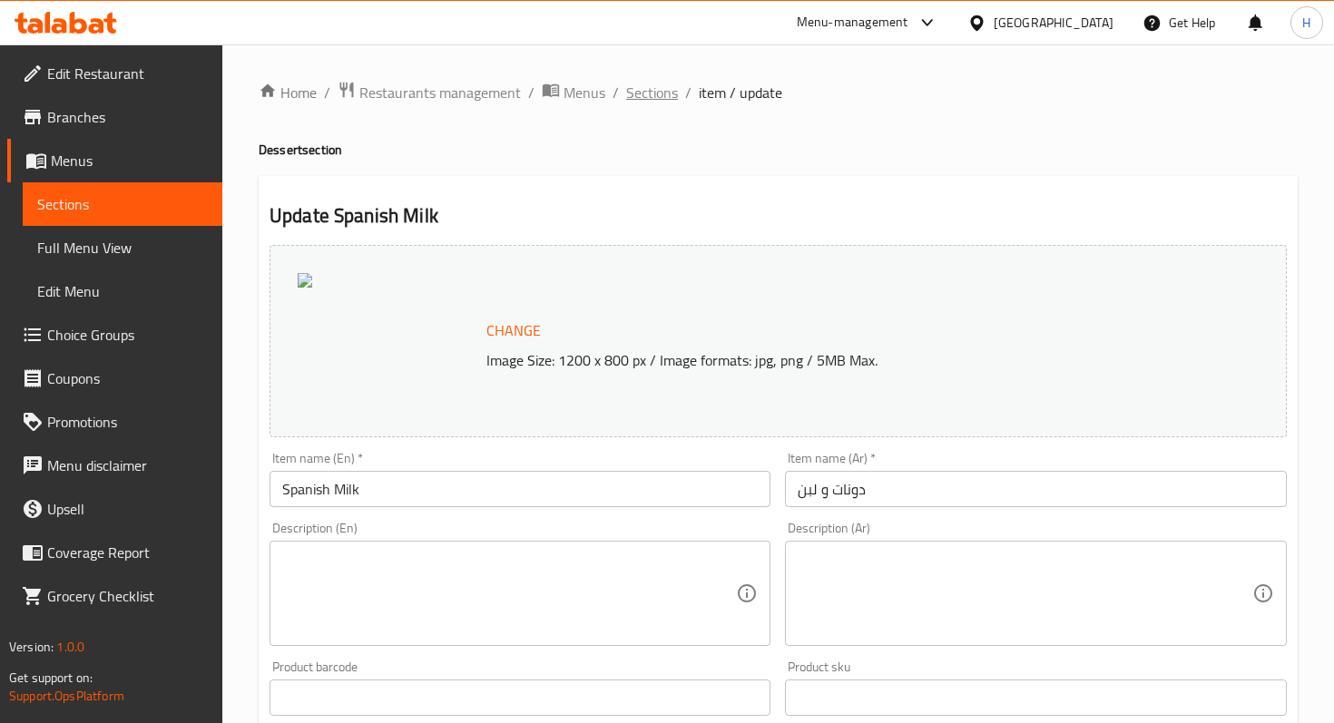
click at [658, 102] on span "Sections" at bounding box center [652, 93] width 52 height 22
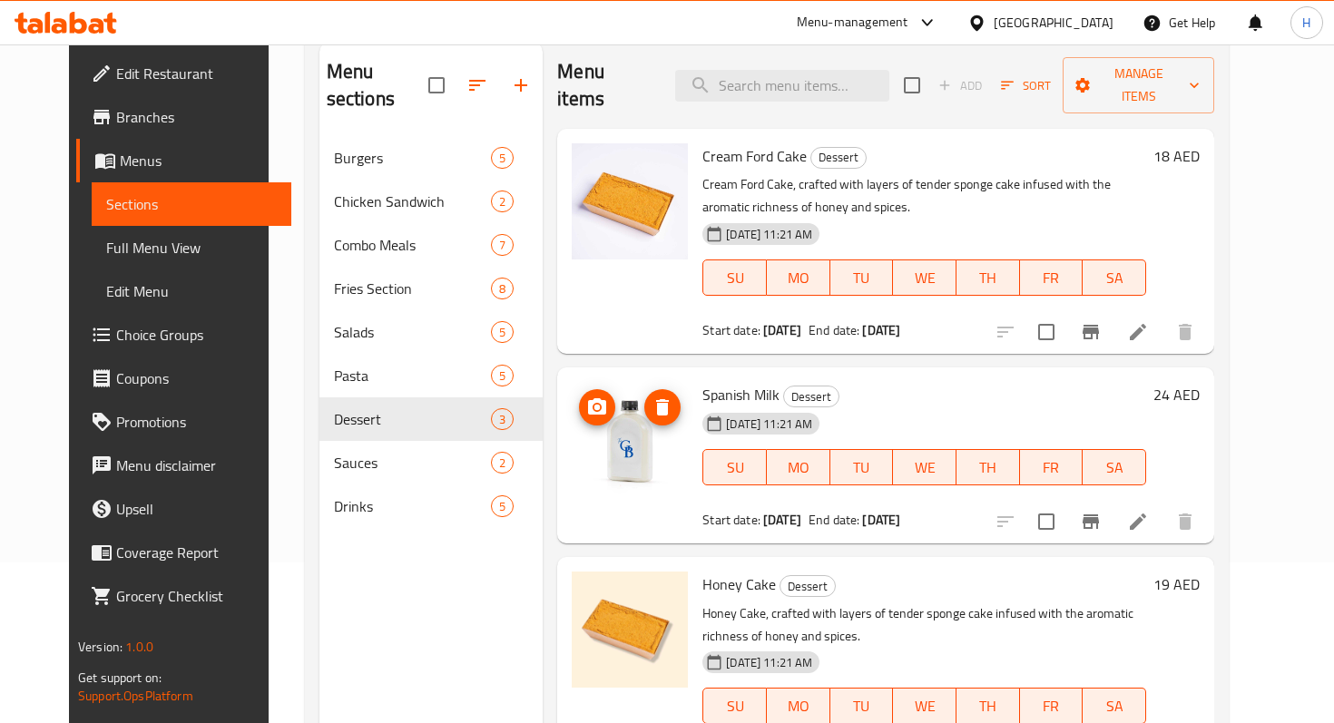
scroll to position [254, 0]
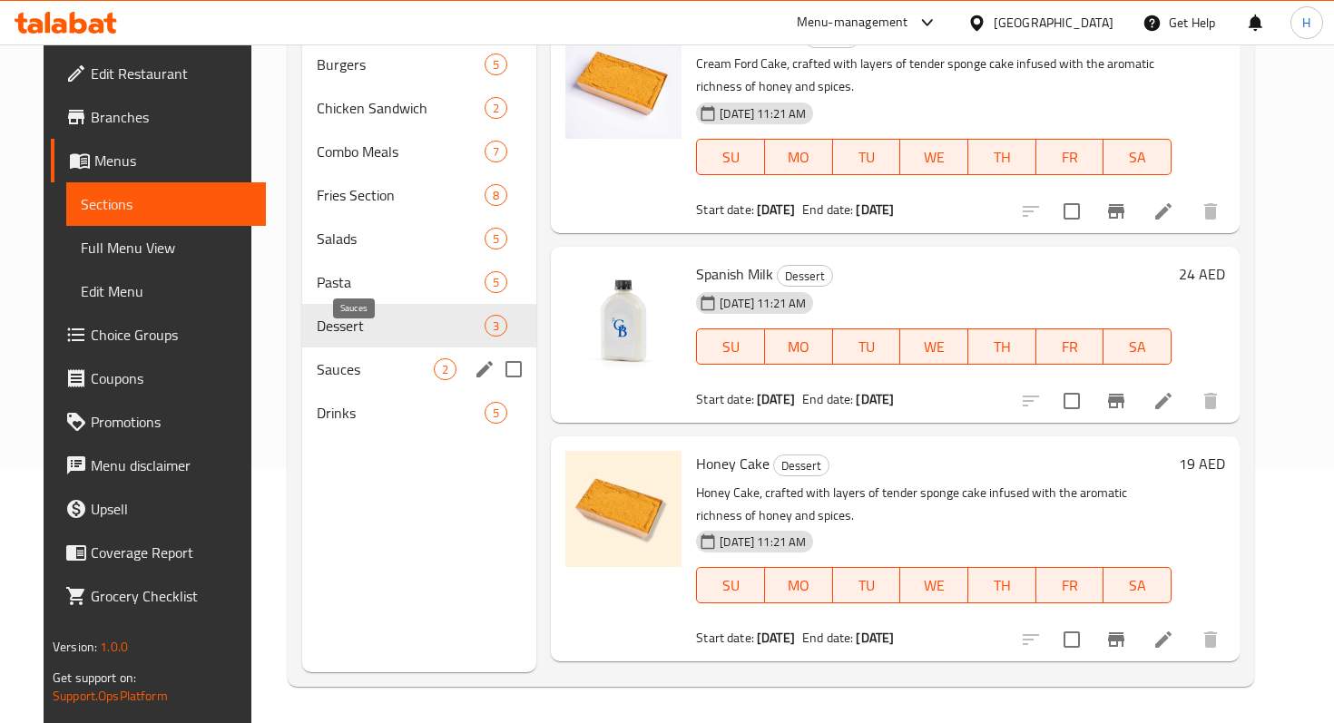
click at [367, 358] on span "Sauces" at bounding box center [375, 369] width 117 height 22
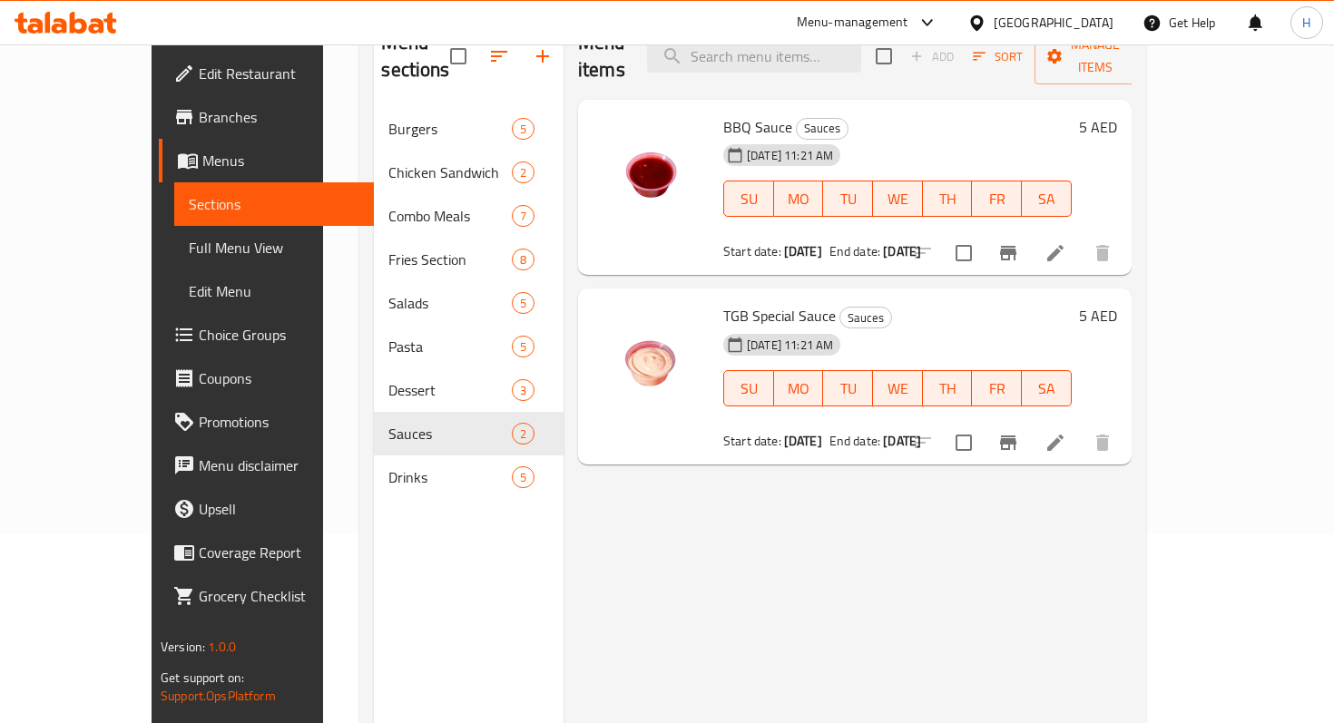
scroll to position [173, 0]
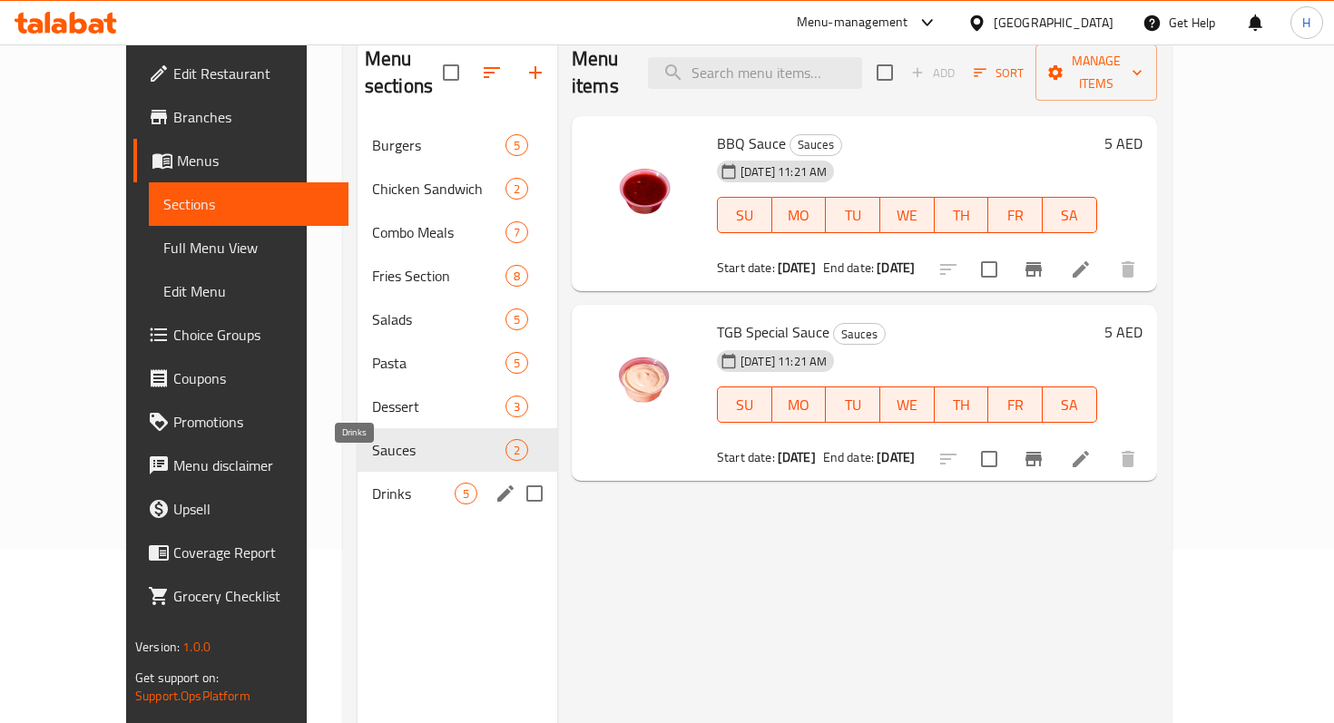
click at [372, 483] on span "Drinks" at bounding box center [413, 494] width 83 height 22
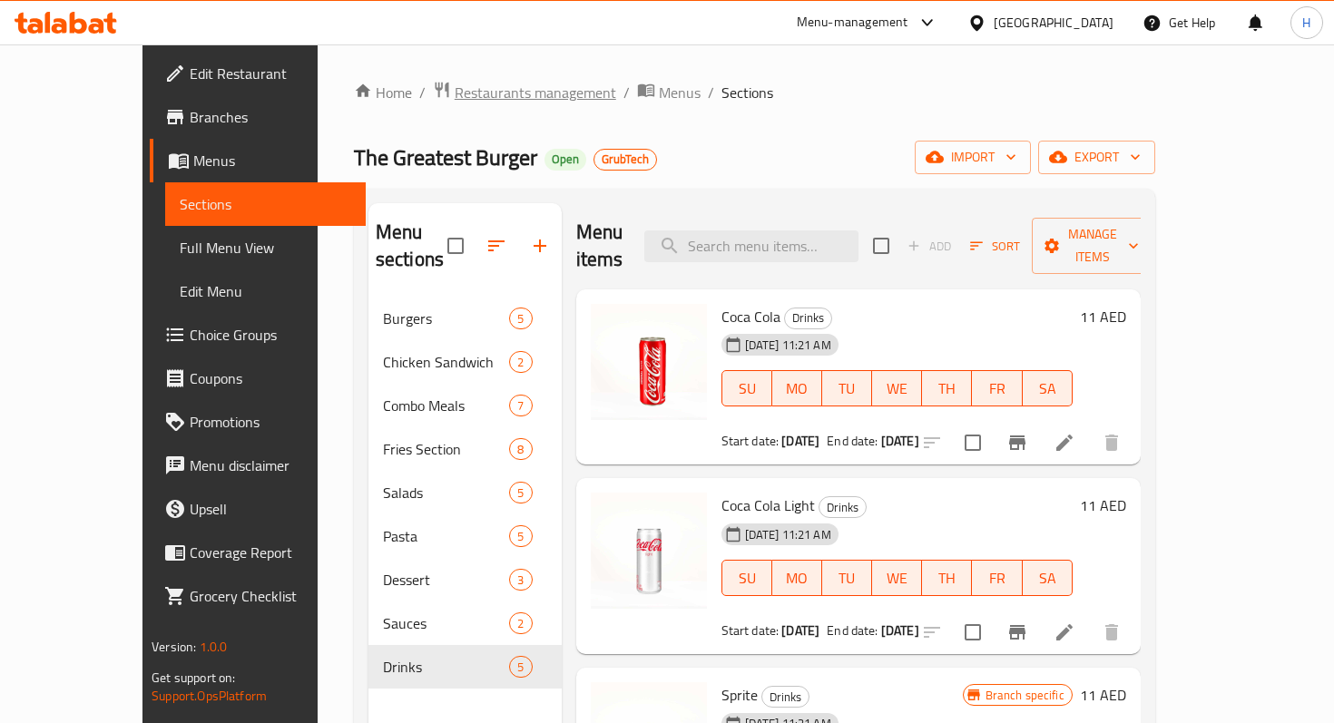
click at [463, 94] on span "Restaurants management" at bounding box center [535, 93] width 161 height 22
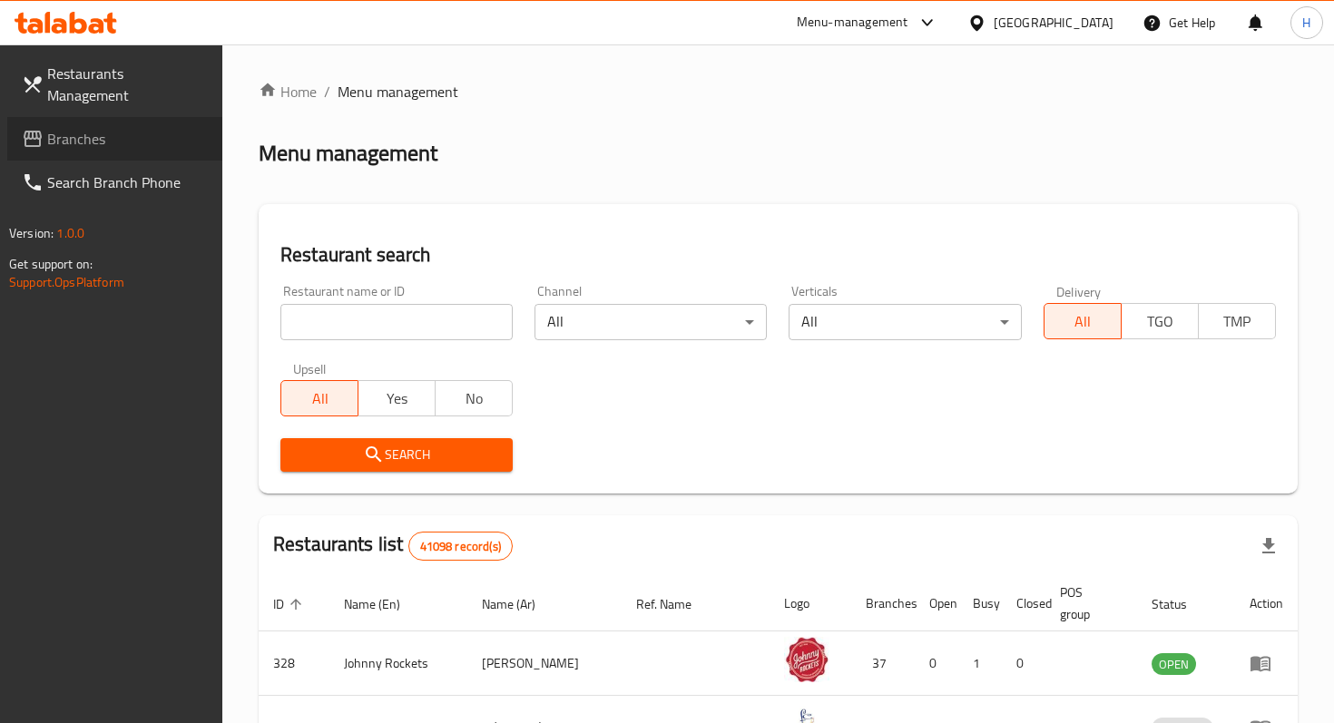
click at [75, 128] on span "Branches" at bounding box center [127, 139] width 161 height 22
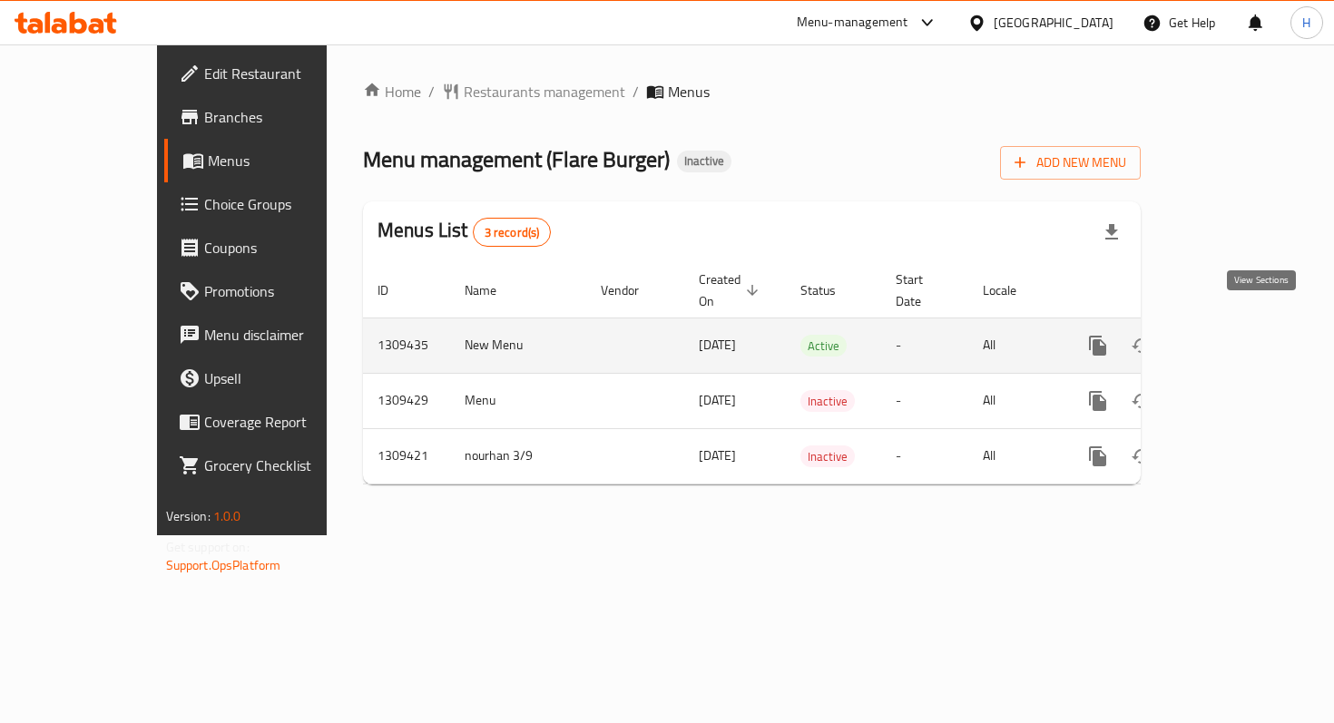
click at [1239, 335] on icon "enhanced table" at bounding box center [1228, 346] width 22 height 22
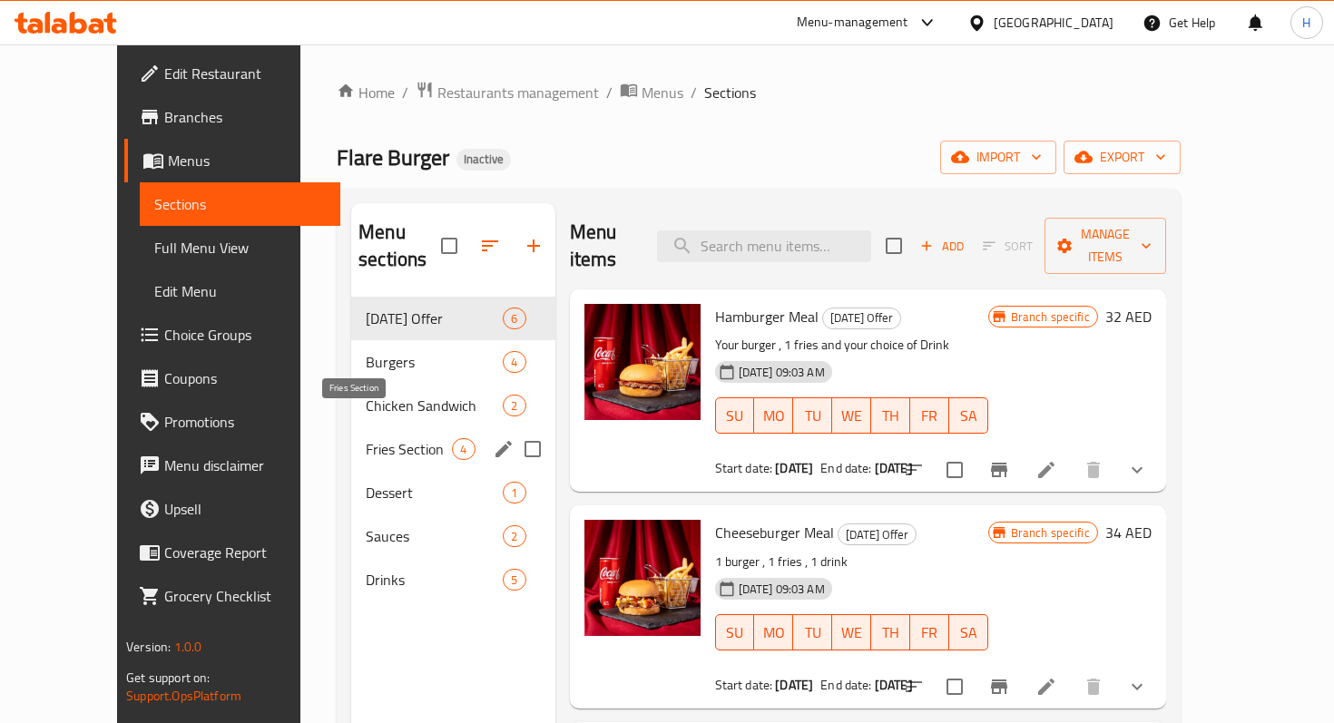
click at [366, 438] on span "Fries Section" at bounding box center [409, 449] width 86 height 22
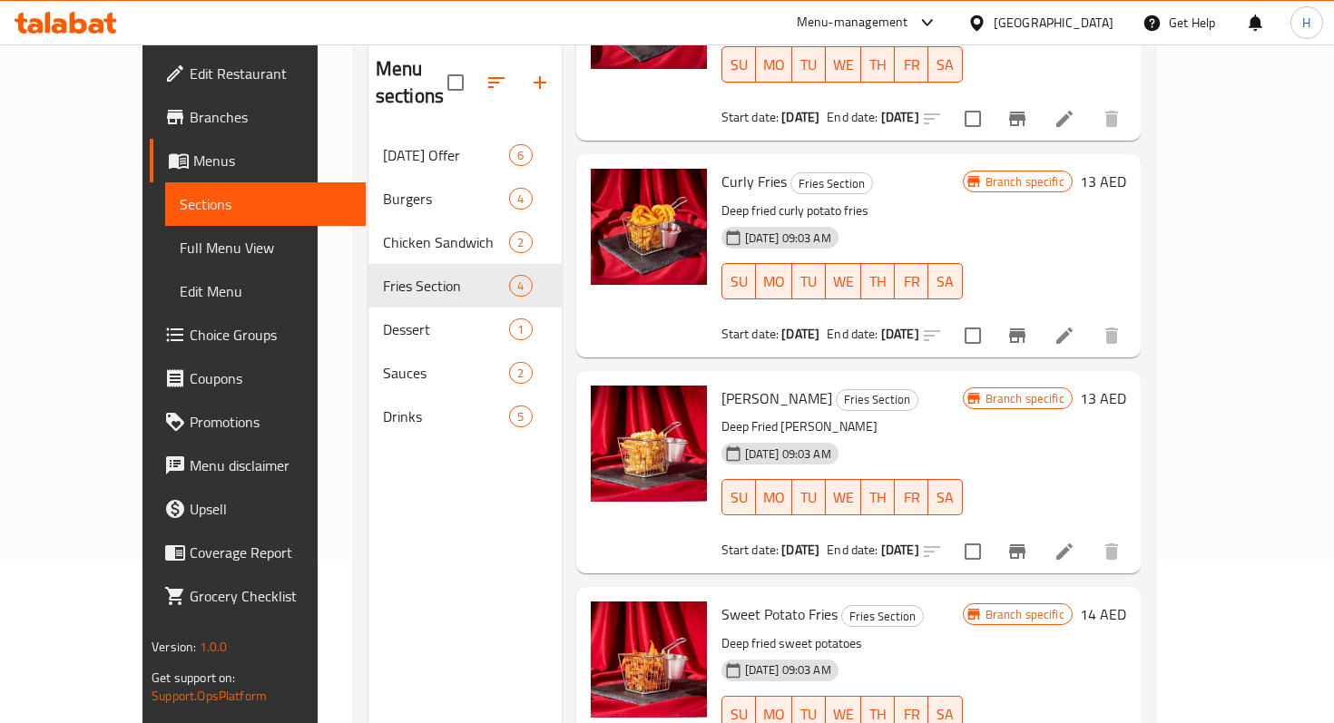
scroll to position [207, 0]
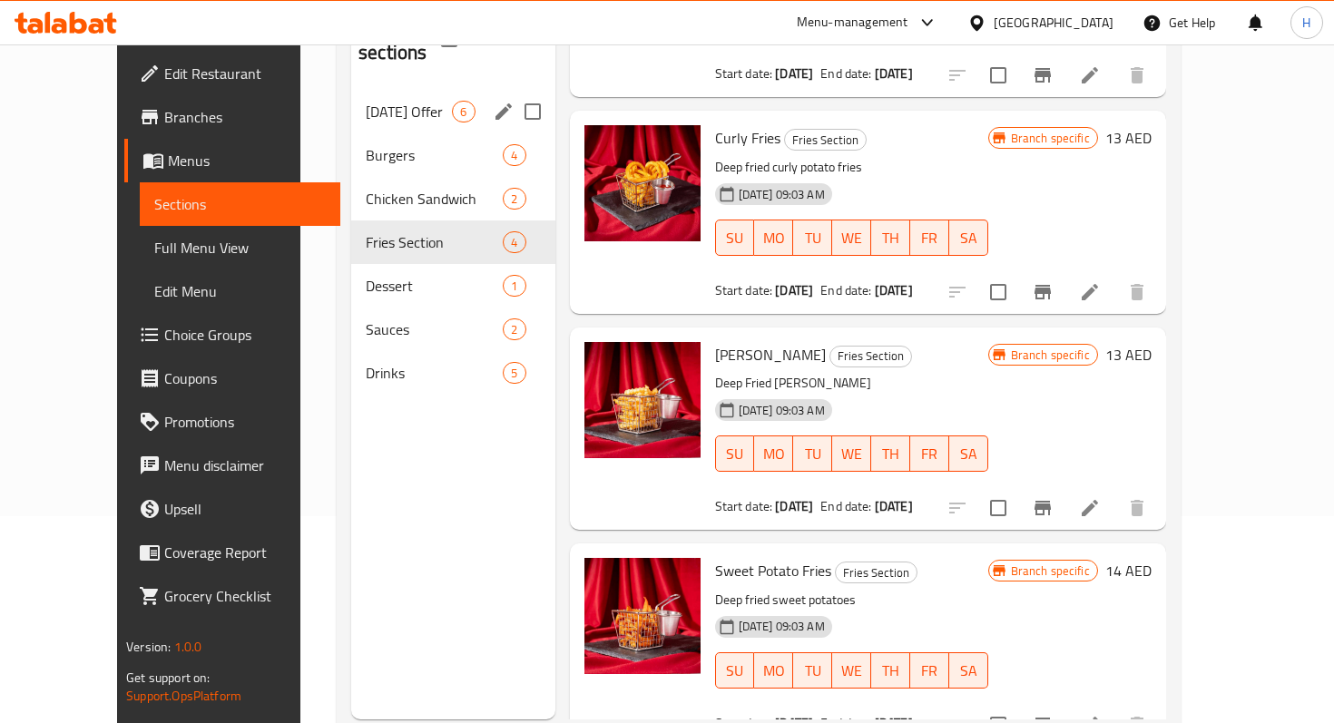
click at [366, 101] on span "[DATE] Offer" at bounding box center [409, 112] width 86 height 22
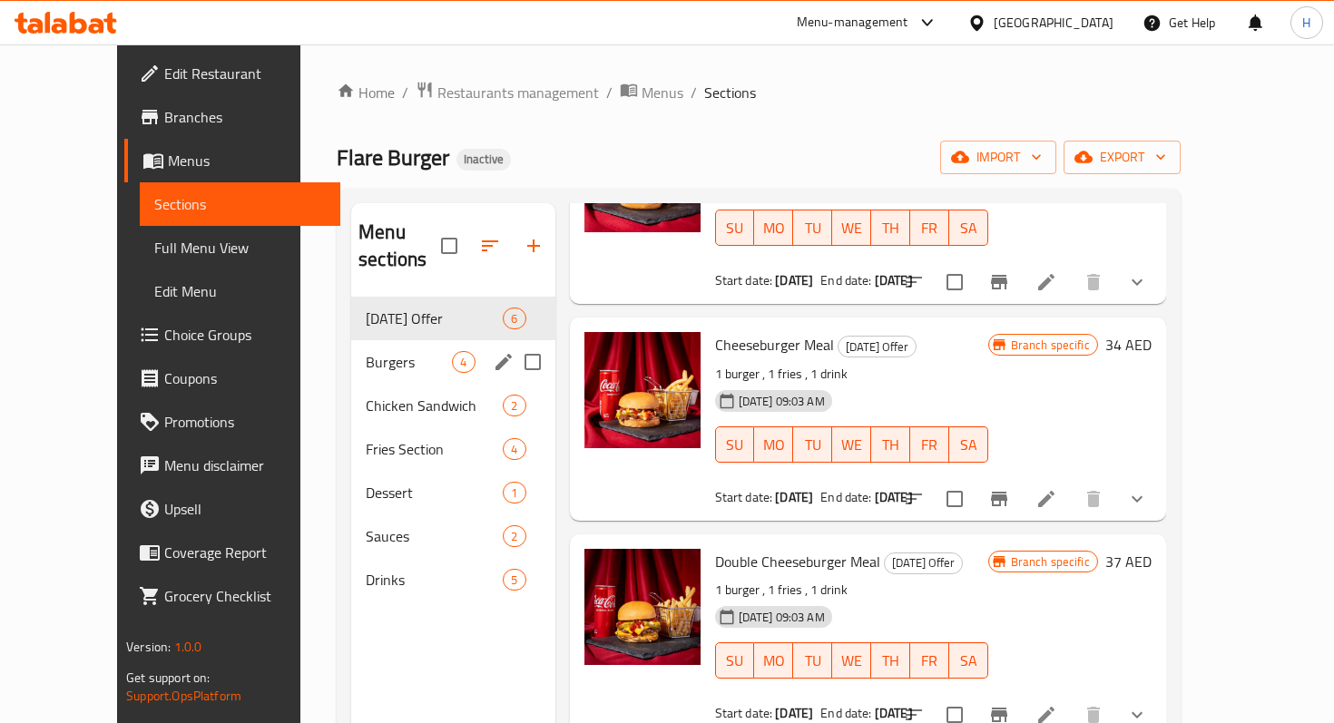
click at [366, 351] on span "Burgers" at bounding box center [409, 362] width 86 height 22
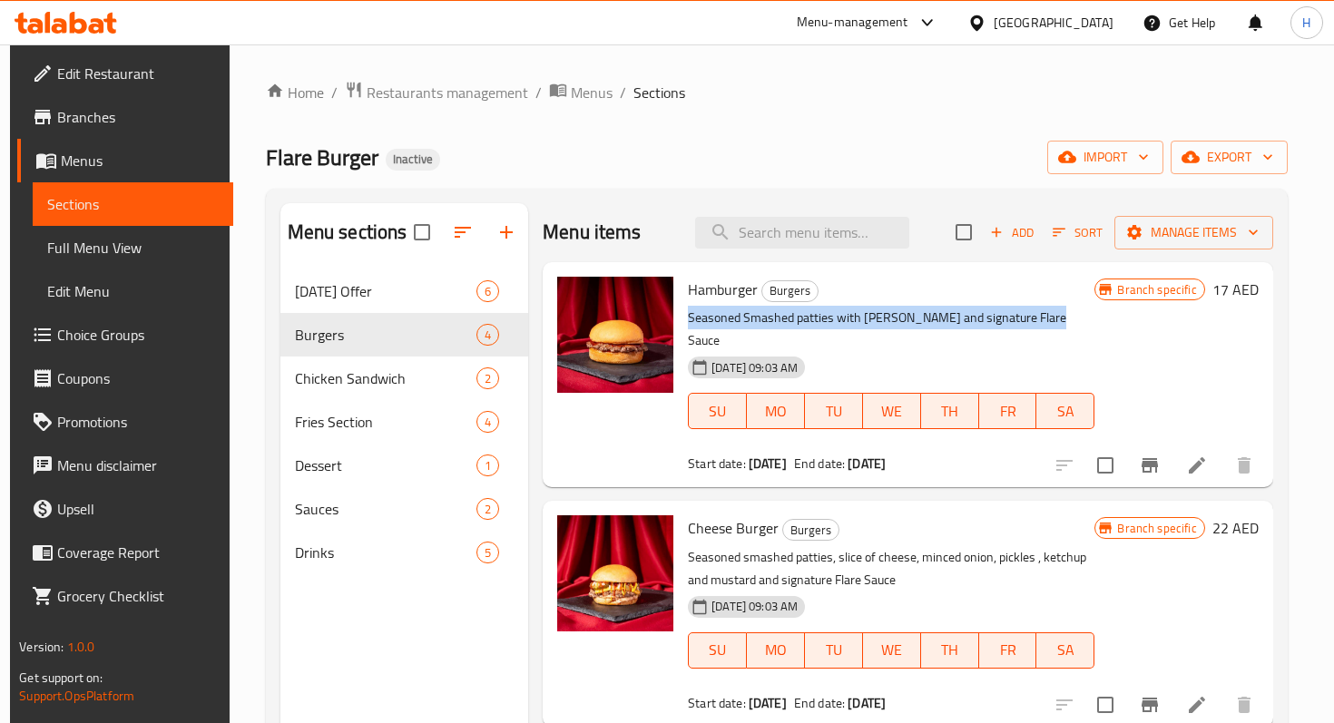
drag, startPoint x: 683, startPoint y: 318, endPoint x: 1061, endPoint y: 314, distance: 378.3
click at [1061, 314] on div "Hamburger Burgers Seasoned Smashed patties with Ketchup and signature Flare Sau…" at bounding box center [890, 374] width 421 height 210
copy p "Seasoned Smashed patties with Ketchup and signature Flare Sauce"
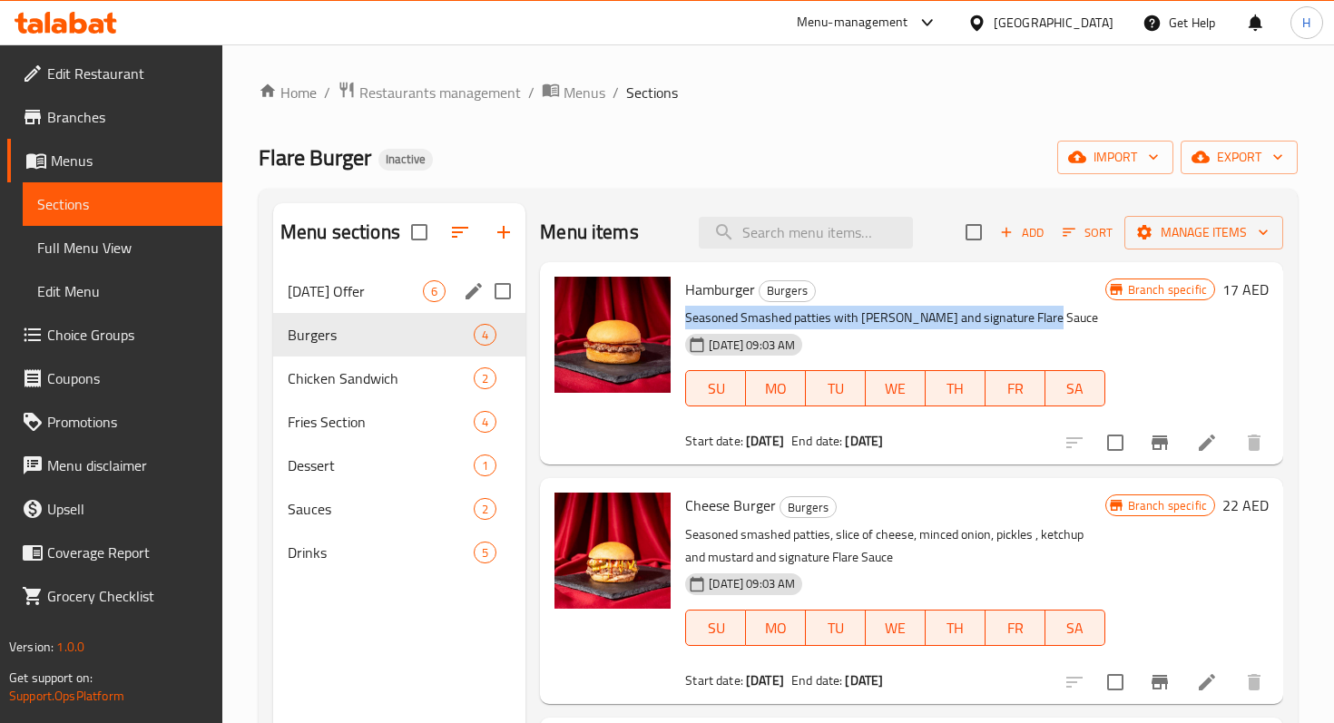
click at [351, 291] on span "Today's Offer" at bounding box center [355, 291] width 135 height 22
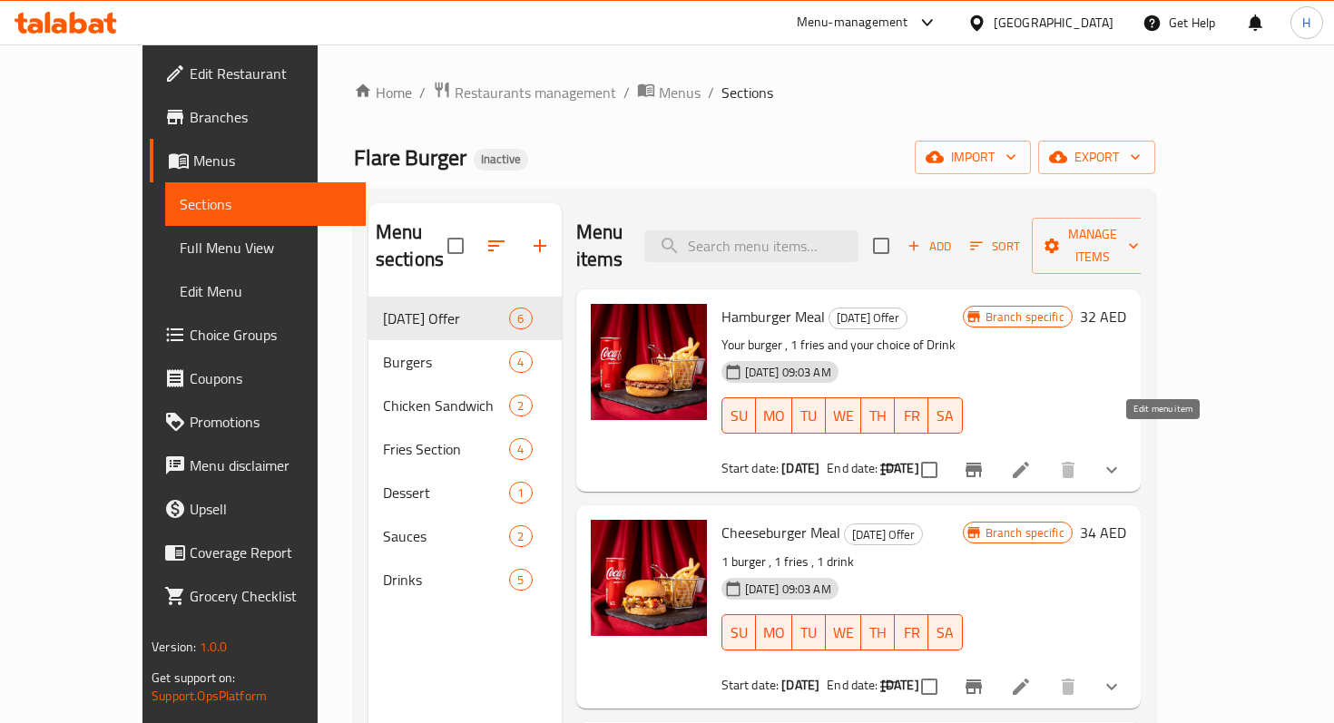
click at [1031, 459] on icon at bounding box center [1021, 470] width 22 height 22
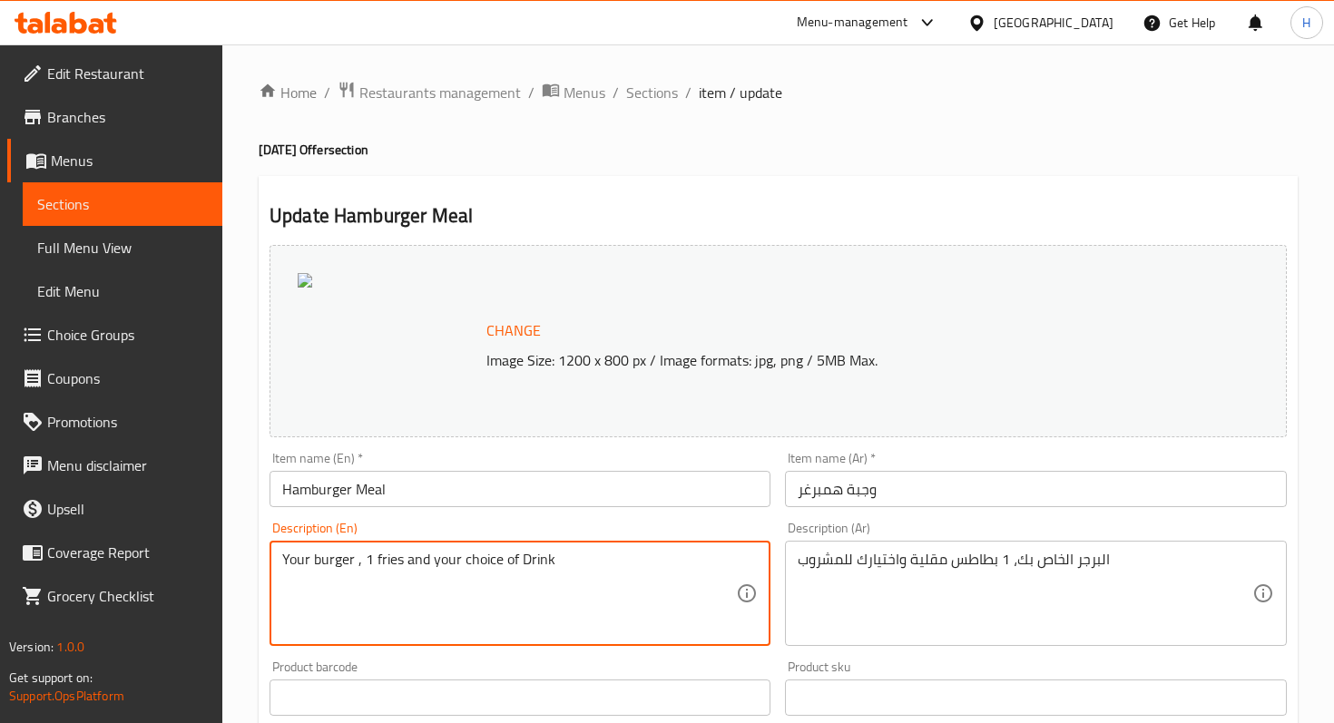
drag, startPoint x: 362, startPoint y: 562, endPoint x: 264, endPoint y: 562, distance: 98.0
paste textarea "Seasoned Smashed patties with Ketchup and signature Flare Sauce"
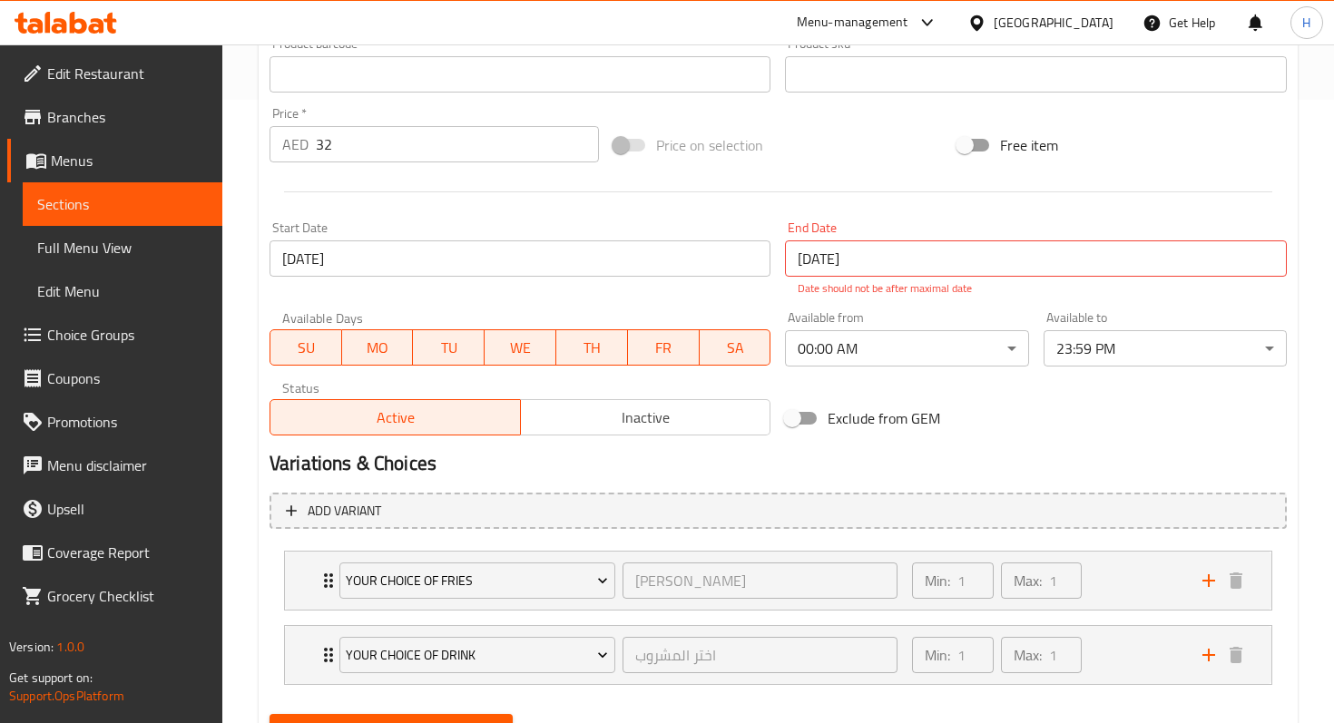
scroll to position [709, 0]
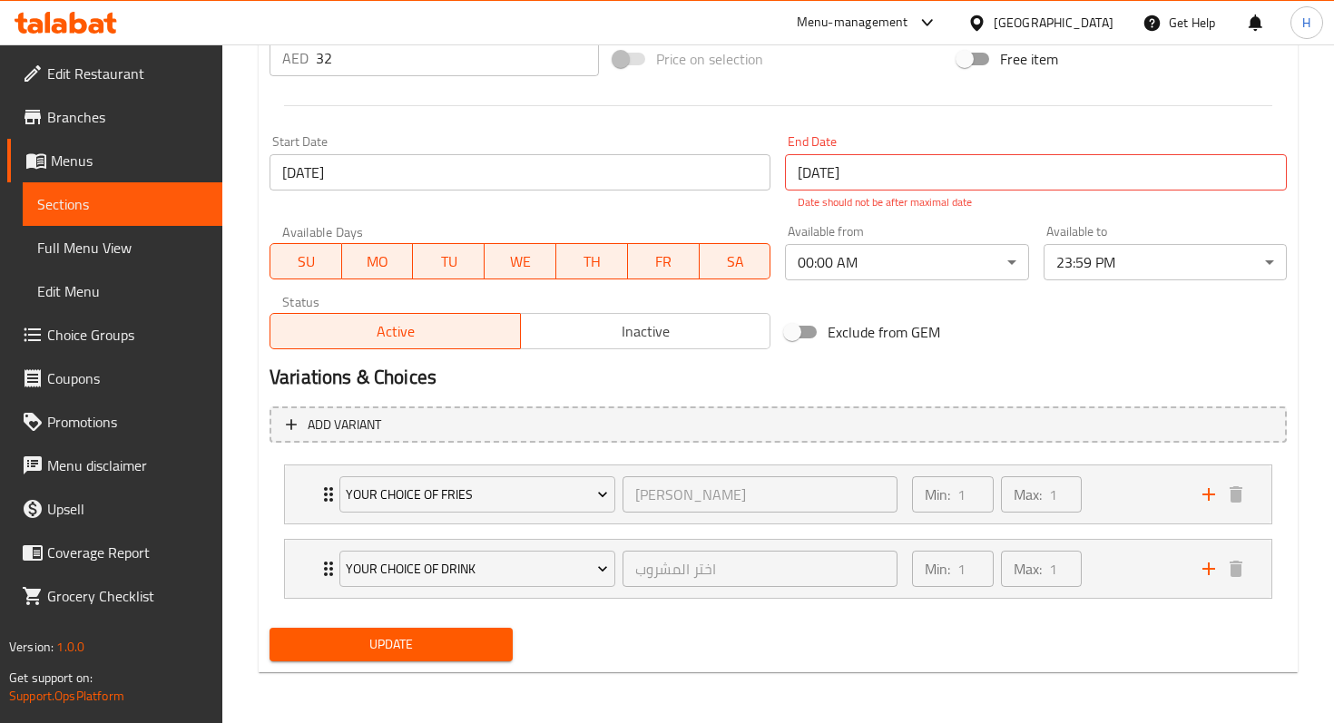
type textarea "Seasoned Smashed patties with Ketchup and signature Flare Sauce,1 fries and you…"
click at [357, 628] on button "Update" at bounding box center [390, 645] width 243 height 34
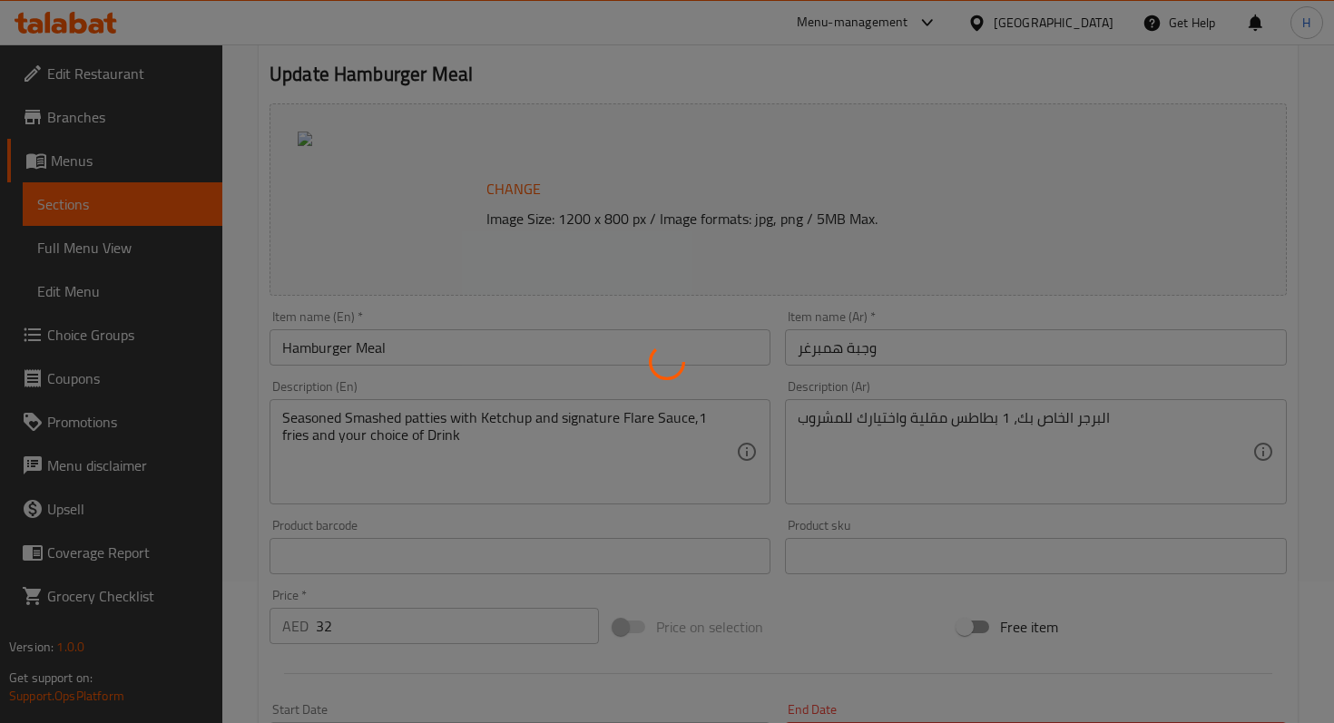
scroll to position [0, 0]
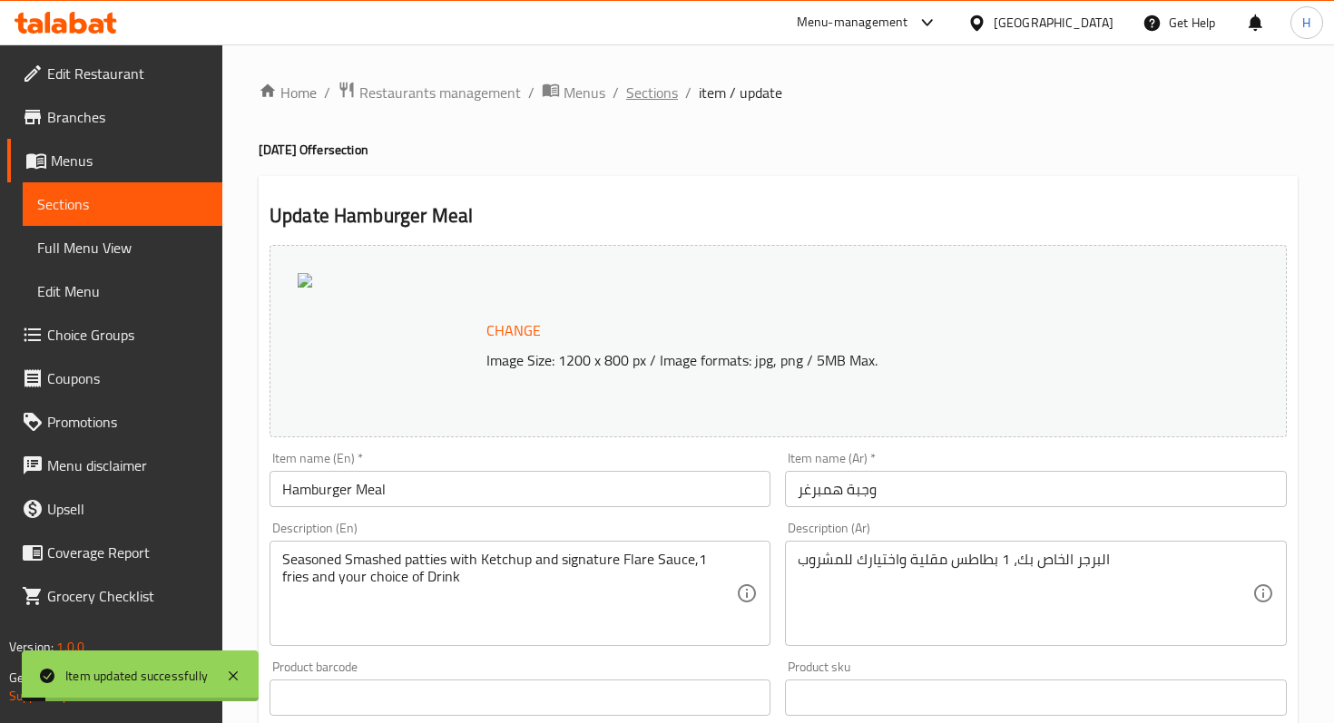
click at [632, 87] on span "Sections" at bounding box center [652, 93] width 52 height 22
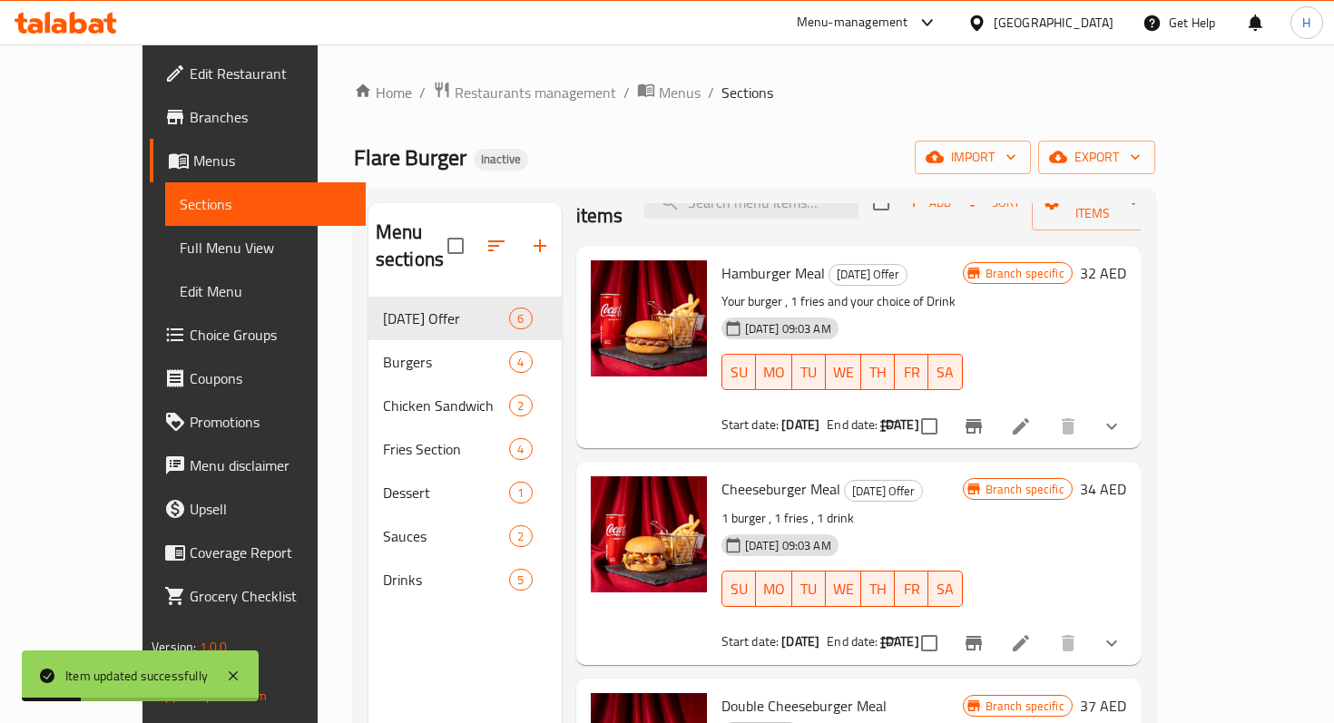
scroll to position [50, 0]
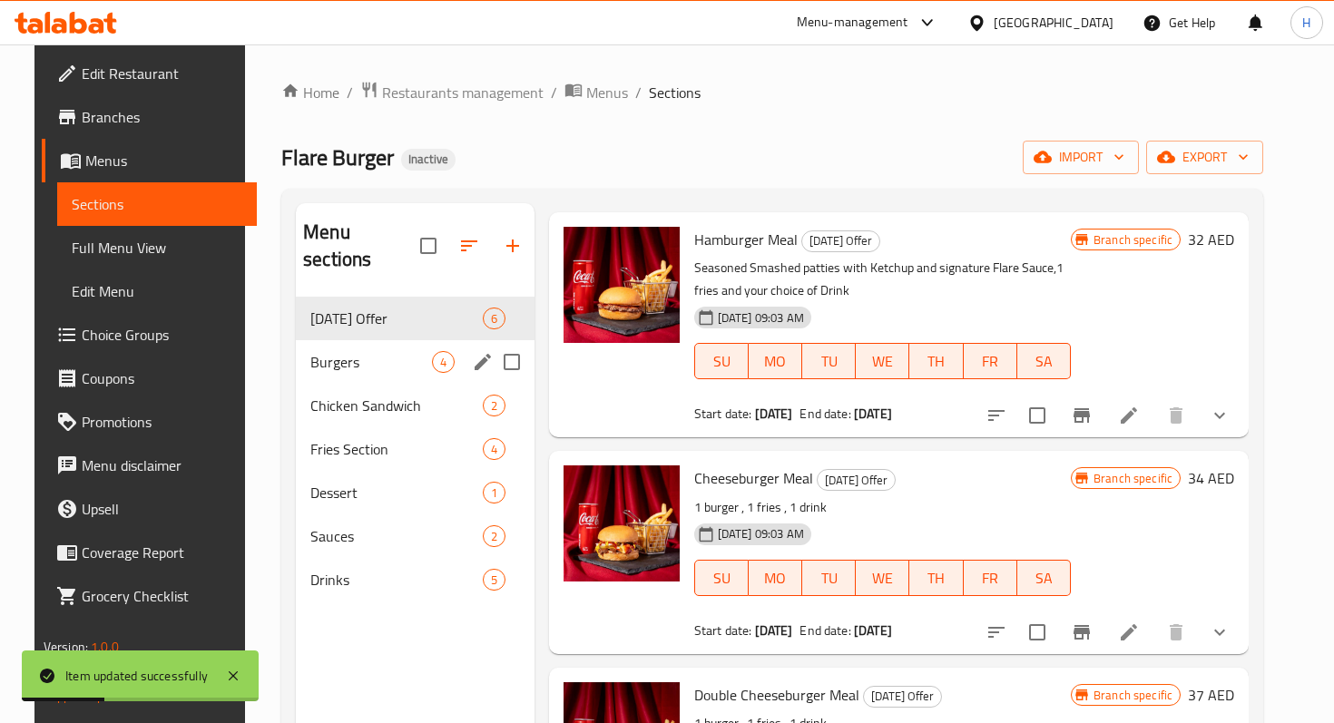
click at [368, 351] on span "Burgers" at bounding box center [370, 362] width 121 height 22
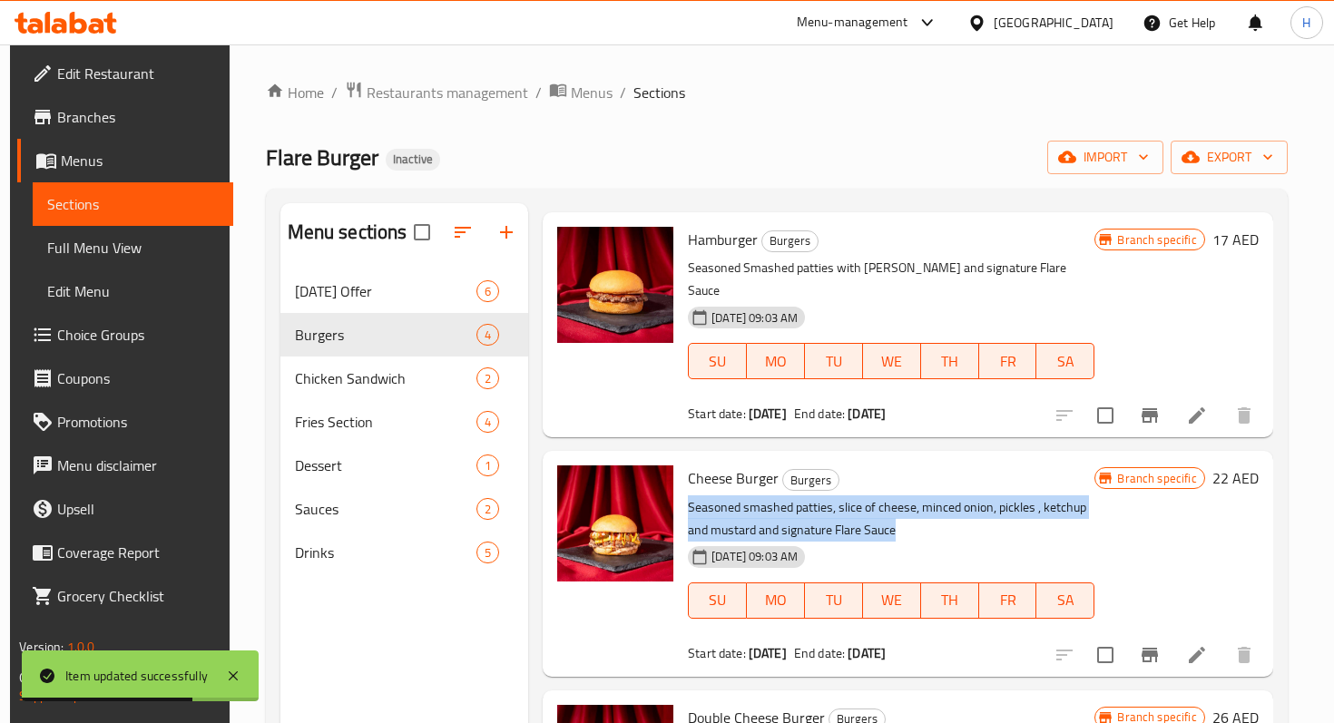
drag, startPoint x: 876, startPoint y: 506, endPoint x: 684, endPoint y: 478, distance: 194.4
click at [684, 478] on div "Cheese Burger Burgers Seasoned smashed patties, slice of cheese, minced onion, …" at bounding box center [890, 563] width 421 height 210
copy p "Seasoned smashed patties, slice of cheese, minced onion, pickles , ketchup and …"
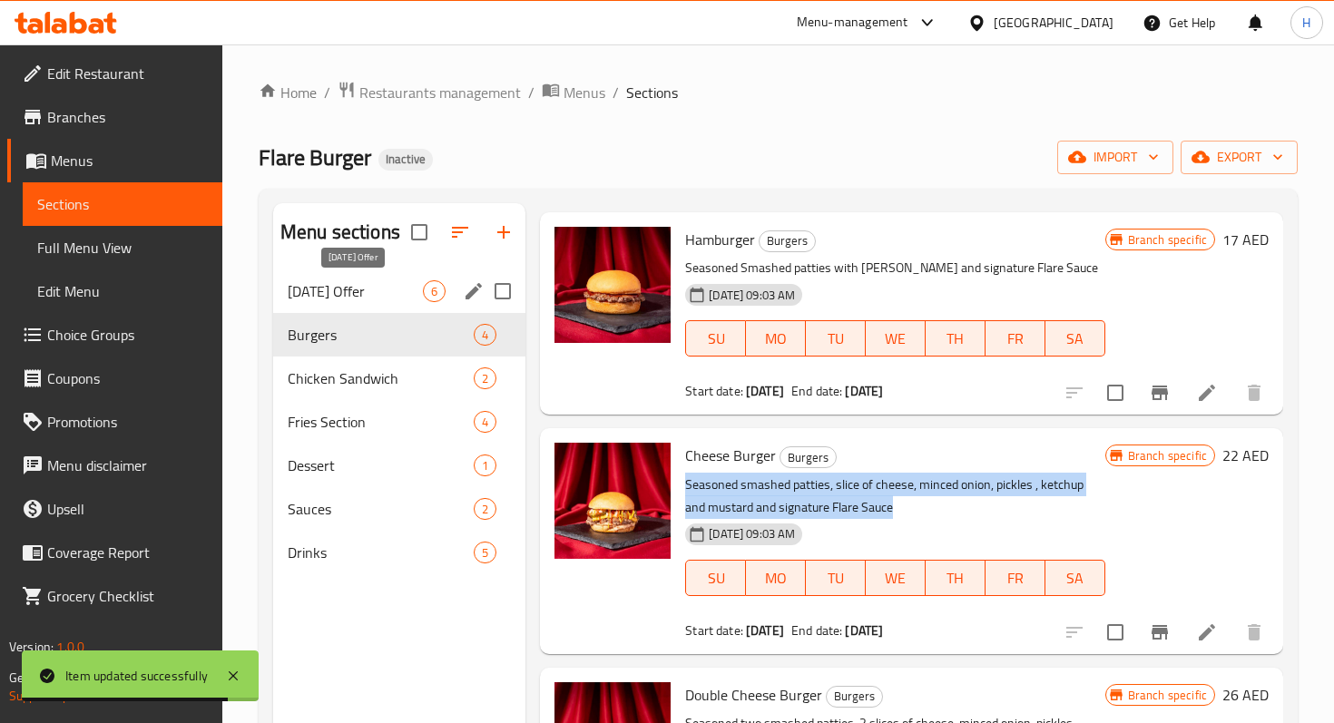
click at [390, 294] on span "Today's Offer" at bounding box center [355, 291] width 135 height 22
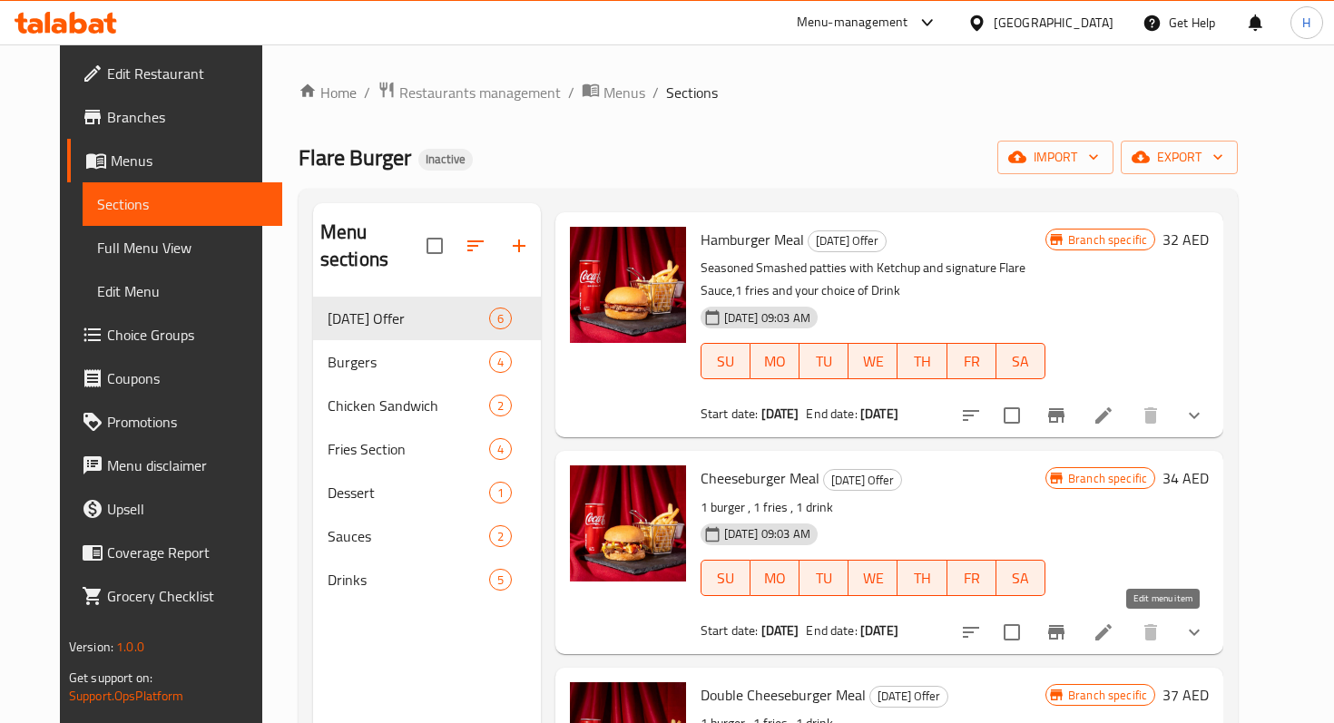
click at [1111, 630] on icon at bounding box center [1103, 632] width 16 height 16
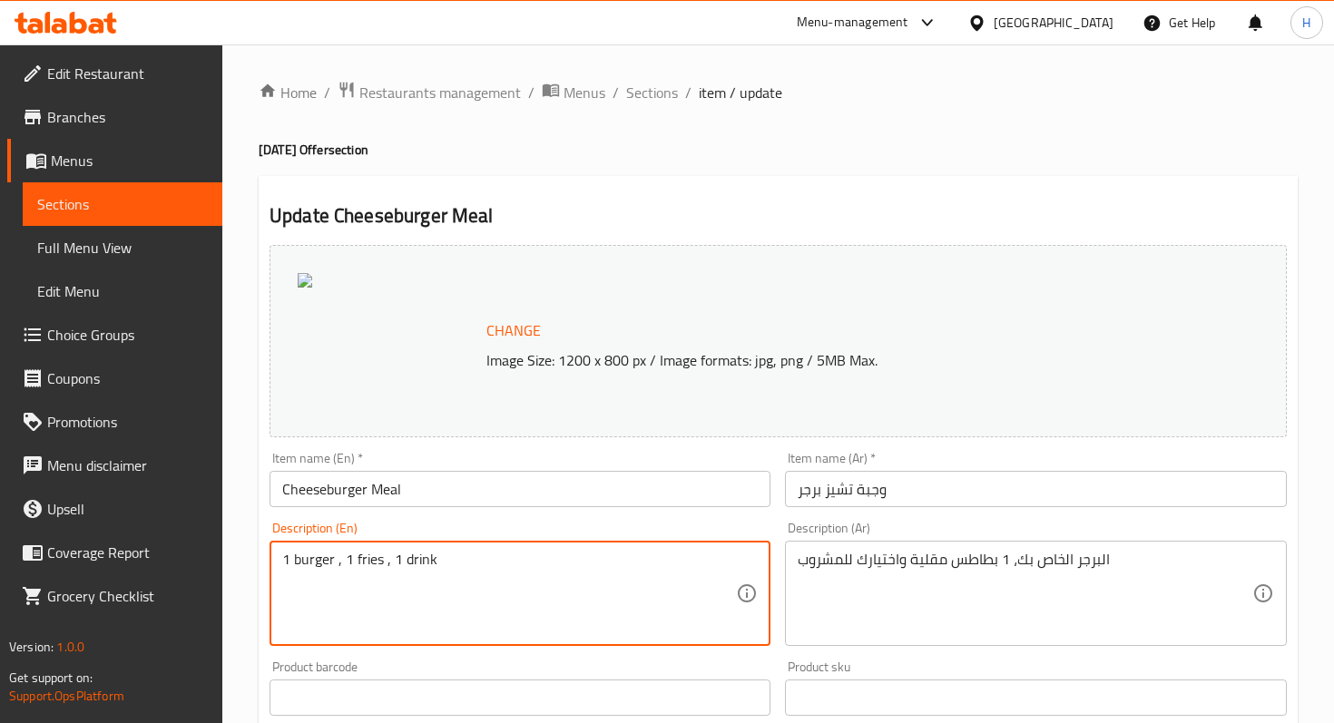
drag, startPoint x: 337, startPoint y: 559, endPoint x: 257, endPoint y: 559, distance: 80.7
paste textarea "Seasoned smashed patties, slice of cheese, minced onion, pickles , ketchup and …"
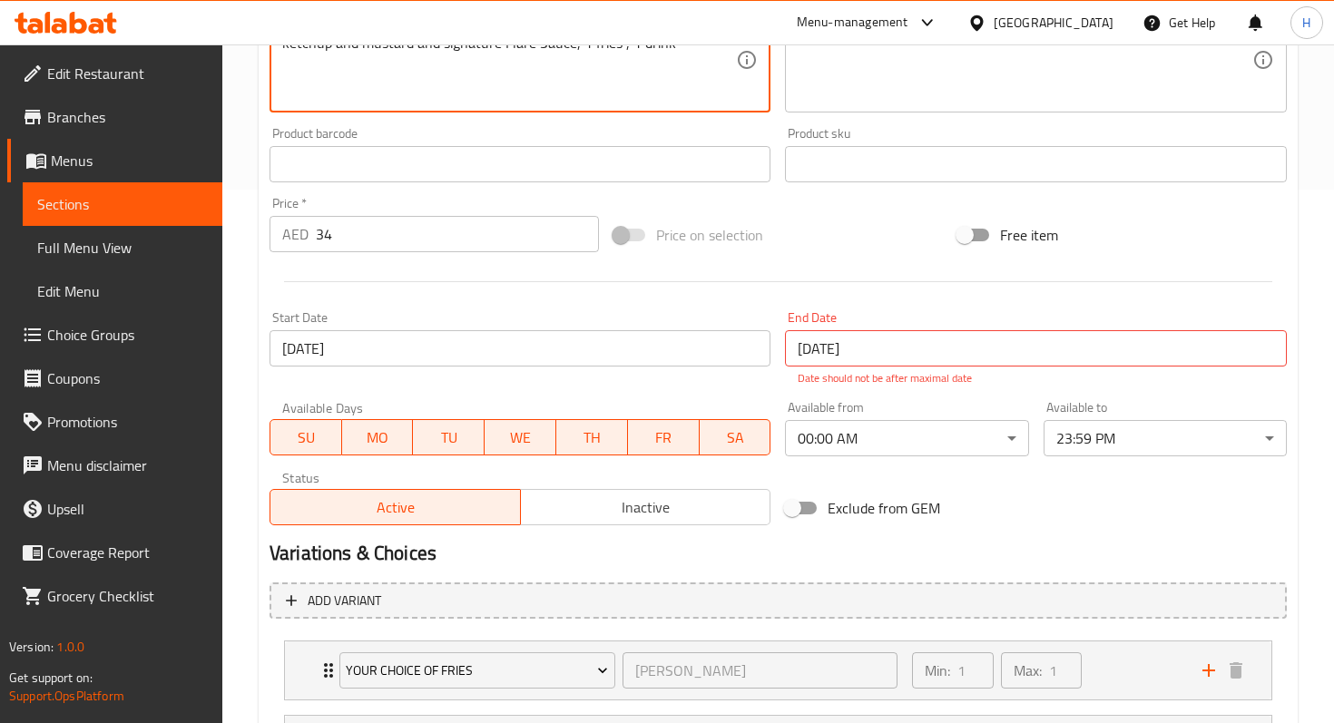
scroll to position [709, 0]
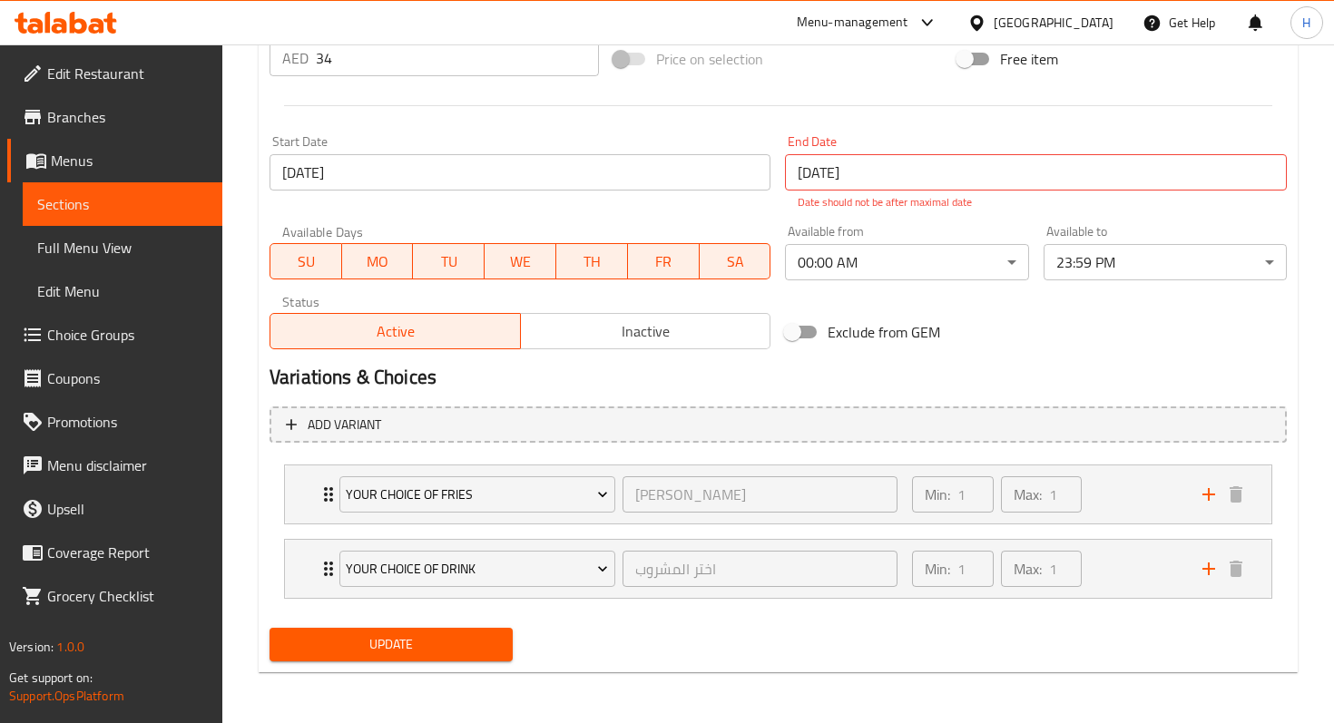
type textarea "Seasoned smashed patties, slice of cheese, minced onion, pickles , ketchup and …"
click at [452, 650] on span "Update" at bounding box center [391, 644] width 214 height 23
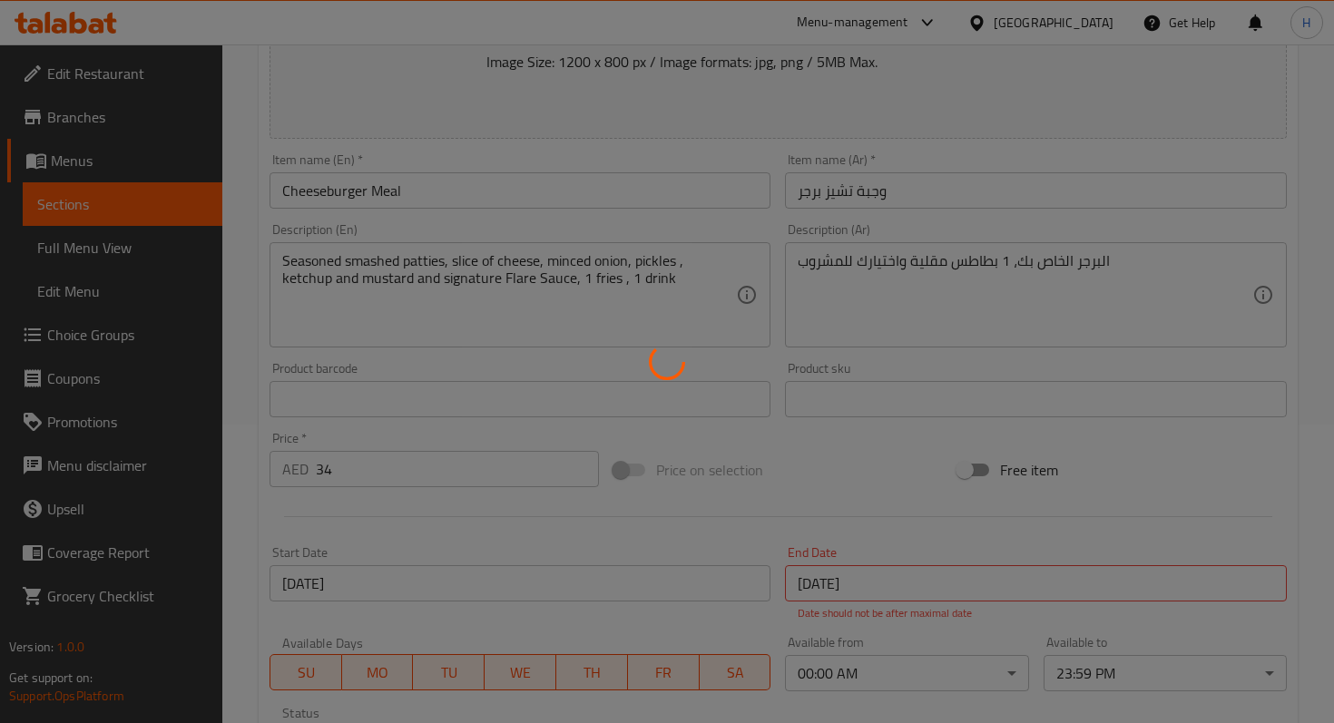
scroll to position [0, 0]
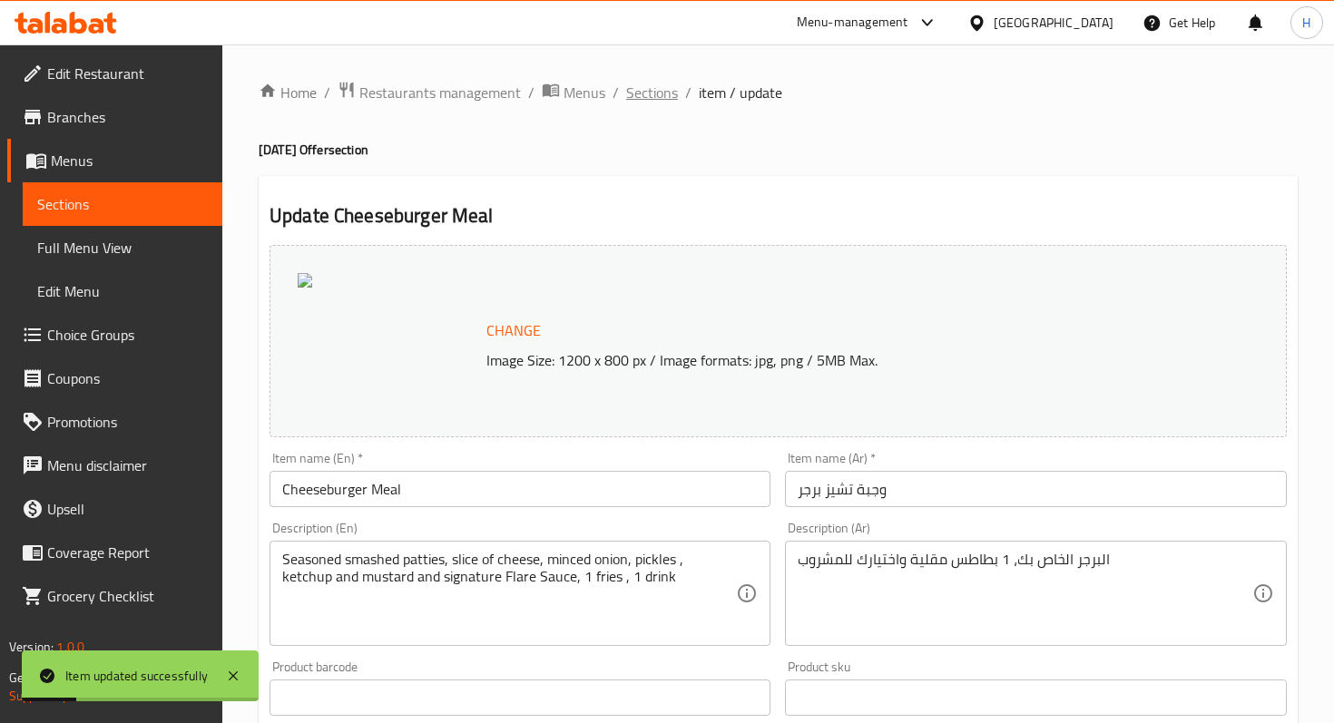
click at [650, 103] on span "Sections" at bounding box center [652, 93] width 52 height 22
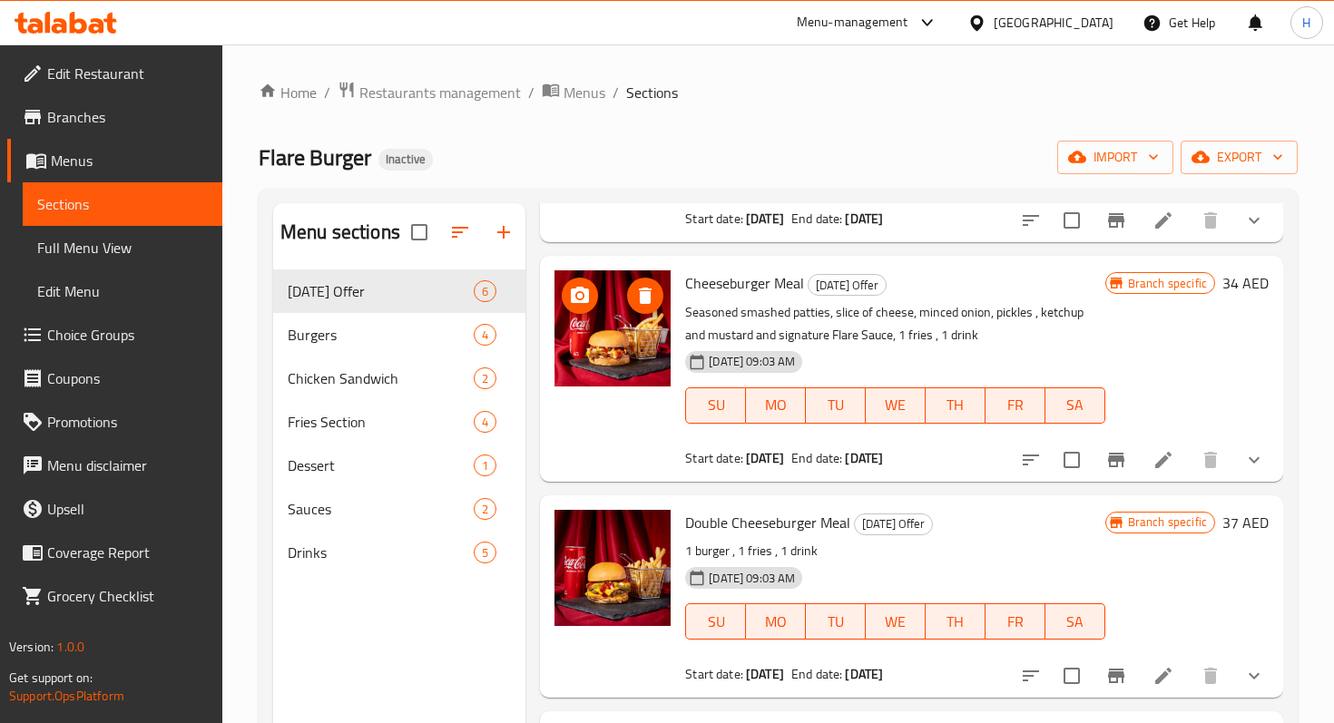
scroll to position [254, 0]
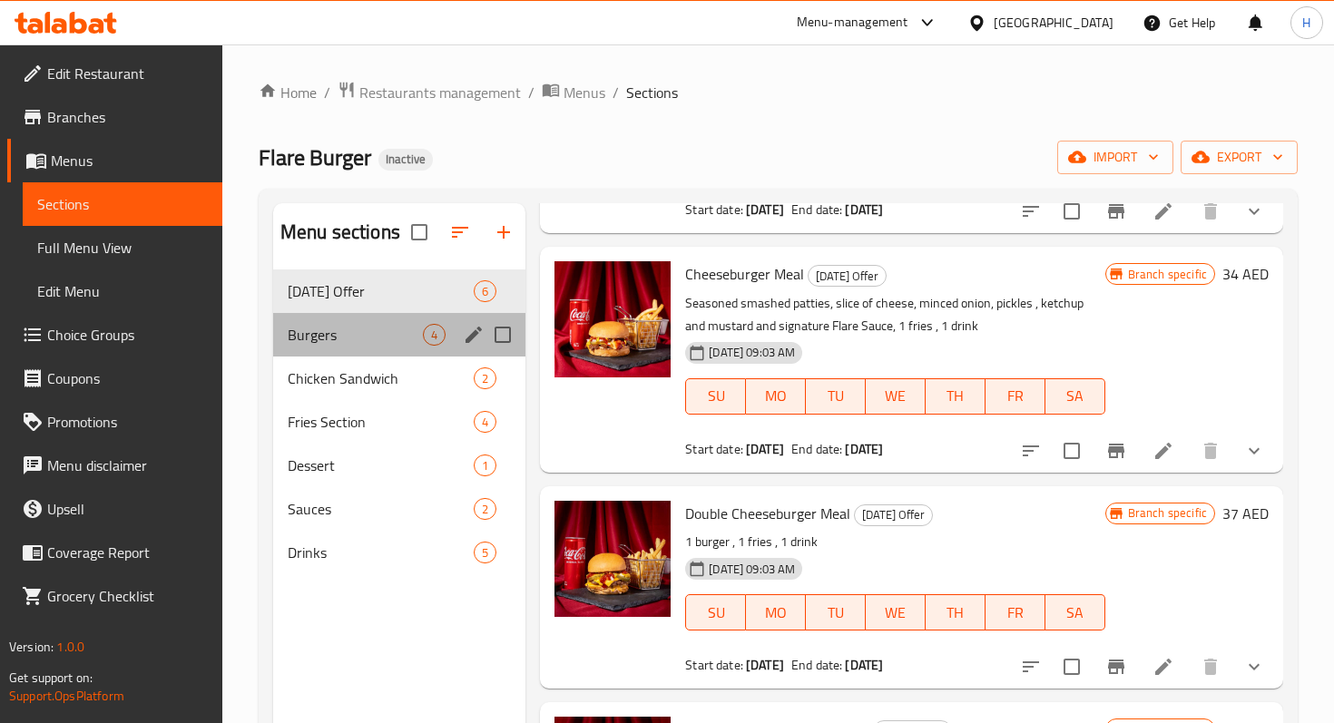
click at [357, 347] on div "Burgers 4" at bounding box center [399, 335] width 252 height 44
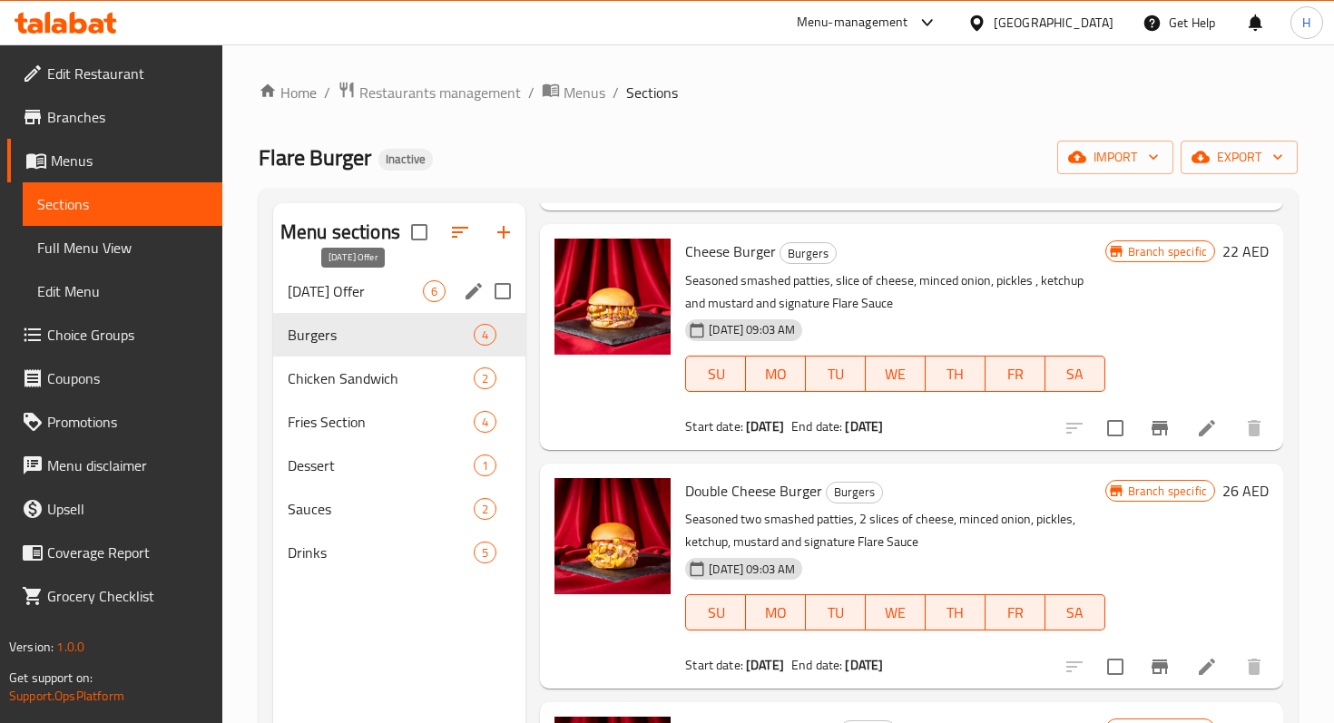
click at [369, 292] on span "Today's Offer" at bounding box center [355, 291] width 135 height 22
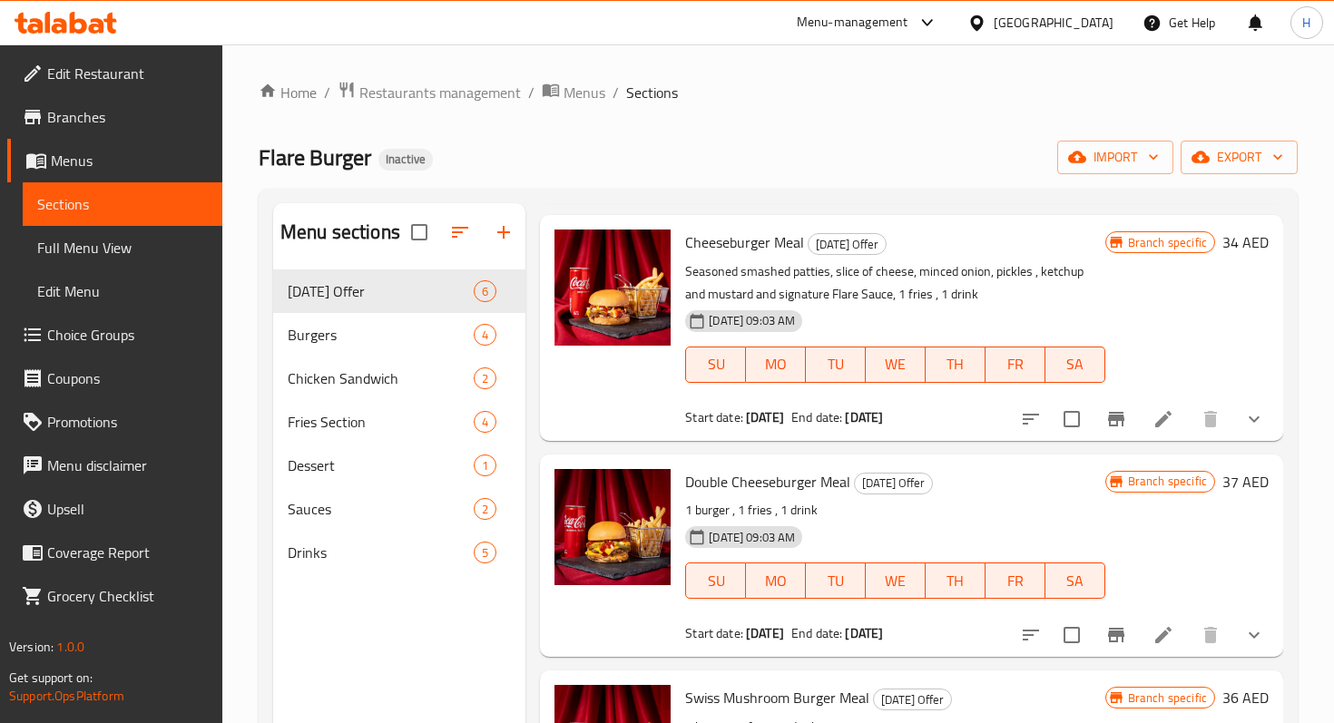
scroll to position [258, 0]
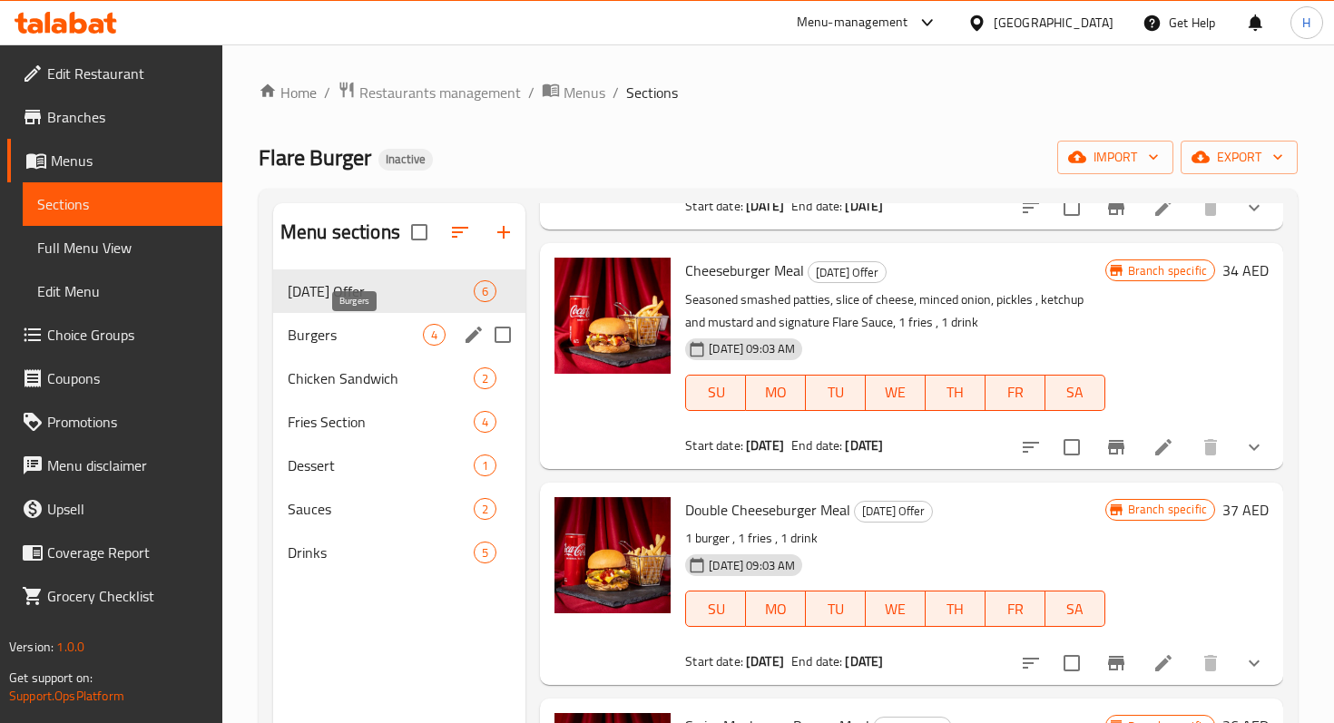
click at [346, 341] on span "Burgers" at bounding box center [355, 335] width 135 height 22
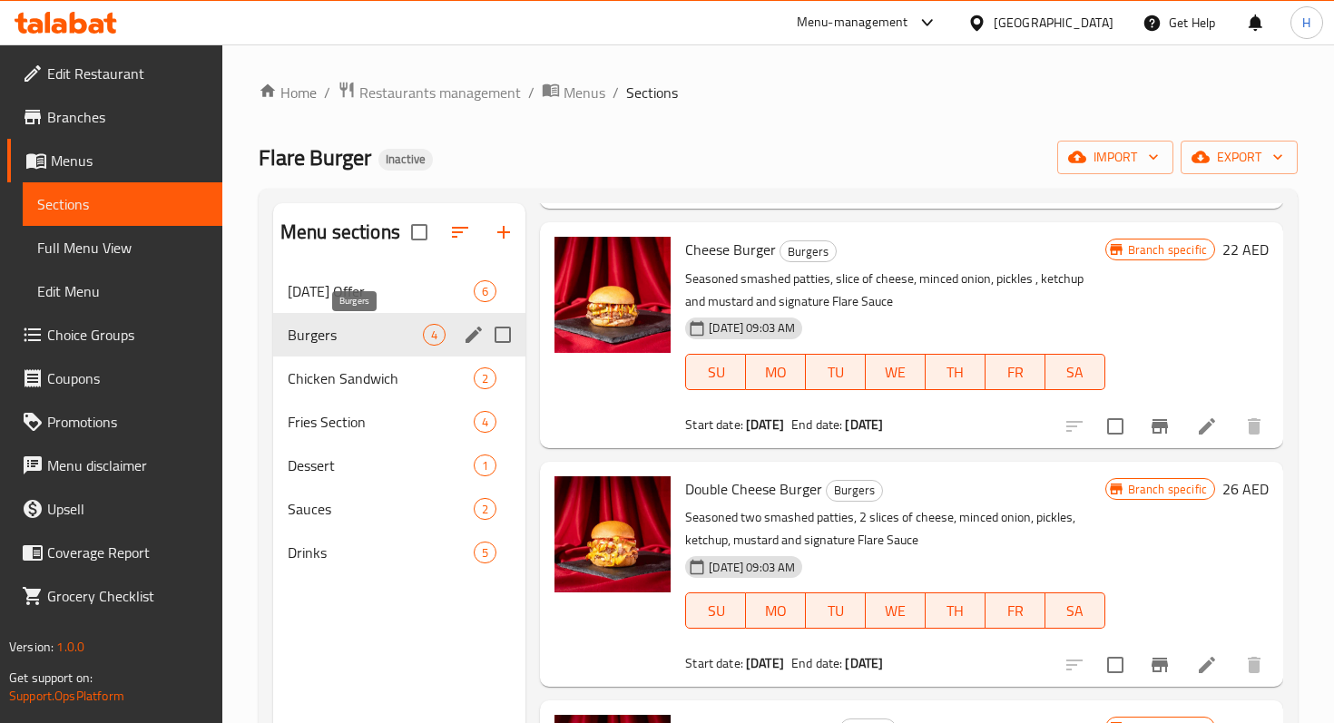
scroll to position [256, 0]
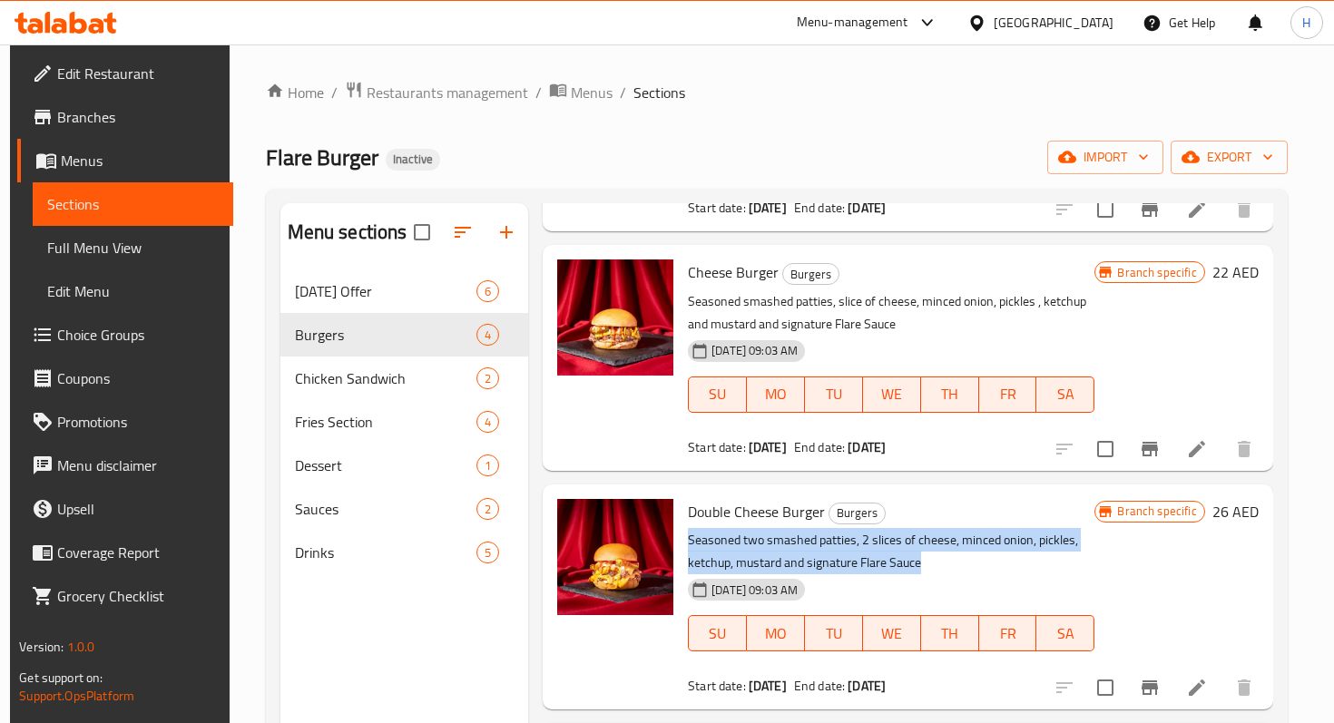
drag, startPoint x: 930, startPoint y: 538, endPoint x: 685, endPoint y: 520, distance: 245.6
click at [688, 529] on p "Seasoned two smashed patties, 2 slices of cheese, minced onion, pickles, ketchu…" at bounding box center [891, 551] width 406 height 45
copy p "Seasoned two smashed patties, 2 slices of cheese, minced onion, pickles, ketchu…"
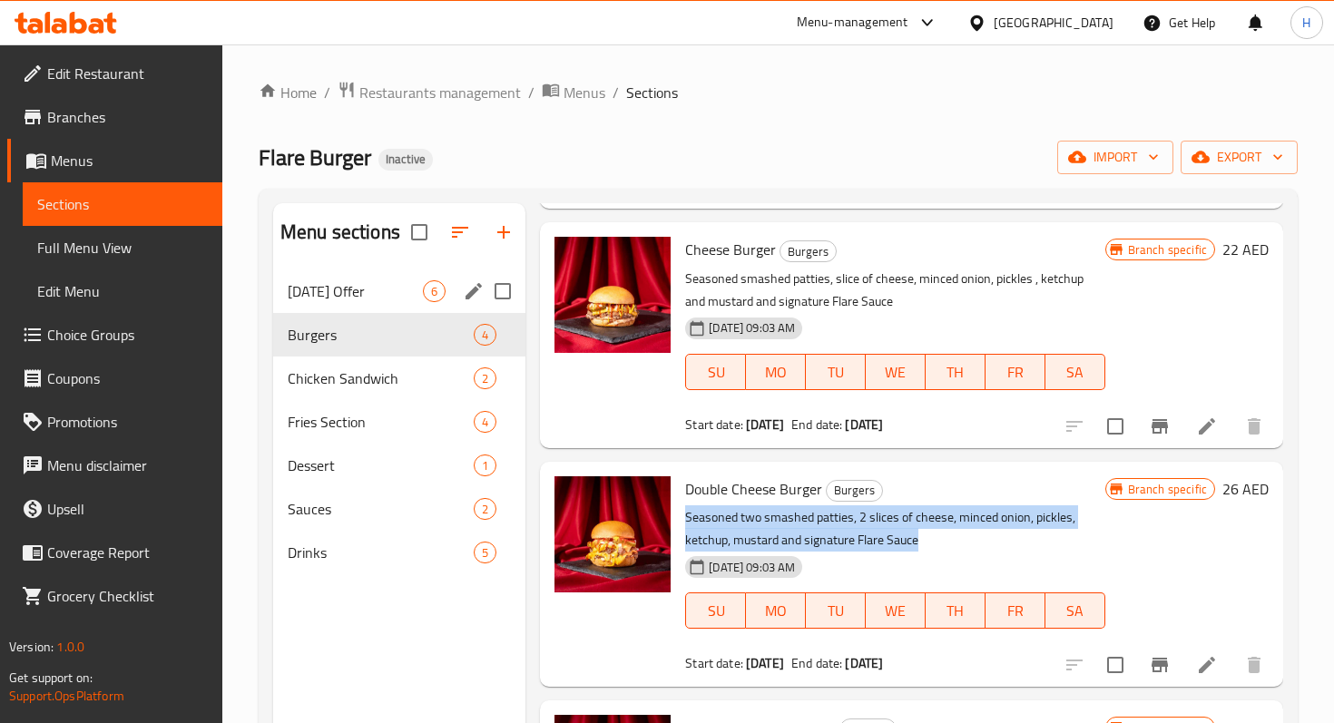
click at [370, 299] on span "Today's Offer" at bounding box center [355, 291] width 135 height 22
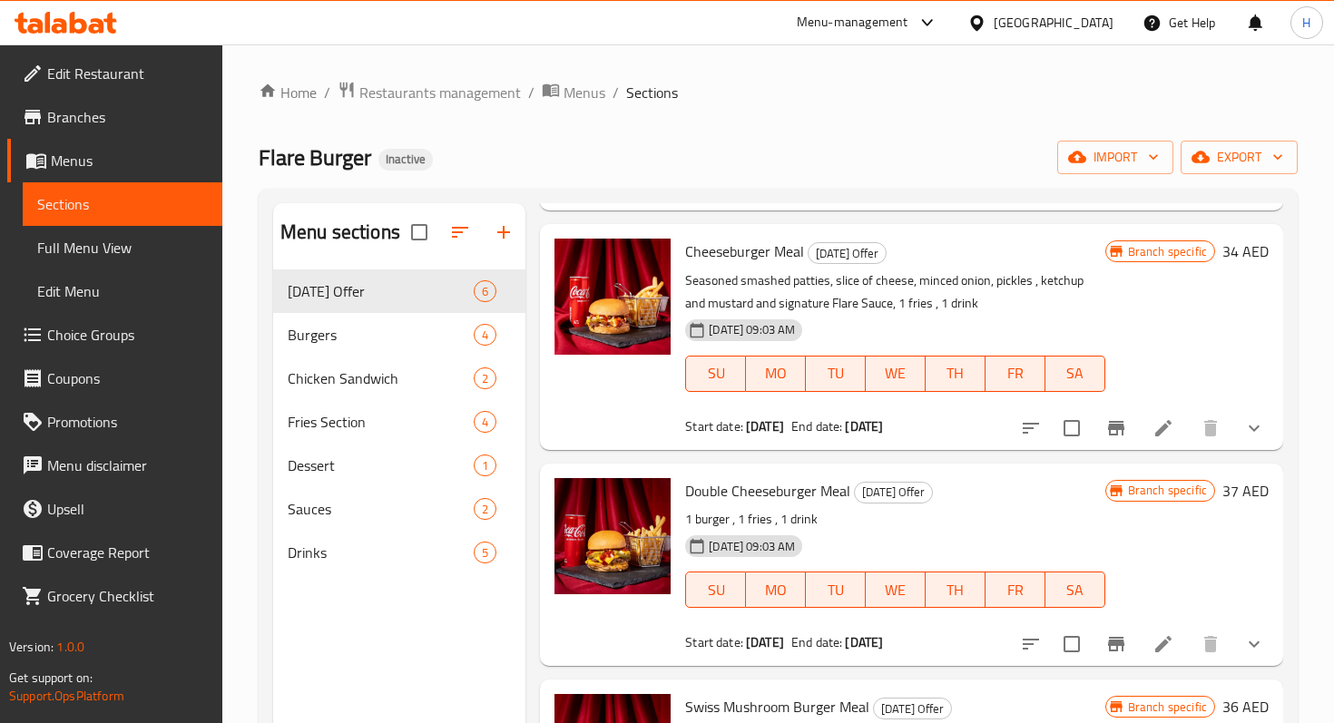
scroll to position [278, 0]
click at [1166, 643] on icon at bounding box center [1163, 643] width 16 height 16
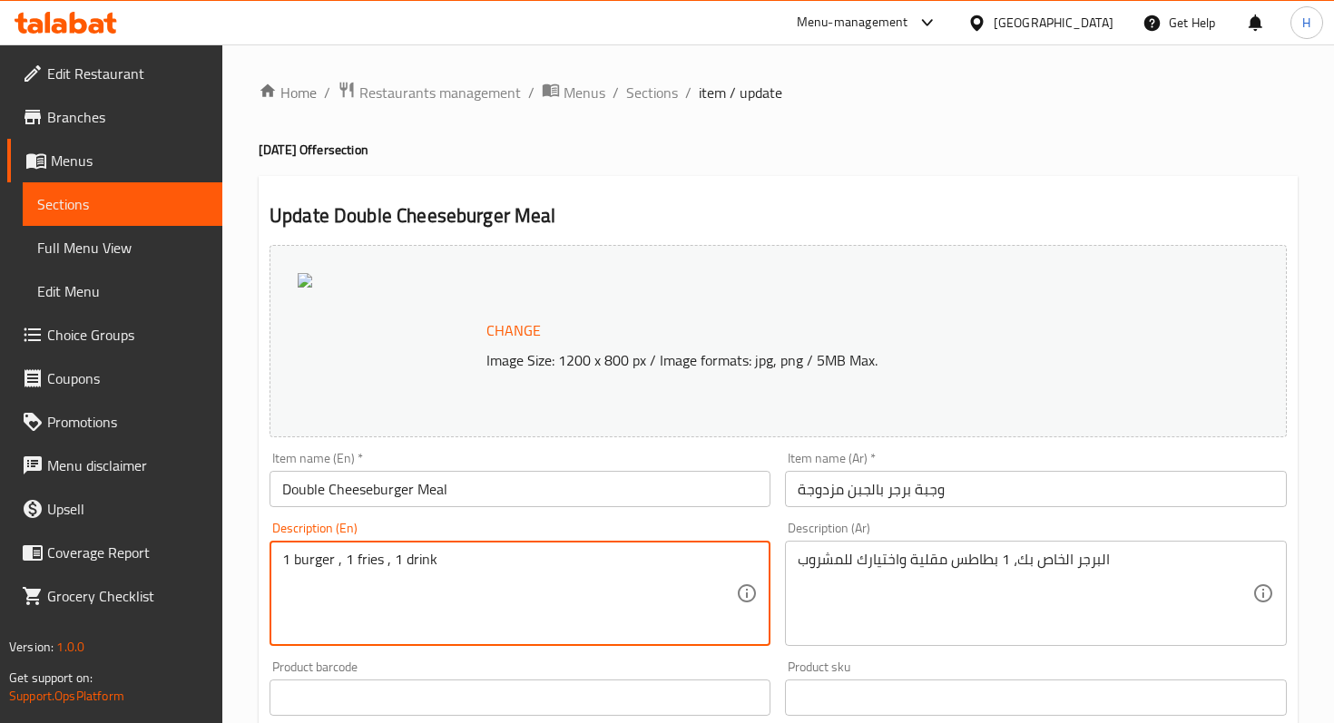
drag, startPoint x: 340, startPoint y: 564, endPoint x: 255, endPoint y: 564, distance: 85.3
paste textarea "Seasoned two smashed patties, 2 slices of cheese, minced onion, pickles, ketchu…"
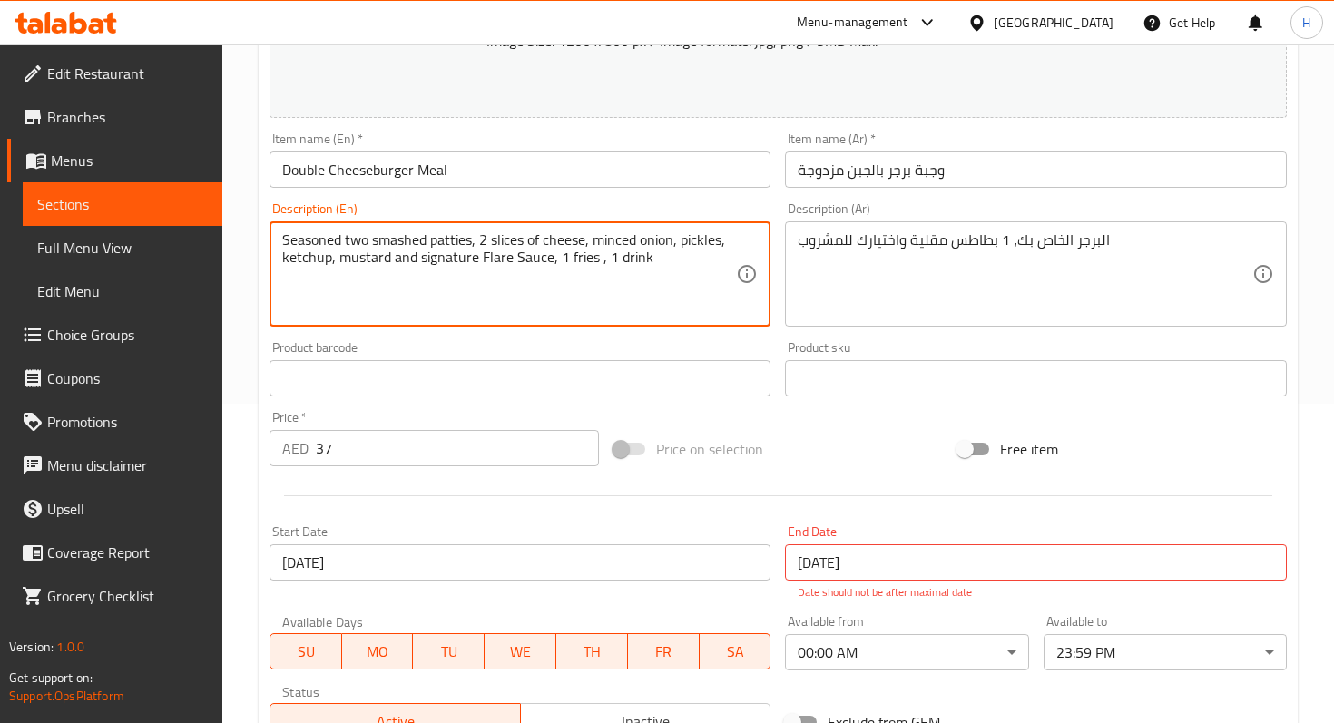
scroll to position [709, 0]
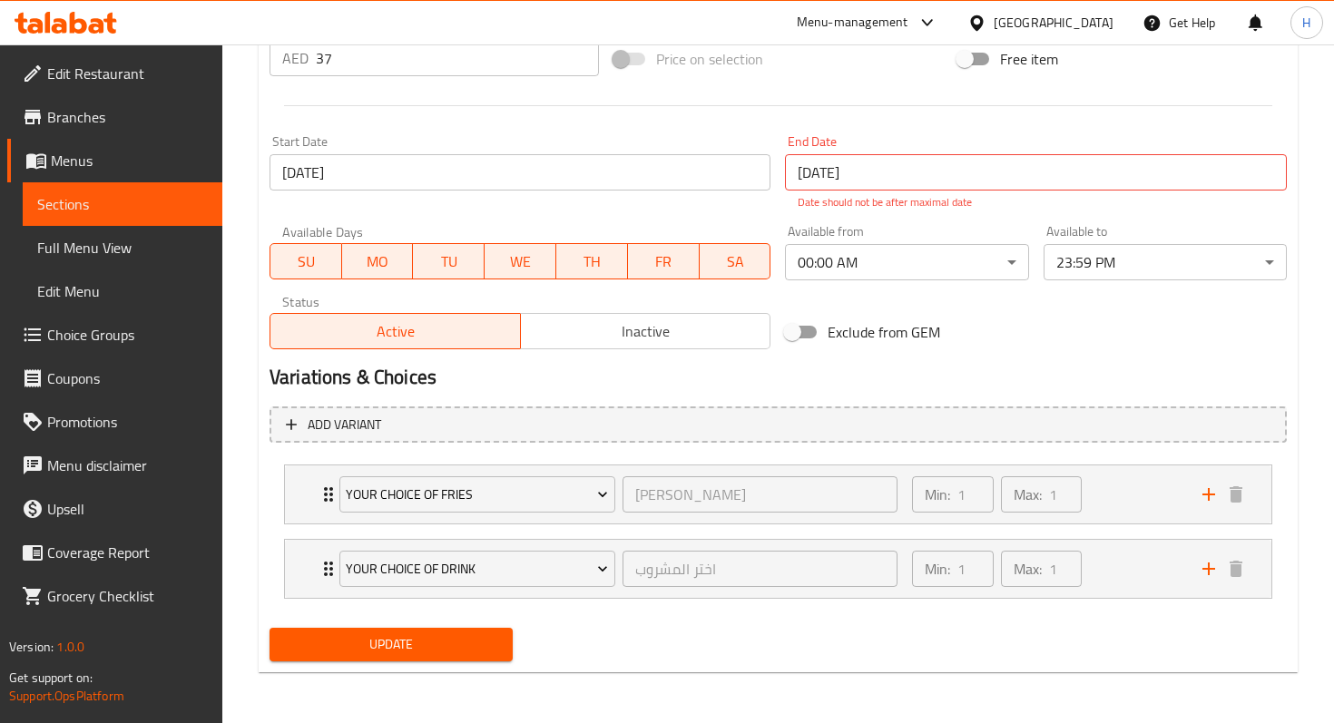
type textarea "Seasoned two smashed patties, 2 slices of cheese, minced onion, pickles, ketchu…"
click at [295, 650] on span "Update" at bounding box center [391, 644] width 214 height 23
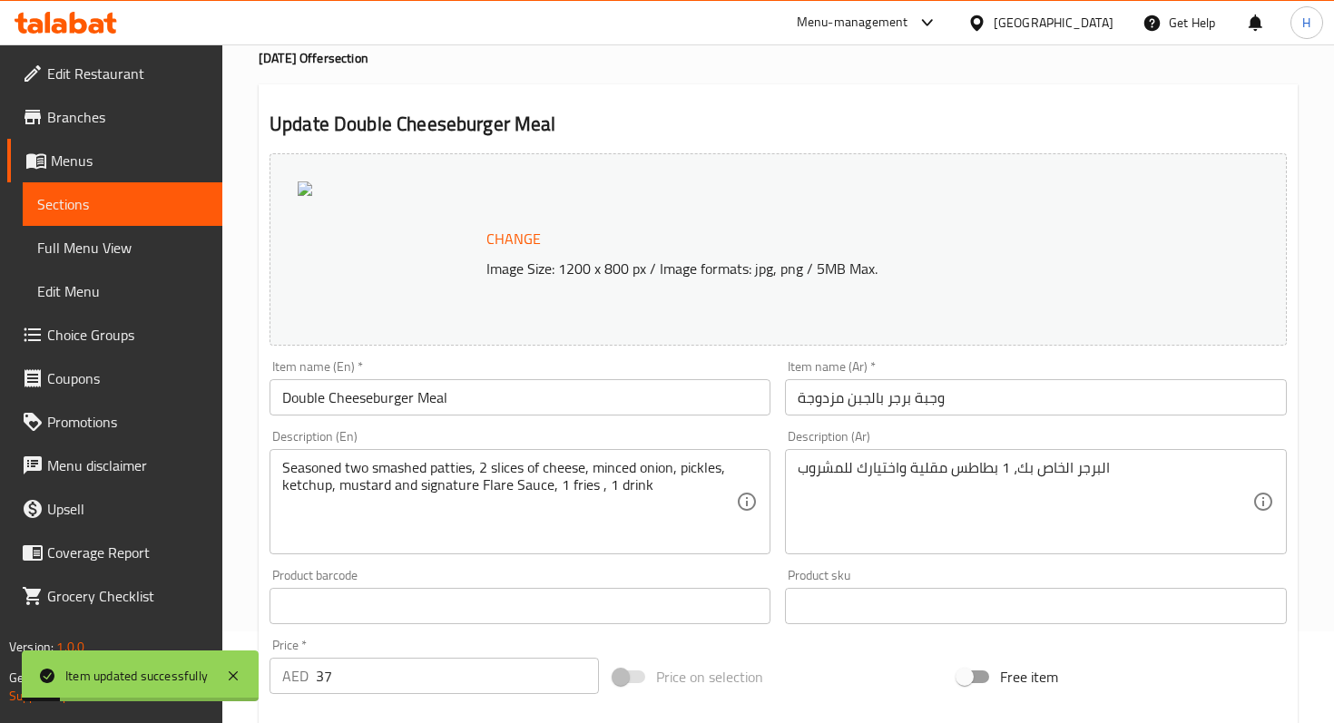
scroll to position [0, 0]
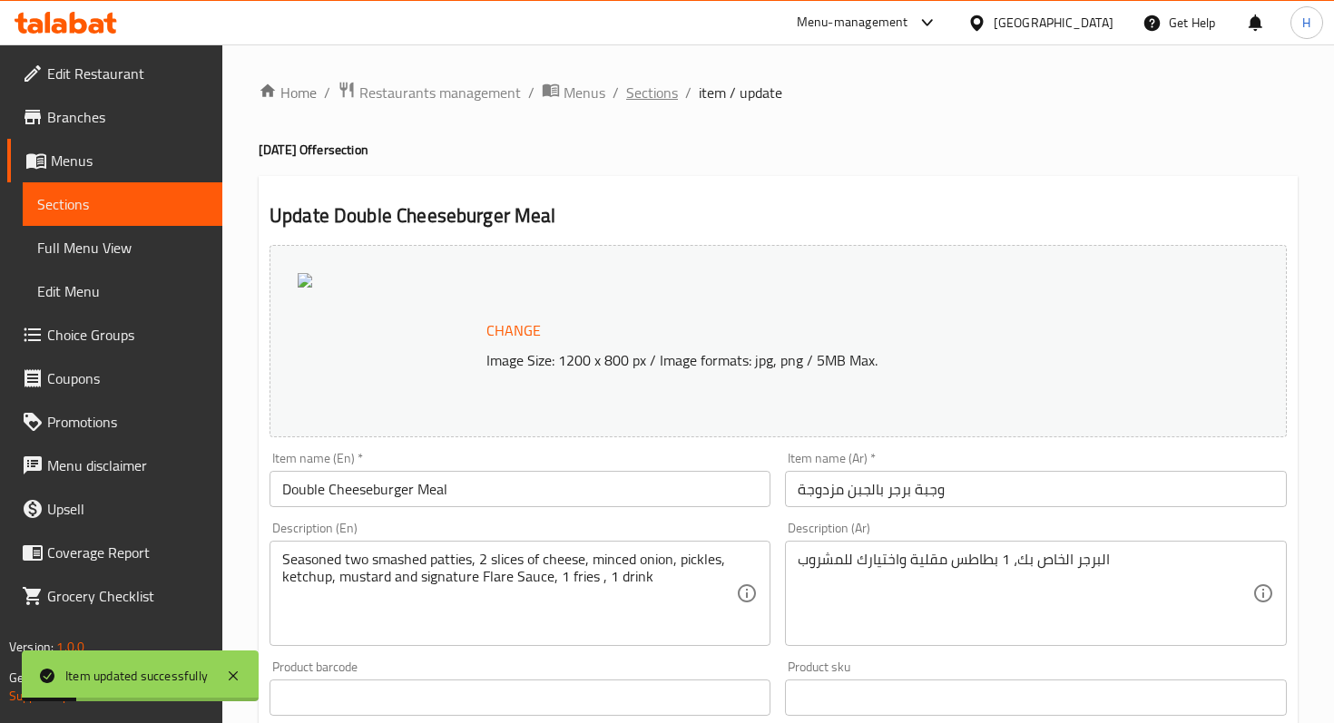
click at [660, 96] on span "Sections" at bounding box center [652, 93] width 52 height 22
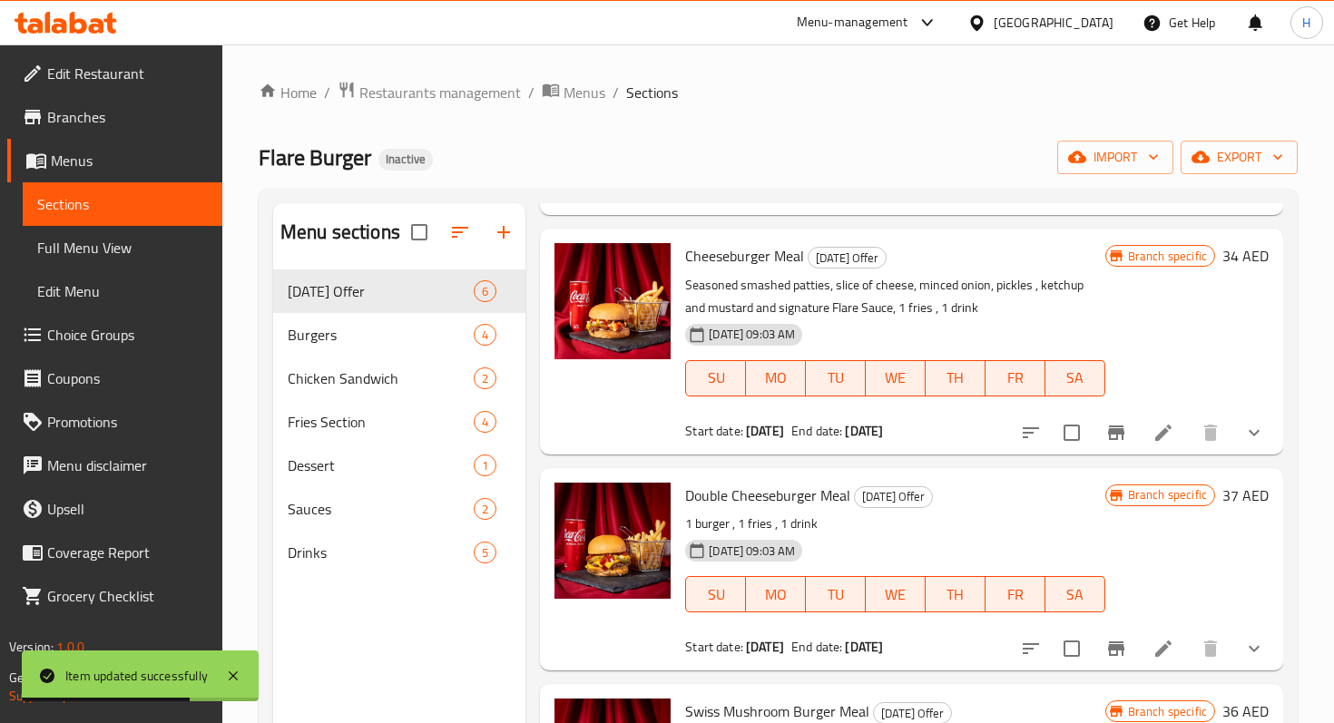
scroll to position [269, 0]
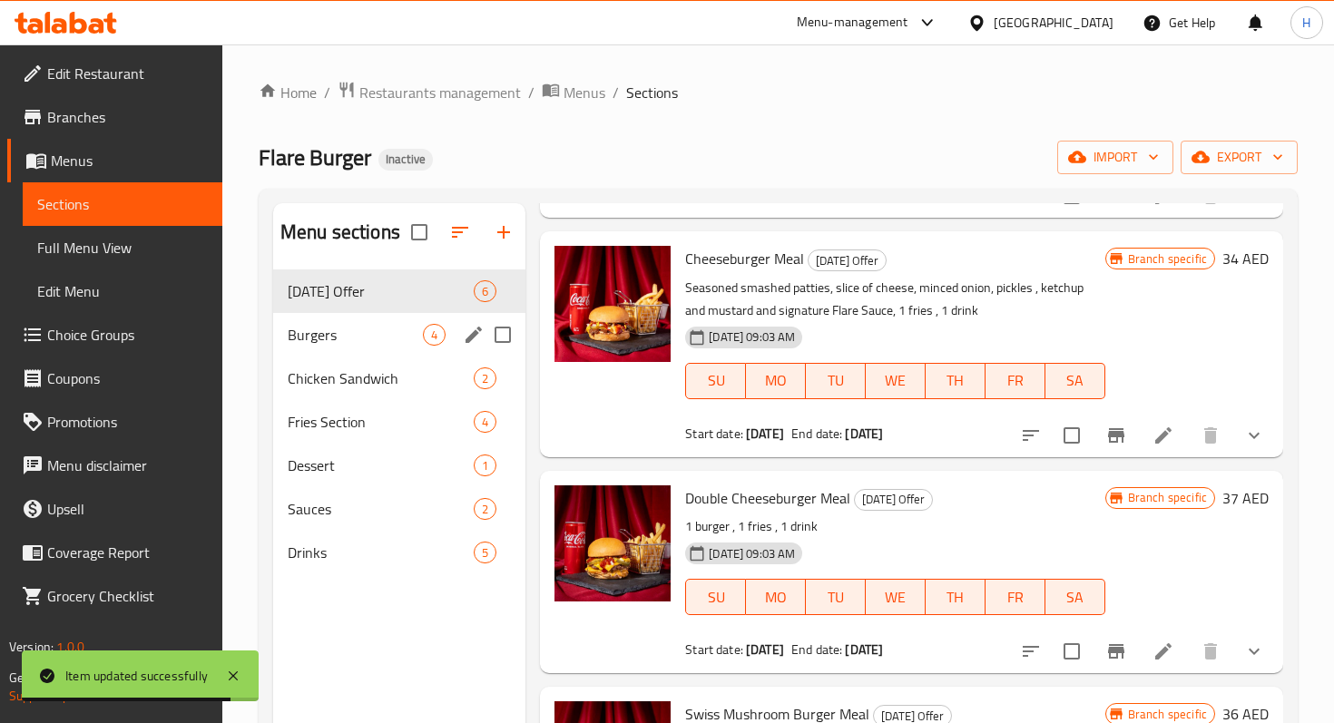
click at [384, 351] on div "Burgers 4" at bounding box center [399, 335] width 252 height 44
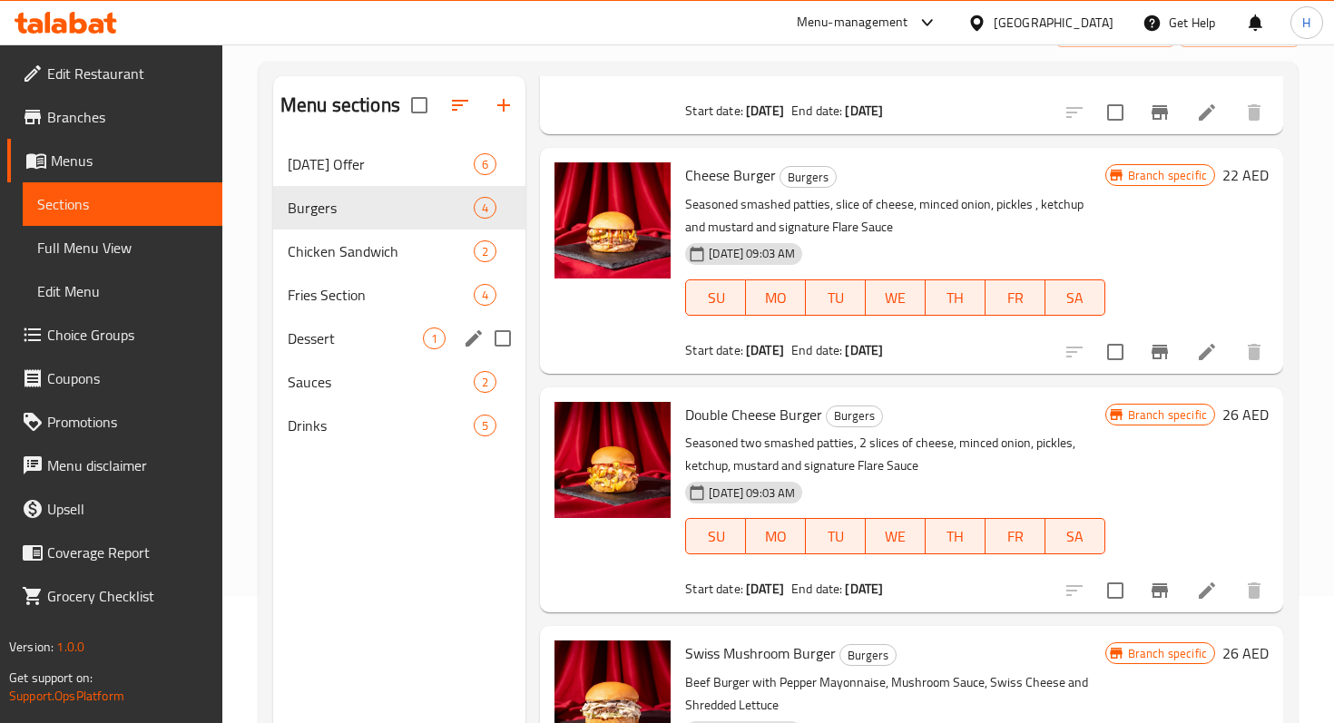
scroll to position [126, 0]
click at [357, 171] on span "Today's Offer" at bounding box center [355, 165] width 135 height 22
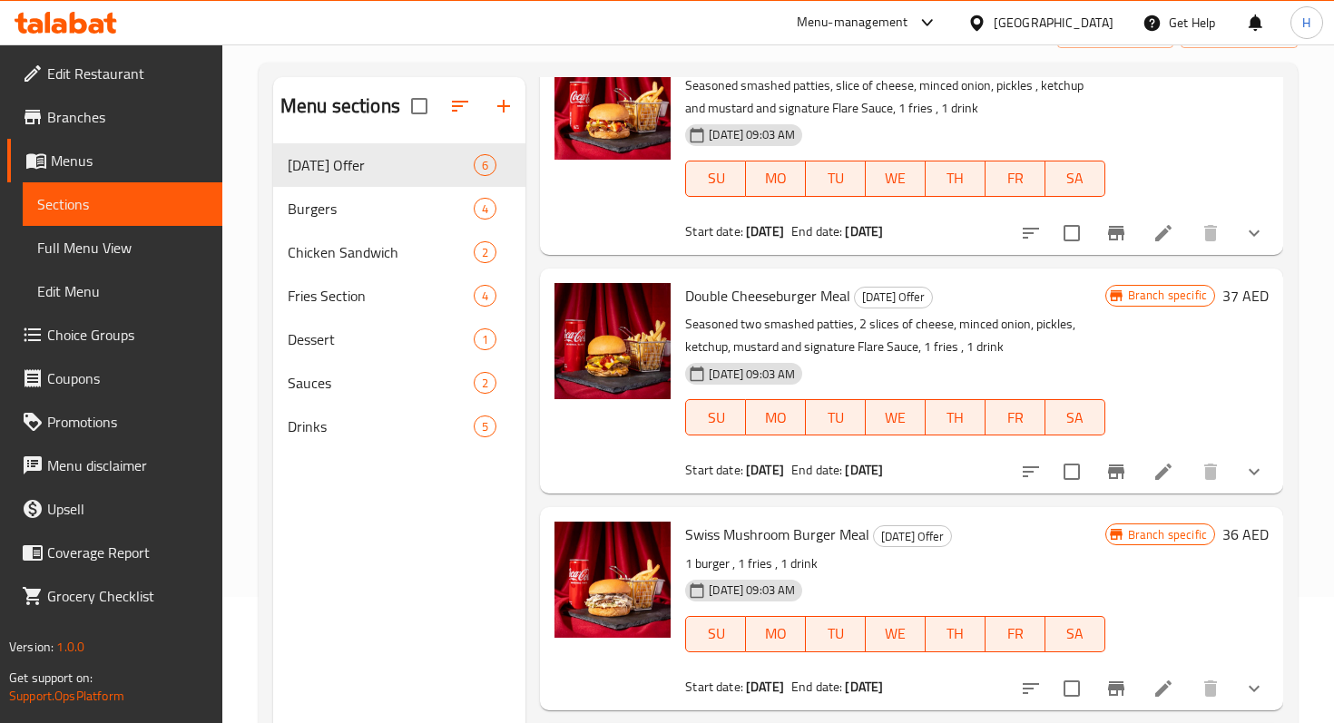
scroll to position [373, 0]
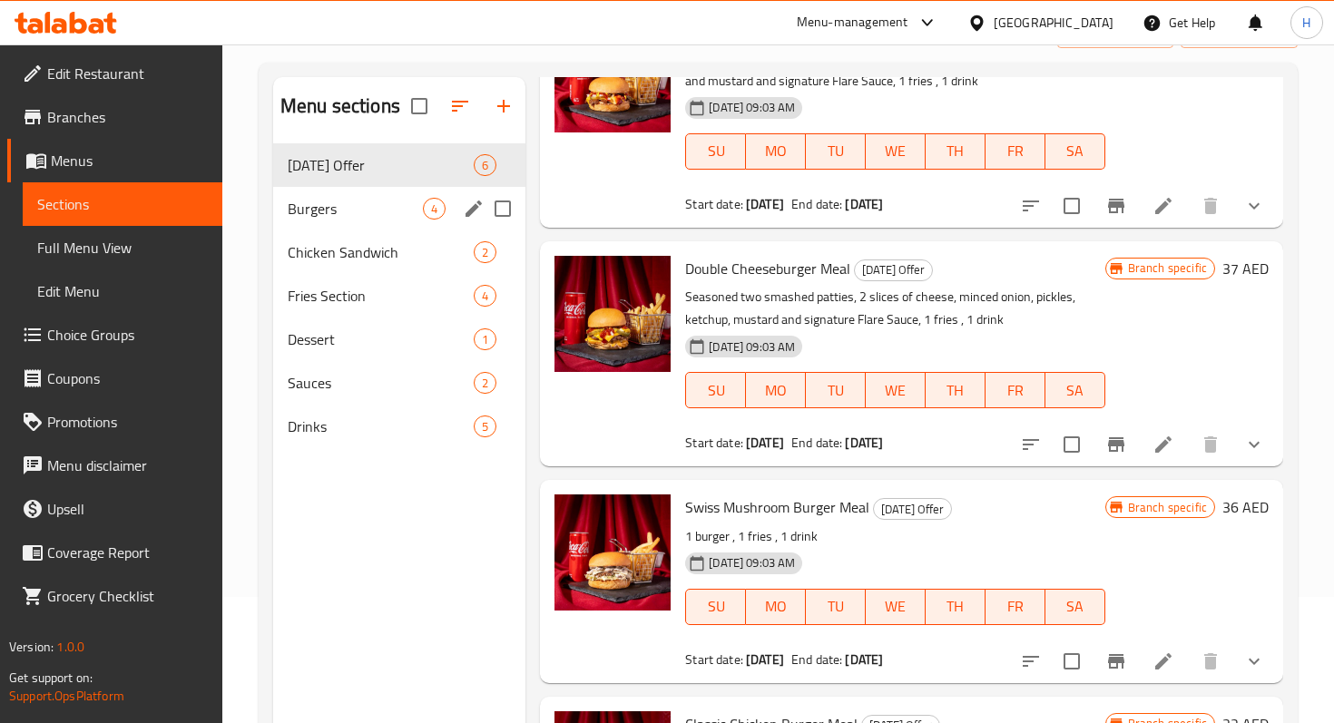
click at [326, 223] on div "Burgers 4" at bounding box center [399, 209] width 252 height 44
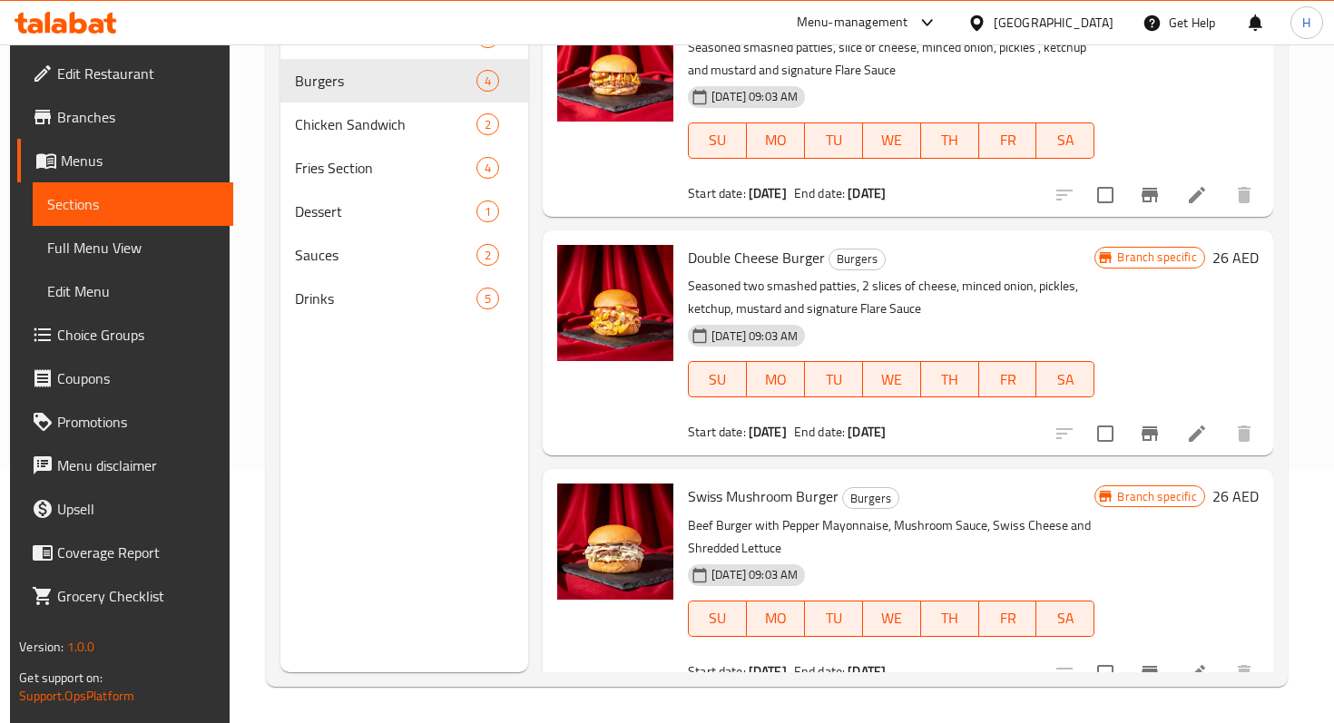
scroll to position [254, 0]
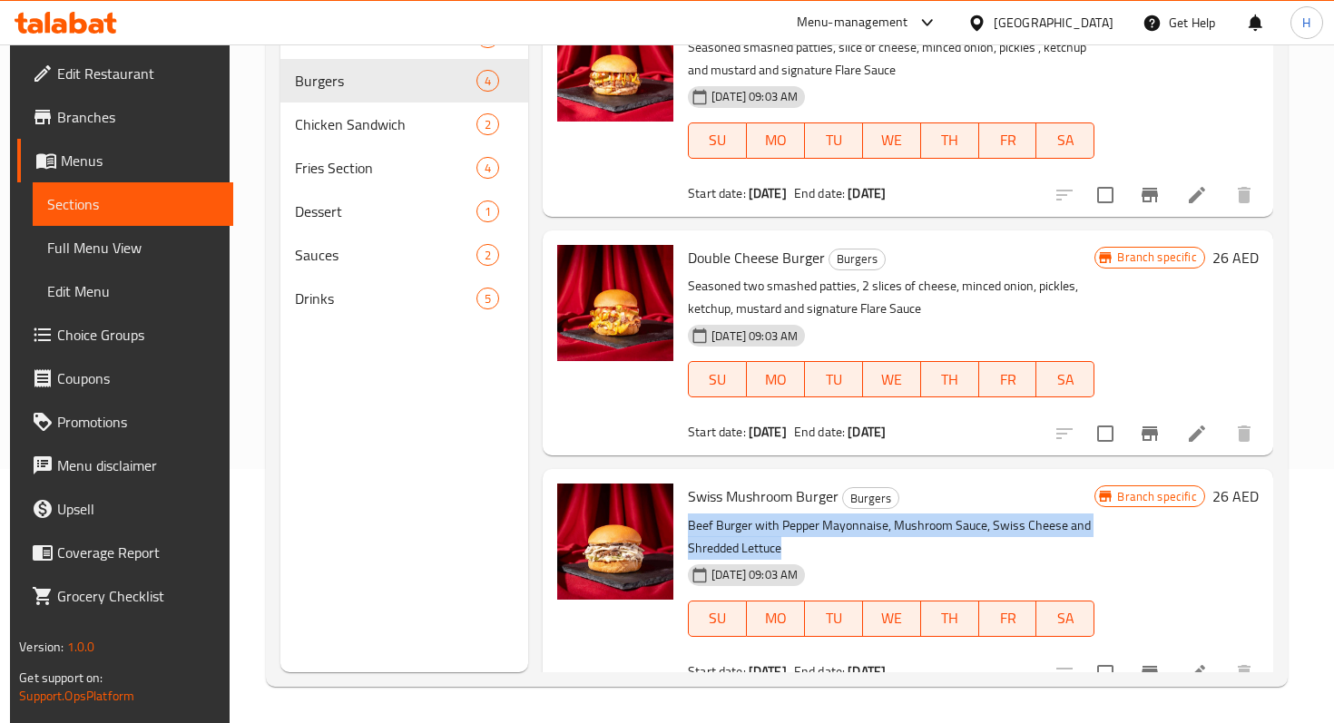
drag, startPoint x: 812, startPoint y: 521, endPoint x: 685, endPoint y: 511, distance: 127.4
click at [688, 514] on p "Beef Burger with Pepper Mayonnaise, Mushroom Sauce, Swiss Cheese and Shredded L…" at bounding box center [891, 536] width 406 height 45
copy p "Beef Burger with Pepper Mayonnaise, Mushroom Sauce, Swiss Cheese and Shredded L…"
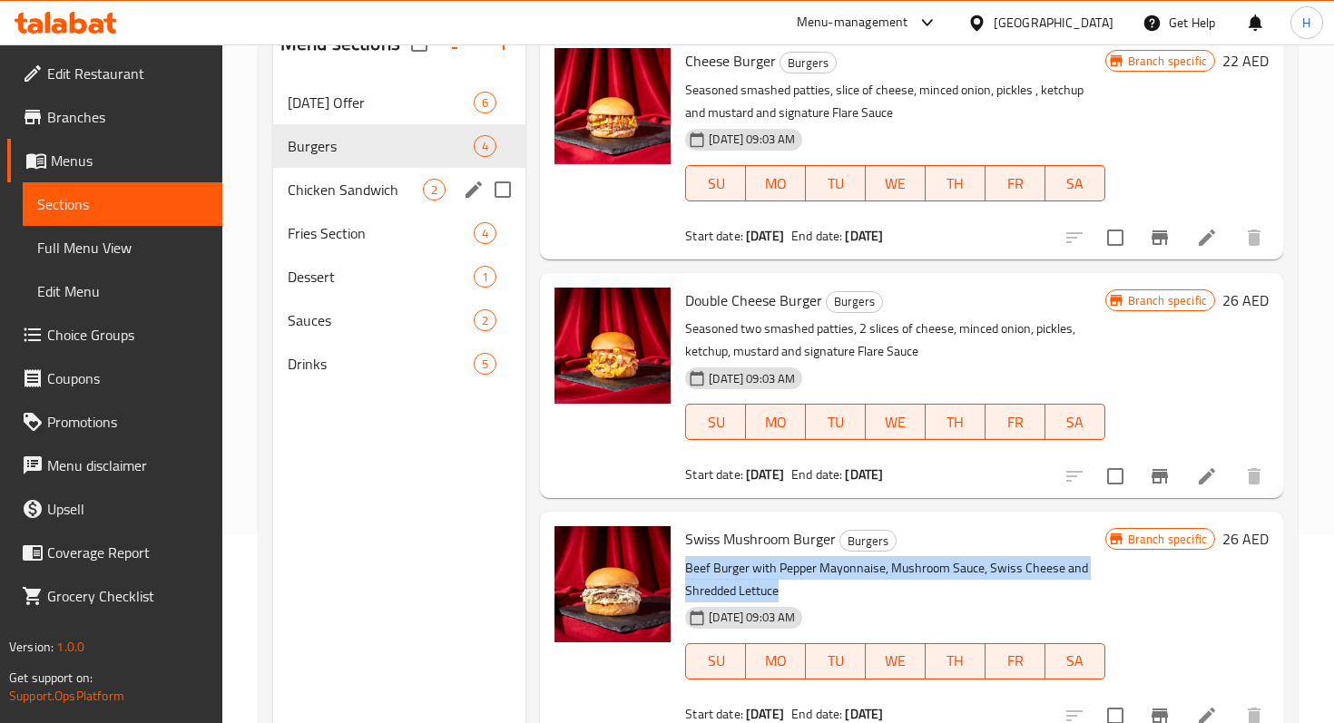
scroll to position [173, 0]
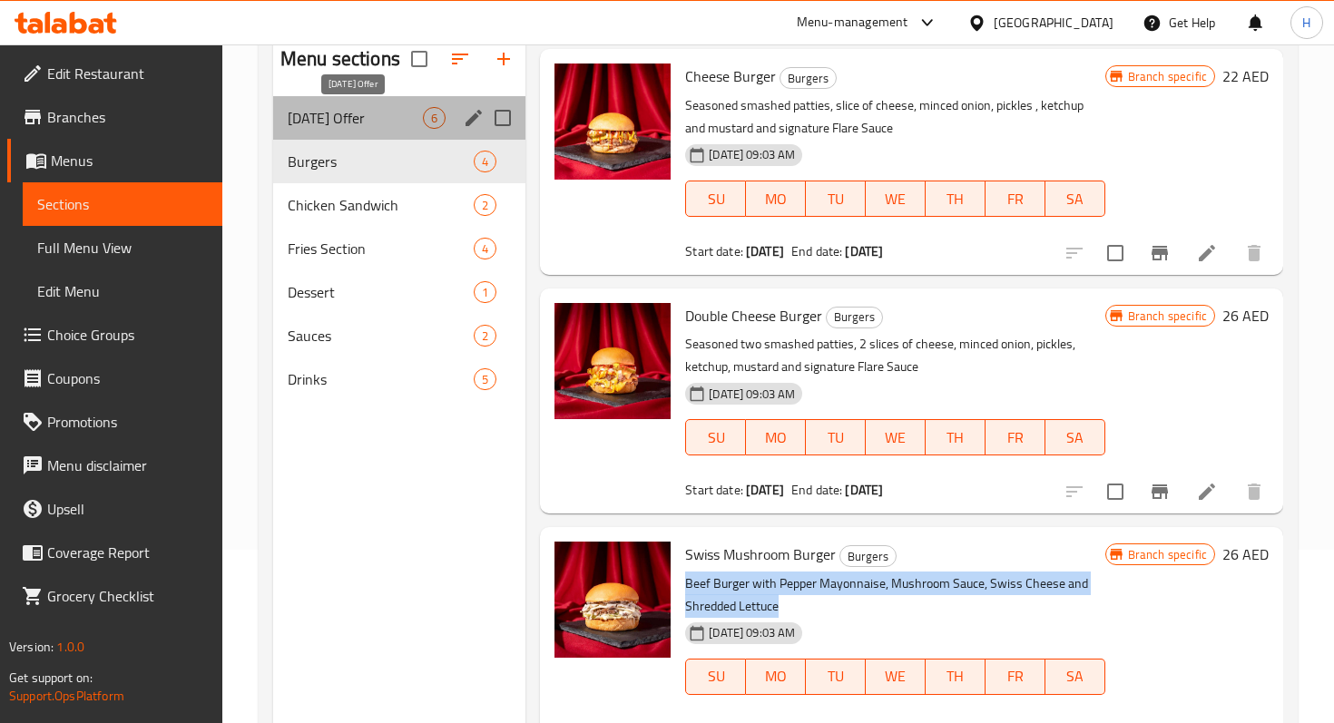
click at [361, 122] on span "Today's Offer" at bounding box center [355, 118] width 135 height 22
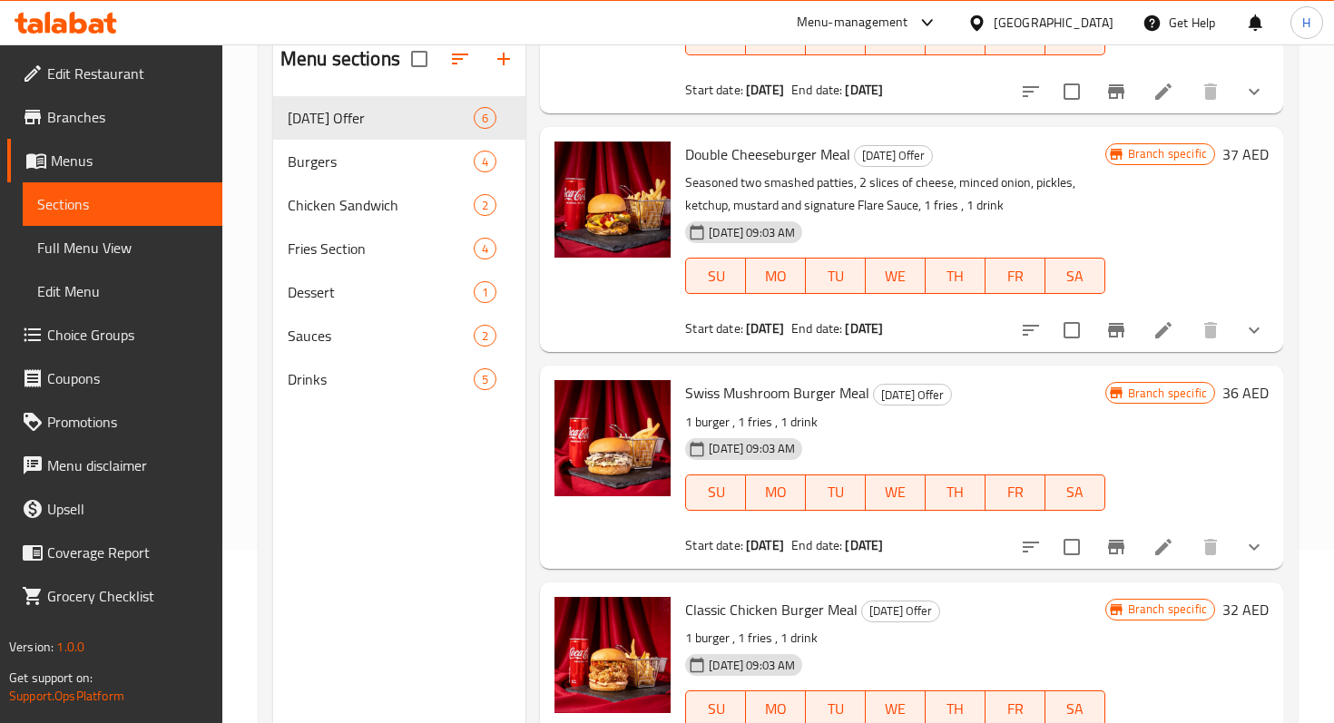
scroll to position [441, 0]
click at [1164, 547] on icon at bounding box center [1163, 546] width 16 height 16
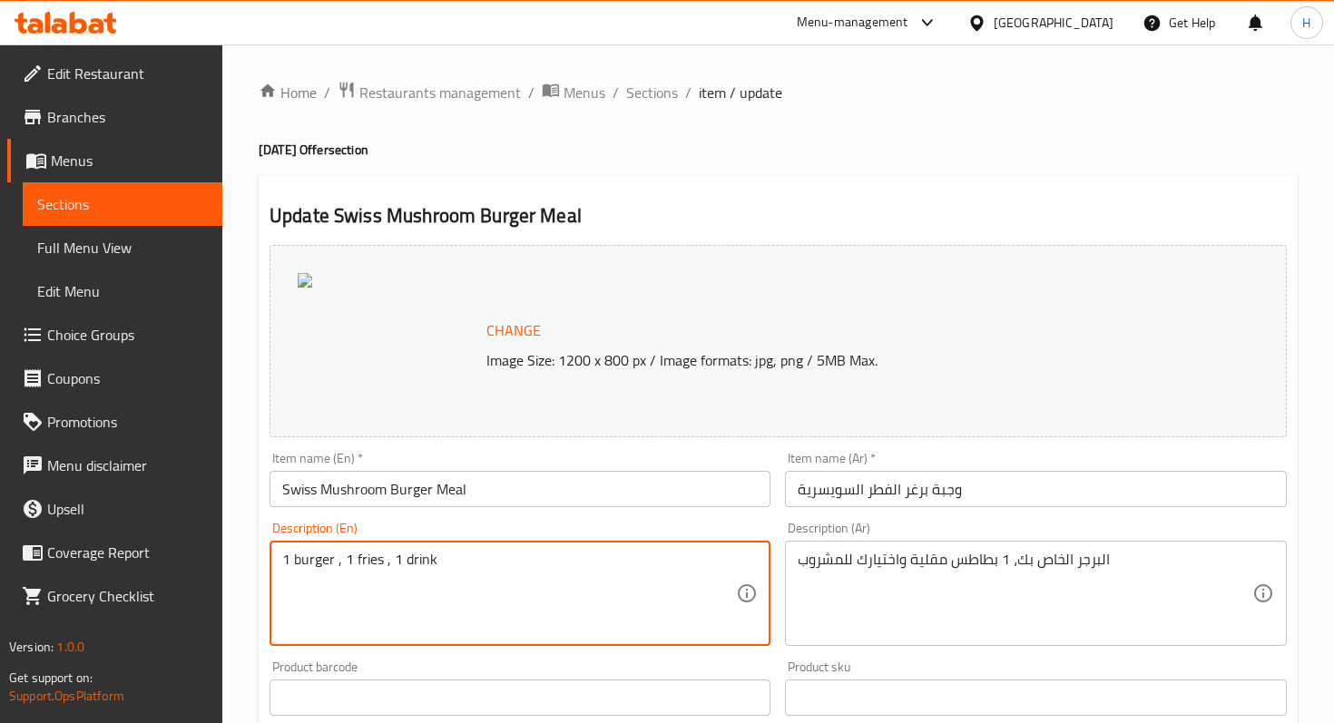
drag, startPoint x: 337, startPoint y: 561, endPoint x: 244, endPoint y: 545, distance: 93.8
paste textarea "Beef Burger with Pepper Mayonnaise, Mushroom Sauce, Swiss Cheese and Shredded L…"
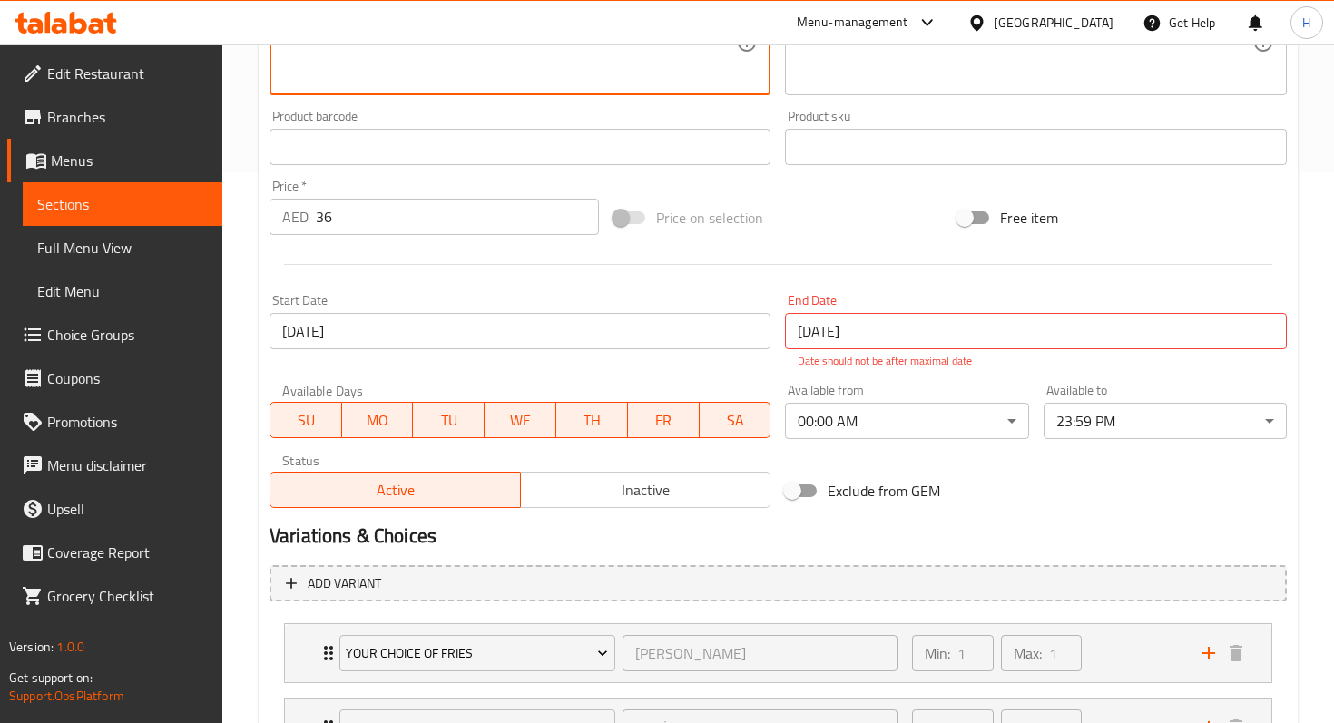
scroll to position [709, 0]
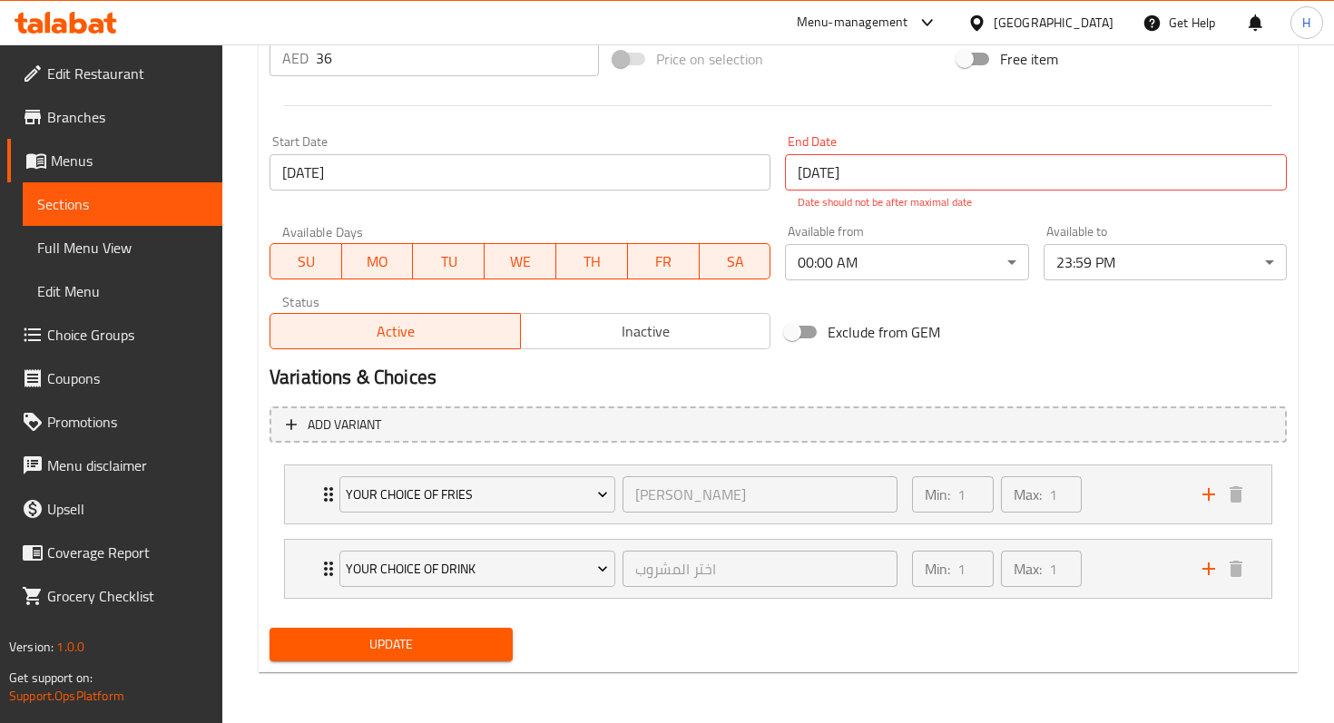
type textarea "Beef Burger with Pepper Mayonnaise, Mushroom Sauce, Swiss Cheese and Shredded L…"
click at [359, 643] on span "Update" at bounding box center [391, 644] width 214 height 23
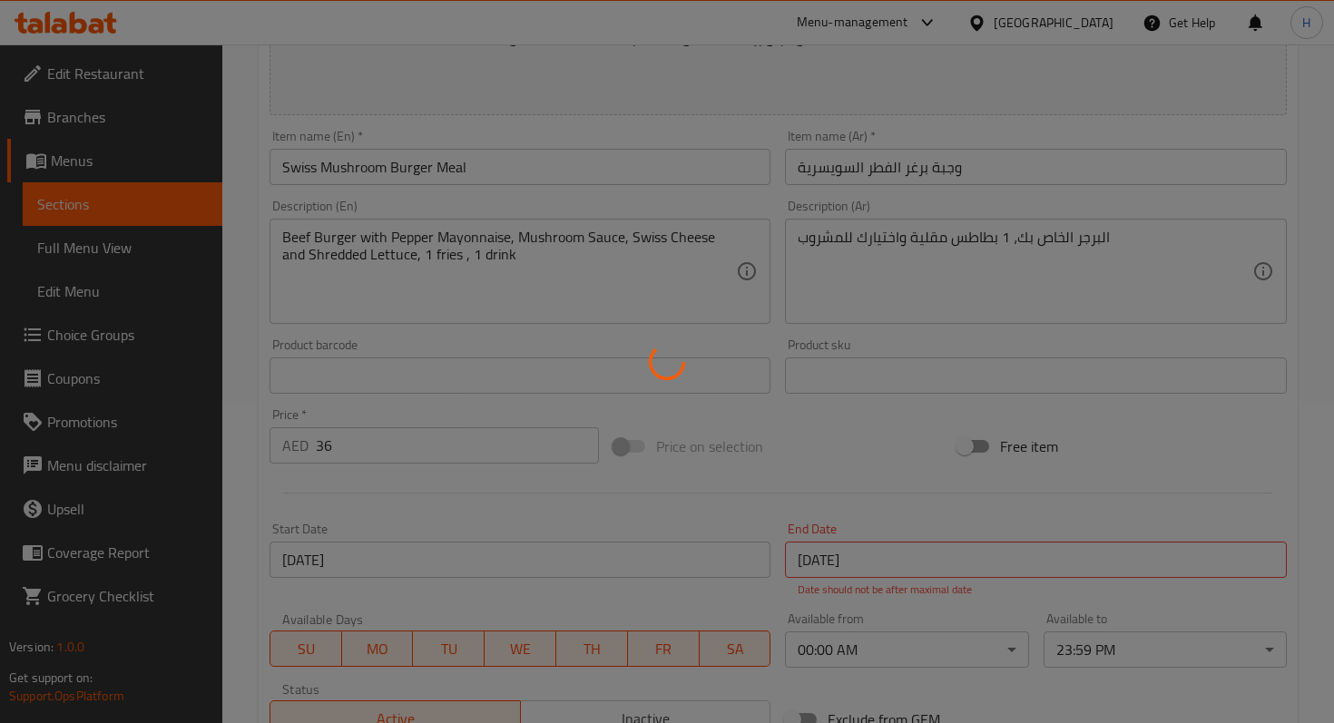
scroll to position [0, 0]
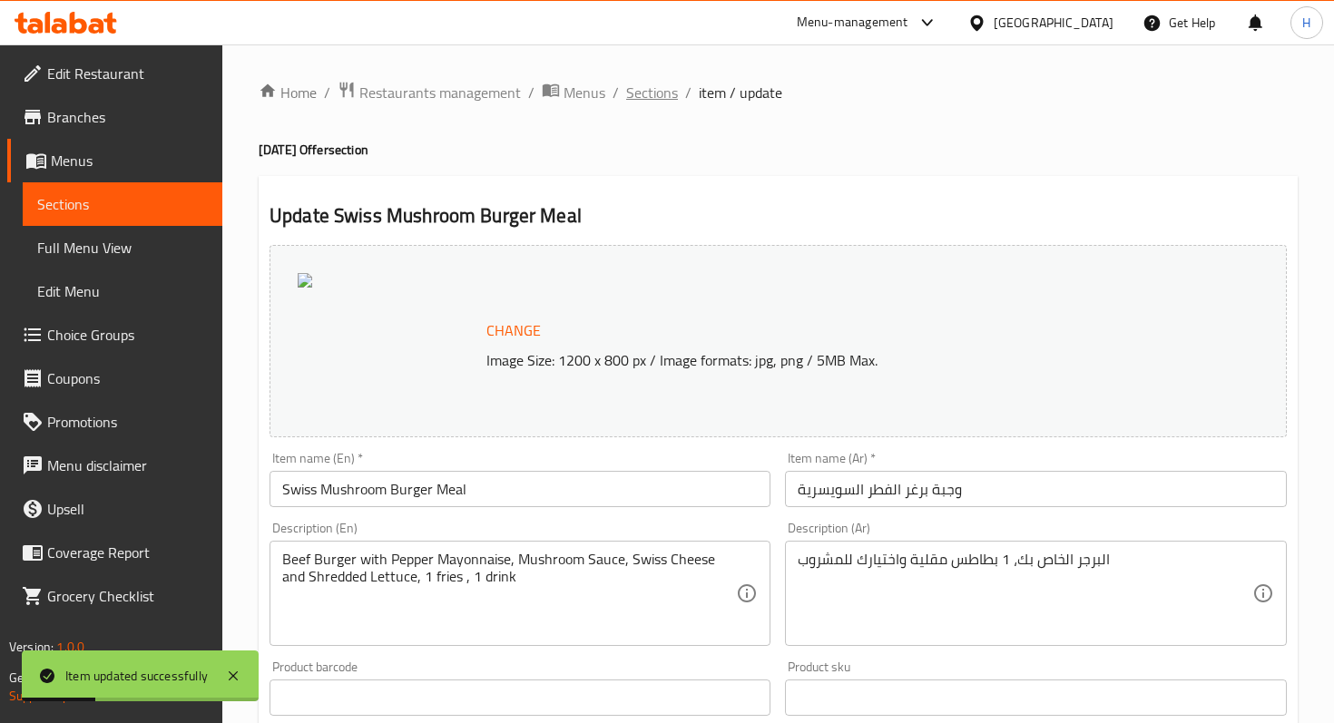
click at [642, 86] on span "Sections" at bounding box center [652, 93] width 52 height 22
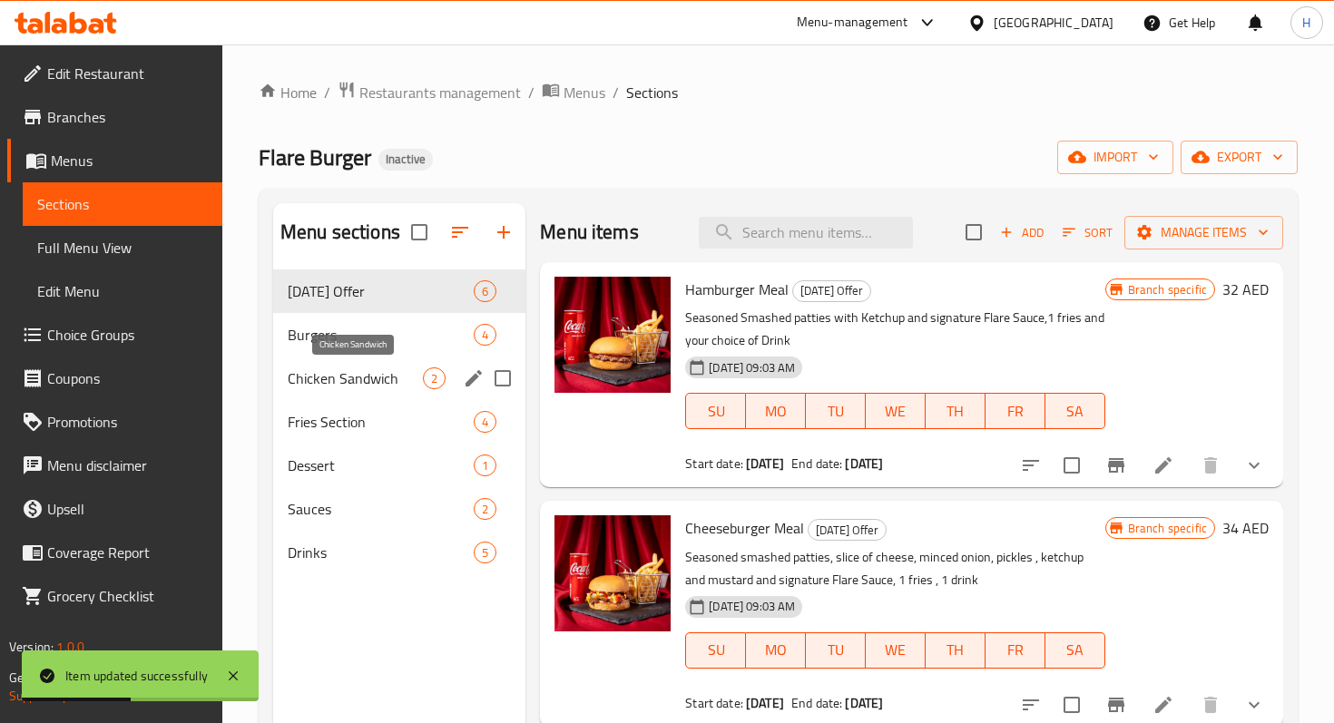
click at [337, 373] on span "Chicken Sandwich" at bounding box center [355, 378] width 135 height 22
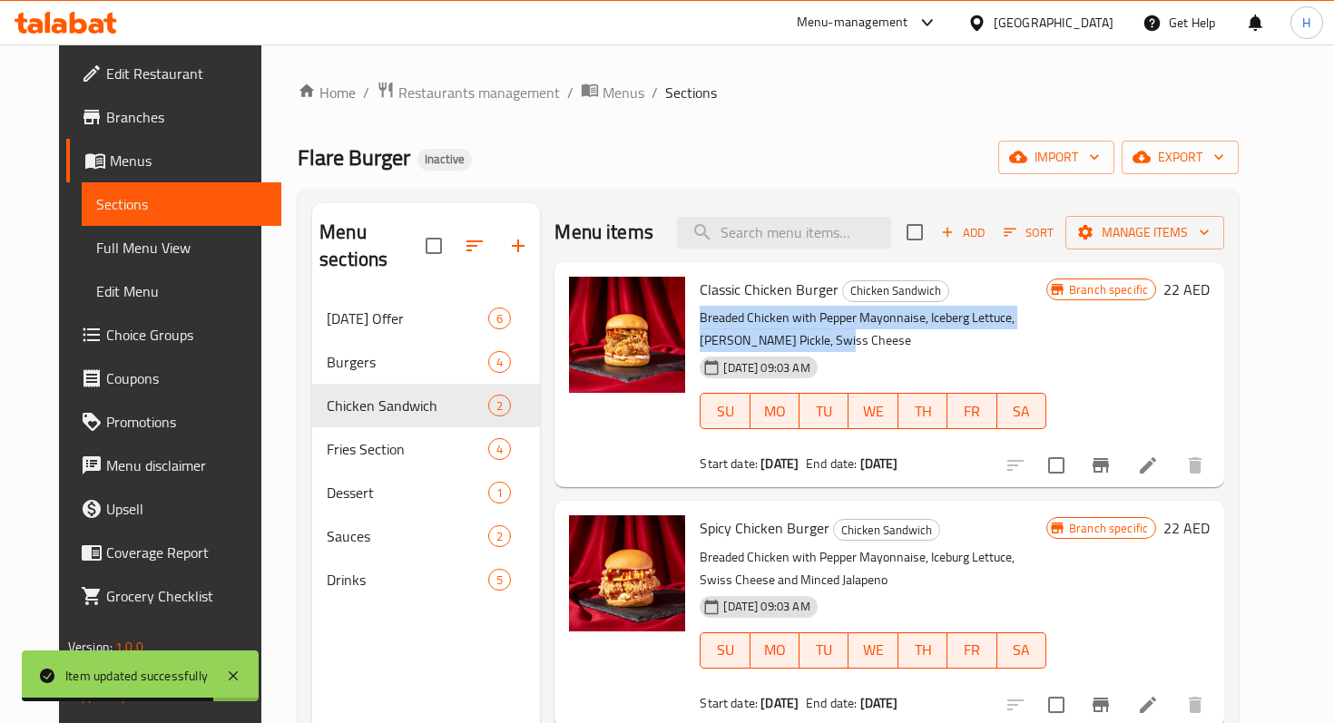
drag, startPoint x: 731, startPoint y: 340, endPoint x: 688, endPoint y: 314, distance: 50.9
click at [699, 314] on p "Breaded Chicken with Pepper Mayonnaise, Iceberg Lettuce, Dill Pickle, Swiss Che…" at bounding box center [872, 329] width 347 height 45
copy p "Breaded Chicken with Pepper Mayonnaise, Iceberg Lettuce, Dill Pickle, Swiss Che…"
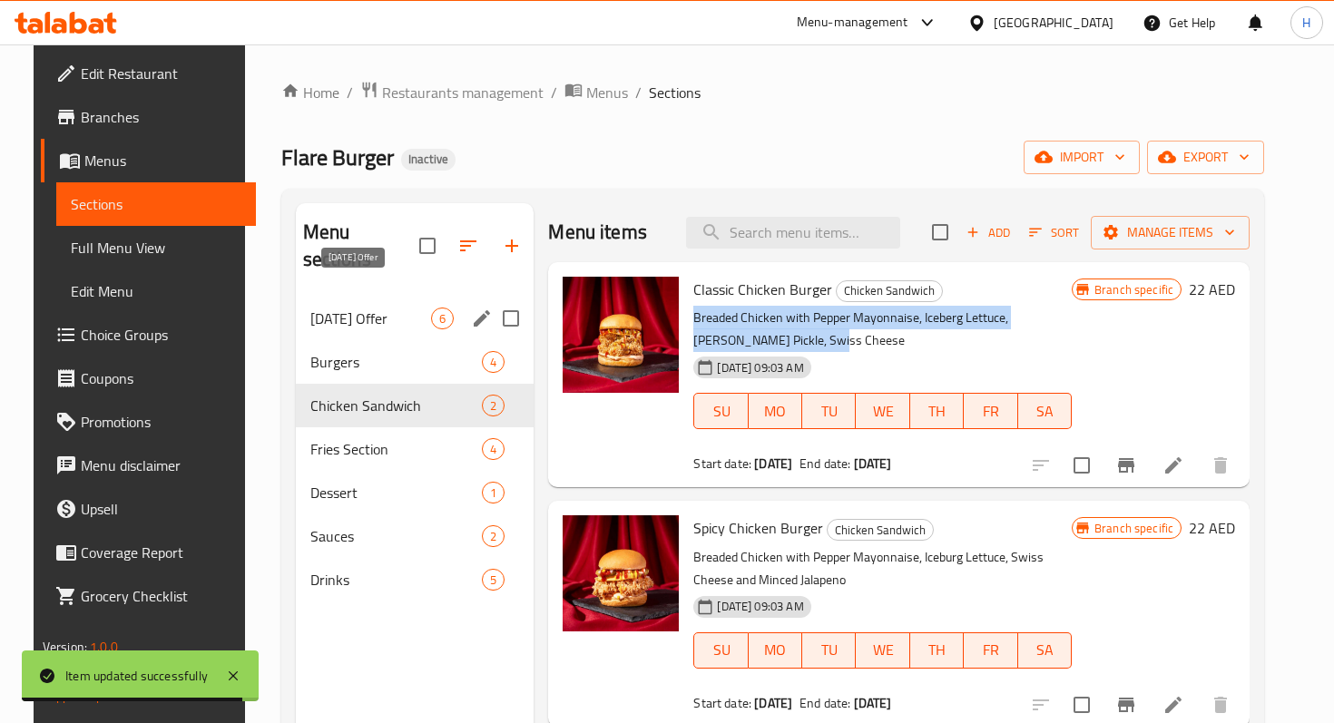
click at [351, 308] on span "Today's Offer" at bounding box center [371, 319] width 122 height 22
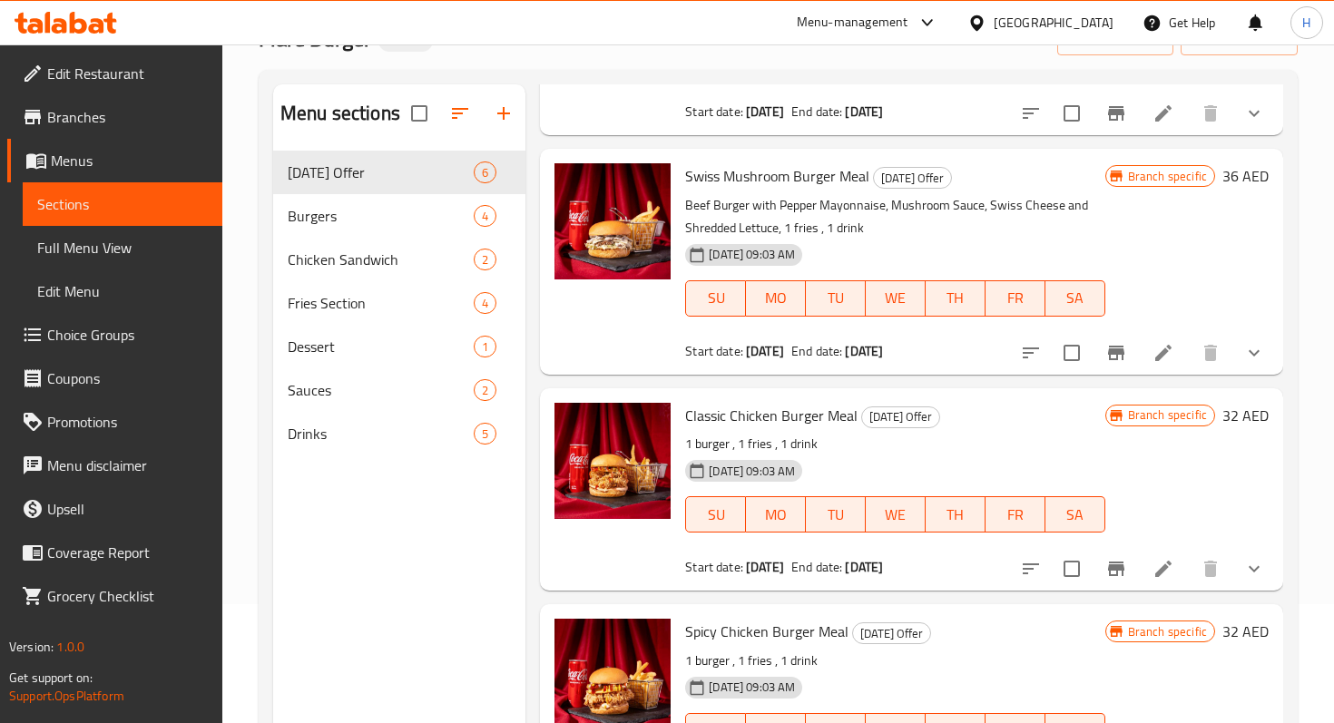
scroll to position [142, 0]
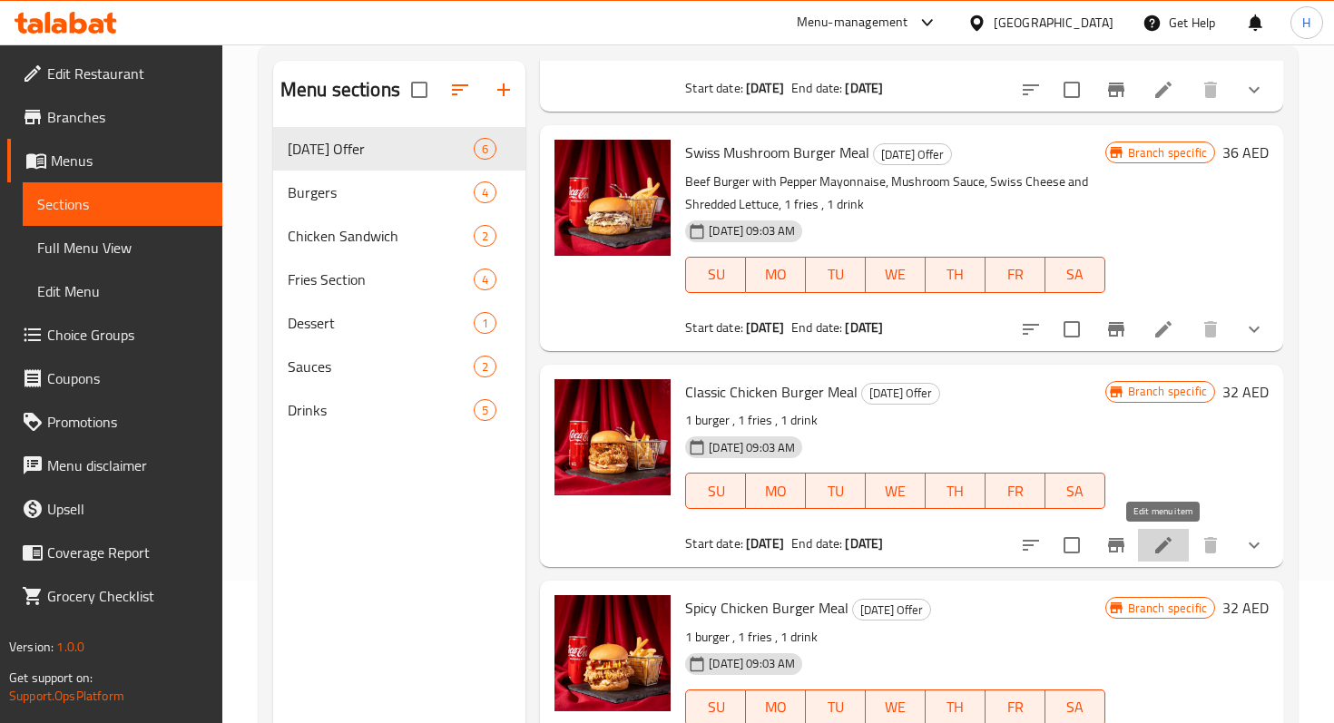
click at [1162, 552] on icon at bounding box center [1163, 545] width 22 height 22
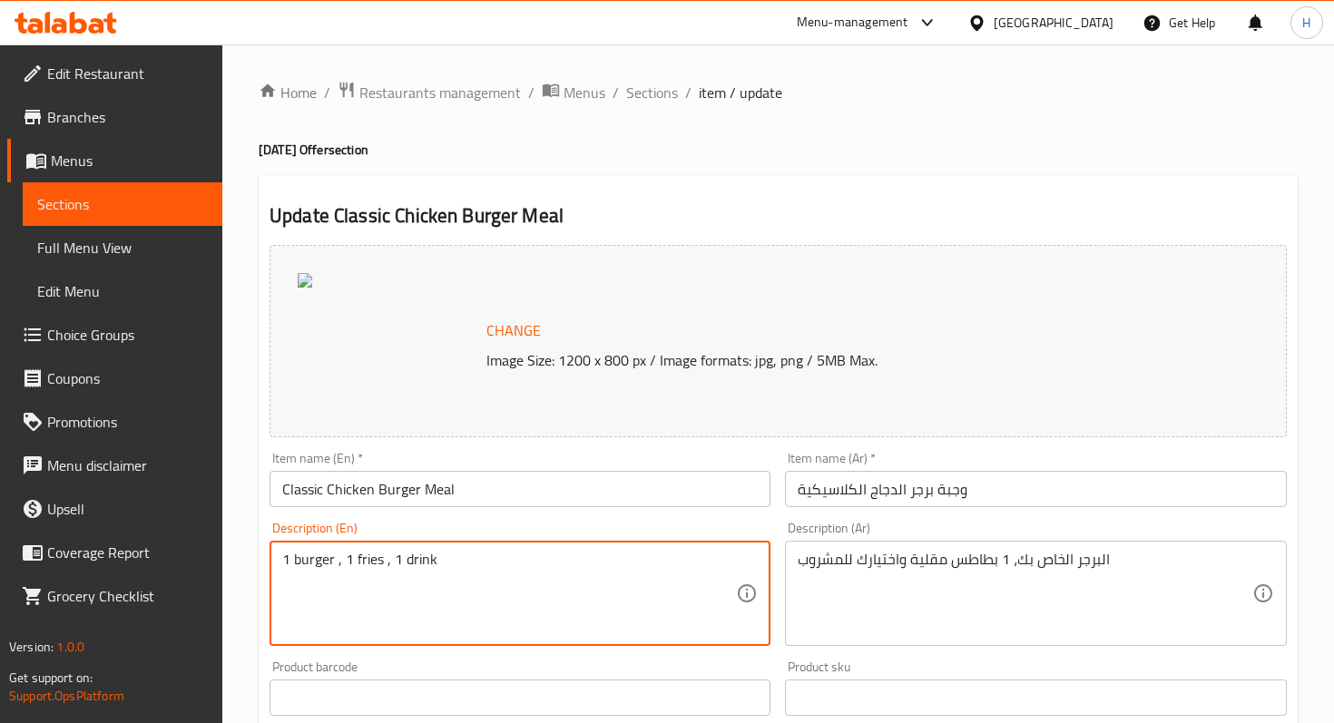
drag, startPoint x: 338, startPoint y: 562, endPoint x: 265, endPoint y: 551, distance: 74.3
paste textarea "Breaded Chicken with Pepper Mayonnaise, Iceberg Lettuce, Dill Pickle, Swiss Che…"
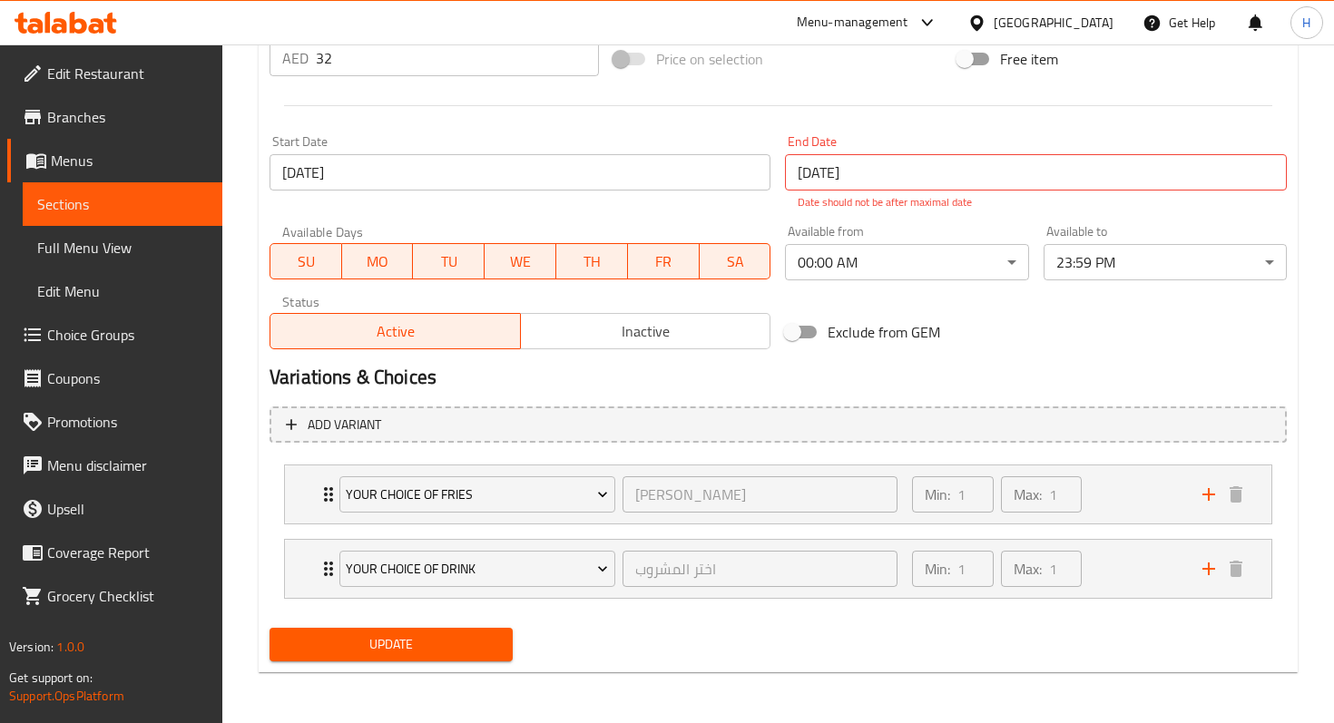
type textarea "Breaded Chicken with Pepper Mayonnaise, Iceberg Lettuce, Dill Pickle, Swiss Che…"
click at [378, 643] on span "Update" at bounding box center [391, 644] width 214 height 23
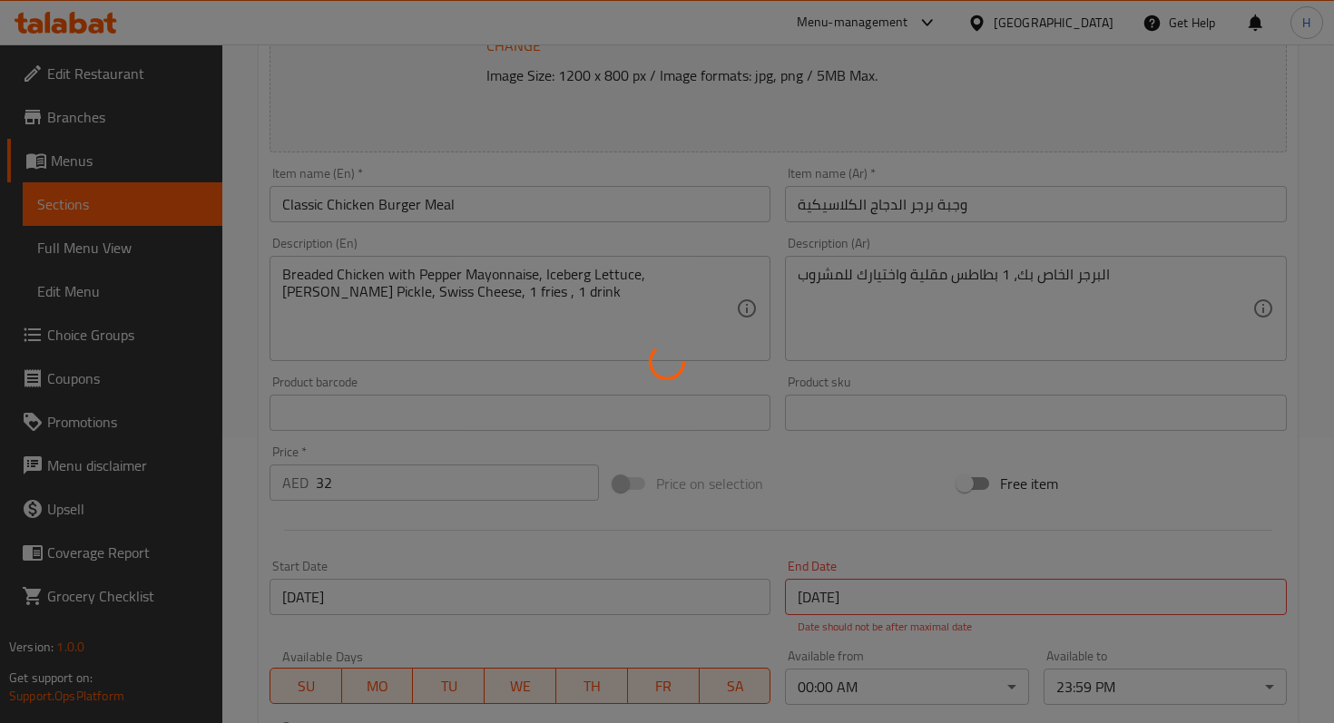
scroll to position [0, 0]
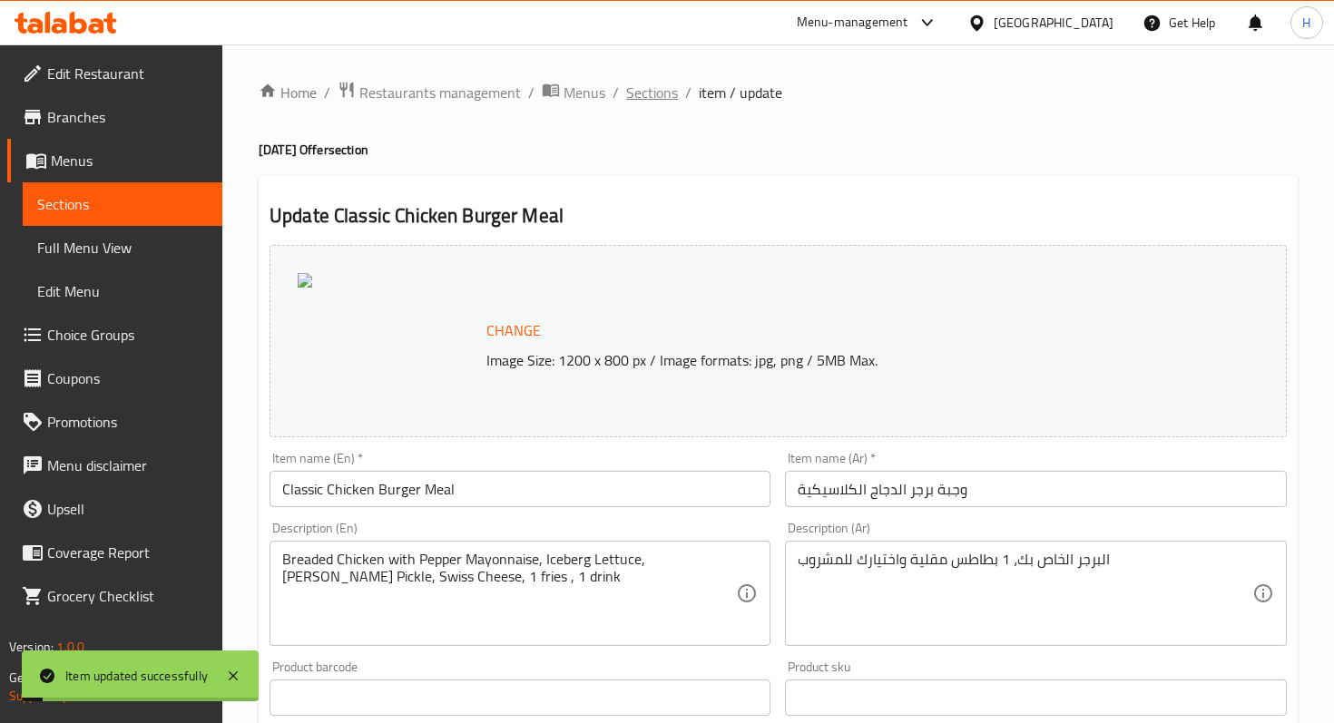
click at [640, 90] on span "Sections" at bounding box center [652, 93] width 52 height 22
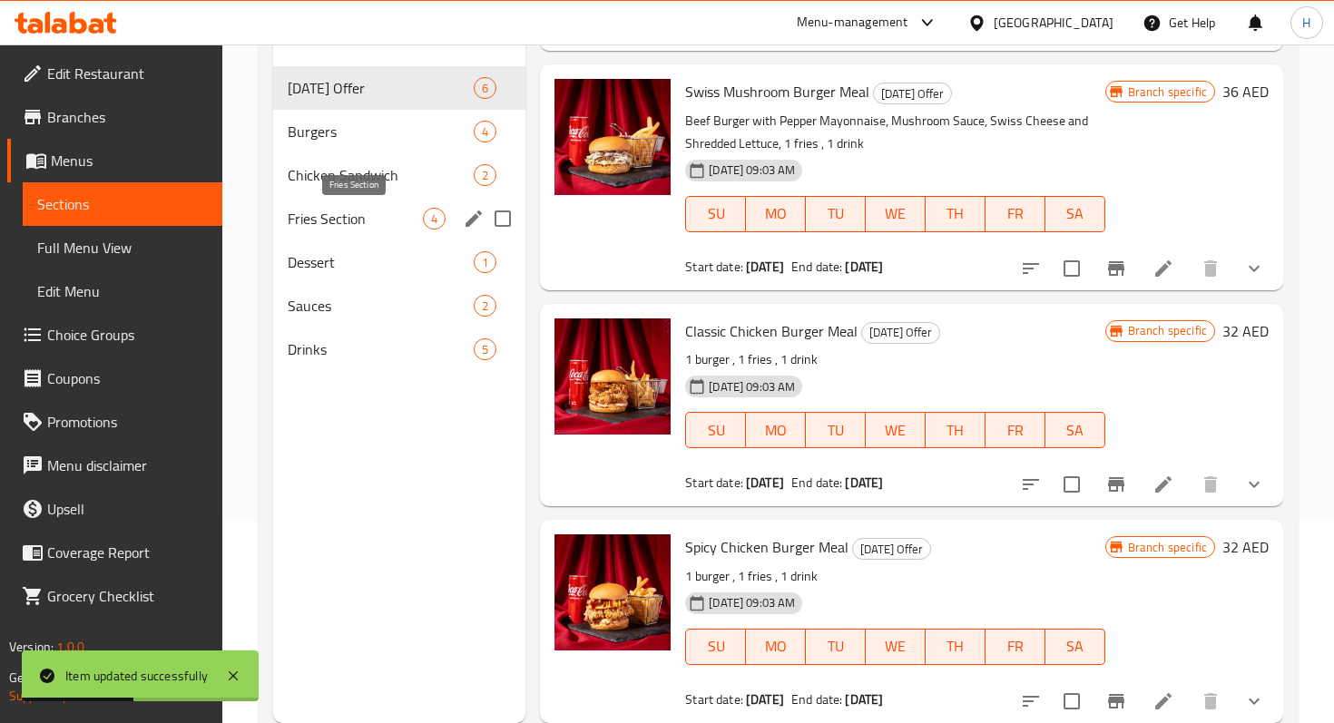
scroll to position [196, 0]
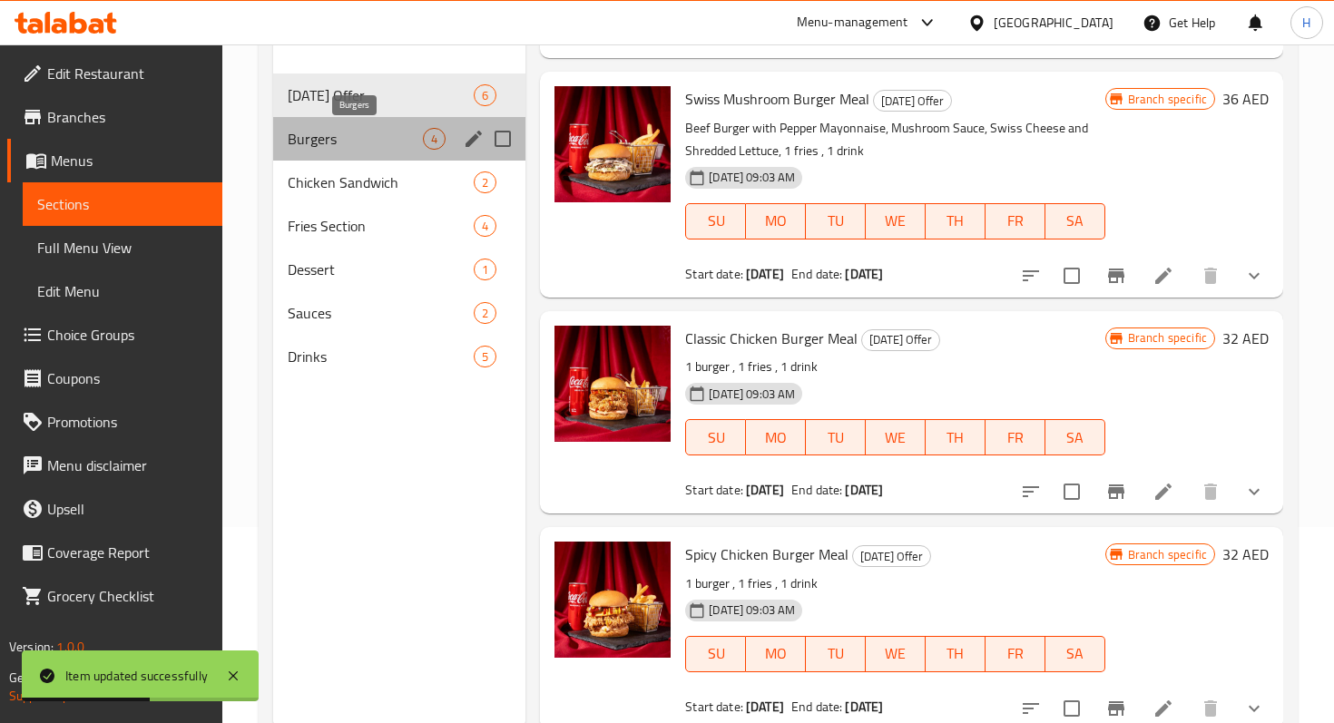
click at [367, 142] on span "Burgers" at bounding box center [355, 139] width 135 height 22
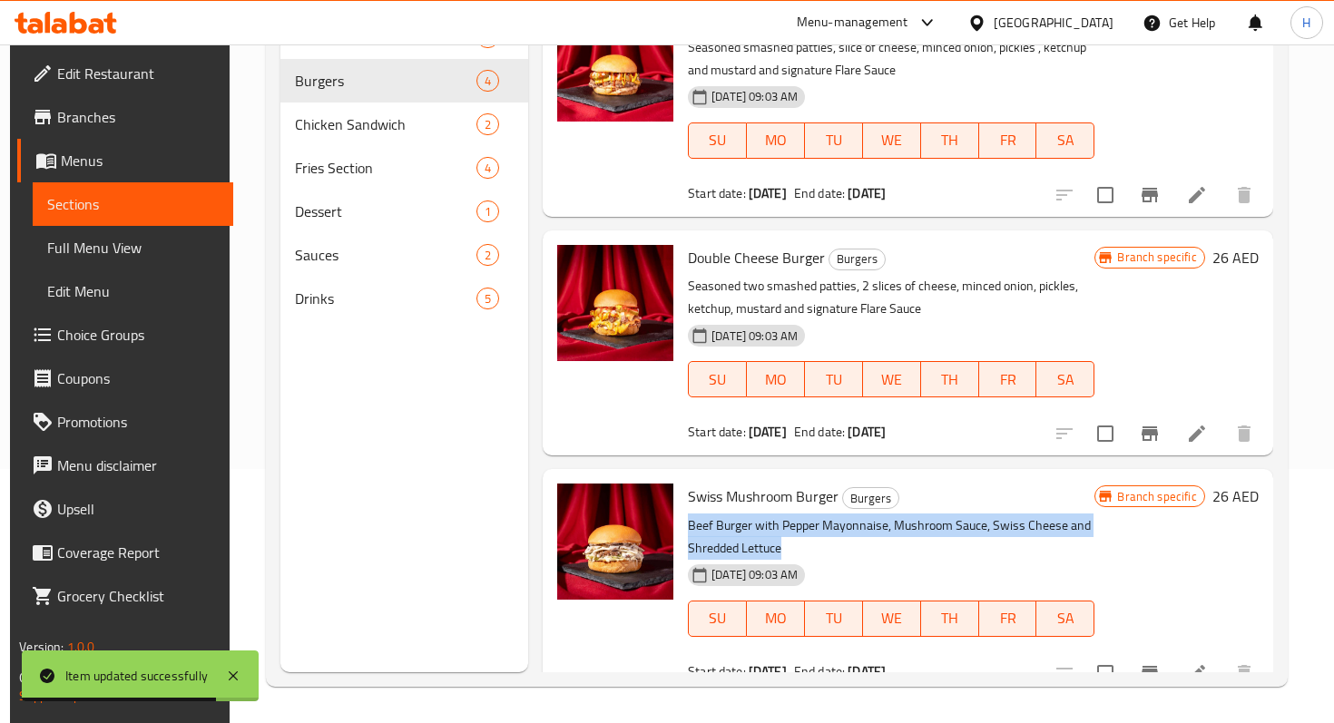
drag, startPoint x: 790, startPoint y: 518, endPoint x: 685, endPoint y: 498, distance: 107.1
click at [688, 514] on p "Beef Burger with Pepper Mayonnaise, Mushroom Sauce, Swiss Cheese and Shredded L…" at bounding box center [891, 536] width 406 height 45
copy p "Beef Burger with Pepper Mayonnaise, Mushroom Sauce, Swiss Cheese and Shredded L…"
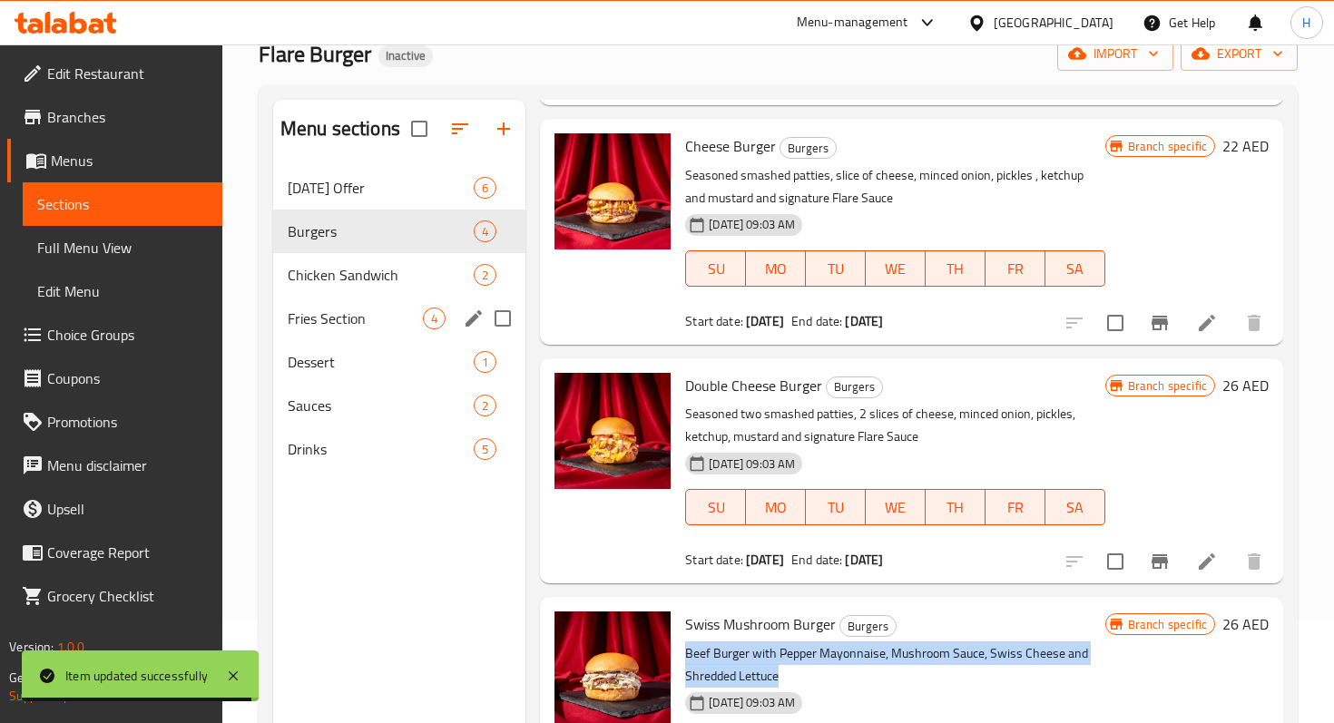
scroll to position [103, 0]
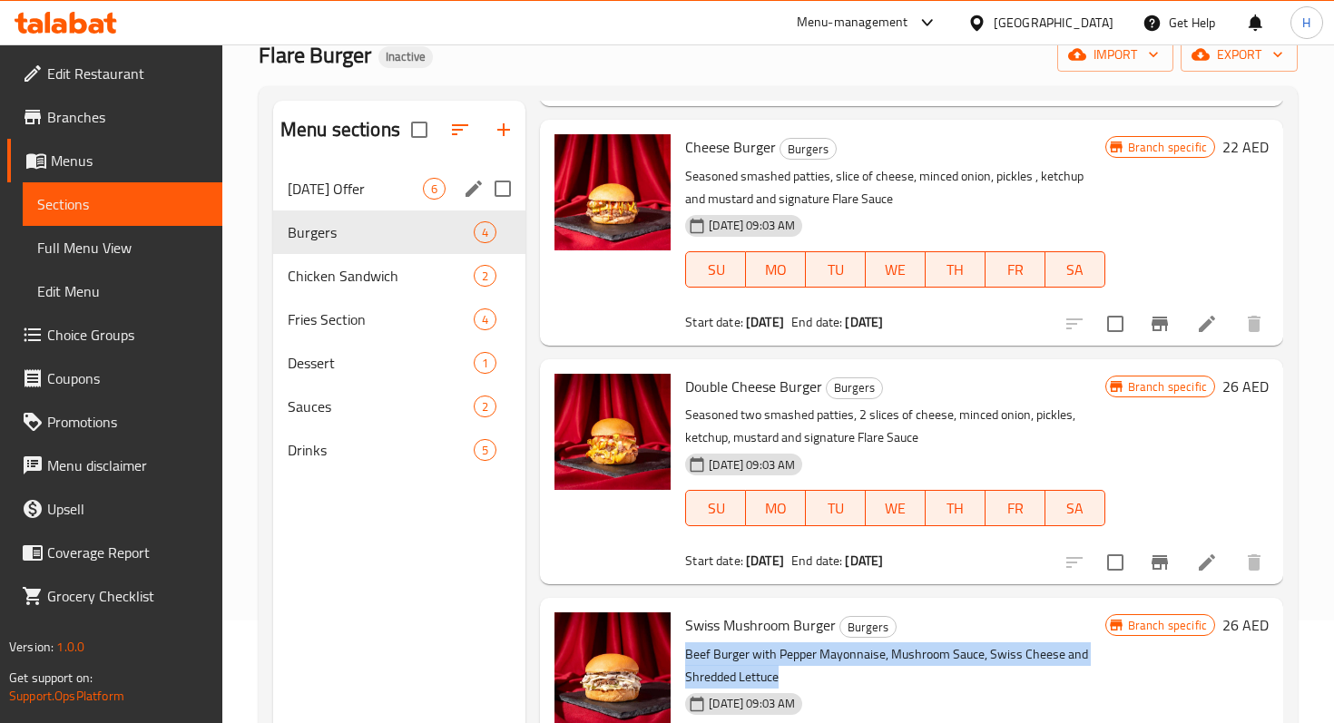
click at [391, 192] on span "Today's Offer" at bounding box center [355, 189] width 135 height 22
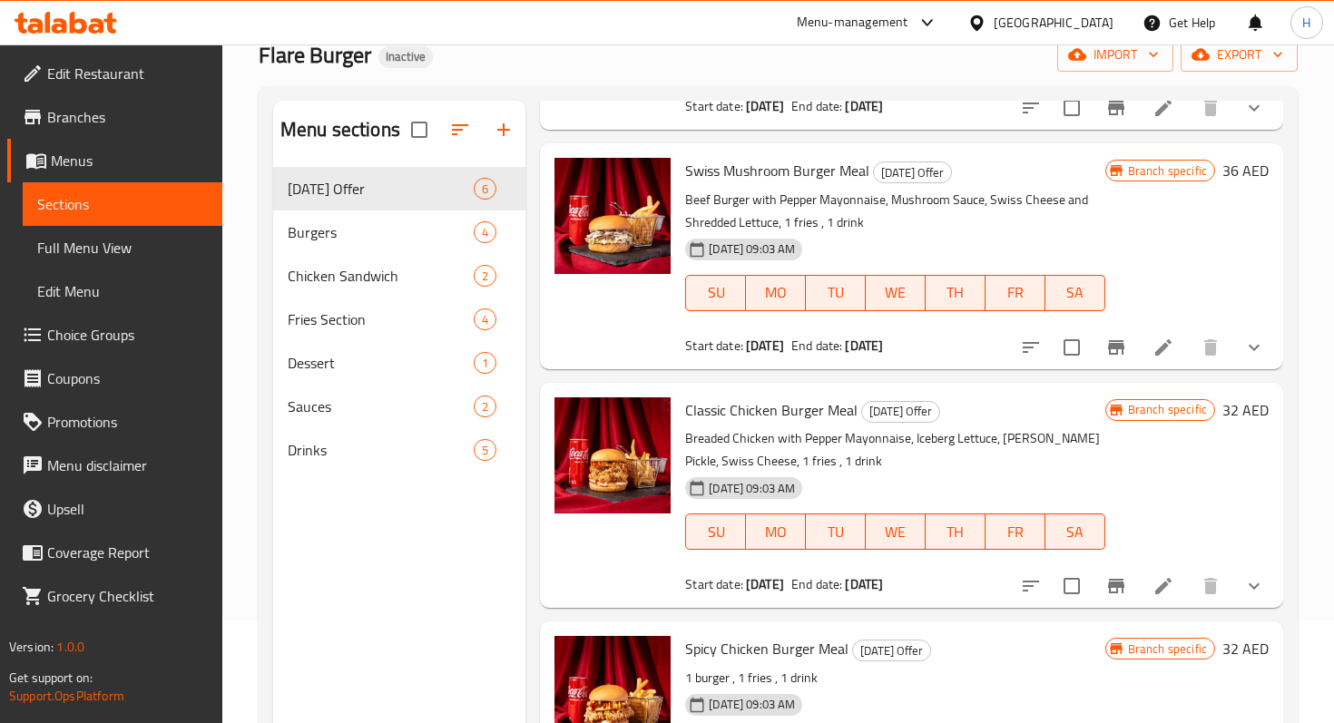
scroll to position [254, 0]
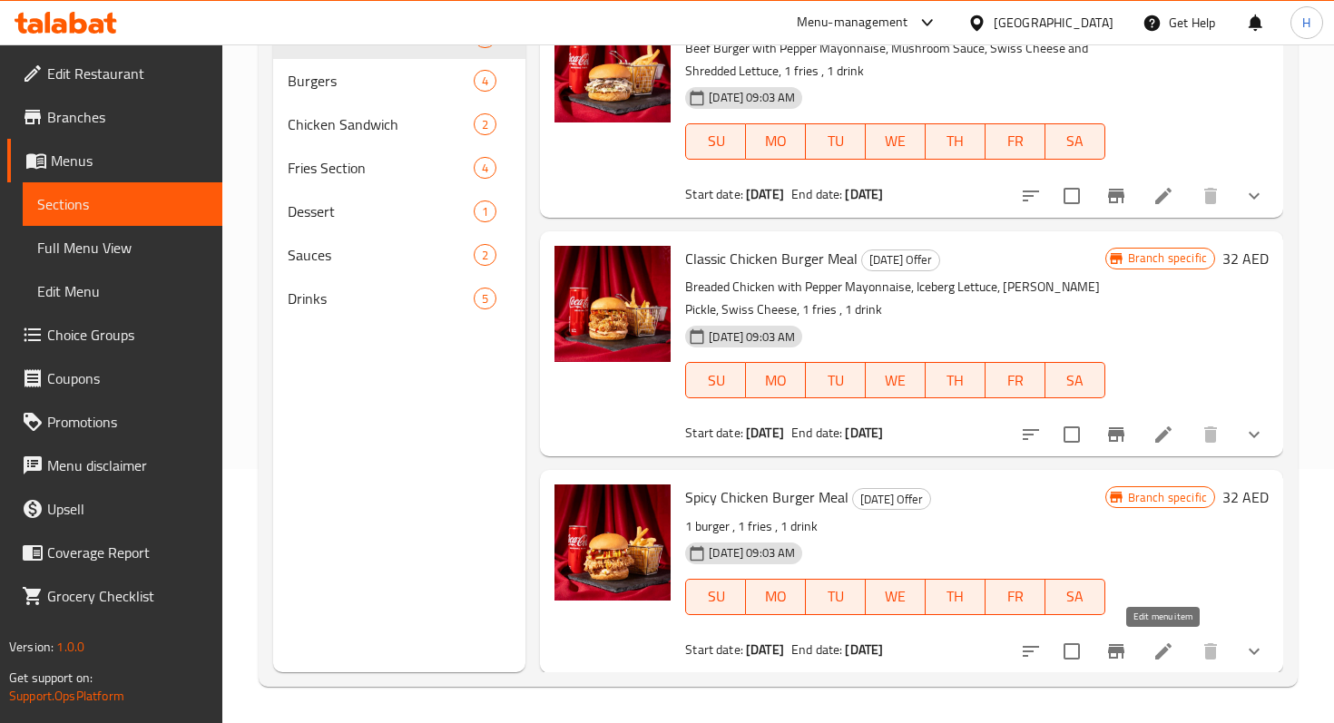
click at [1152, 650] on icon at bounding box center [1163, 651] width 22 height 22
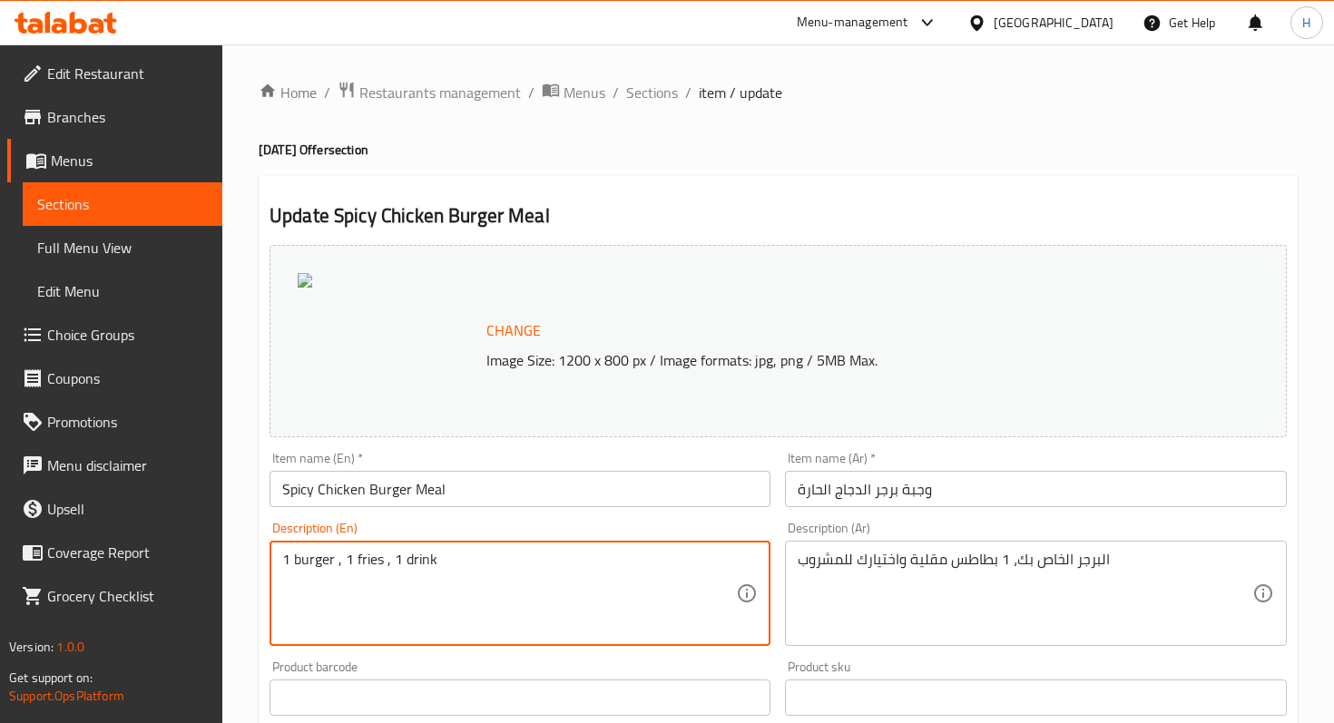
drag, startPoint x: 336, startPoint y: 565, endPoint x: 273, endPoint y: 558, distance: 63.0
paste textarea "Beef Burger with Pepper Mayonnaise, Mushroom Sauce, Swiss Cheese and Shredded L…"
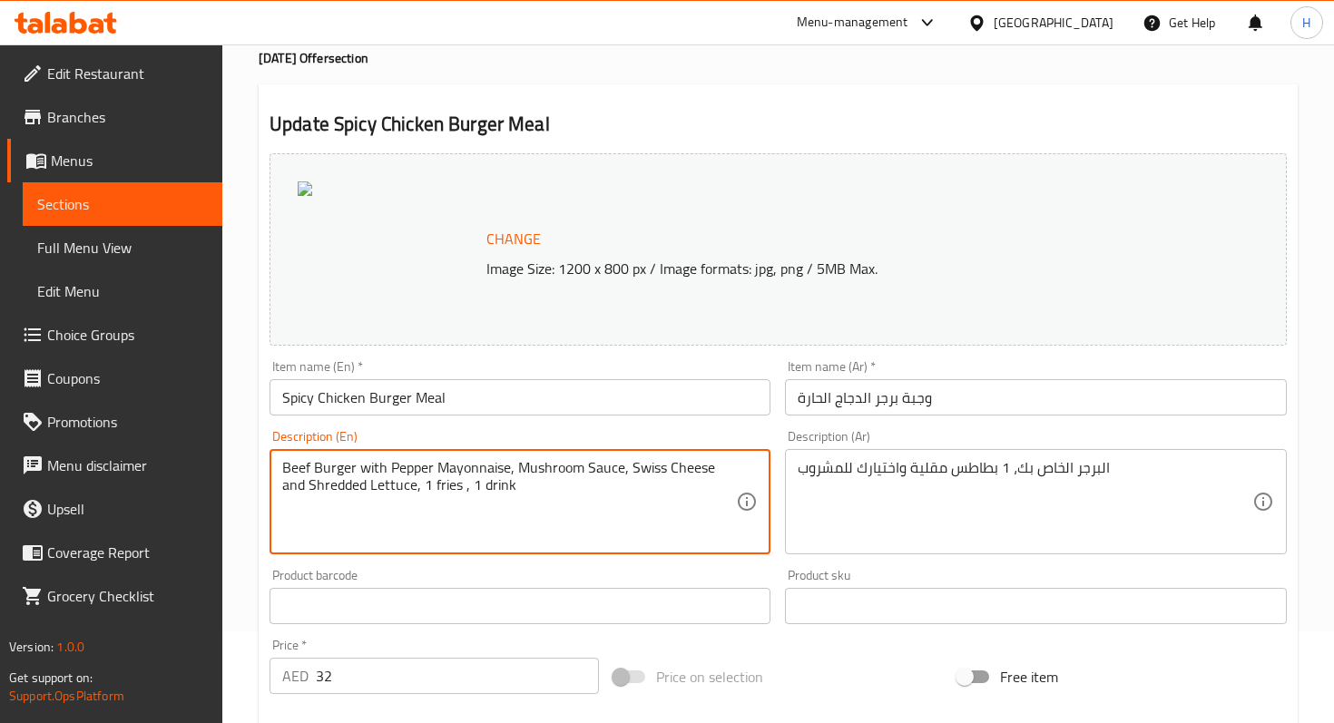
scroll to position [709, 0]
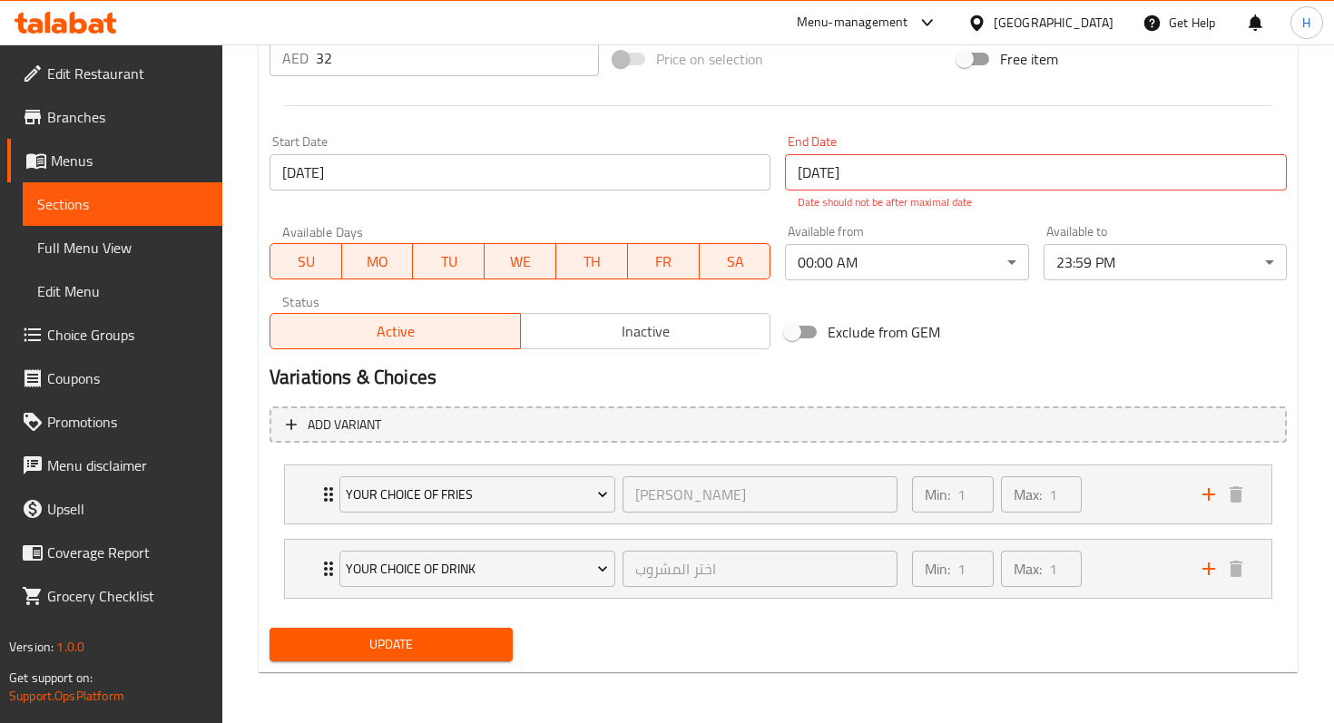
type textarea "Beef Burger with Pepper Mayonnaise, Mushroom Sauce, Swiss Cheese and Shredded L…"
click at [427, 669] on div "Update Spicy Chicken Burger Meal Change Image Size: 1200 x 800 px / Image forma…" at bounding box center [778, 70] width 1039 height 1207
click at [425, 651] on span "Update" at bounding box center [391, 644] width 214 height 23
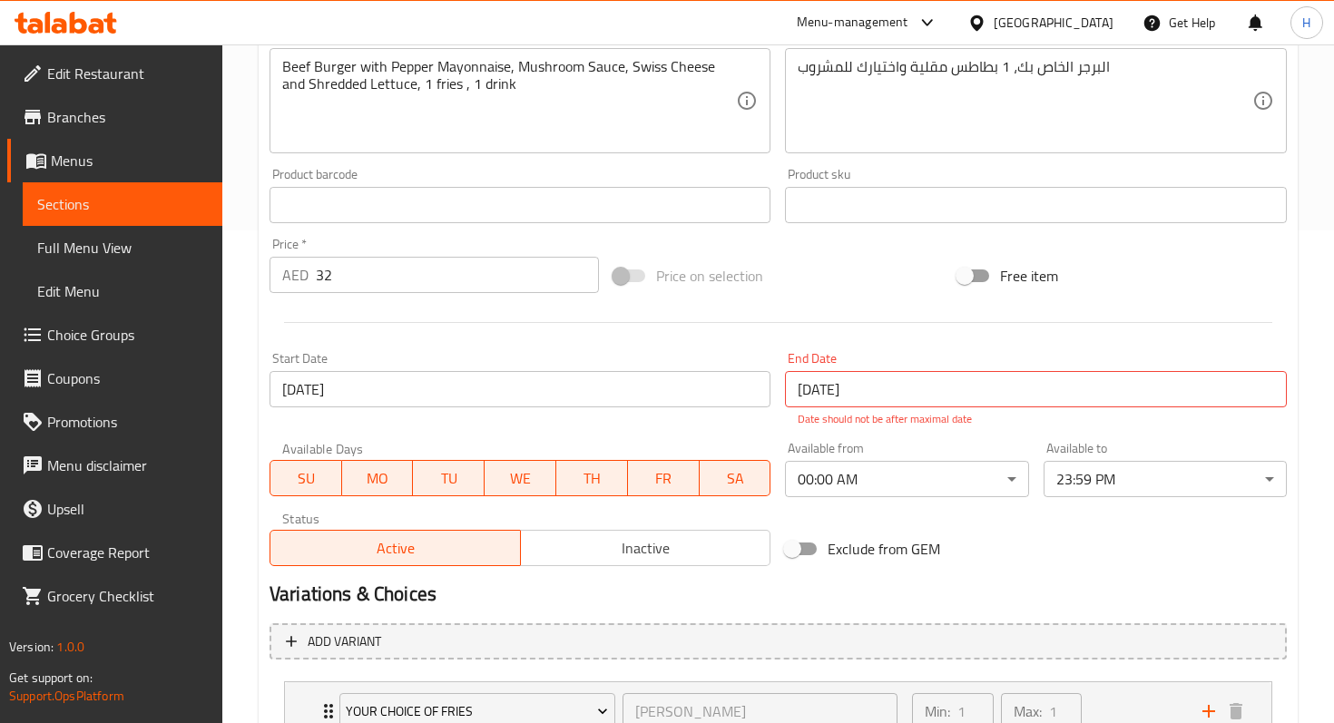
scroll to position [0, 0]
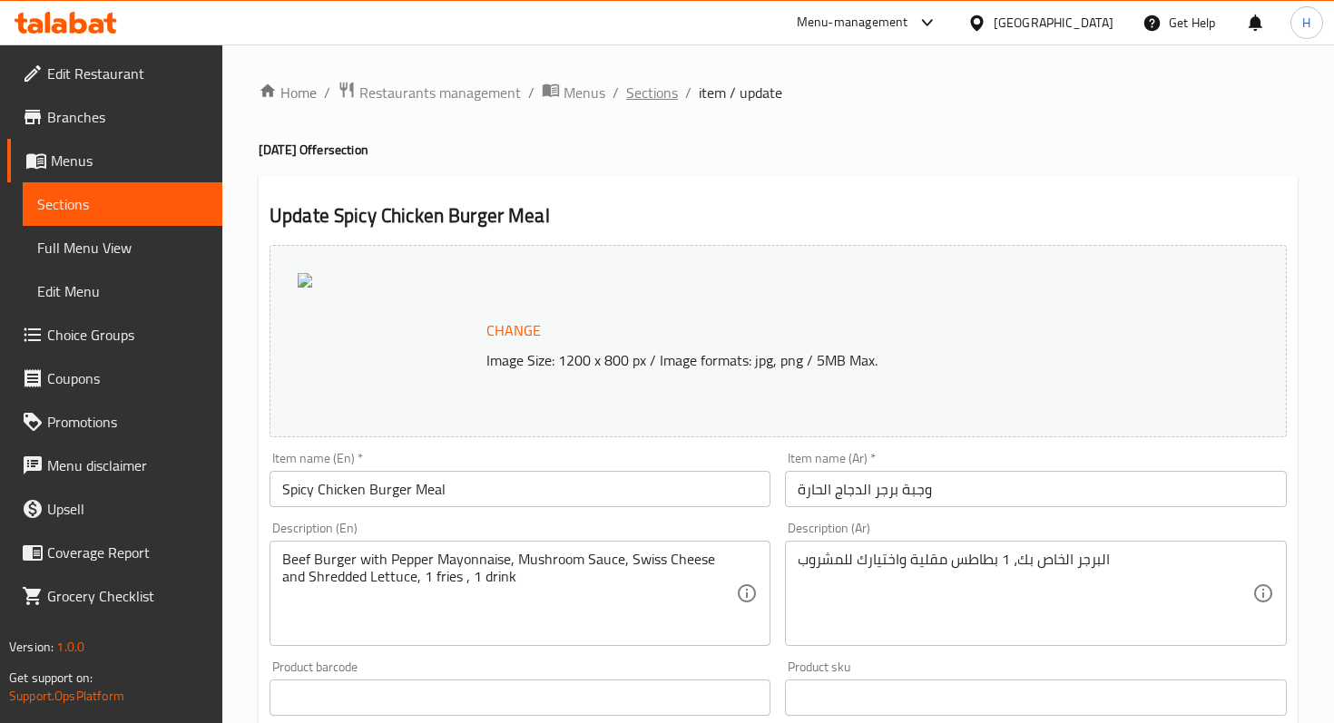
click at [640, 82] on span "Sections" at bounding box center [652, 93] width 52 height 22
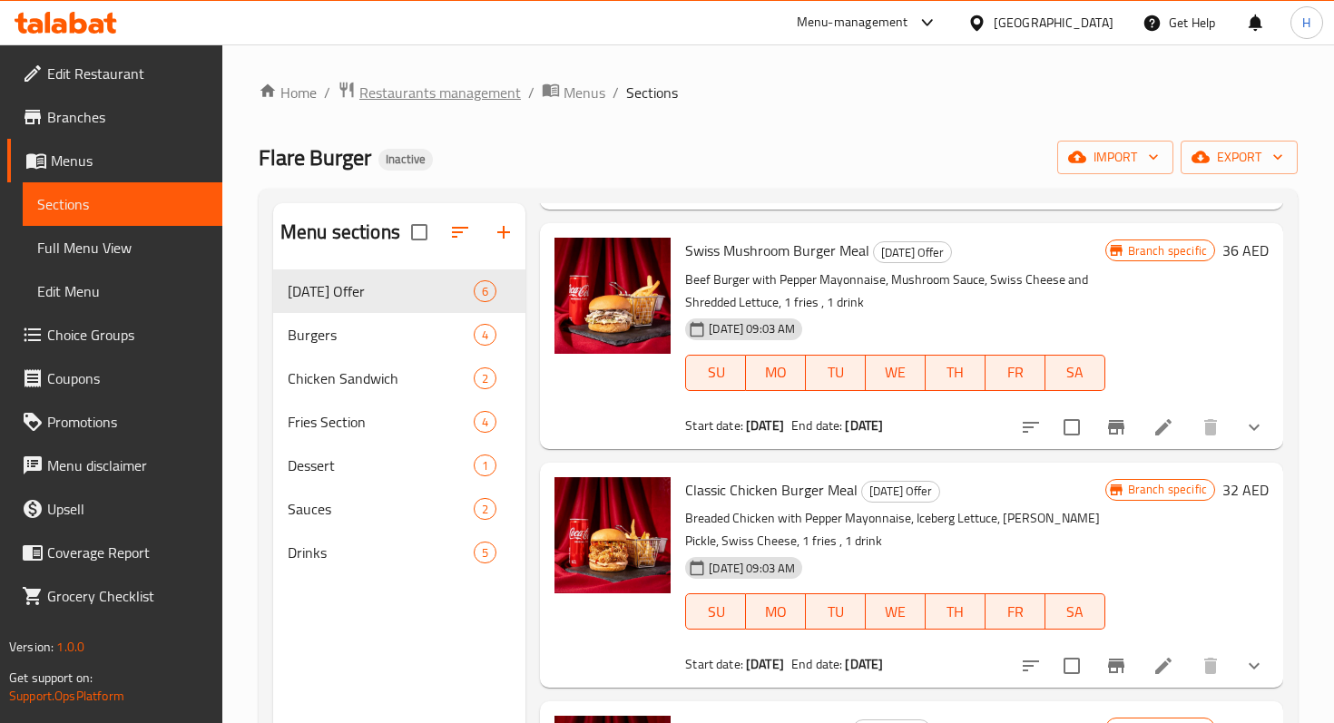
click at [423, 89] on span "Restaurants management" at bounding box center [439, 93] width 161 height 22
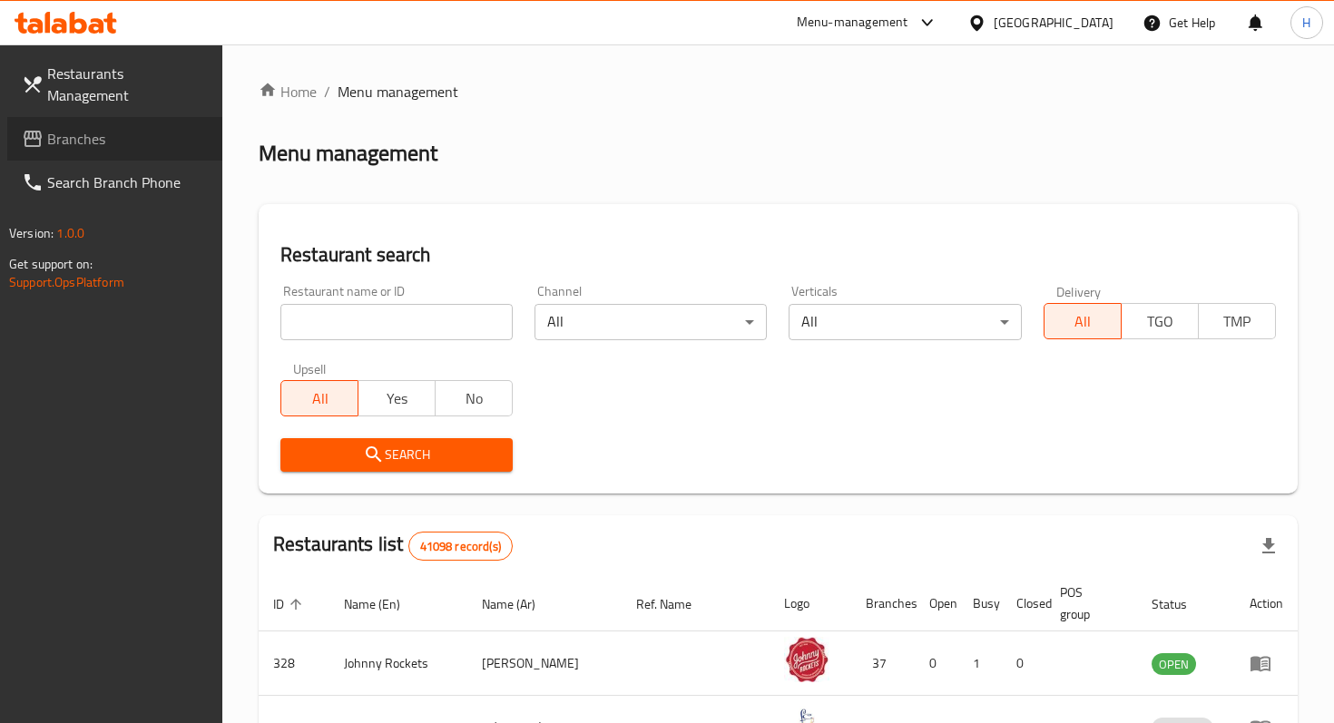
click at [113, 128] on span "Branches" at bounding box center [127, 139] width 161 height 22
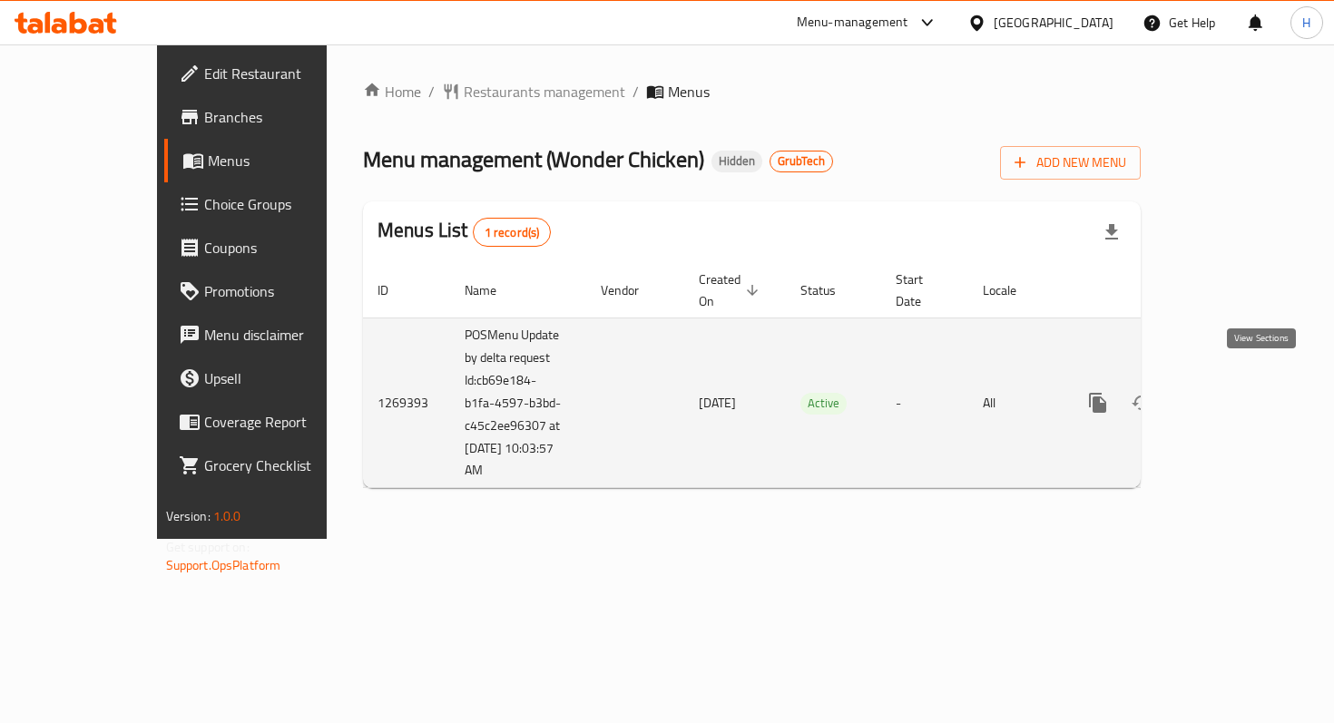
click at [1239, 392] on icon "enhanced table" at bounding box center [1228, 403] width 22 height 22
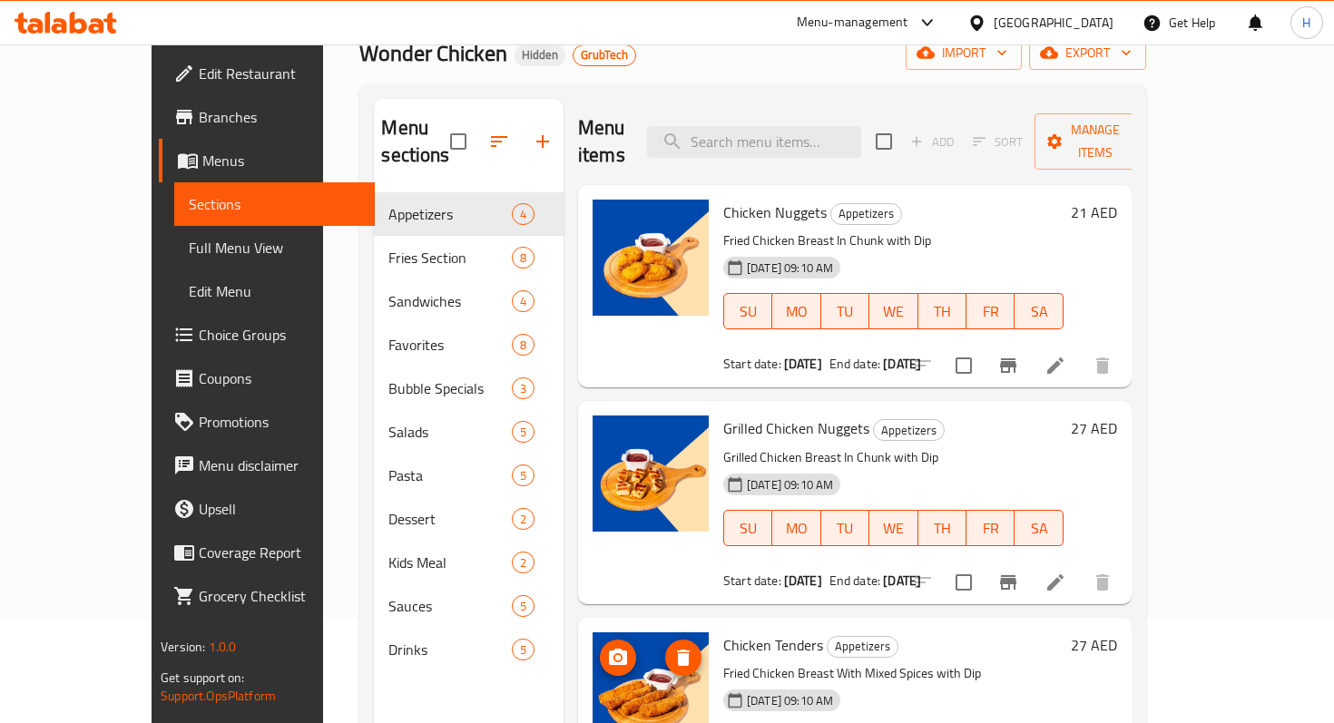
scroll to position [103, 0]
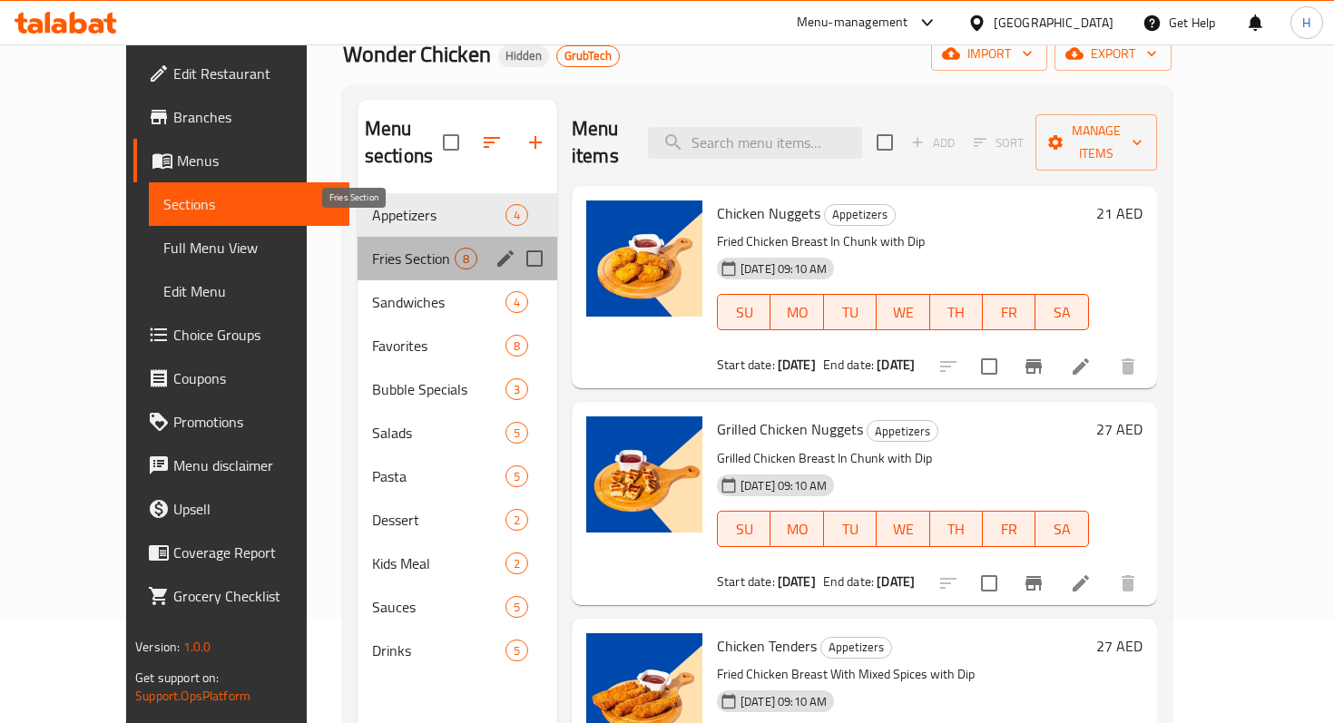
click at [372, 248] on span "Fries Section" at bounding box center [413, 259] width 83 height 22
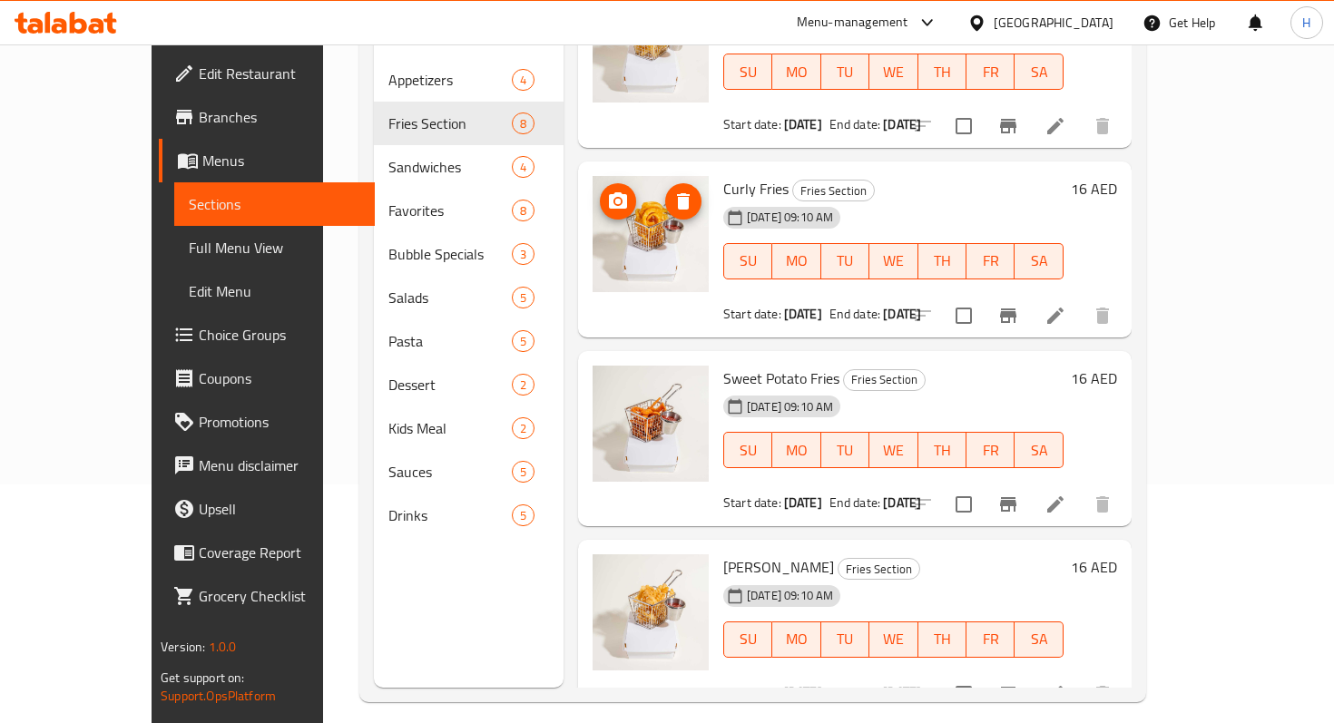
scroll to position [254, 0]
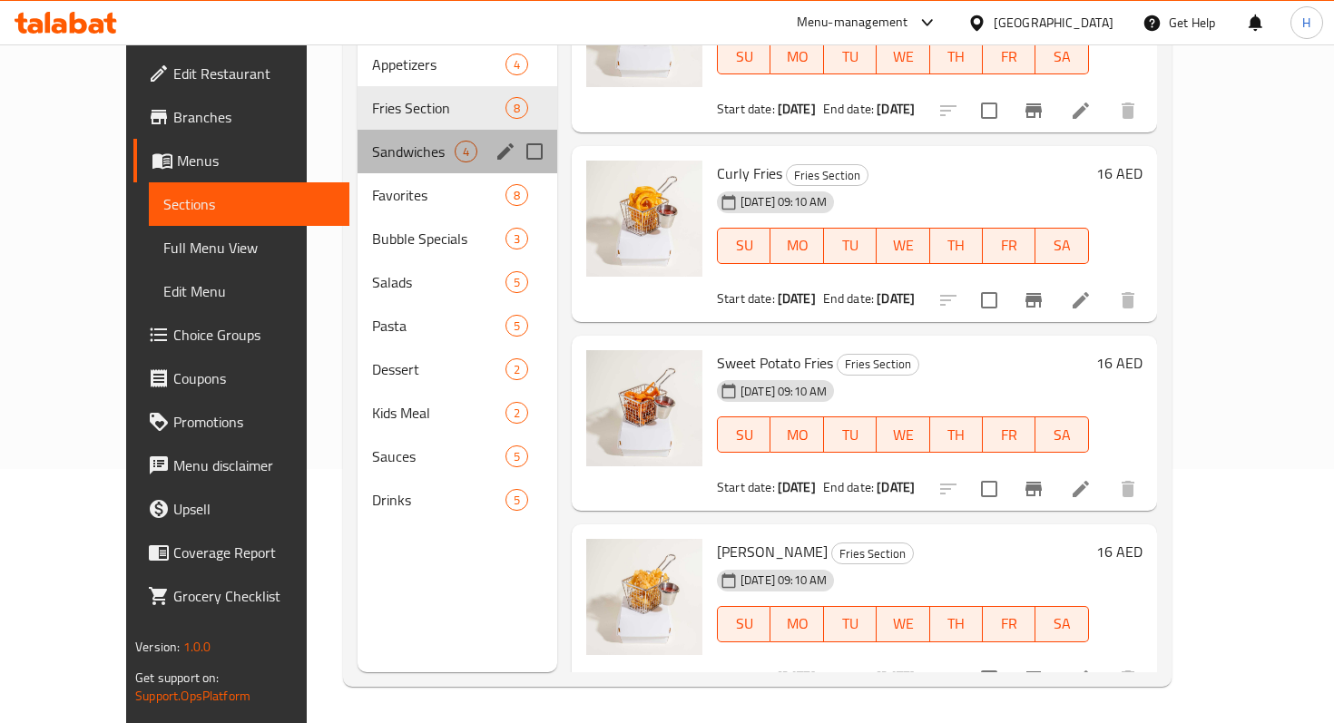
click at [364, 138] on div "Sandwiches 4" at bounding box center [457, 152] width 200 height 44
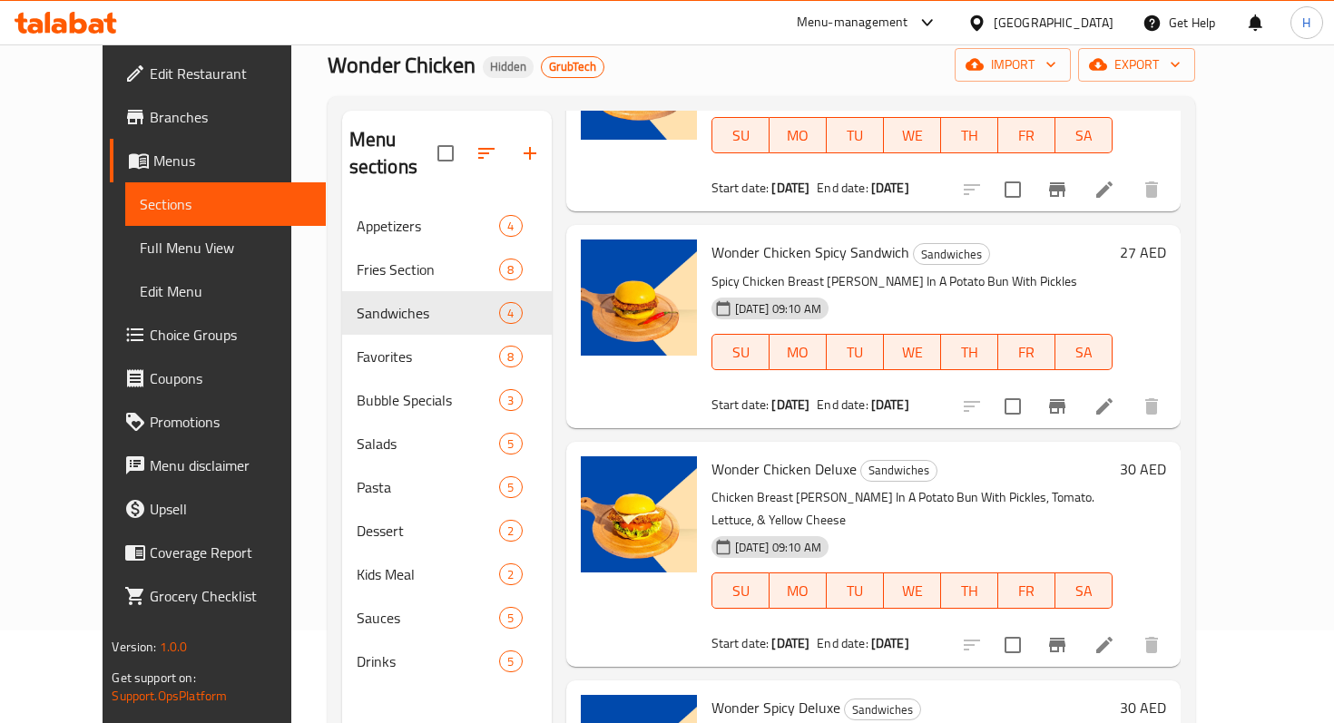
scroll to position [254, 0]
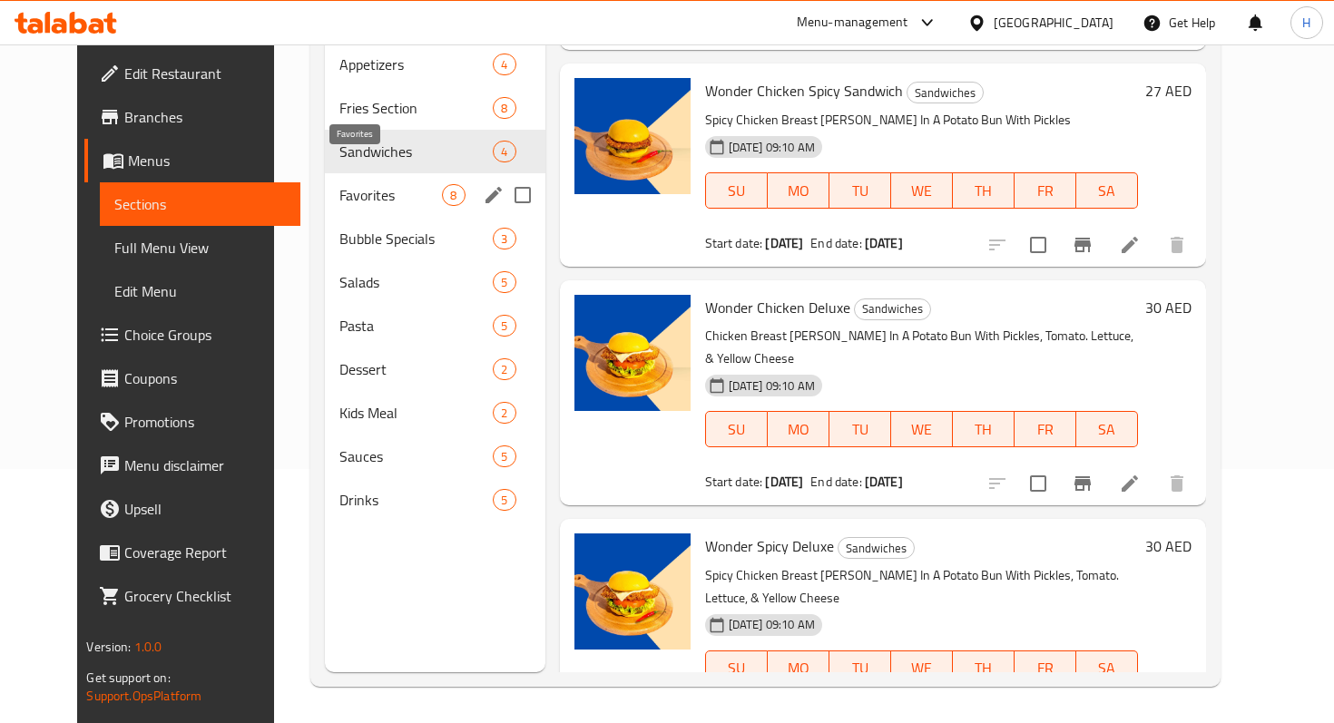
click at [364, 184] on span "Favorites" at bounding box center [390, 195] width 103 height 22
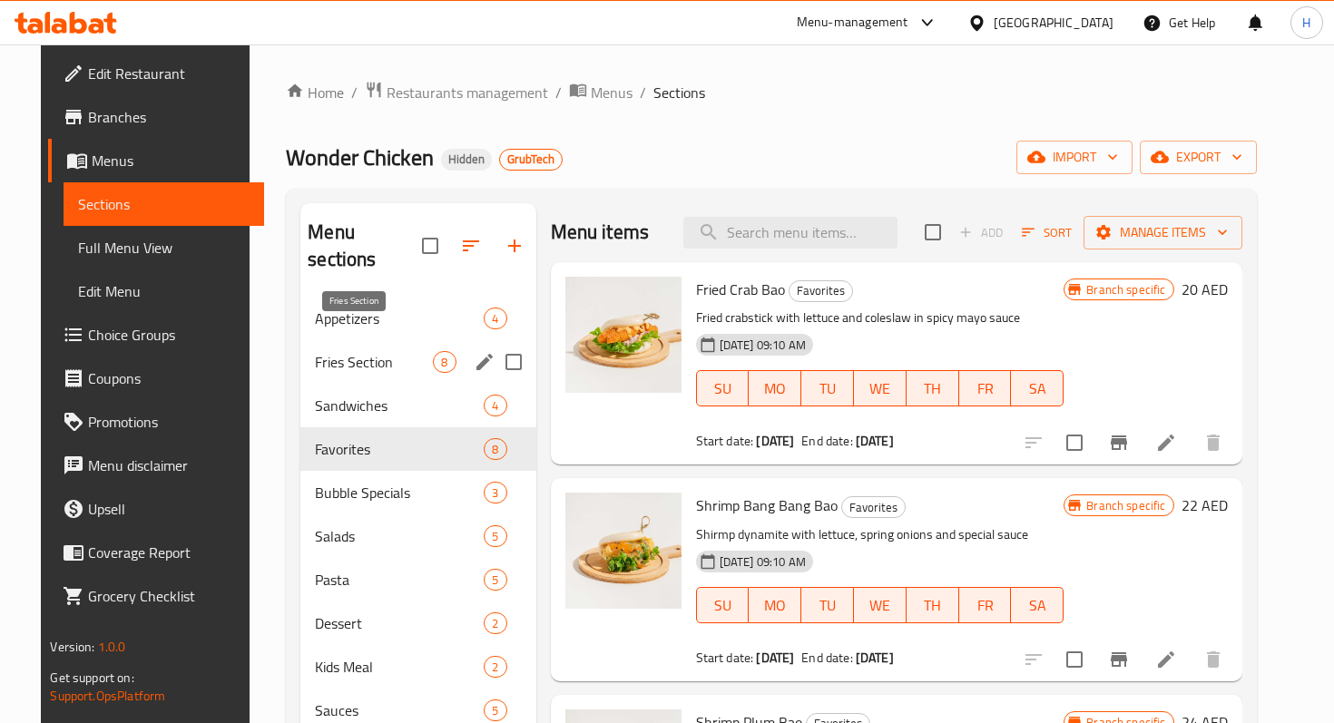
click at [341, 340] on div "Fries Section 8" at bounding box center [417, 362] width 235 height 44
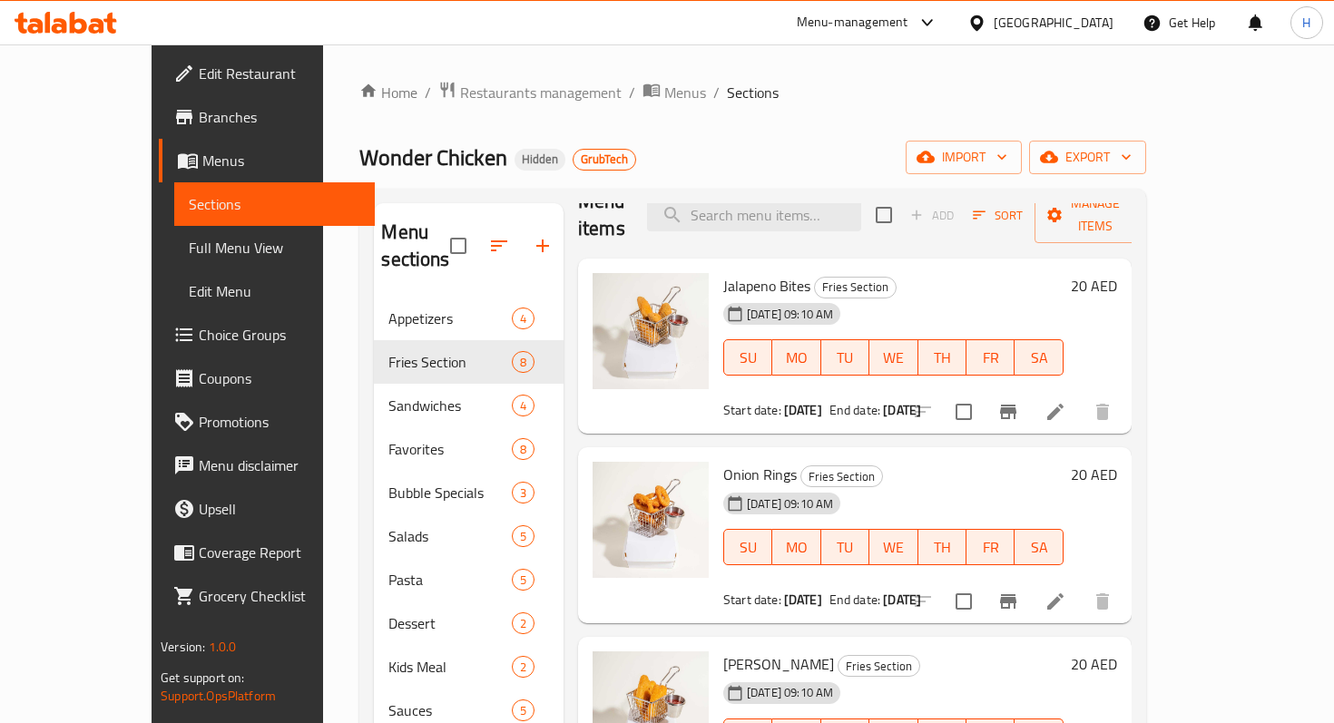
scroll to position [42, 0]
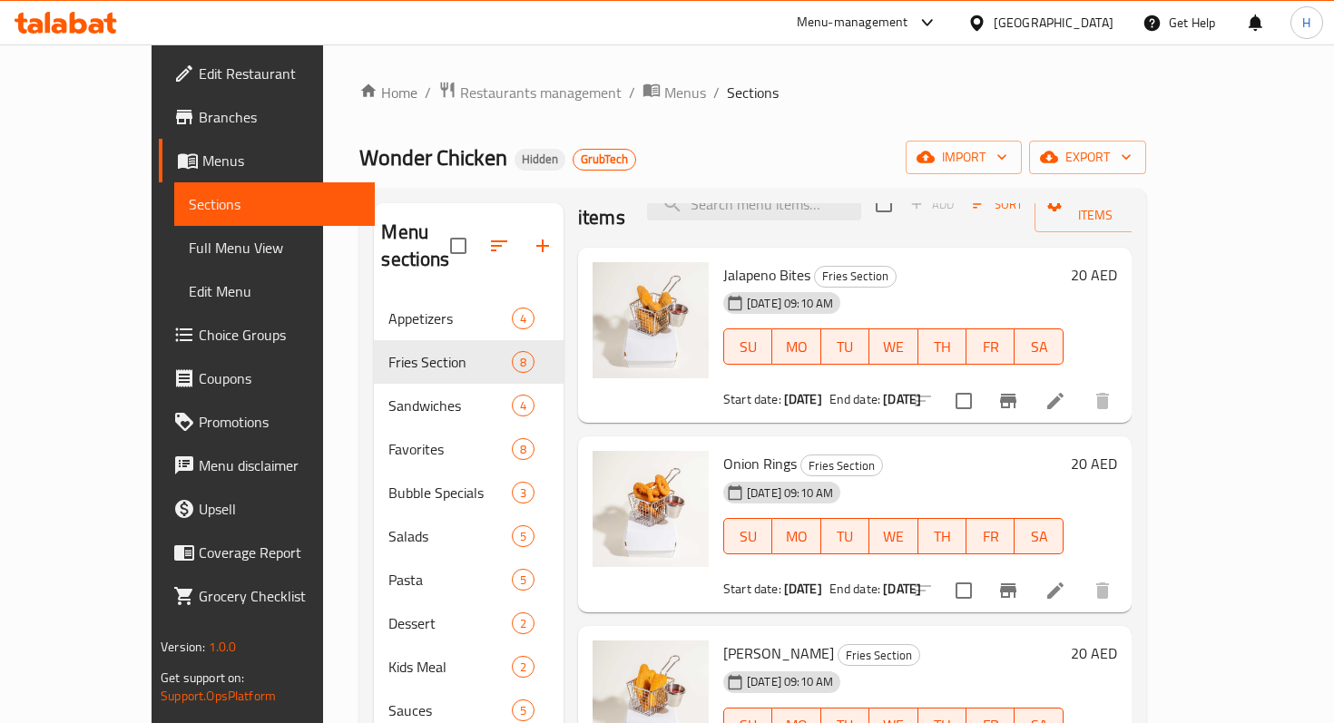
click at [1066, 390] on icon at bounding box center [1055, 401] width 22 height 22
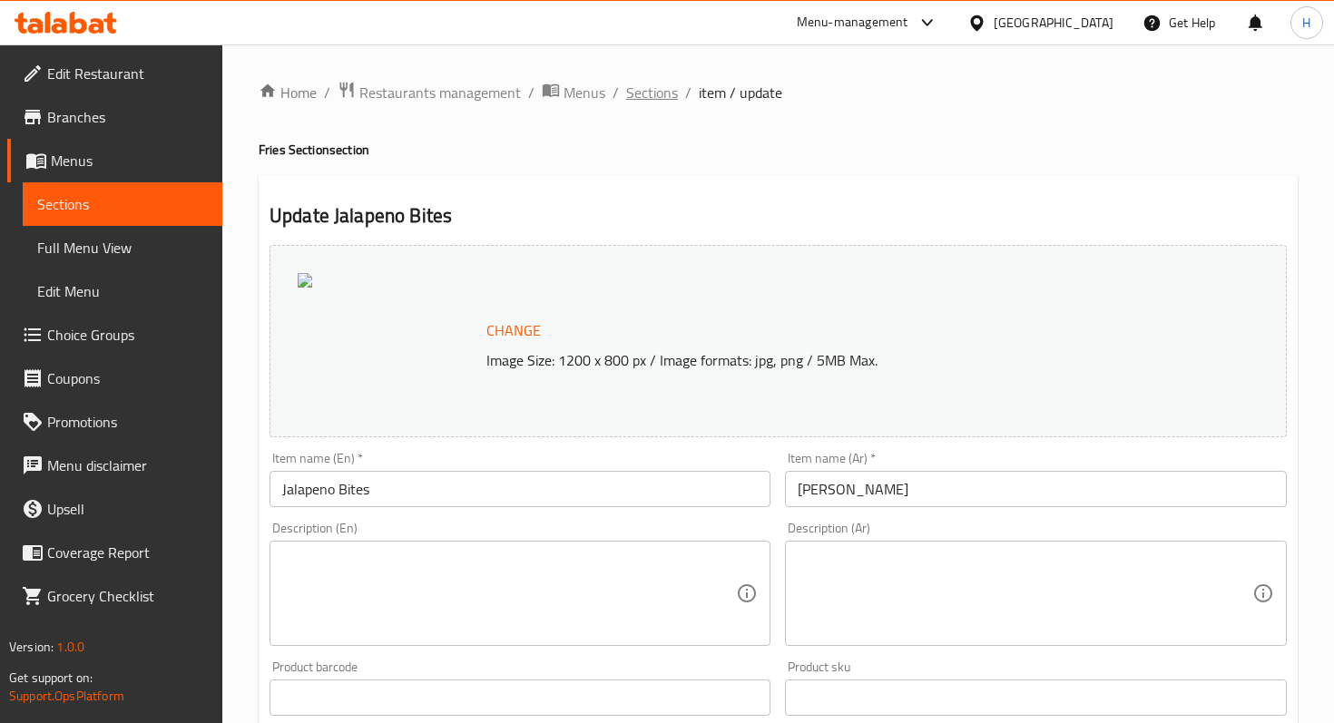
click at [645, 95] on span "Sections" at bounding box center [652, 93] width 52 height 22
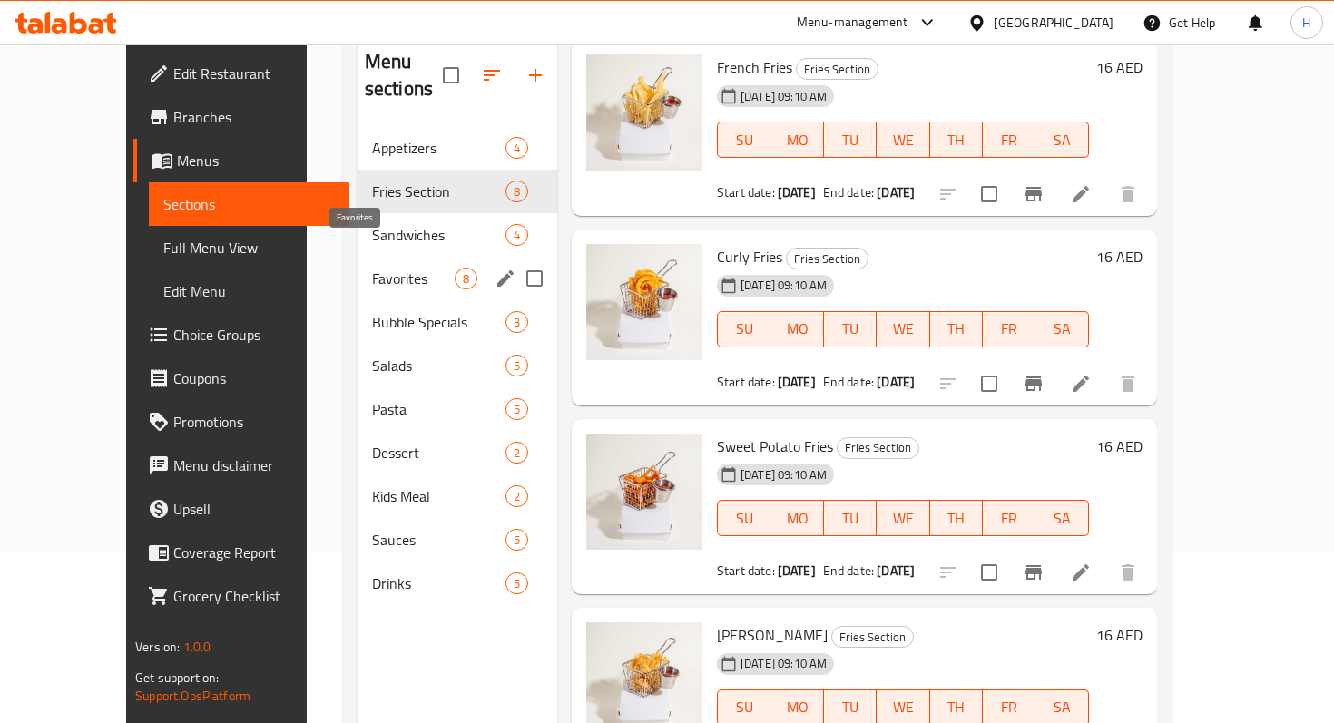
scroll to position [169, 0]
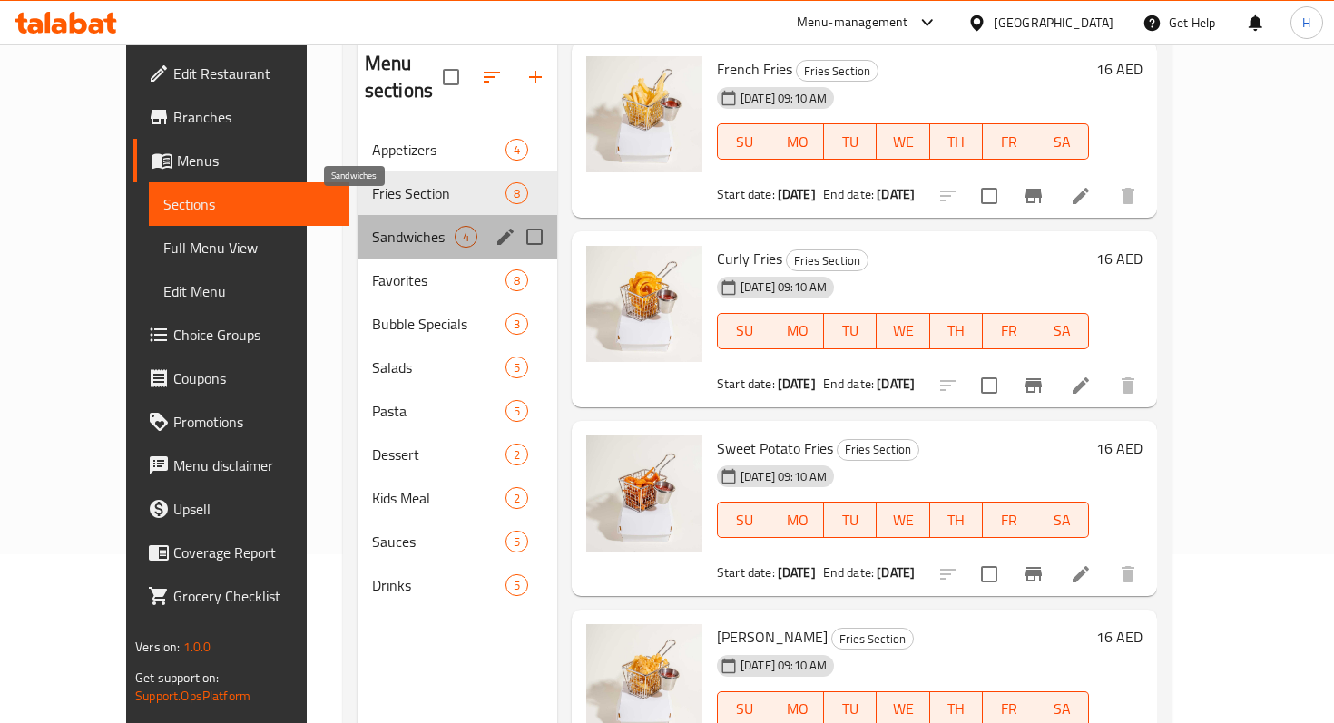
click at [372, 226] on span "Sandwiches" at bounding box center [413, 237] width 83 height 22
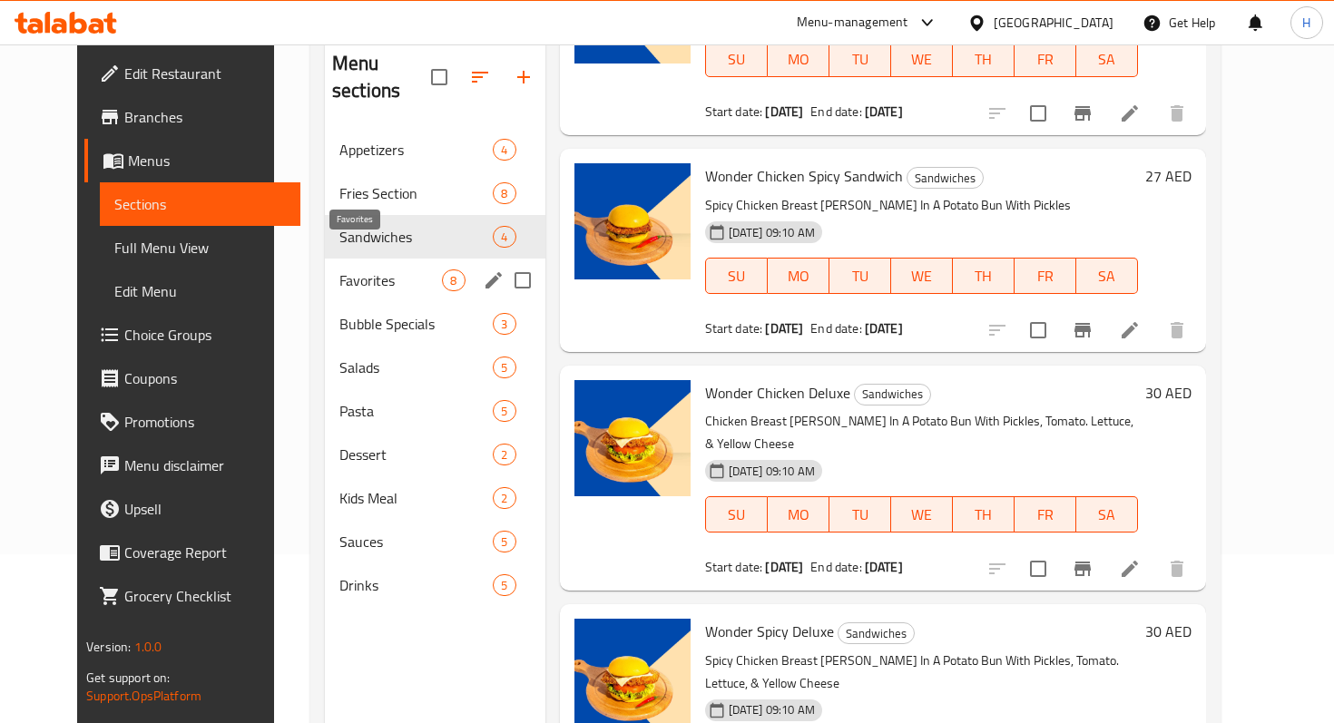
click at [361, 269] on span "Favorites" at bounding box center [390, 280] width 103 height 22
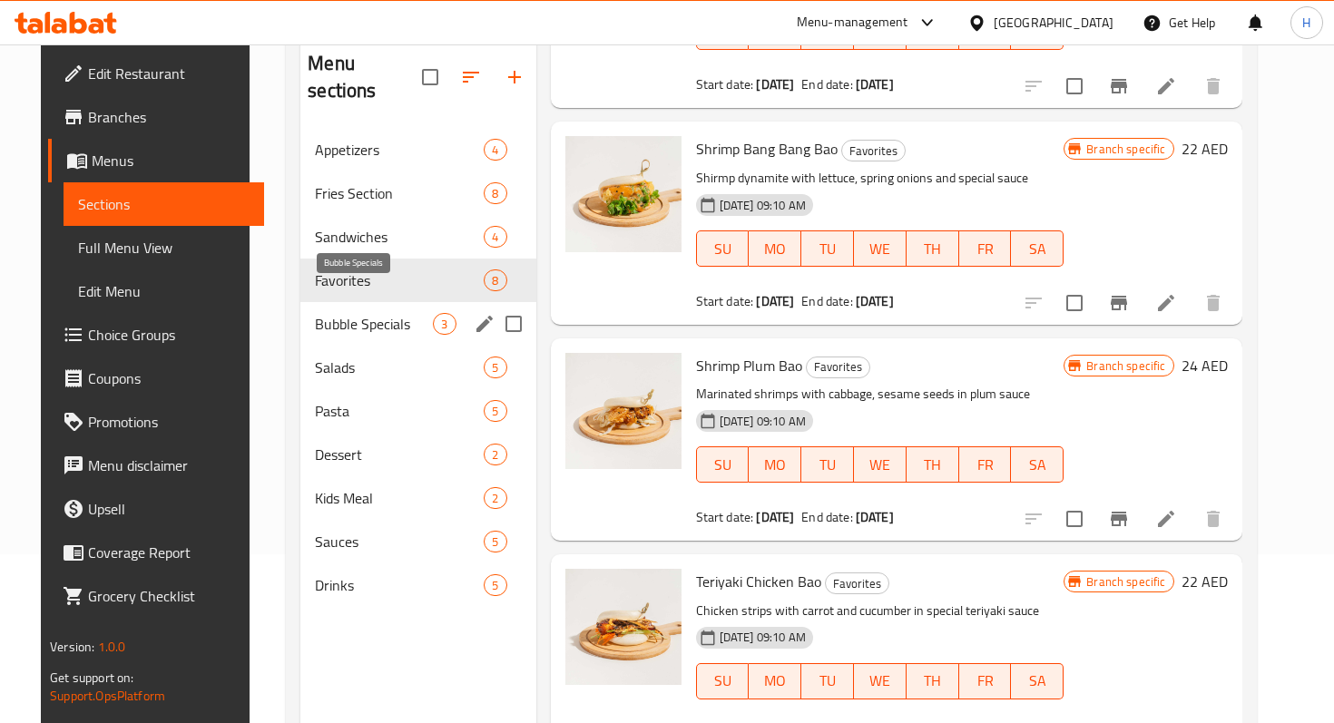
click at [361, 313] on span "Bubble Specials" at bounding box center [374, 324] width 118 height 22
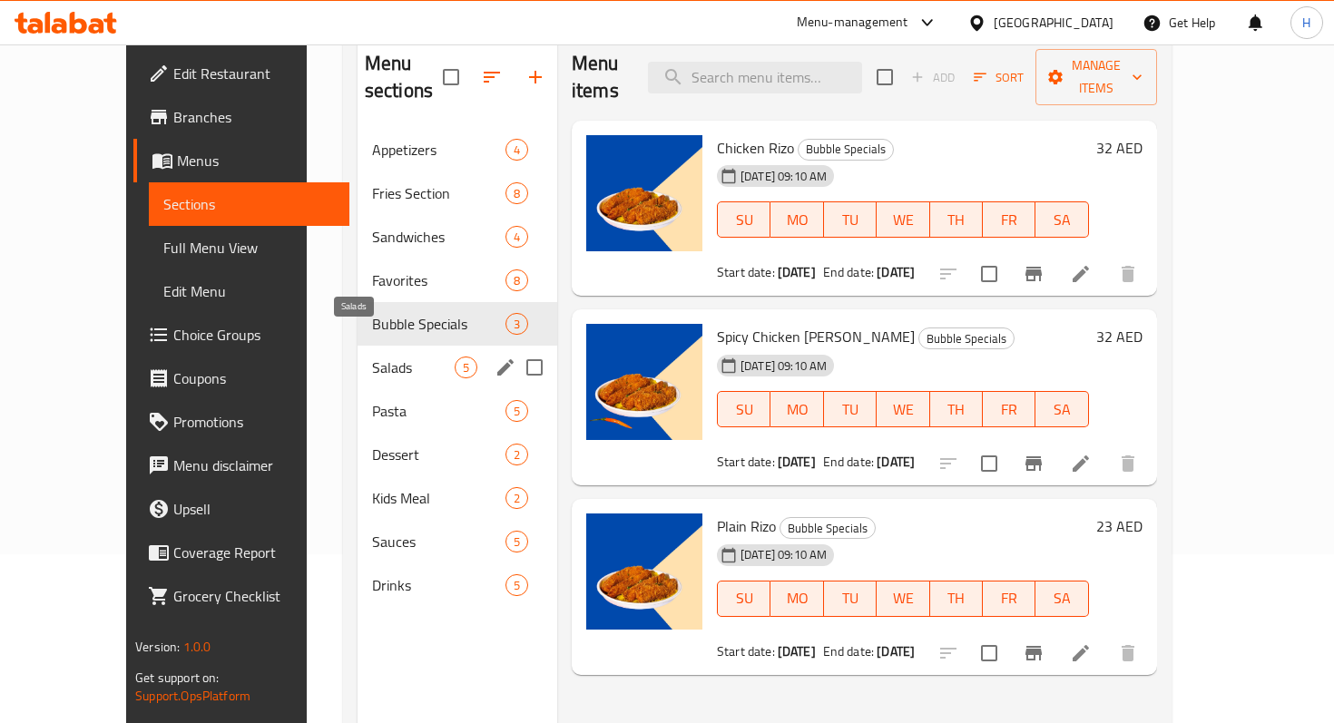
click at [372, 357] on span "Salads" at bounding box center [413, 368] width 83 height 22
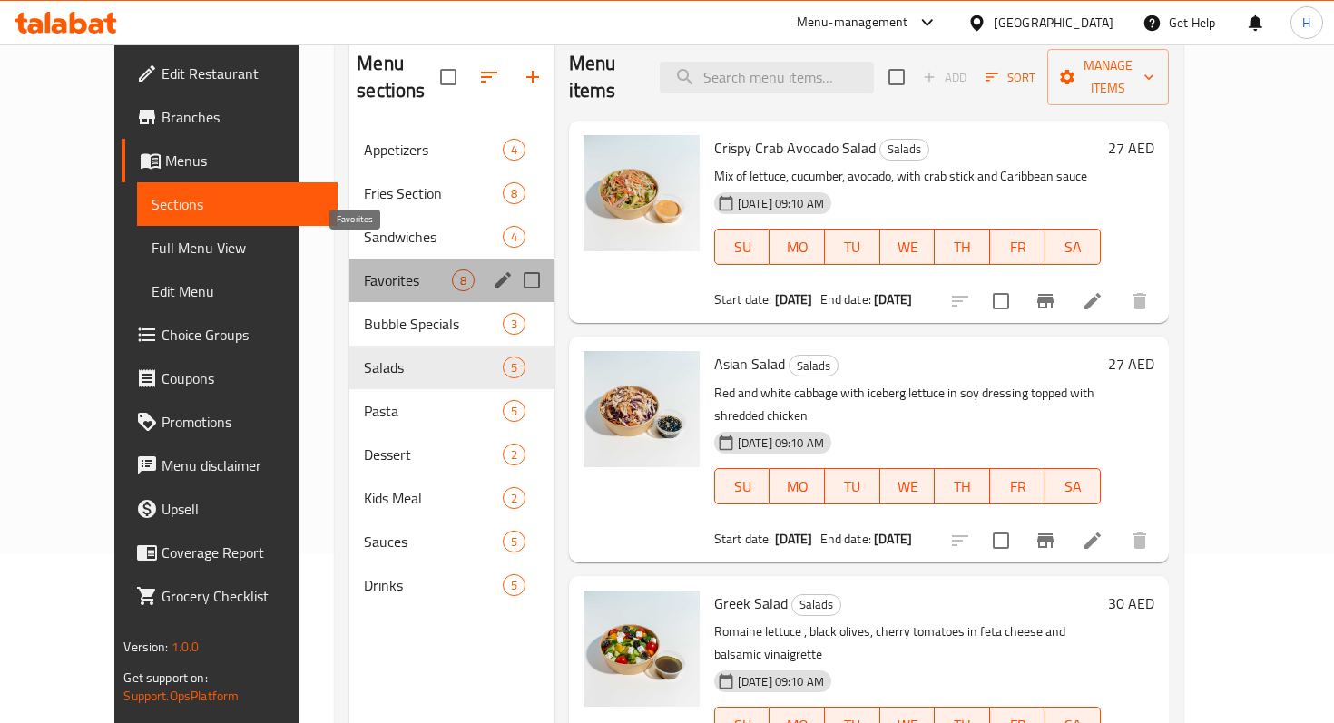
click at [364, 269] on span "Favorites" at bounding box center [407, 280] width 87 height 22
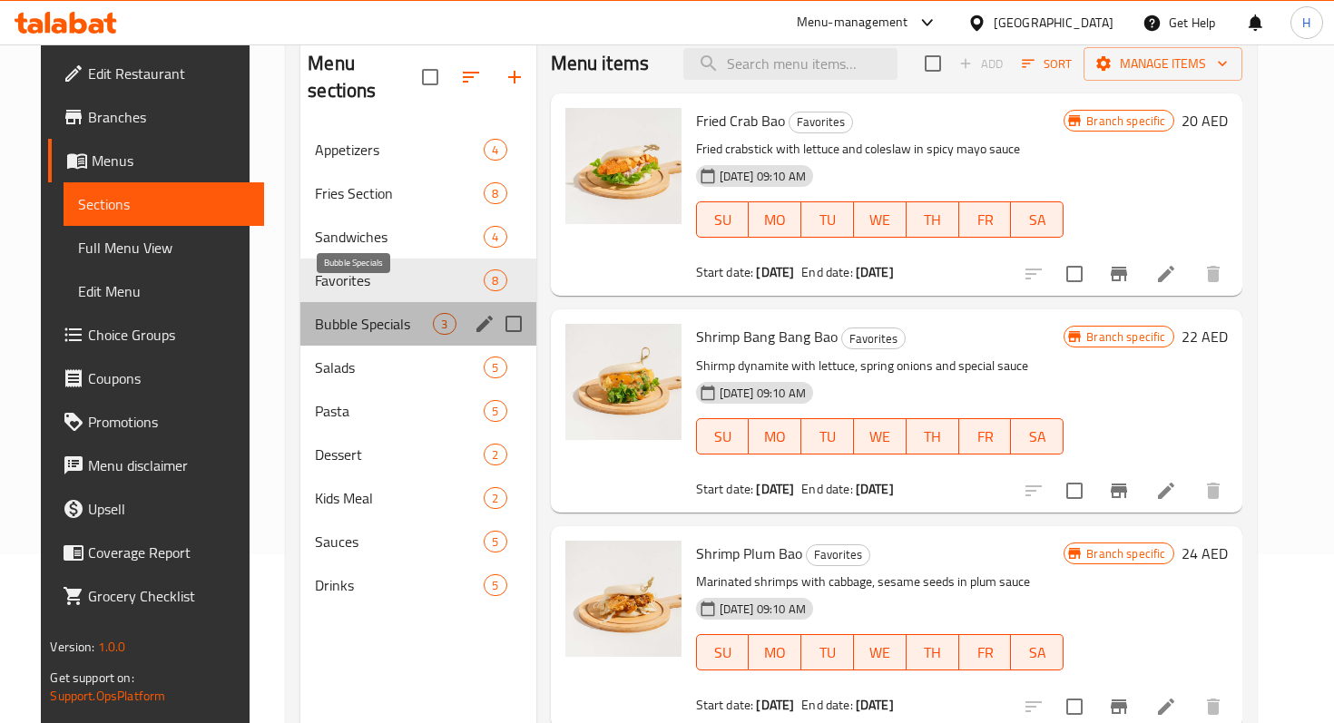
click at [337, 313] on span "Bubble Specials" at bounding box center [374, 324] width 118 height 22
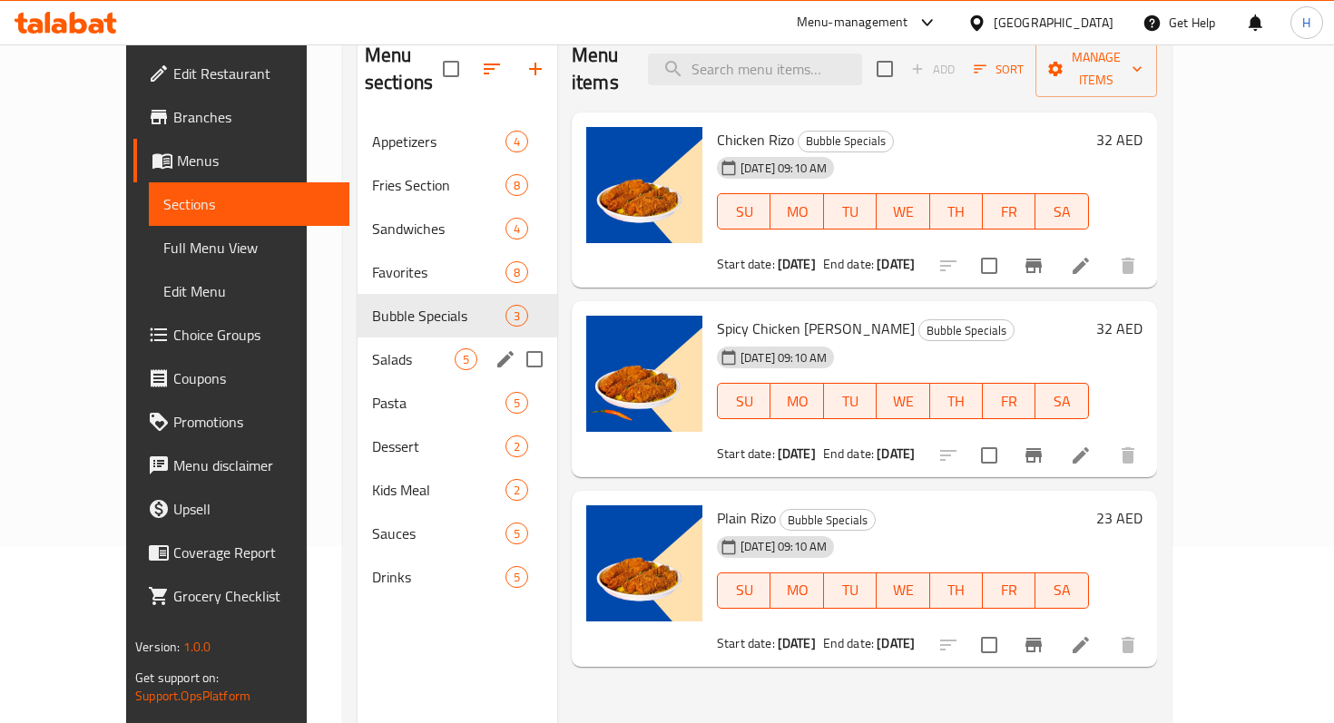
scroll to position [170, 0]
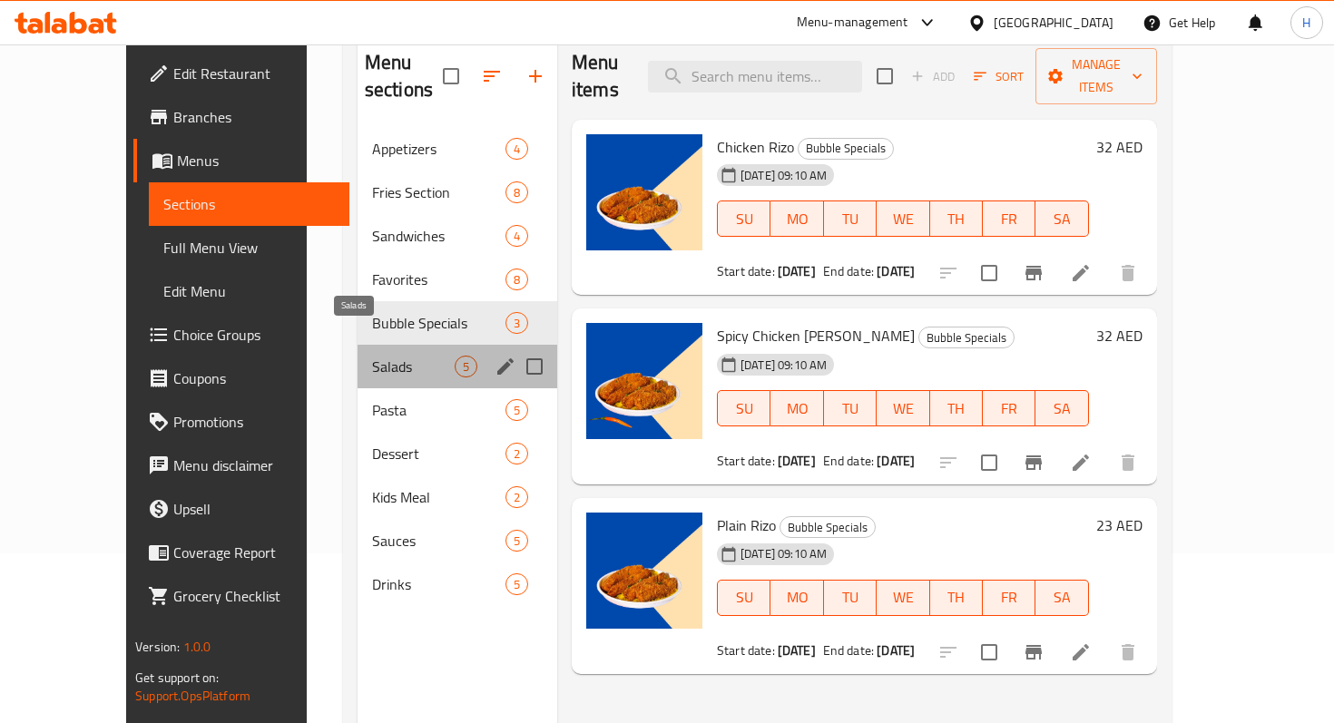
click at [386, 356] on span "Salads" at bounding box center [413, 367] width 83 height 22
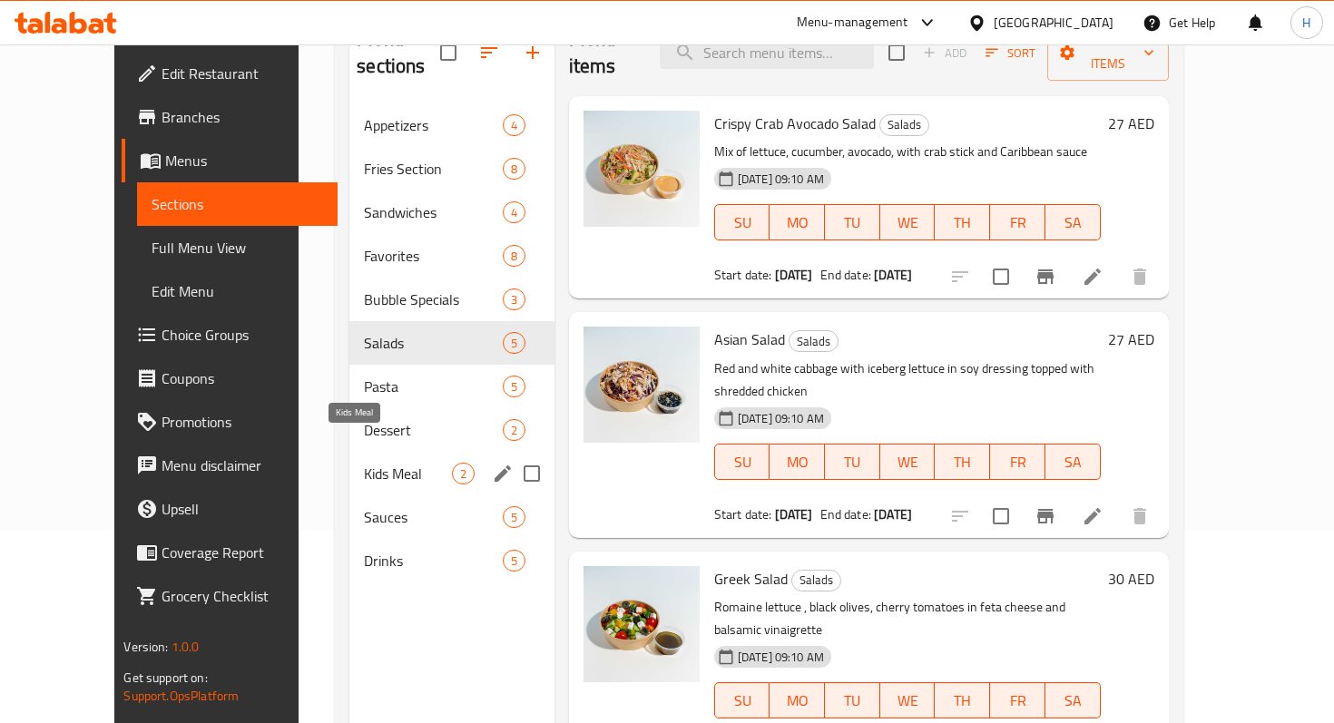
scroll to position [161, 0]
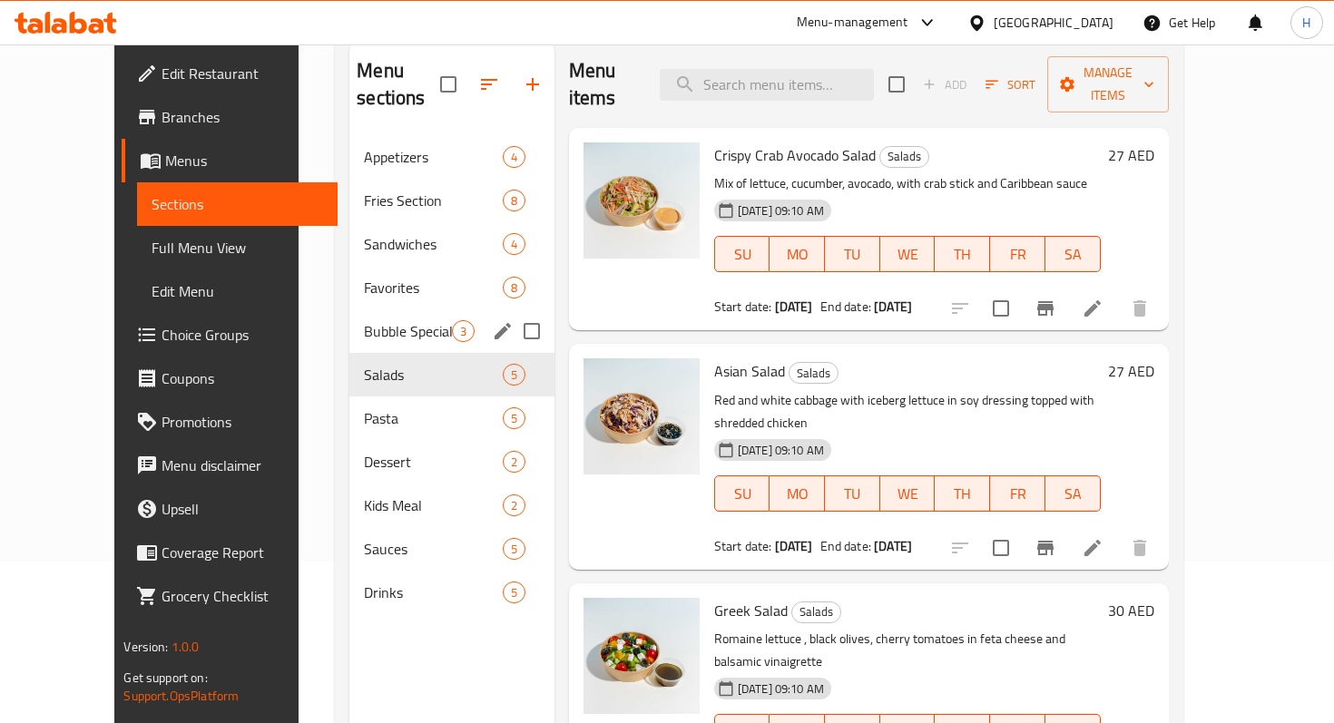
click at [354, 316] on div "Bubble Specials 3" at bounding box center [451, 331] width 205 height 44
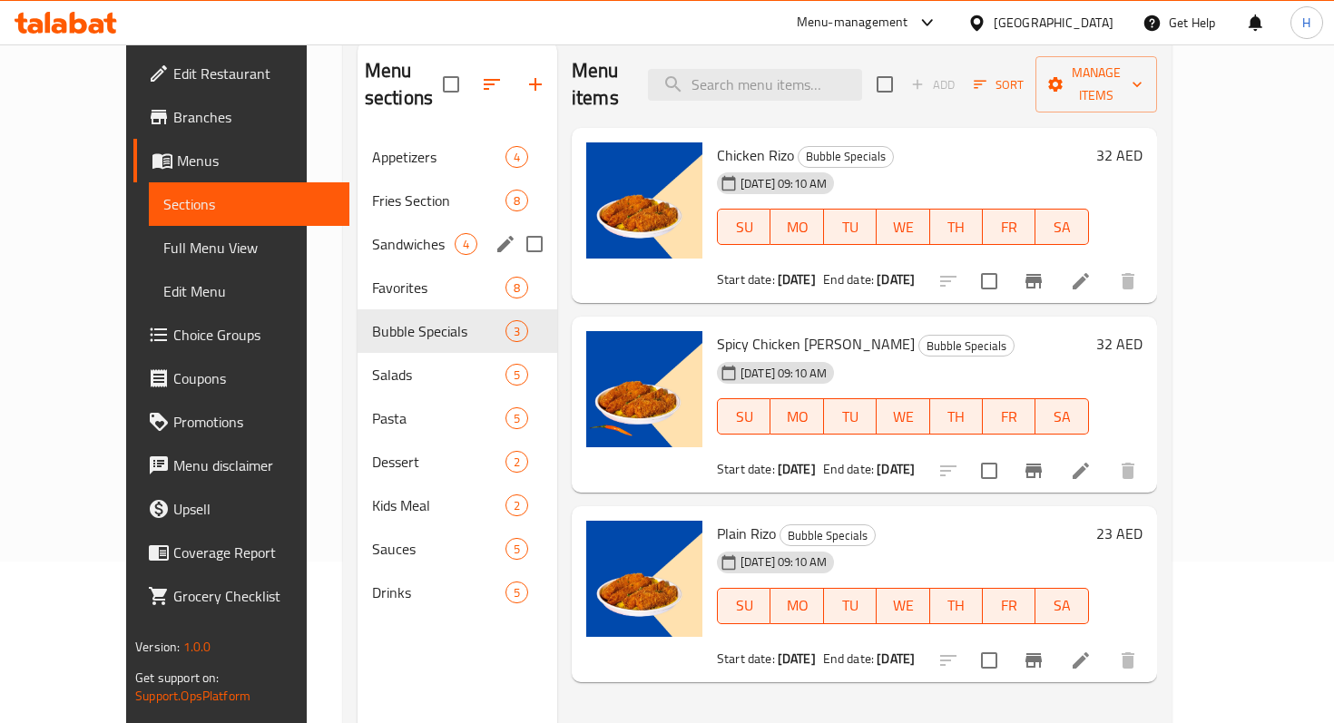
click at [357, 222] on div "Sandwiches 4" at bounding box center [457, 244] width 200 height 44
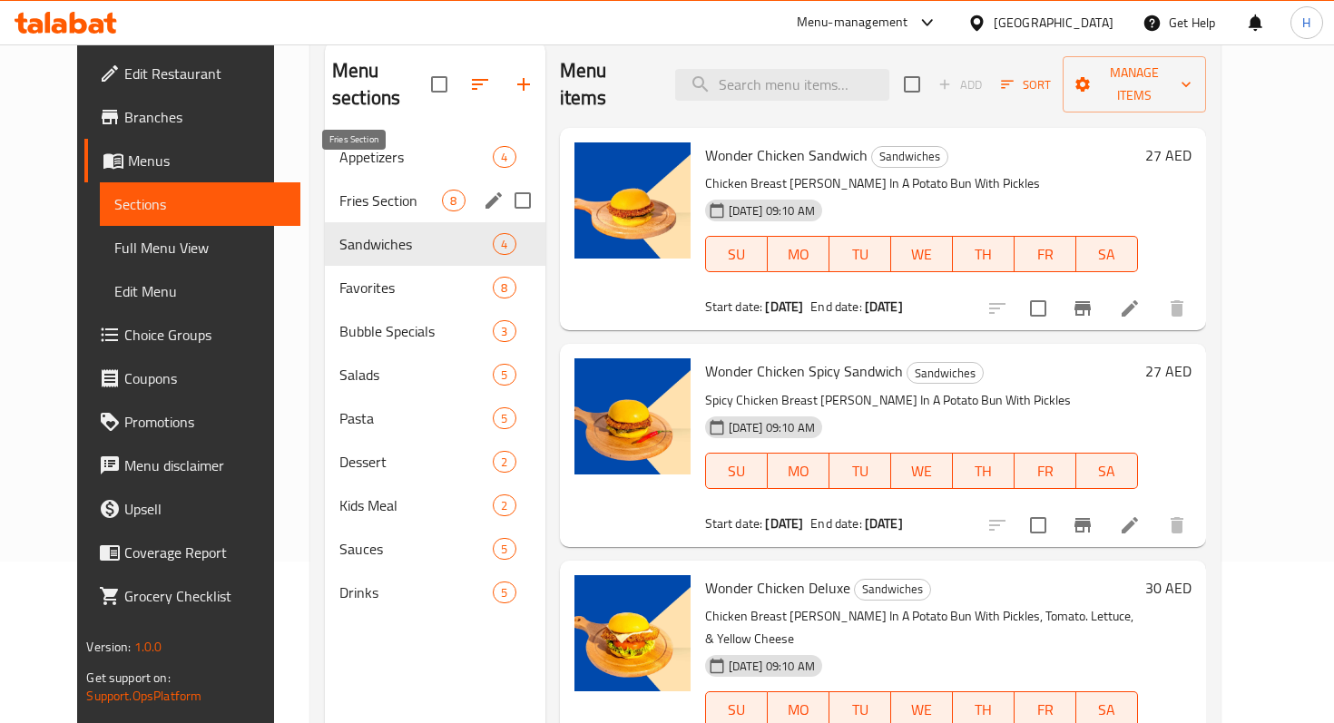
click at [339, 190] on span "Fries Section" at bounding box center [390, 201] width 103 height 22
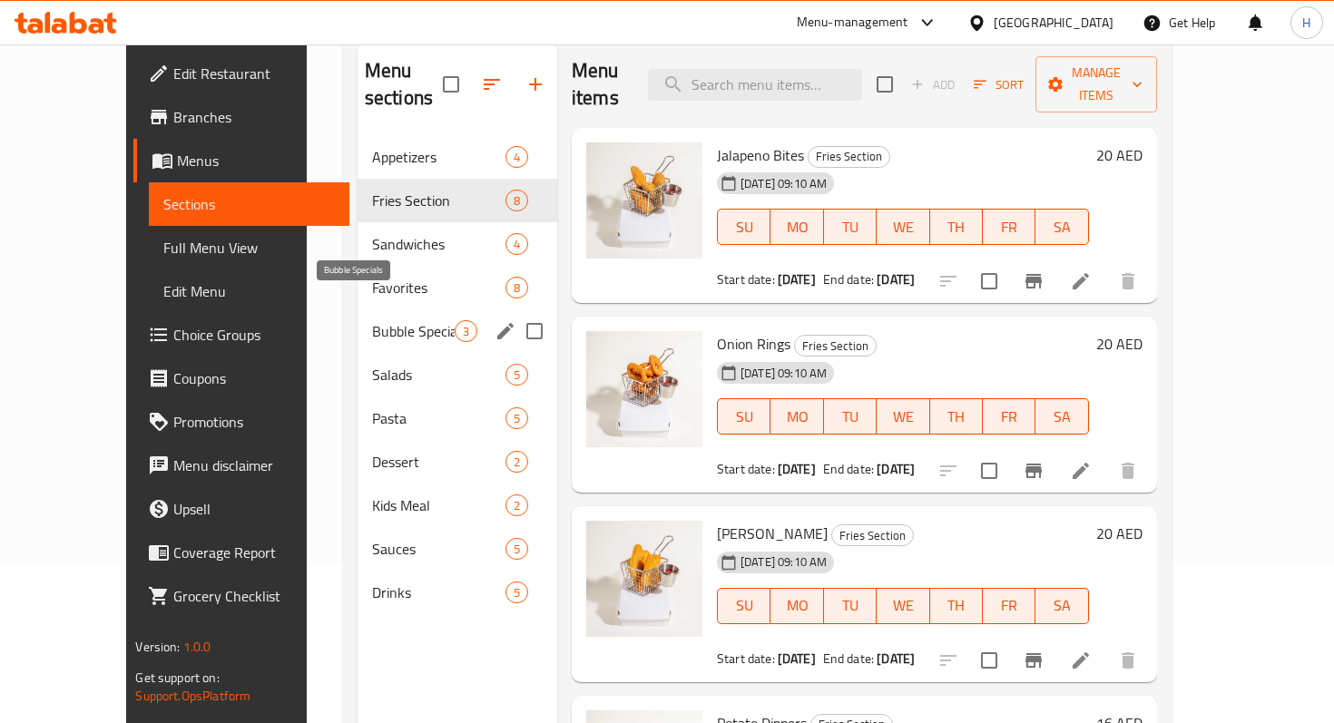
click at [372, 320] on span "Bubble Specials" at bounding box center [413, 331] width 83 height 22
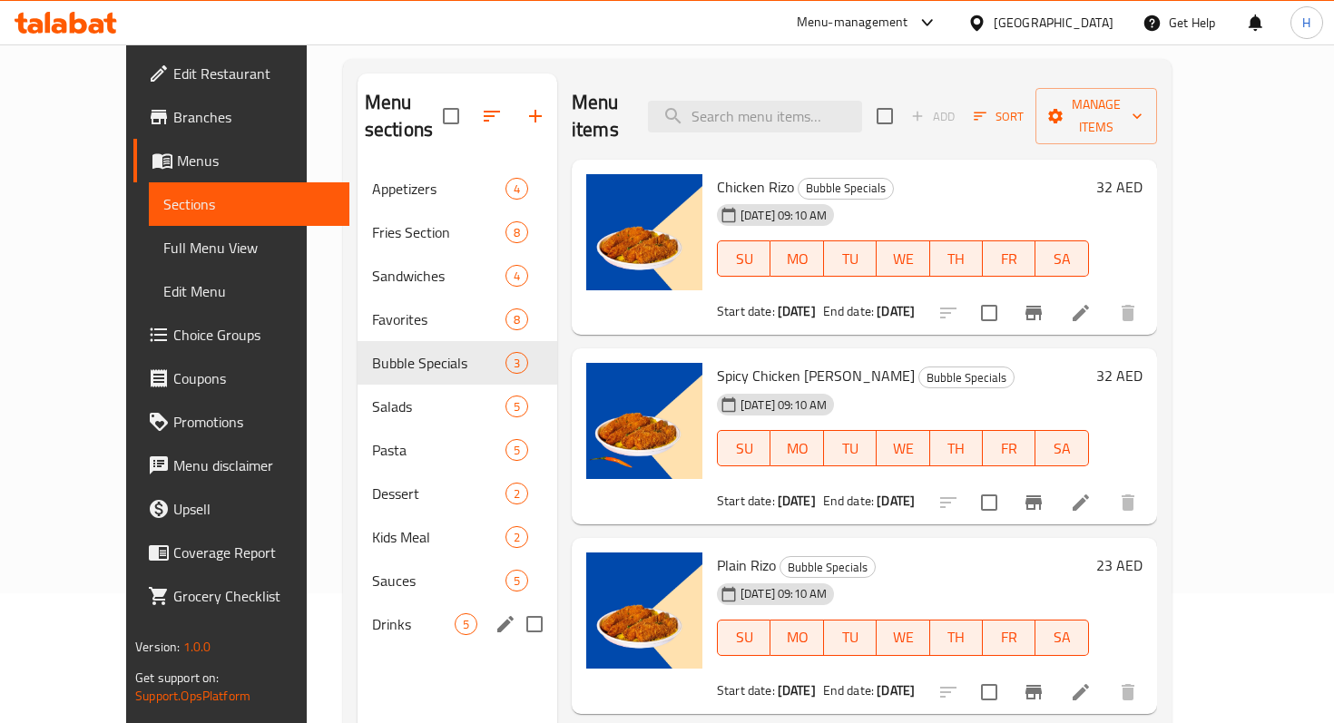
scroll to position [120, 0]
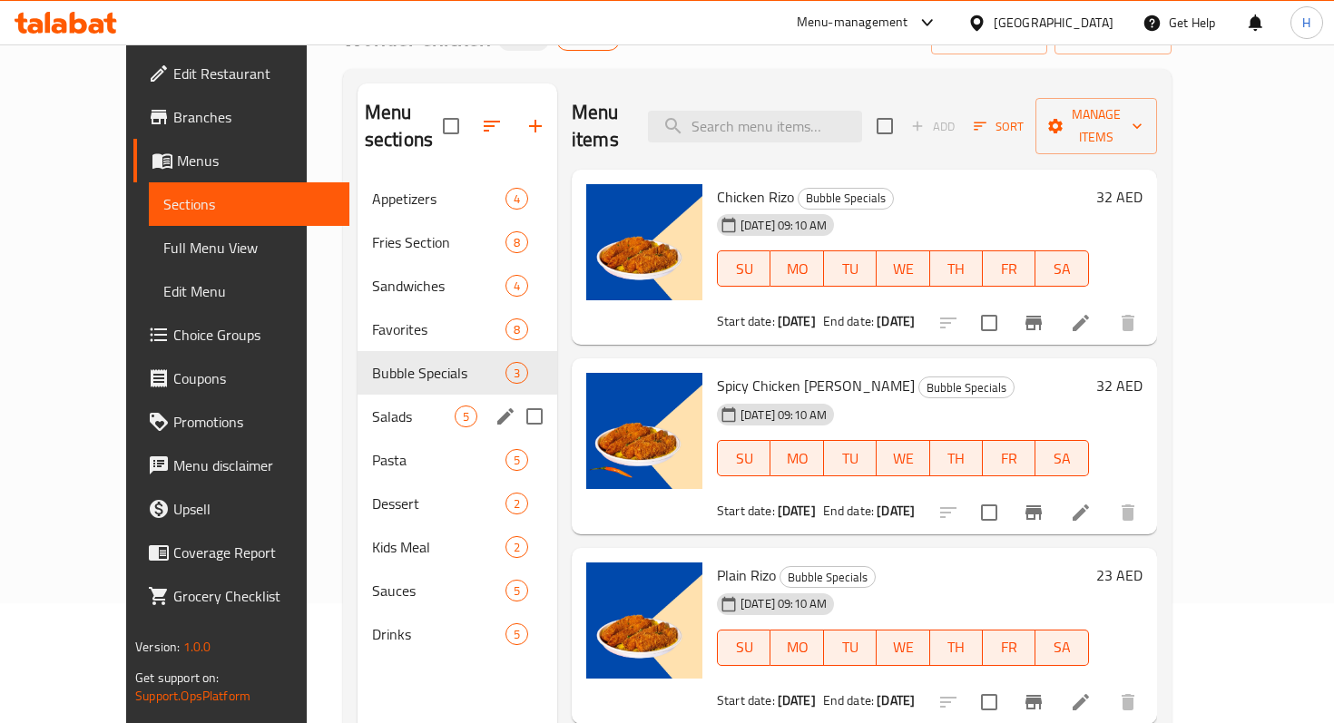
click at [372, 406] on span "Salads" at bounding box center [413, 417] width 83 height 22
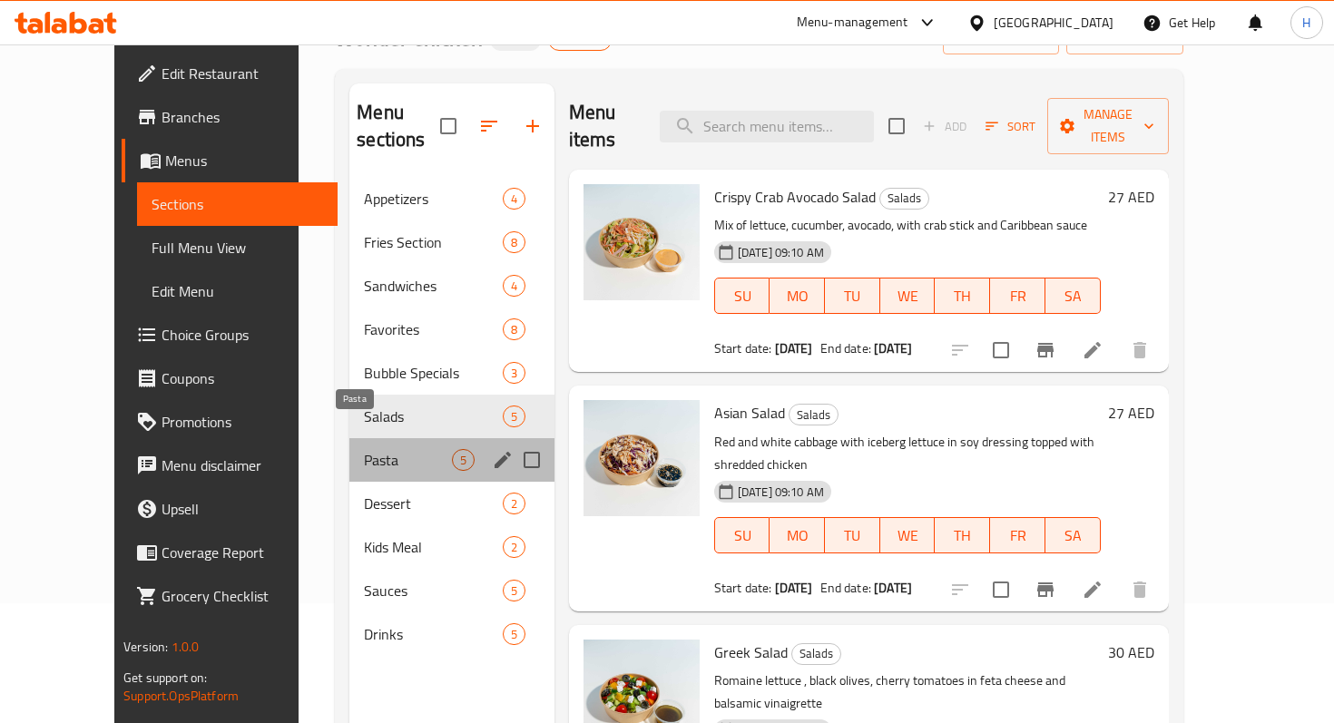
click at [365, 449] on span "Pasta" at bounding box center [407, 460] width 87 height 22
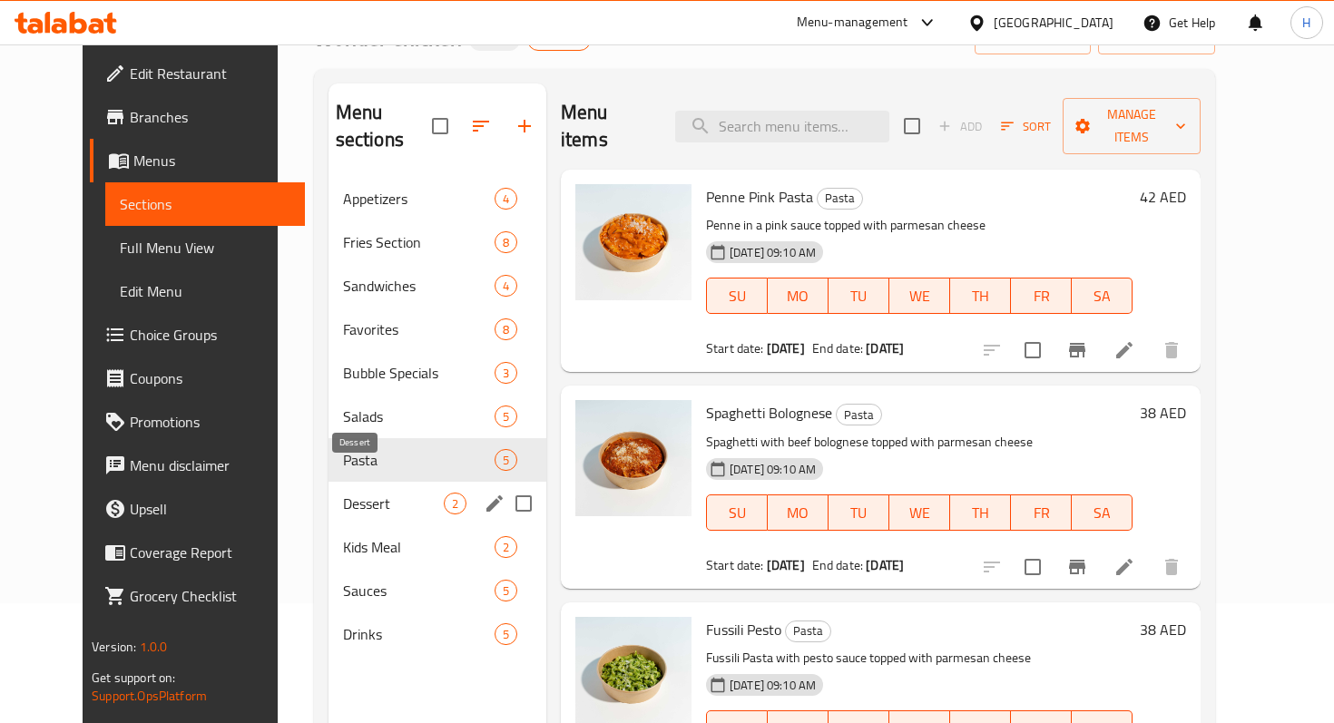
click at [363, 493] on span "Dessert" at bounding box center [393, 504] width 101 height 22
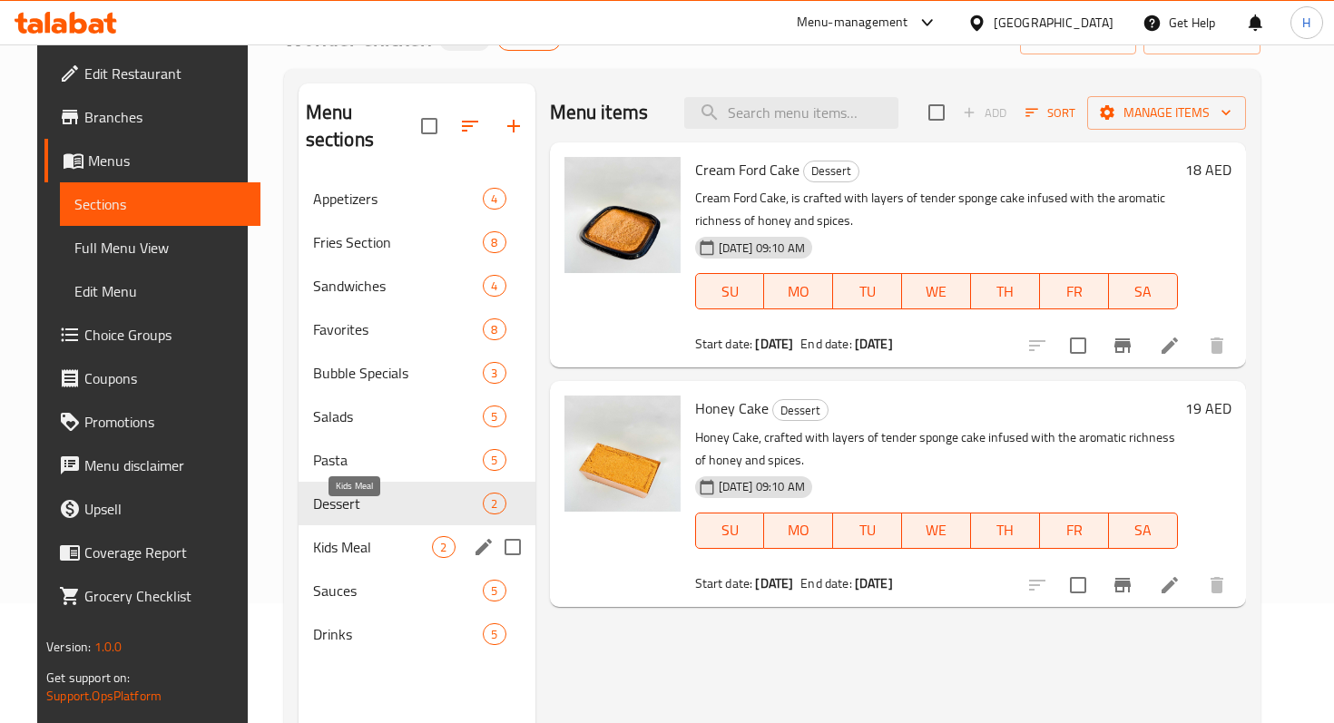
click at [358, 536] on span "Kids Meal" at bounding box center [373, 547] width 120 height 22
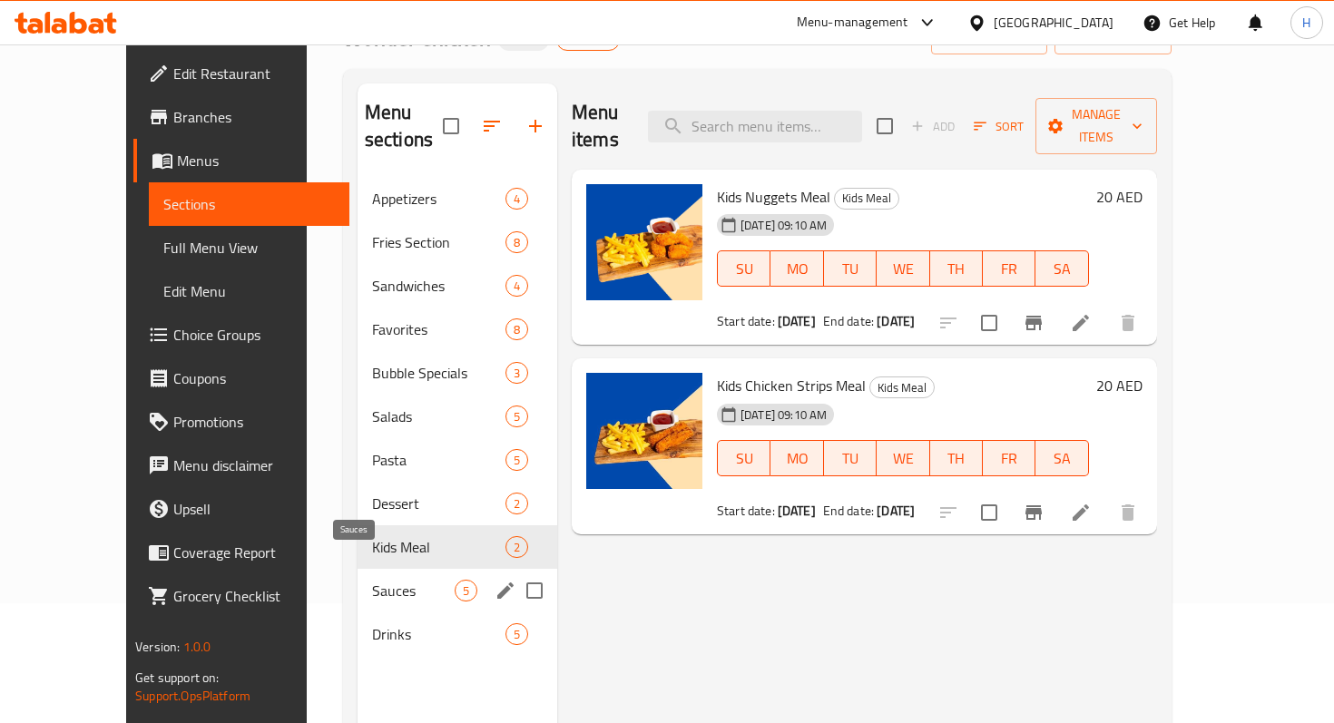
click at [372, 580] on span "Sauces" at bounding box center [413, 591] width 83 height 22
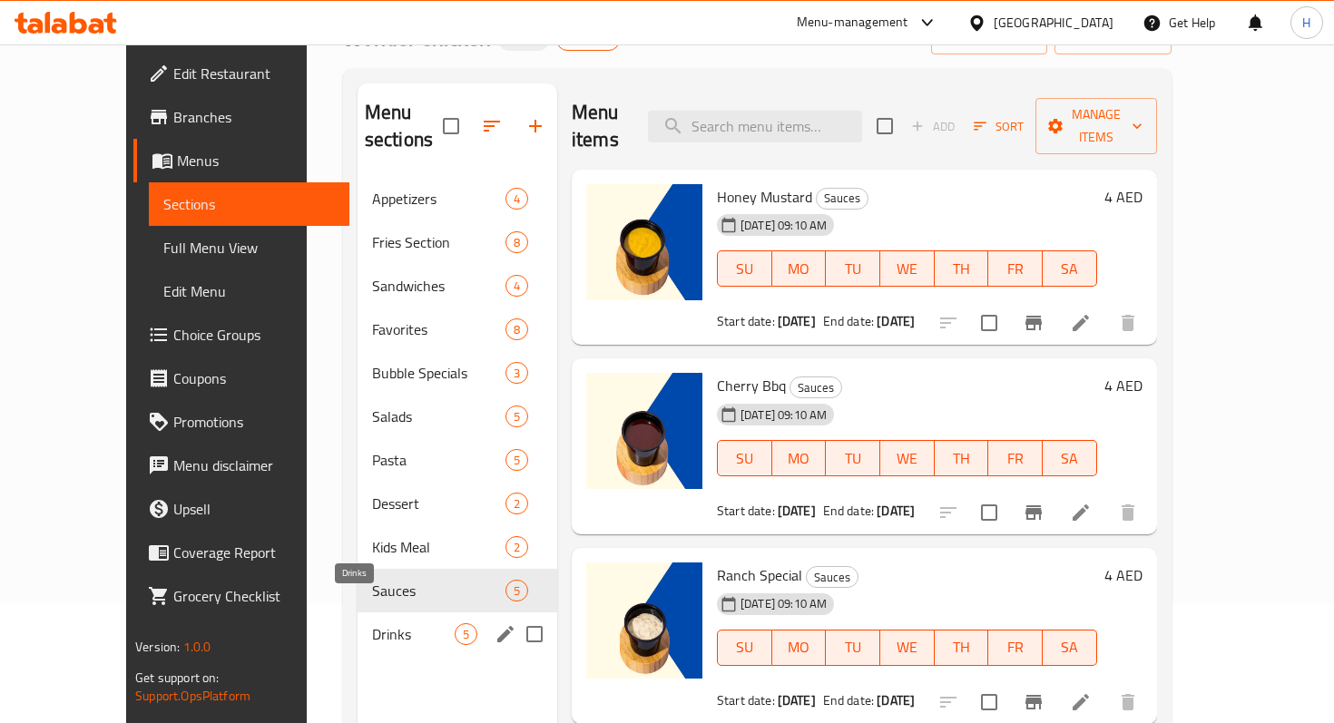
click at [372, 623] on span "Drinks" at bounding box center [413, 634] width 83 height 22
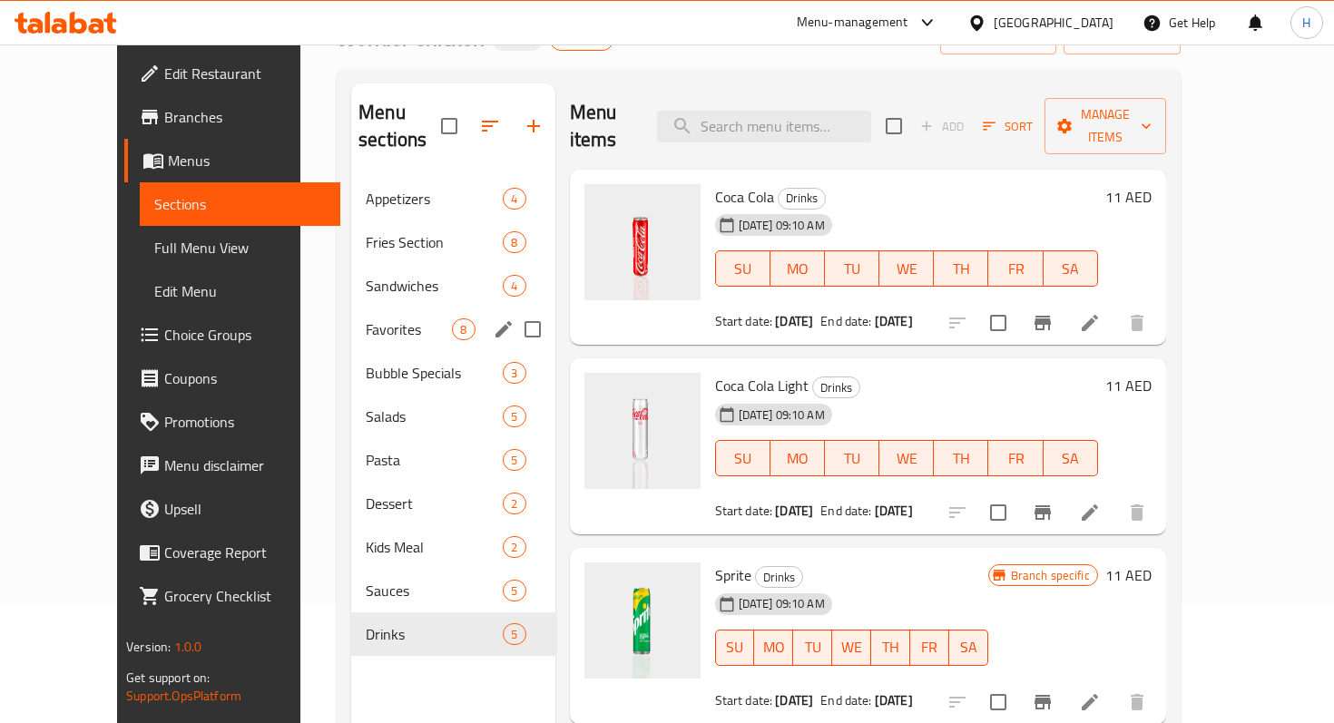
click at [351, 316] on div "Favorites 8" at bounding box center [452, 330] width 203 height 44
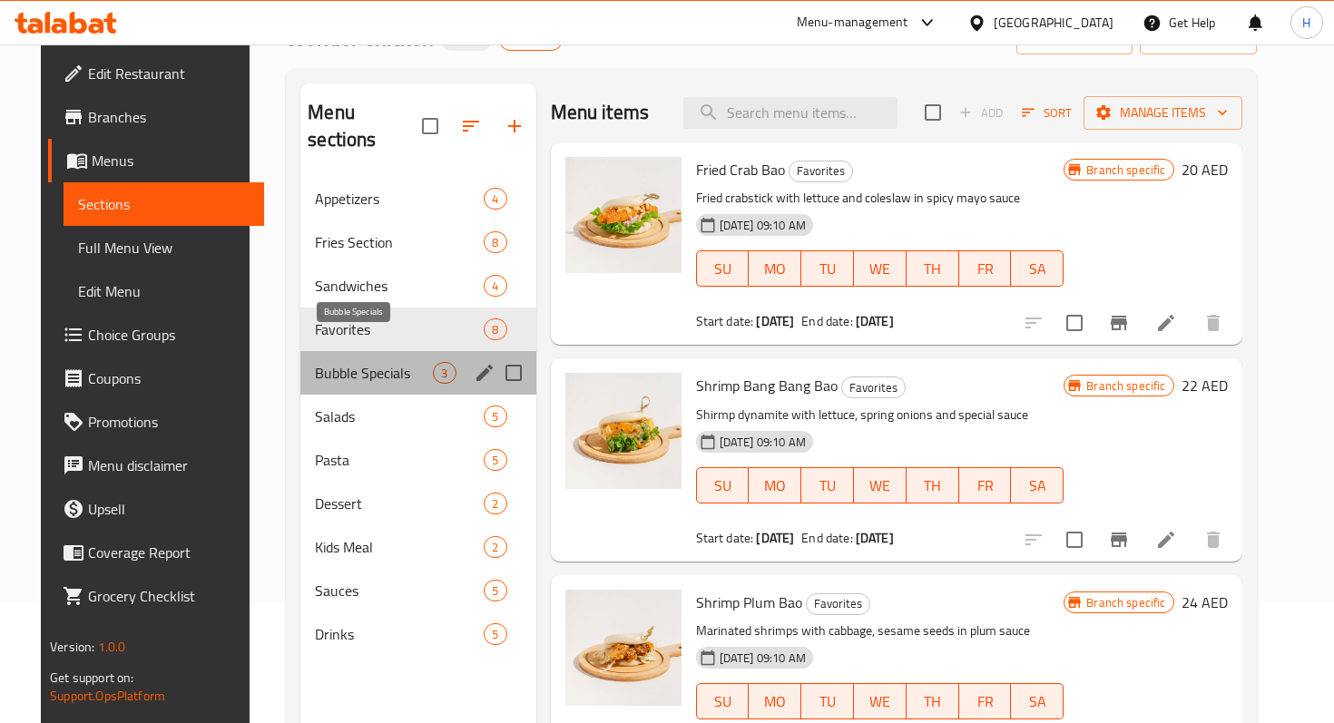
click at [333, 362] on span "Bubble Specials" at bounding box center [374, 373] width 118 height 22
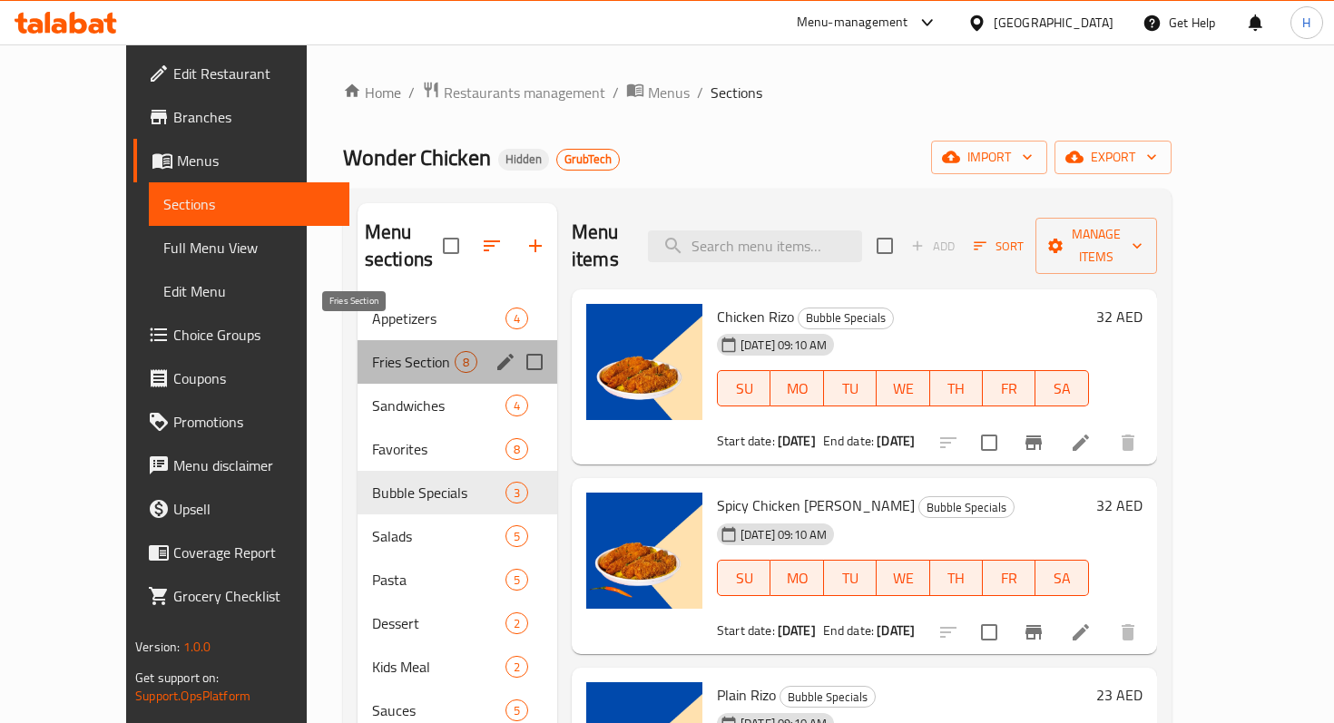
click at [372, 351] on span "Fries Section" at bounding box center [413, 362] width 83 height 22
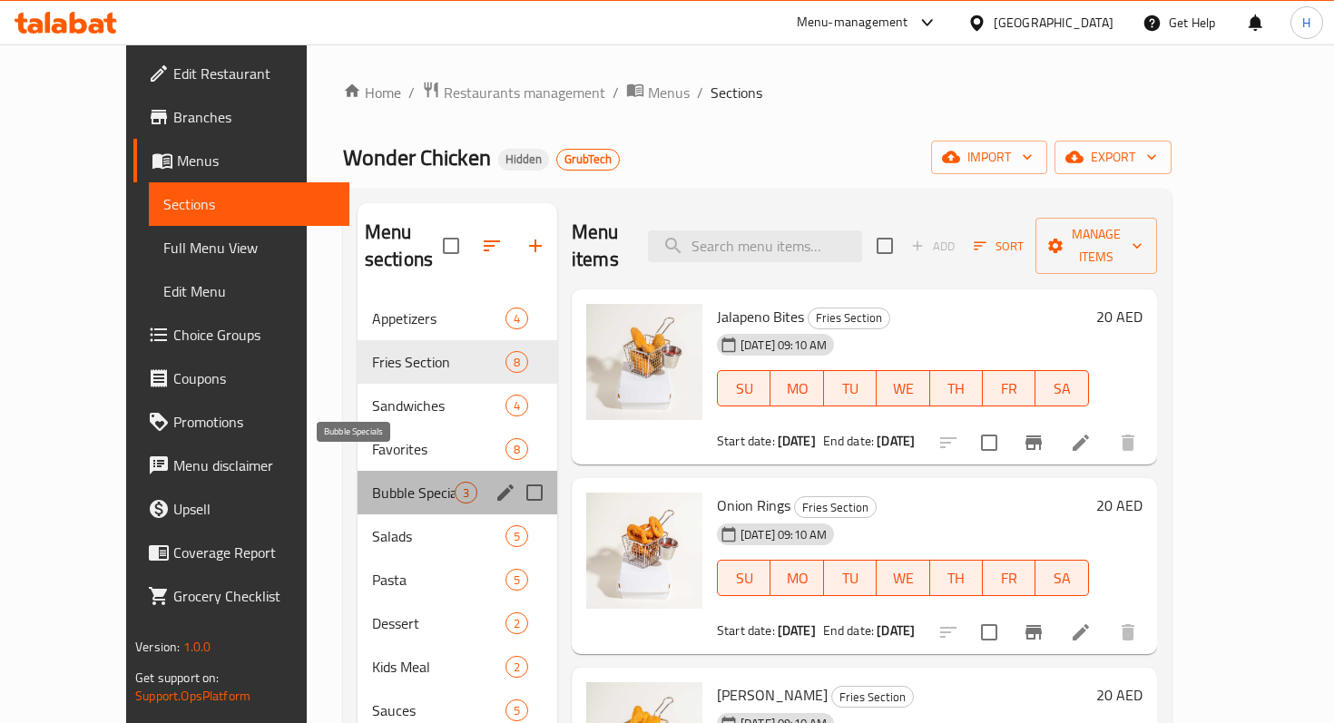
click at [372, 482] on span "Bubble Specials" at bounding box center [413, 493] width 83 height 22
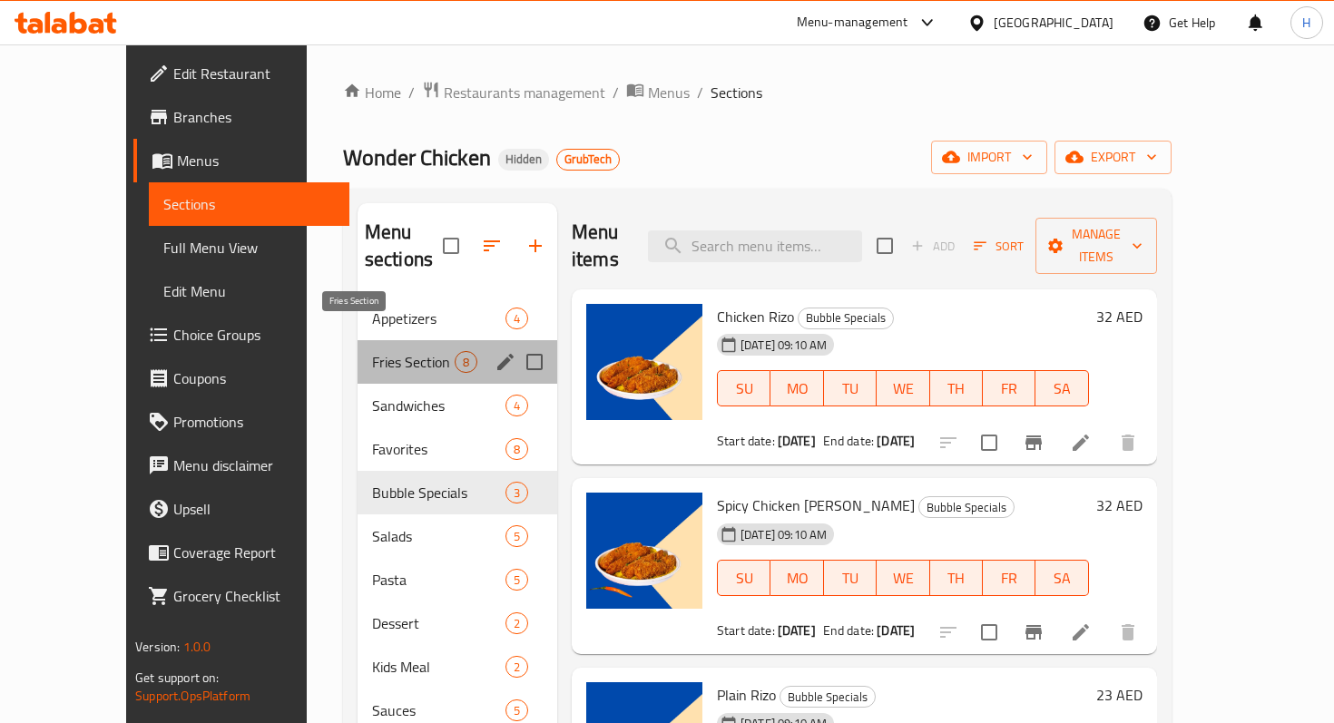
click at [375, 351] on span "Fries Section" at bounding box center [413, 362] width 83 height 22
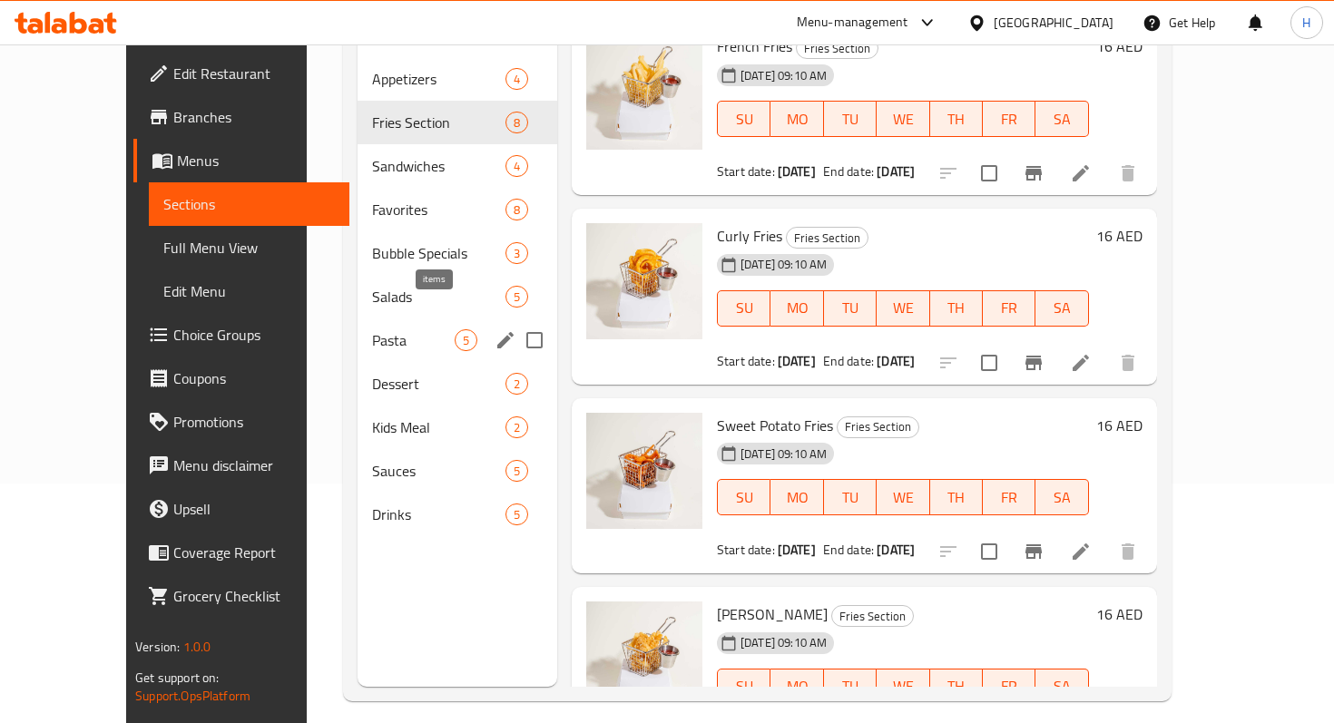
scroll to position [245, 0]
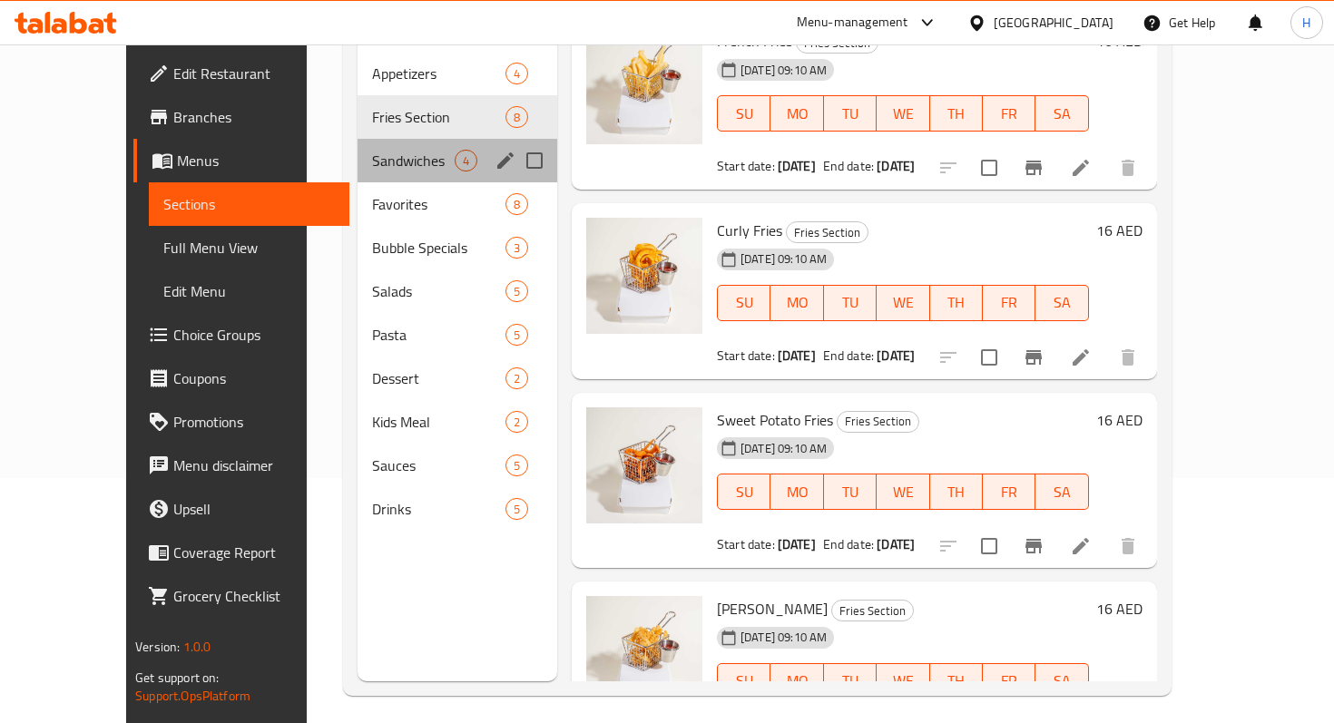
click at [357, 144] on div "Sandwiches 4" at bounding box center [457, 161] width 200 height 44
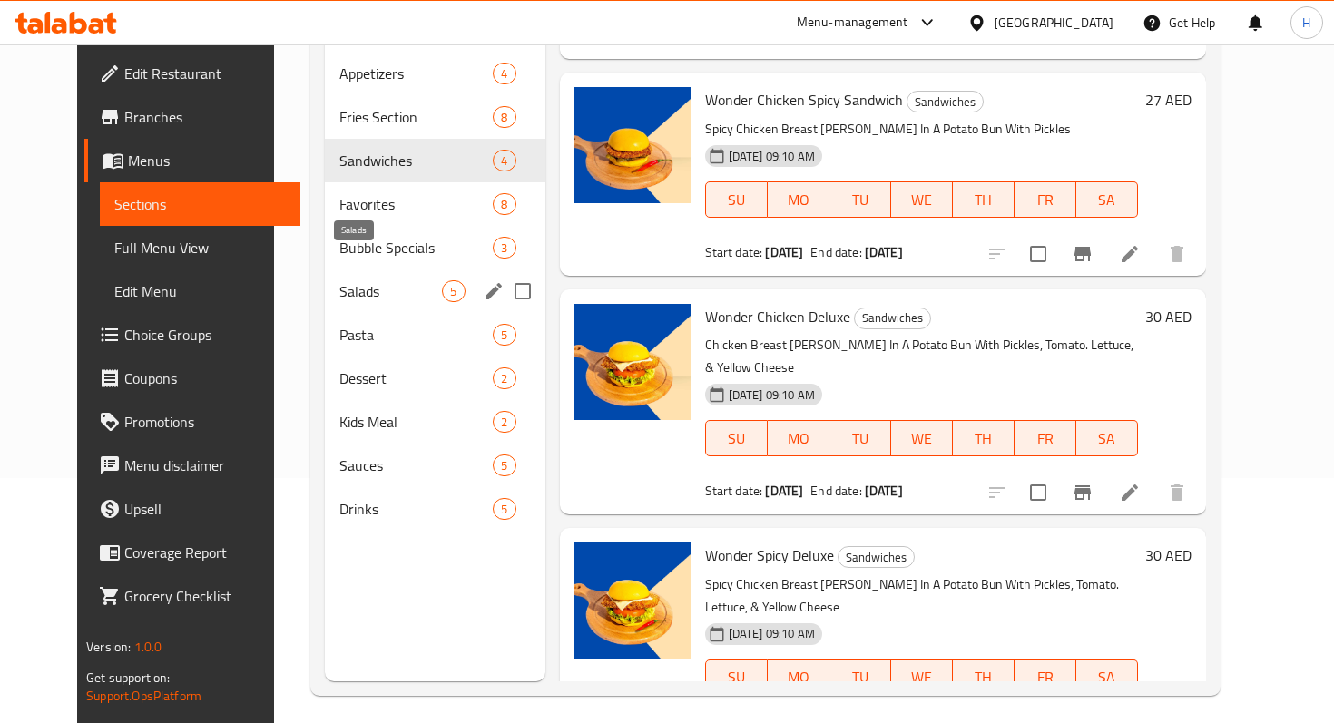
click at [339, 280] on span "Salads" at bounding box center [390, 291] width 103 height 22
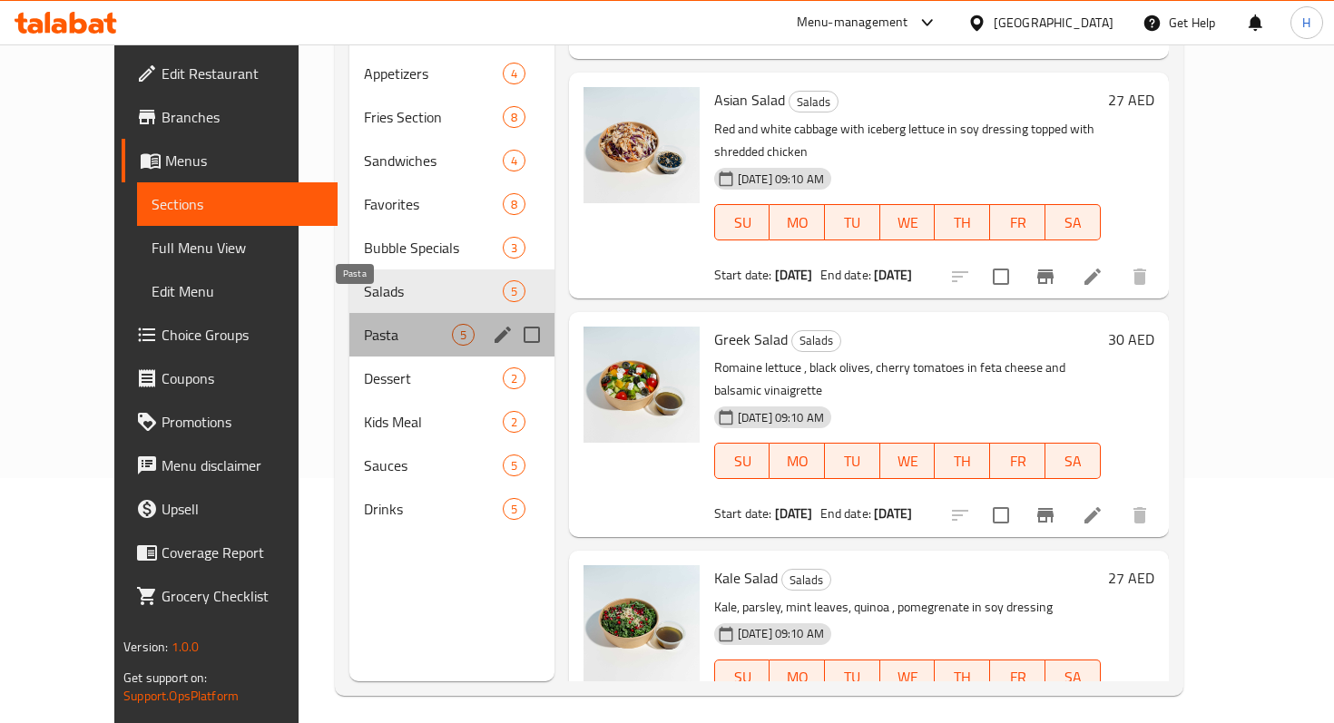
click at [364, 324] on span "Pasta" at bounding box center [407, 335] width 87 height 22
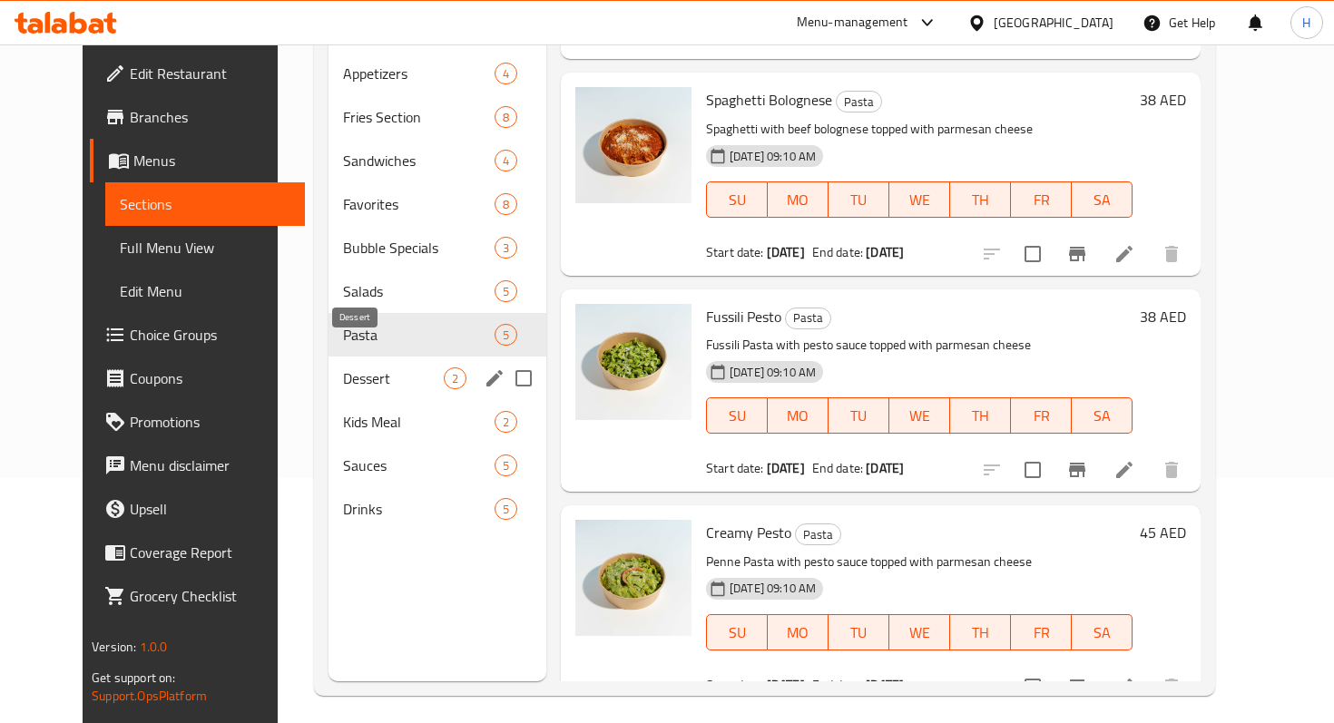
click at [343, 367] on span "Dessert" at bounding box center [393, 378] width 101 height 22
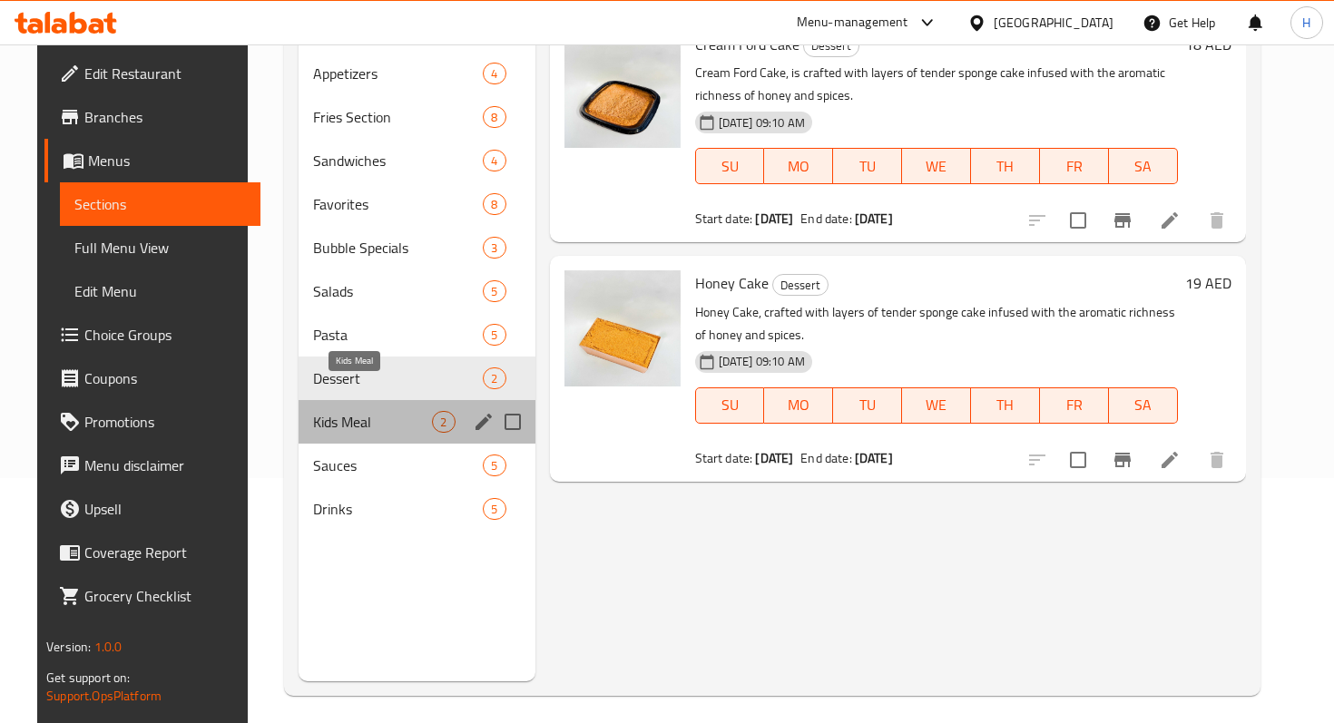
click at [315, 411] on span "Kids Meal" at bounding box center [373, 422] width 120 height 22
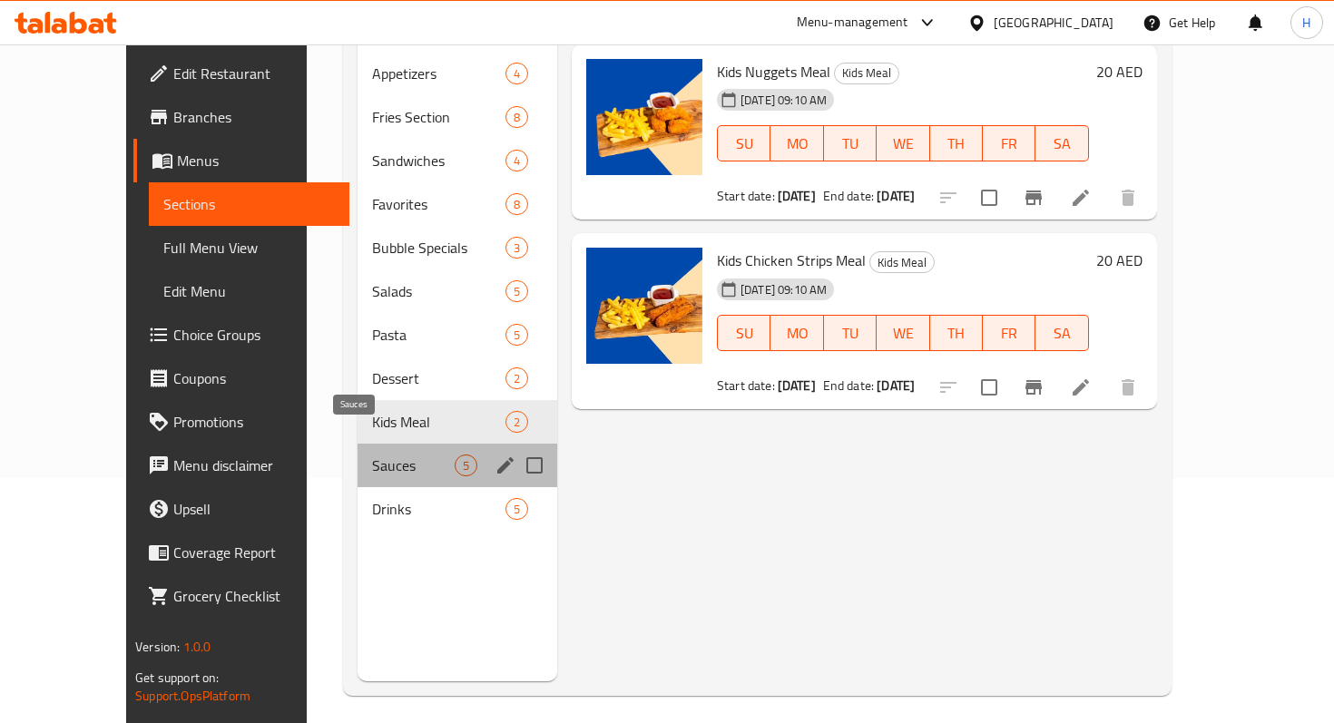
click at [372, 455] on span "Sauces" at bounding box center [413, 466] width 83 height 22
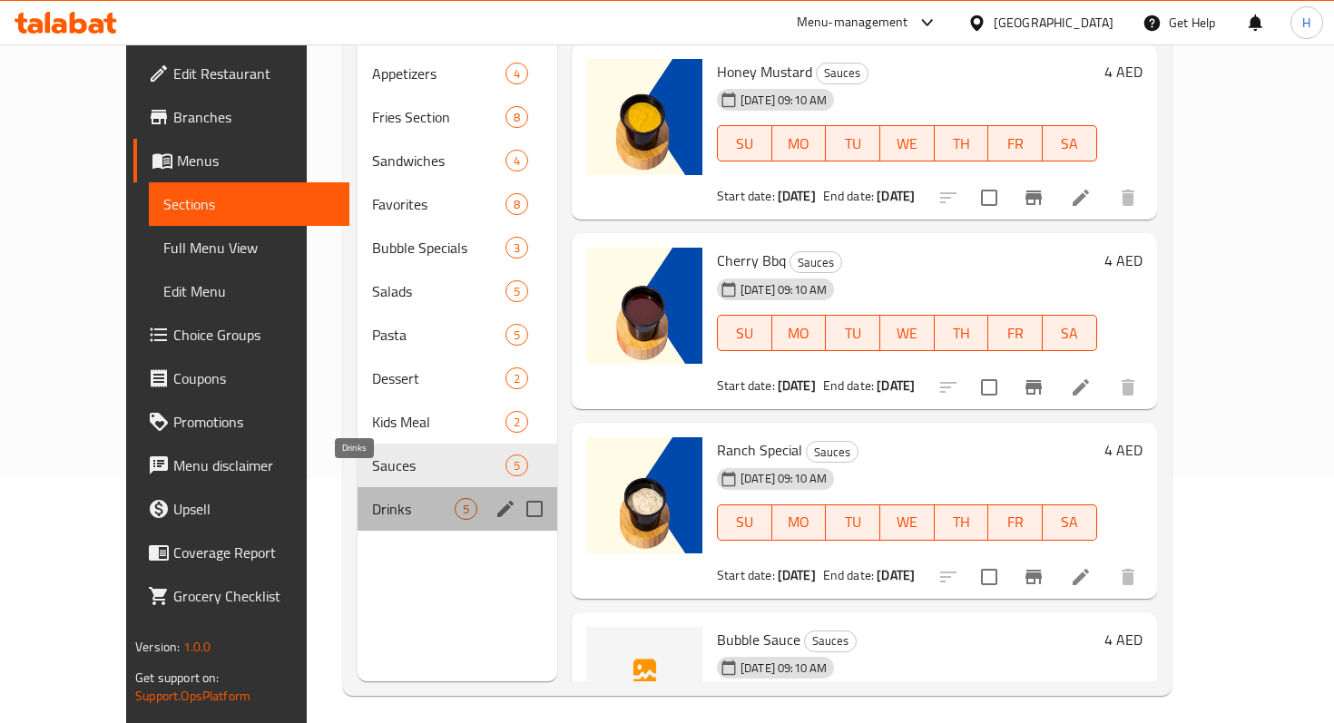
click at [372, 498] on span "Drinks" at bounding box center [413, 509] width 83 height 22
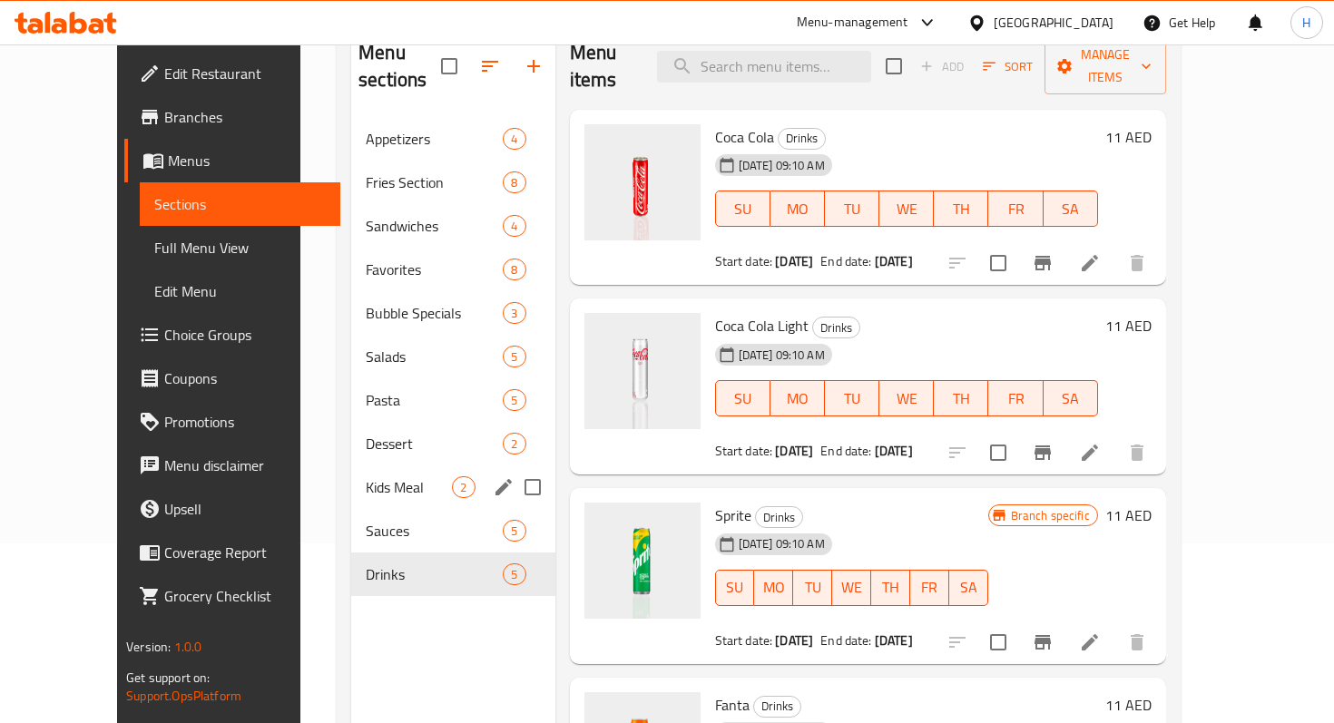
scroll to position [179, 0]
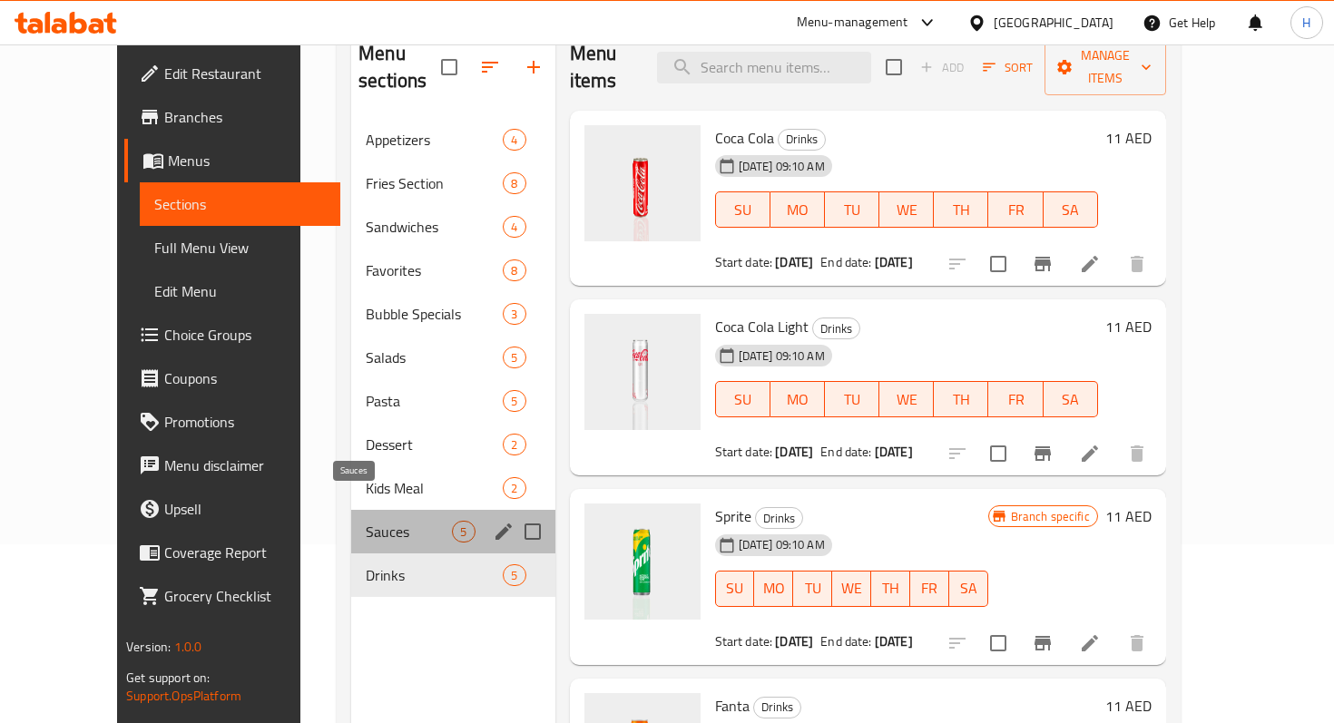
click at [366, 521] on span "Sauces" at bounding box center [409, 532] width 86 height 22
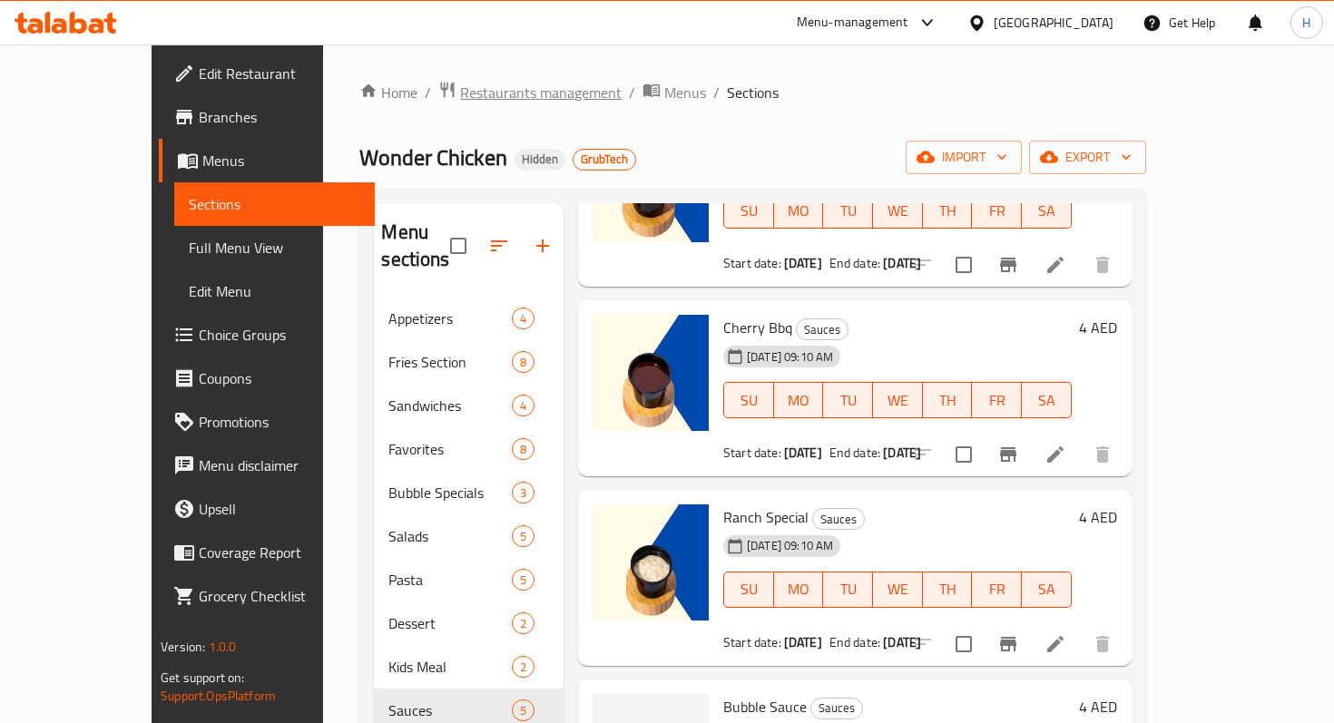
click at [477, 101] on span "Restaurants management" at bounding box center [540, 93] width 161 height 22
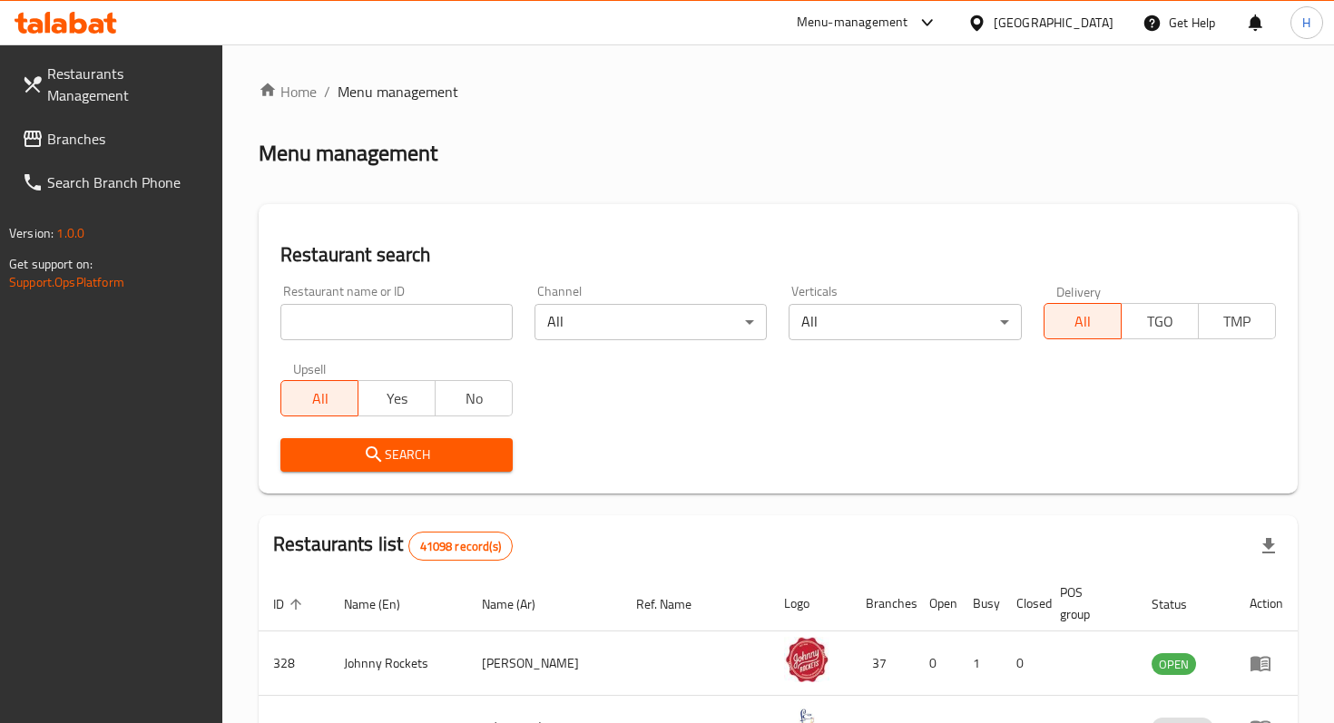
click at [114, 128] on span "Branches" at bounding box center [127, 139] width 161 height 22
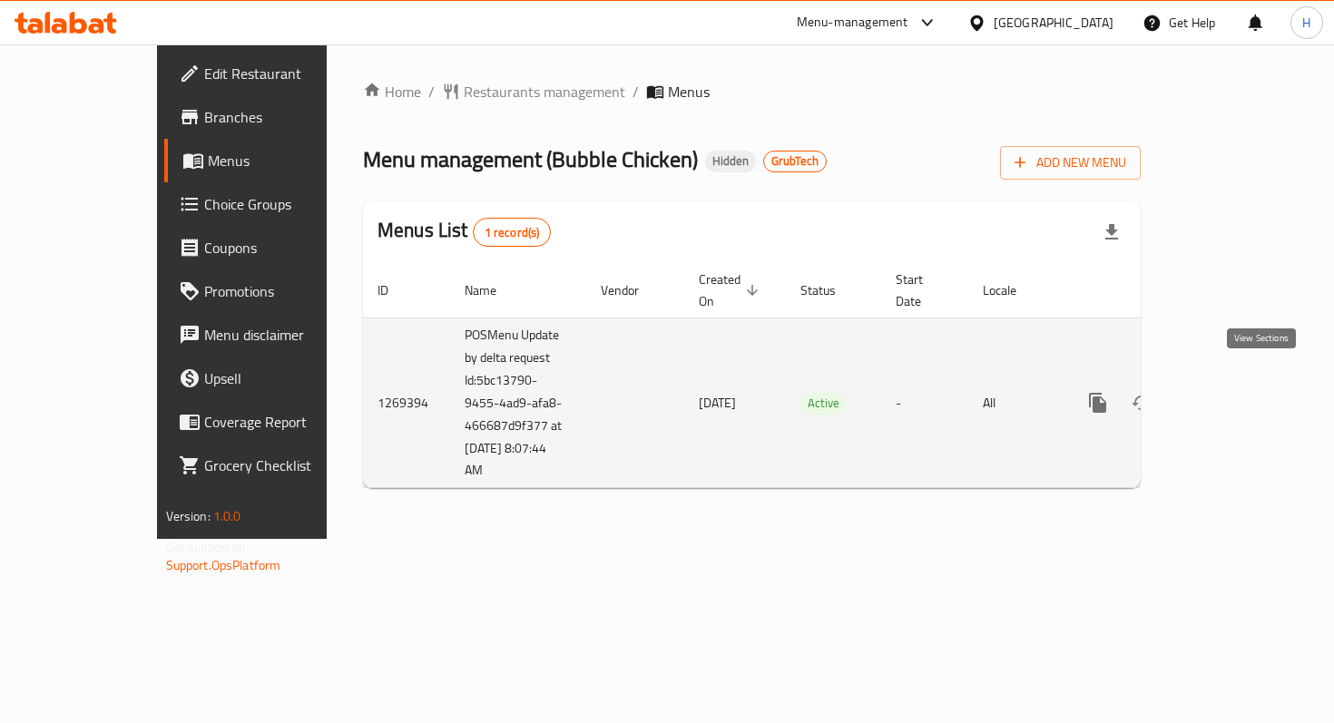
click at [1239, 392] on icon "enhanced table" at bounding box center [1228, 403] width 22 height 22
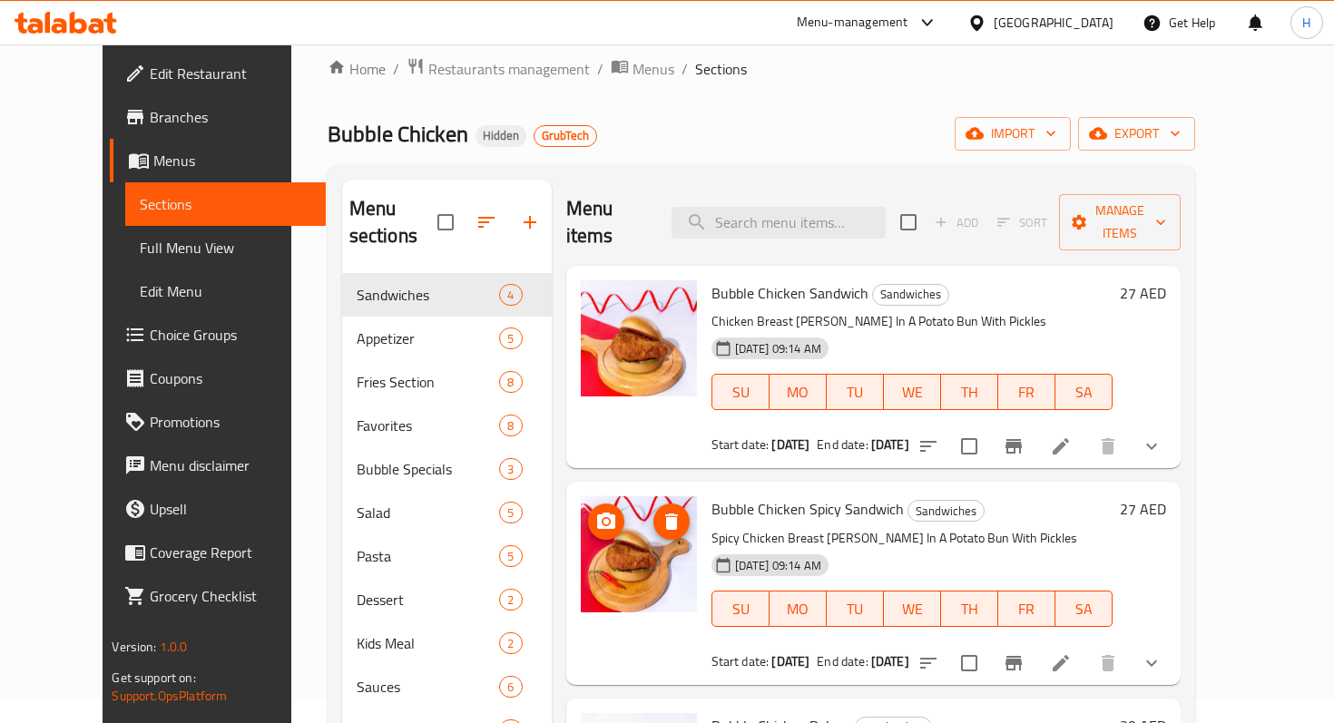
scroll to position [169, 0]
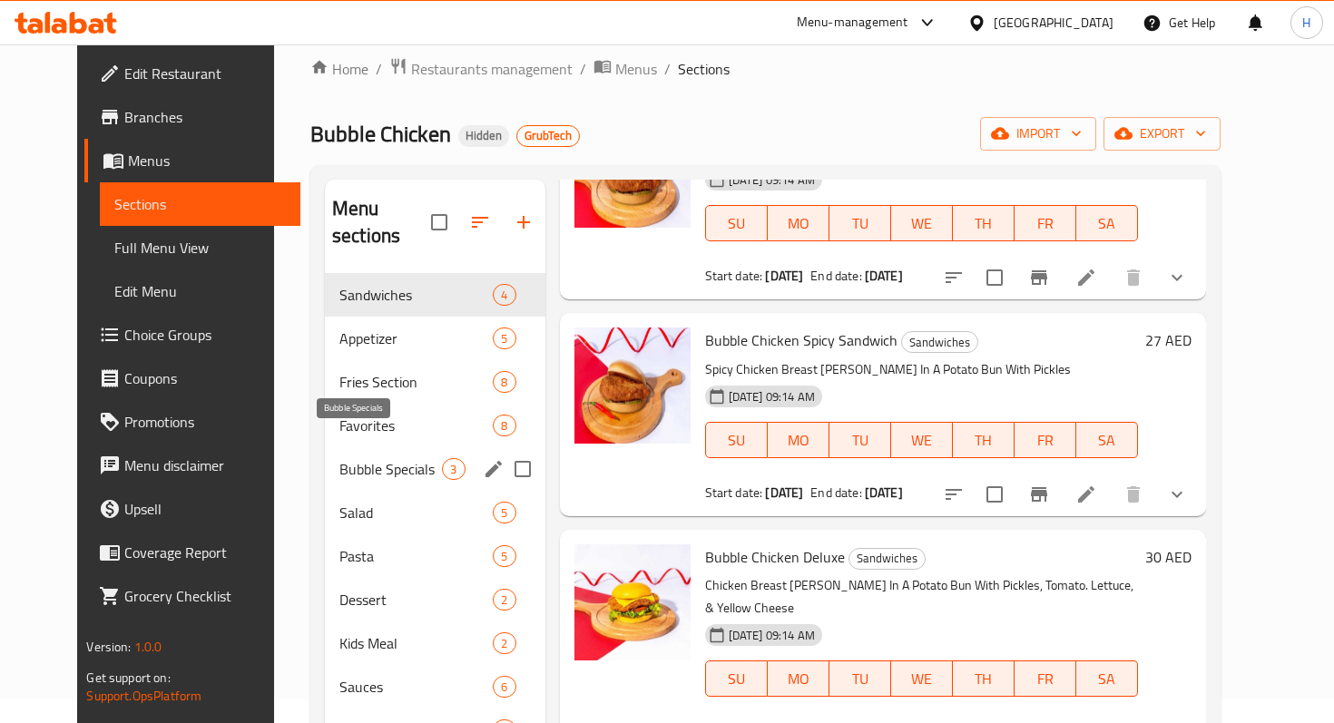
click at [399, 458] on span "Bubble Specials" at bounding box center [390, 469] width 103 height 22
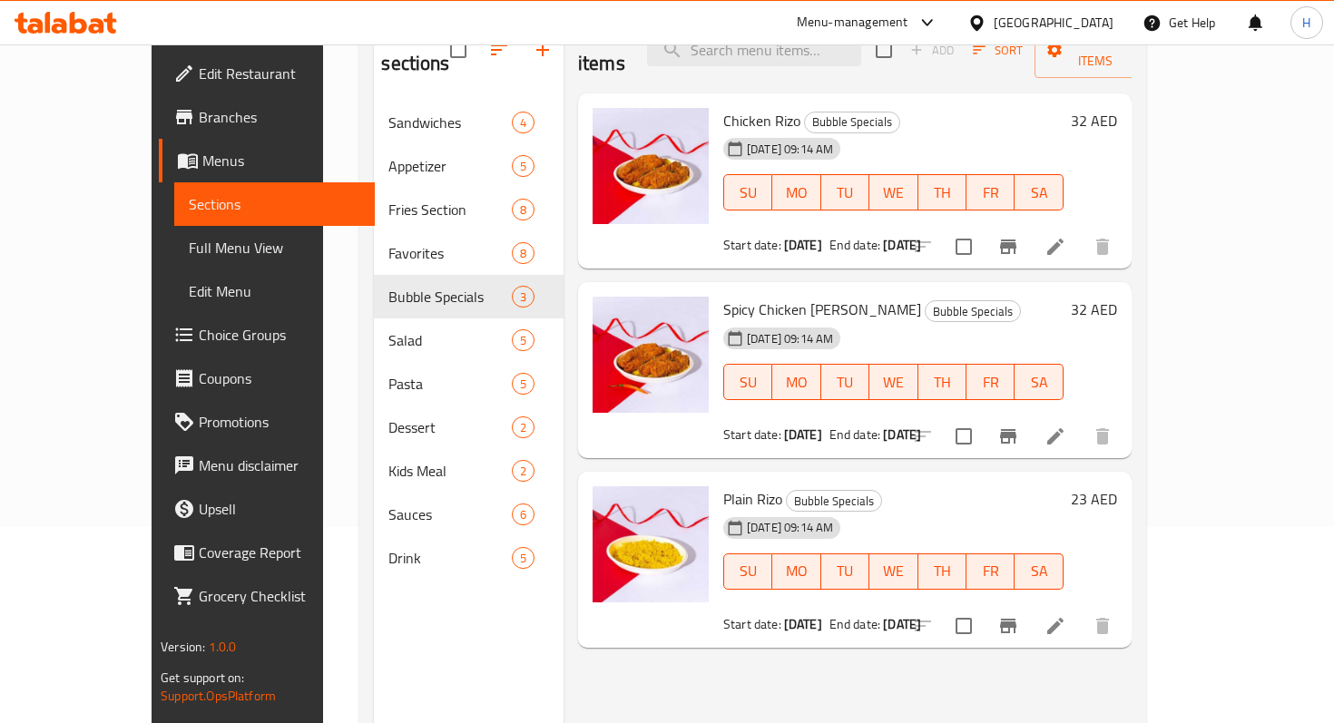
scroll to position [241, 0]
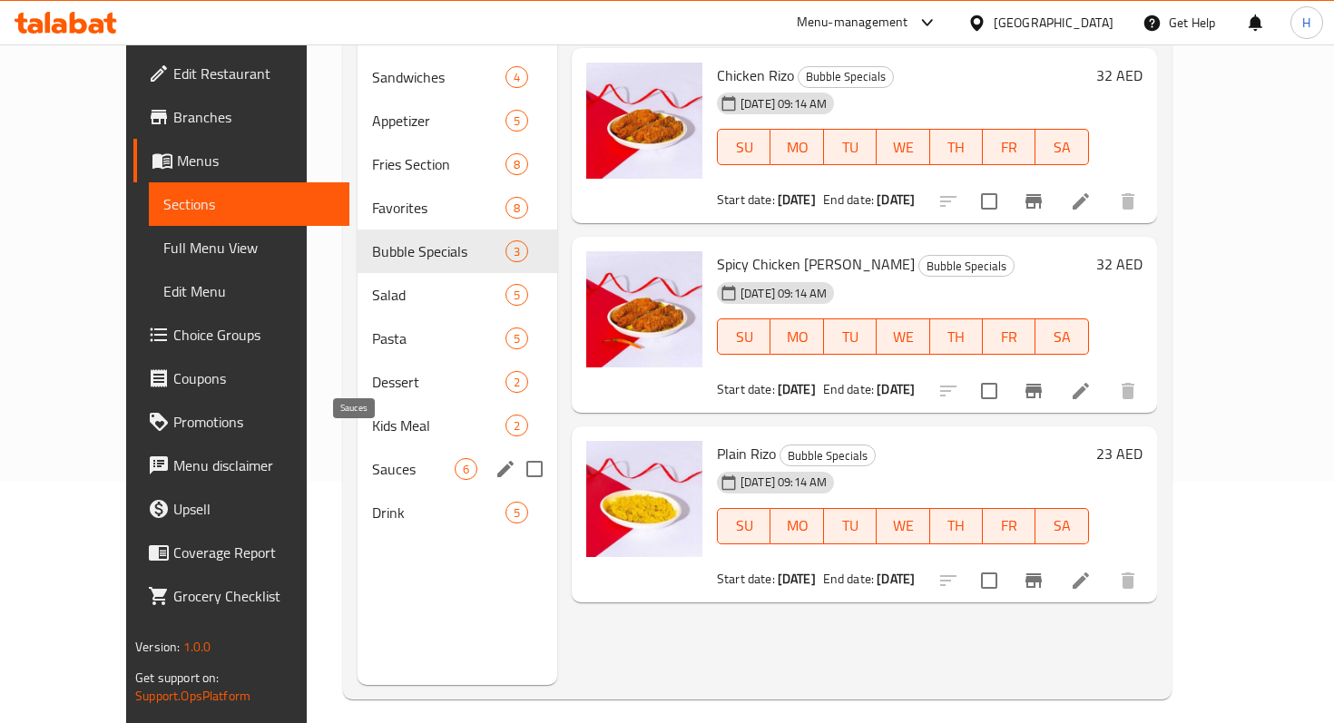
click at [386, 458] on span "Sauces" at bounding box center [413, 469] width 83 height 22
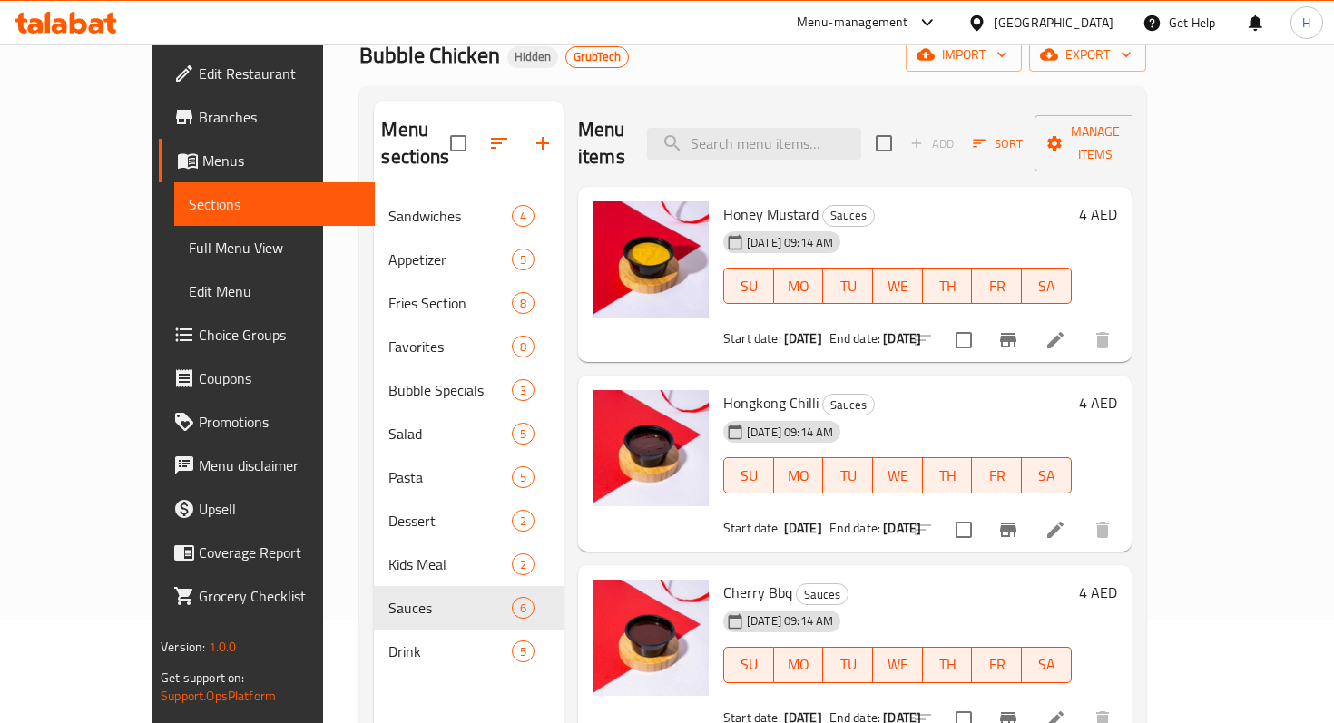
scroll to position [91, 0]
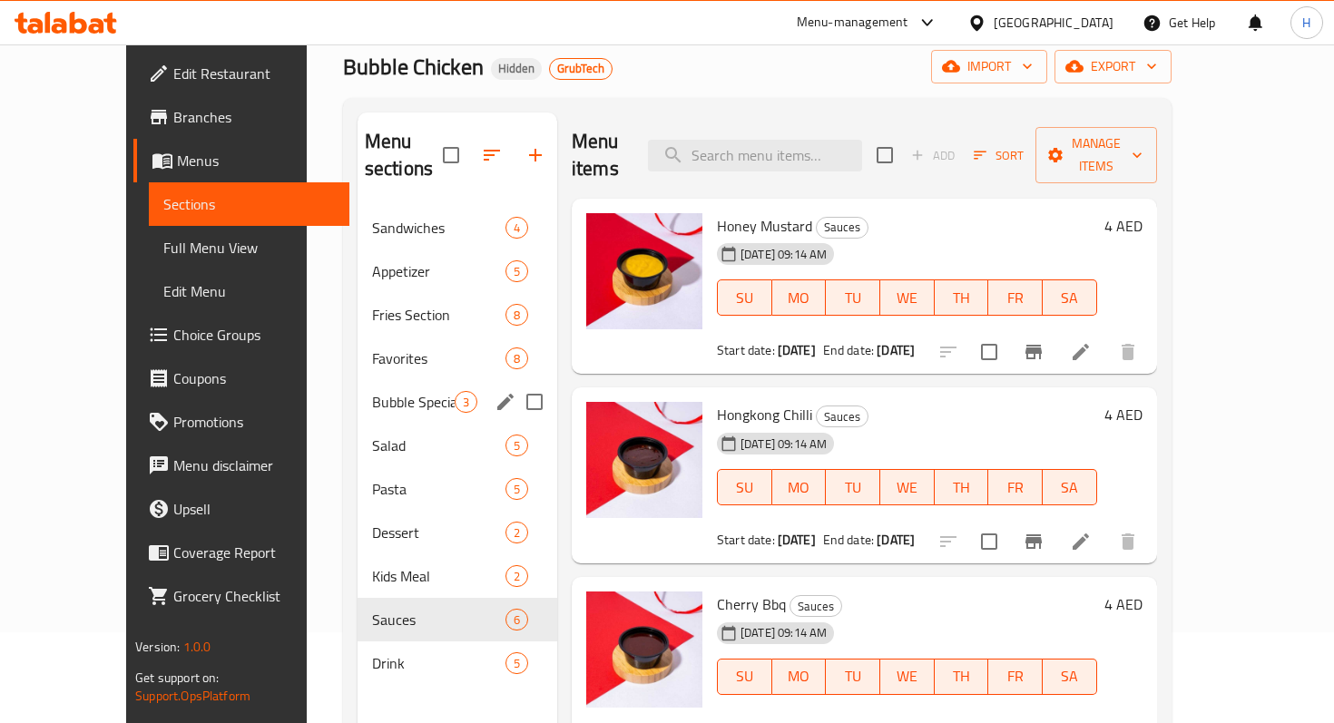
click at [357, 392] on div "Bubble Specials 3" at bounding box center [457, 402] width 200 height 44
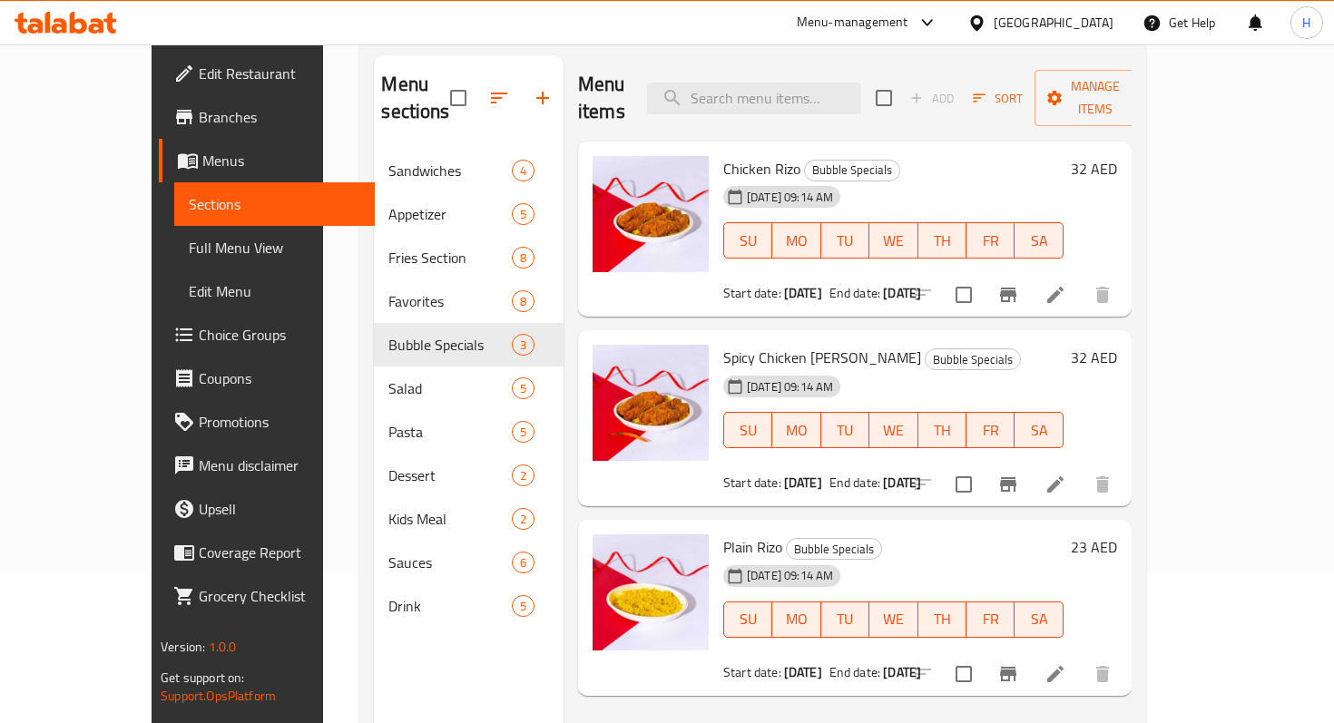
scroll to position [150, 0]
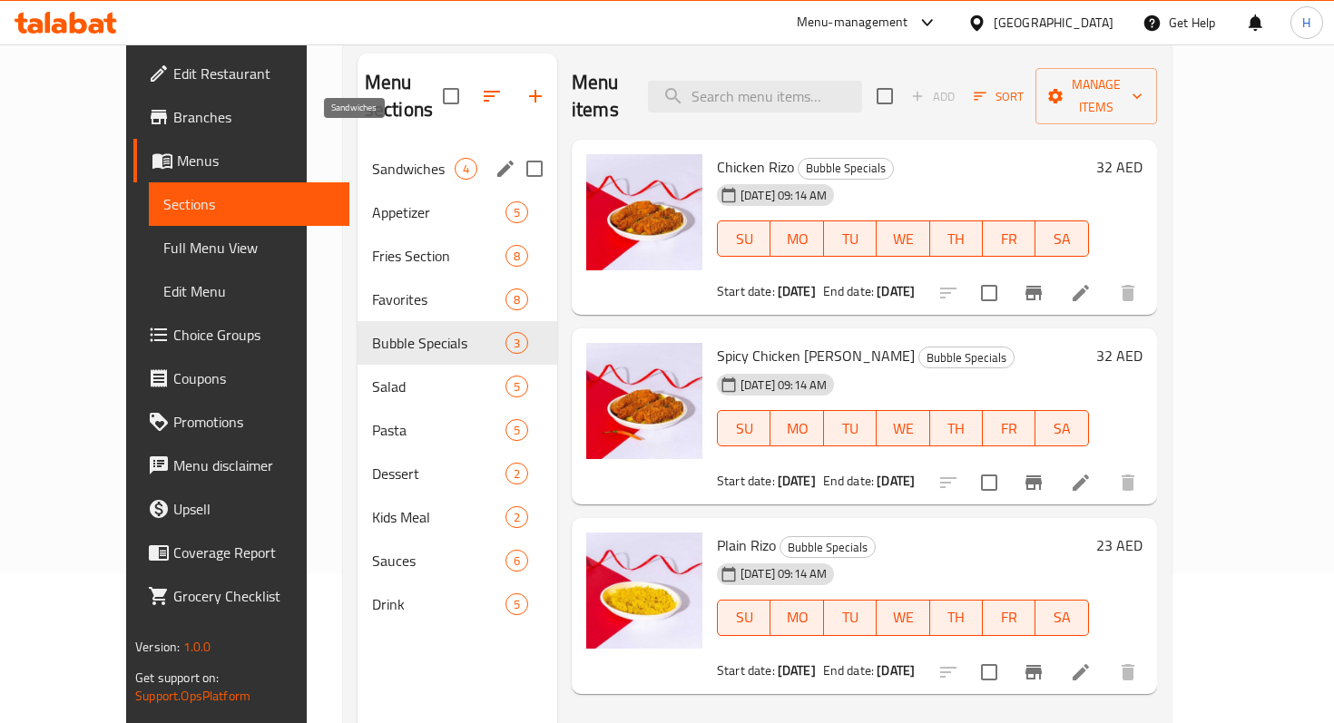
click at [382, 158] on span "Sandwiches" at bounding box center [413, 169] width 83 height 22
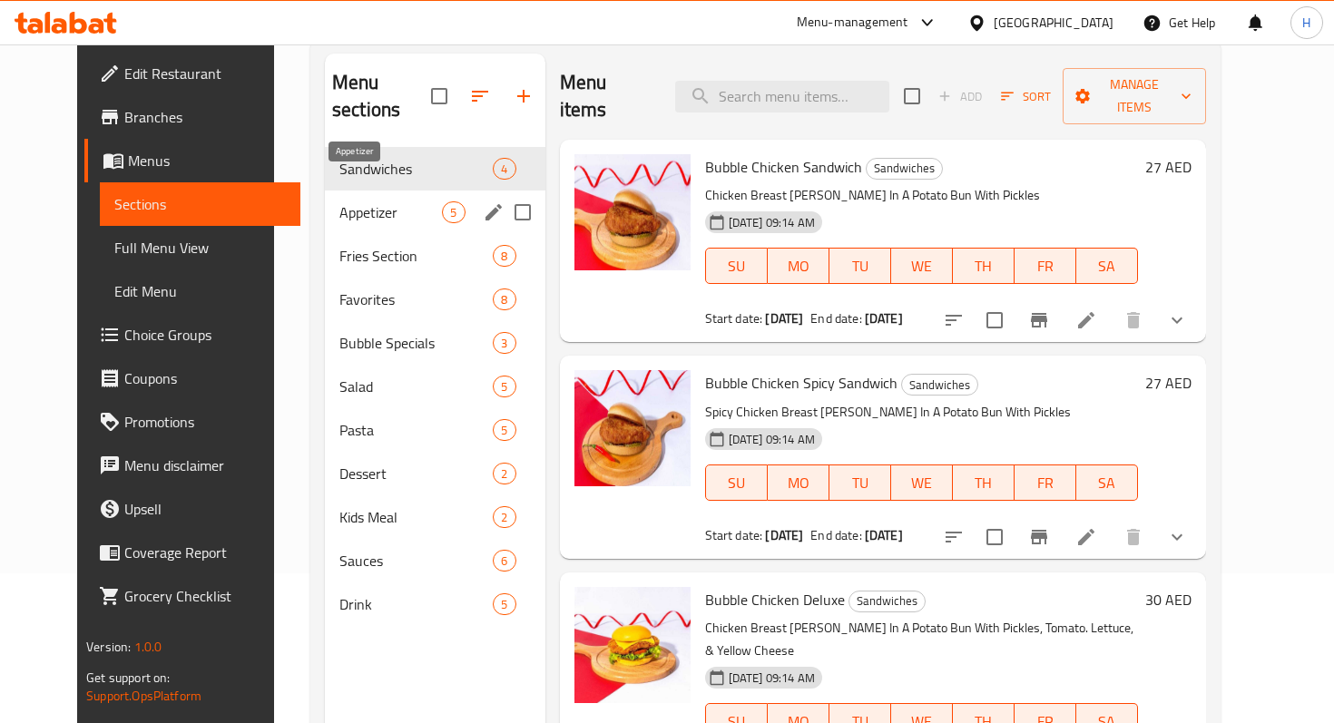
click at [373, 201] on span "Appetizer" at bounding box center [390, 212] width 103 height 22
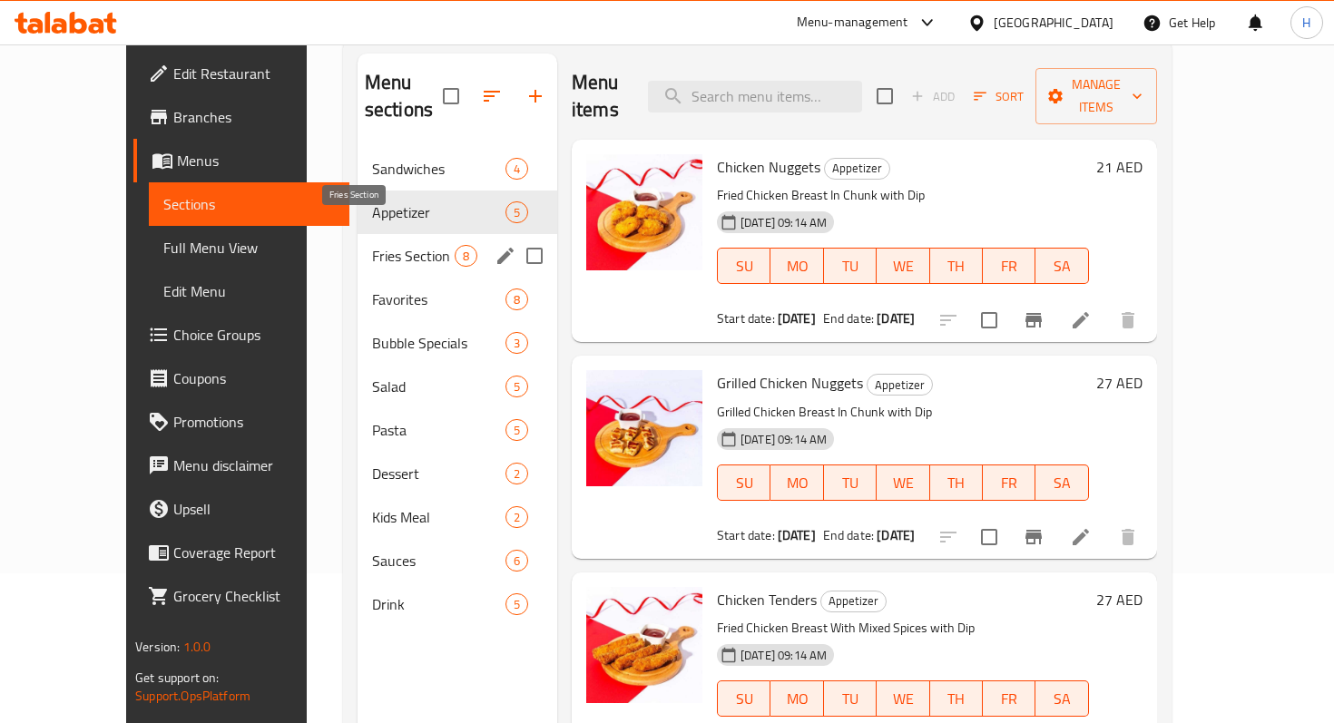
click at [372, 245] on span "Fries Section" at bounding box center [413, 256] width 83 height 22
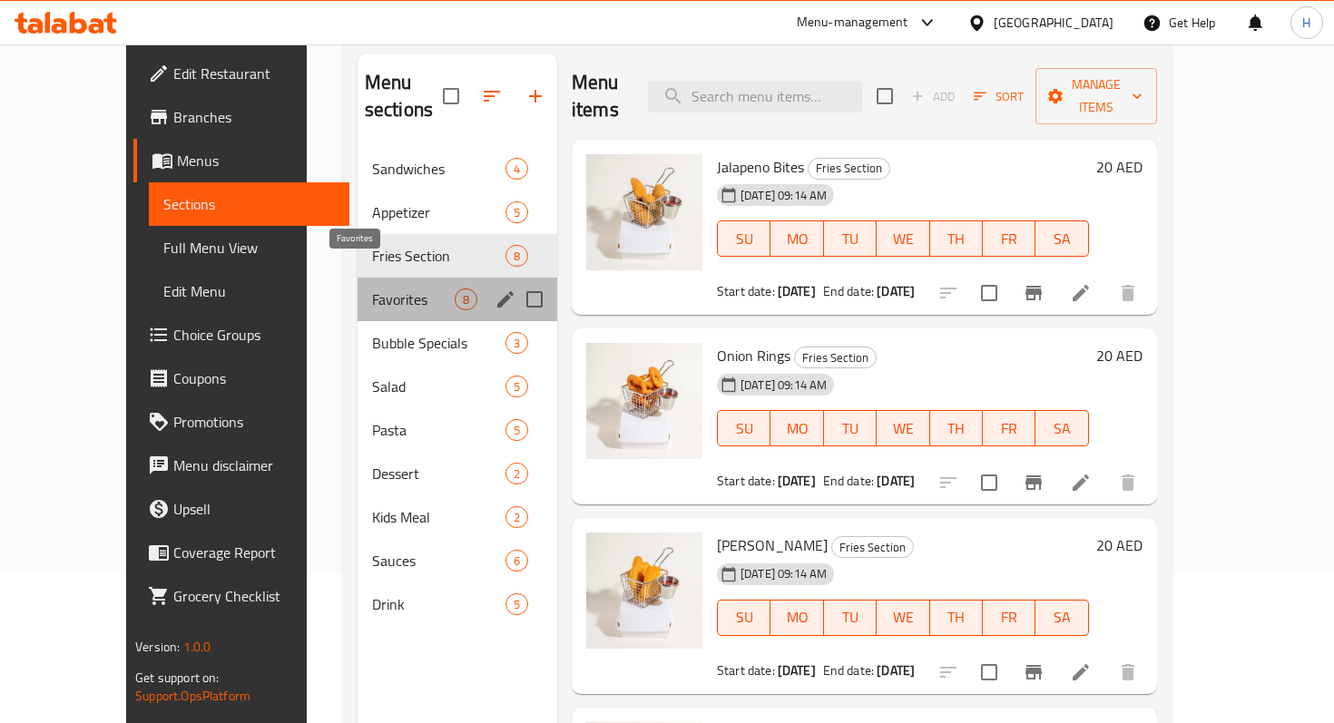
click at [372, 288] on span "Favorites" at bounding box center [413, 299] width 83 height 22
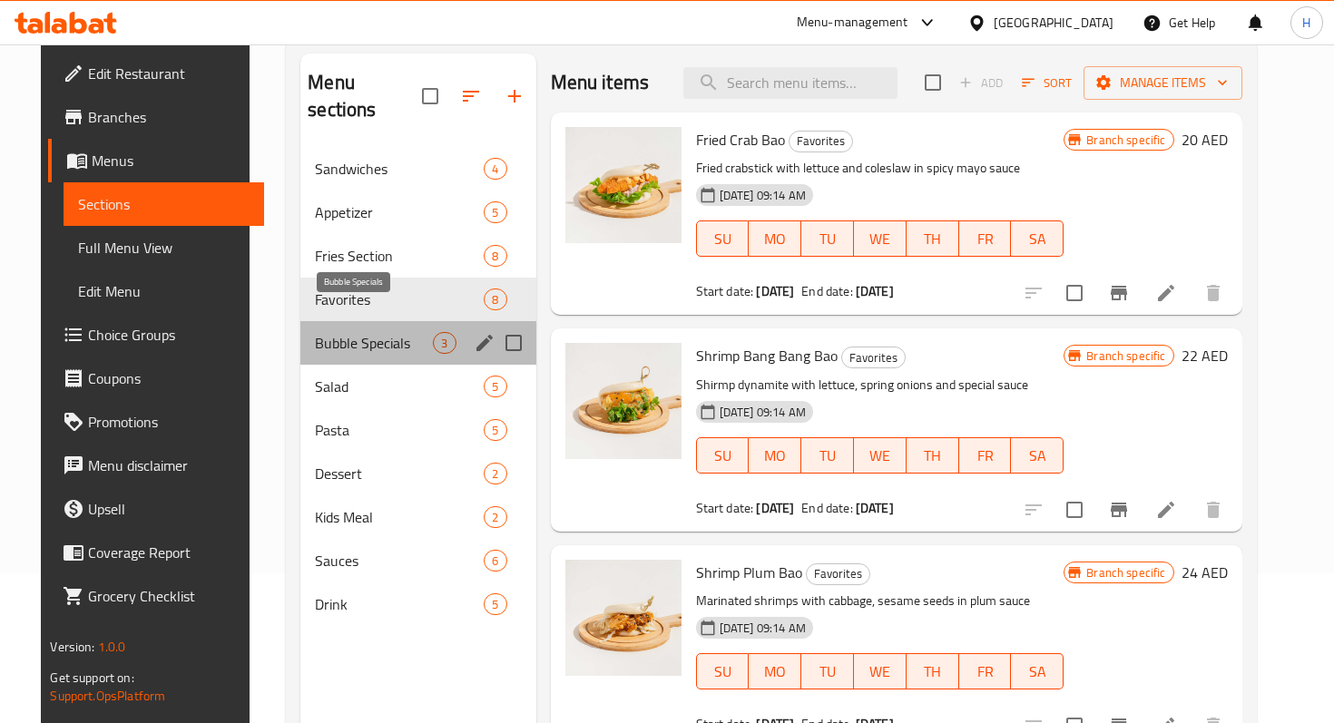
click at [353, 332] on span "Bubble Specials" at bounding box center [374, 343] width 118 height 22
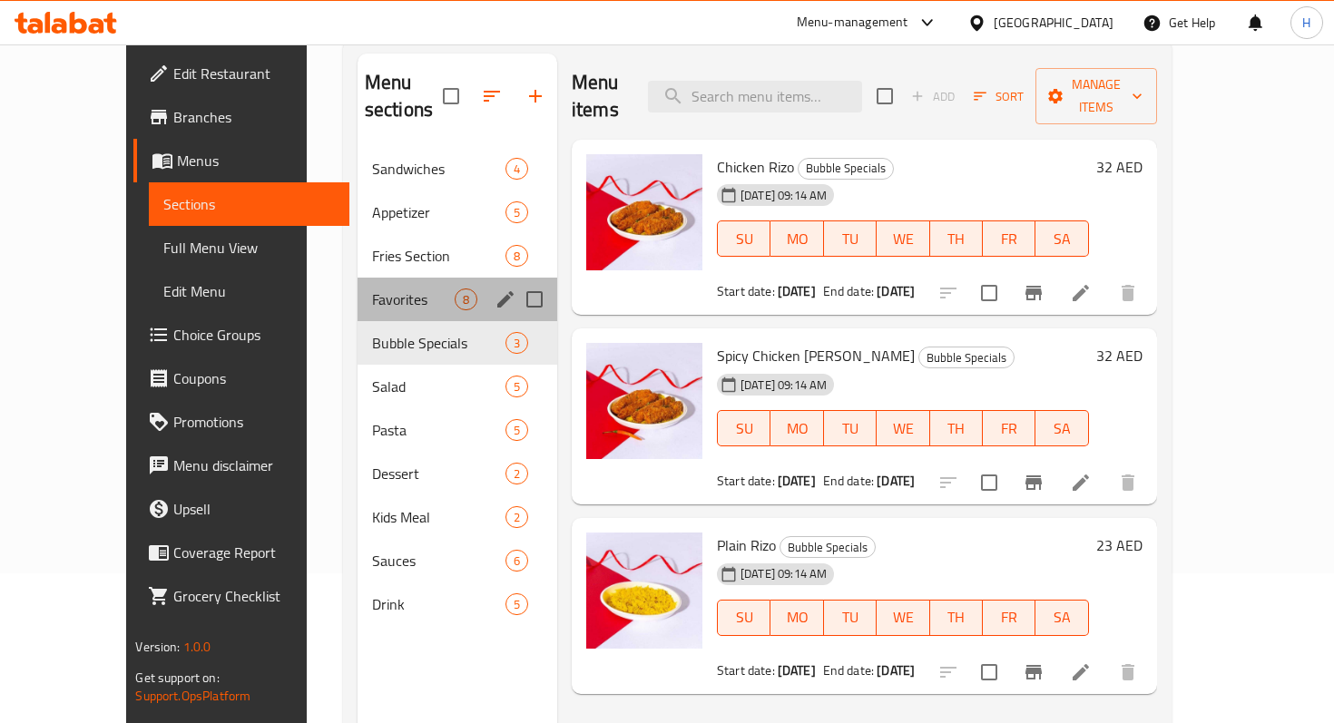
click at [357, 287] on div "Favorites 8" at bounding box center [457, 300] width 200 height 44
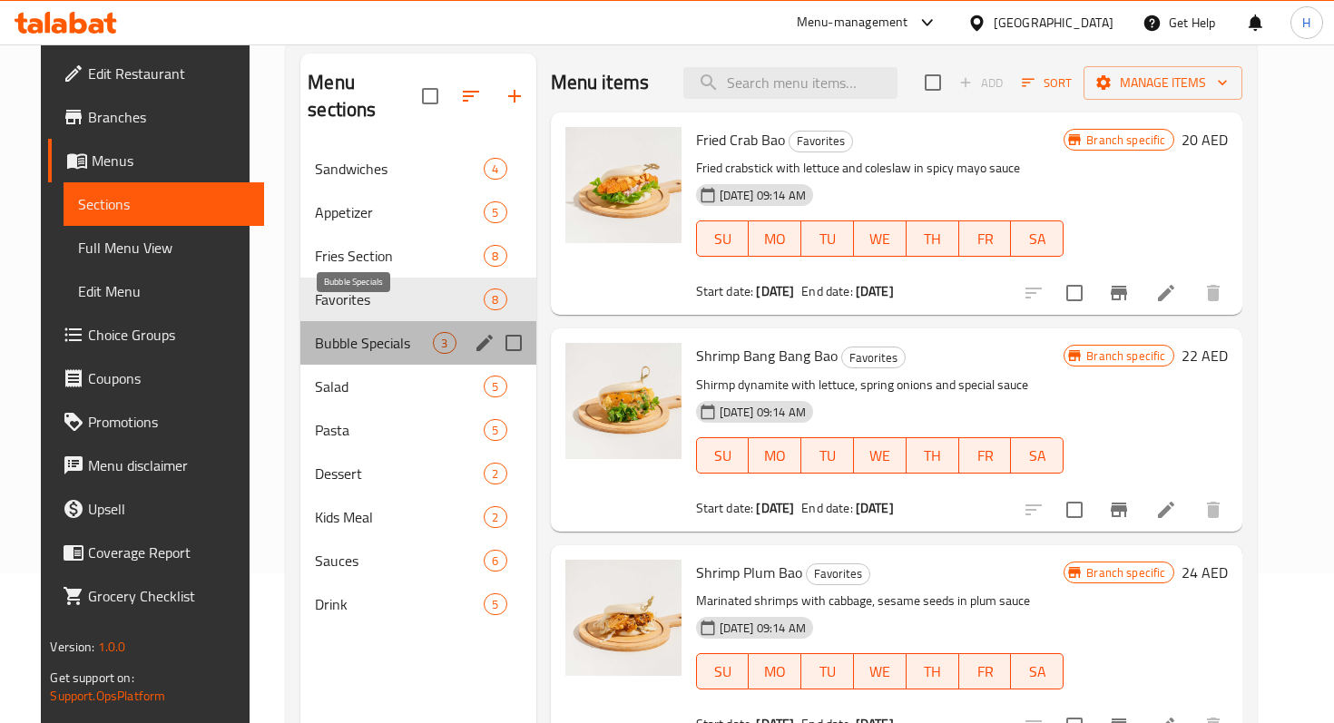
click at [352, 332] on span "Bubble Specials" at bounding box center [374, 343] width 118 height 22
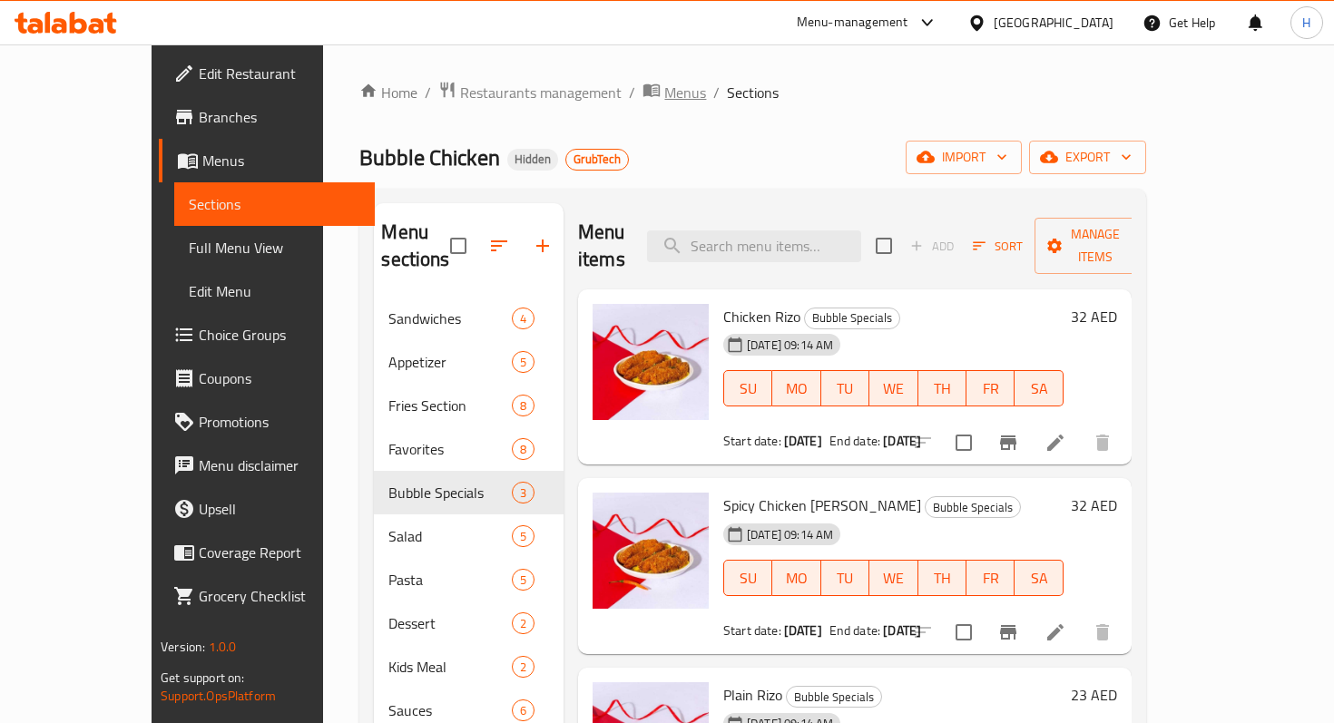
click at [664, 99] on span "Menus" at bounding box center [685, 93] width 42 height 22
